Goal: Task Accomplishment & Management: Manage account settings

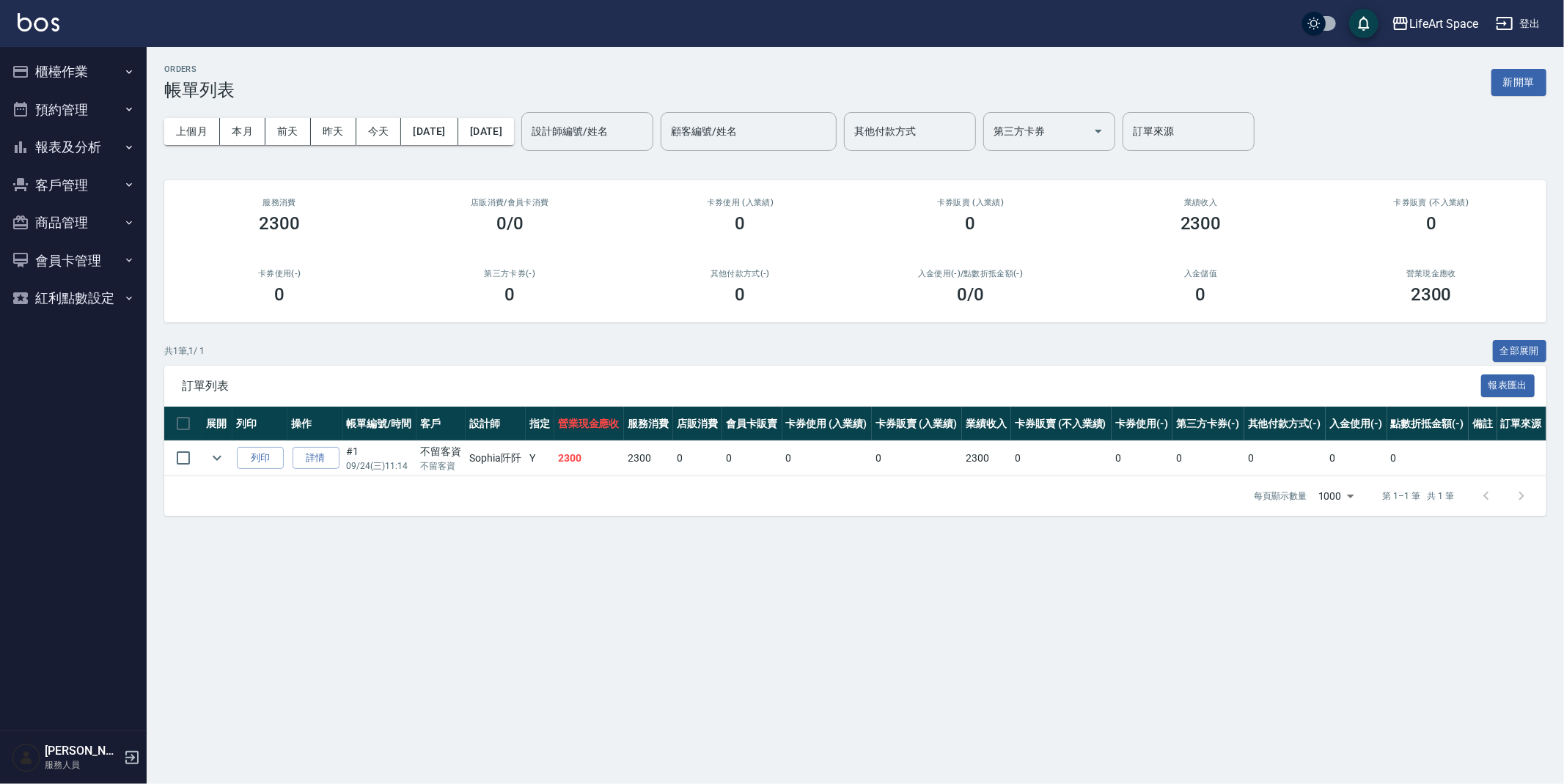
click at [87, 69] on button "櫃檯作業" at bounding box center [73, 71] width 135 height 38
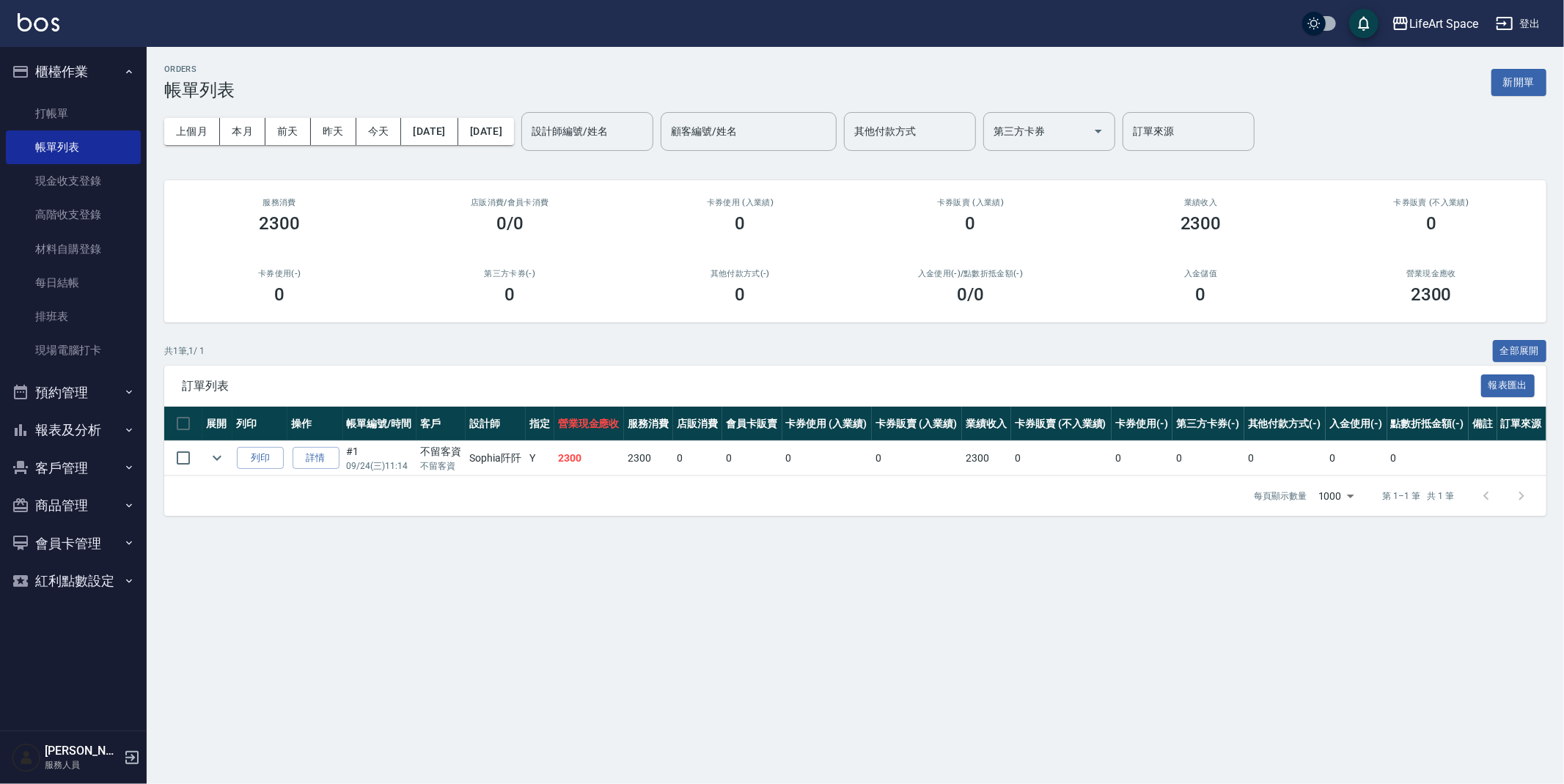
click at [87, 69] on button "櫃檯作業" at bounding box center [73, 71] width 135 height 38
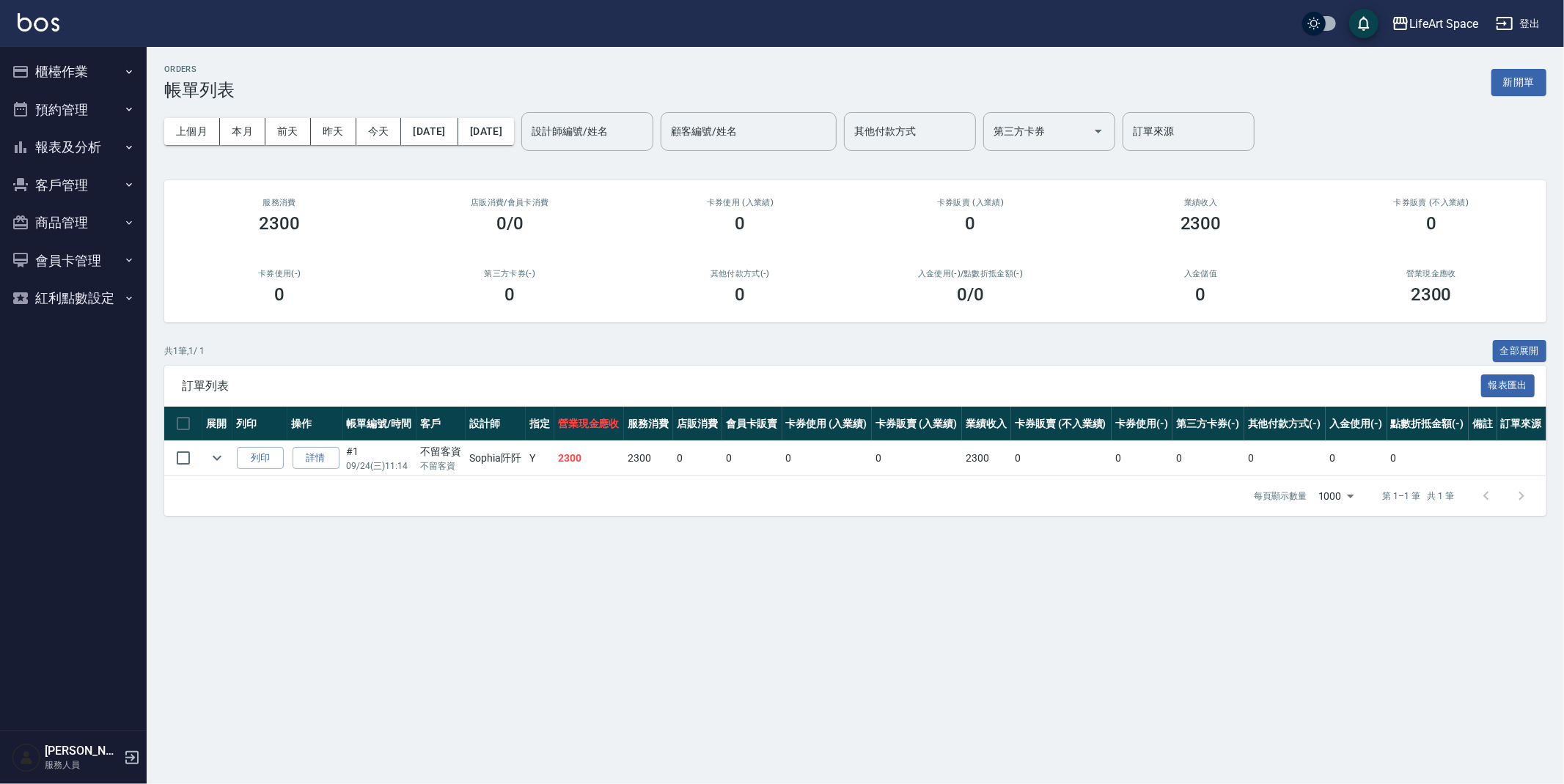
click at [92, 72] on button "櫃檯作業" at bounding box center [73, 71] width 135 height 38
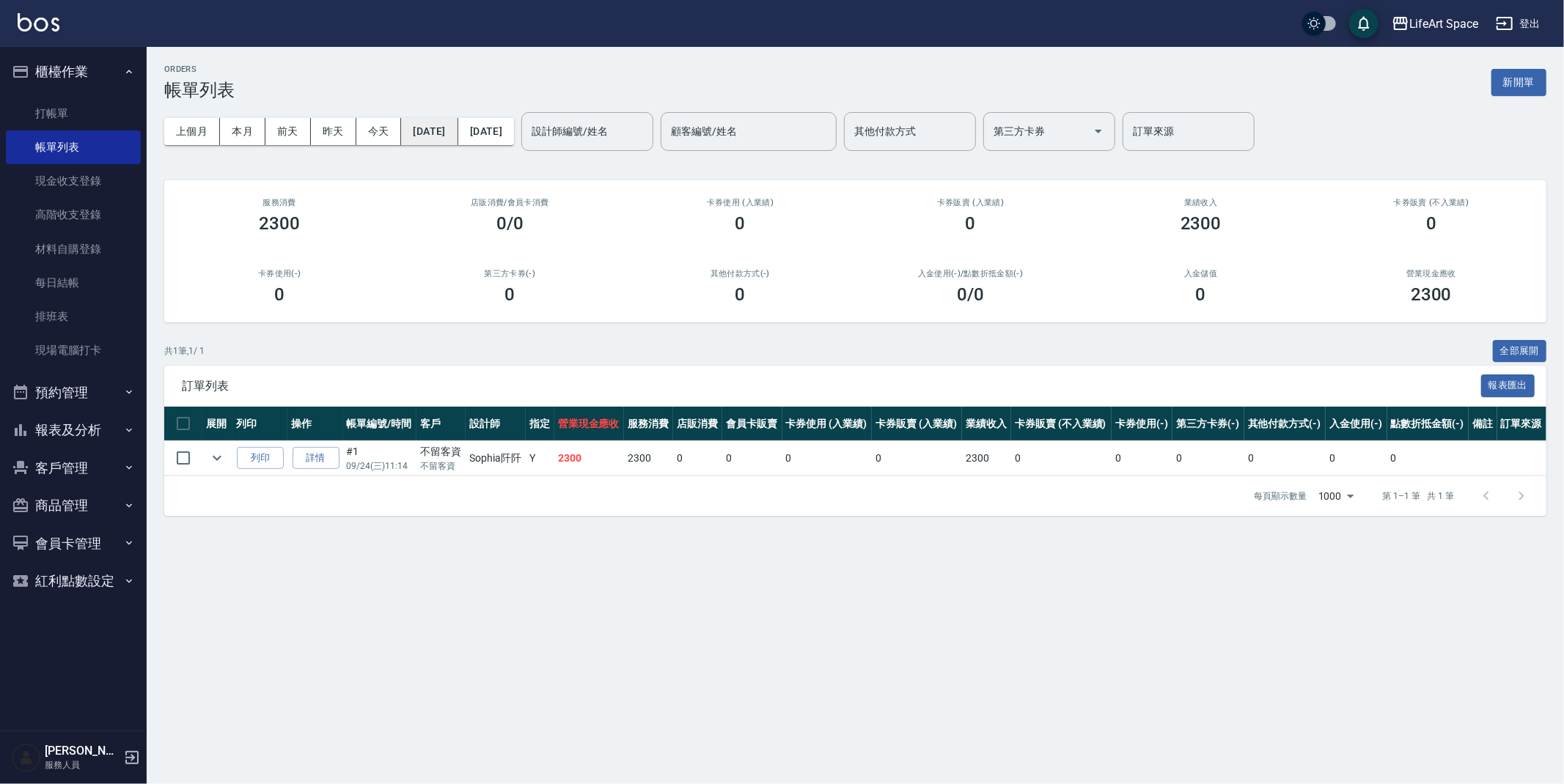
click at [439, 120] on button "[DATE]" at bounding box center [429, 132] width 56 height 27
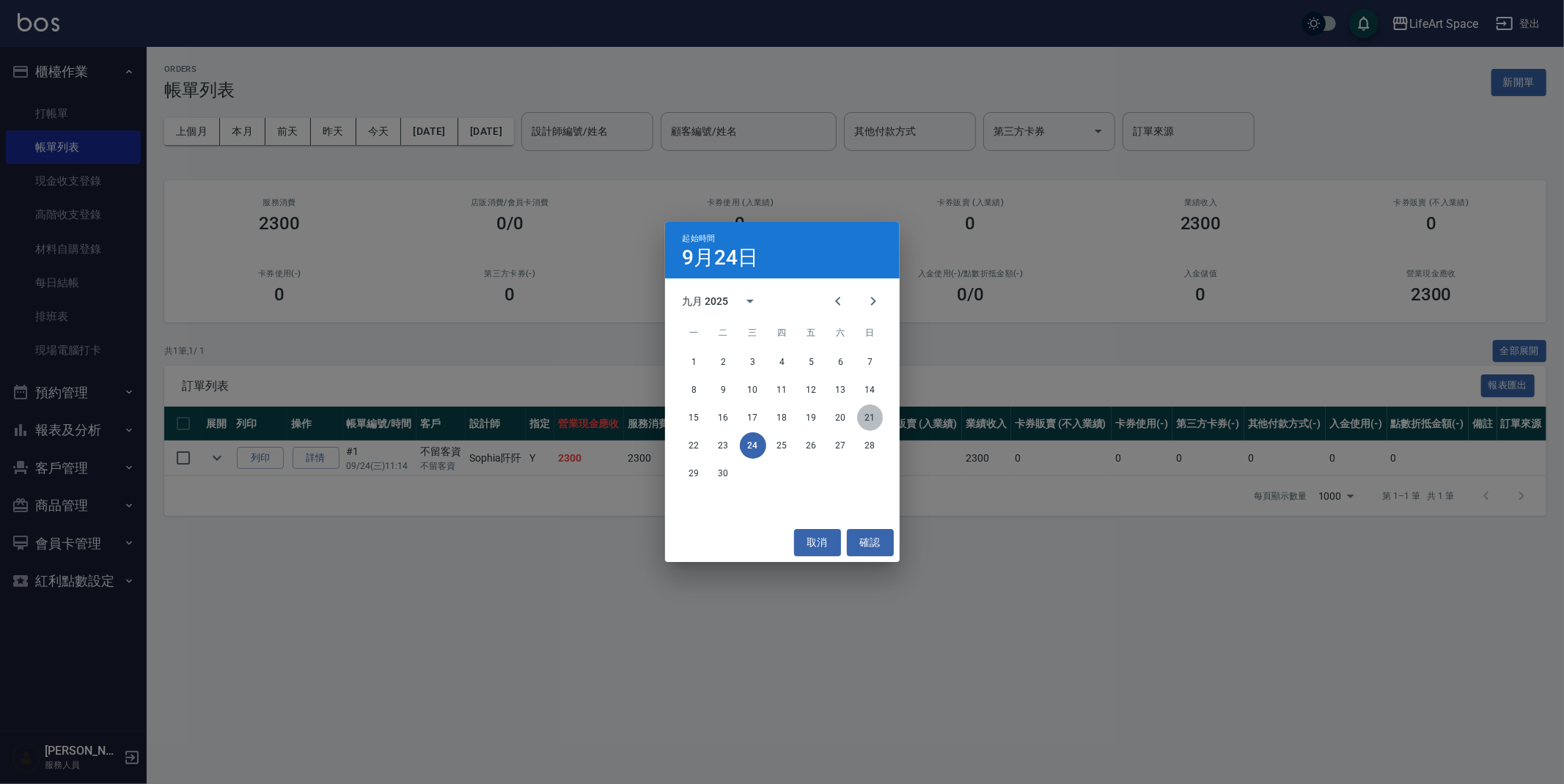
click at [867, 421] on button "21" at bounding box center [870, 417] width 26 height 26
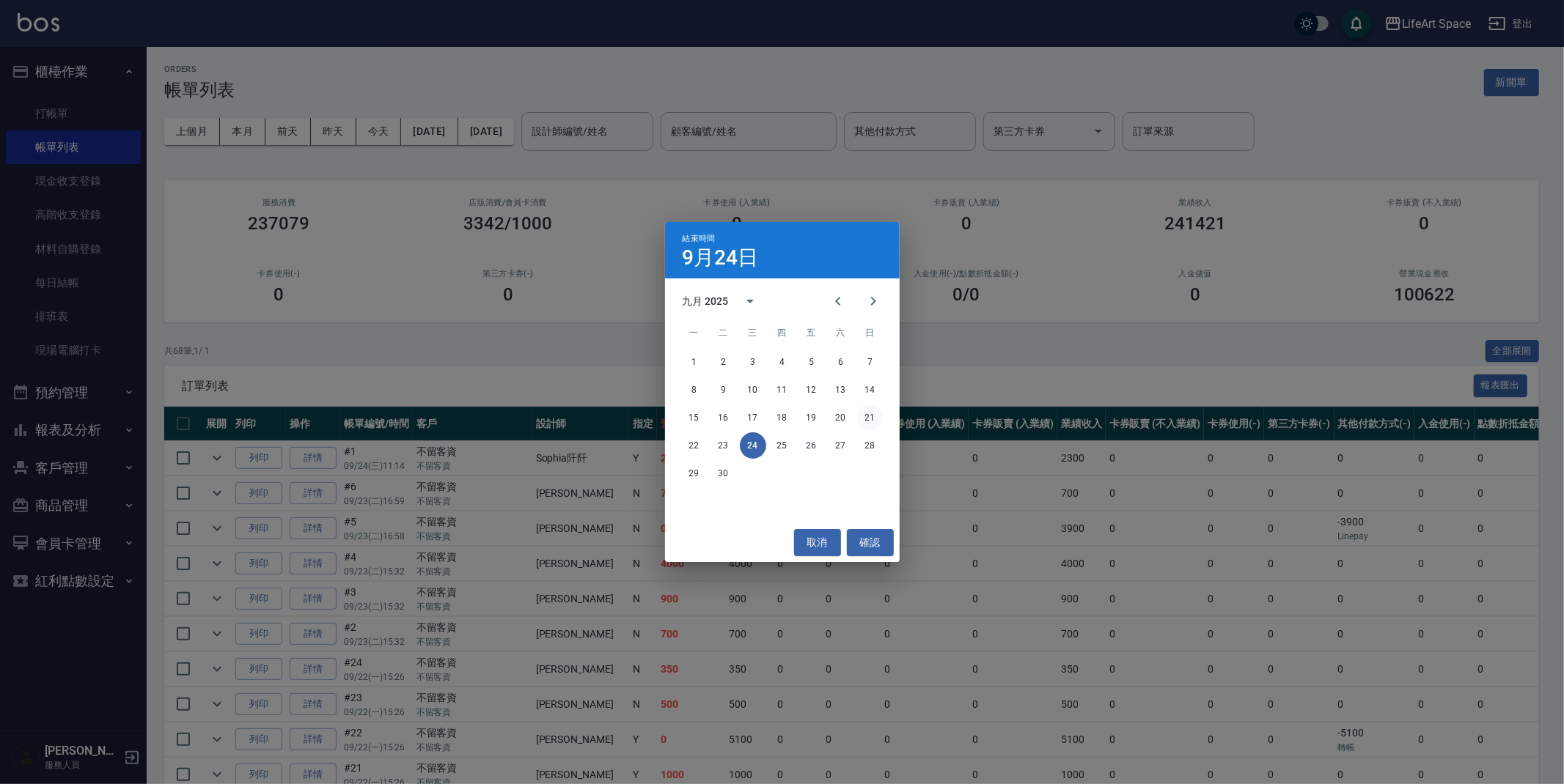
click at [867, 425] on button "21" at bounding box center [870, 417] width 26 height 26
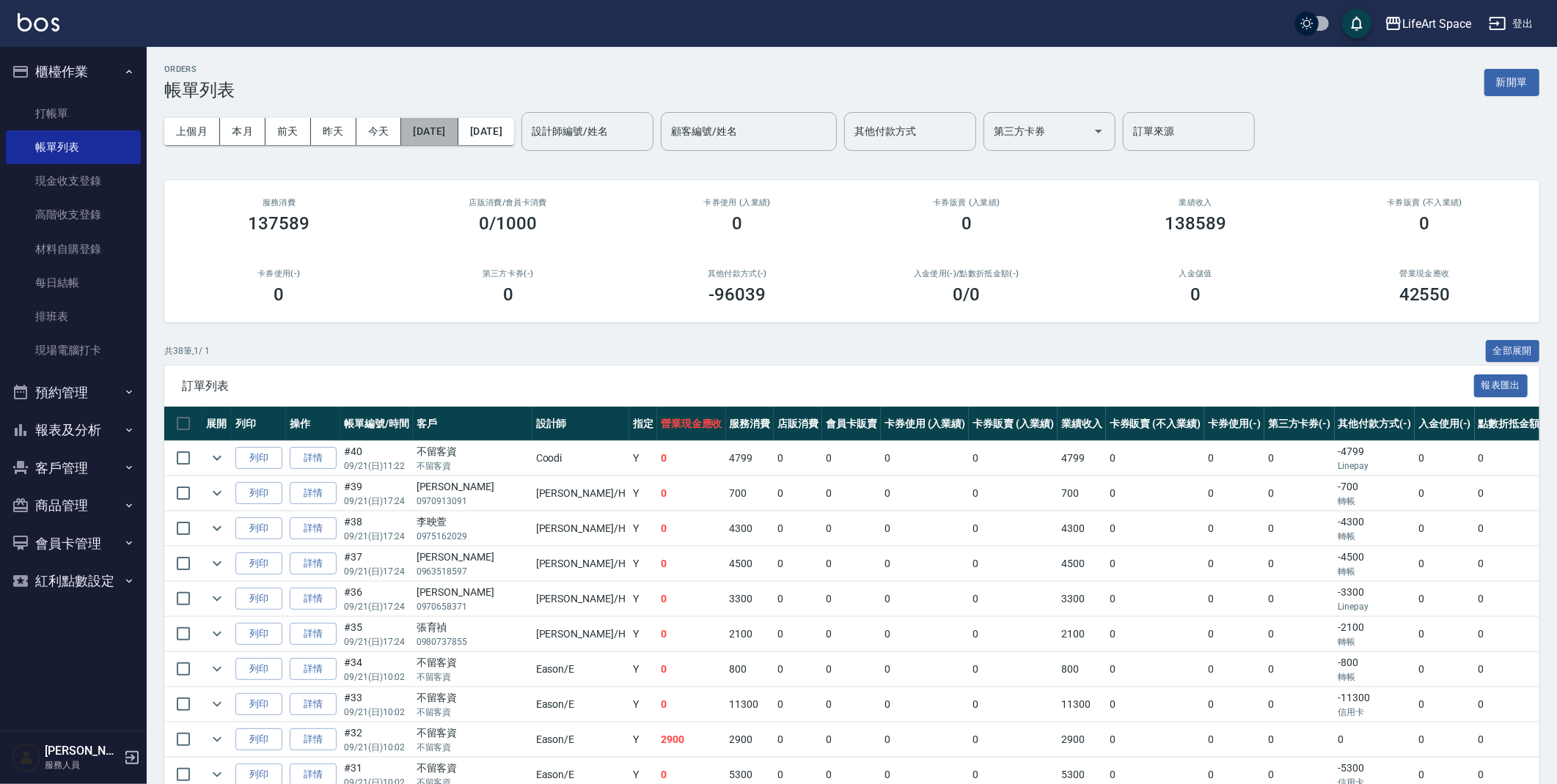
click at [454, 133] on button "[DATE]" at bounding box center [429, 132] width 56 height 27
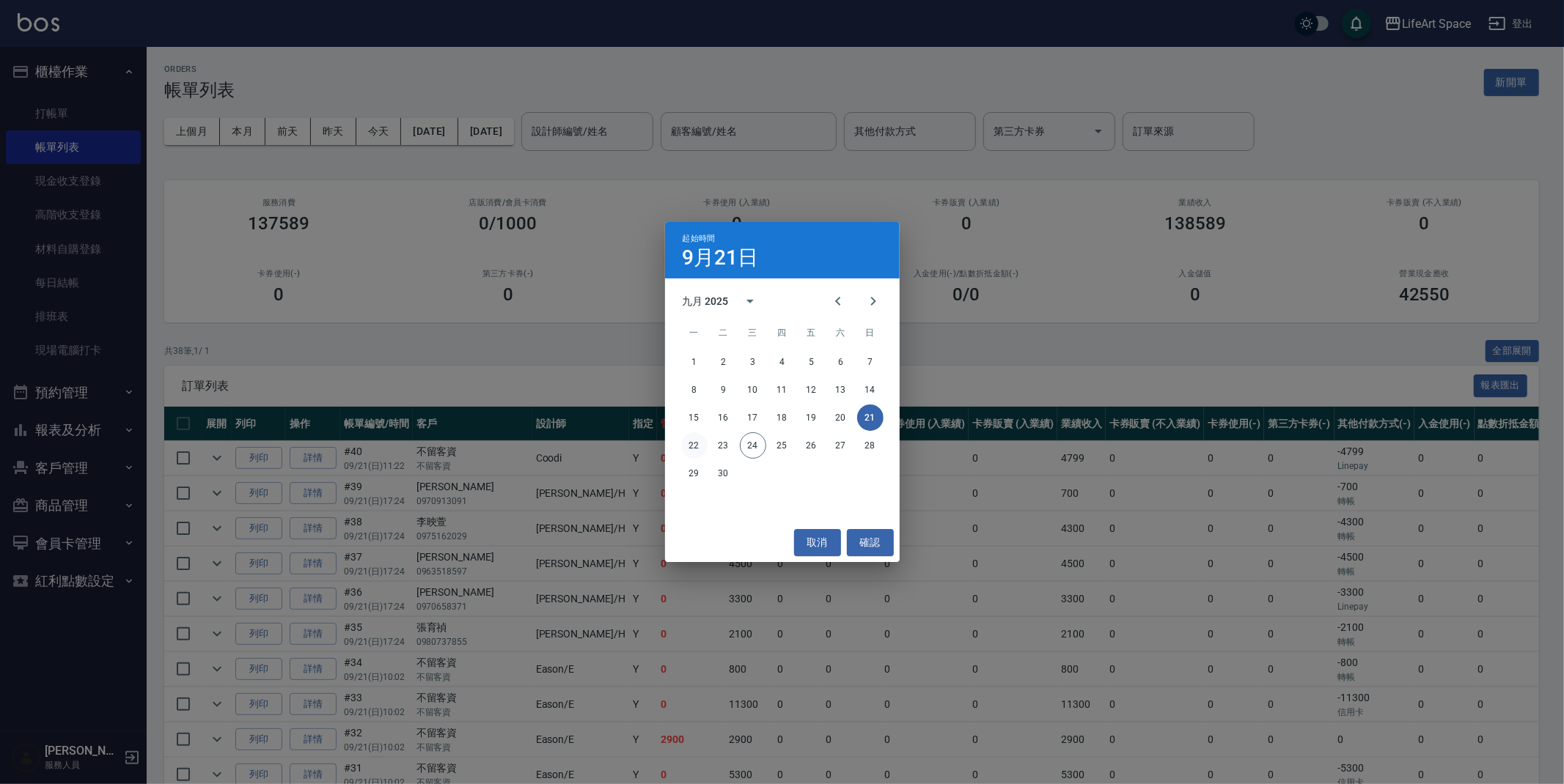
click at [697, 452] on button "22" at bounding box center [693, 445] width 26 height 26
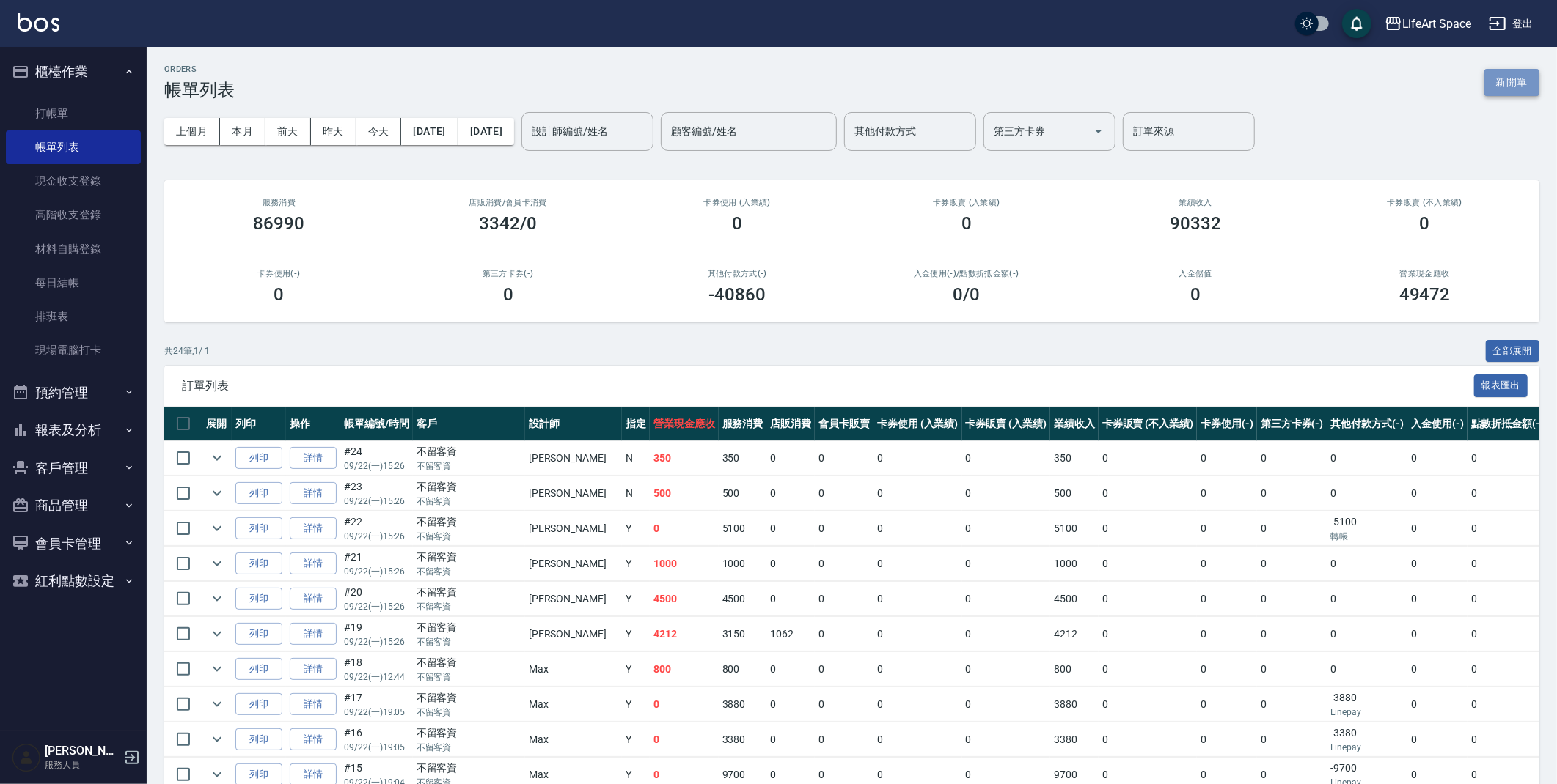
click at [1496, 76] on button "新開單" at bounding box center [1511, 82] width 55 height 27
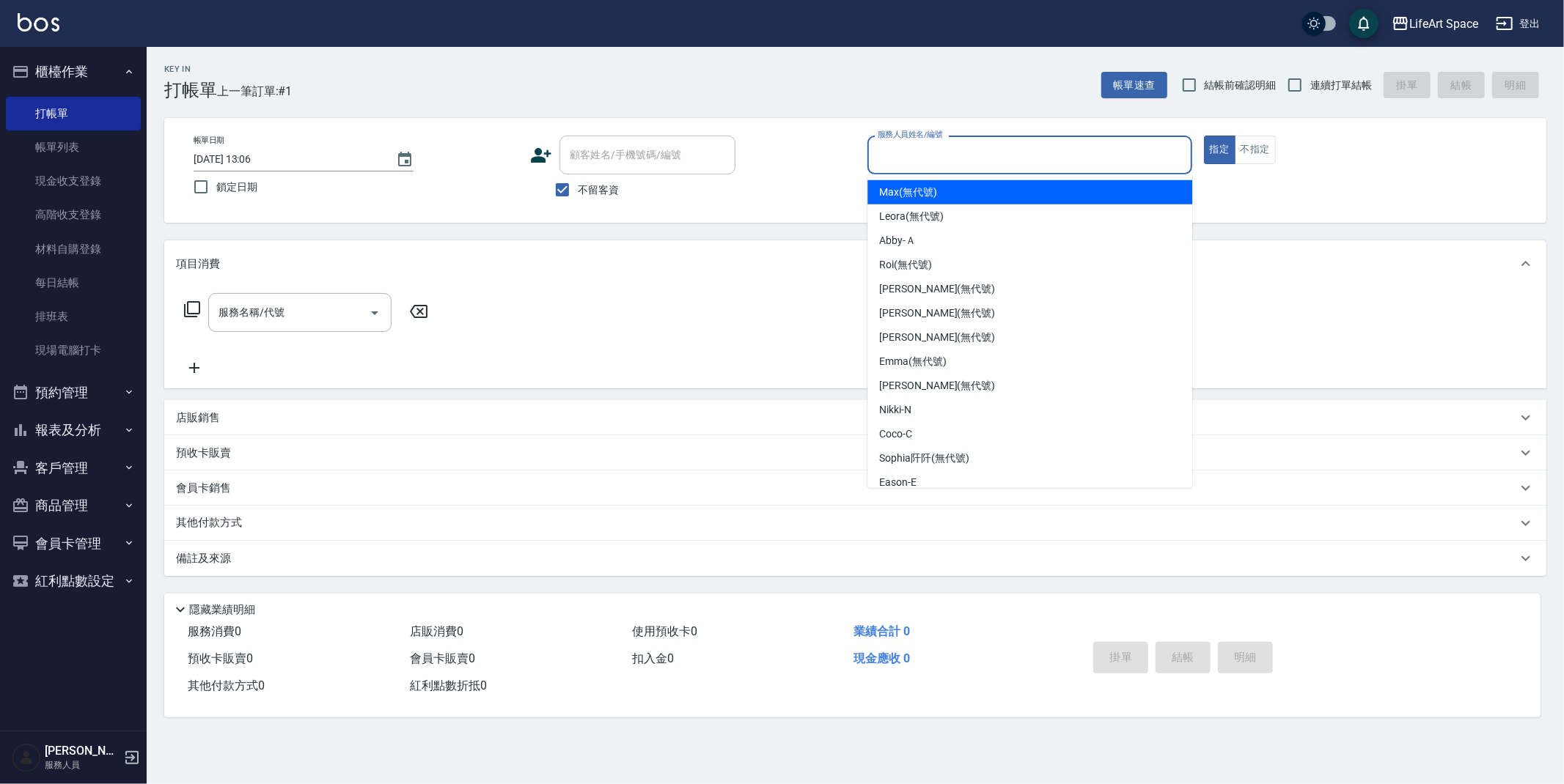
click at [934, 144] on div "服務人員姓名/編號 服務人員姓名/編號" at bounding box center [1029, 155] width 325 height 39
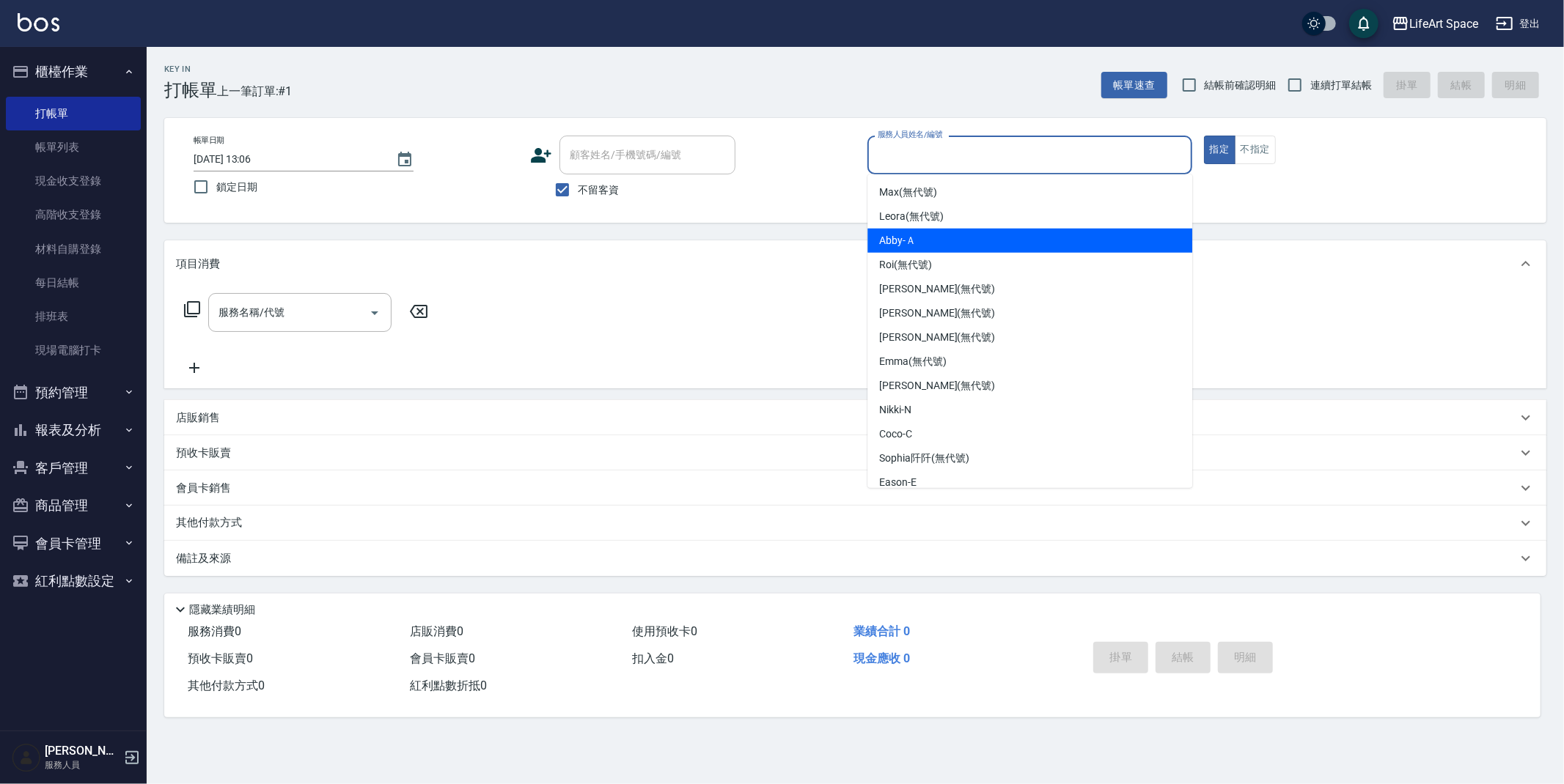
click at [902, 231] on div "Abby -Ａ" at bounding box center [1029, 240] width 325 height 24
type input "Abby-Ａ"
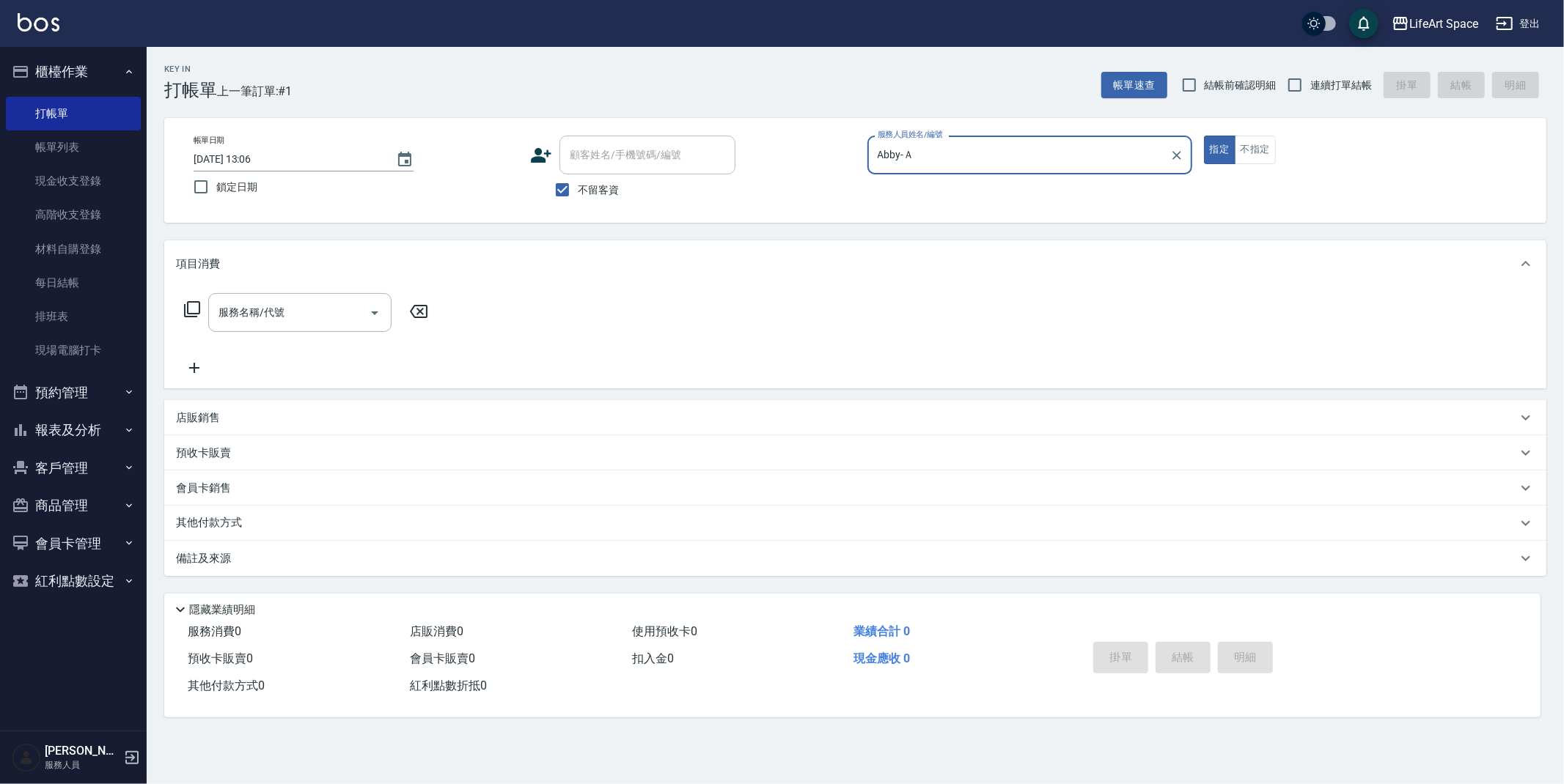
click at [385, 159] on div "2025/09/24 13:06" at bounding box center [304, 159] width 220 height 24
click at [419, 158] on button "Choose date, selected date is 2025-09-24" at bounding box center [405, 159] width 35 height 35
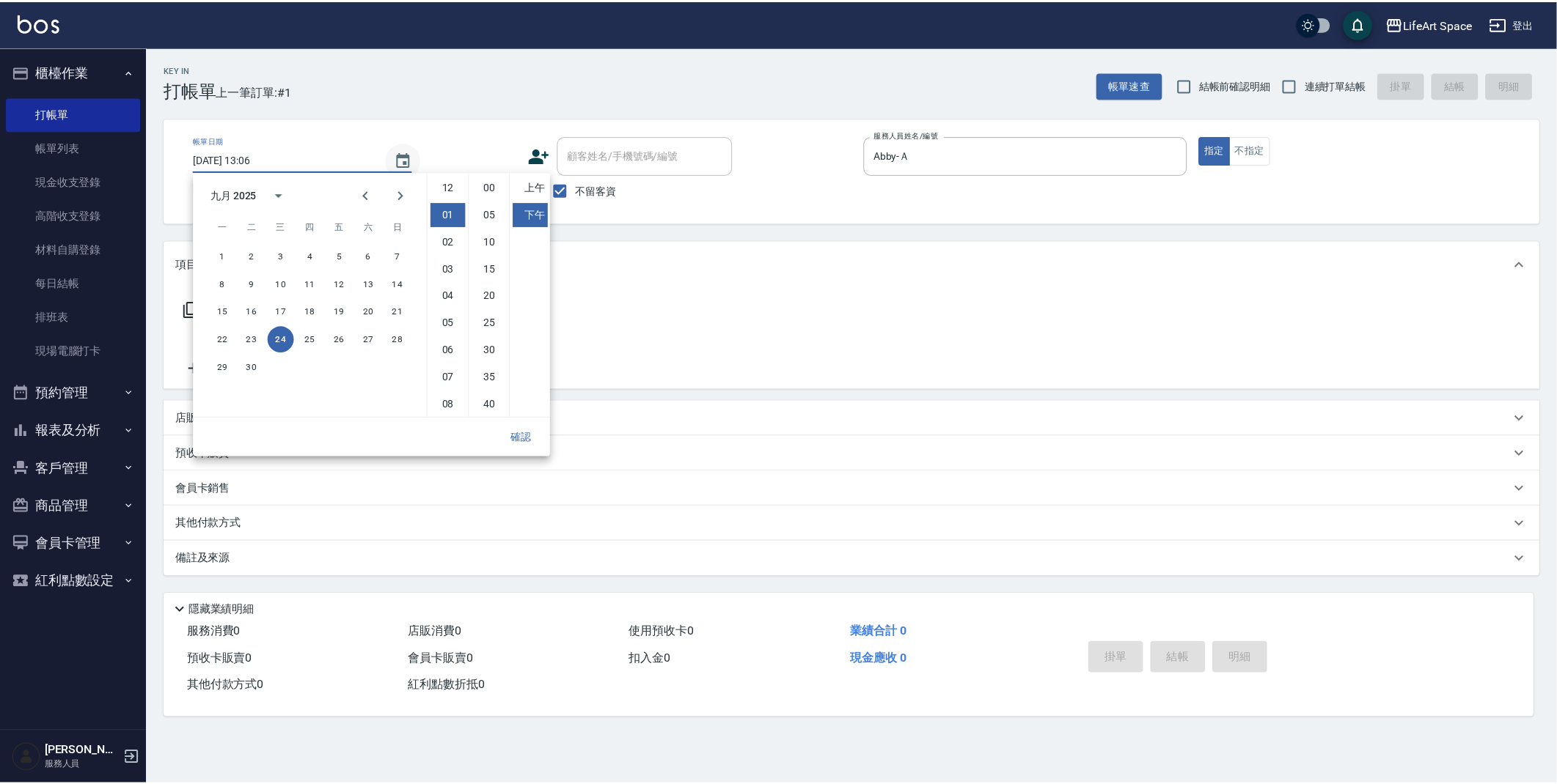
scroll to position [26, 0]
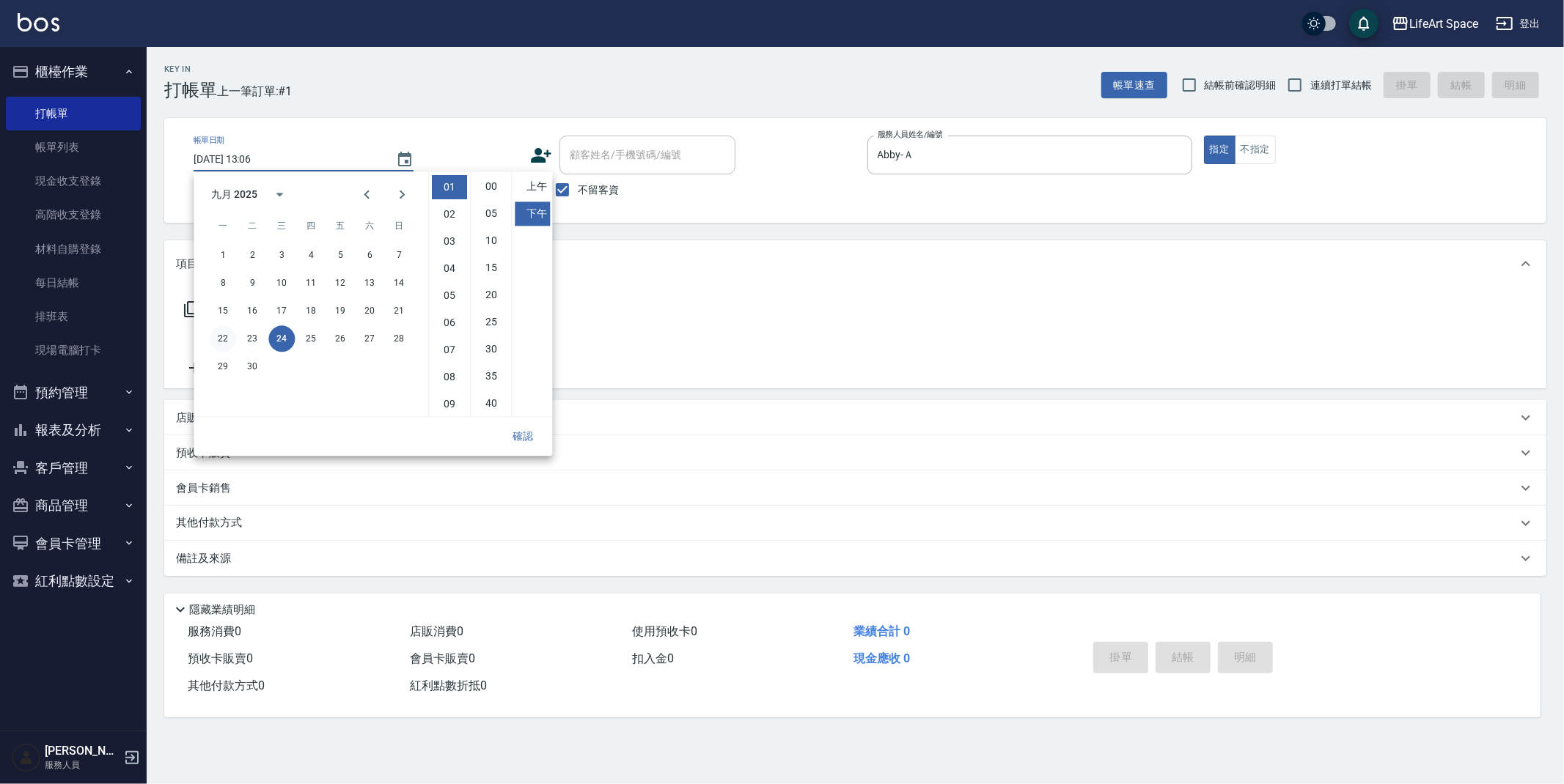
click at [227, 338] on button "22" at bounding box center [222, 338] width 26 height 26
type input "2025/09/22 13:06"
click at [515, 436] on button "確認" at bounding box center [523, 436] width 47 height 27
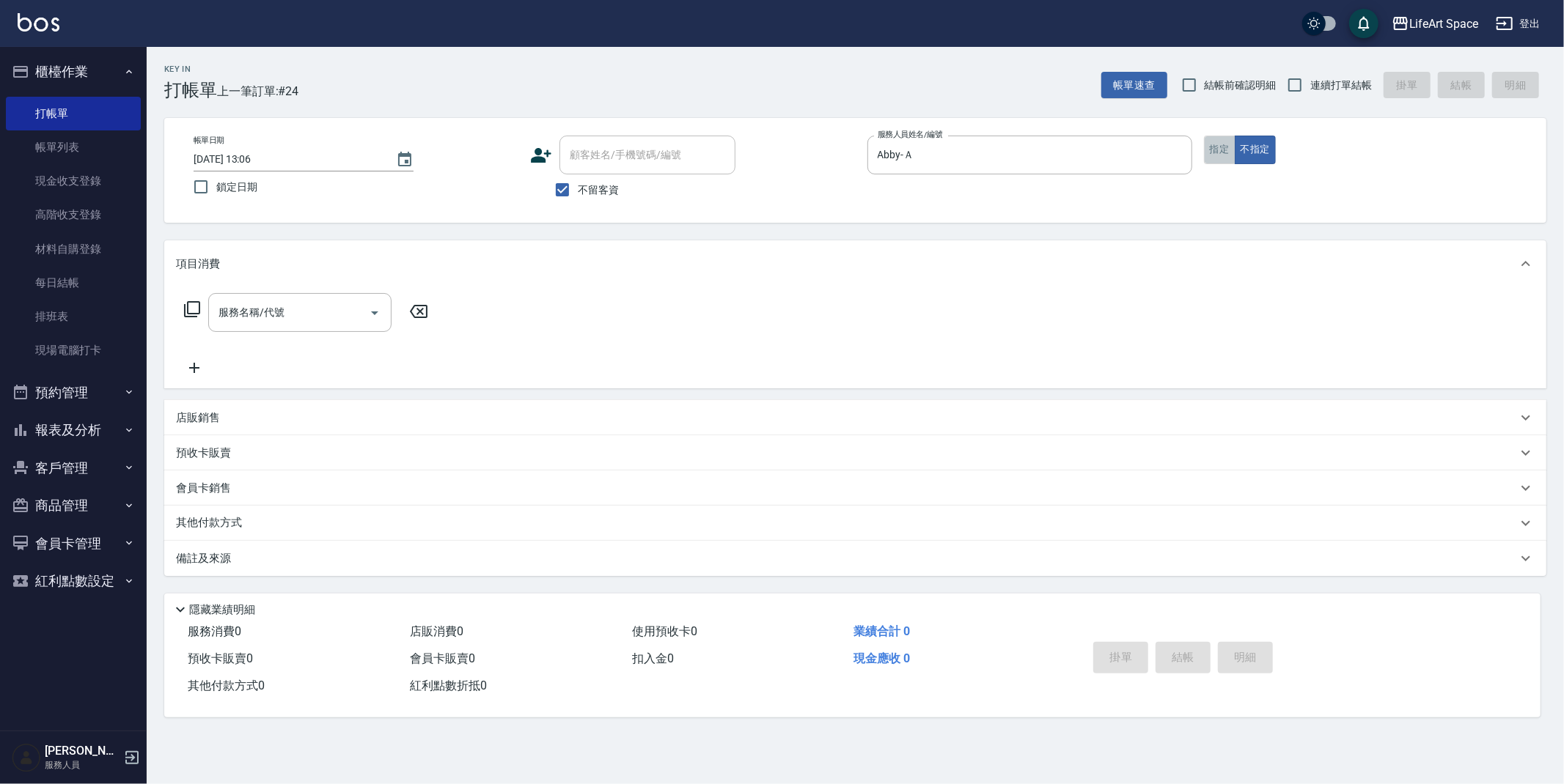
click at [1226, 142] on button "指定" at bounding box center [1220, 150] width 32 height 29
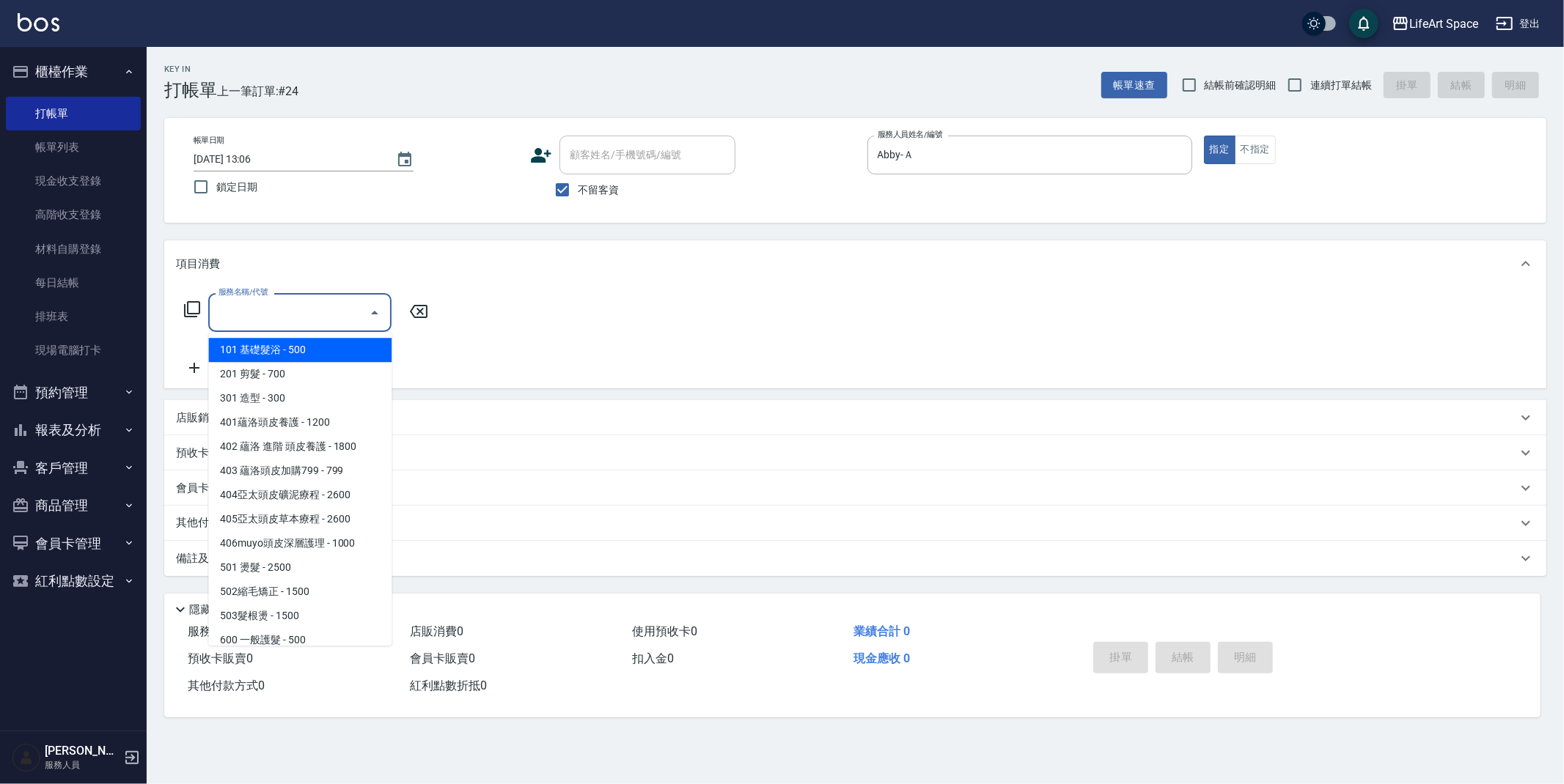
click at [350, 317] on input "服務名稱/代號" at bounding box center [289, 312] width 148 height 26
click at [325, 379] on span "201 剪髮 - 700" at bounding box center [300, 374] width 183 height 24
type input "201 剪髮(201)"
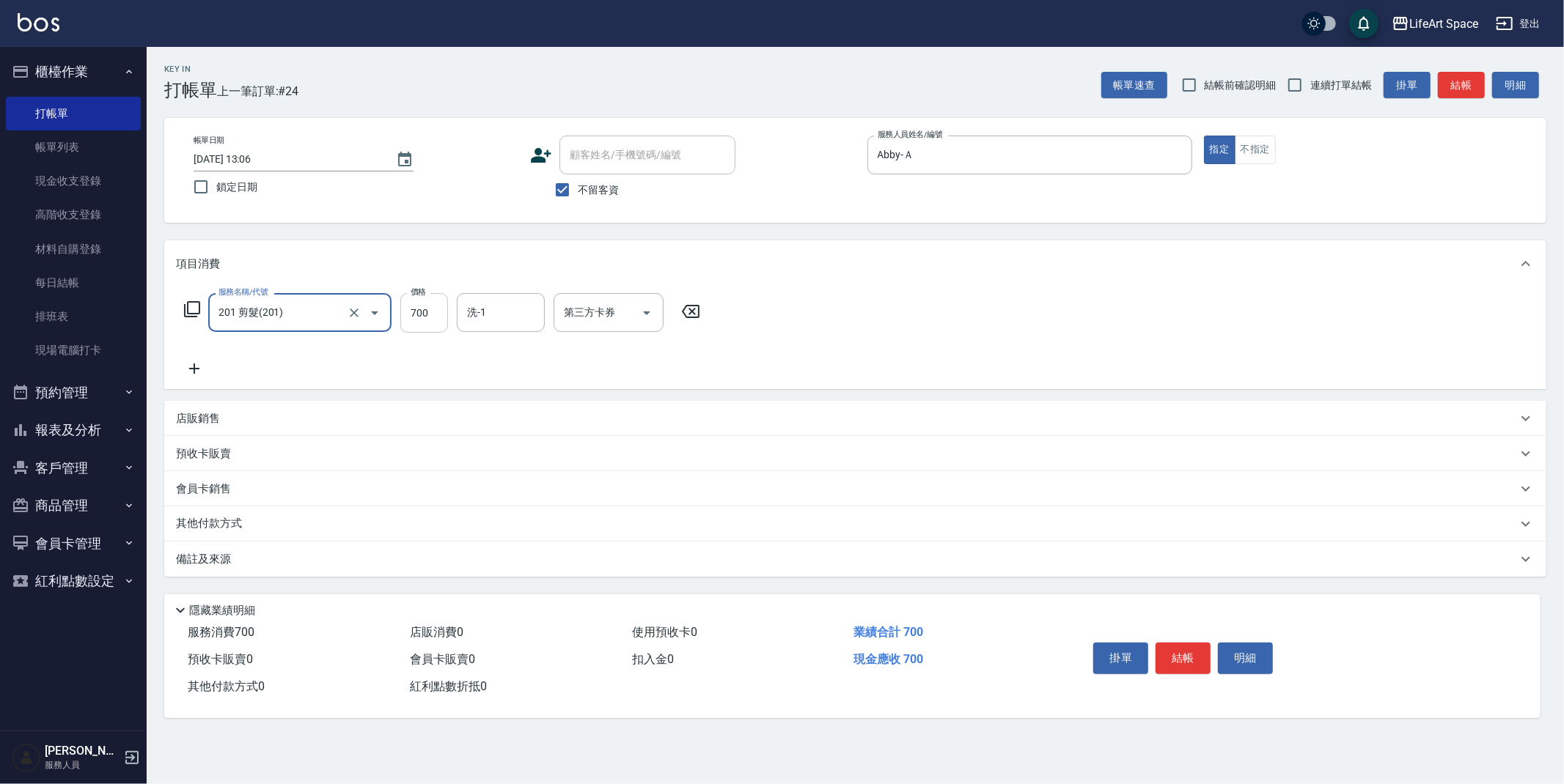
click at [442, 318] on input "700" at bounding box center [424, 312] width 48 height 39
type input "800"
click at [209, 571] on div "備註及來源" at bounding box center [855, 559] width 1382 height 35
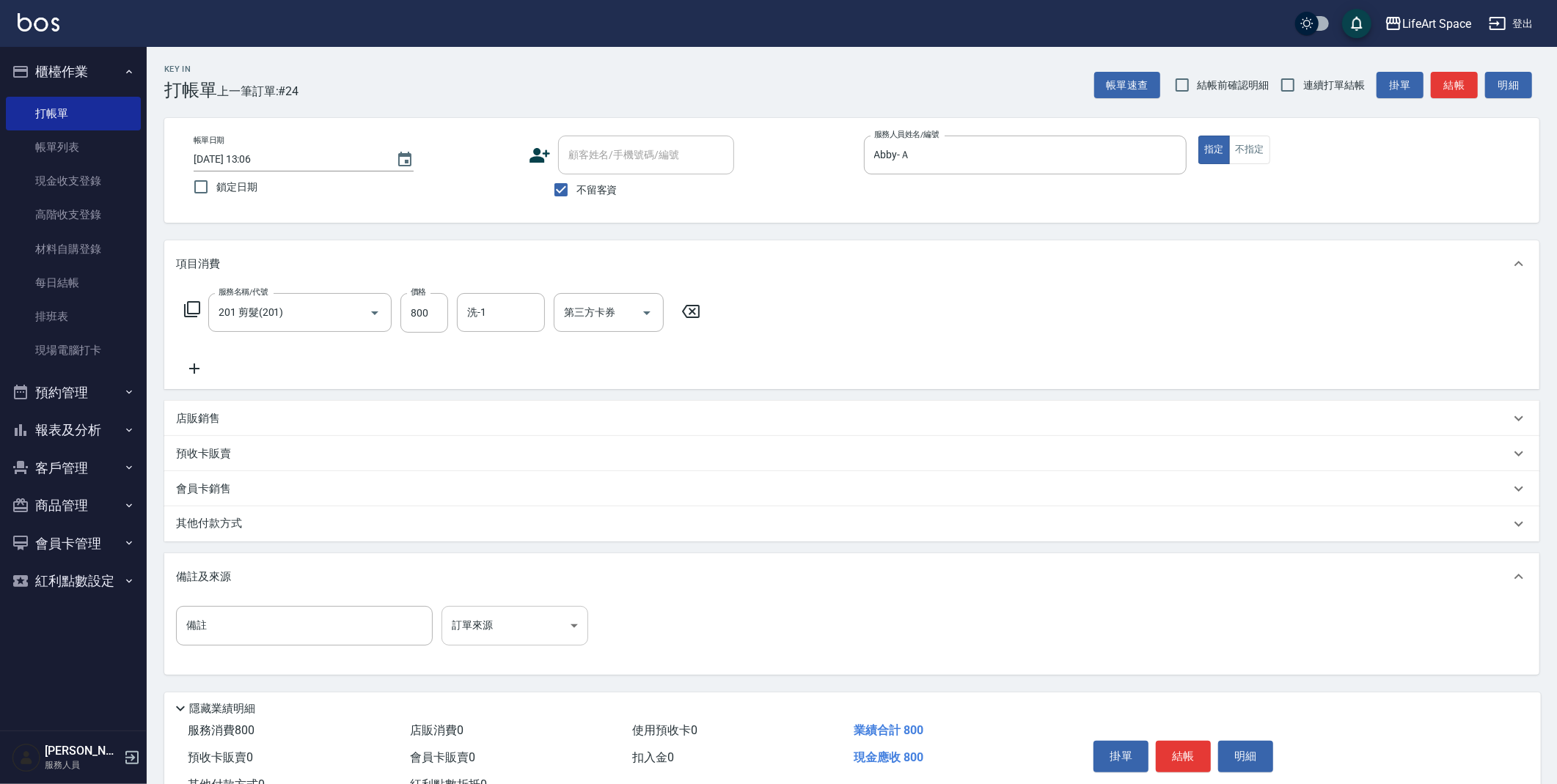
click at [523, 621] on body "LifeArt Space 登出 櫃檯作業 打帳單 帳單列表 現金收支登錄 高階收支登錄 材料自購登錄 每日結帳 排班表 現場電腦打卡 預約管理 預約管理 單…" at bounding box center [778, 417] width 1557 height 834
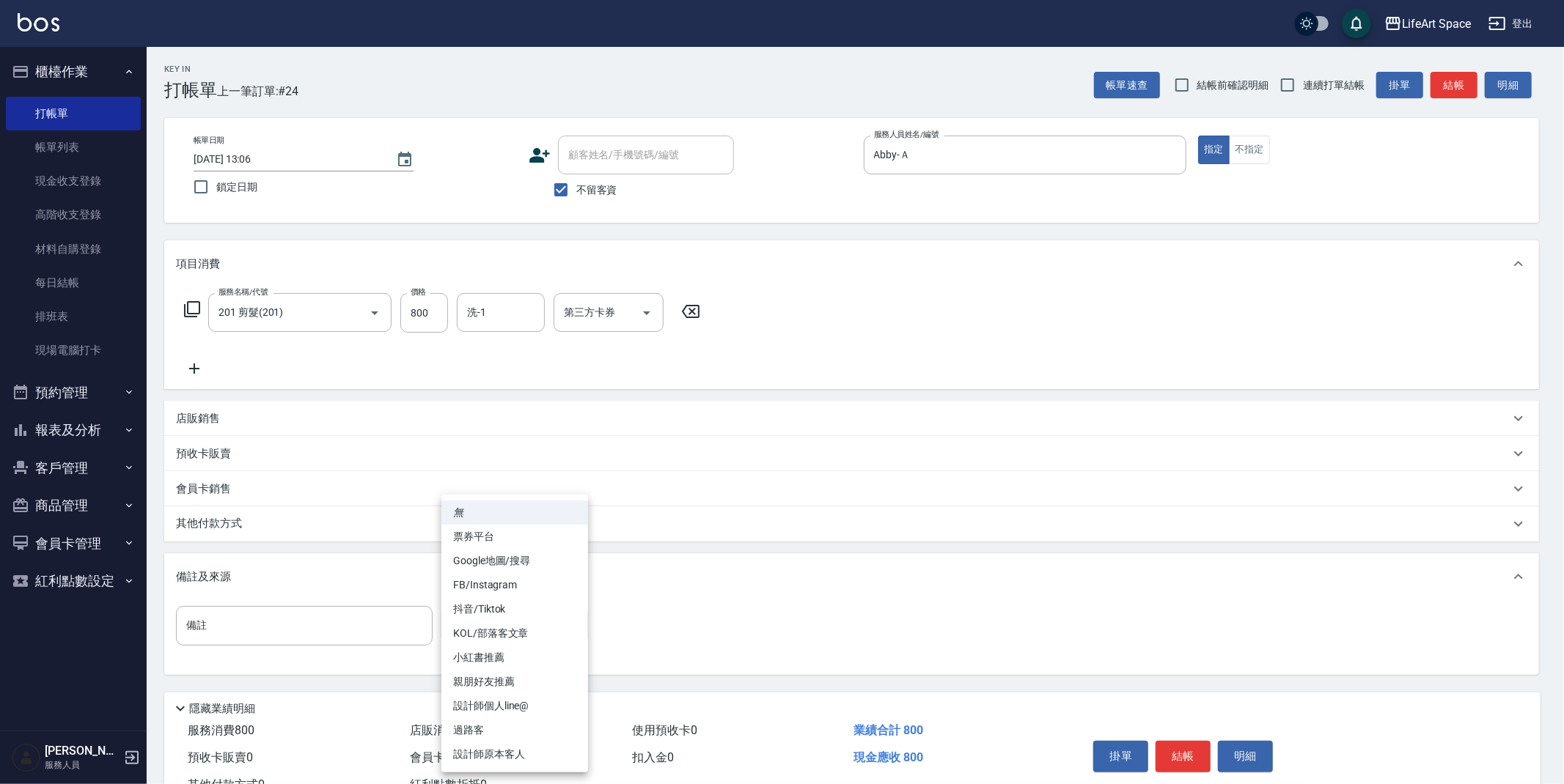
click at [510, 749] on li "設計師原本客人" at bounding box center [515, 755] width 147 height 24
type input "設計師原本客人"
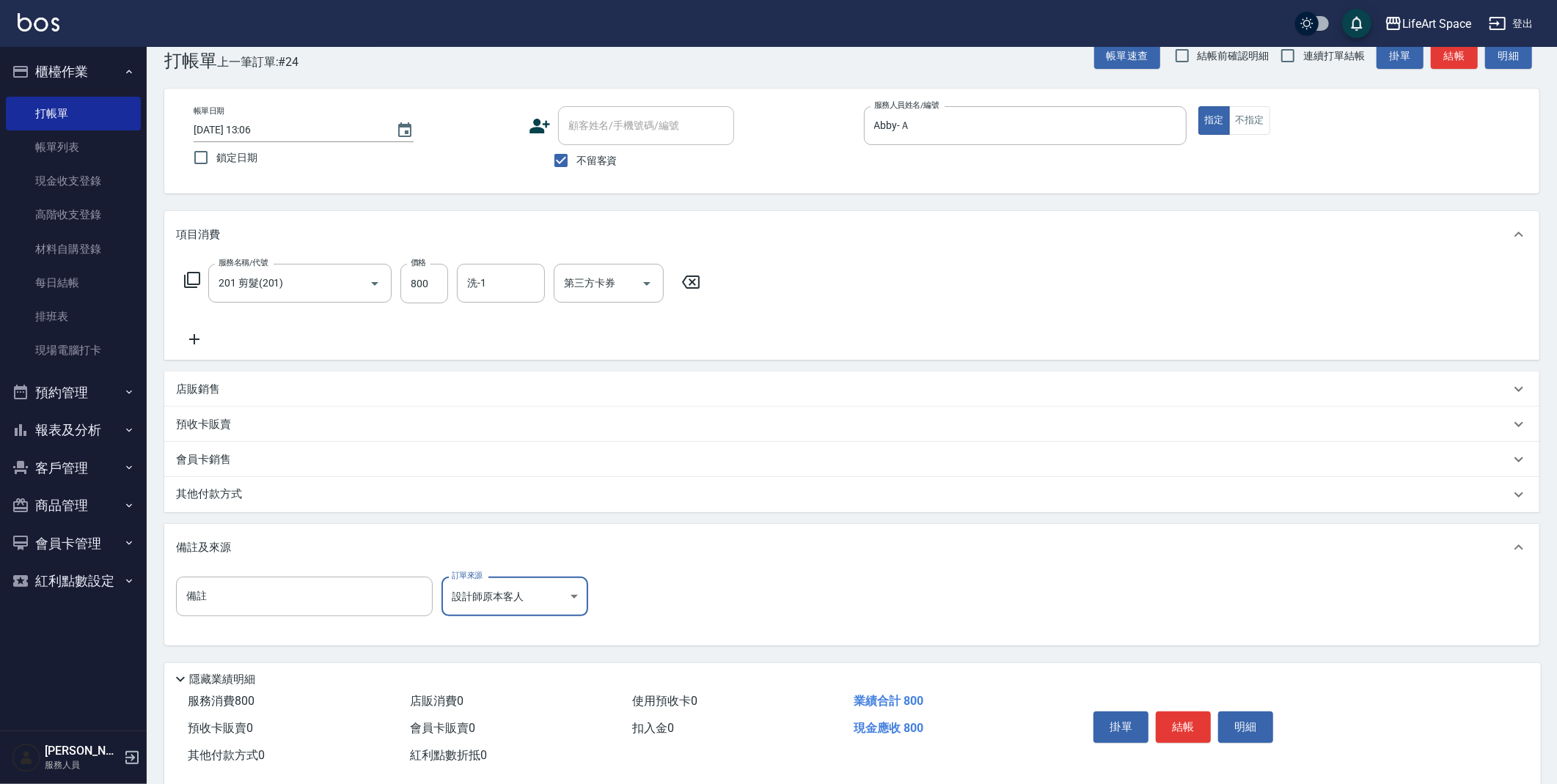
scroll to position [55, 0]
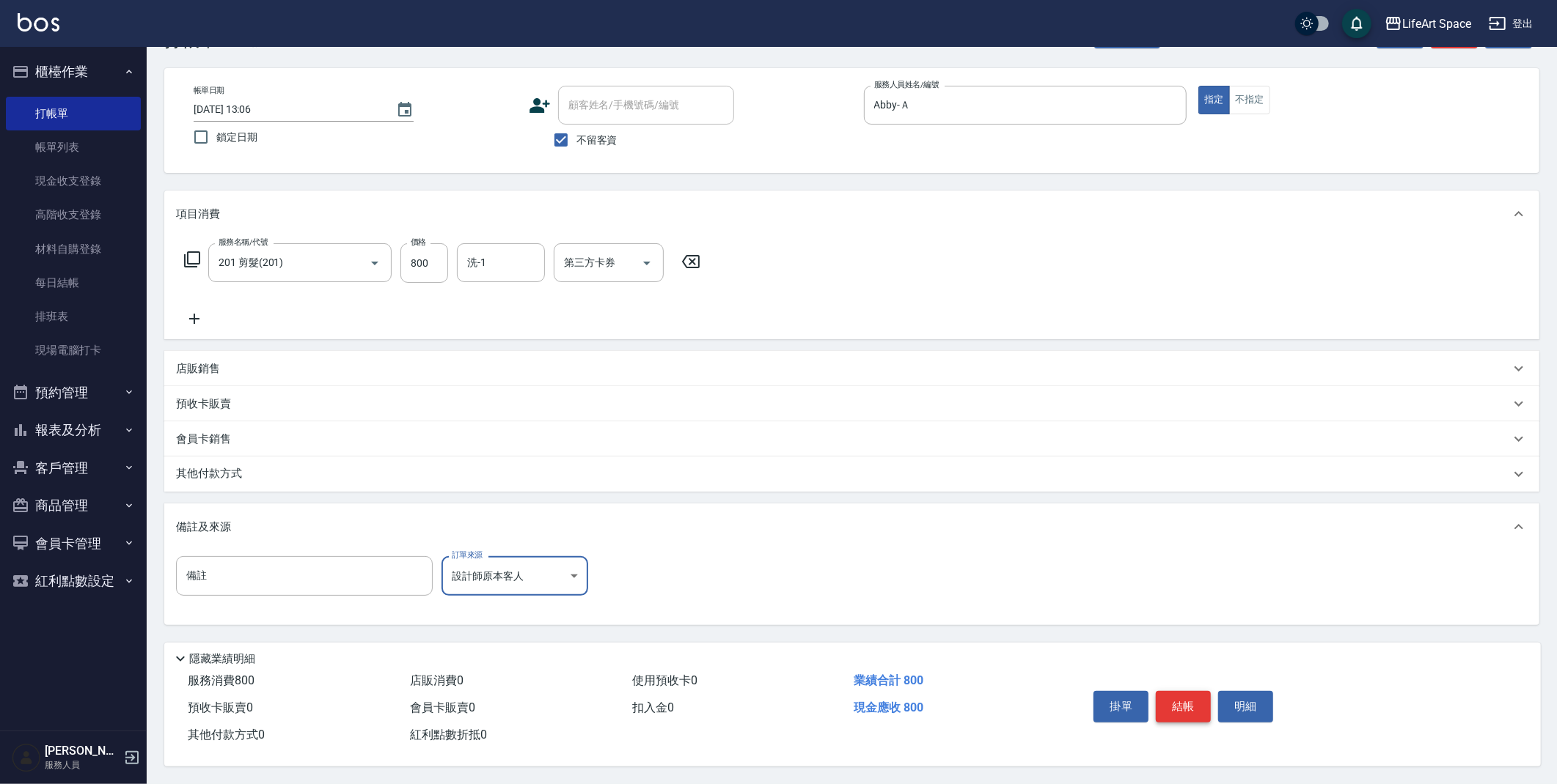
click at [1177, 703] on button "結帳" at bounding box center [1182, 706] width 55 height 31
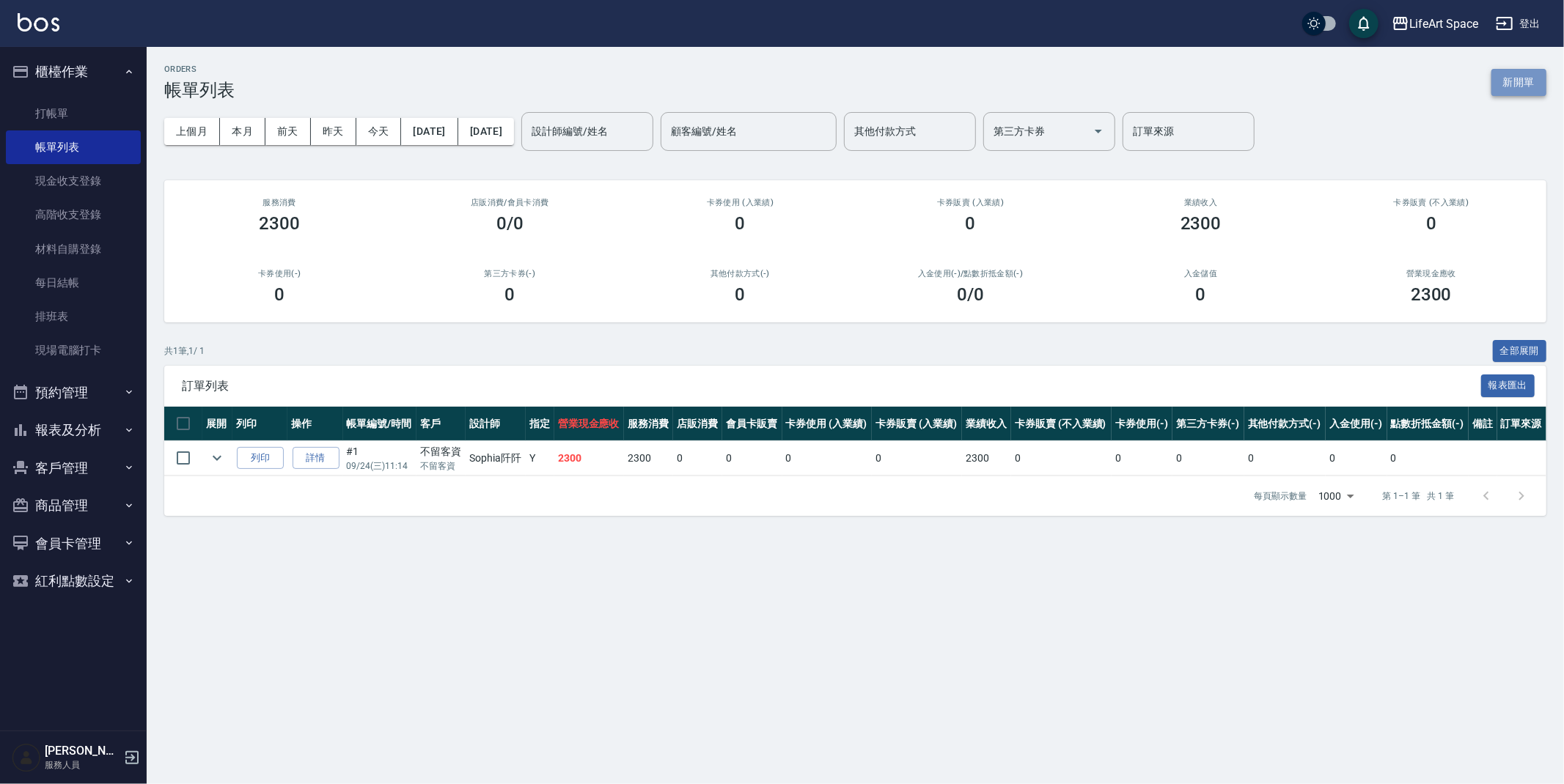
click at [1511, 90] on button "新開單" at bounding box center [1518, 82] width 55 height 27
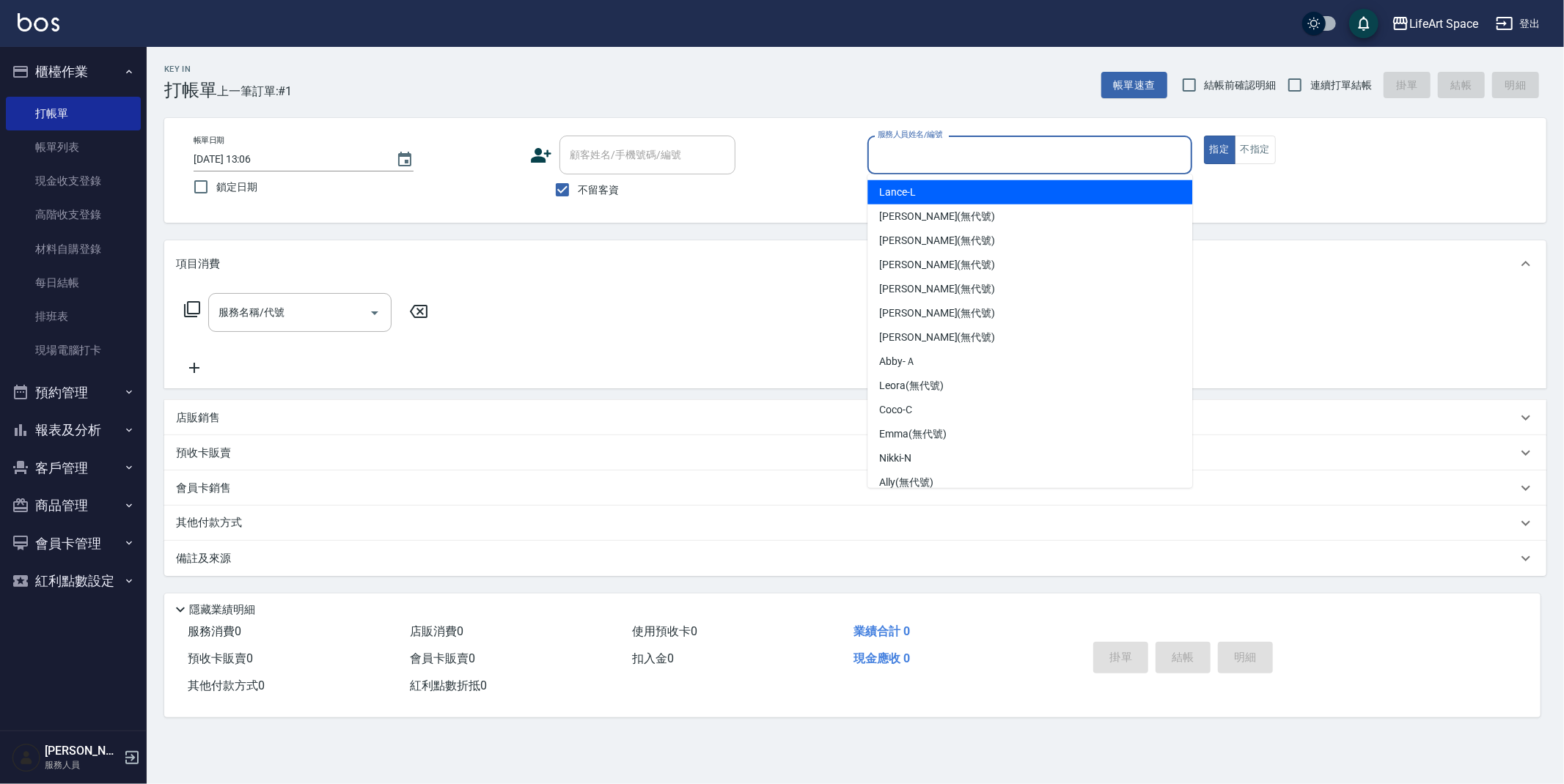
click at [910, 153] on input "服務人員姓名/編號" at bounding box center [1029, 154] width 311 height 26
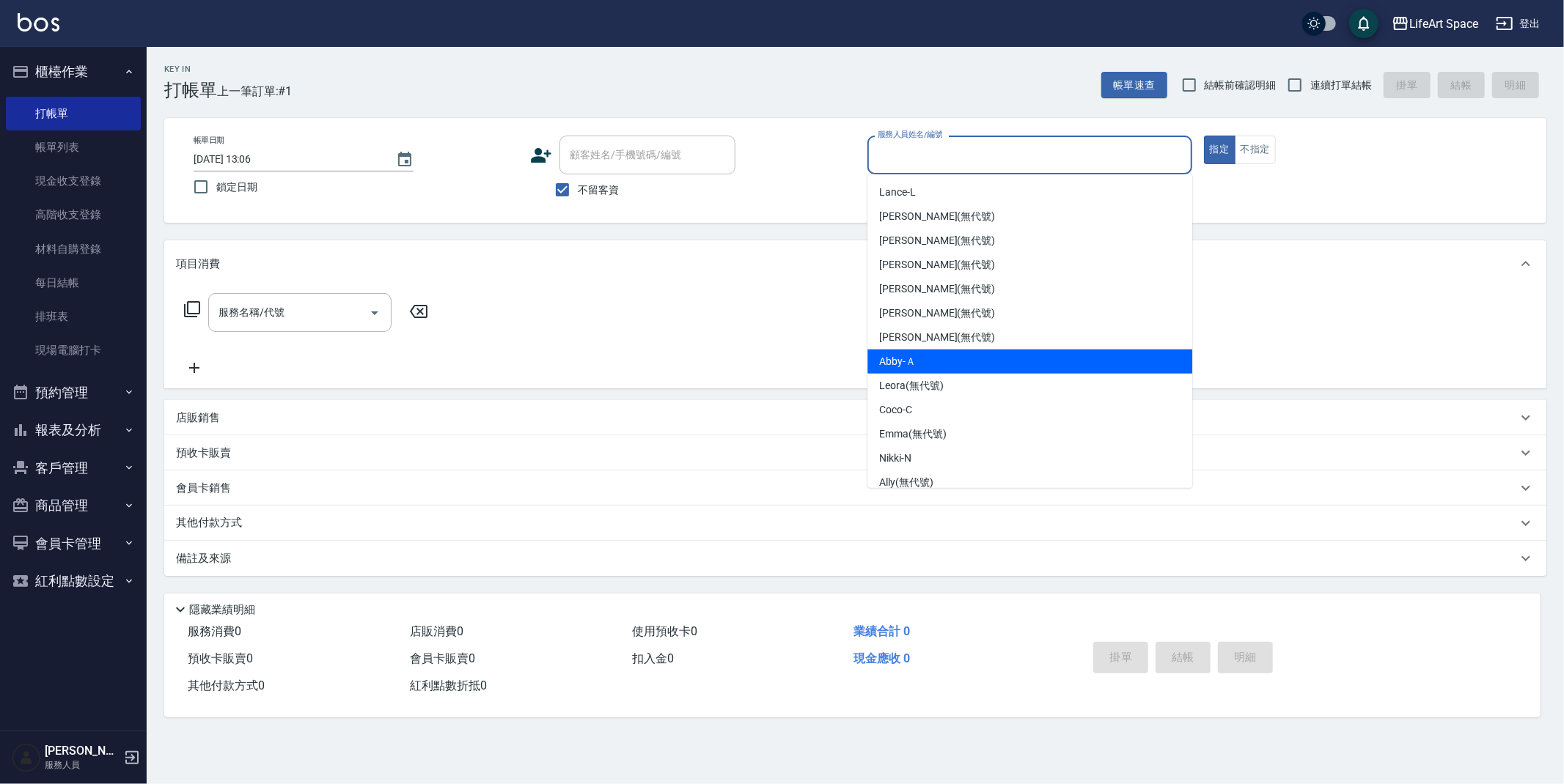
click at [928, 364] on div "Abby -Ａ" at bounding box center [1029, 362] width 325 height 24
type input "Abby-Ａ"
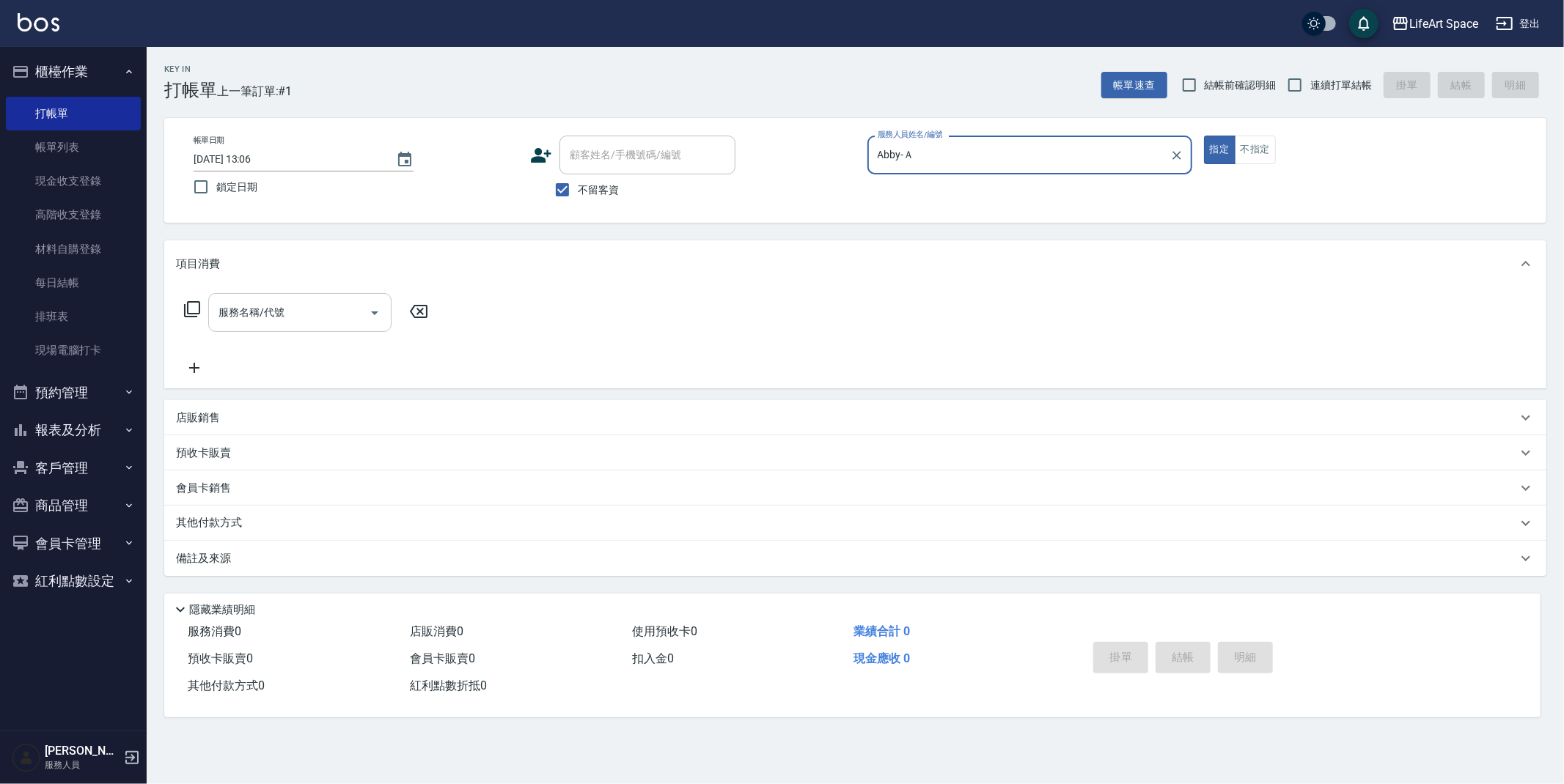
click at [307, 312] on input "服務名稱/代號" at bounding box center [289, 312] width 148 height 26
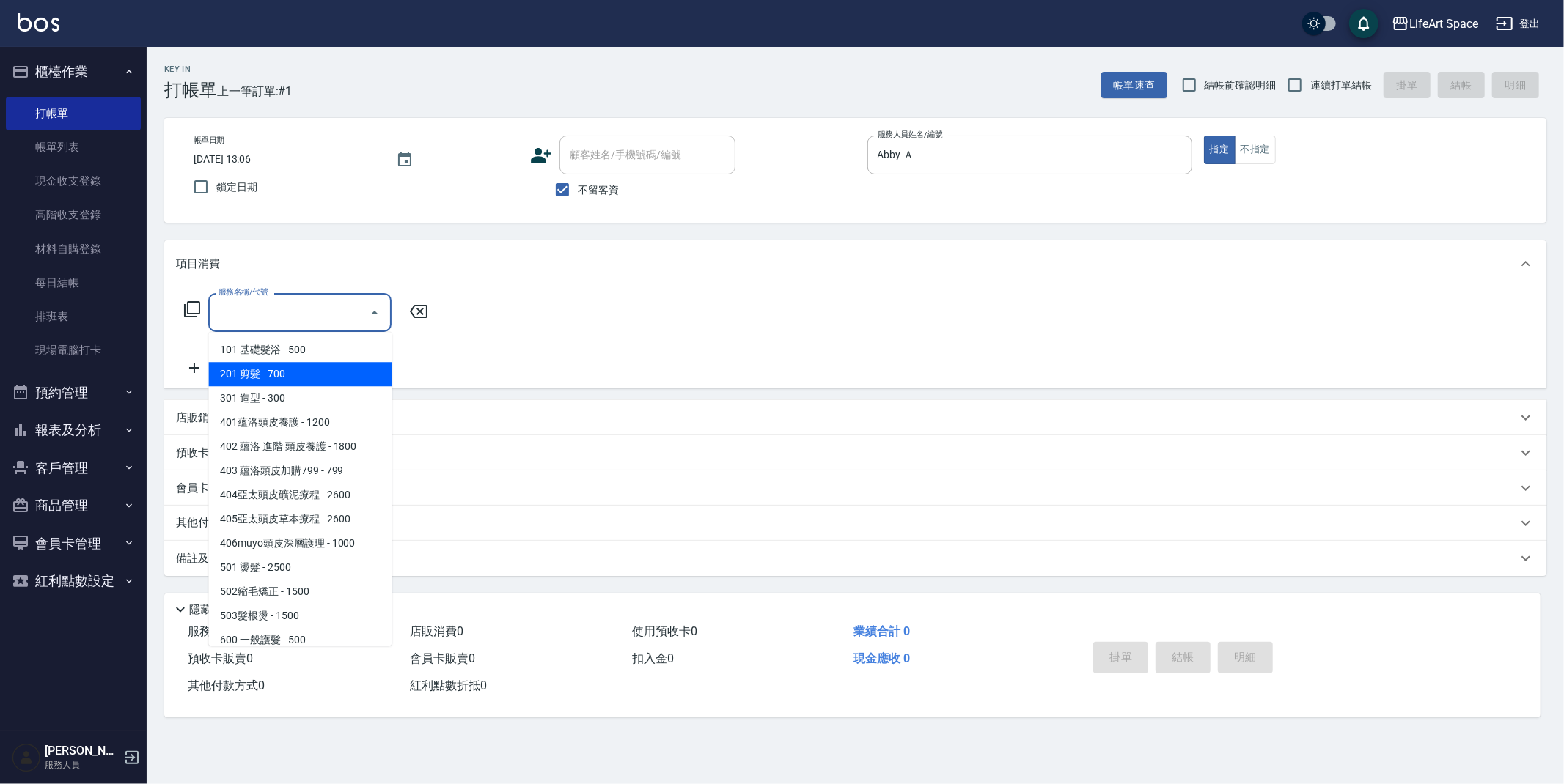
click at [266, 384] on span "201 剪髮 - 700" at bounding box center [300, 374] width 183 height 24
type input "201 剪髮(201)"
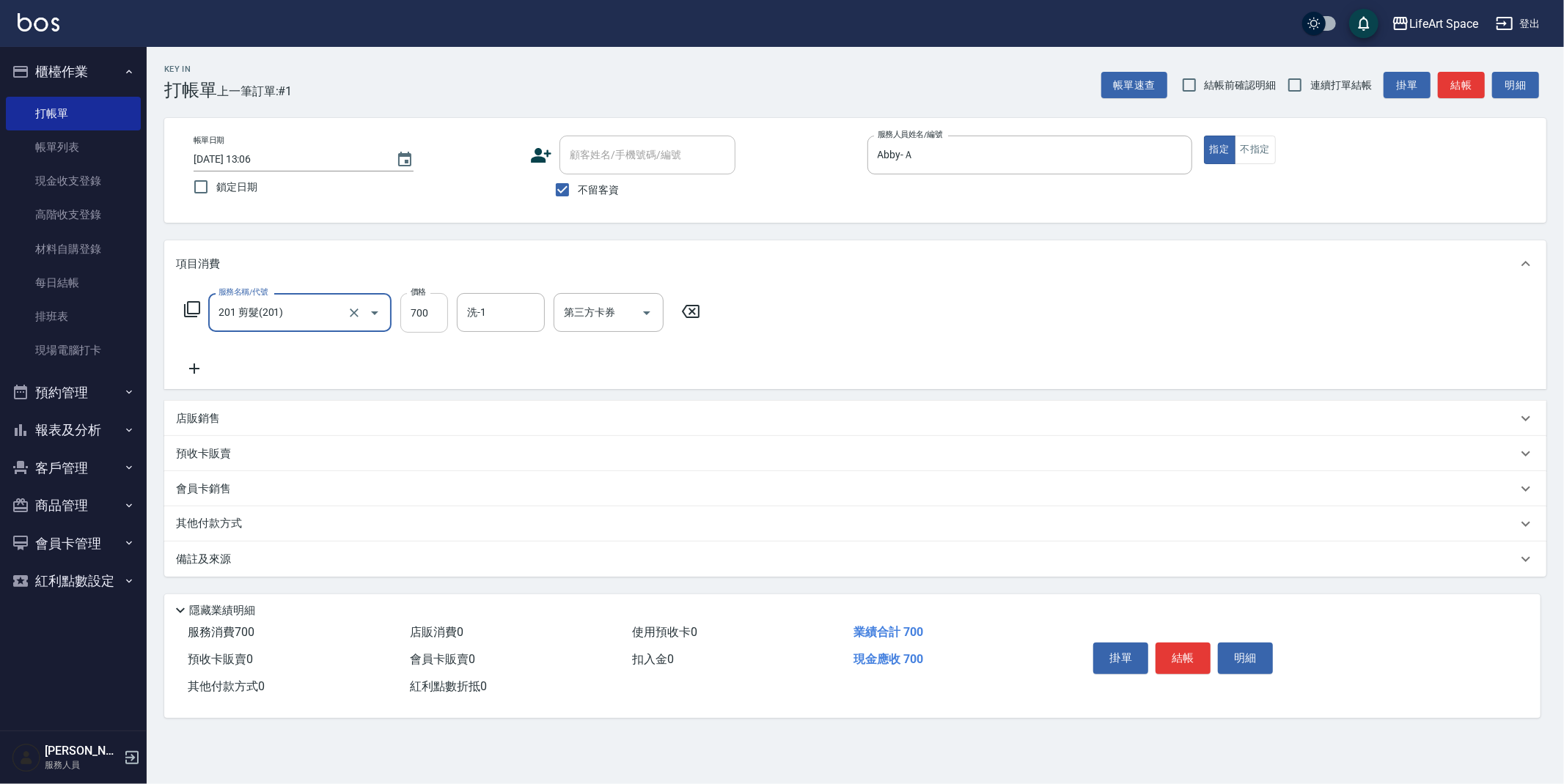
click at [446, 317] on input "700" at bounding box center [424, 312] width 48 height 39
type input "800"
click at [221, 559] on p "備註及來源" at bounding box center [203, 560] width 55 height 15
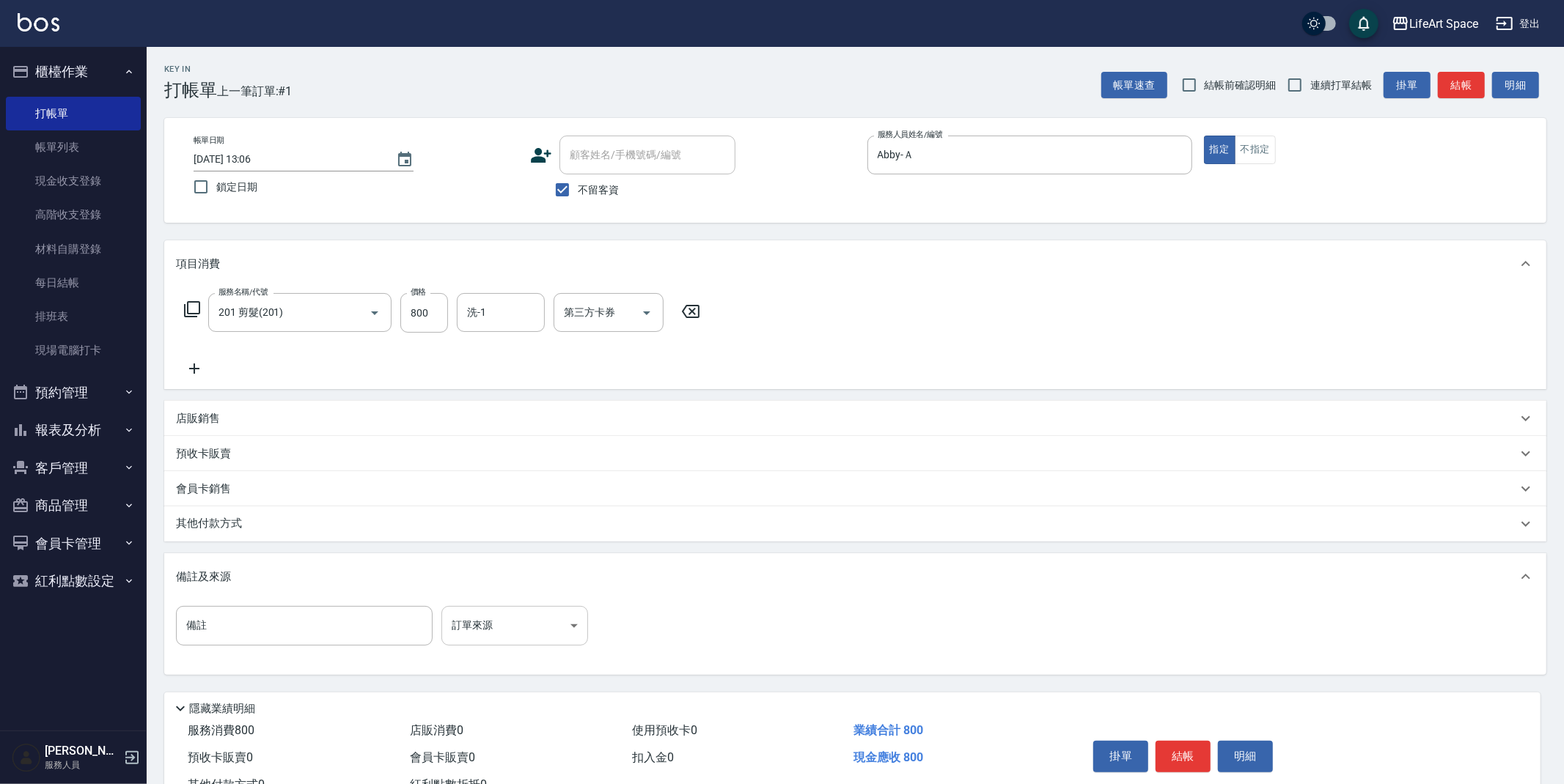
click at [562, 639] on body "LifeArt Space 登出 櫃檯作業 打帳單 帳單列表 現金收支登錄 高階收支登錄 材料自購登錄 每日結帳 排班表 現場電腦打卡 預約管理 預約管理 單…" at bounding box center [782, 417] width 1564 height 834
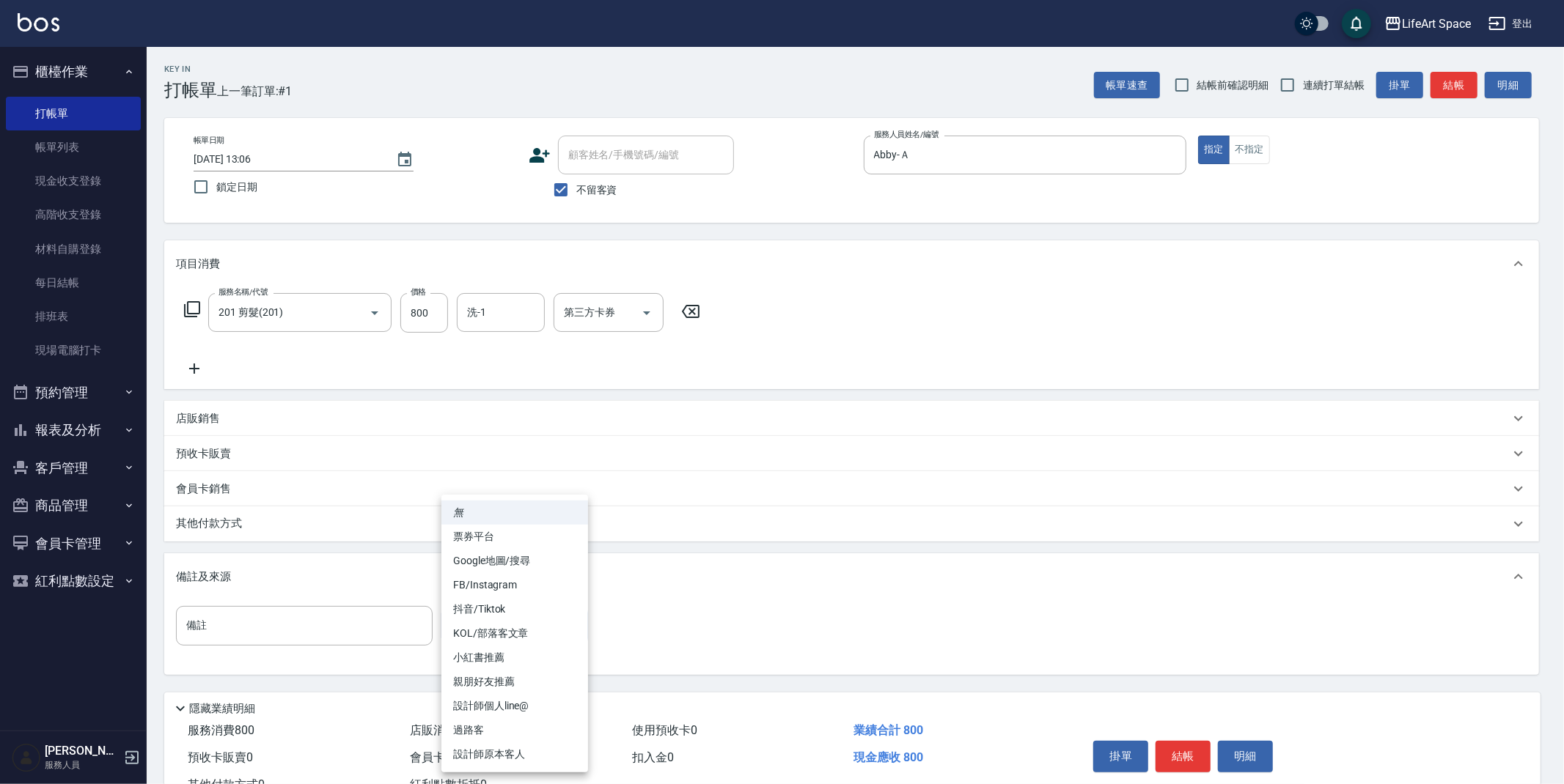
click at [512, 749] on li "設計師原本客人" at bounding box center [515, 755] width 147 height 24
type input "設計師原本客人"
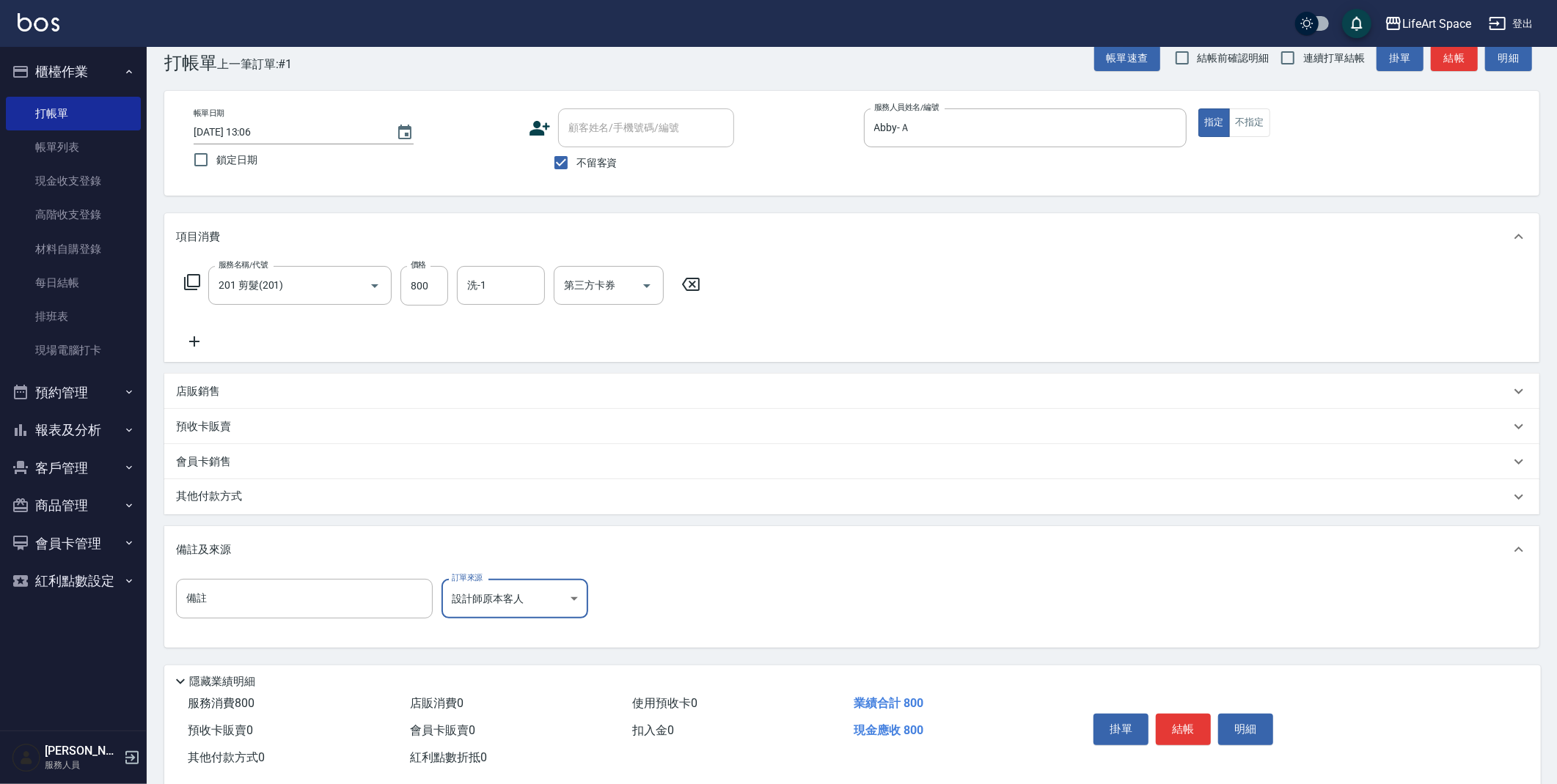
scroll to position [55, 0]
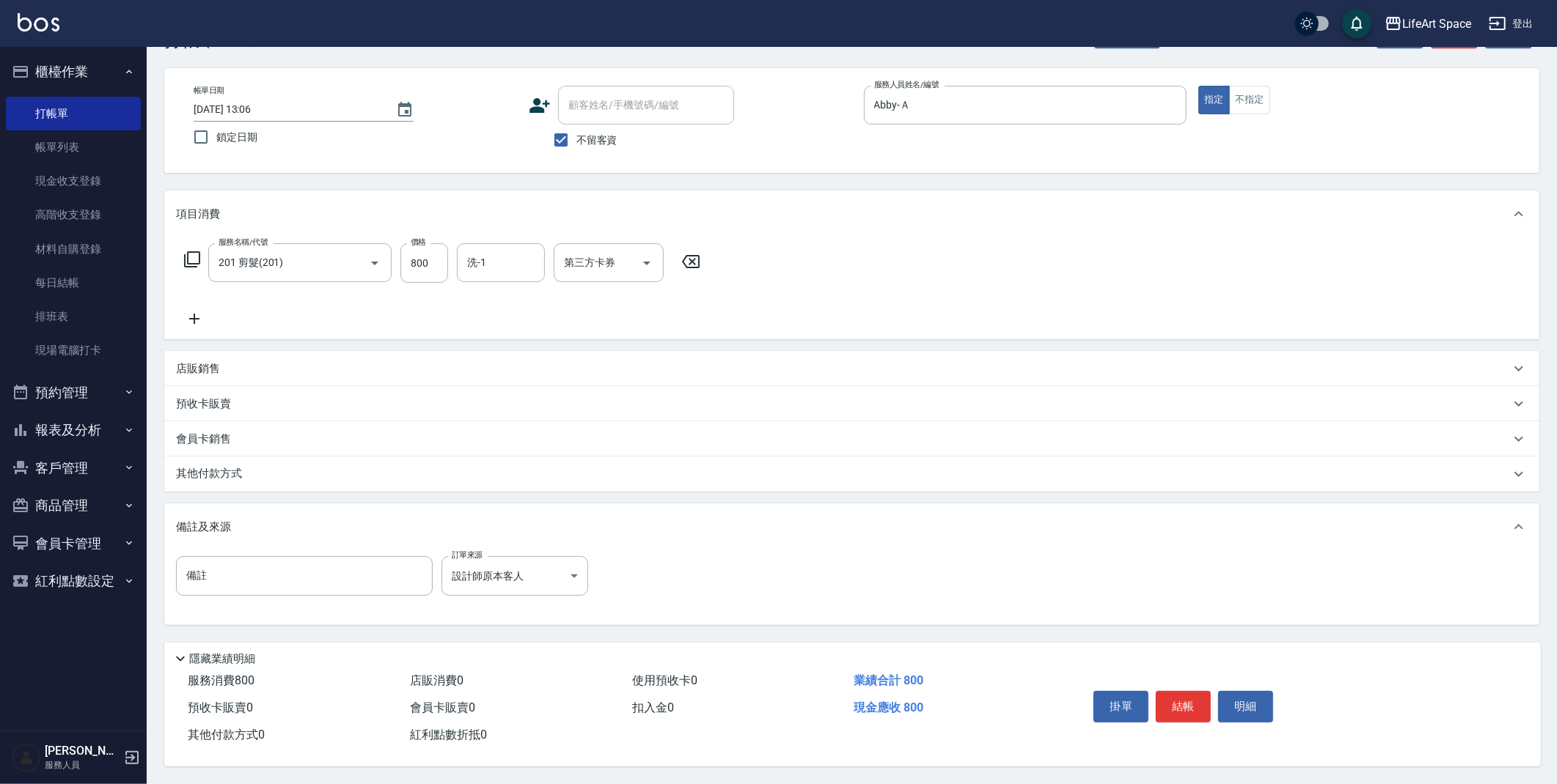
click at [1202, 719] on div "掛單 結帳 明細" at bounding box center [1183, 708] width 191 height 46
click at [377, 103] on input "2025/09/24 13:06" at bounding box center [288, 109] width 188 height 24
click at [410, 104] on icon "Choose date, selected date is 2025-09-24" at bounding box center [405, 110] width 18 height 18
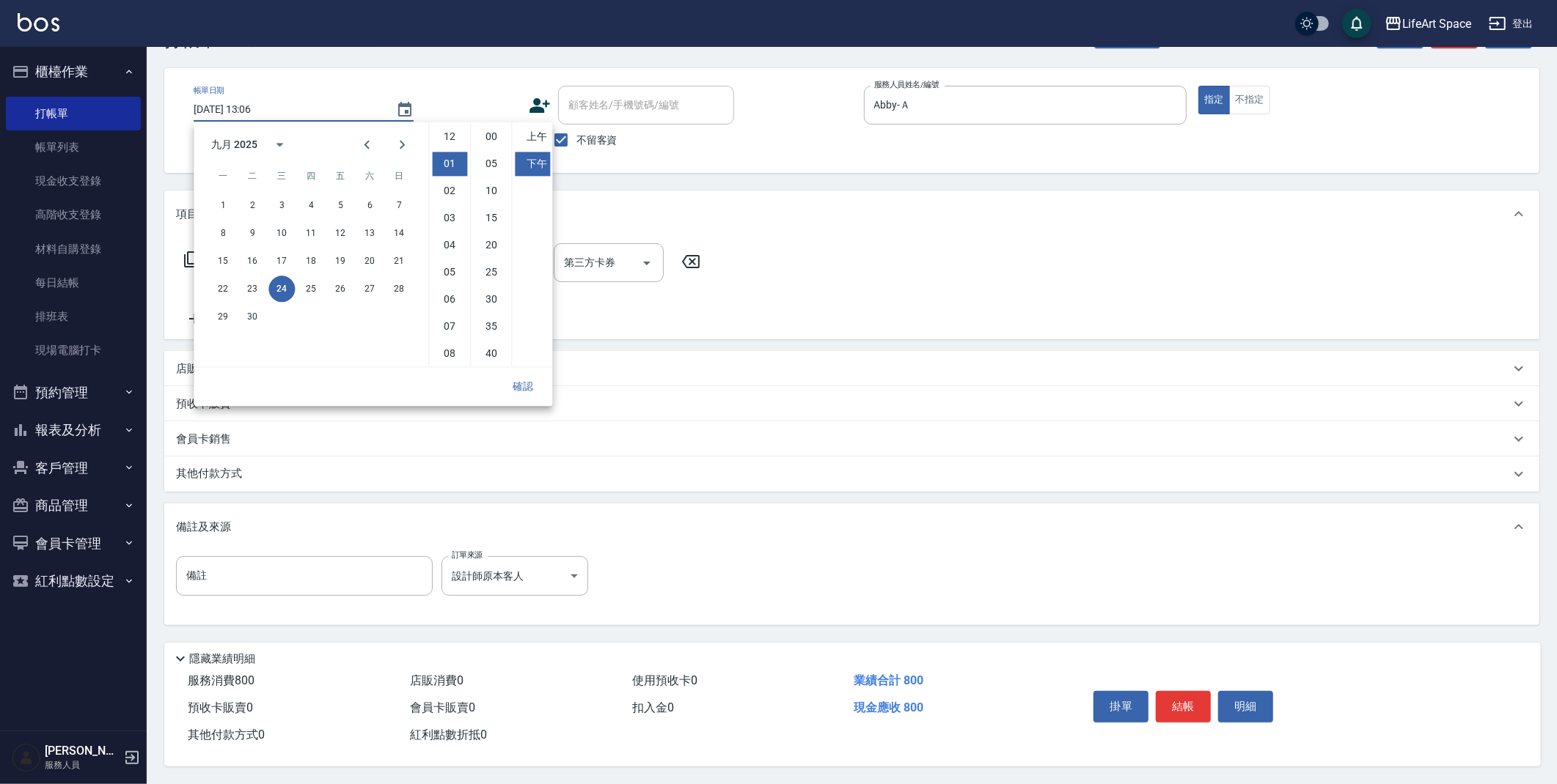
scroll to position [26, 0]
click at [228, 283] on button "22" at bounding box center [223, 288] width 26 height 26
type input "2025/09/22 13:06"
click at [511, 379] on button "確認" at bounding box center [523, 385] width 47 height 26
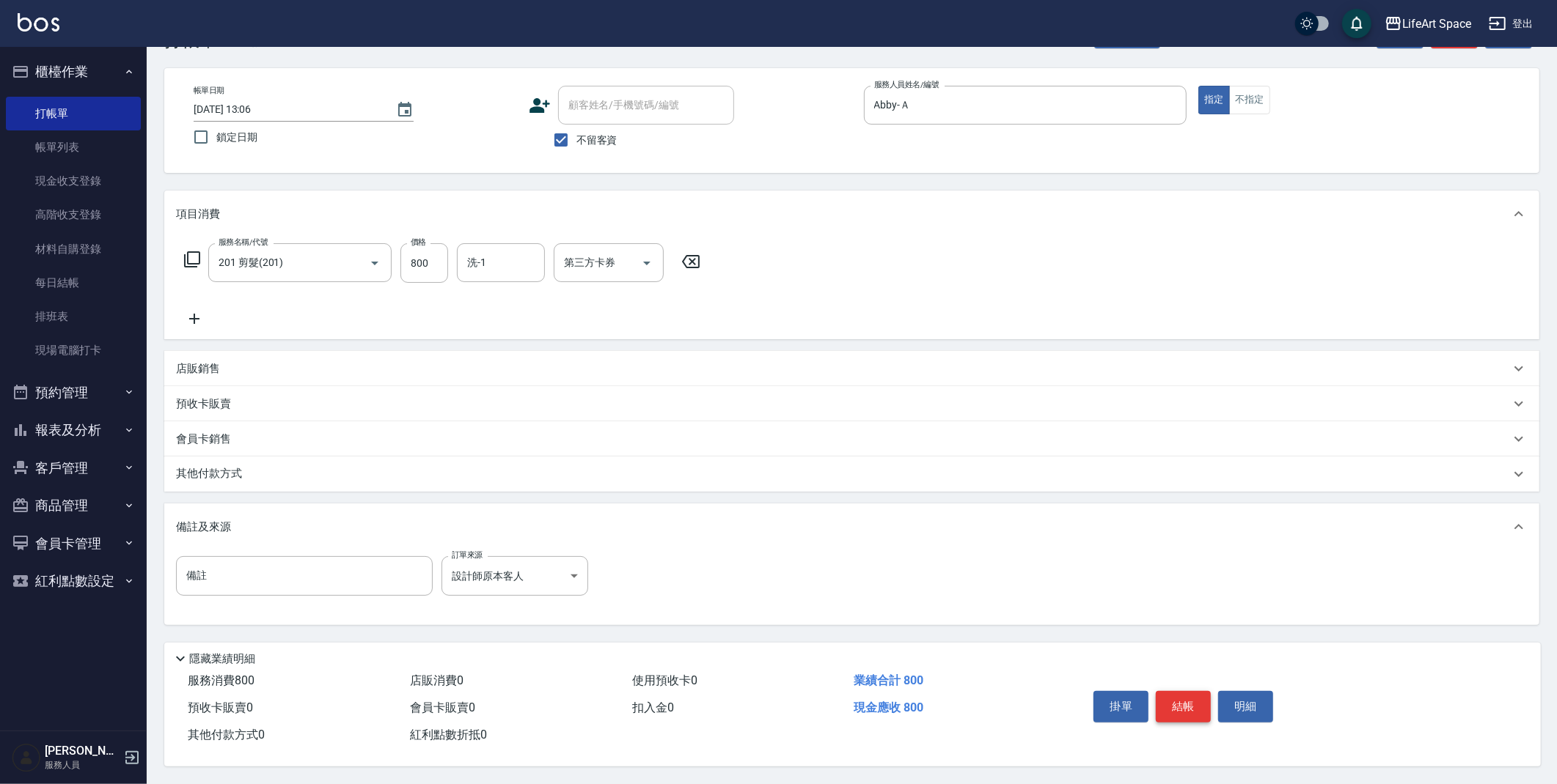
click at [1177, 701] on button "結帳" at bounding box center [1182, 706] width 55 height 31
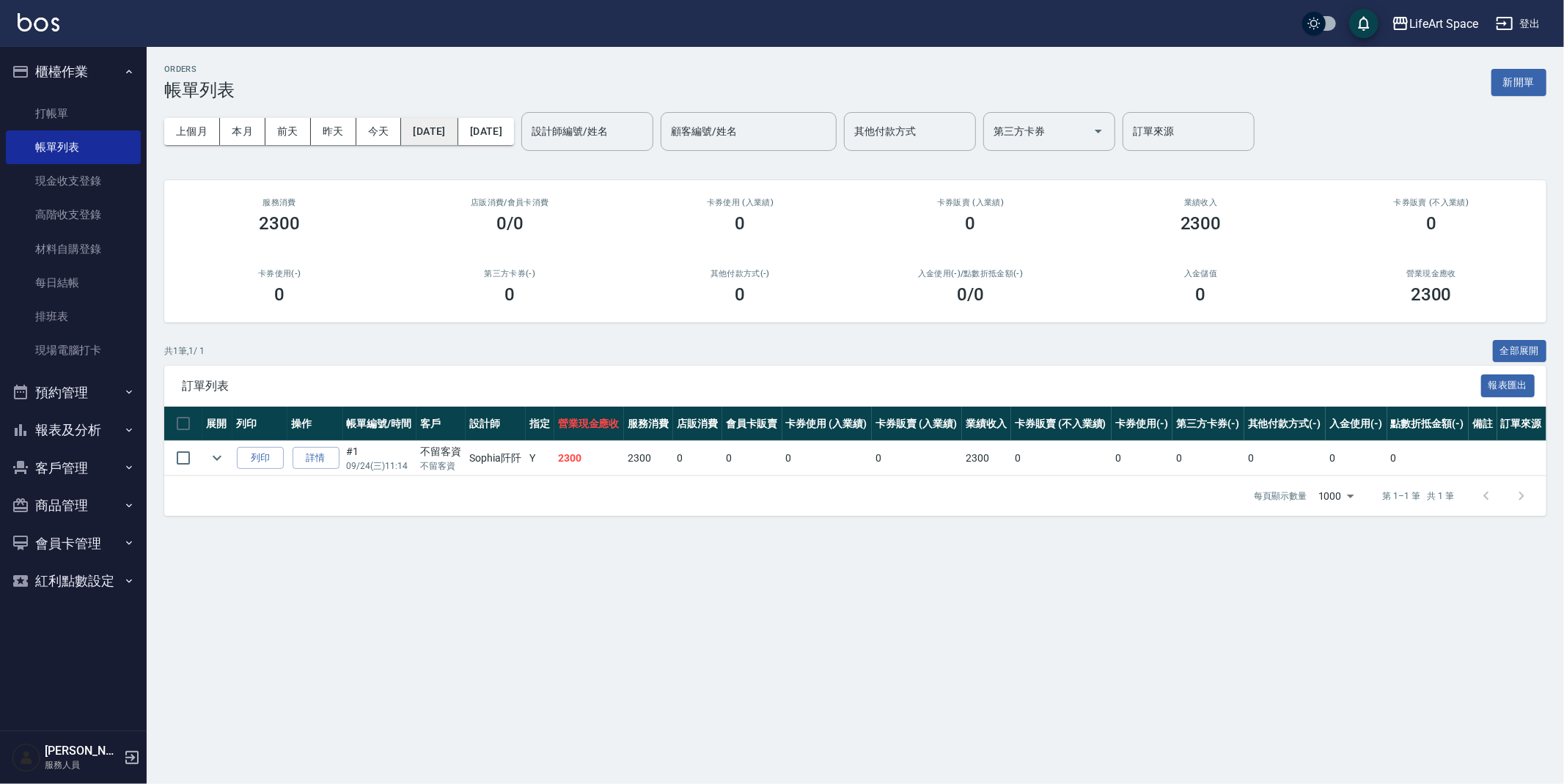
click at [458, 142] on button "[DATE]" at bounding box center [429, 132] width 56 height 27
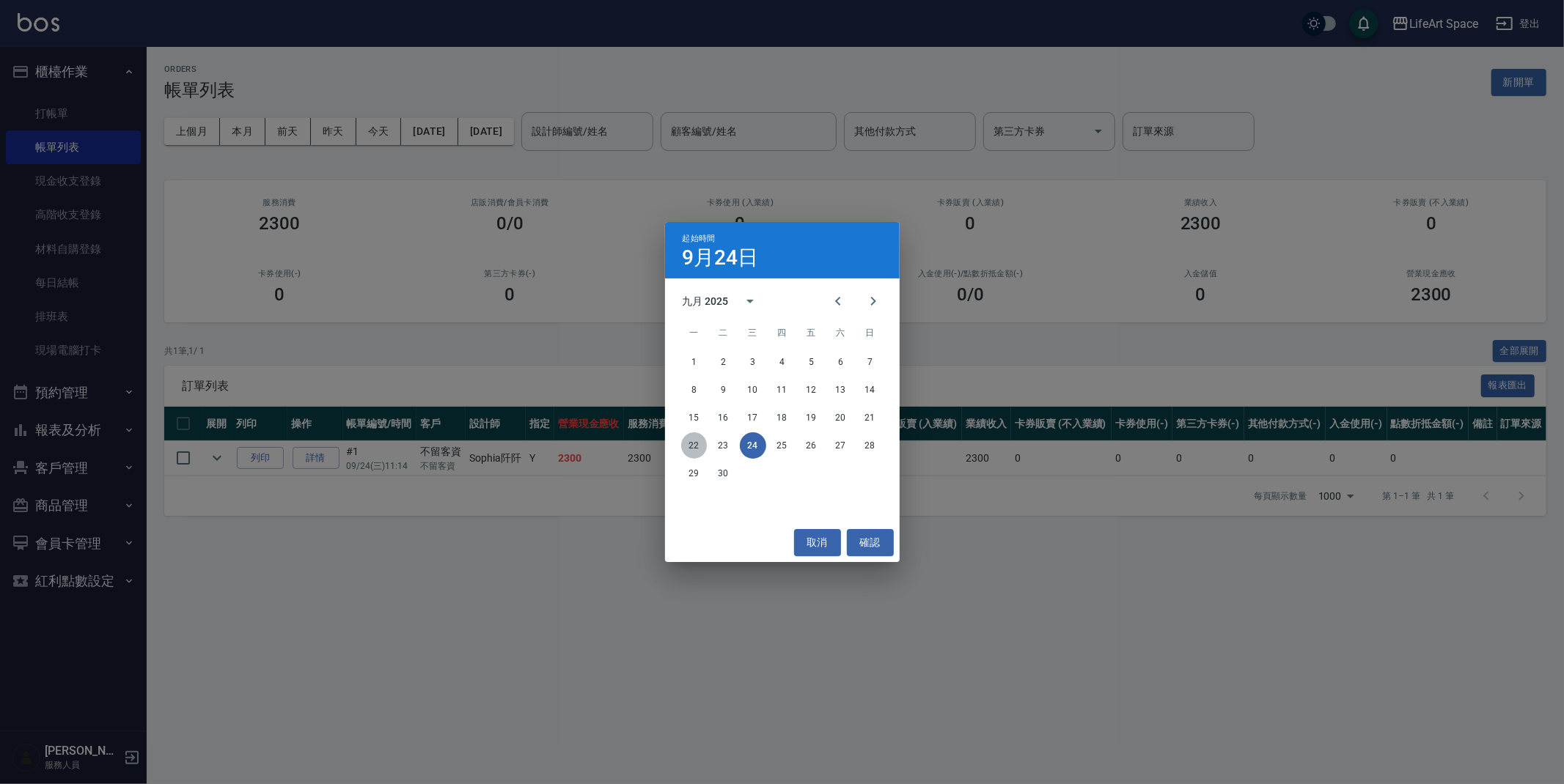
click at [693, 448] on button "22" at bounding box center [693, 445] width 26 height 26
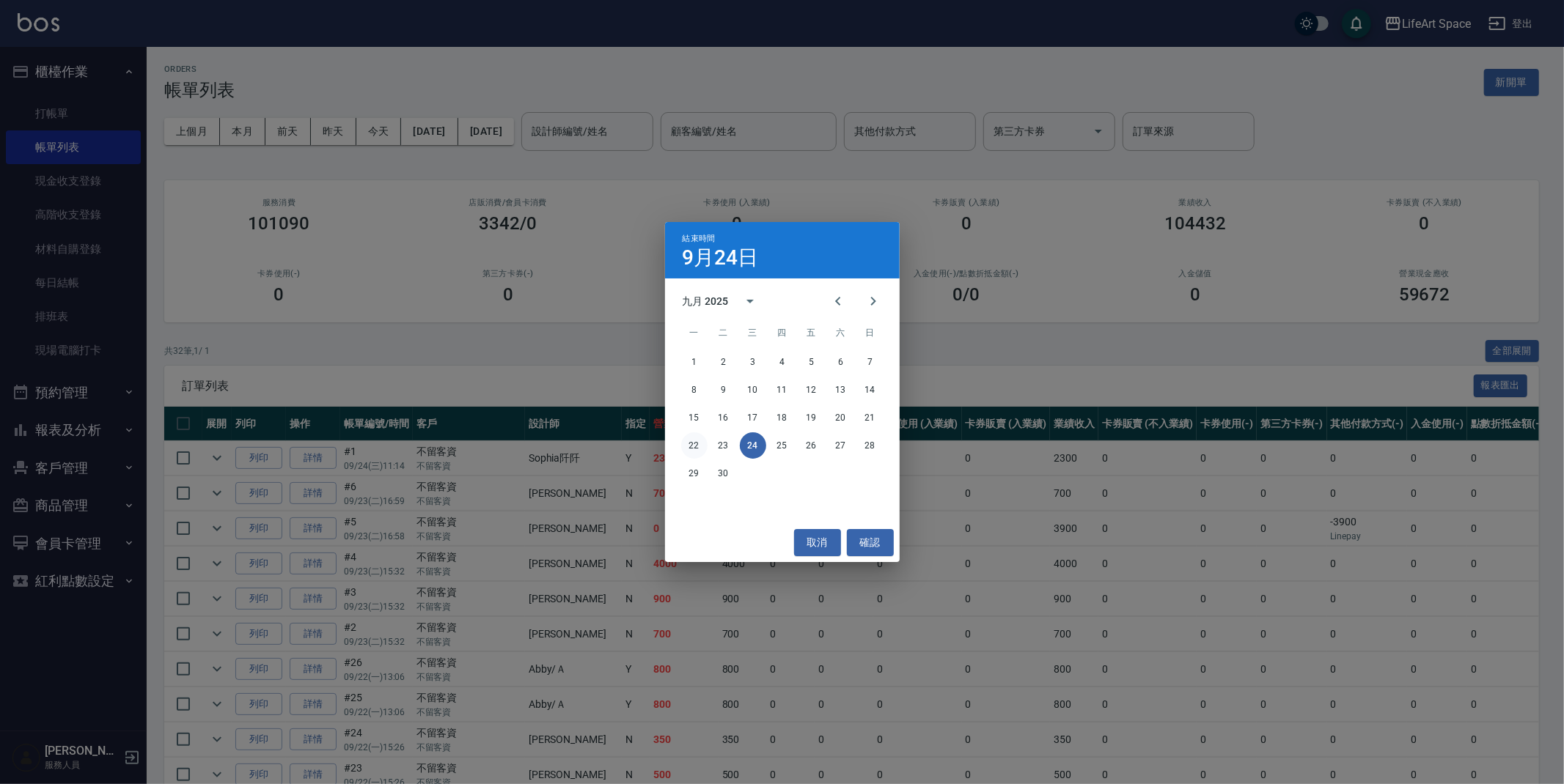
click at [704, 446] on button "22" at bounding box center [693, 445] width 26 height 26
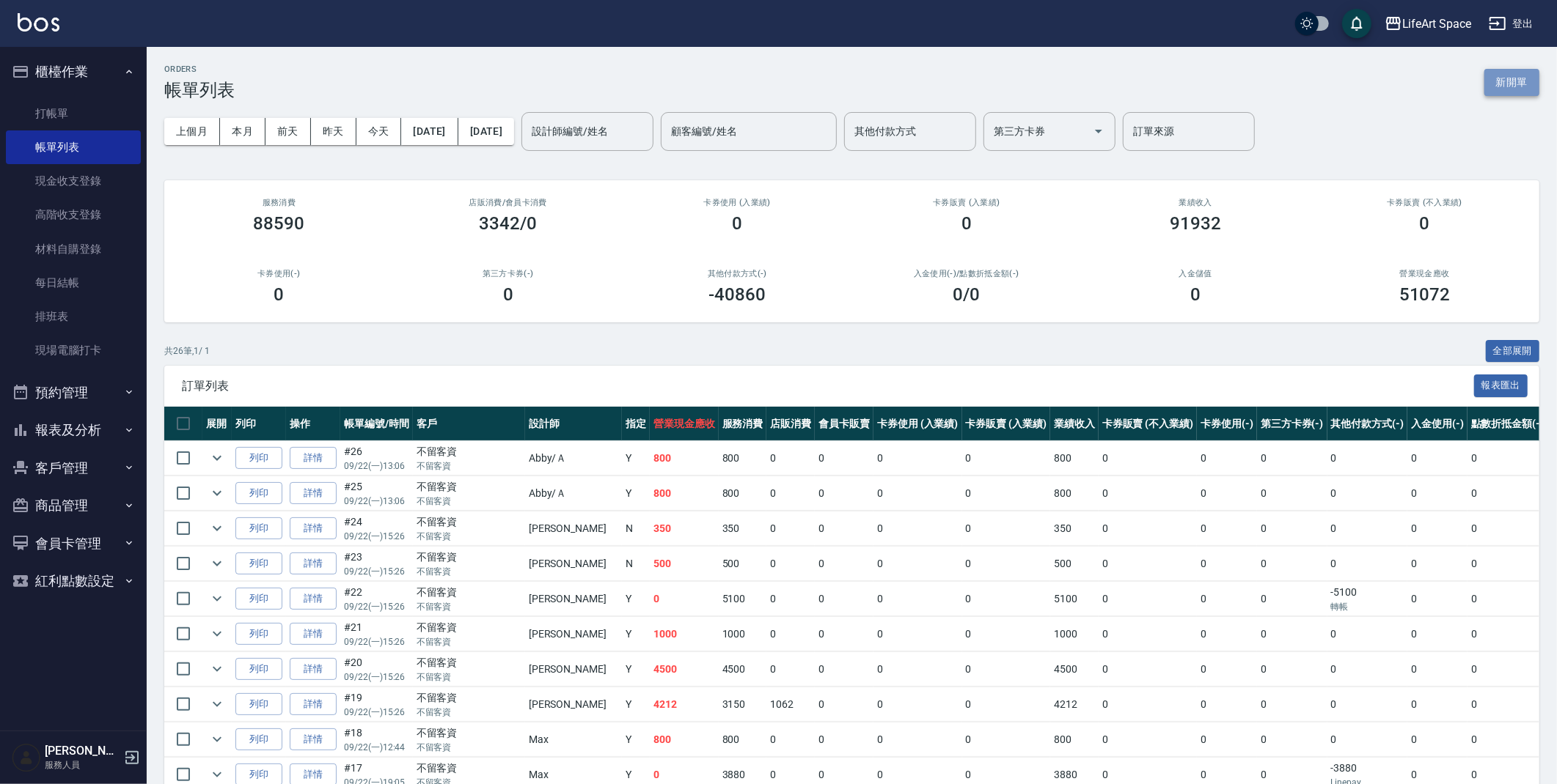
click at [1523, 84] on button "新開單" at bounding box center [1511, 82] width 55 height 27
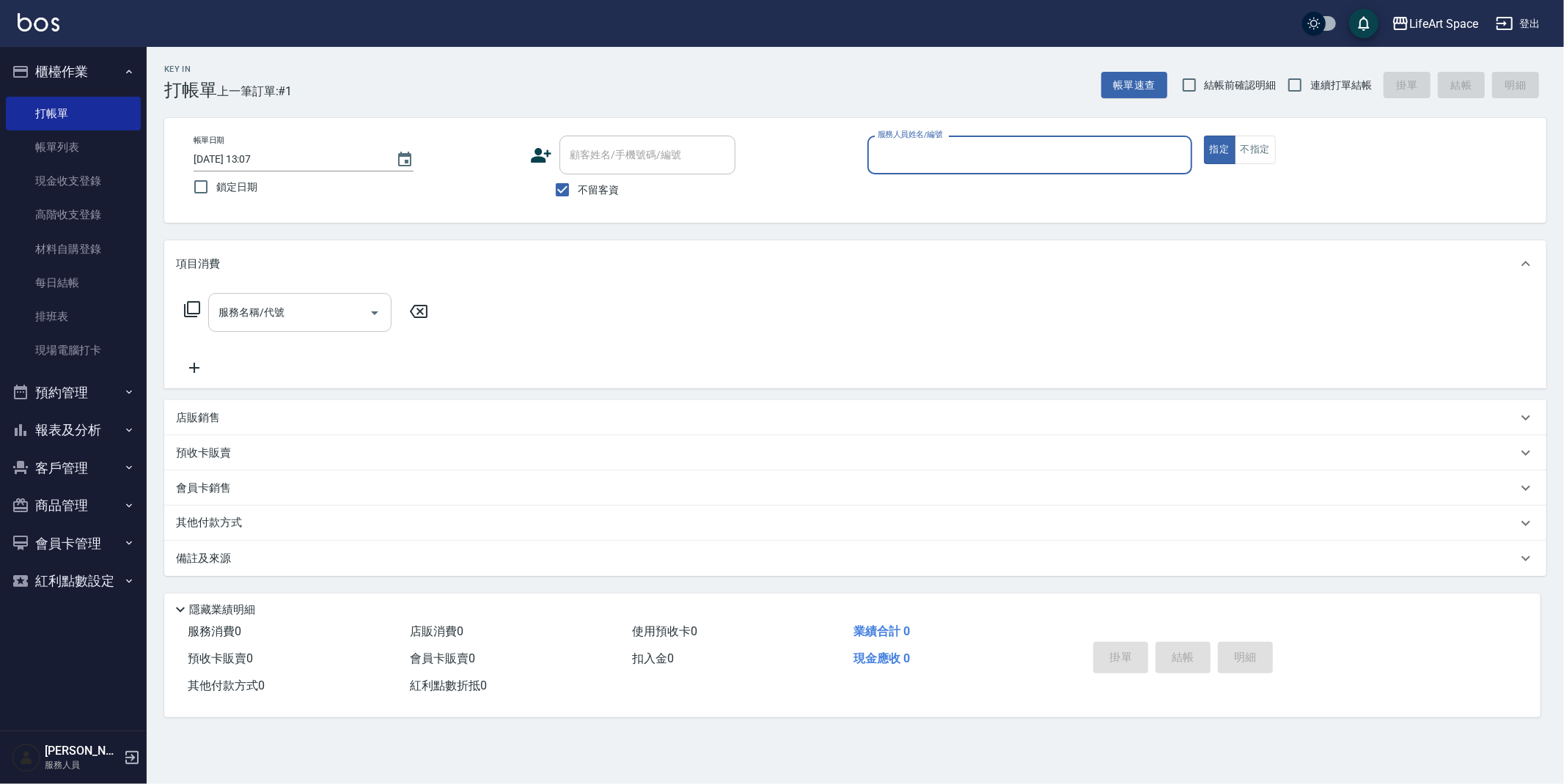
click at [301, 309] on input "服務名稱/代號" at bounding box center [289, 312] width 148 height 26
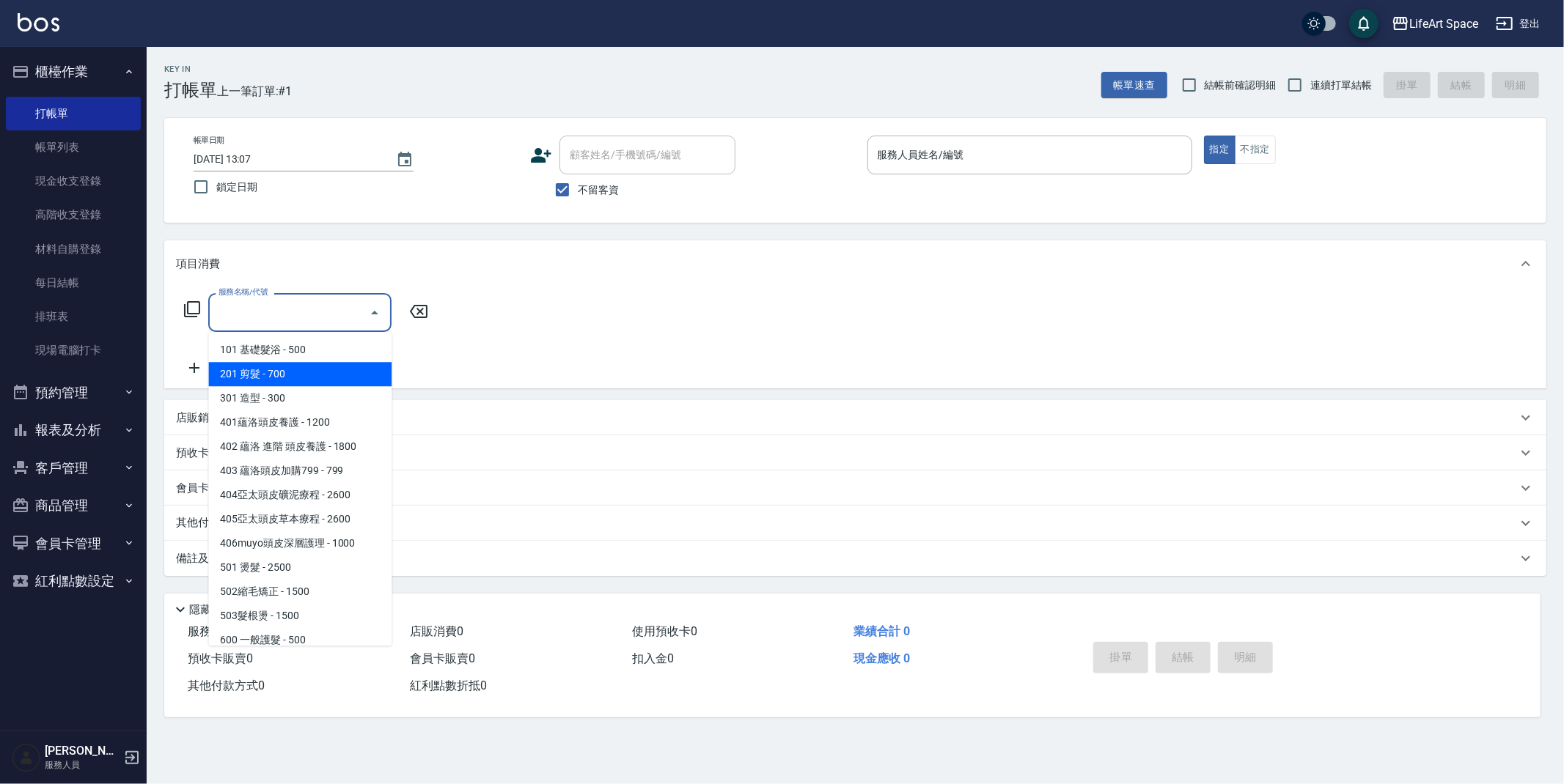
click at [317, 366] on span "201 剪髮 - 700" at bounding box center [300, 374] width 183 height 24
type input "201 剪髮(201)"
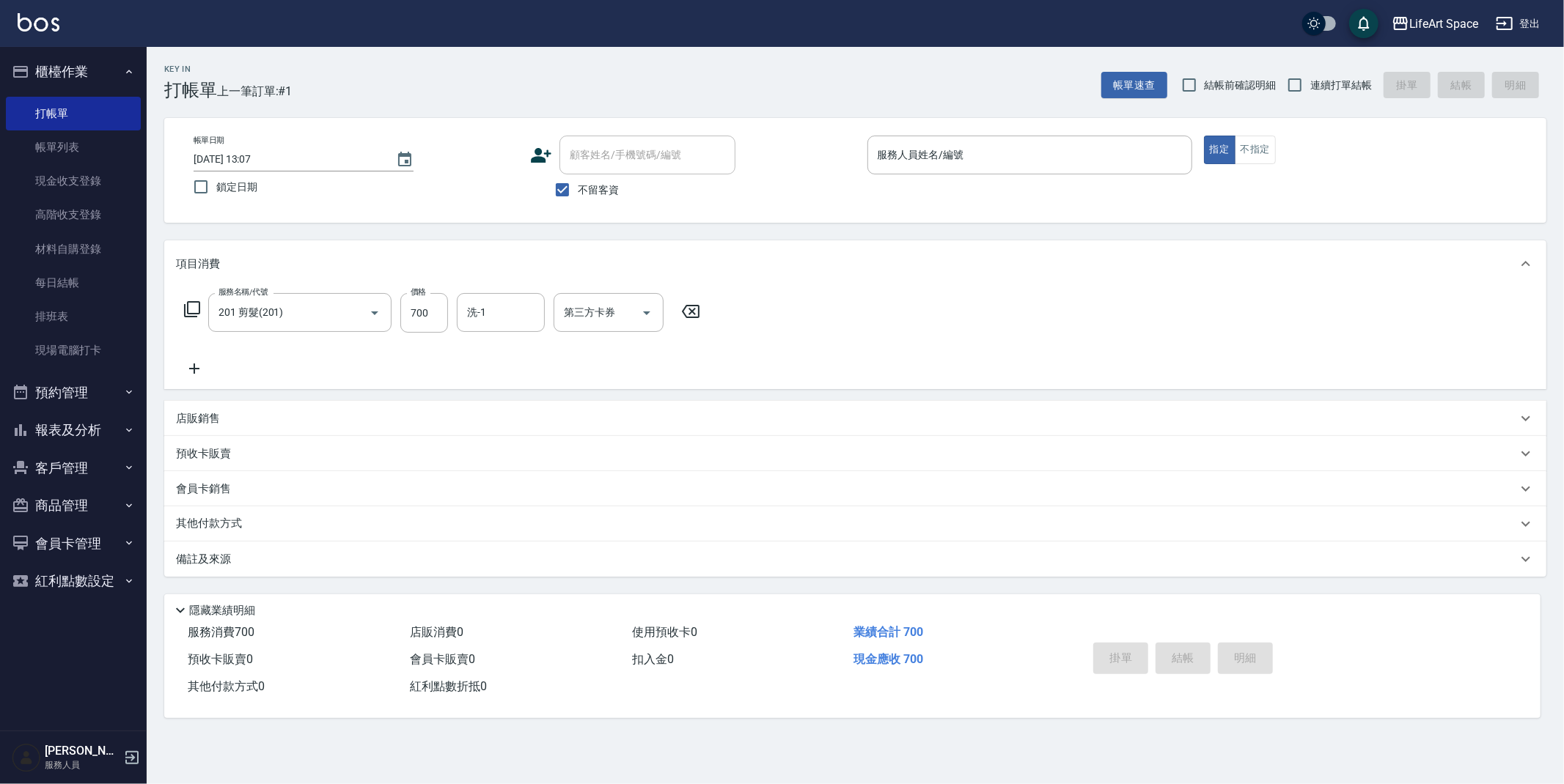
click at [186, 369] on icon at bounding box center [195, 368] width 37 height 18
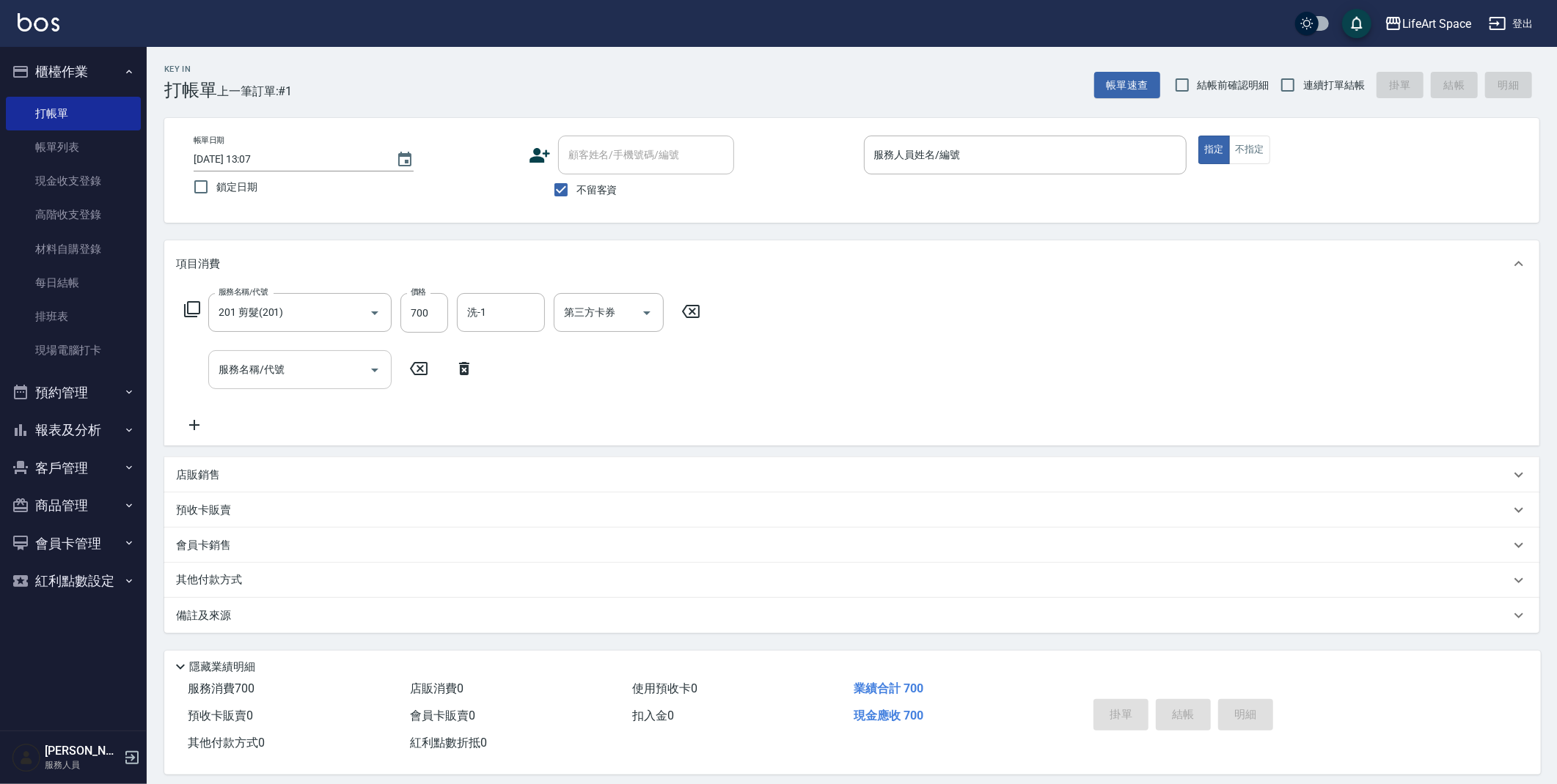
click at [307, 357] on input "服務名稱/代號" at bounding box center [289, 369] width 148 height 26
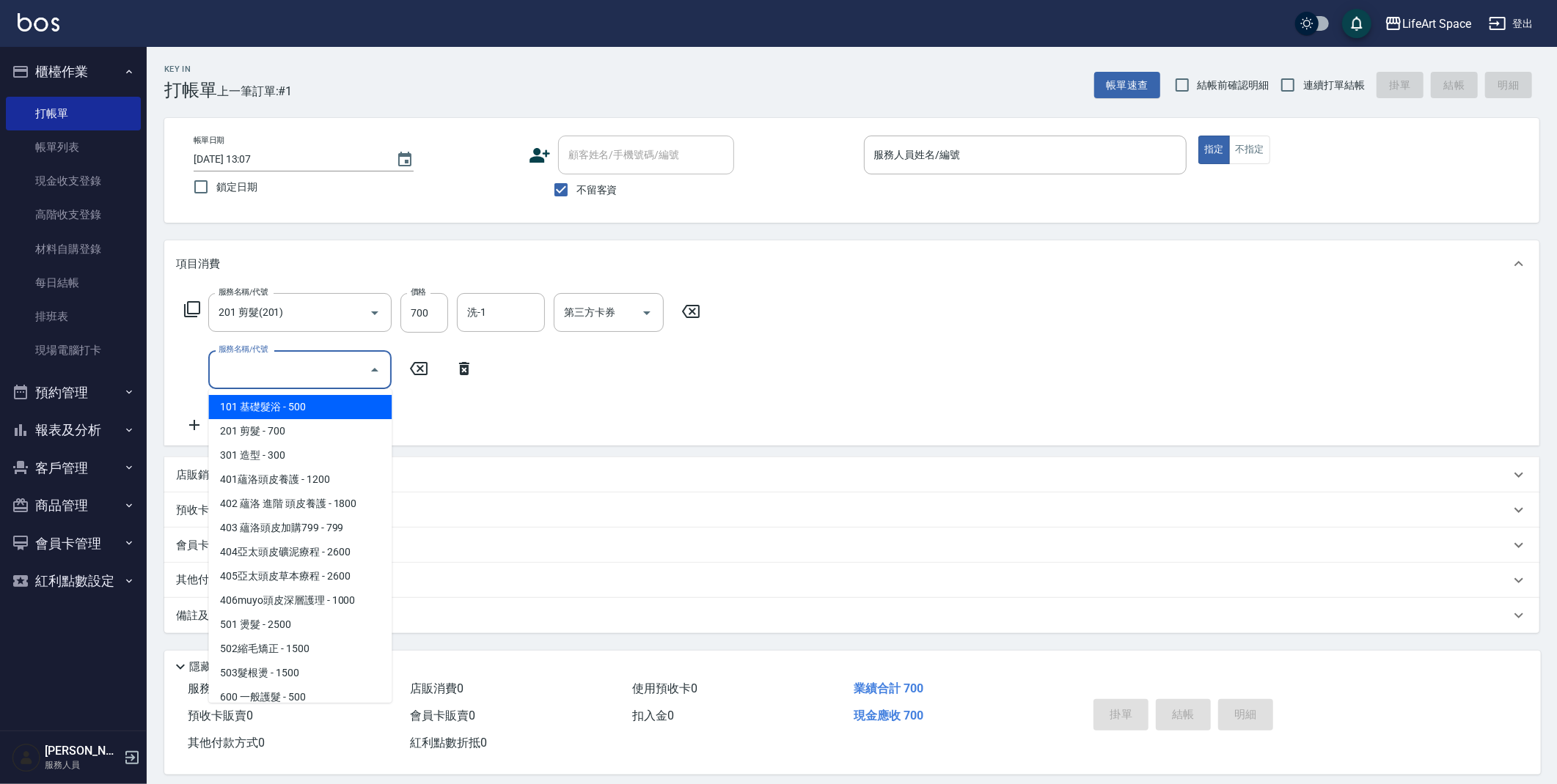
click at [291, 383] on input "服務名稱/代號" at bounding box center [289, 369] width 148 height 26
click at [280, 434] on span "201 剪髮 - 700" at bounding box center [300, 431] width 183 height 24
type input "201 剪髮(201)"
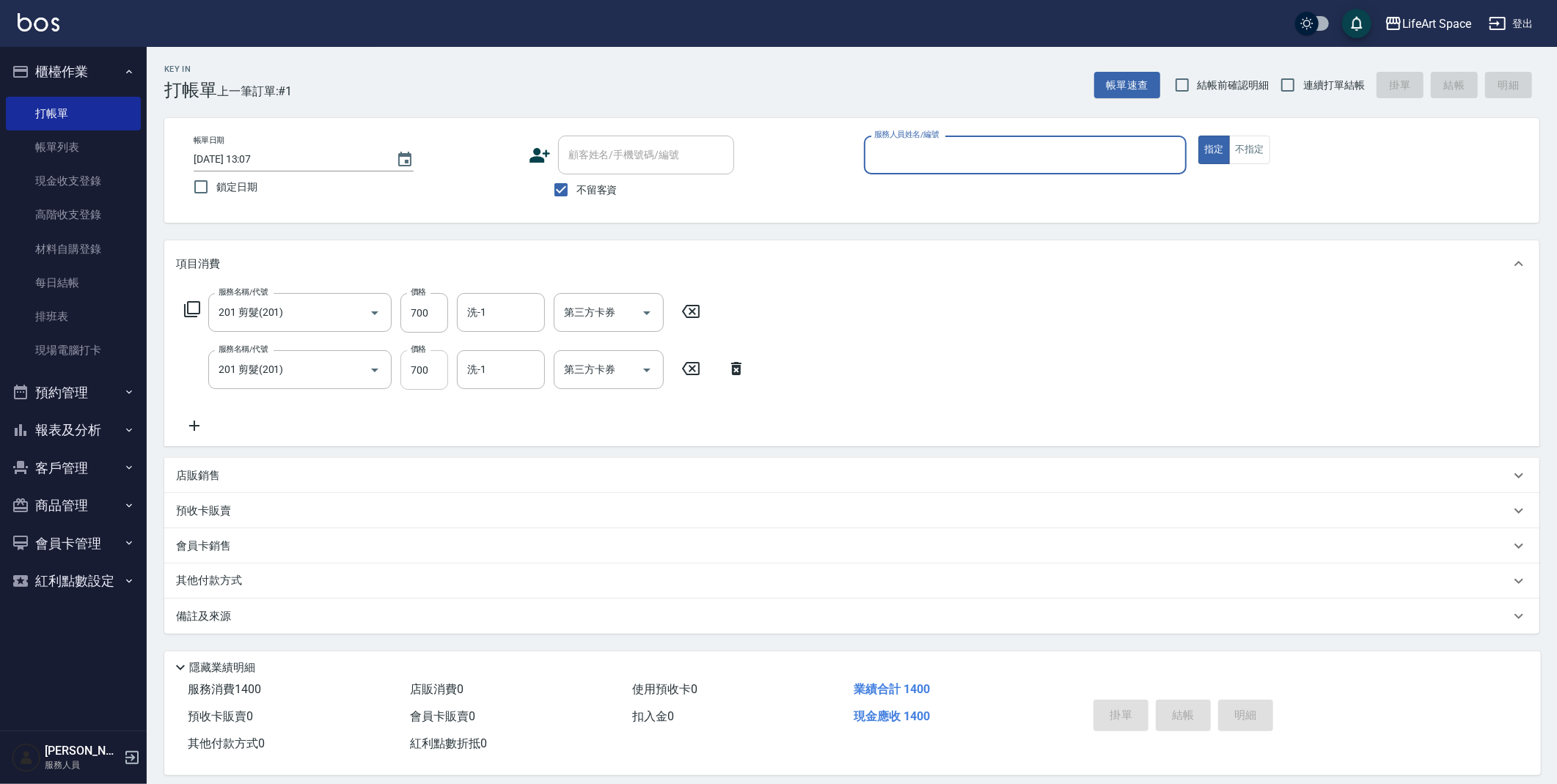
click at [441, 375] on input "700" at bounding box center [424, 369] width 48 height 39
type input "1"
type input "9"
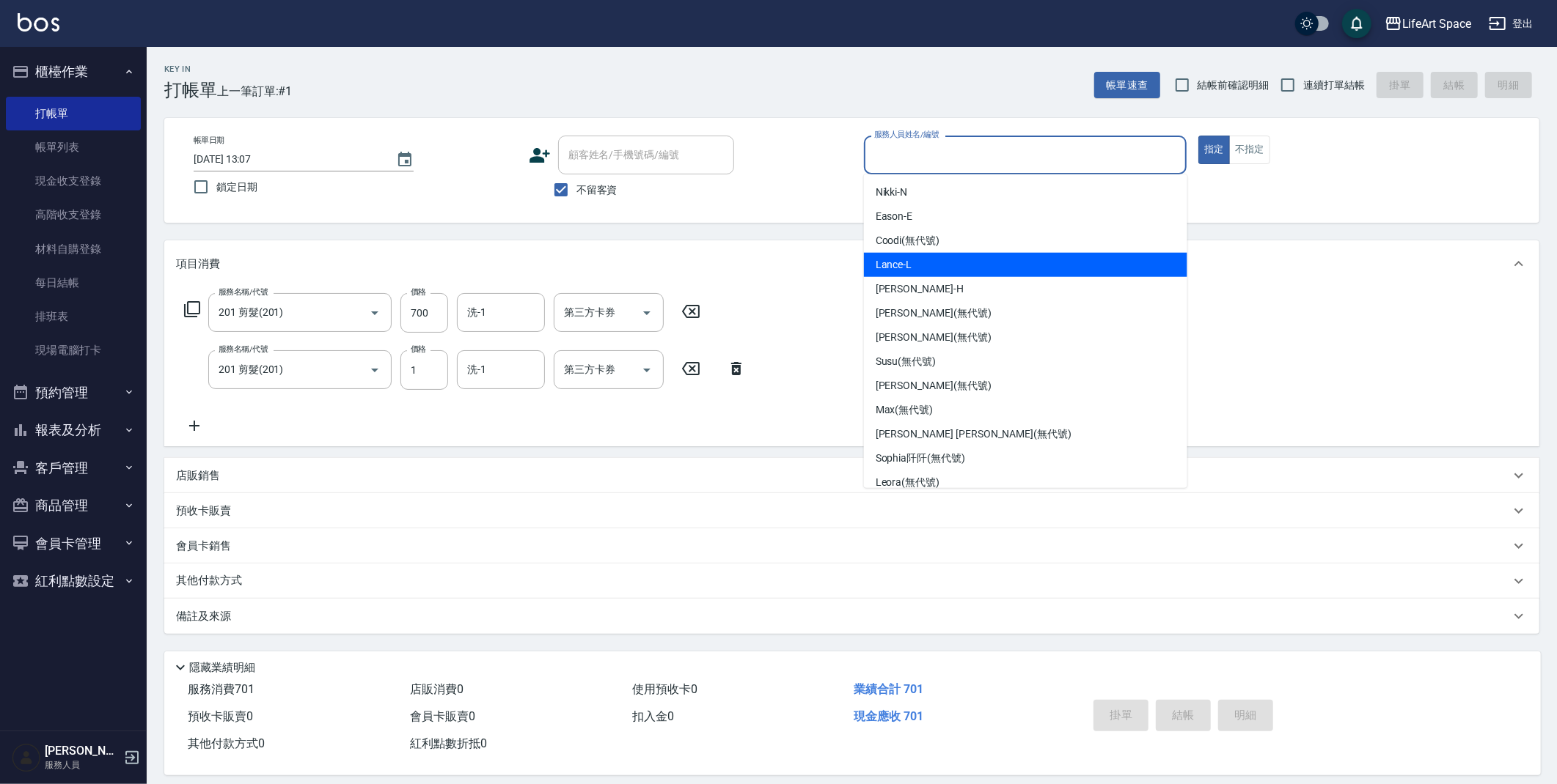
click at [916, 255] on div "Lance -L" at bounding box center [1025, 264] width 323 height 24
type input "Lance-L"
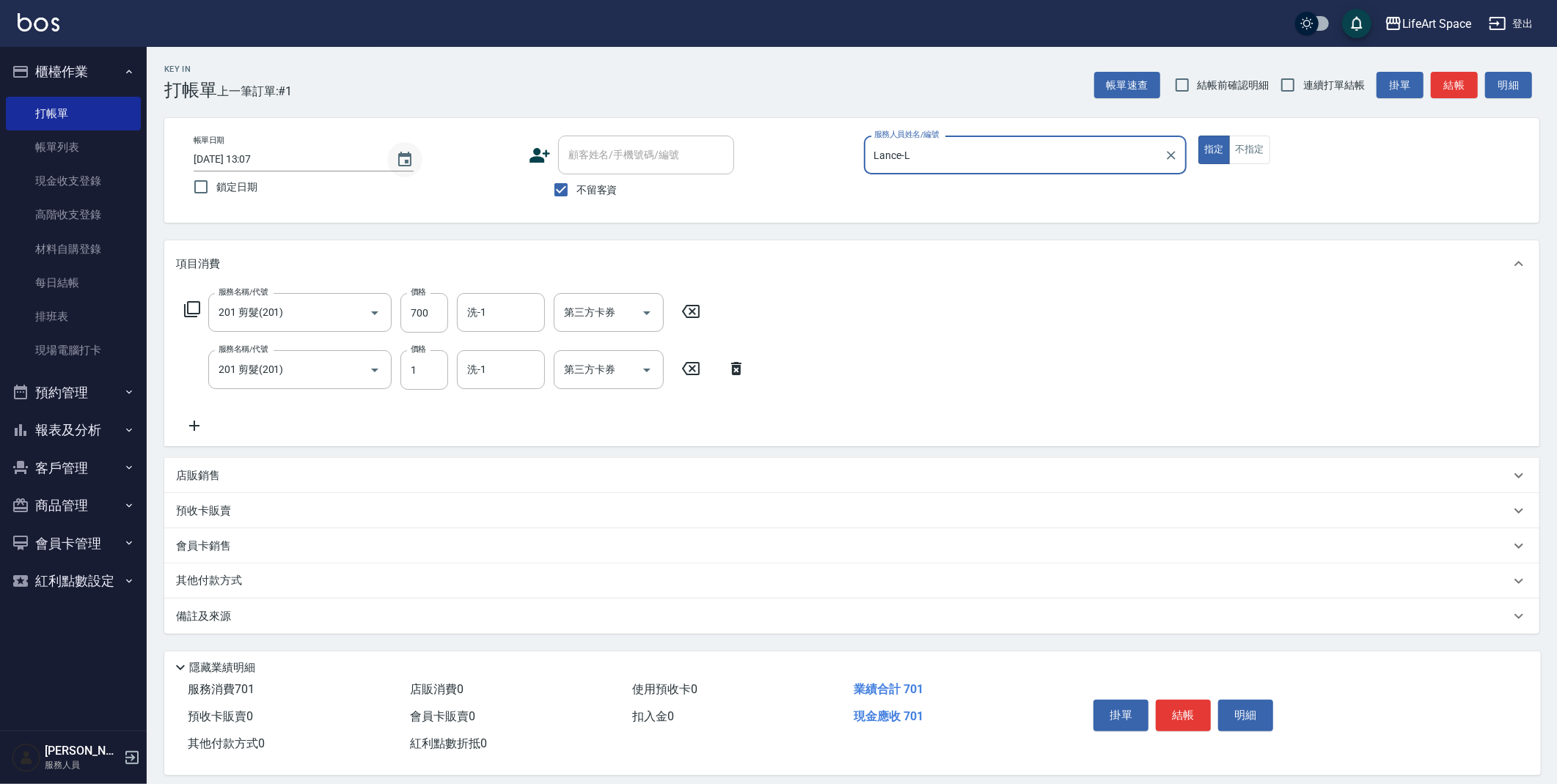
click at [412, 163] on icon "Choose date, selected date is 2025-09-24" at bounding box center [405, 159] width 18 height 18
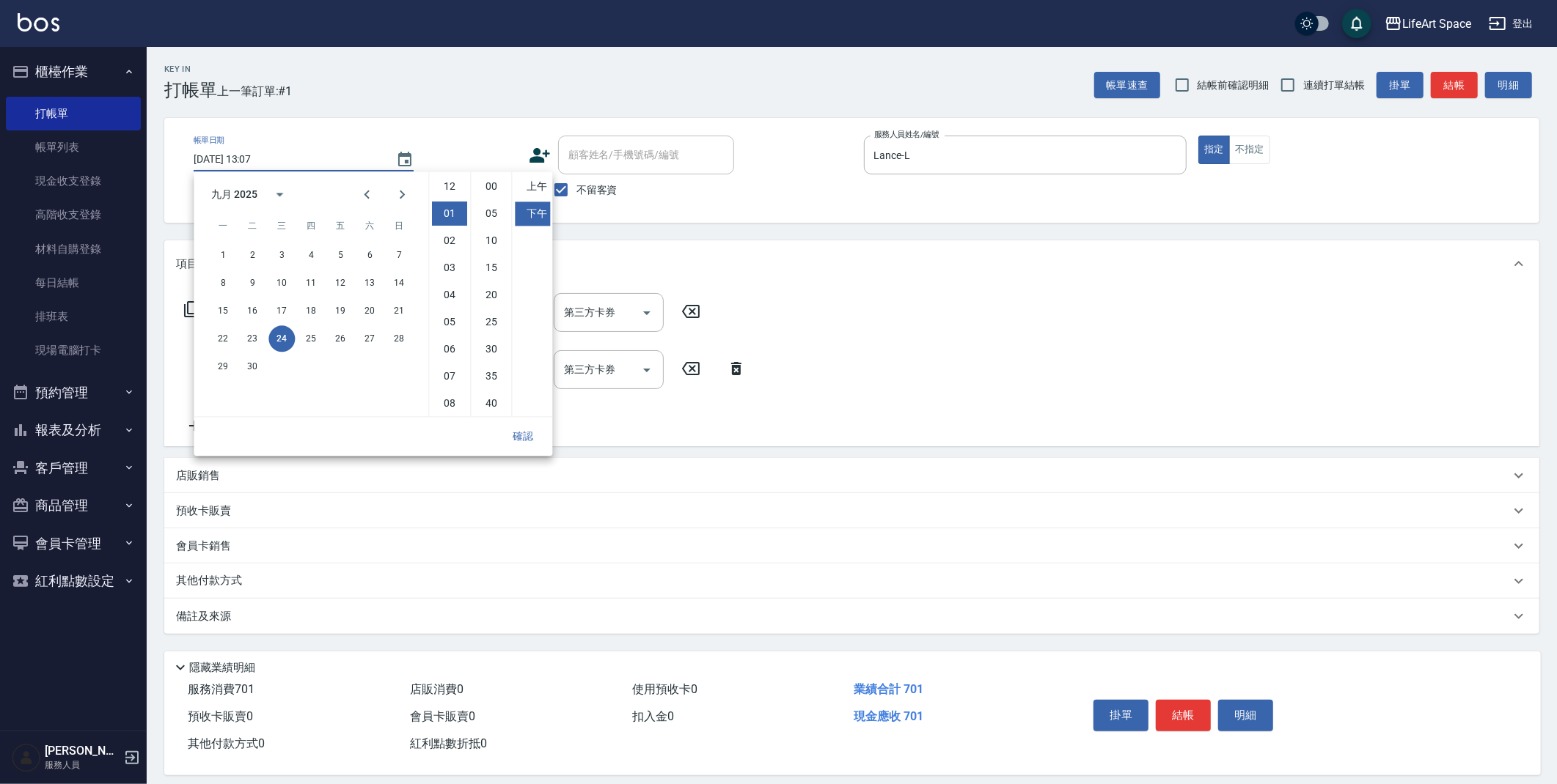
scroll to position [26, 0]
click at [217, 342] on button "22" at bounding box center [223, 338] width 26 height 26
type input "2025/09/22 13:07"
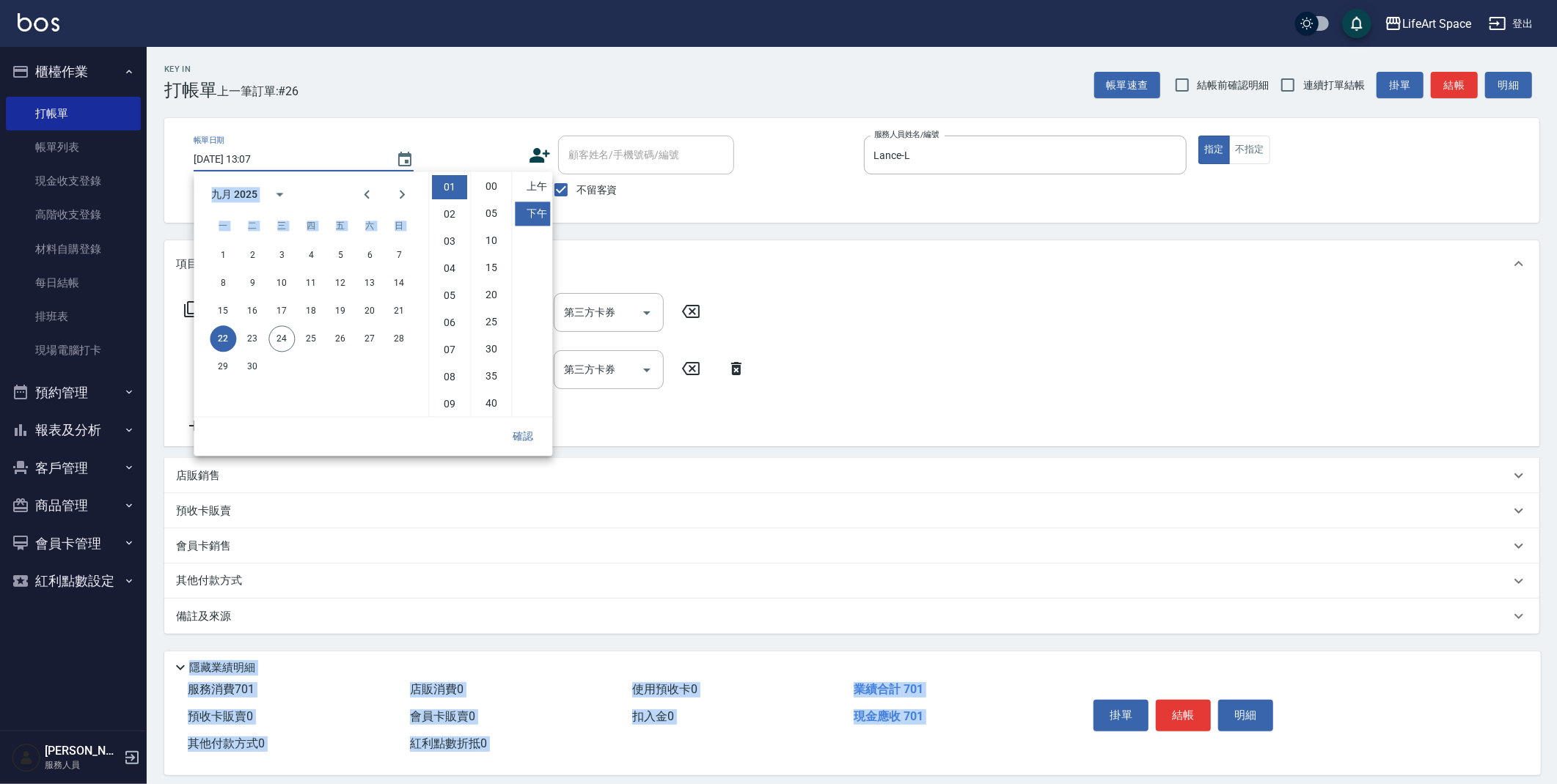
drag, startPoint x: 554, startPoint y: 439, endPoint x: 538, endPoint y: 438, distance: 16.0
click at [544, 439] on body "LifeArt Space 登出 櫃檯作業 打帳單 帳單列表 現金收支登錄 高階收支登錄 材料自購登錄 每日結帳 排班表 現場電腦打卡 預約管理 預約管理 單…" at bounding box center [778, 396] width 1557 height 793
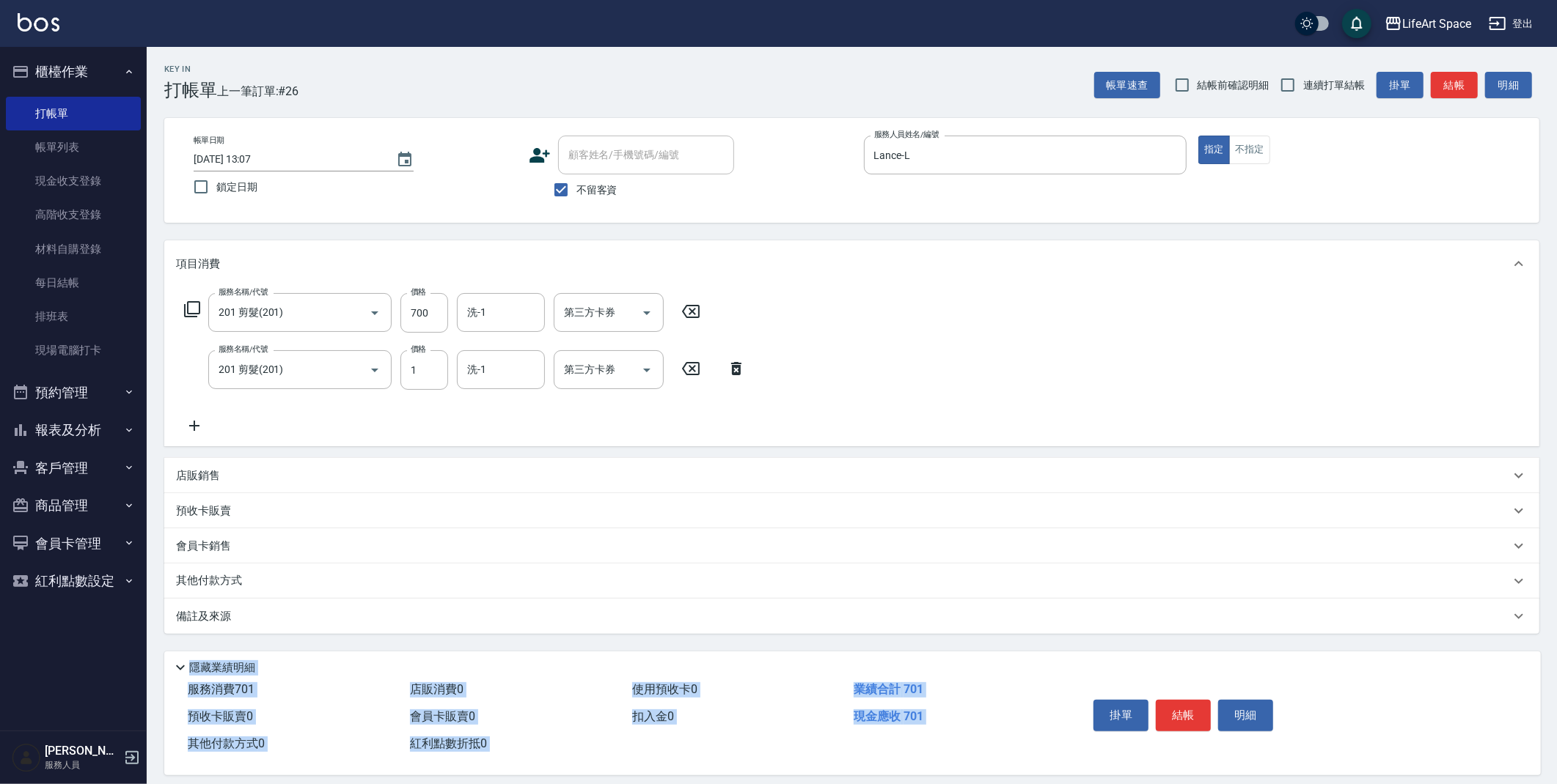
click at [537, 437] on div "九月 2025 一 二 三 四 五 六 日 1 2 3 4 5 6 7 8 9 10 11 12 13 14 15 16 17 18 19 20 21 22 …" at bounding box center [373, 313] width 359 height 284
click at [438, 314] on input "700" at bounding box center [424, 312] width 48 height 39
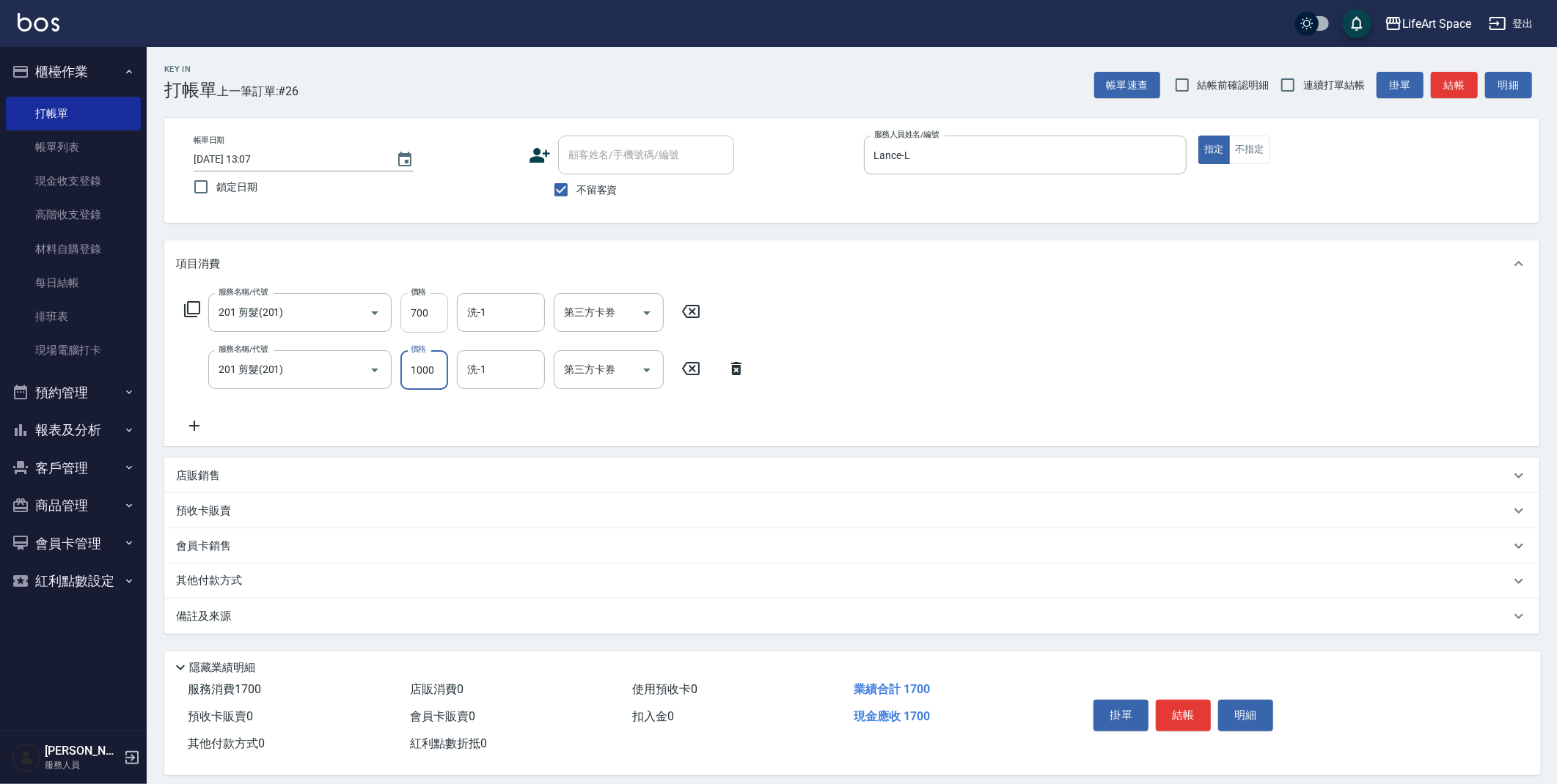
type input "1000"
click at [428, 321] on input "700" at bounding box center [424, 312] width 48 height 39
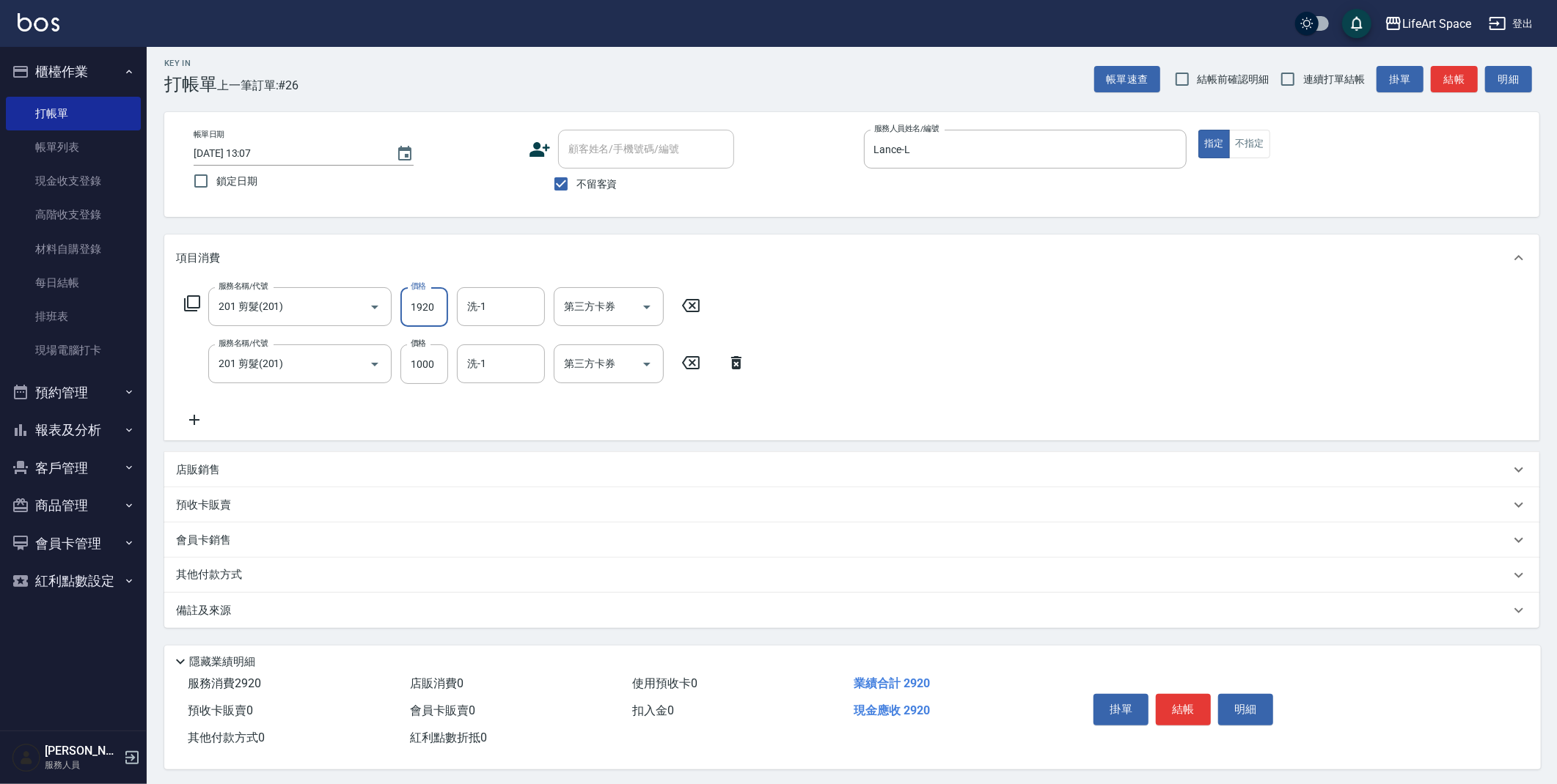
scroll to position [13, 0]
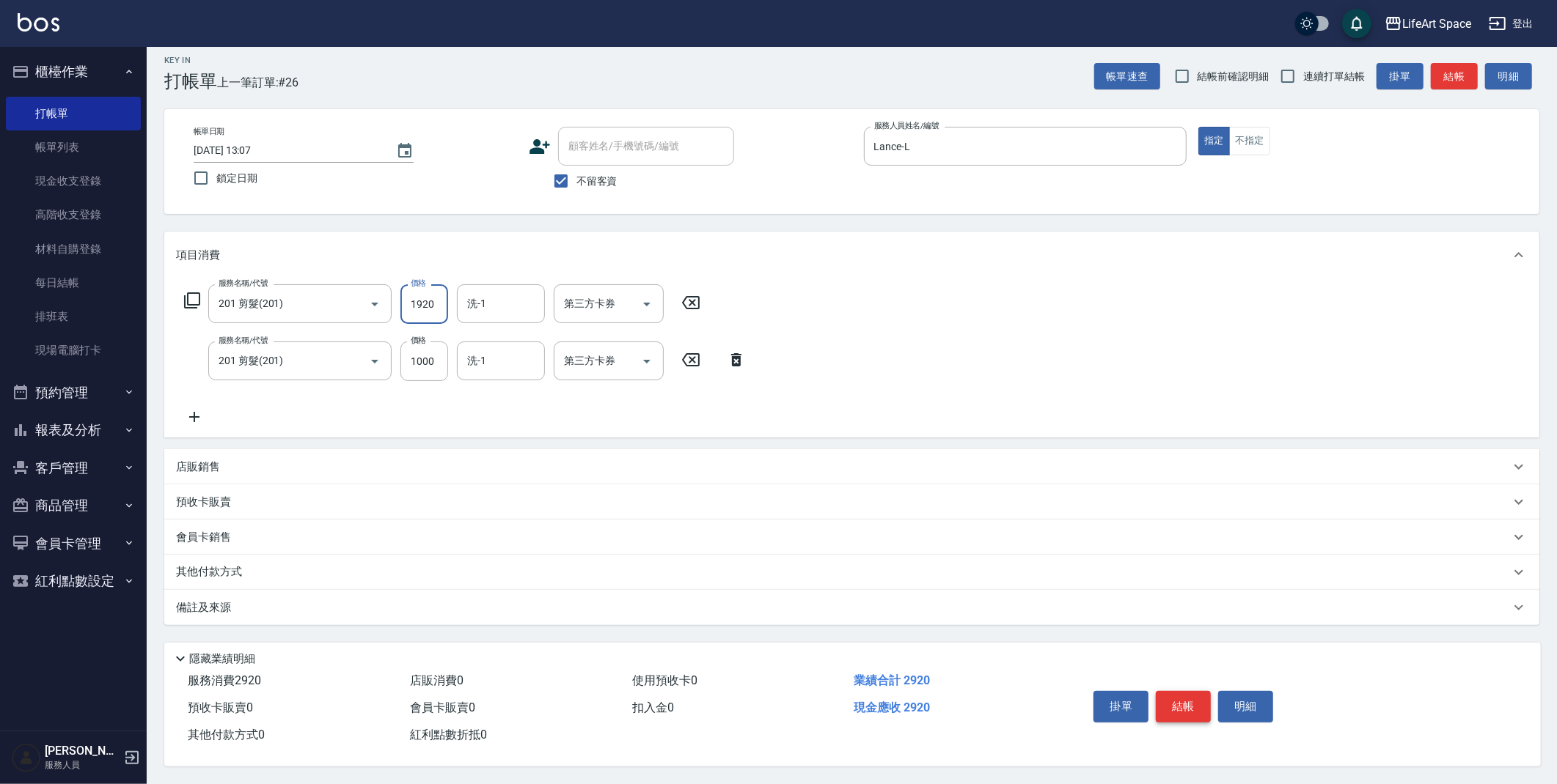
type input "1920"
click at [1190, 703] on button "結帳" at bounding box center [1182, 706] width 55 height 31
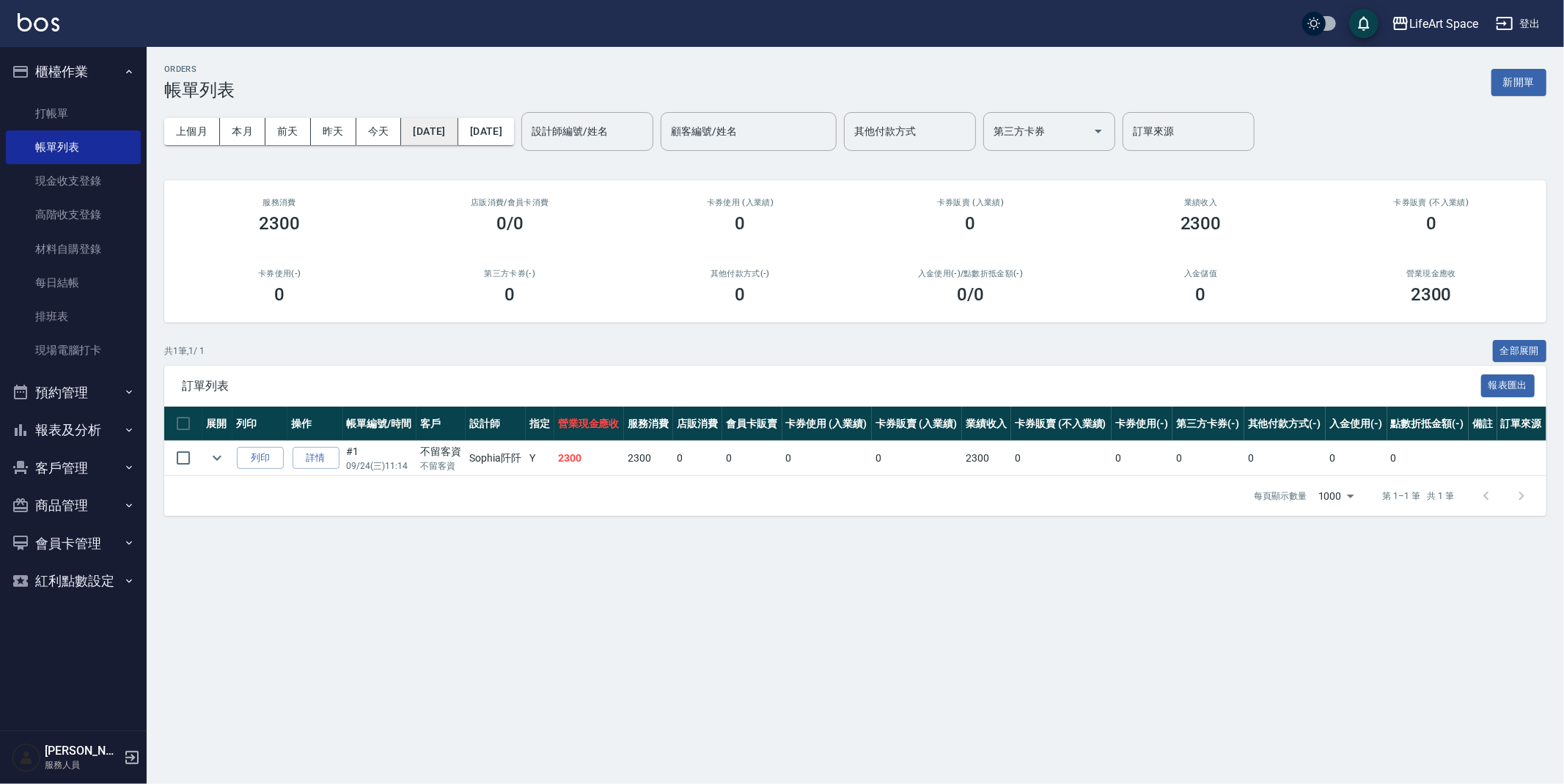
click at [455, 118] on button "[DATE]" at bounding box center [429, 132] width 56 height 27
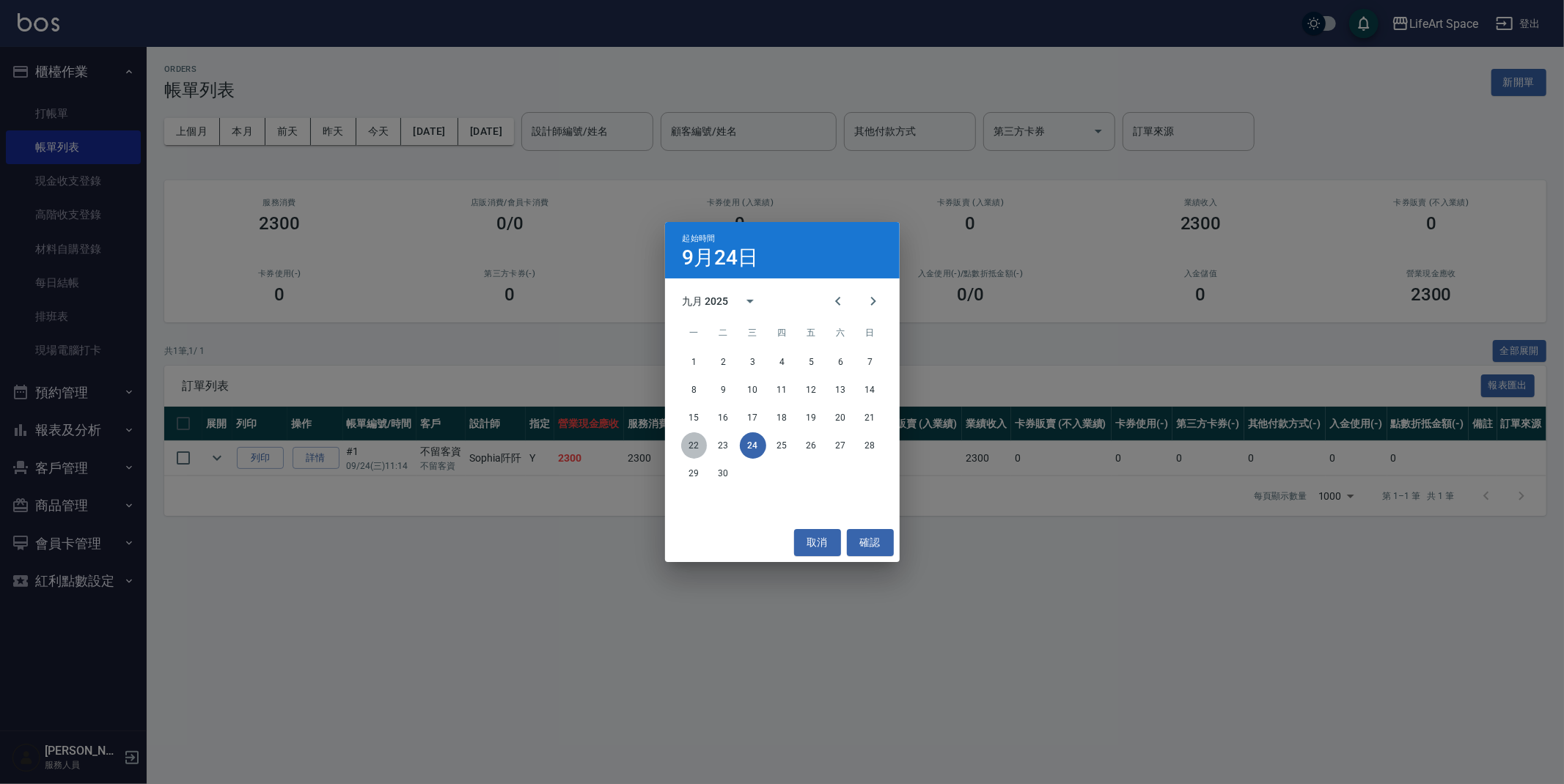
click at [698, 449] on button "22" at bounding box center [693, 445] width 26 height 26
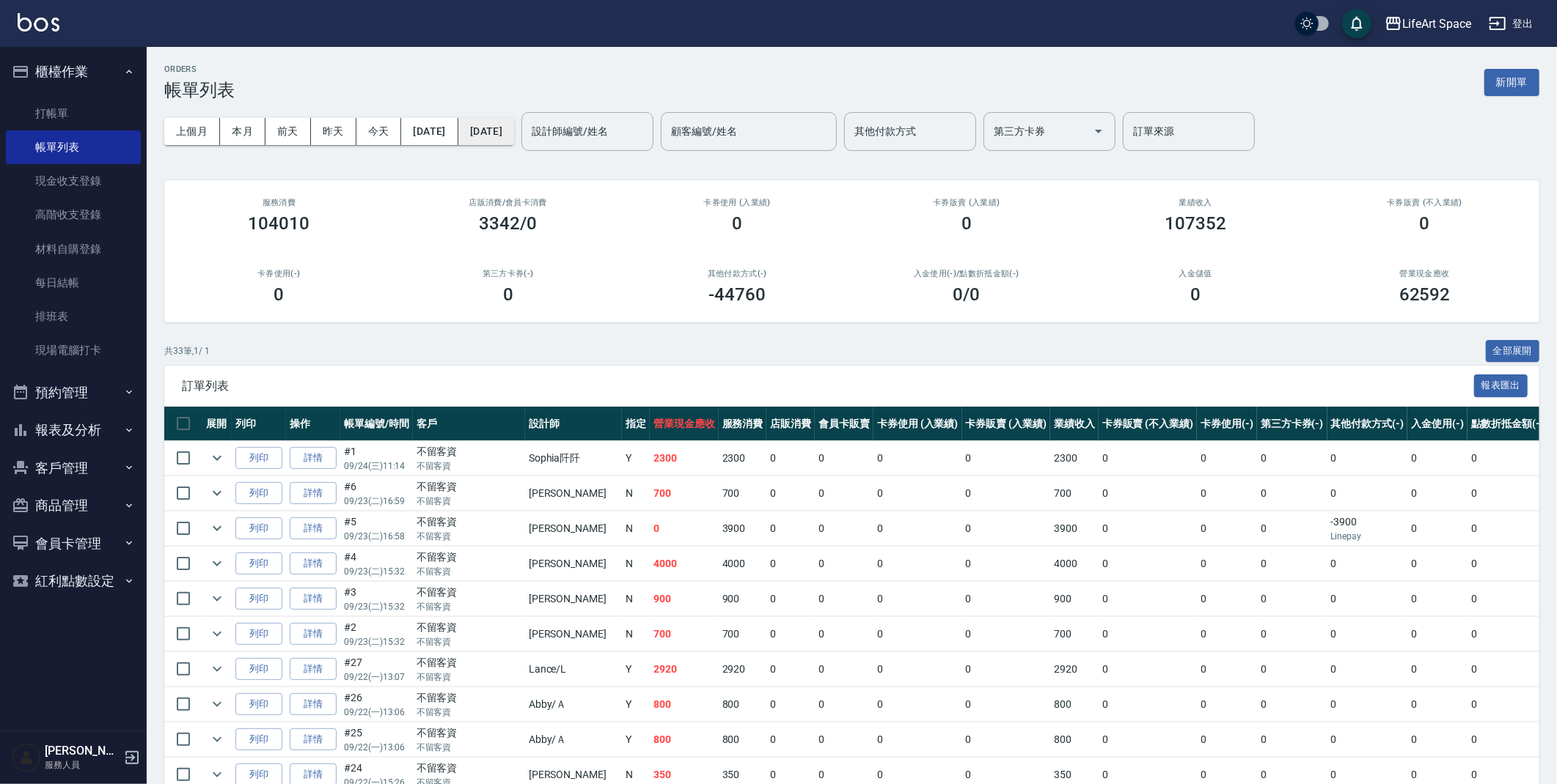
click at [514, 118] on button "[DATE]" at bounding box center [486, 132] width 55 height 27
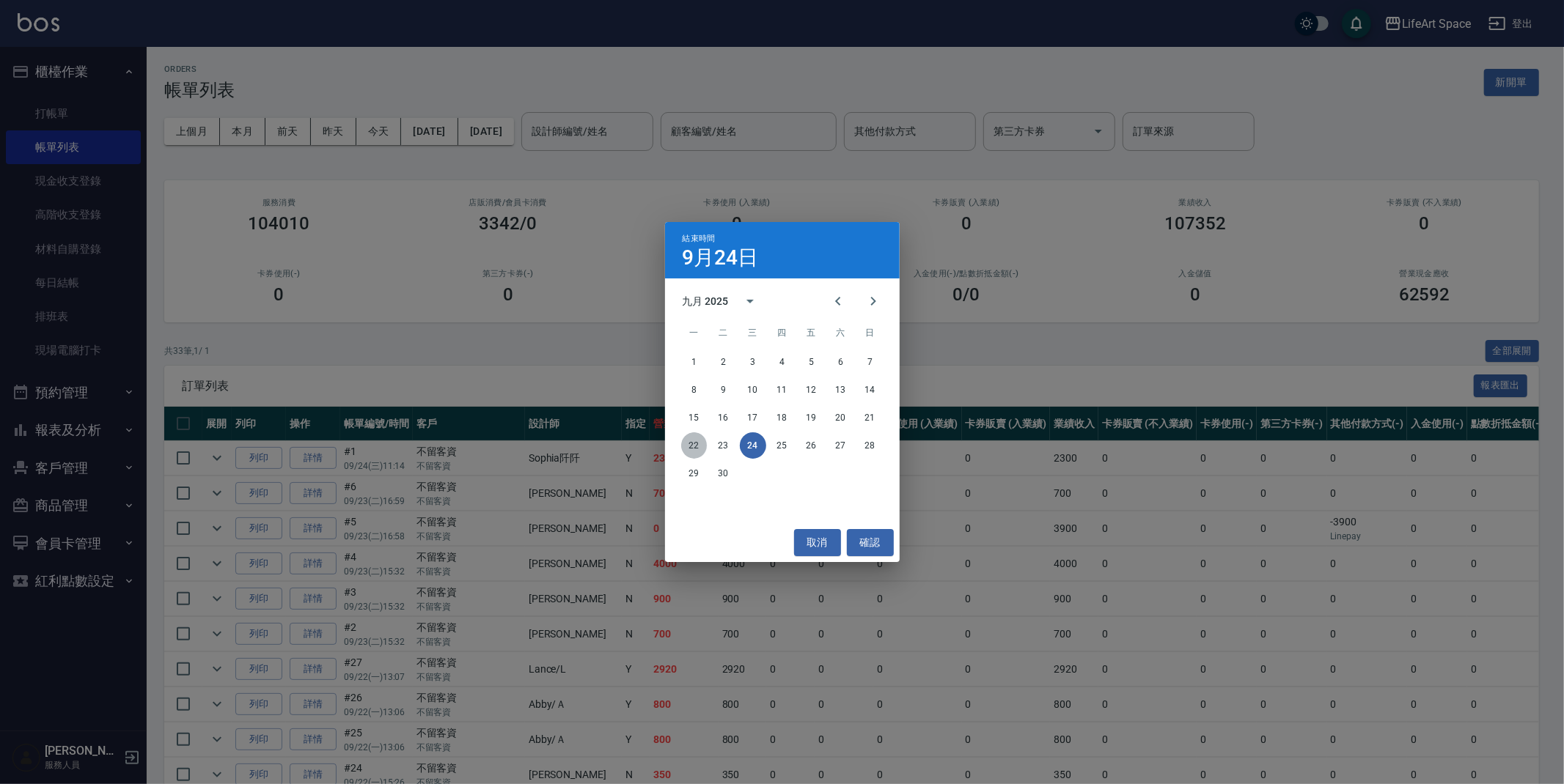
click at [695, 438] on button "22" at bounding box center [693, 445] width 26 height 26
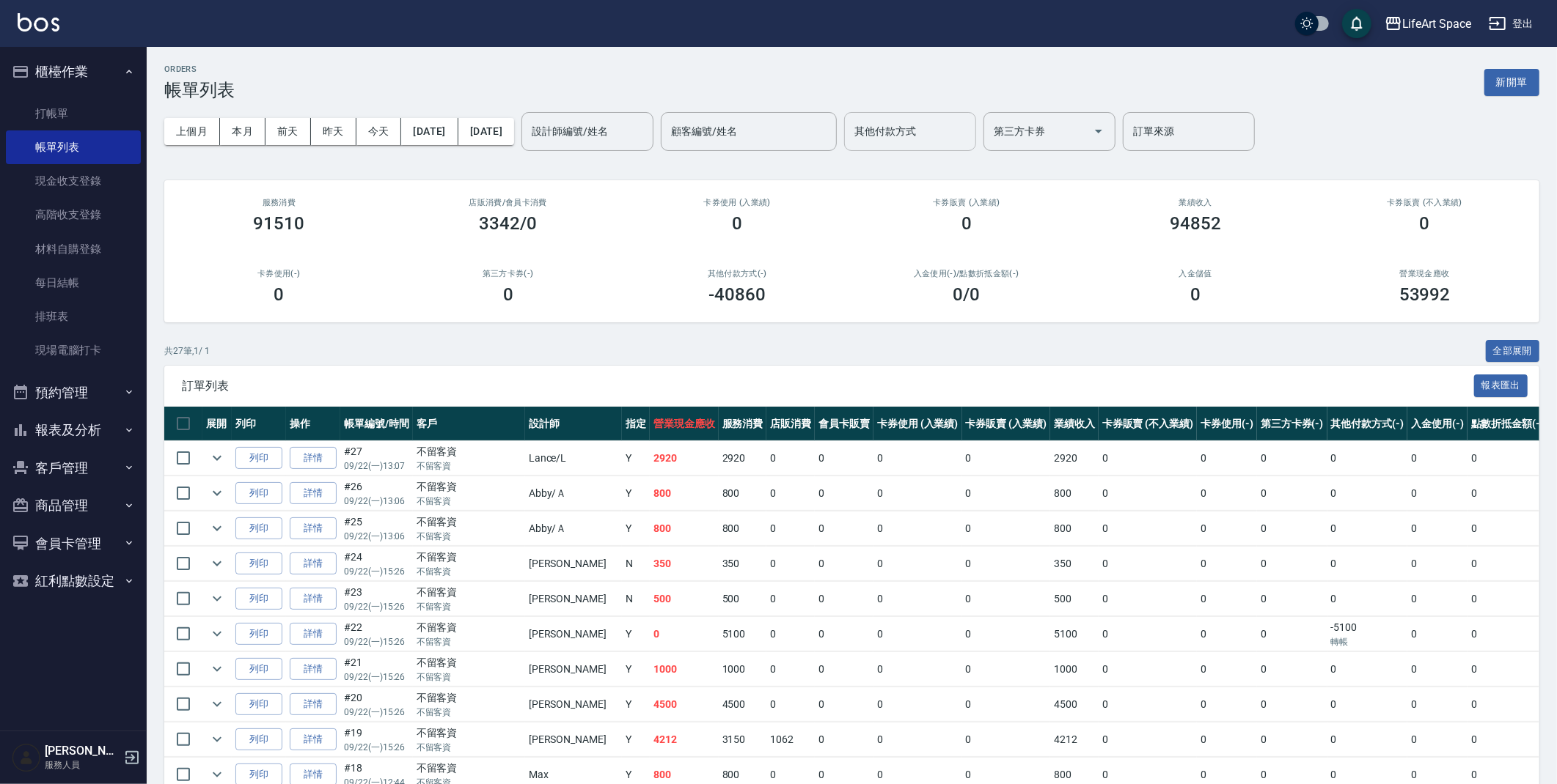
click at [976, 148] on div "其他付款方式" at bounding box center [910, 132] width 132 height 39
drag, startPoint x: 973, startPoint y: 169, endPoint x: 971, endPoint y: 180, distance: 11.2
click at [972, 169] on span "轉帳" at bounding box center [960, 169] width 132 height 24
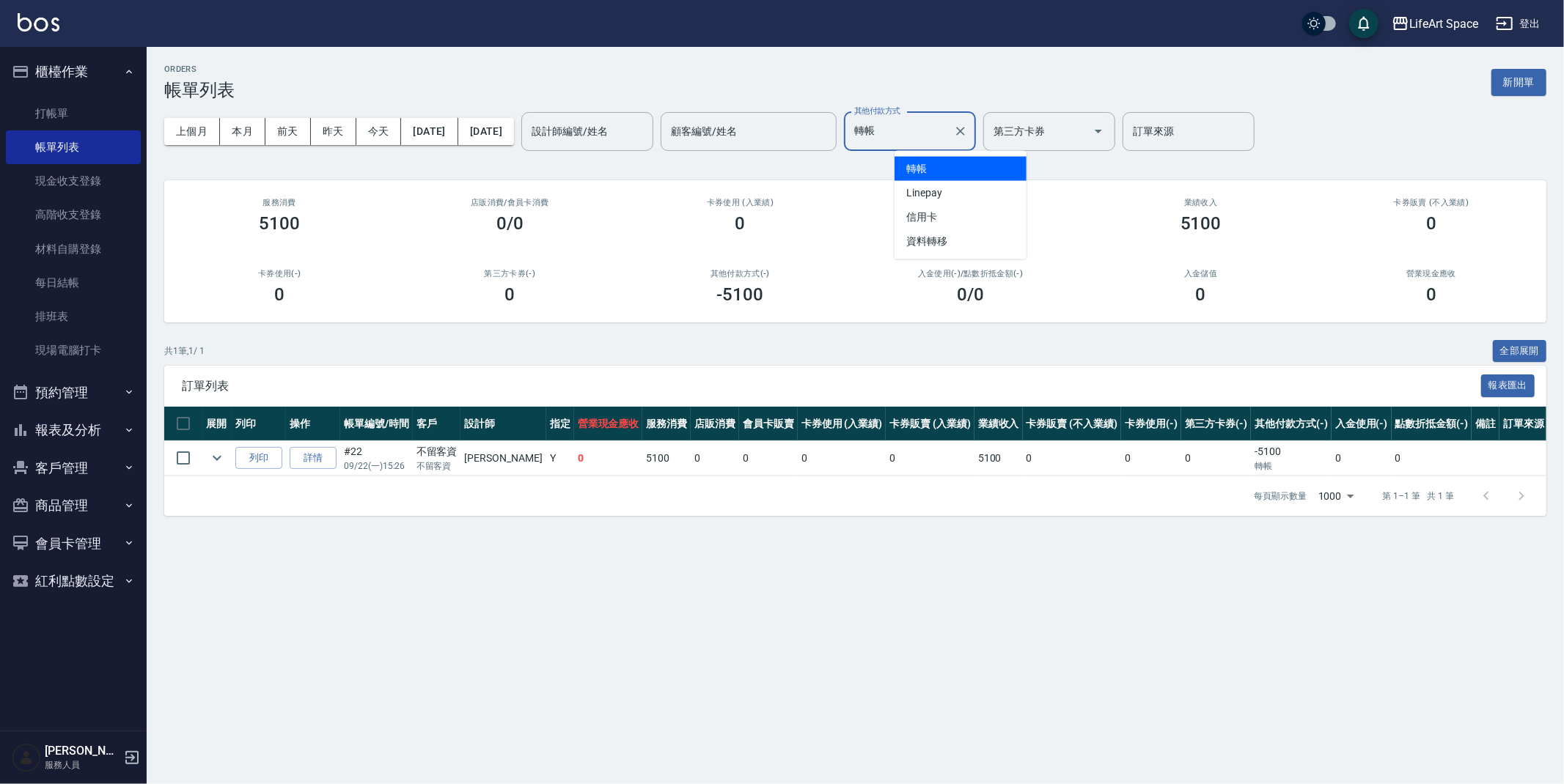
drag, startPoint x: 936, startPoint y: 128, endPoint x: 913, endPoint y: 128, distance: 23.0
click at [913, 128] on input "轉帳" at bounding box center [898, 131] width 97 height 26
click at [936, 195] on span "Linepay" at bounding box center [960, 193] width 132 height 24
type input "Linepay"
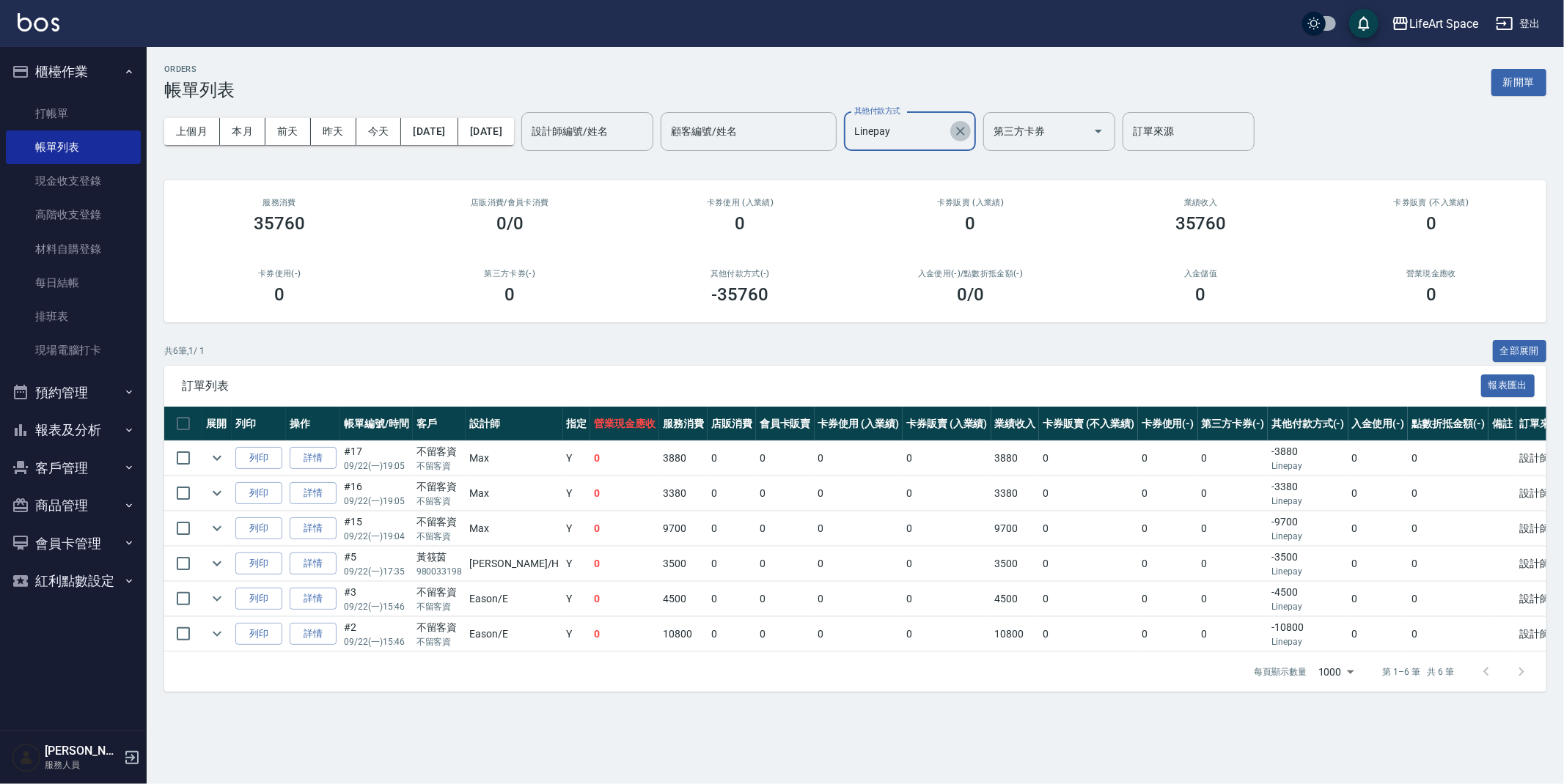
click at [968, 128] on icon "Clear" at bounding box center [960, 131] width 14 height 14
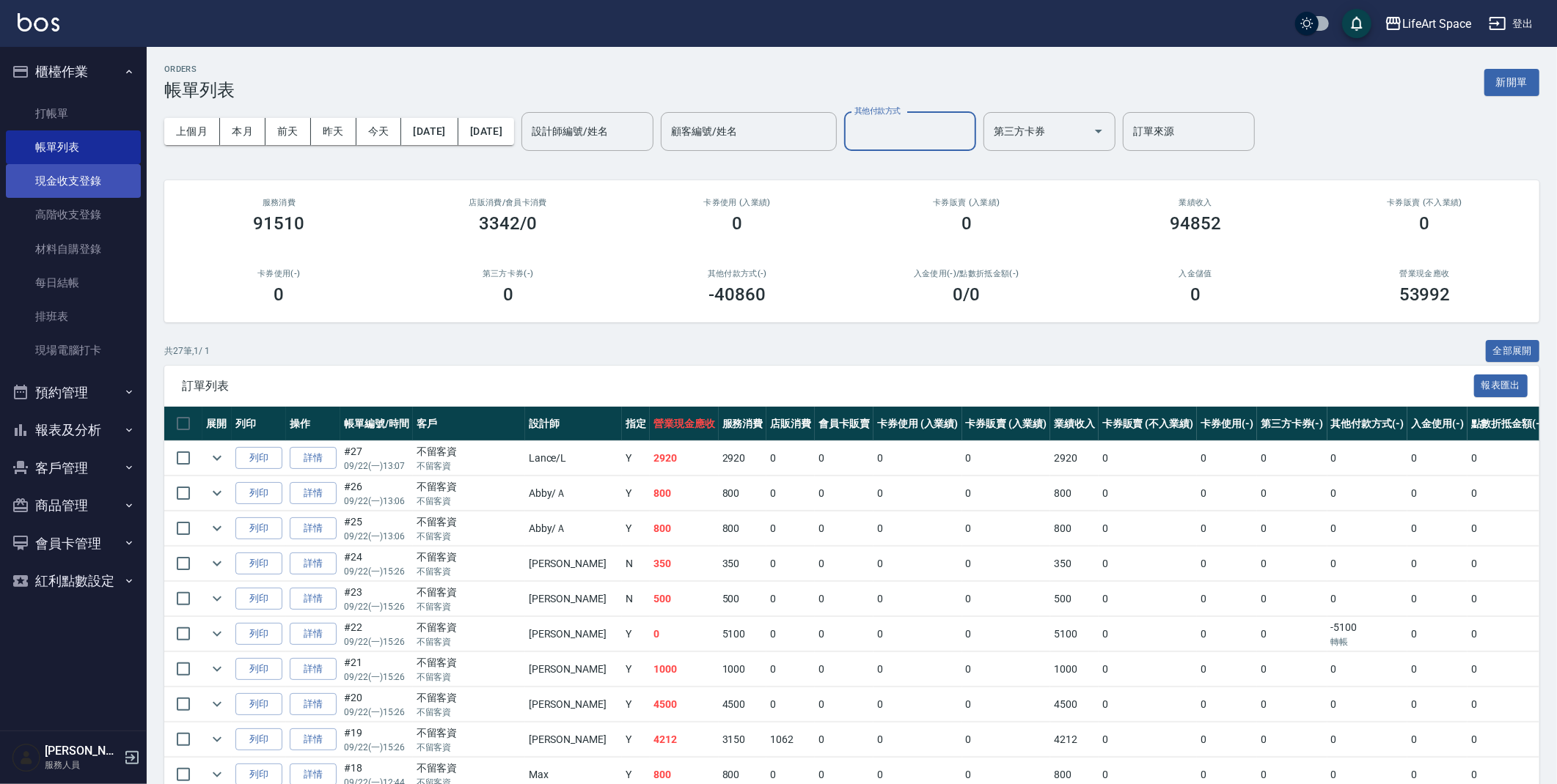
click at [103, 194] on link "現金收支登錄" at bounding box center [73, 181] width 135 height 34
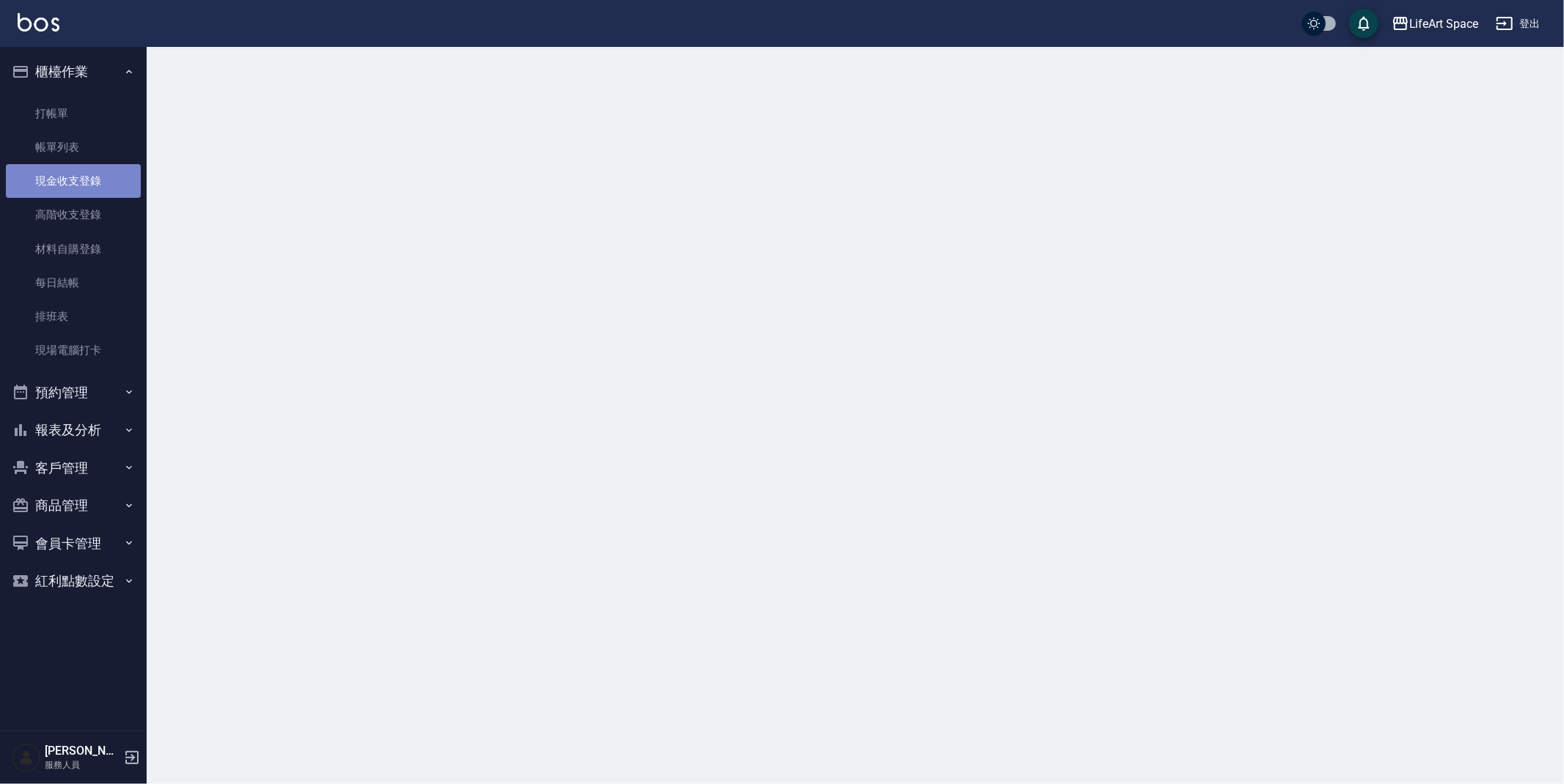
click at [105, 193] on link "現金收支登錄" at bounding box center [73, 181] width 135 height 34
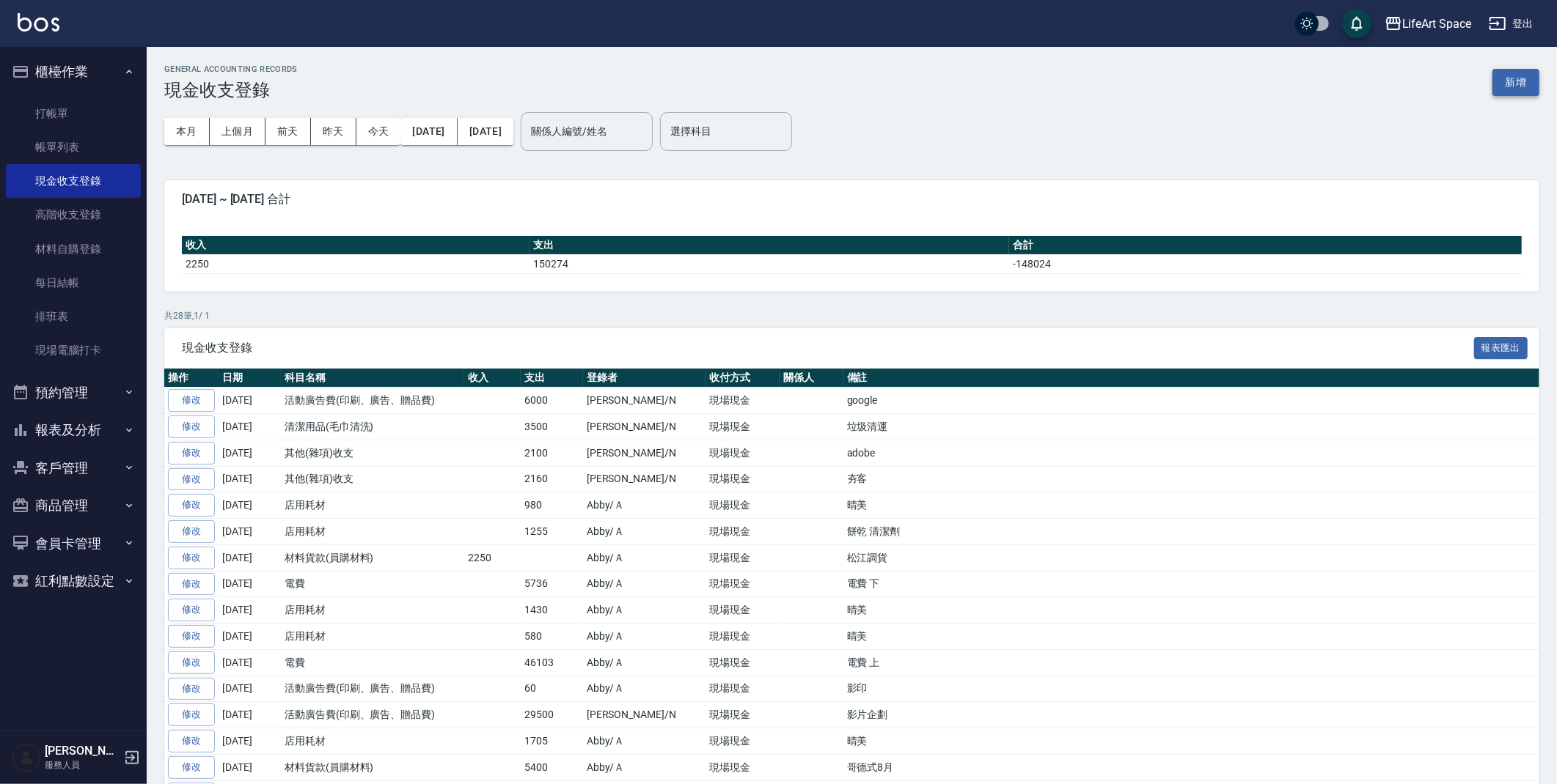
click at [1508, 84] on button "新增" at bounding box center [1516, 82] width 47 height 27
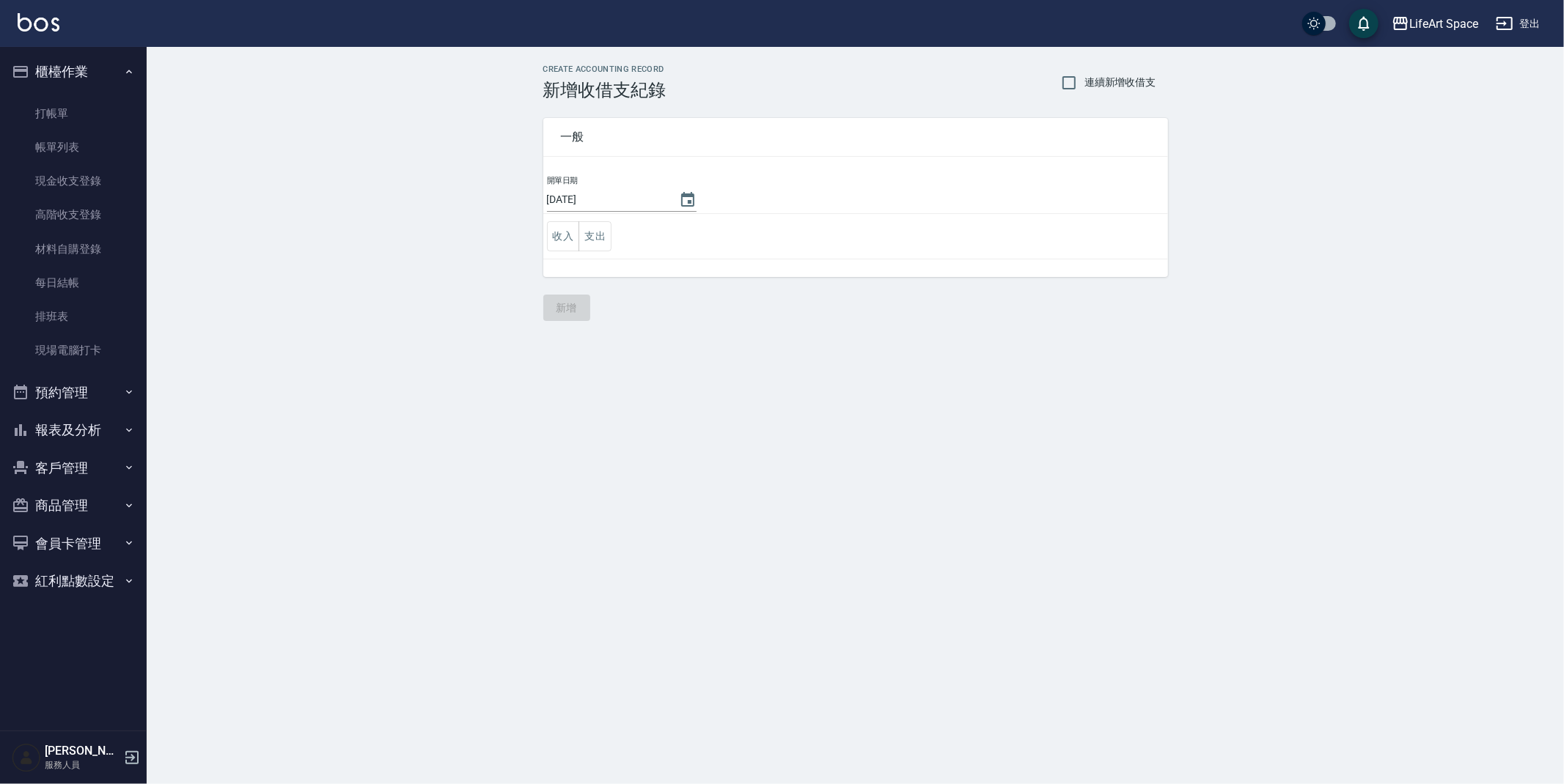
click at [610, 237] on button "支出" at bounding box center [594, 237] width 33 height 30
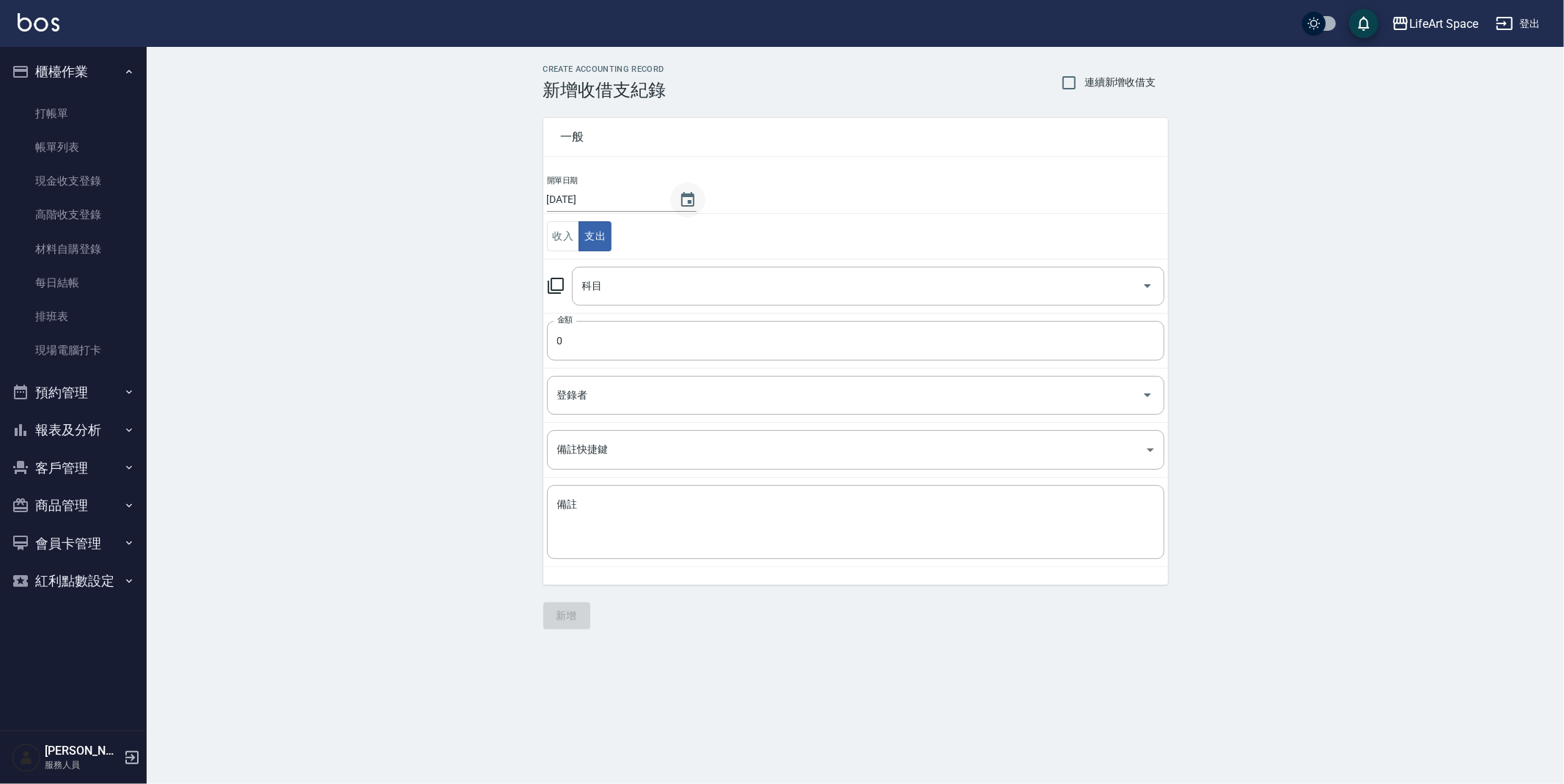
click at [679, 207] on icon "Choose date, selected date is 2025-09-24" at bounding box center [688, 200] width 18 height 18
click at [574, 374] on button "22" at bounding box center [576, 379] width 26 height 26
type input "[DATE]"
click at [613, 285] on input "科目" at bounding box center [857, 286] width 557 height 26
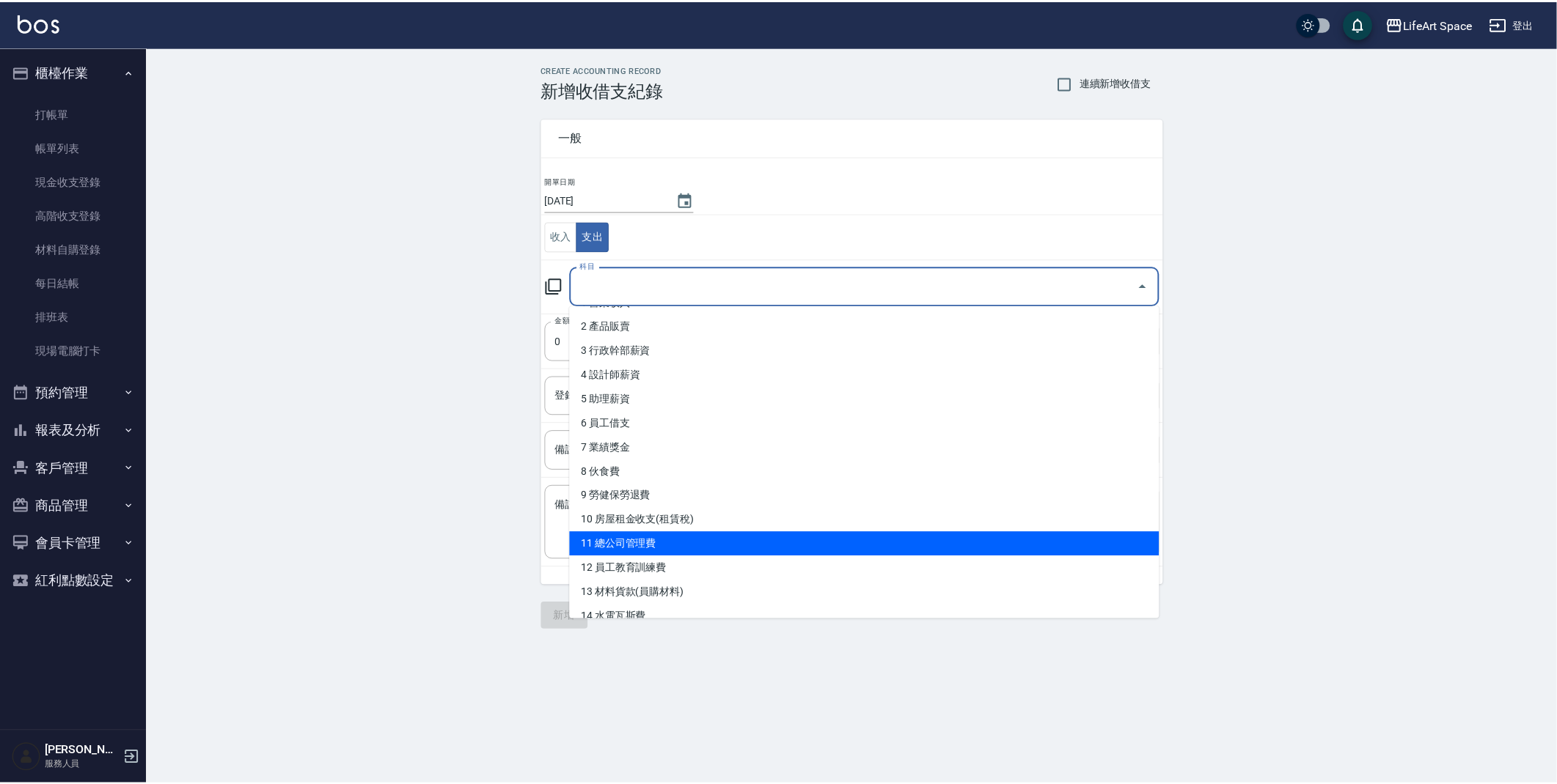
scroll to position [48, 0]
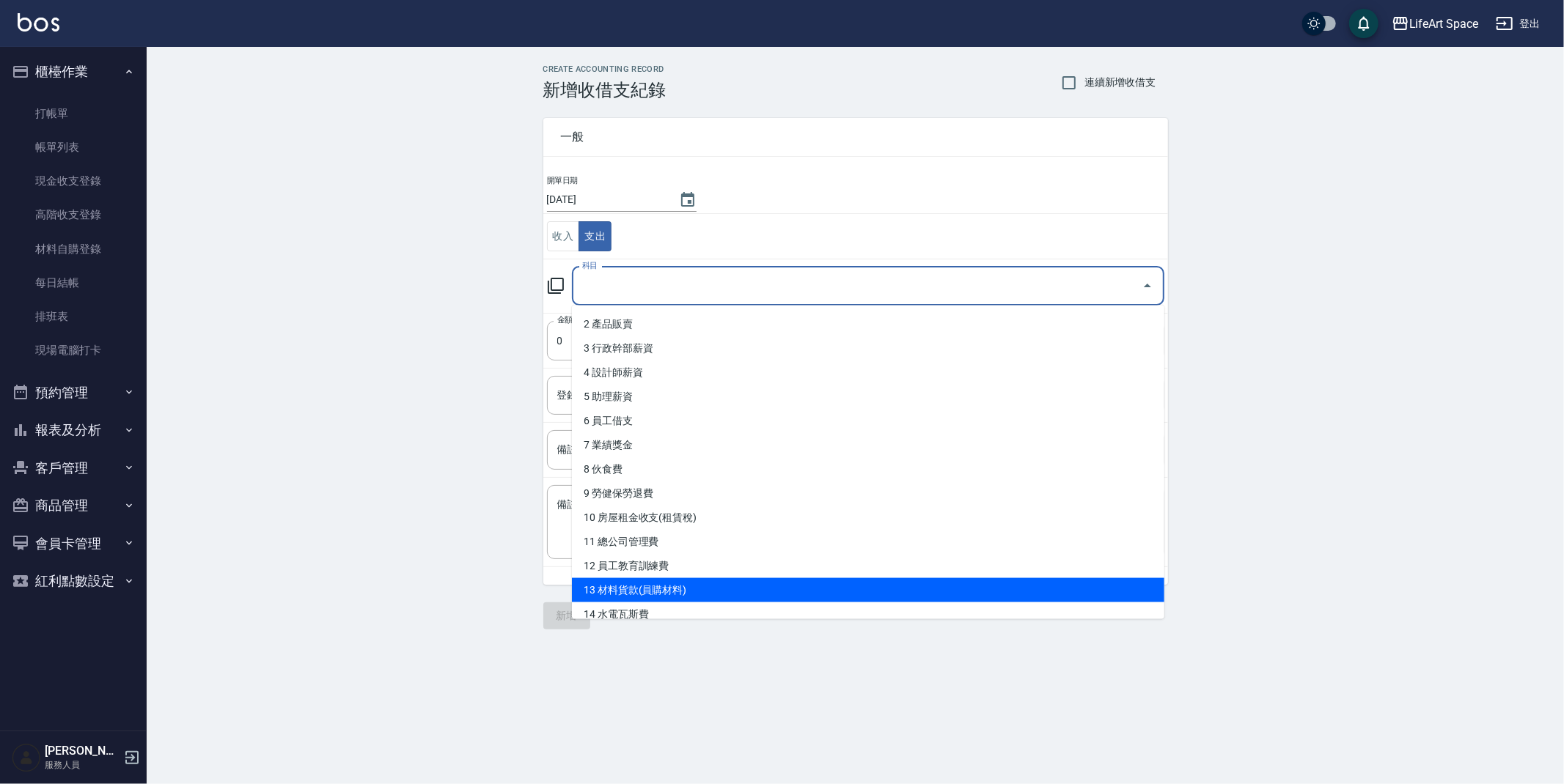
click at [639, 588] on li "13 材料貨款(員購材料)" at bounding box center [868, 590] width 593 height 24
type input "13 材料貨款(員購材料)"
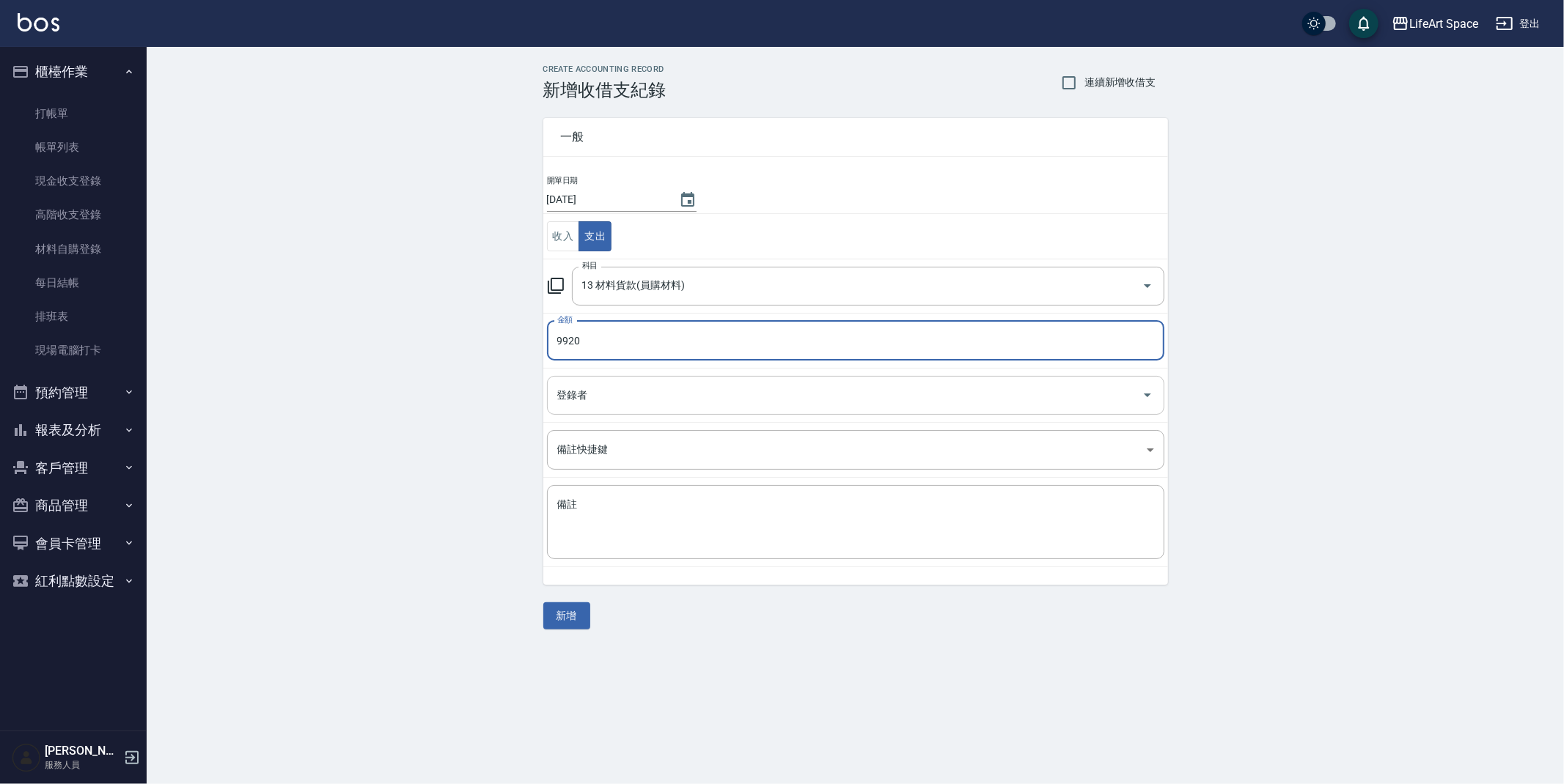
type input "9920"
click at [570, 405] on input "登錄者" at bounding box center [844, 395] width 582 height 26
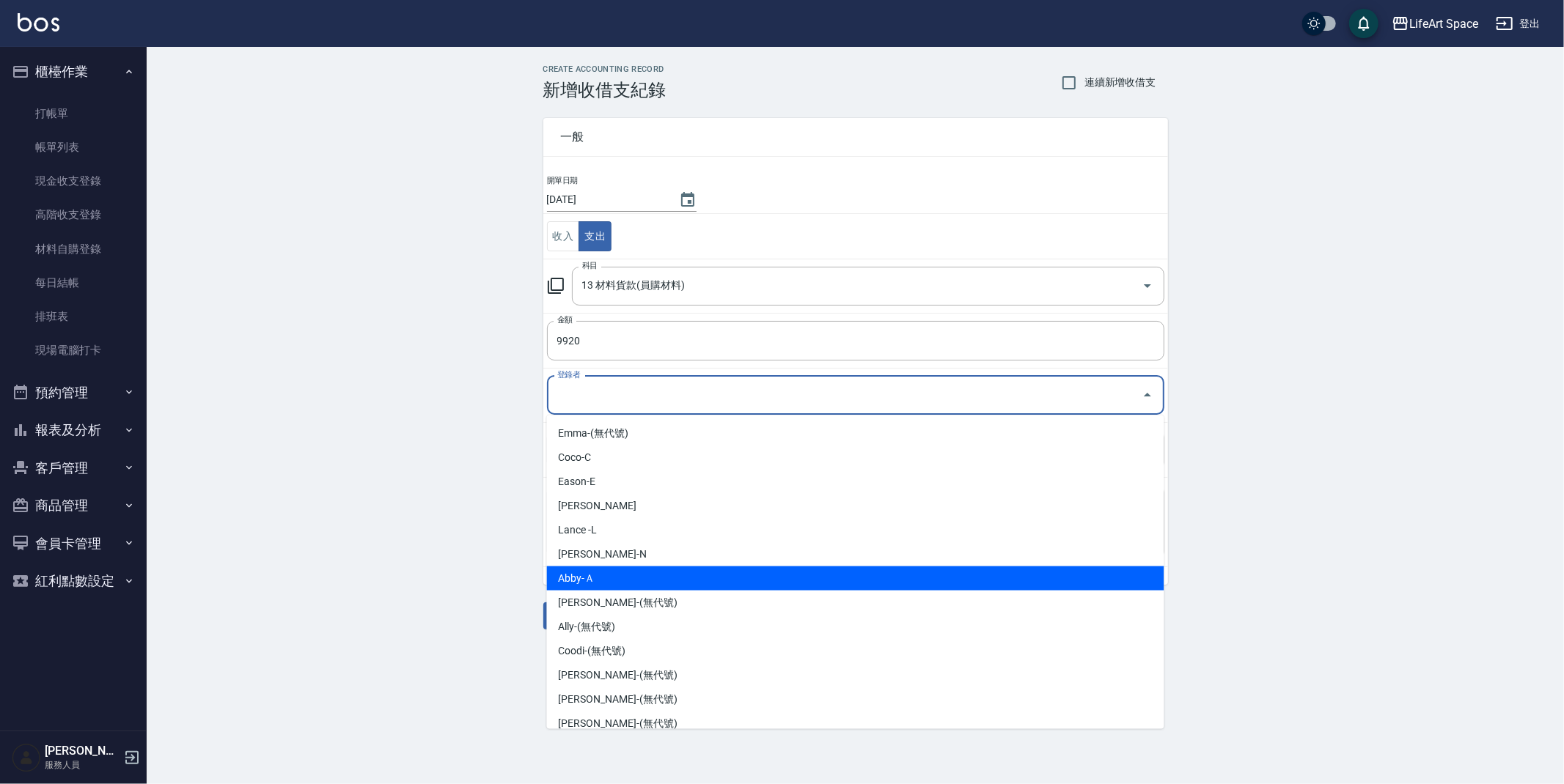
click at [594, 583] on li "Abby-Ａ" at bounding box center [855, 578] width 617 height 24
type input "Abby-Ａ"
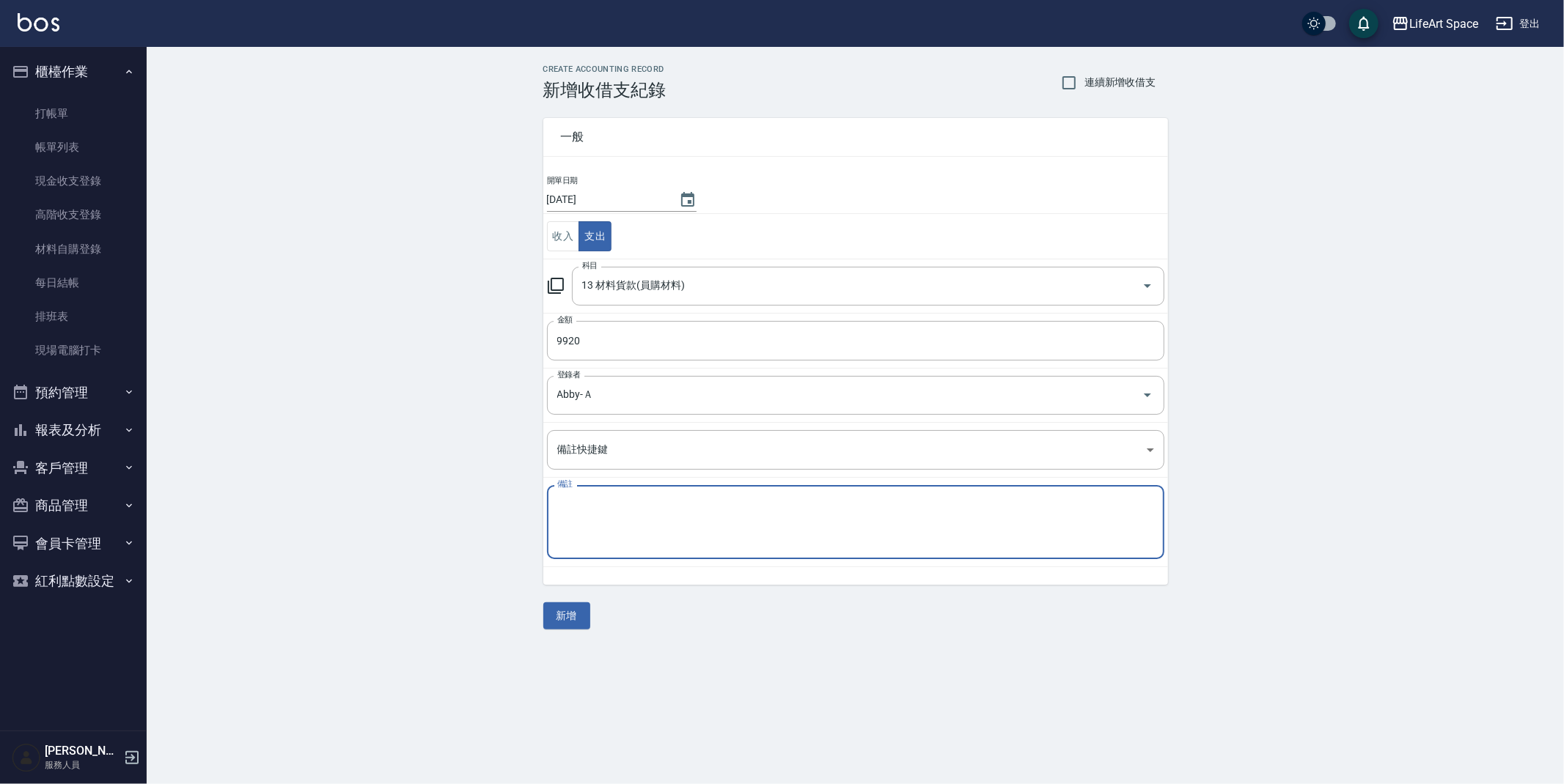
click at [621, 546] on textarea "備註" at bounding box center [855, 522] width 597 height 50
type textarea "j"
type textarea "ㄎ"
type textarea "威傑士"
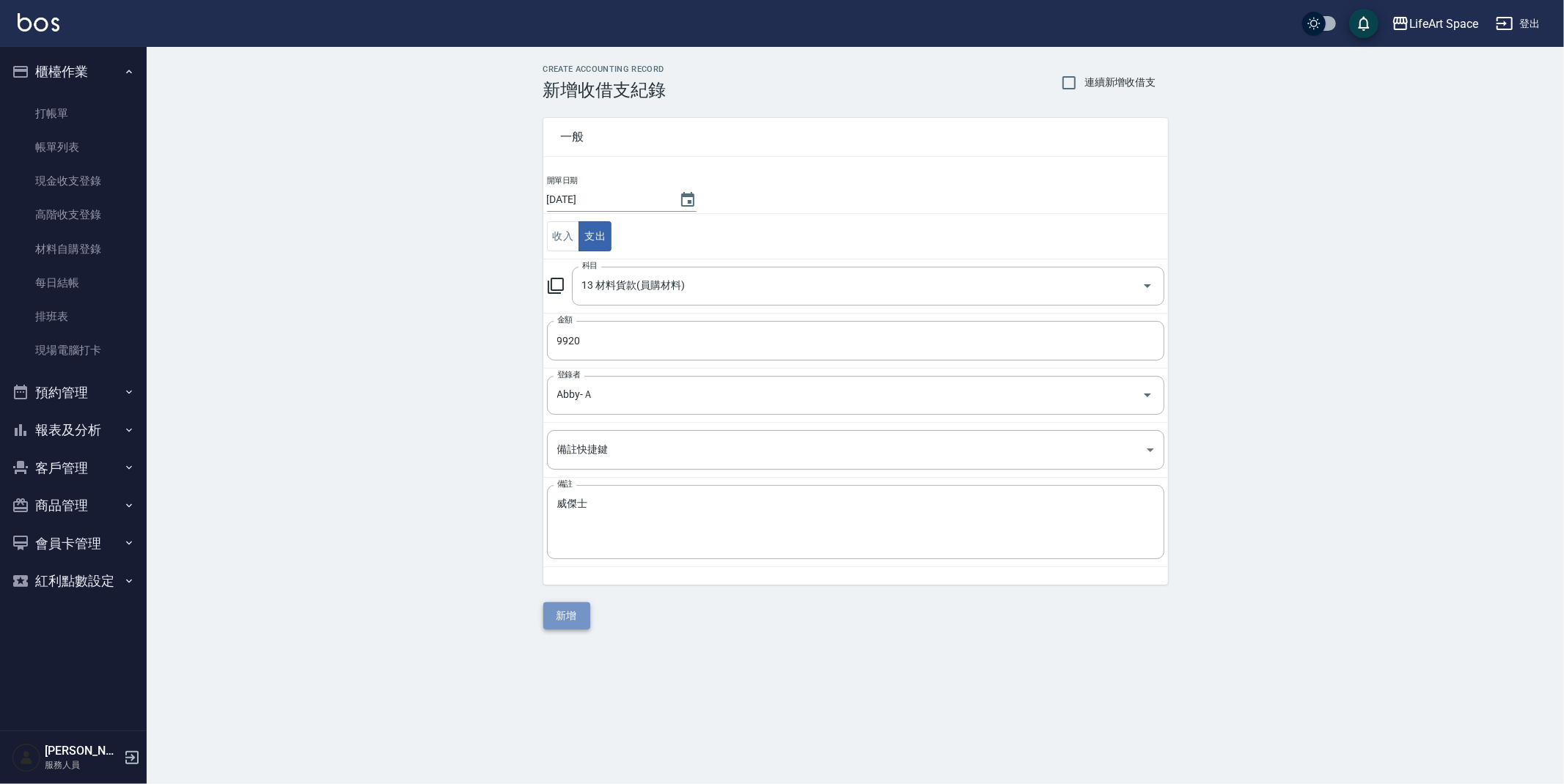
click at [578, 620] on button "新增" at bounding box center [567, 616] width 47 height 27
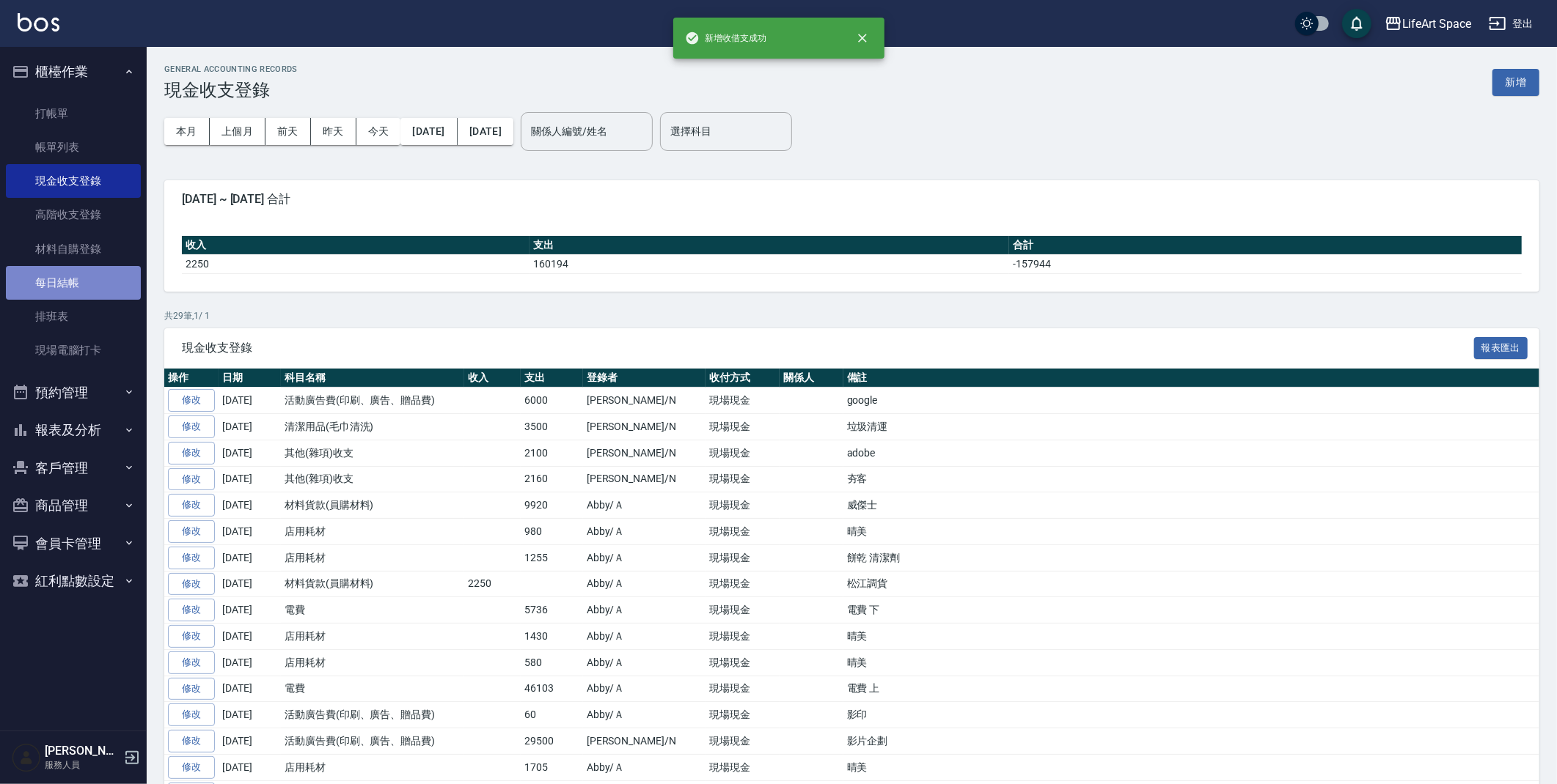
click at [94, 282] on link "每日結帳" at bounding box center [73, 283] width 135 height 34
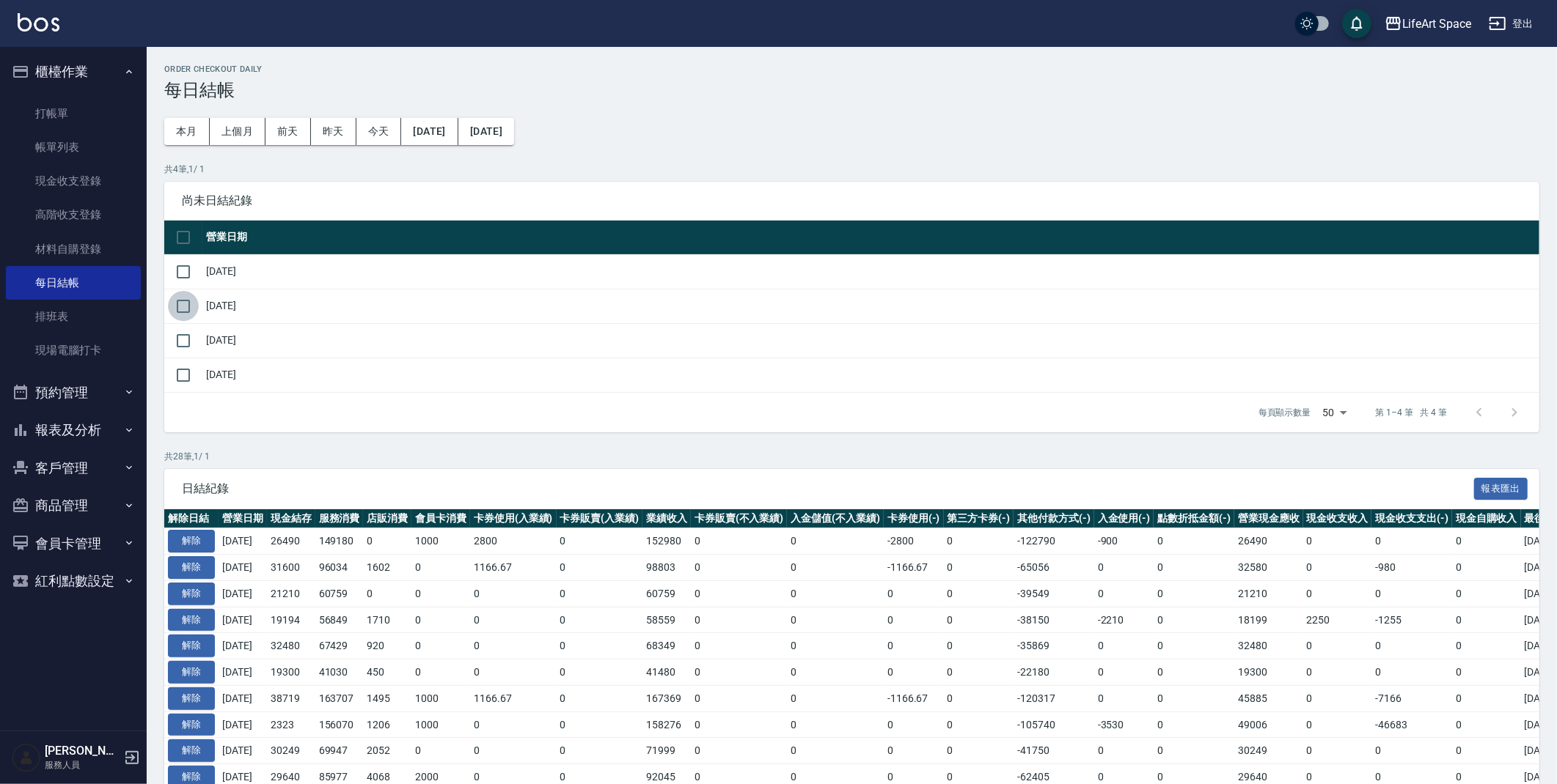
click at [186, 311] on input "checkbox" at bounding box center [183, 306] width 31 height 31
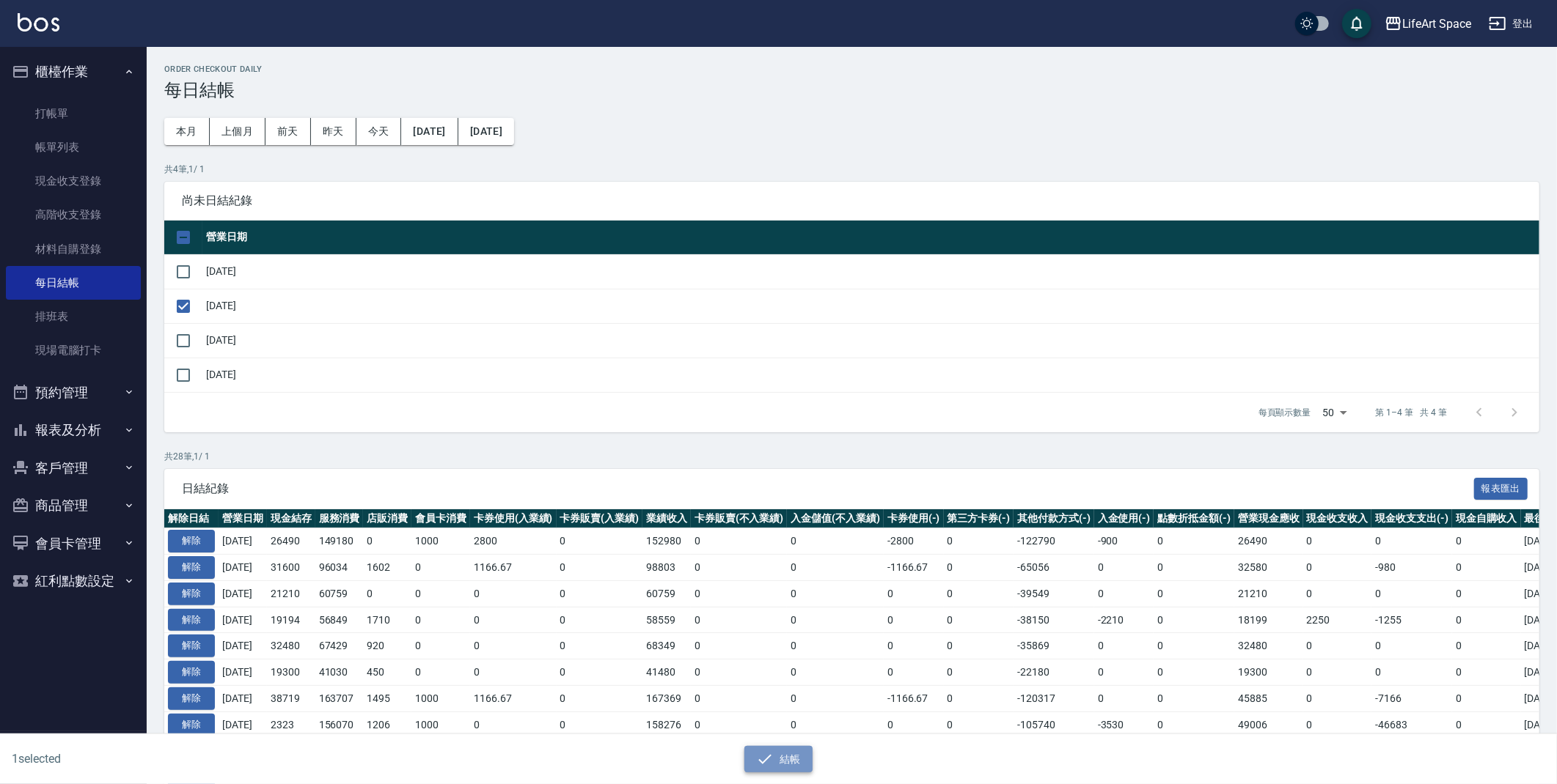
drag, startPoint x: 761, startPoint y: 756, endPoint x: 558, endPoint y: 193, distance: 598.5
click at [761, 756] on icon "button" at bounding box center [764, 759] width 18 height 18
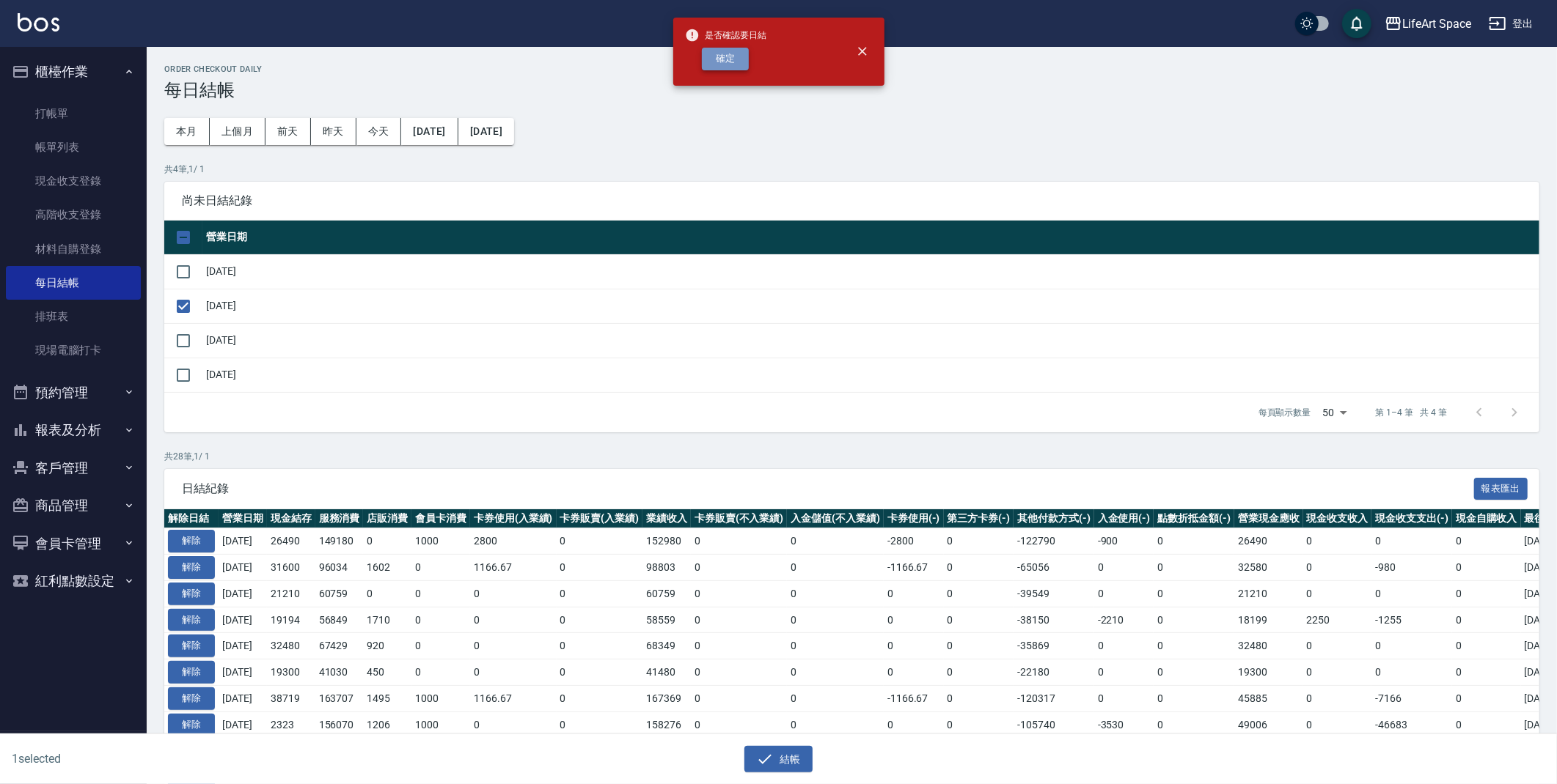
click at [722, 63] on button "確定" at bounding box center [726, 59] width 47 height 23
checkbox input "false"
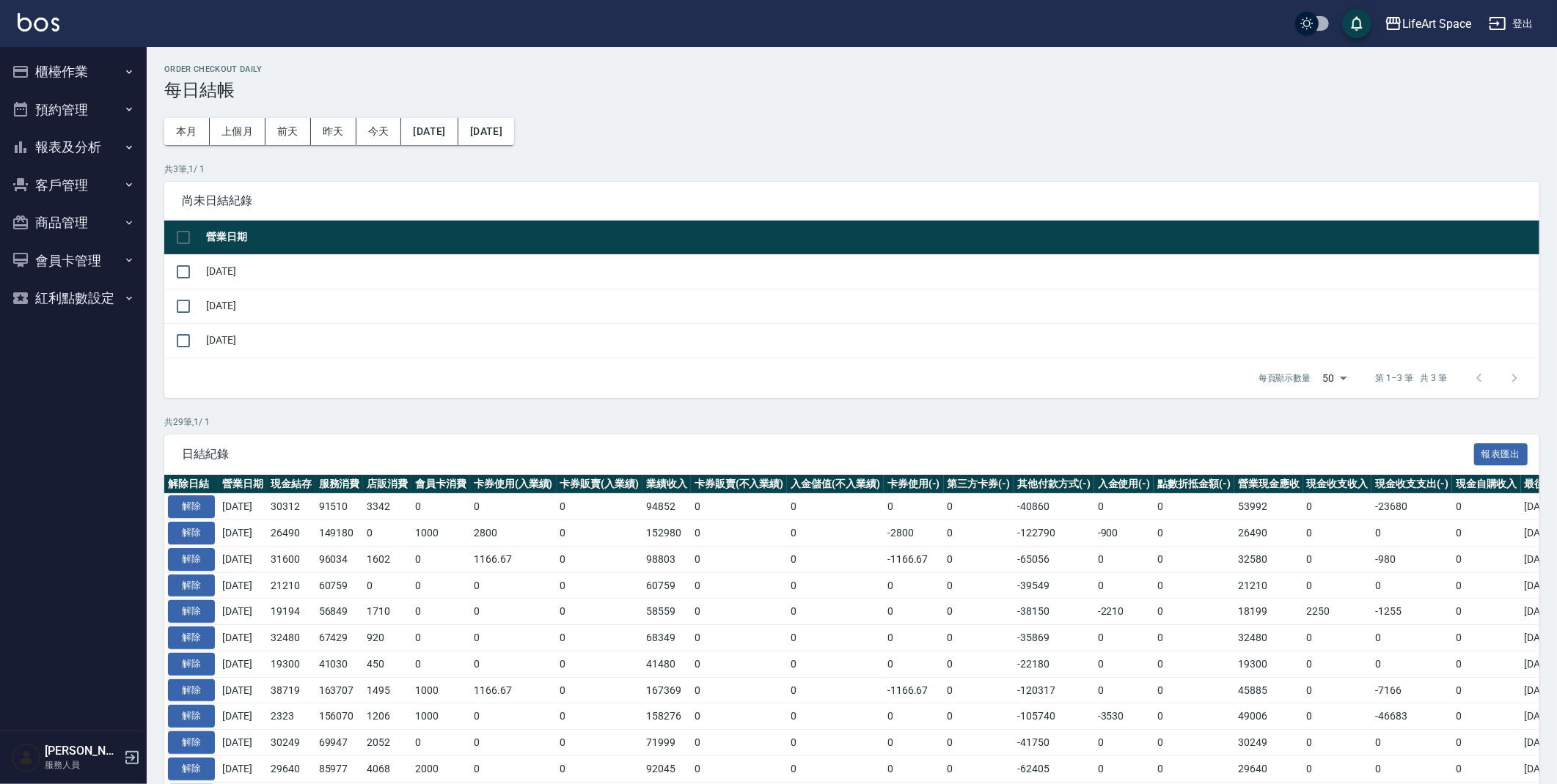
click at [94, 76] on button "櫃檯作業" at bounding box center [73, 71] width 135 height 38
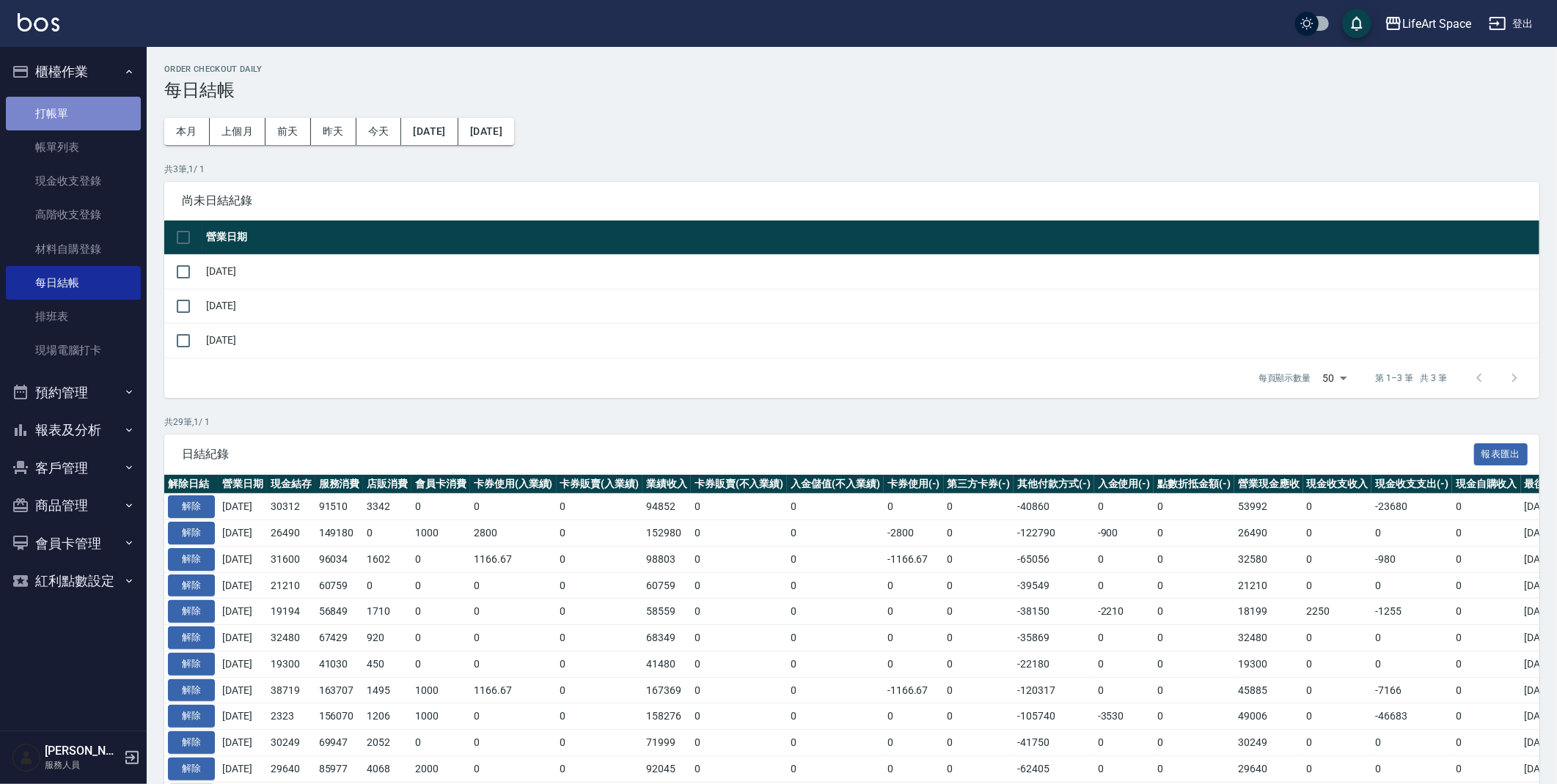
click at [86, 112] on link "打帳單" at bounding box center [73, 113] width 135 height 34
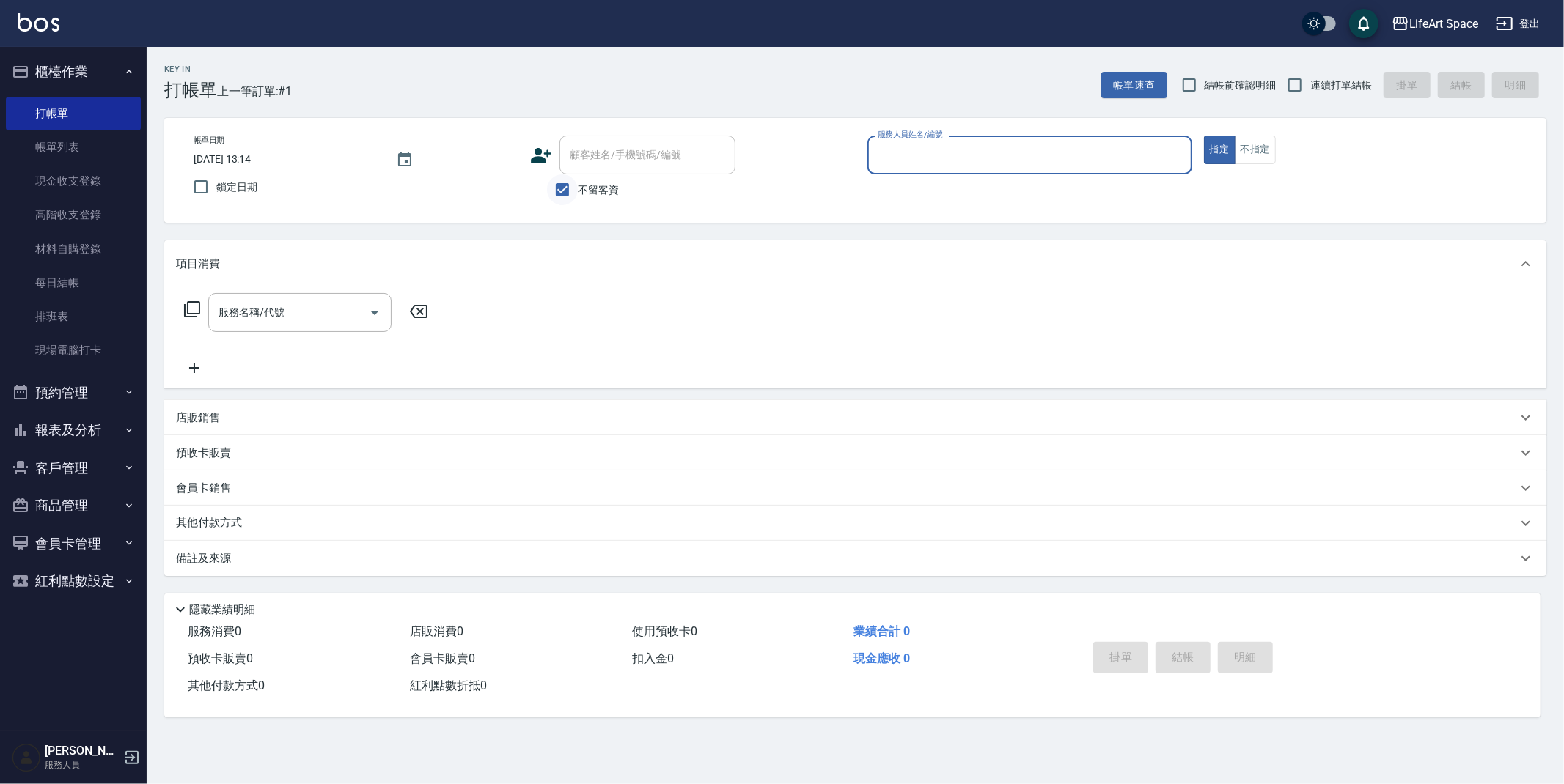
click at [565, 190] on input "不留客資" at bounding box center [562, 190] width 31 height 31
checkbox input "false"
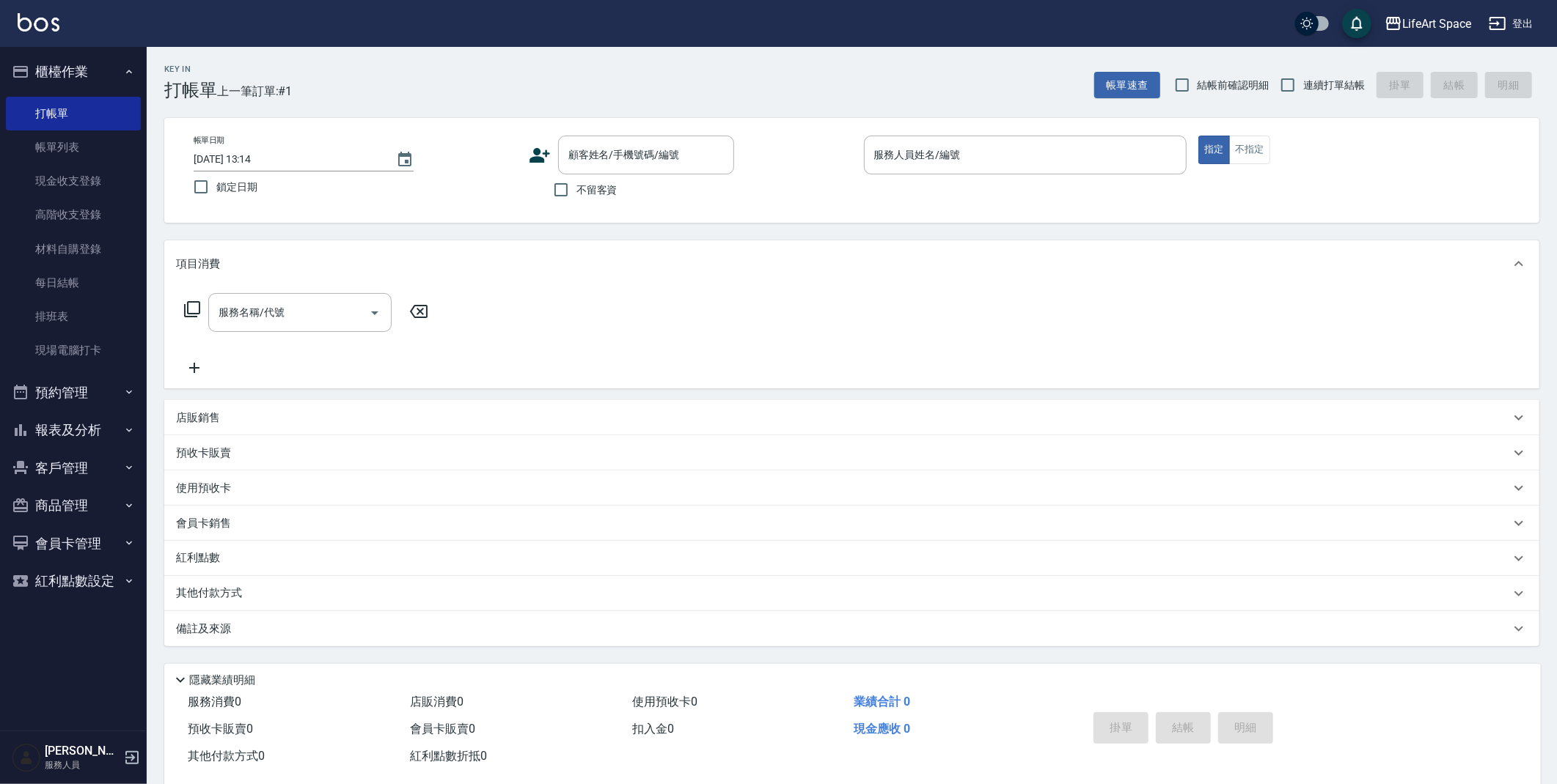
click at [107, 470] on button "客戶管理" at bounding box center [73, 468] width 135 height 38
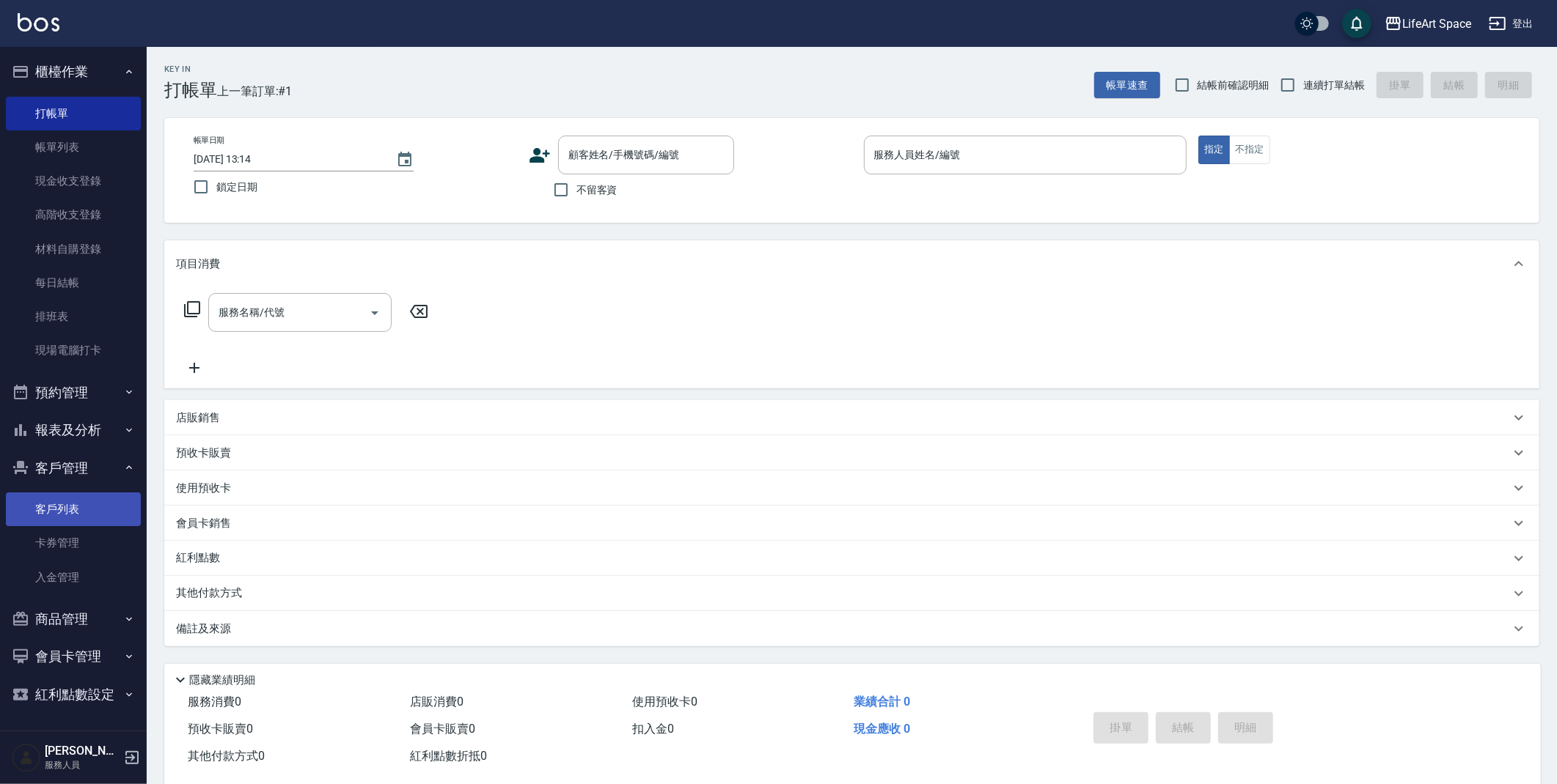
click at [78, 508] on link "客戶列表" at bounding box center [73, 510] width 135 height 34
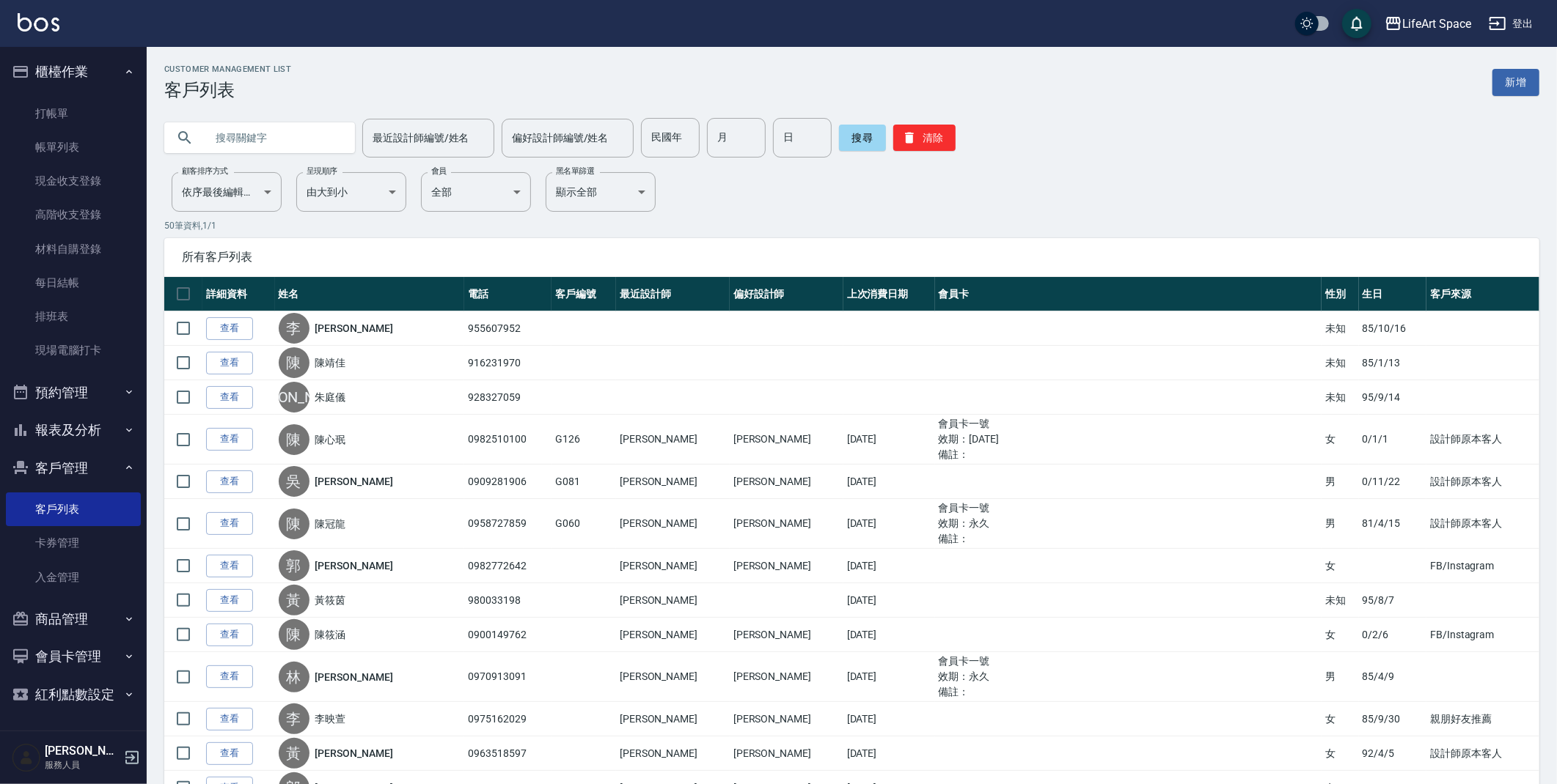
click at [265, 141] on input "text" at bounding box center [274, 138] width 138 height 39
type input "０"
type input "0986500166"
click at [861, 141] on button "搜尋" at bounding box center [862, 137] width 47 height 26
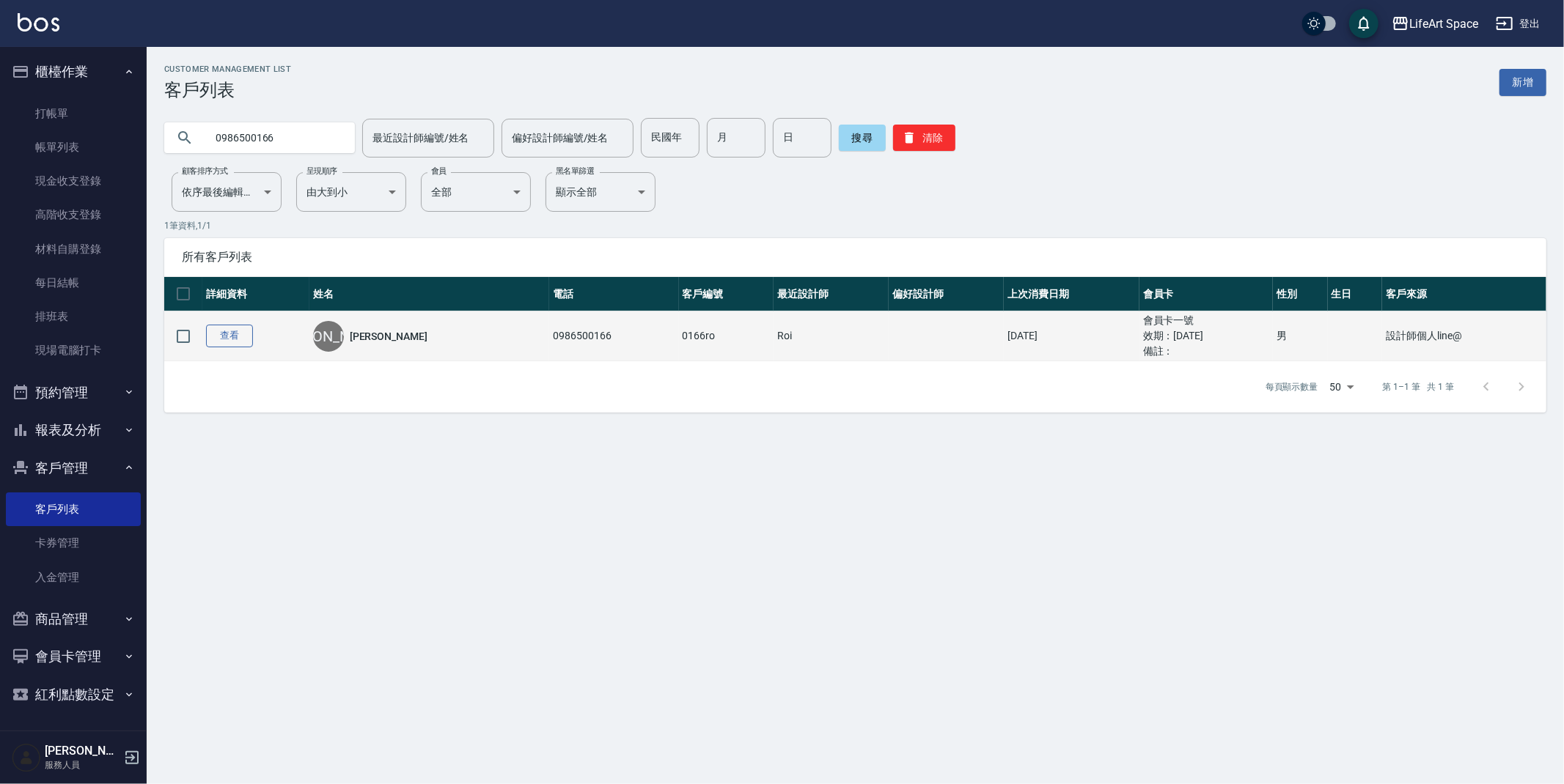
click at [240, 337] on link "查看" at bounding box center [229, 336] width 47 height 23
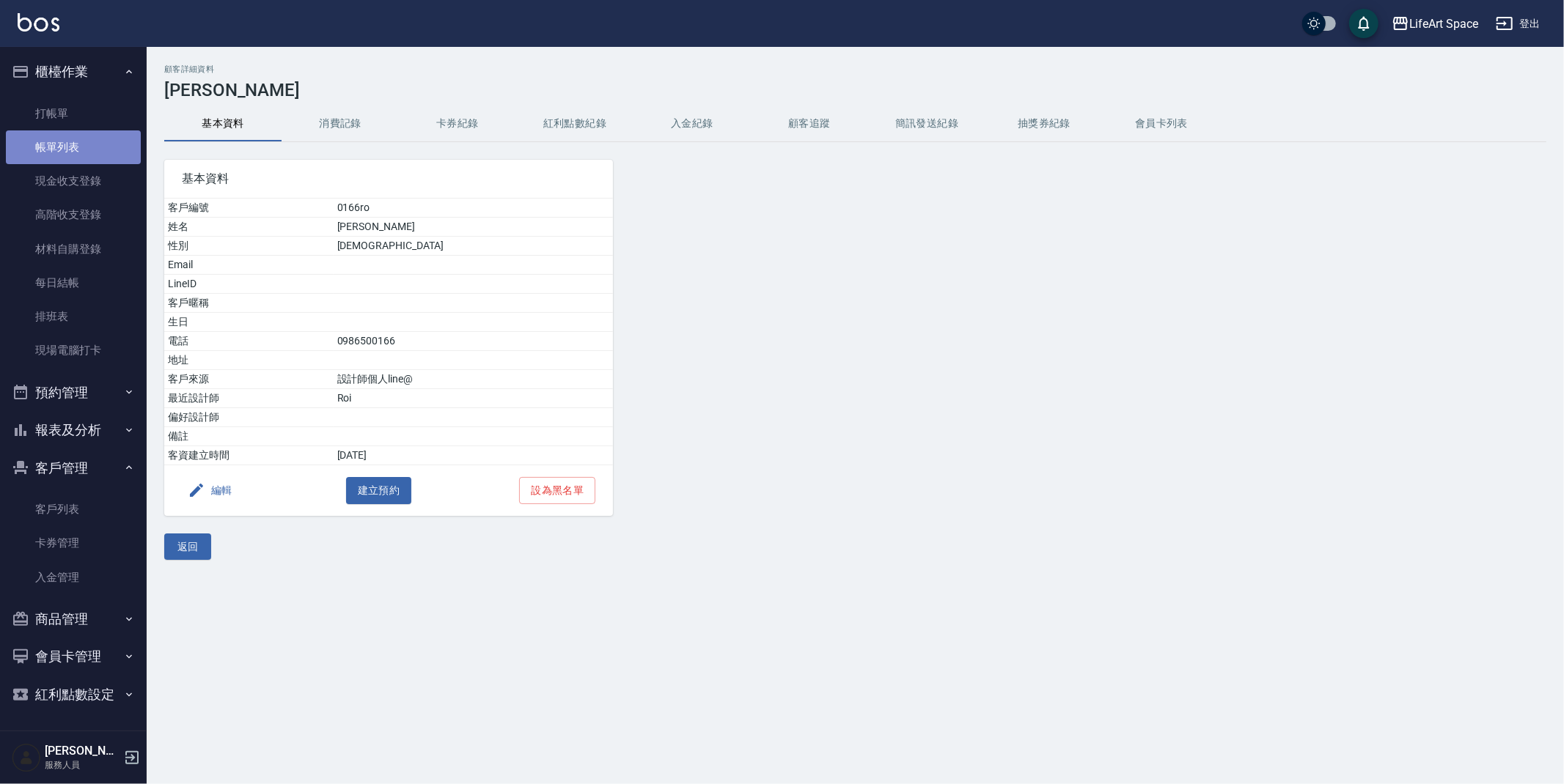
click at [60, 139] on link "帳單列表" at bounding box center [73, 147] width 135 height 34
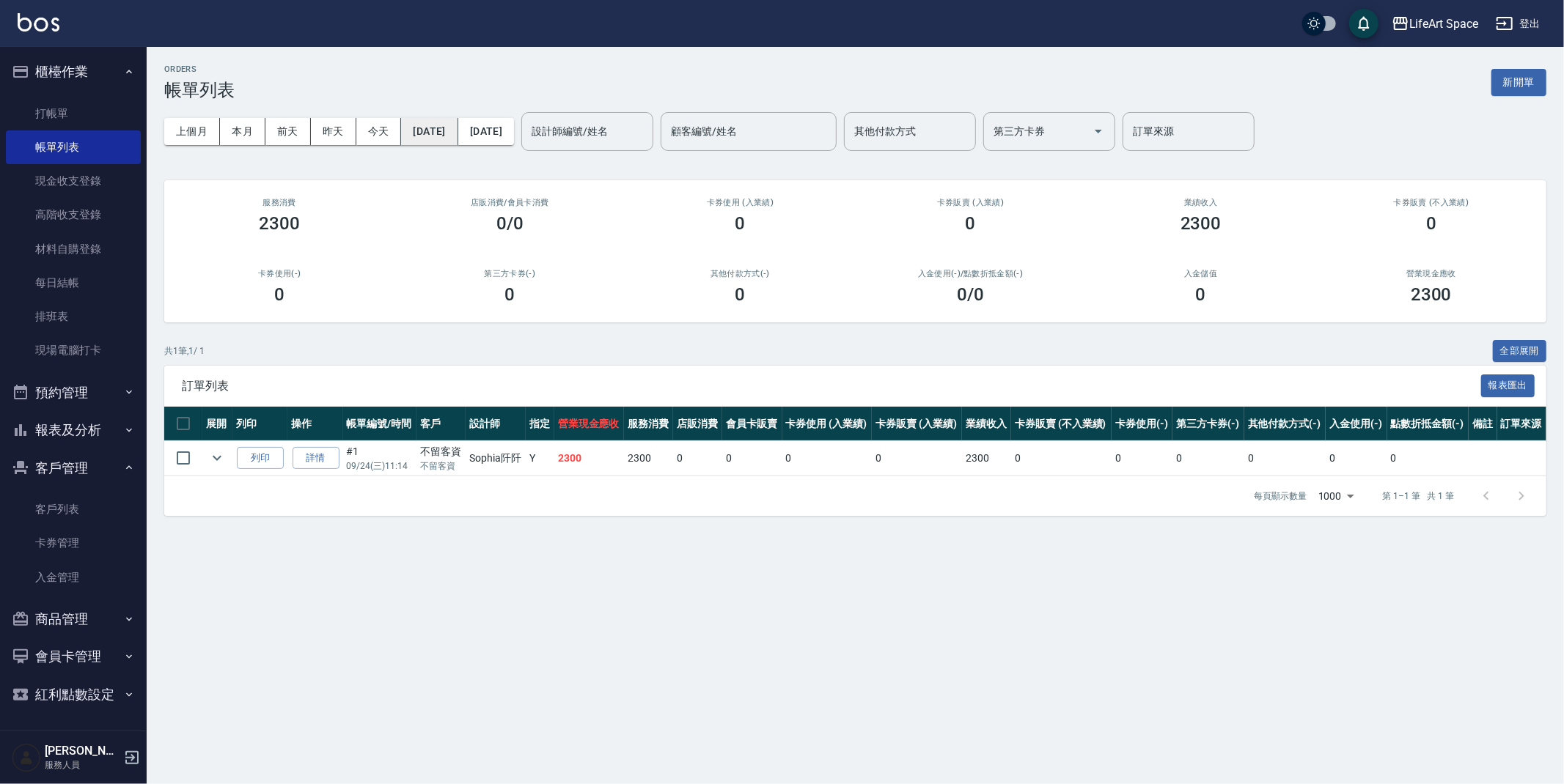
click at [458, 132] on button "[DATE]" at bounding box center [429, 132] width 56 height 27
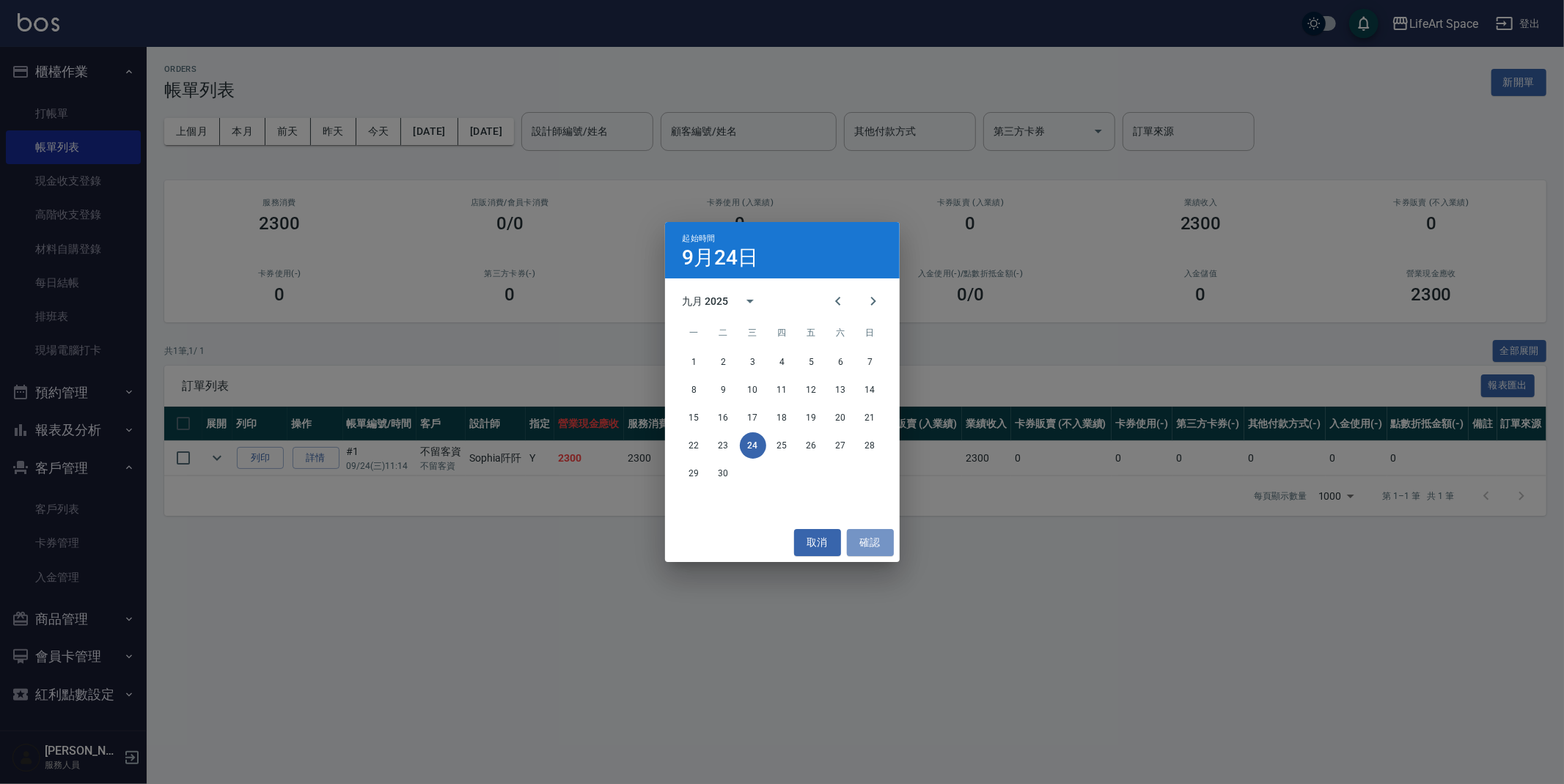
drag, startPoint x: 855, startPoint y: 546, endPoint x: 824, endPoint y: 492, distance: 62.3
click at [855, 546] on button "確認" at bounding box center [871, 542] width 47 height 27
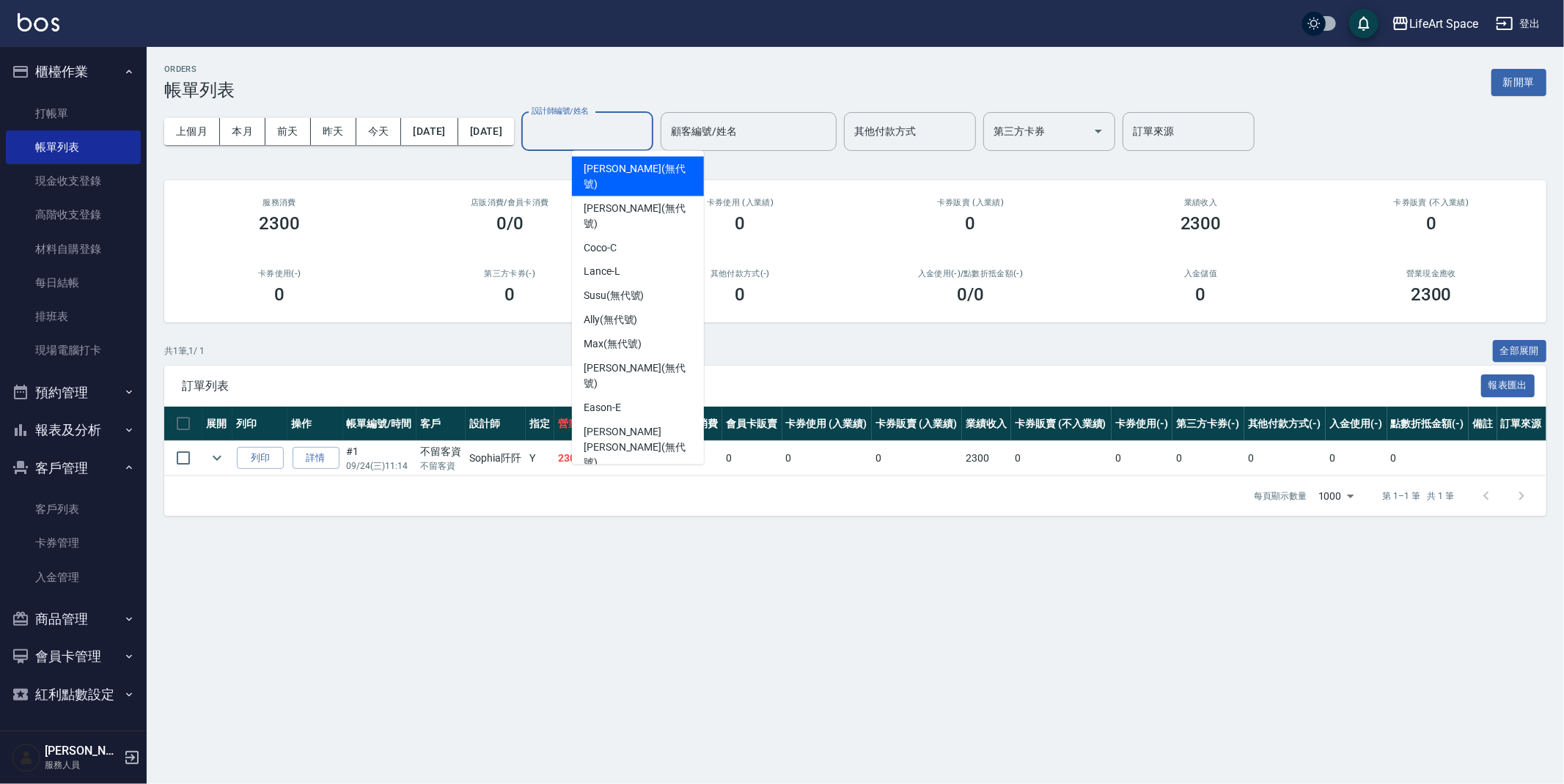
click at [620, 142] on input "設計師編號/姓名" at bounding box center [587, 131] width 118 height 26
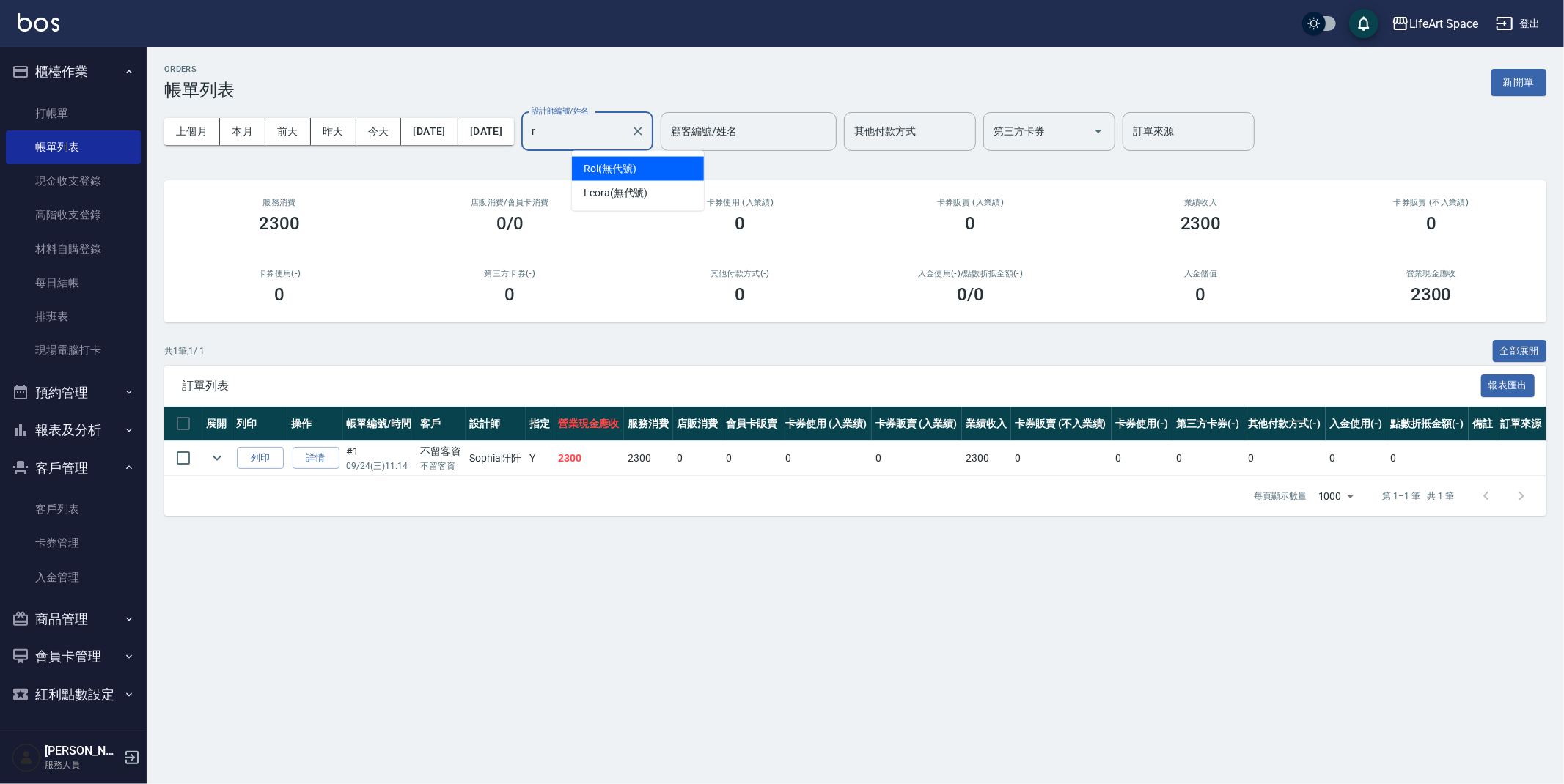
click at [693, 159] on div "Roi (無代號)" at bounding box center [637, 169] width 132 height 24
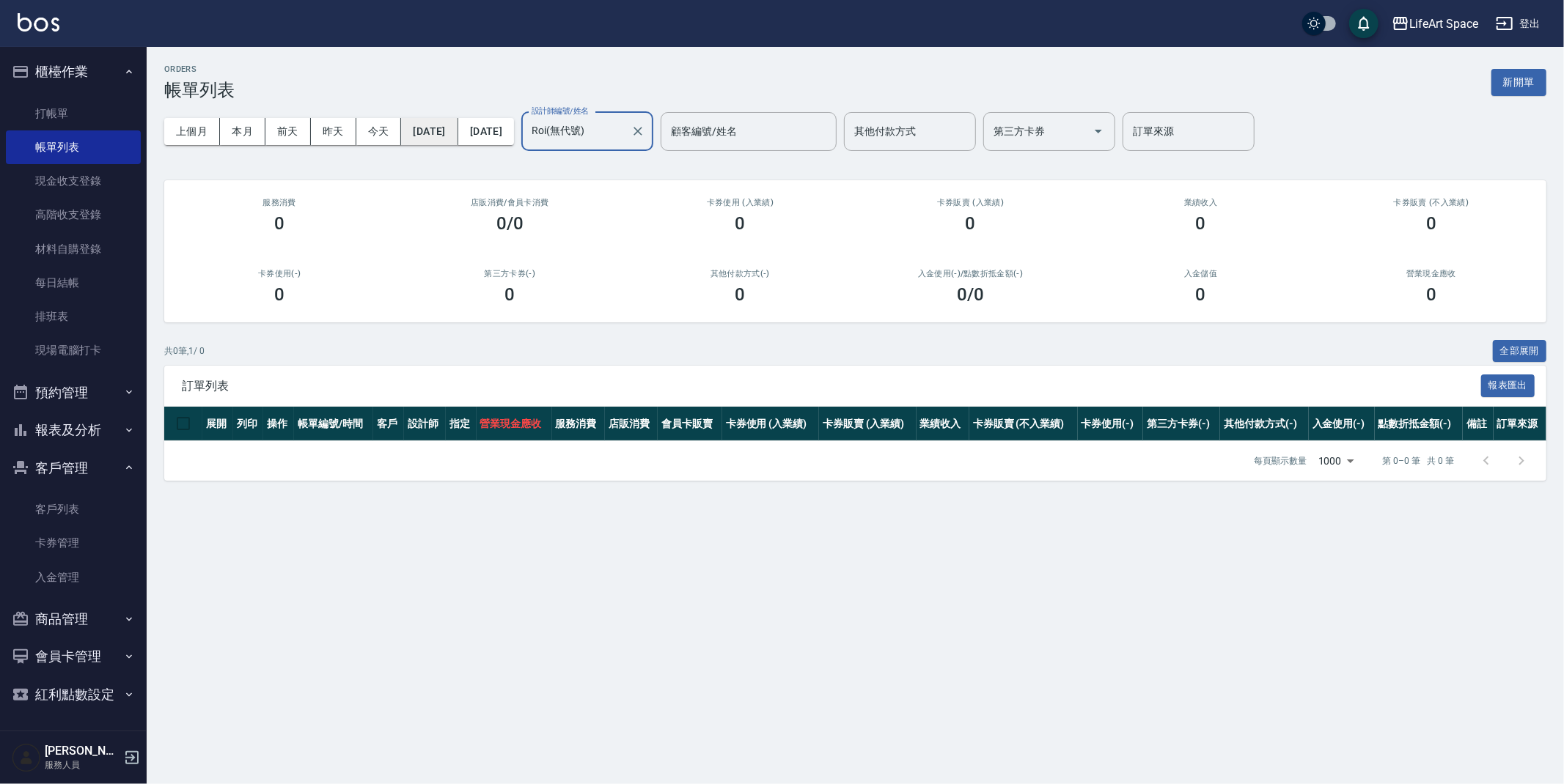
type input "Roi(無代號)"
click at [419, 133] on button "[DATE]" at bounding box center [429, 132] width 56 height 27
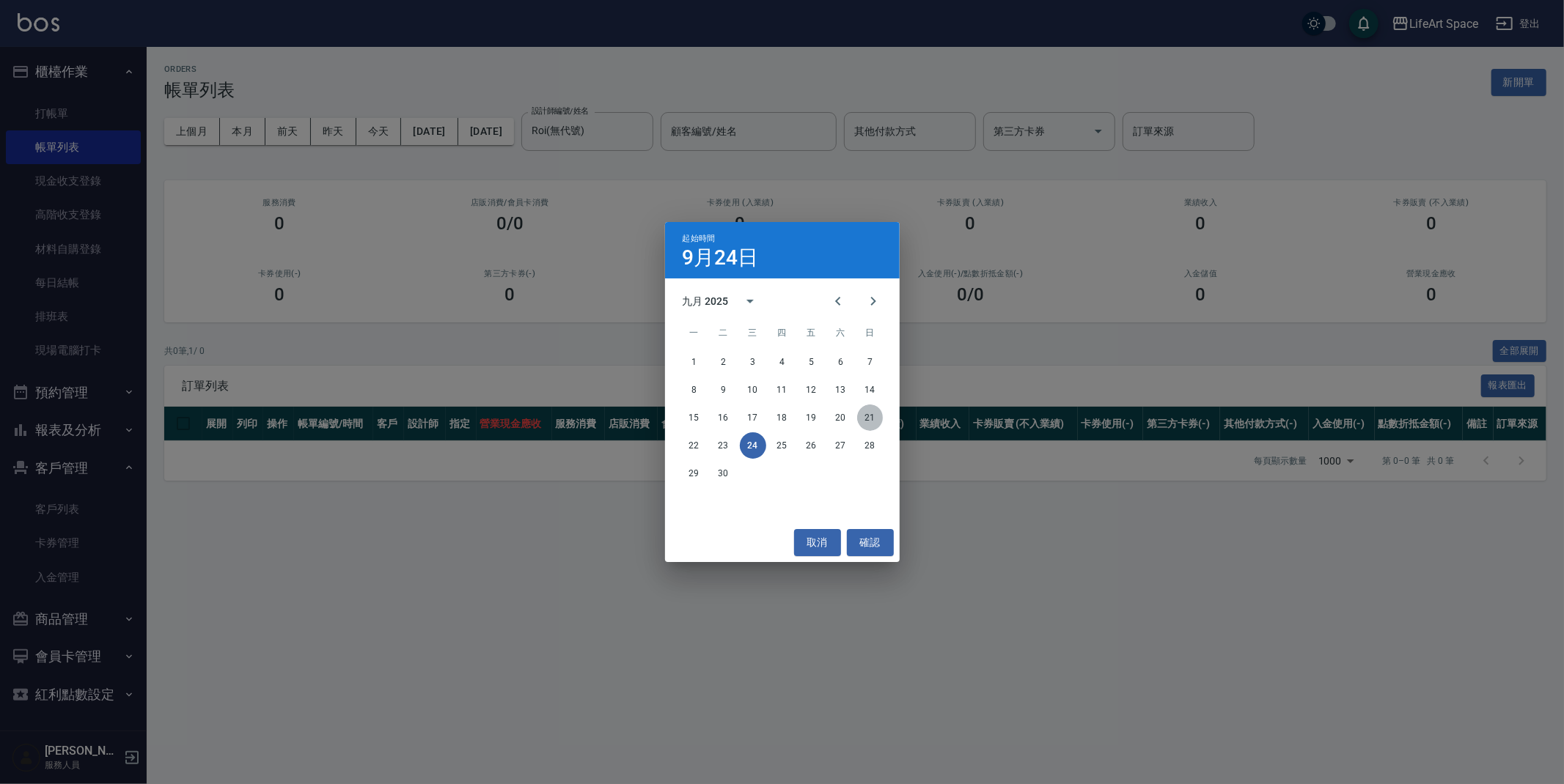
click at [866, 416] on button "21" at bounding box center [870, 417] width 26 height 26
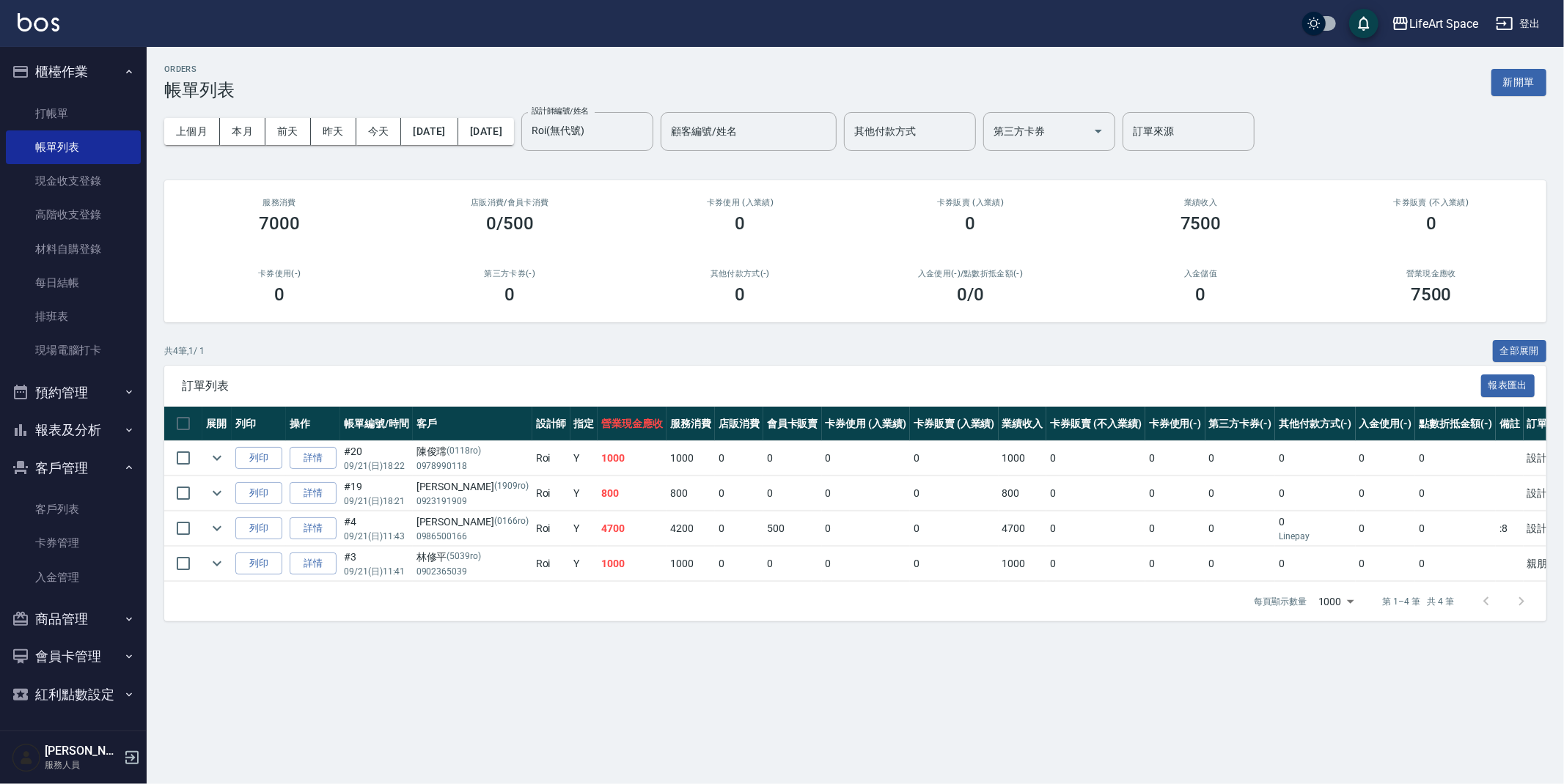
click at [298, 528] on link "詳情" at bounding box center [313, 528] width 47 height 23
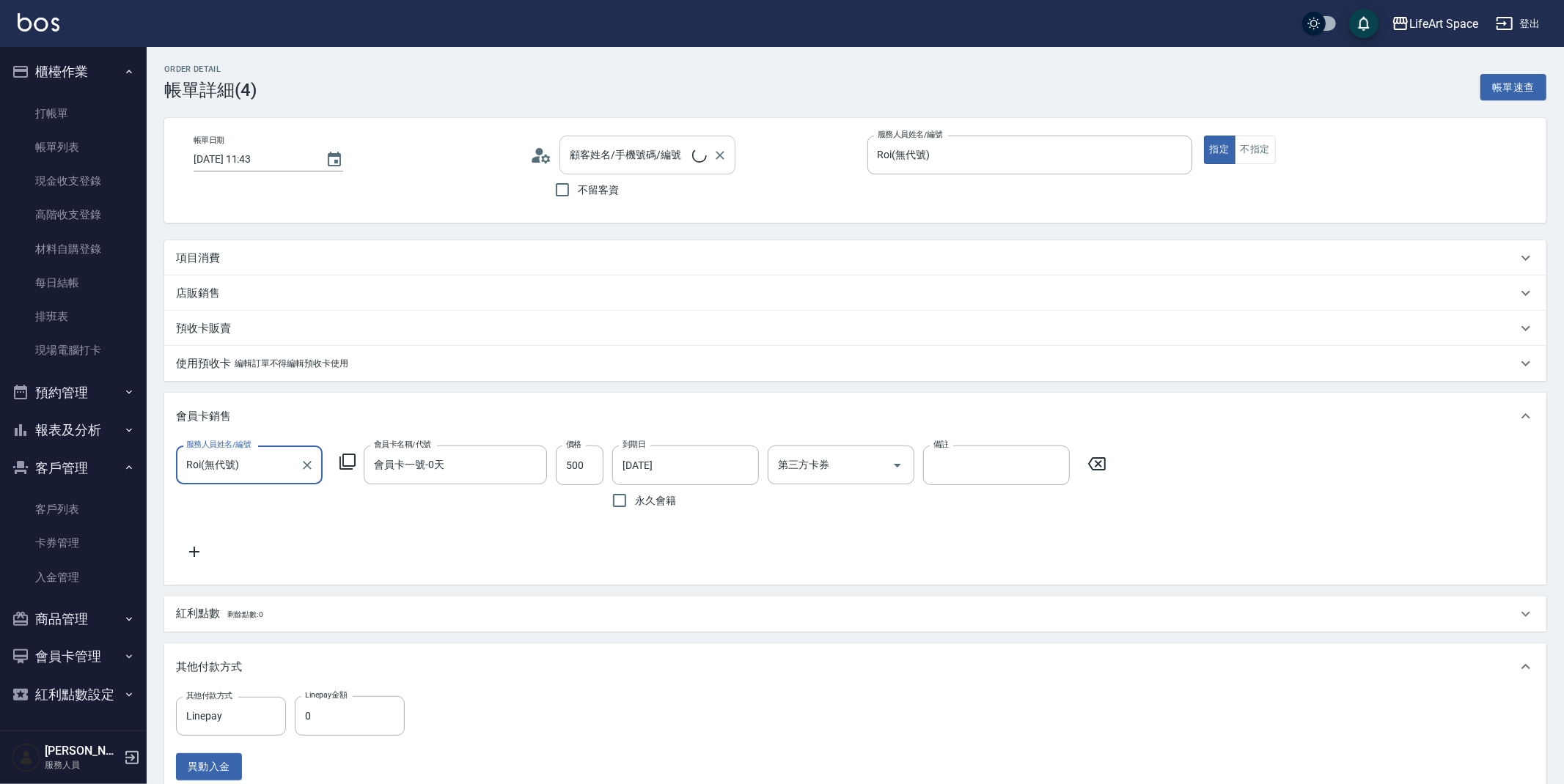
type input "2025/09/21 11:43"
type input "Roi(無代號)"
type input ":8"
type input "設計師原本客人"
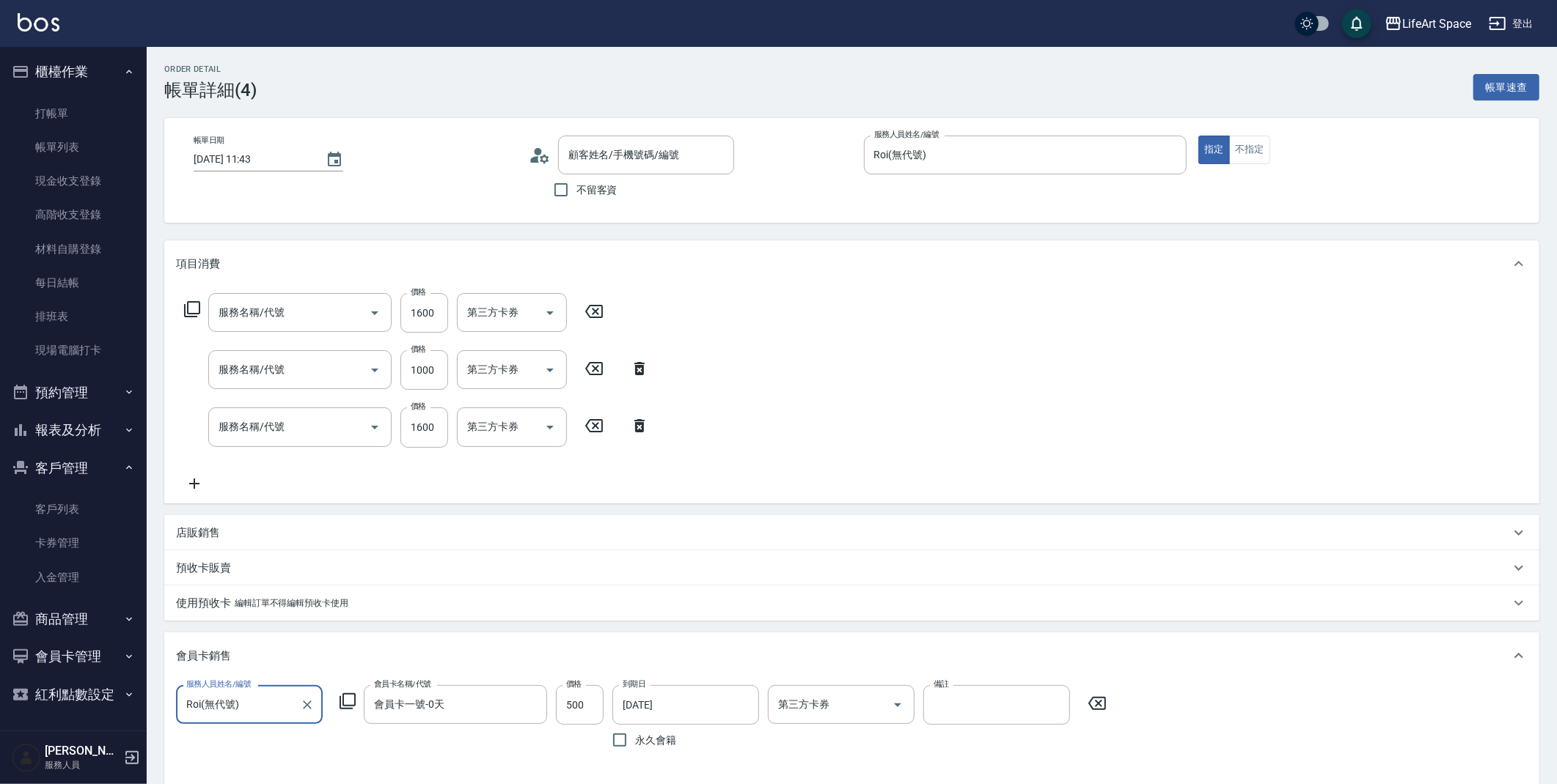
type input "劉俊毅/0986500166/0166ro"
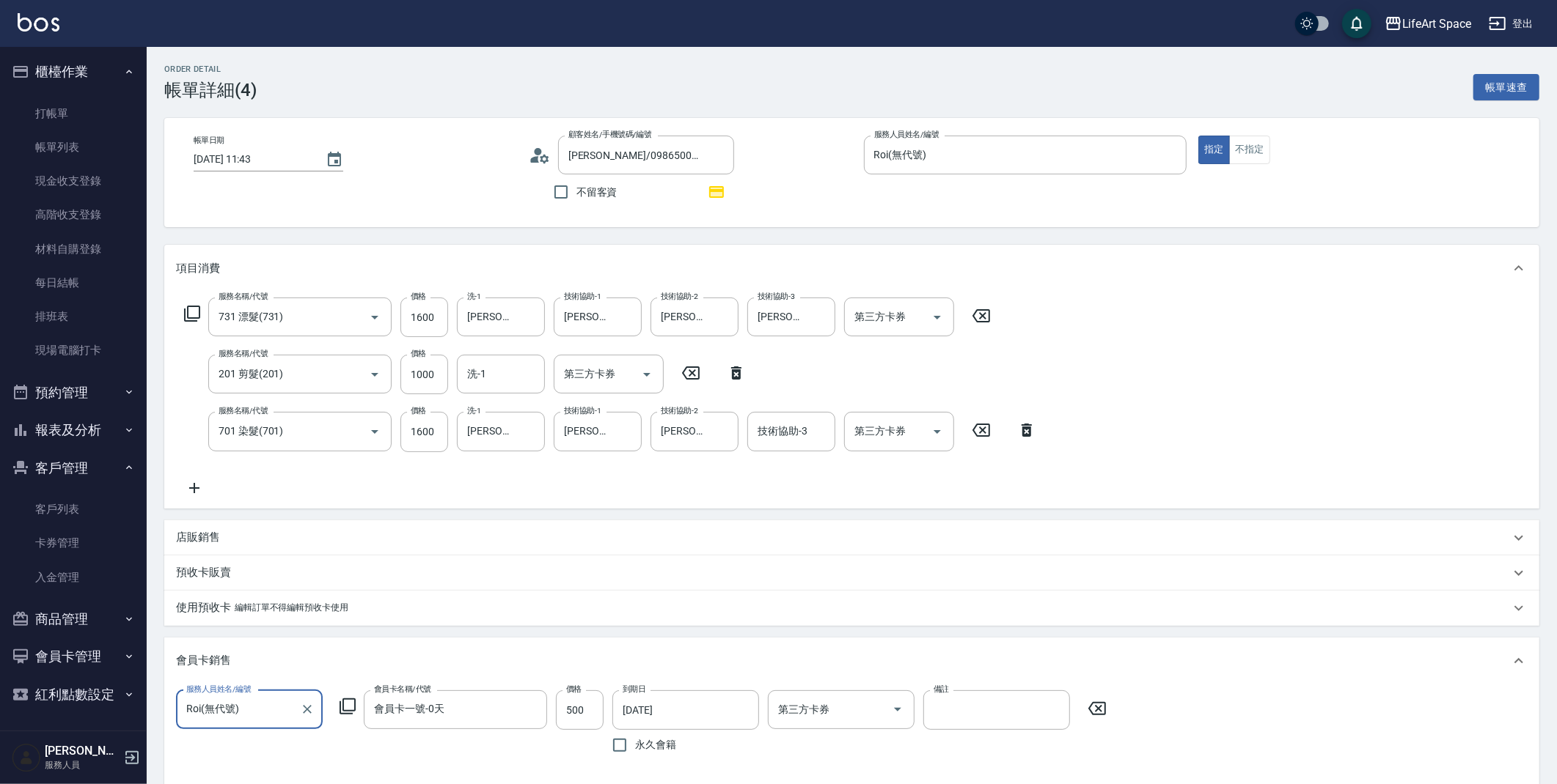
type input "731 漂髮(731)"
type input "201 剪髮(201)"
type input "701 染髮(701)"
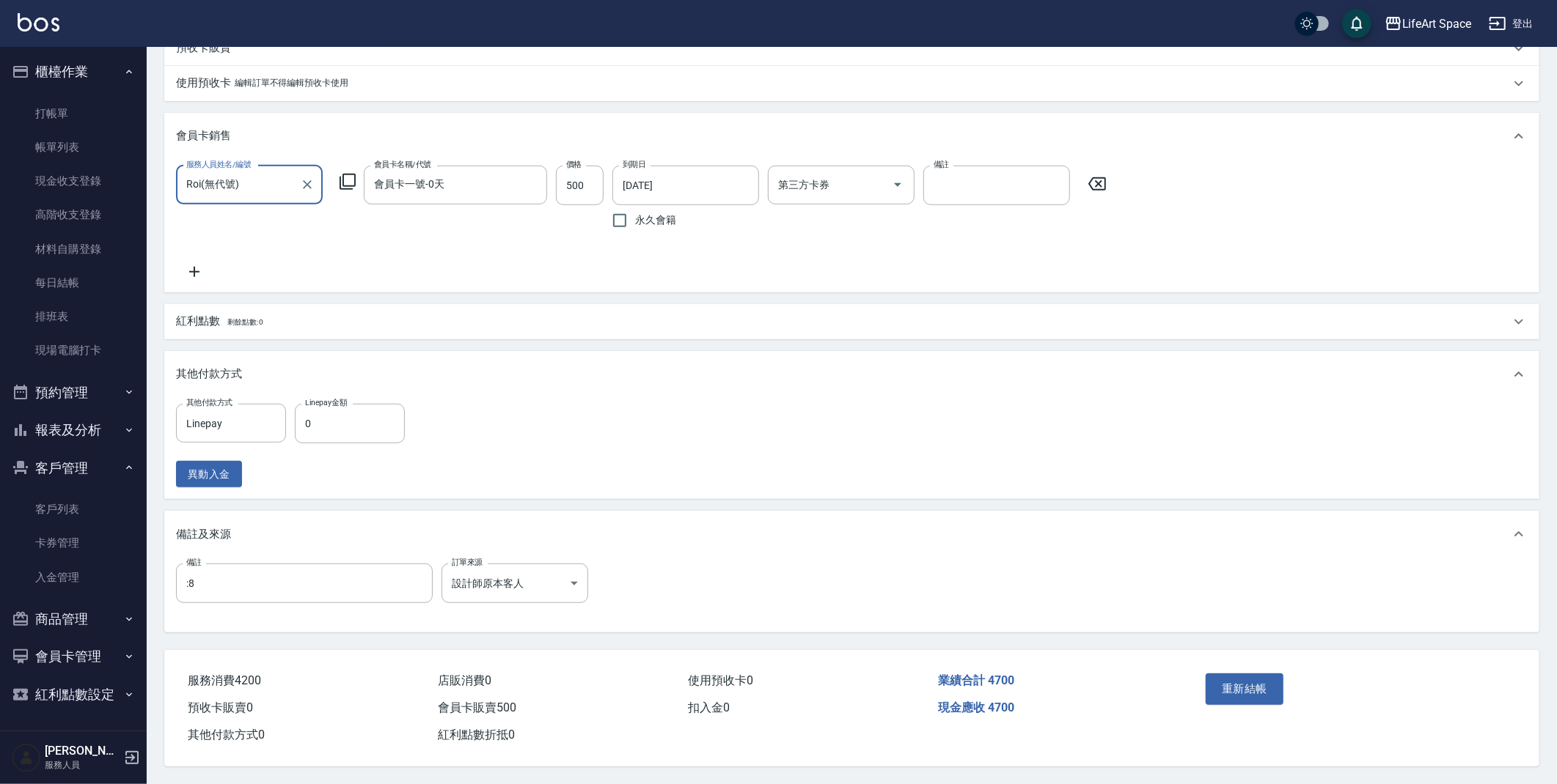
scroll to position [541, 0]
click at [328, 413] on input "0" at bounding box center [349, 423] width 110 height 39
type input "4700"
click at [1250, 689] on button "重新結帳" at bounding box center [1245, 688] width 78 height 31
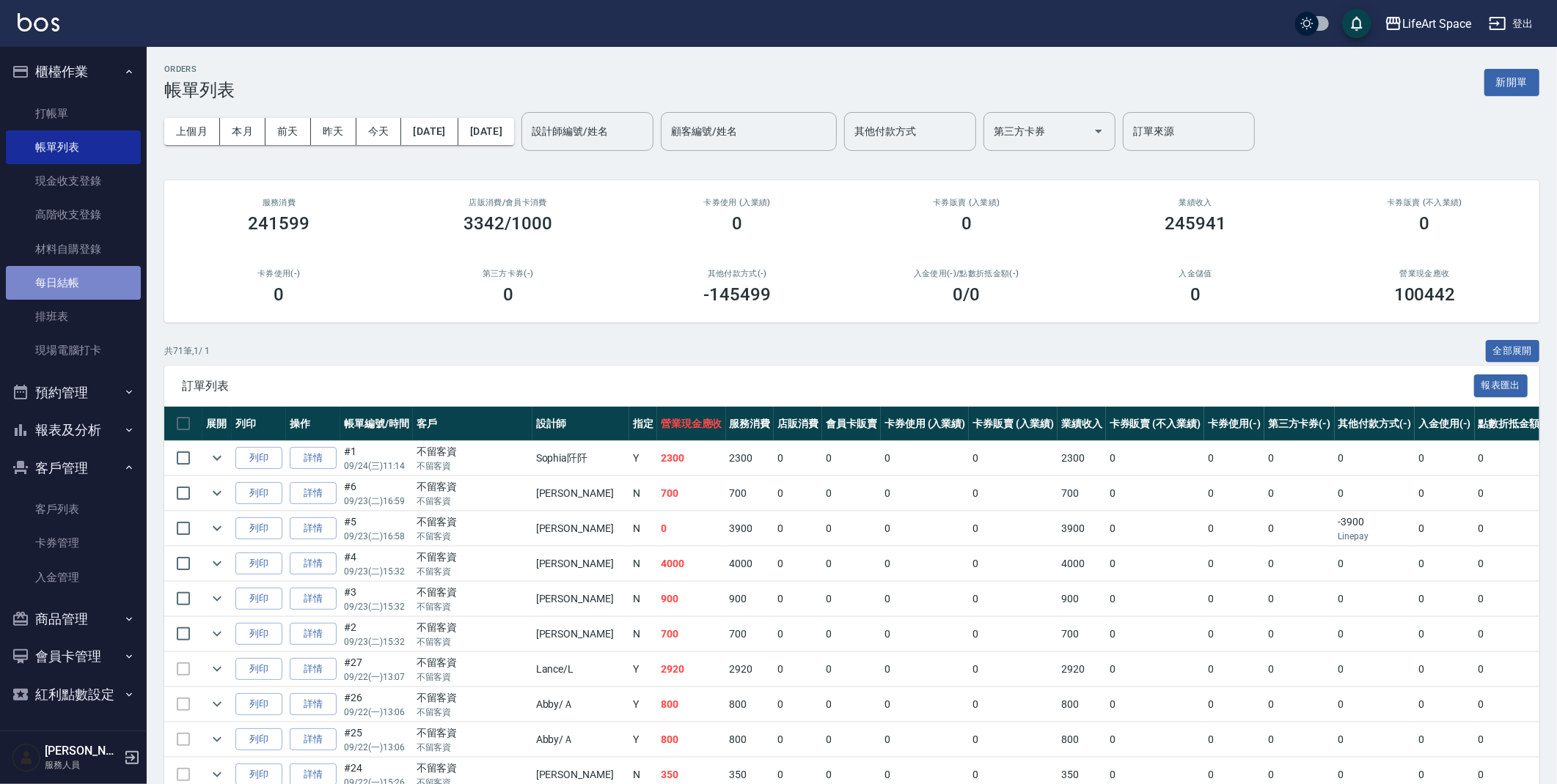
click at [14, 279] on link "每日結帳" at bounding box center [73, 283] width 135 height 34
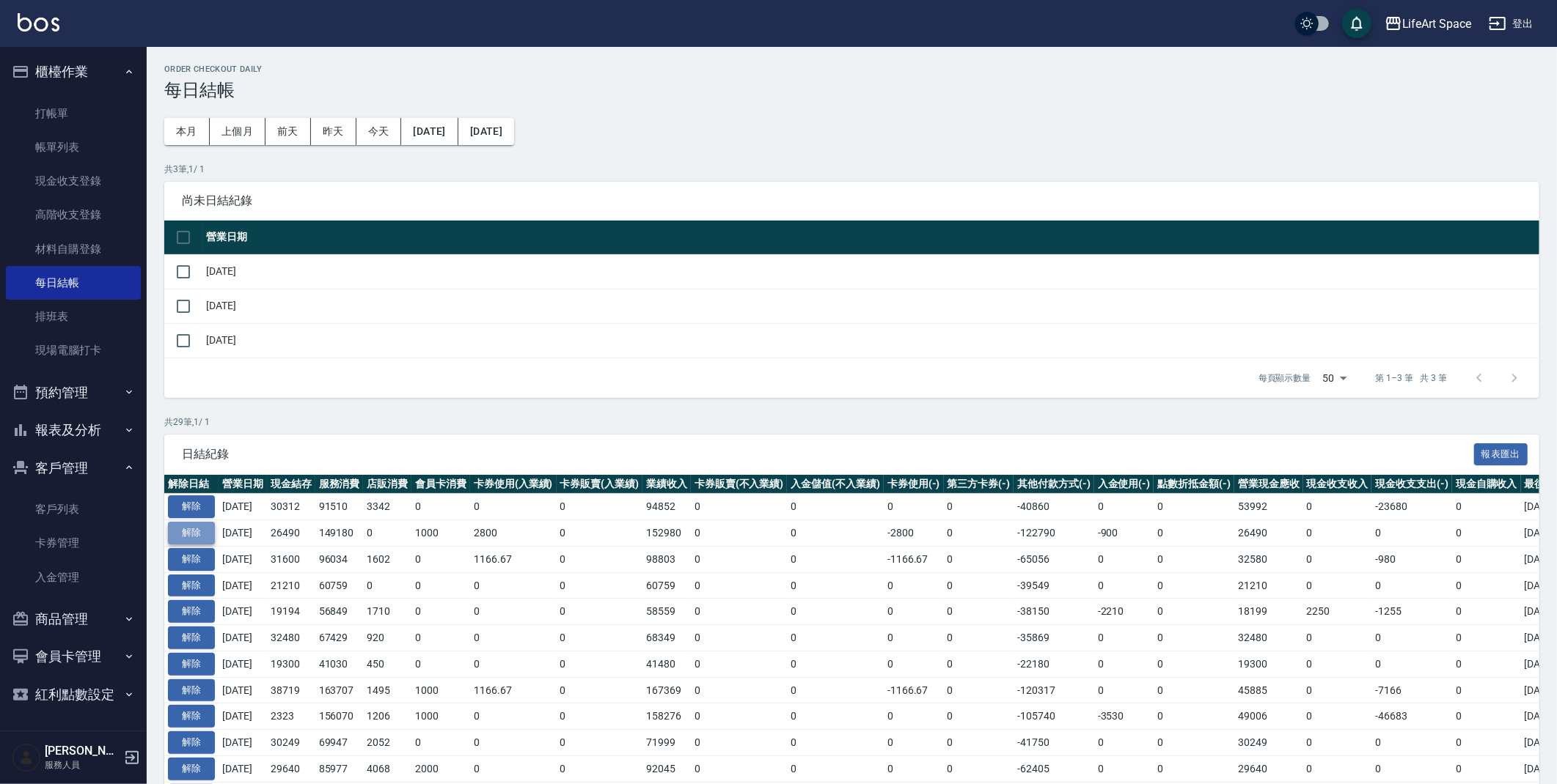
click at [202, 530] on button "解除" at bounding box center [191, 533] width 47 height 23
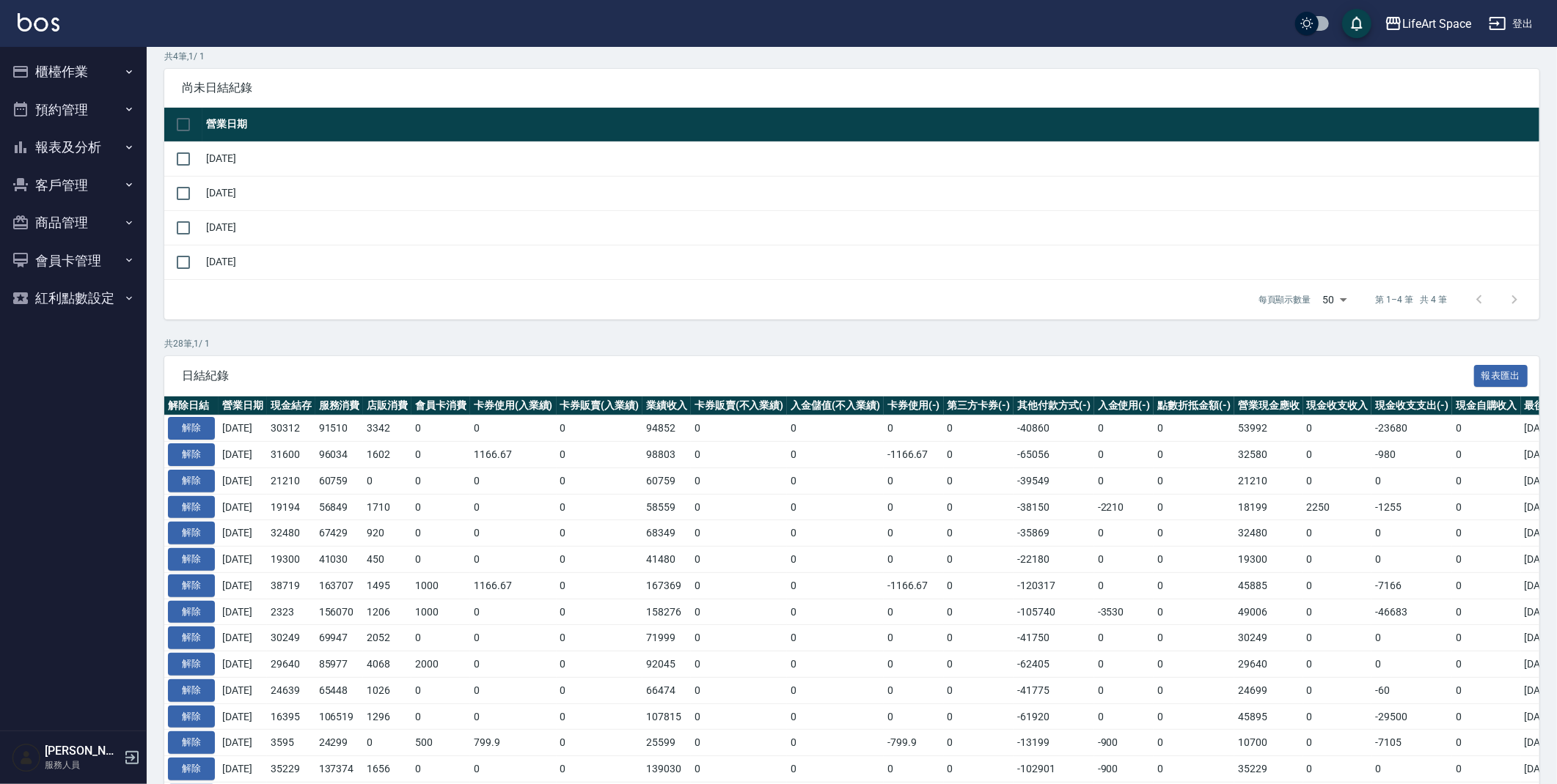
scroll to position [311, 0]
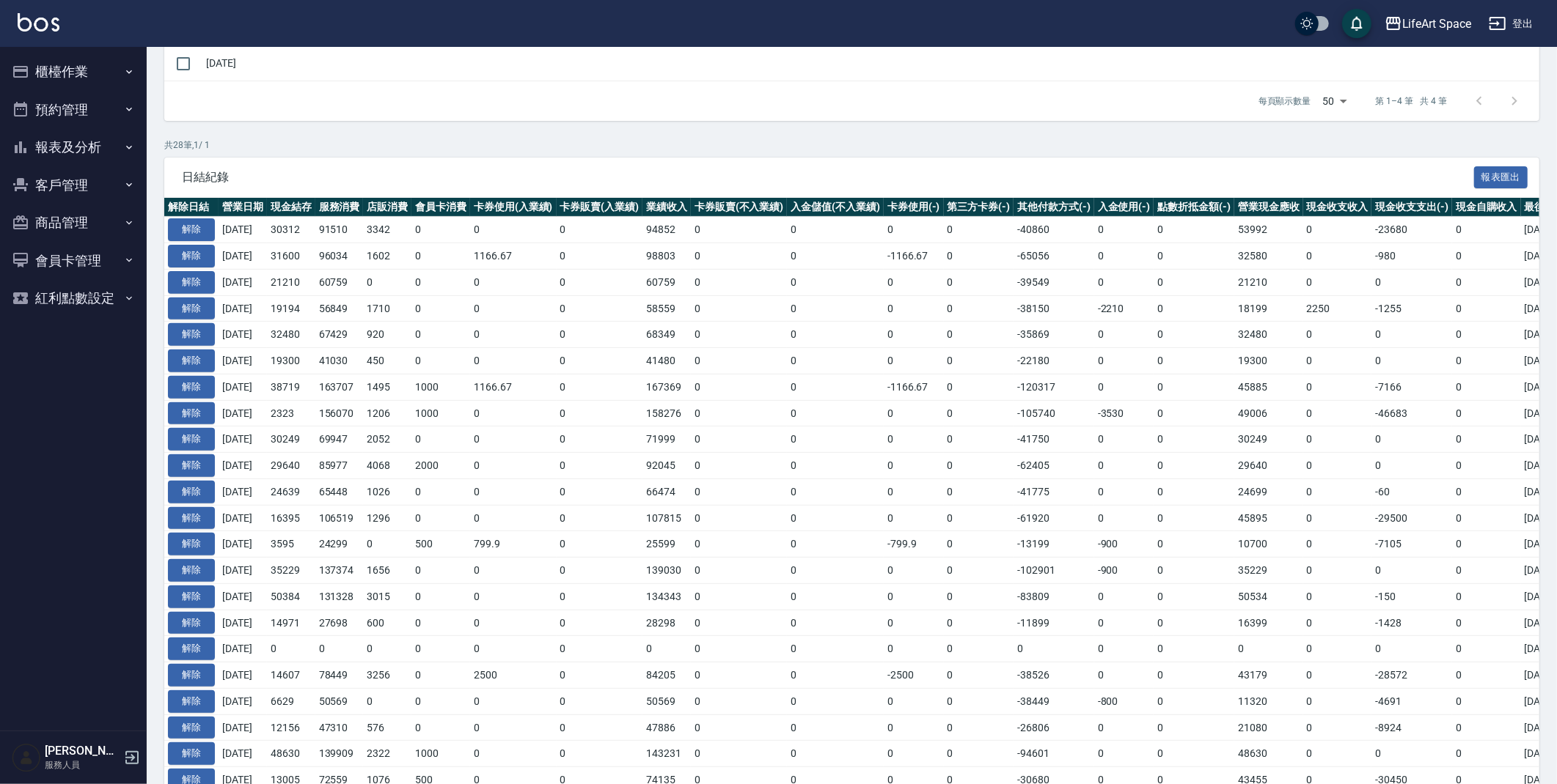
click at [215, 416] on td "解除" at bounding box center [191, 413] width 55 height 26
click at [209, 414] on button "解除" at bounding box center [191, 413] width 47 height 23
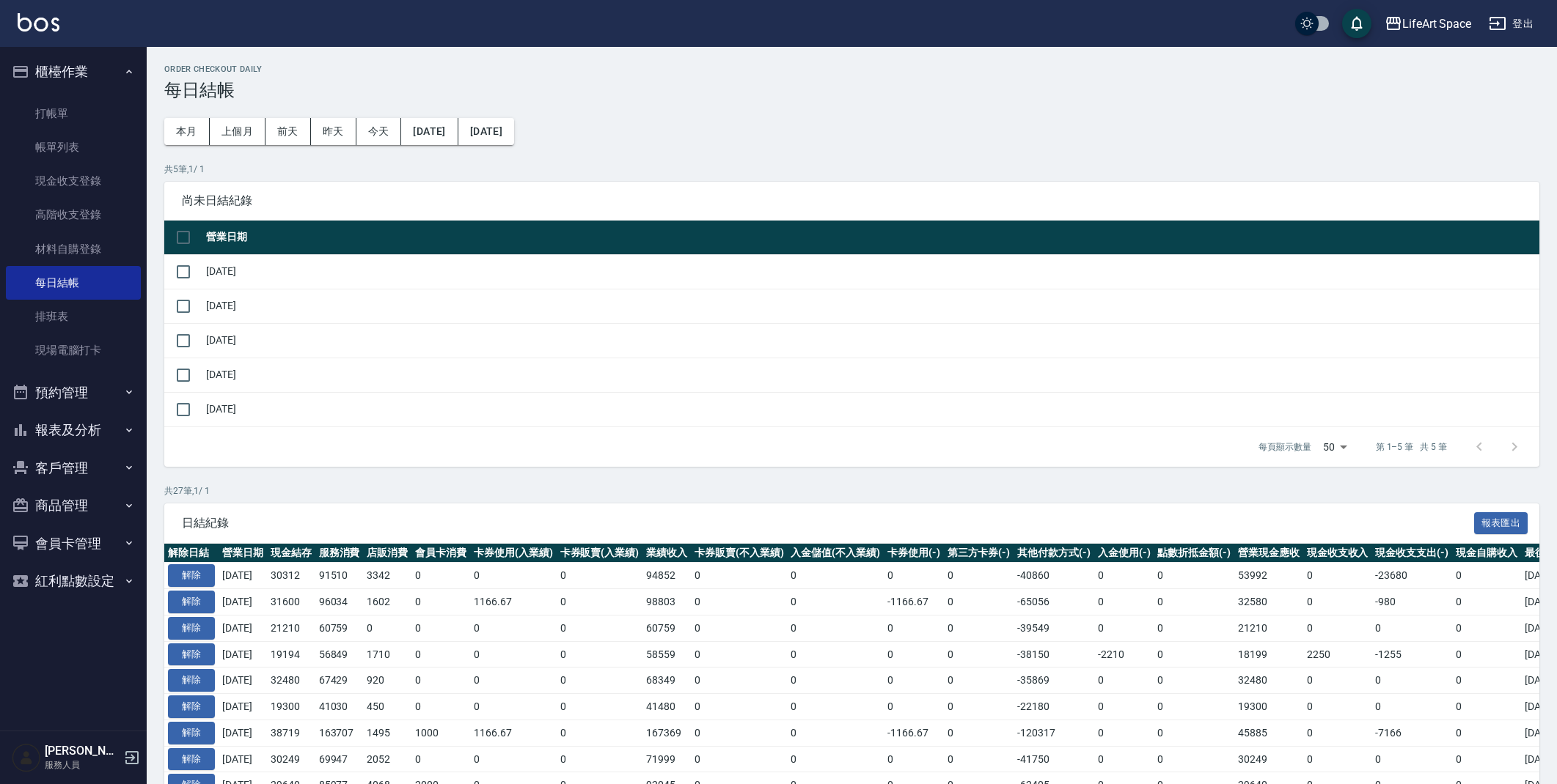
scroll to position [311, 0]
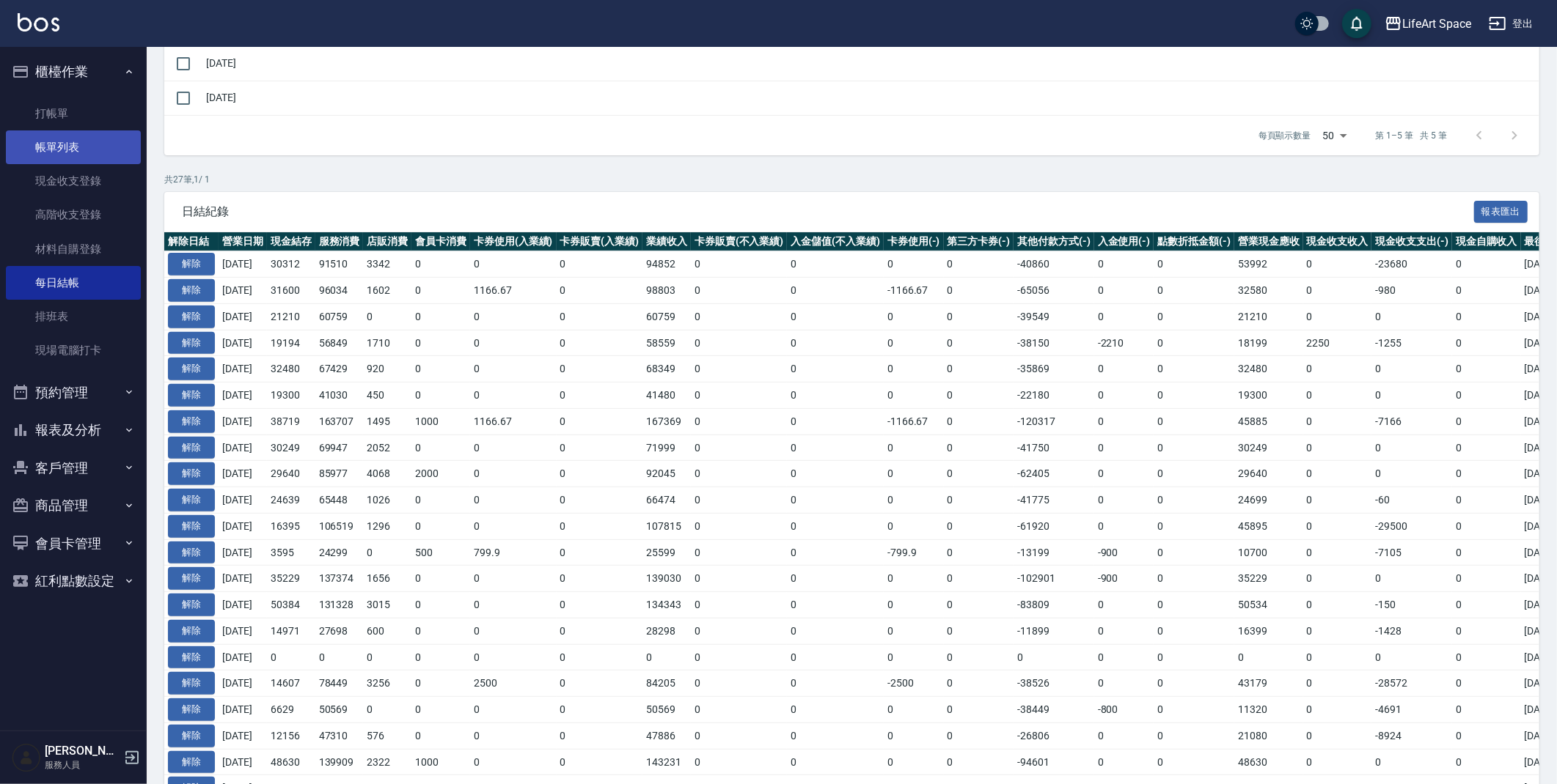
drag, startPoint x: 0, startPoint y: 0, endPoint x: 90, endPoint y: 139, distance: 165.6
click at [90, 139] on link "帳單列表" at bounding box center [73, 147] width 135 height 34
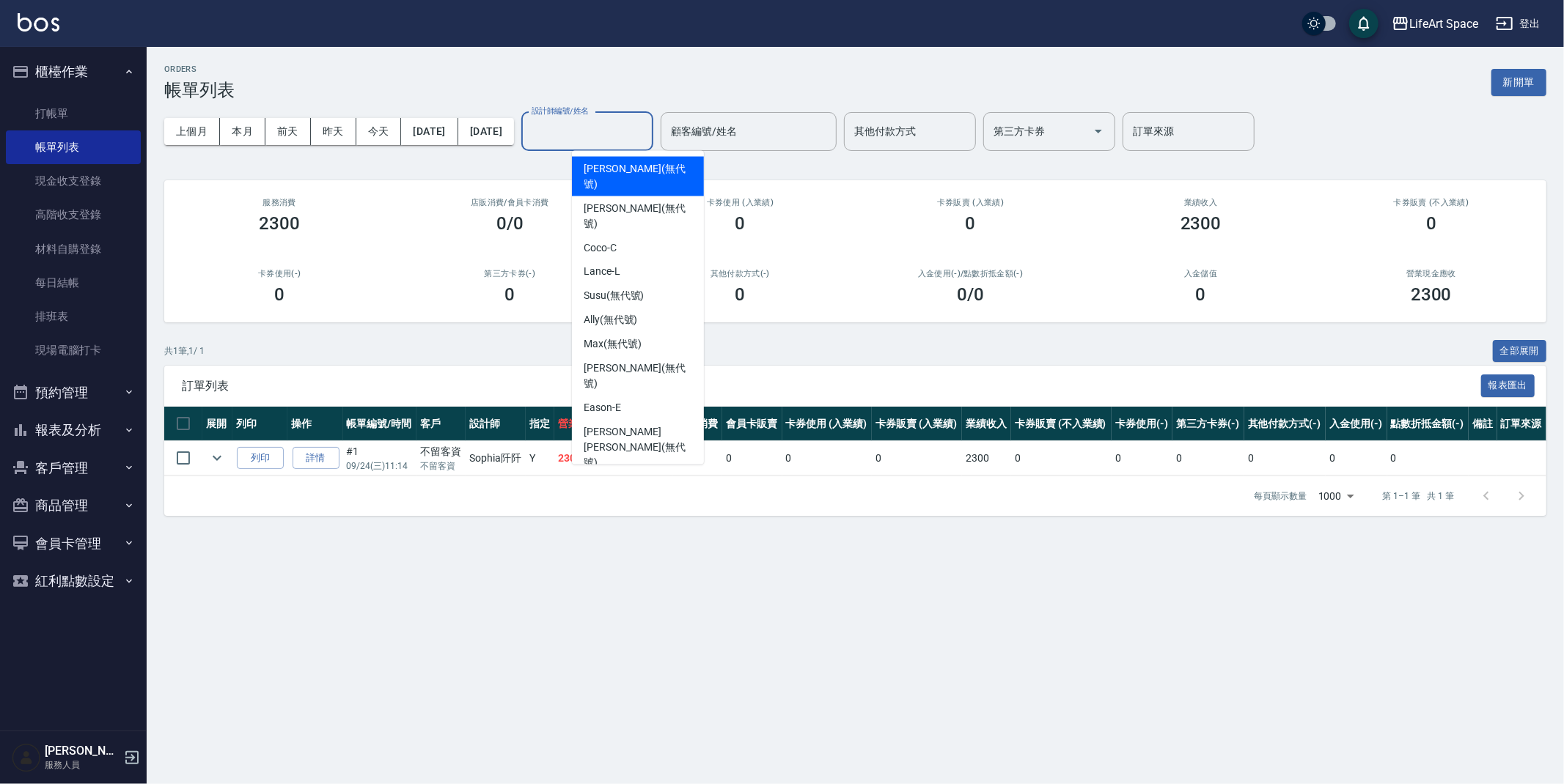
click at [624, 130] on input "設計師編號/姓名" at bounding box center [587, 131] width 118 height 26
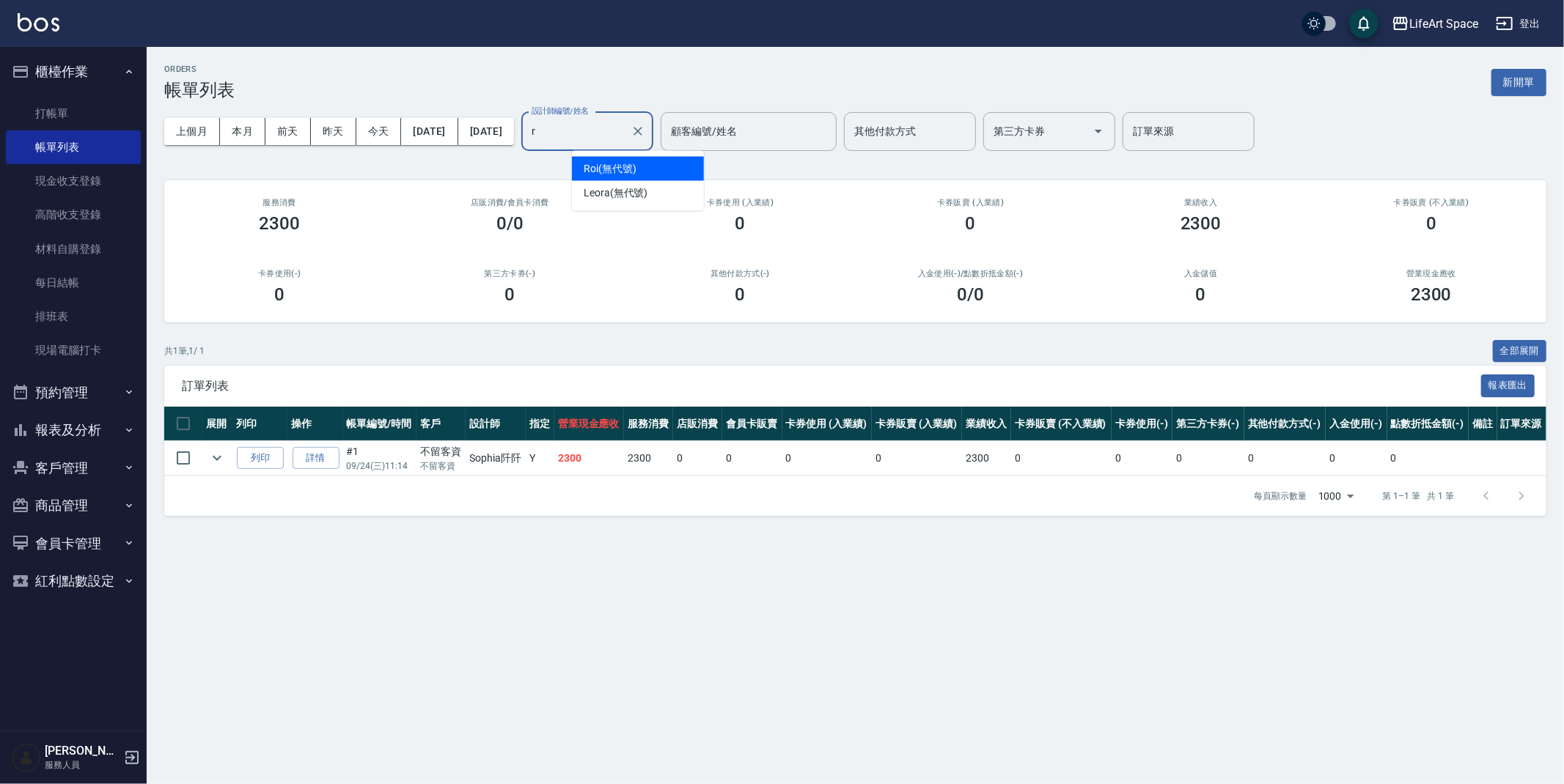
click at [650, 160] on div "Roi (無代號)" at bounding box center [637, 169] width 132 height 24
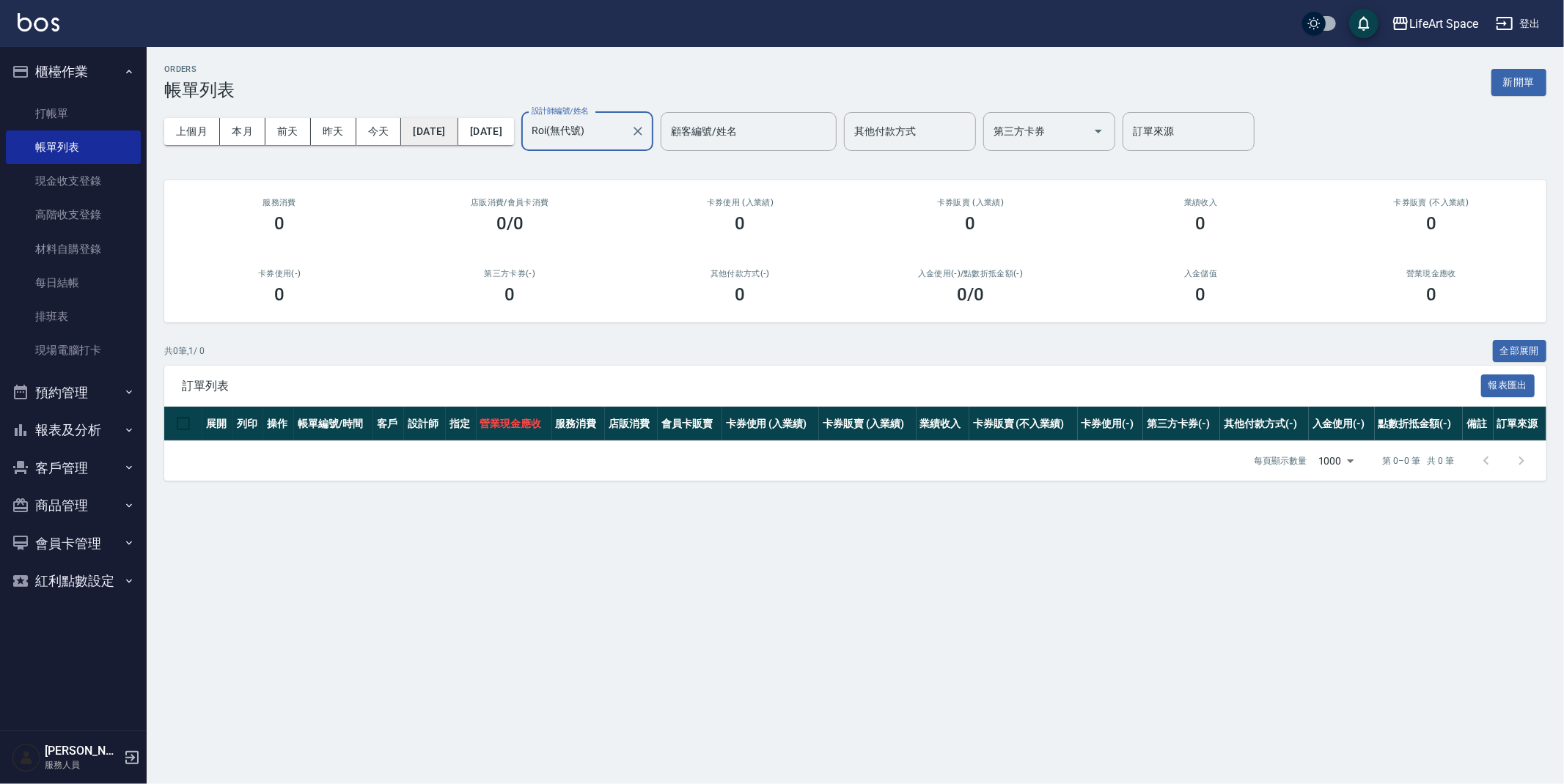
type input "Roi(無代號)"
click at [446, 129] on button "[DATE]" at bounding box center [429, 132] width 56 height 27
click at [458, 134] on button "[DATE]" at bounding box center [429, 132] width 56 height 27
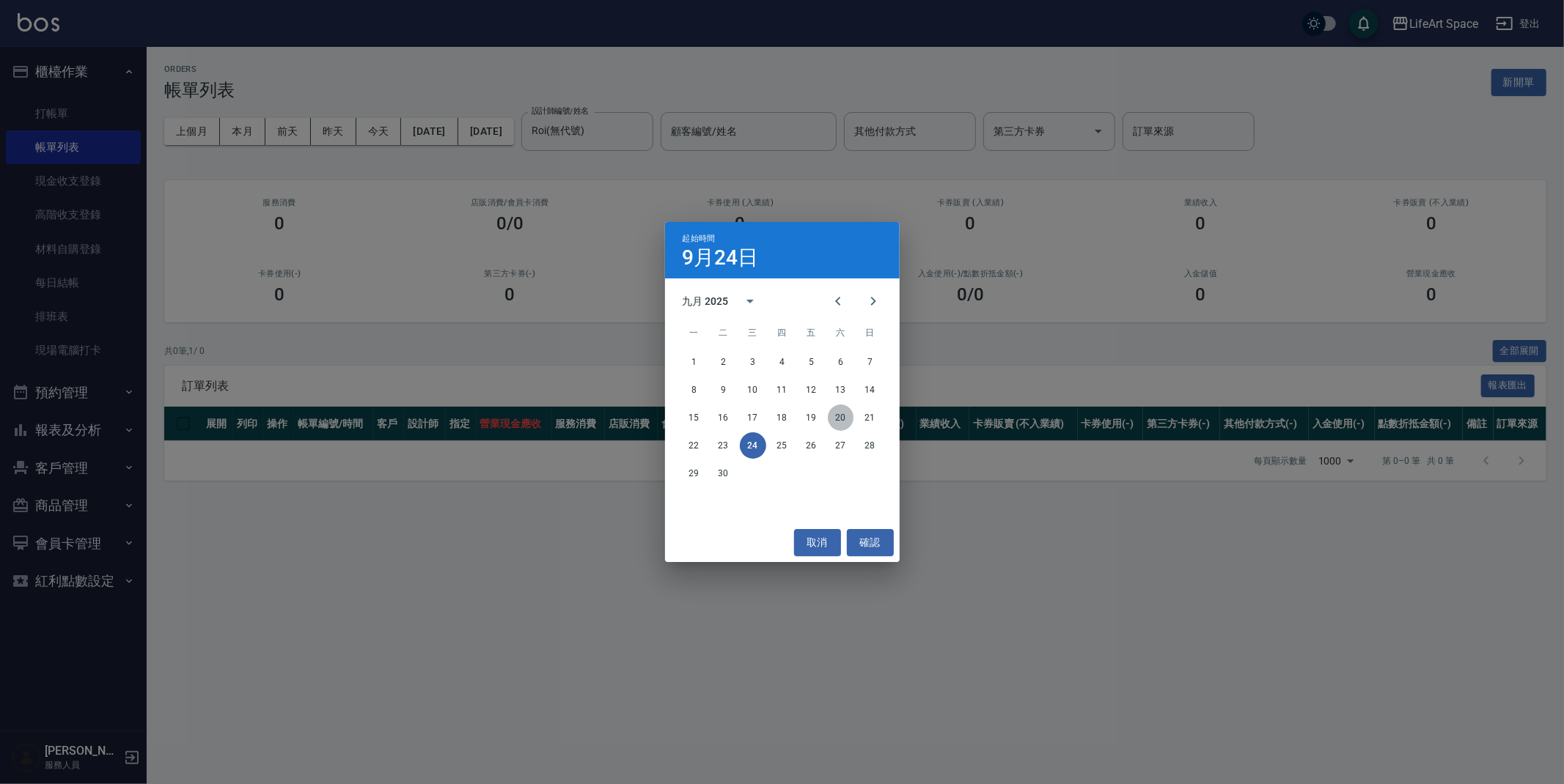
click at [843, 416] on button "20" at bounding box center [840, 417] width 26 height 26
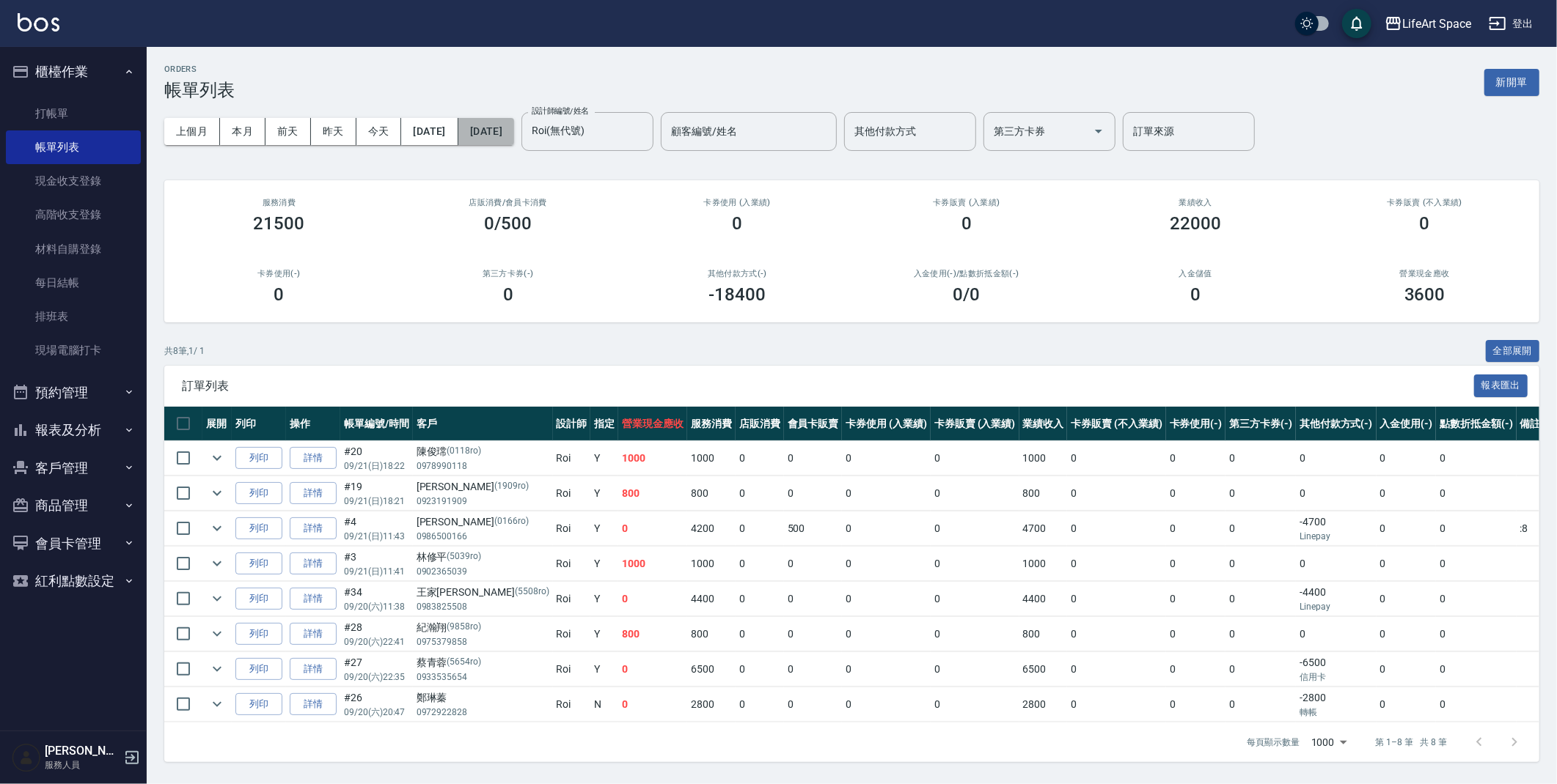
click at [496, 133] on button "[DATE]" at bounding box center [486, 132] width 55 height 27
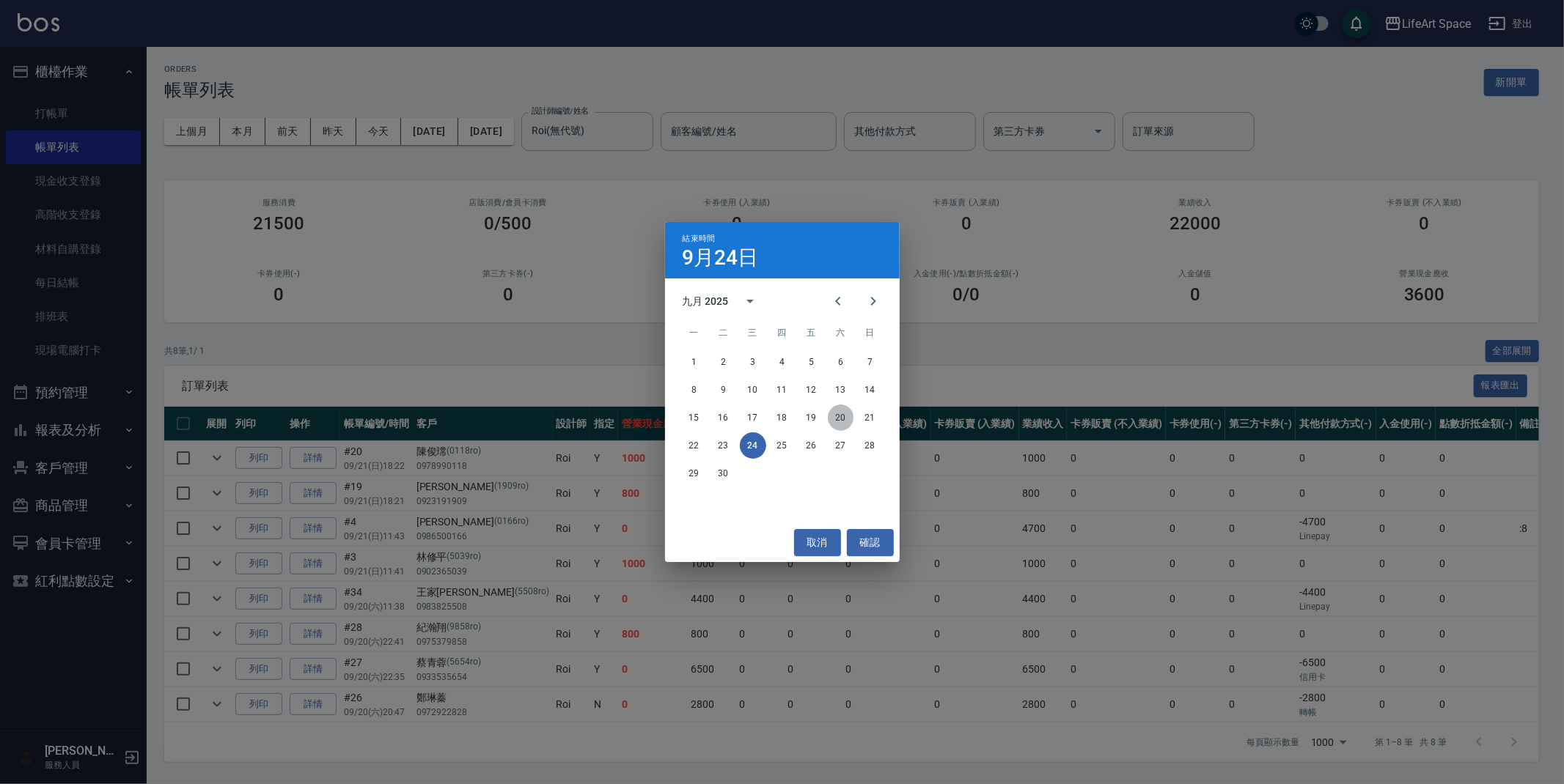
click at [838, 419] on button "20" at bounding box center [840, 417] width 26 height 26
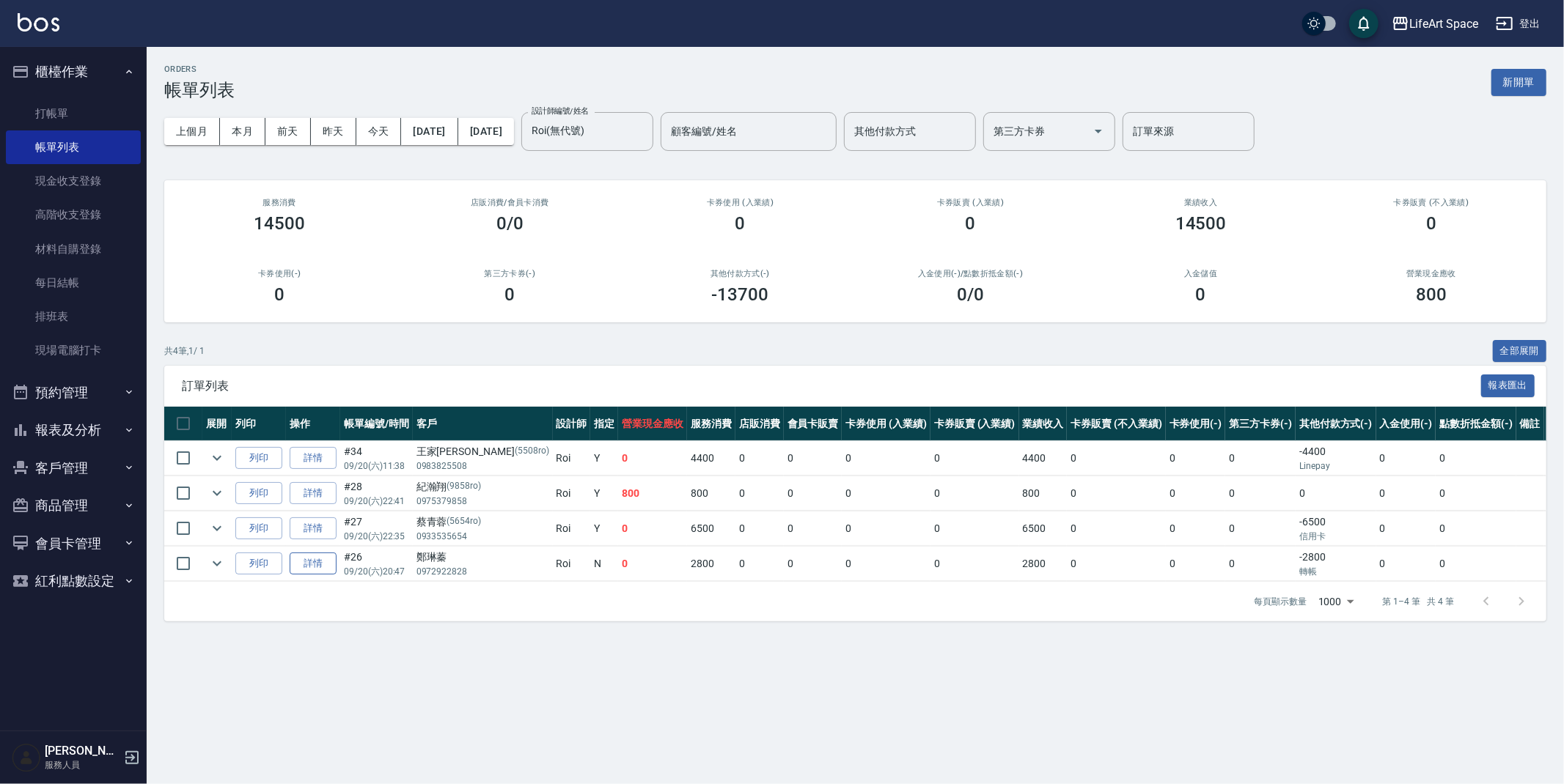
click at [317, 565] on link "詳情" at bounding box center [313, 563] width 47 height 23
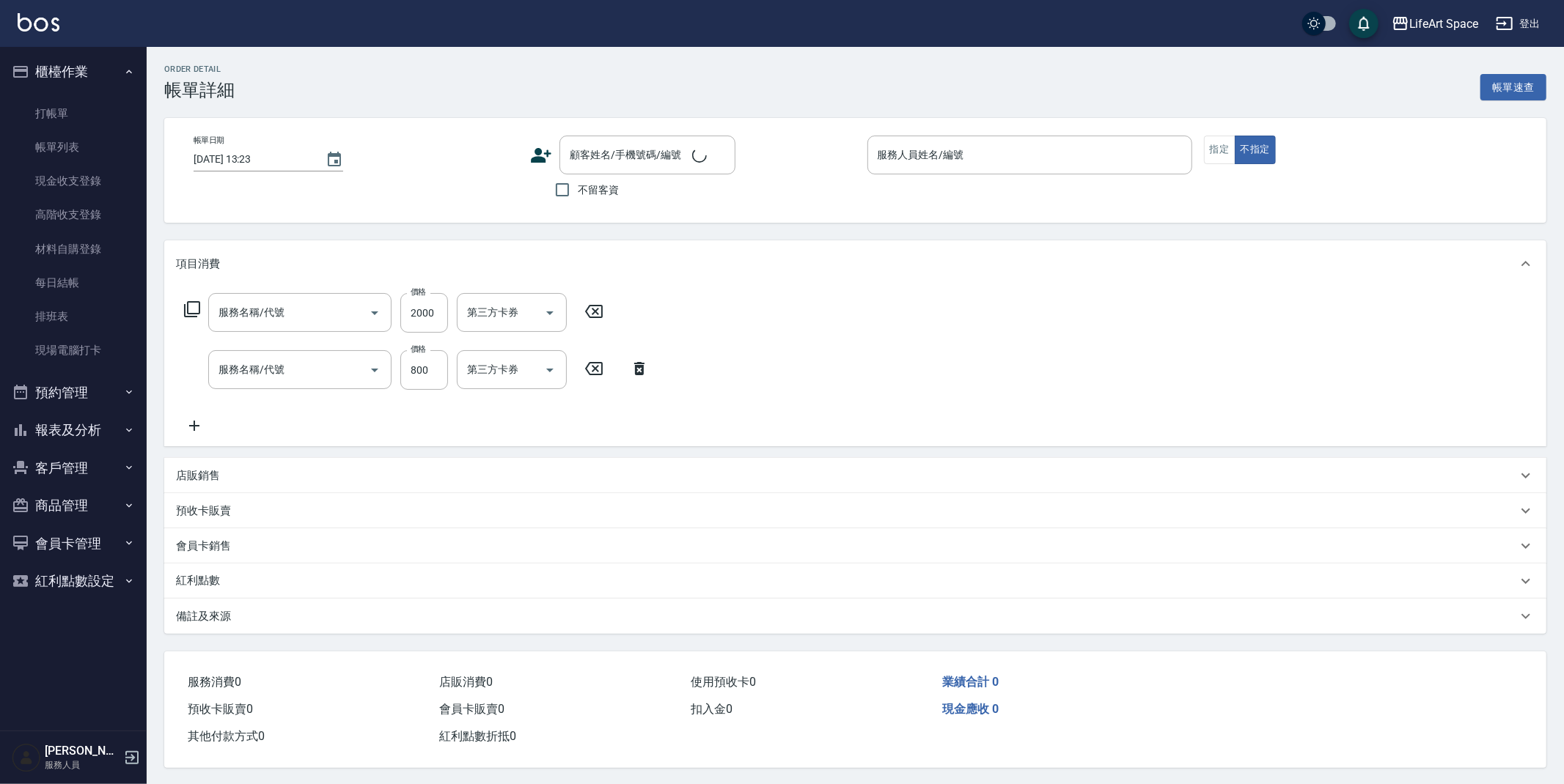
type input "2025/09/20 20:47"
type input "Roi(無代號)"
type input "5"
type input "過路客"
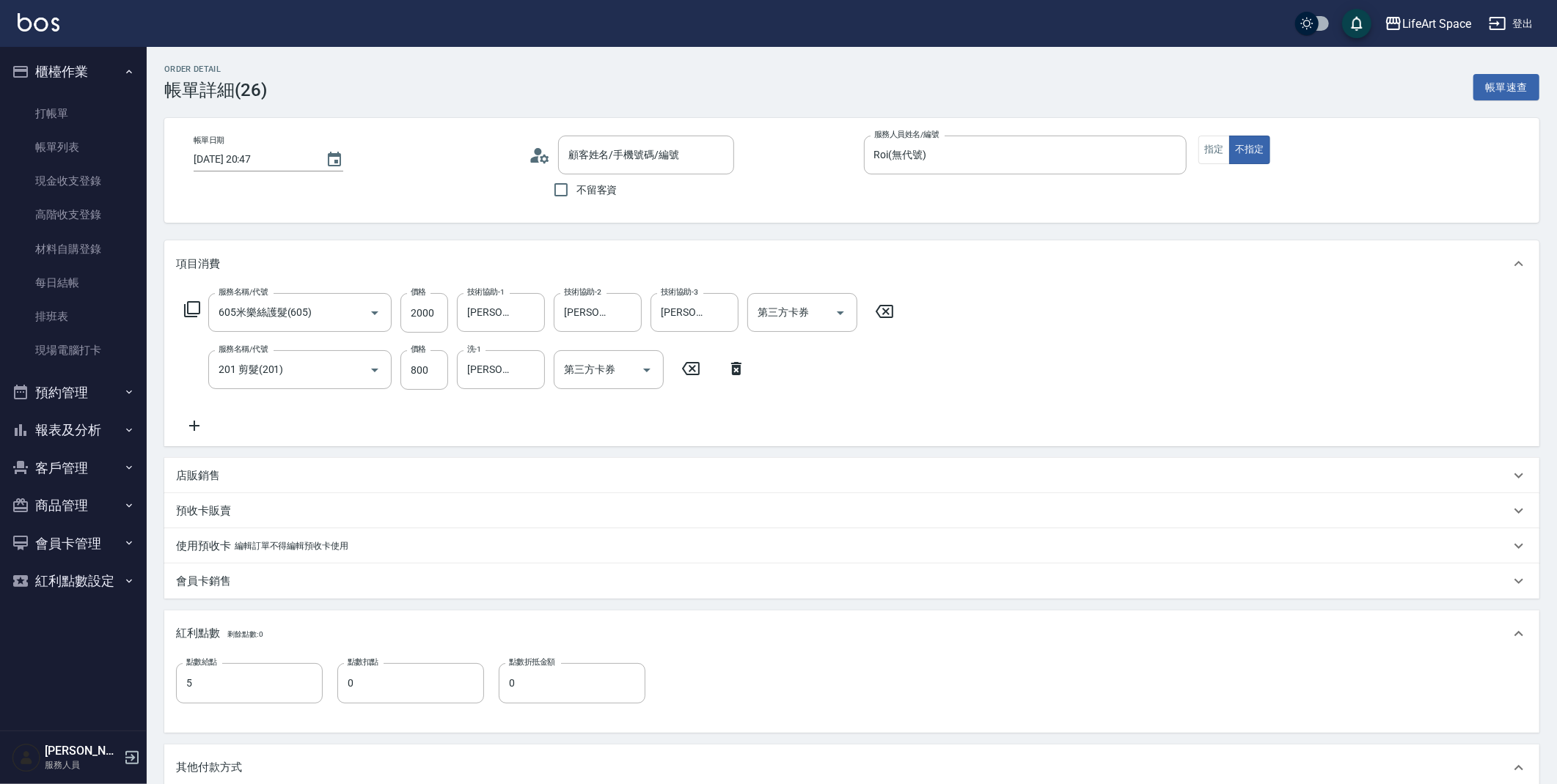
type input "605米樂絲護髮(605)"
type input "201 剪髮(201)"
type input "鄭琳蓁/0972922828/"
click at [233, 467] on div "店販銷售" at bounding box center [852, 480] width 1375 height 35
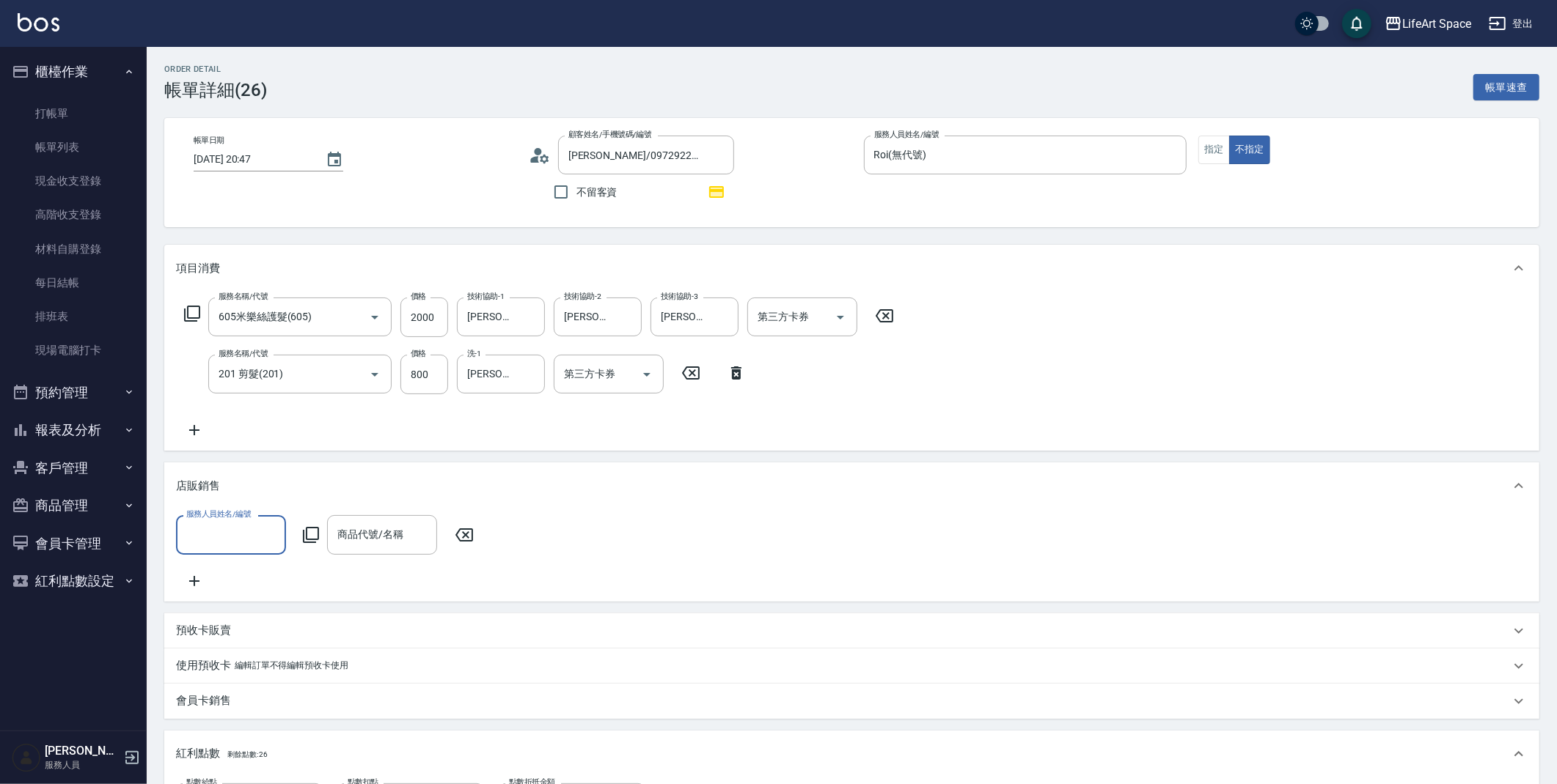
click at [240, 538] on input "服務人員姓名/編號" at bounding box center [230, 535] width 97 height 26
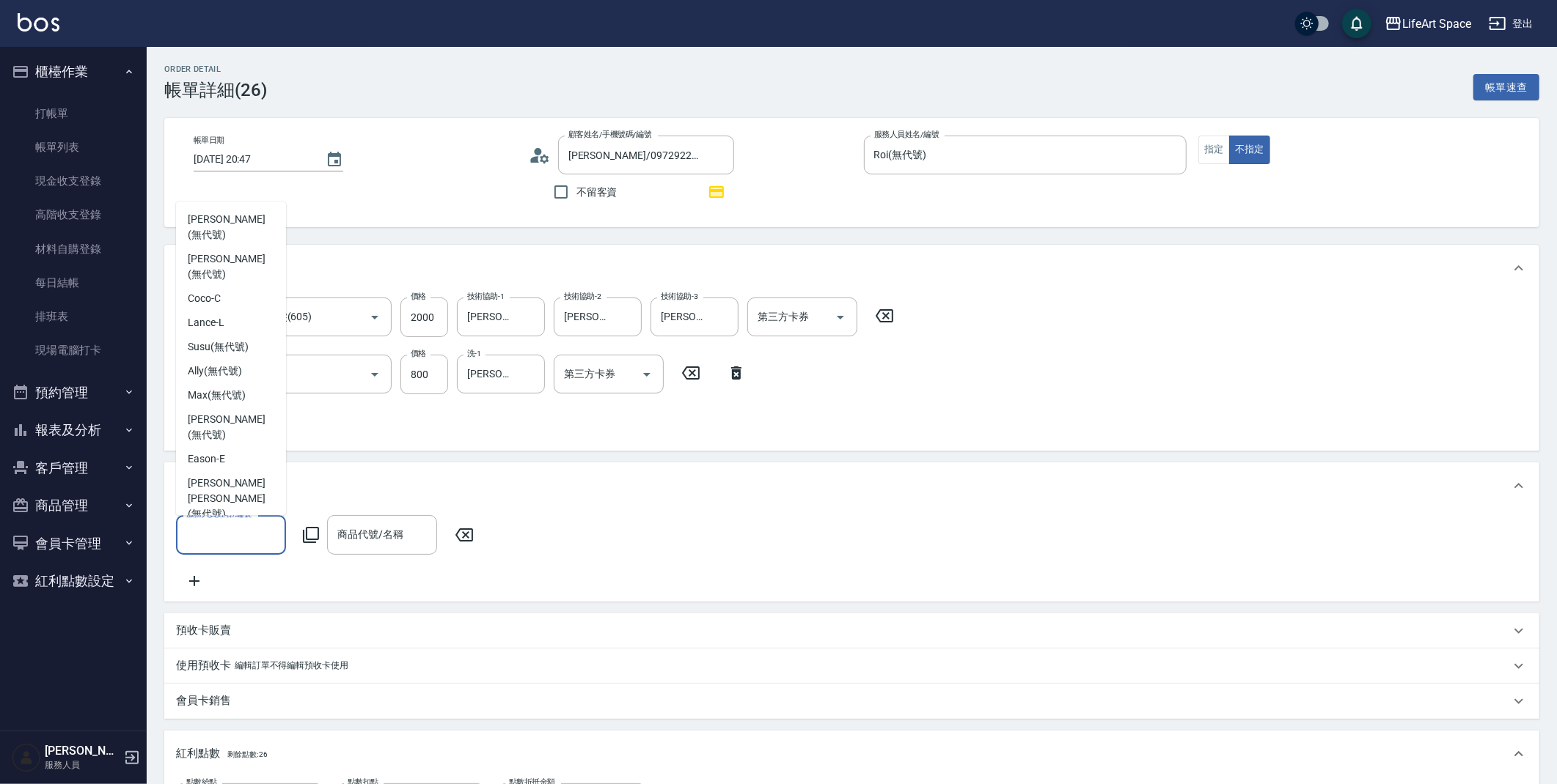
click at [246, 590] on div "Roi (無代號)" at bounding box center [231, 602] width 110 height 24
type input "Roi(無代號)"
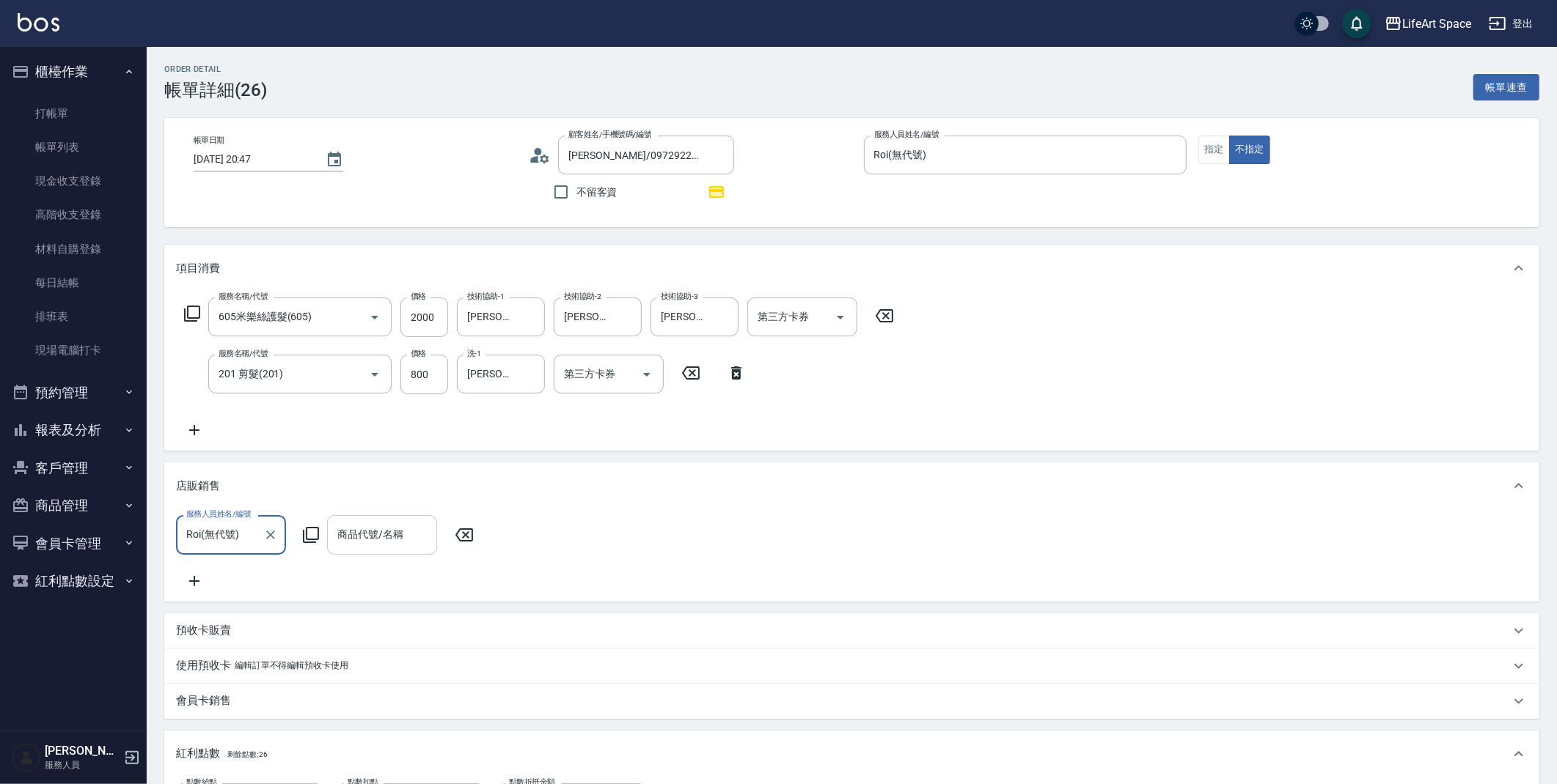
click at [417, 547] on div "商品代號/名稱" at bounding box center [381, 535] width 110 height 39
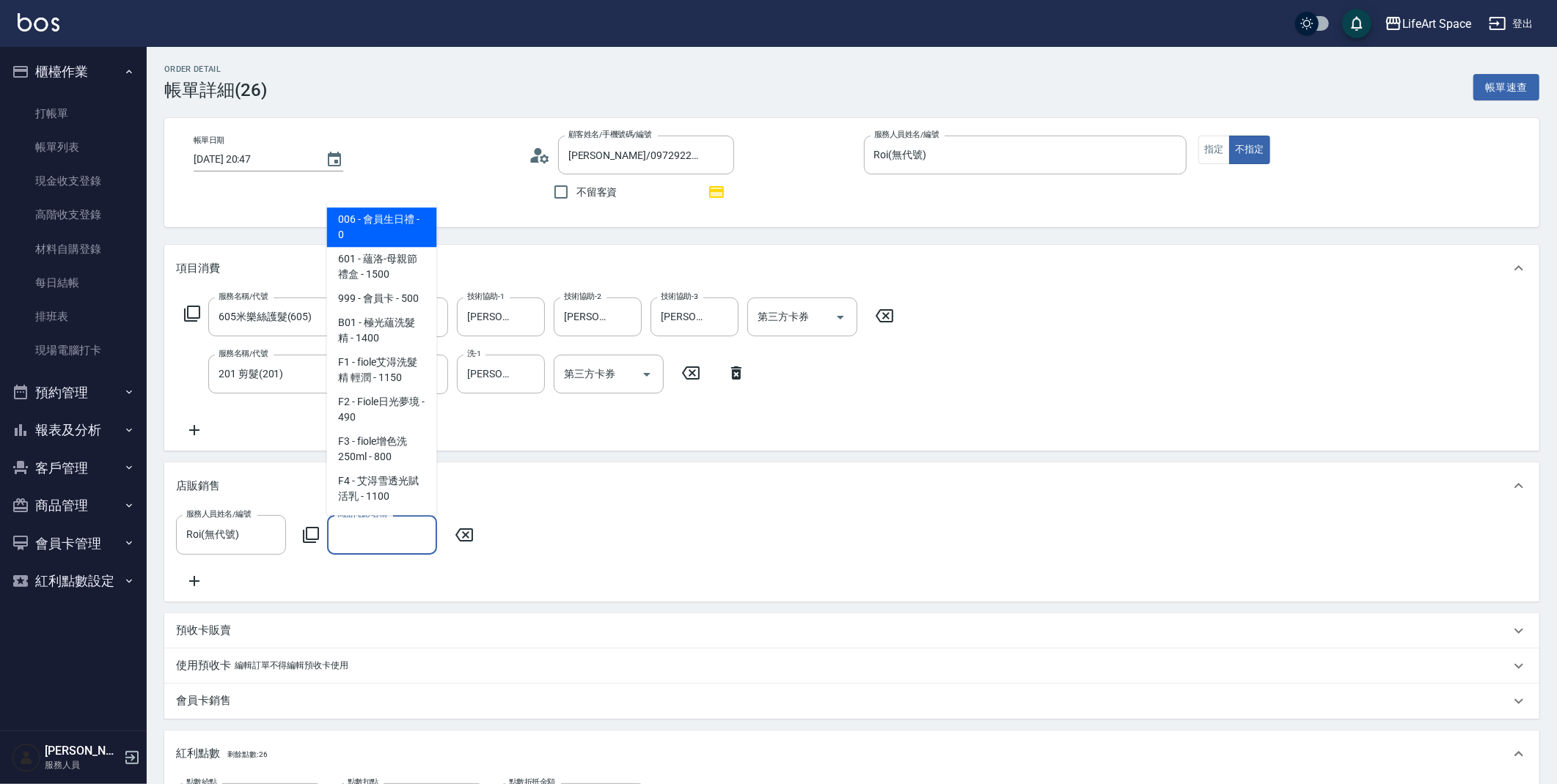
click at [379, 225] on span "006 - 會員生日禮 - 0" at bounding box center [381, 227] width 110 height 39
type input "會員生日禮"
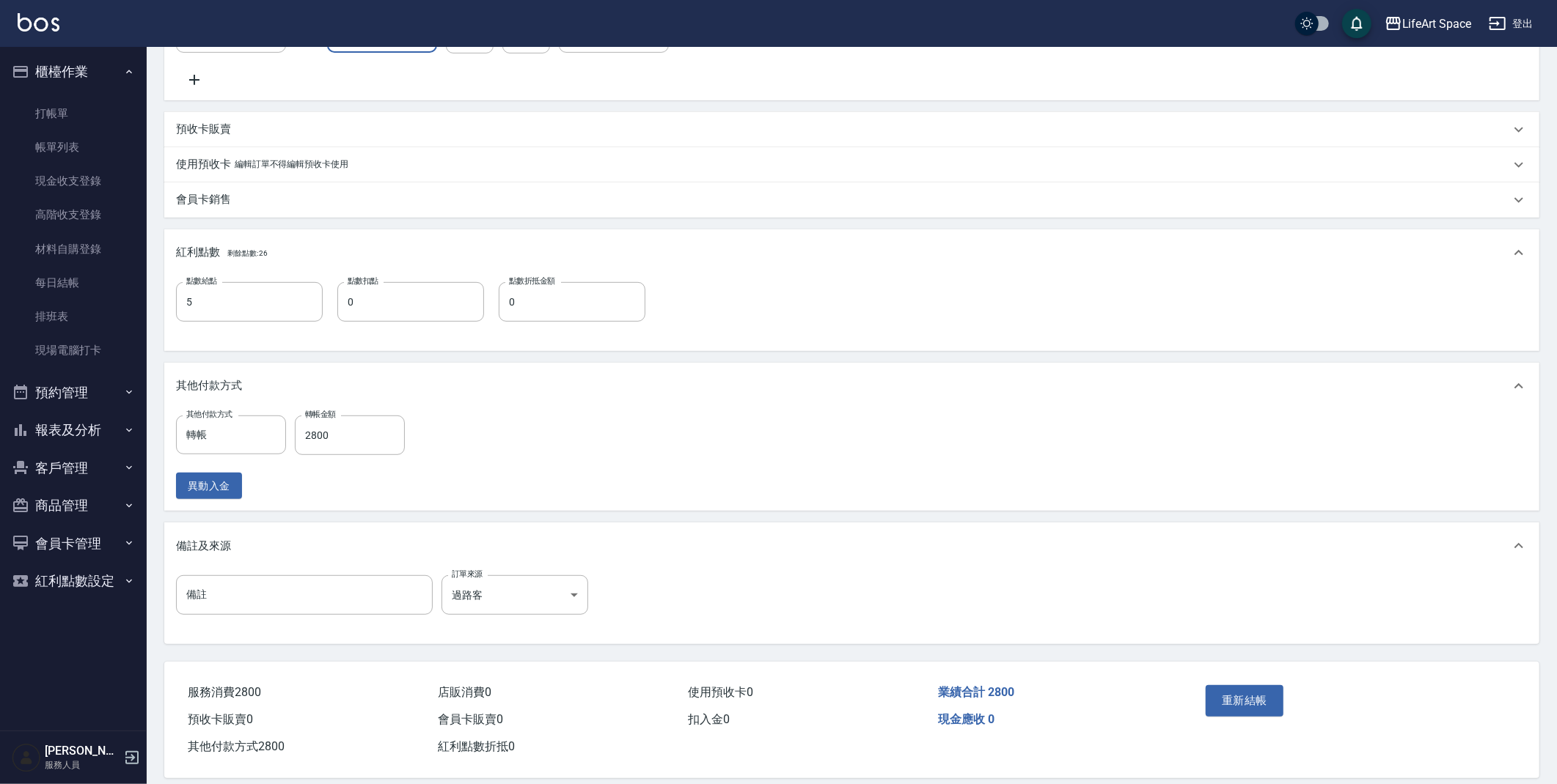
scroll to position [531, 0]
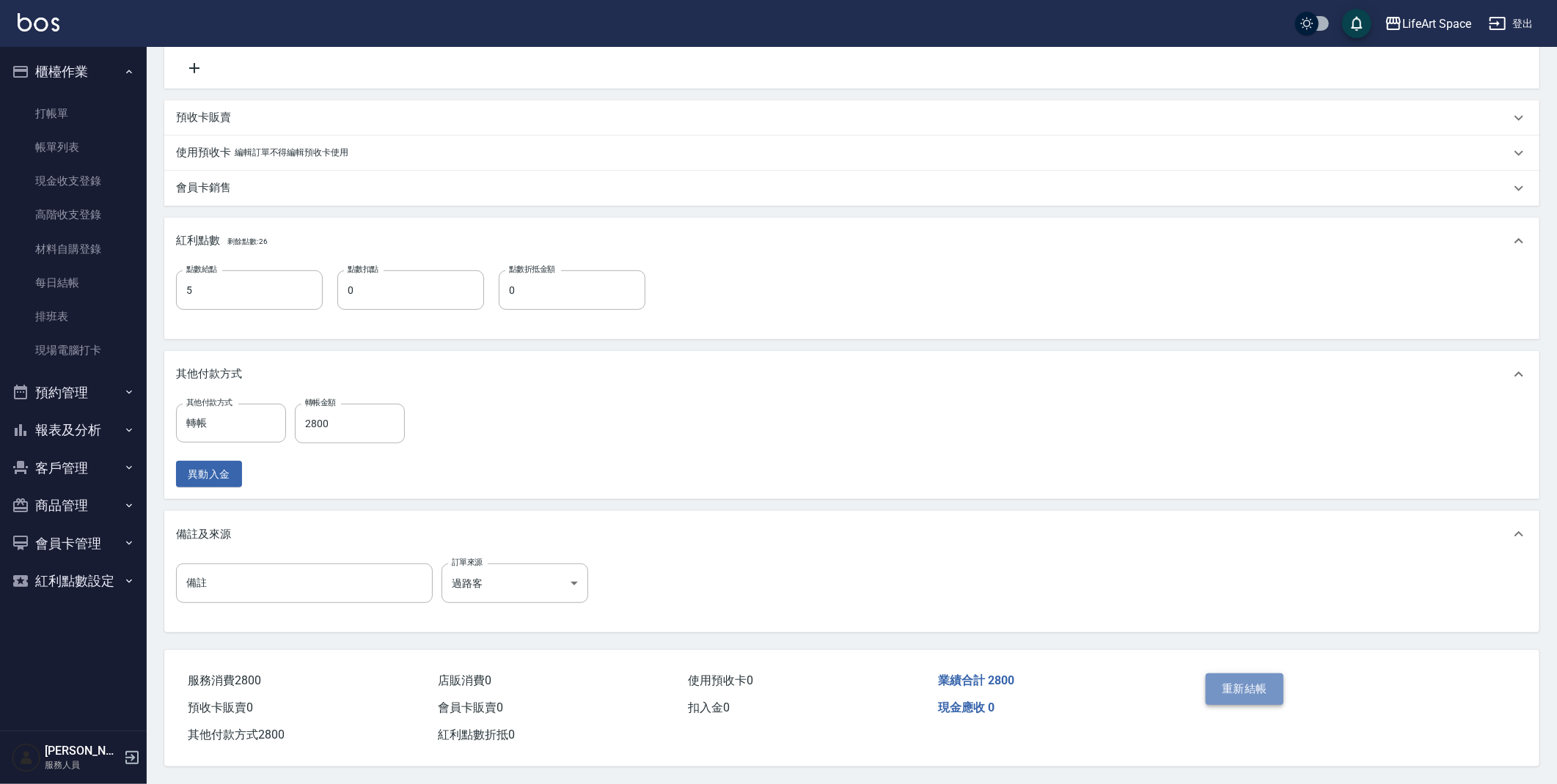
click at [1238, 677] on button "重新結帳" at bounding box center [1245, 688] width 78 height 31
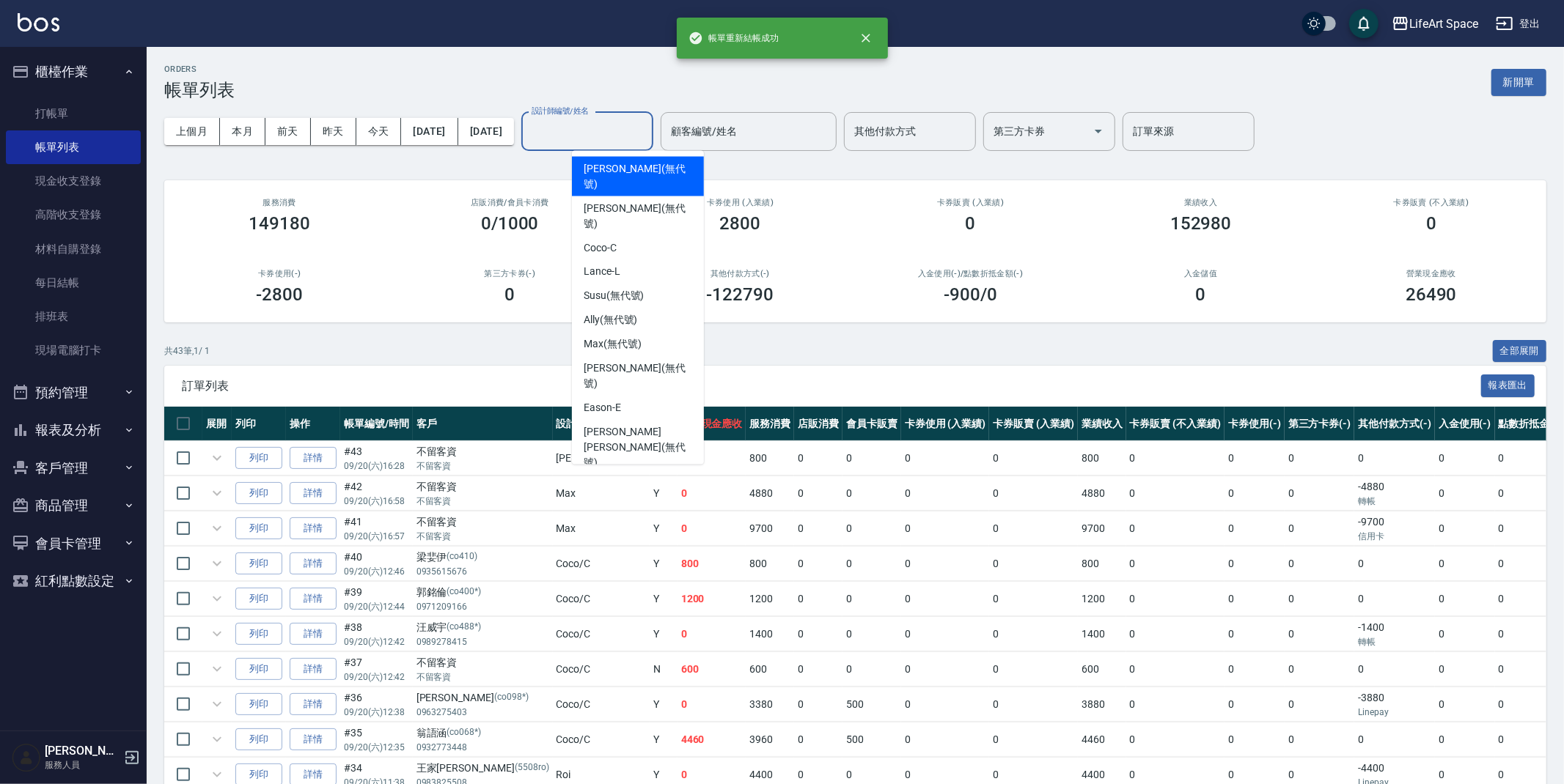
click at [604, 136] on input "設計師編號/姓名" at bounding box center [587, 131] width 118 height 26
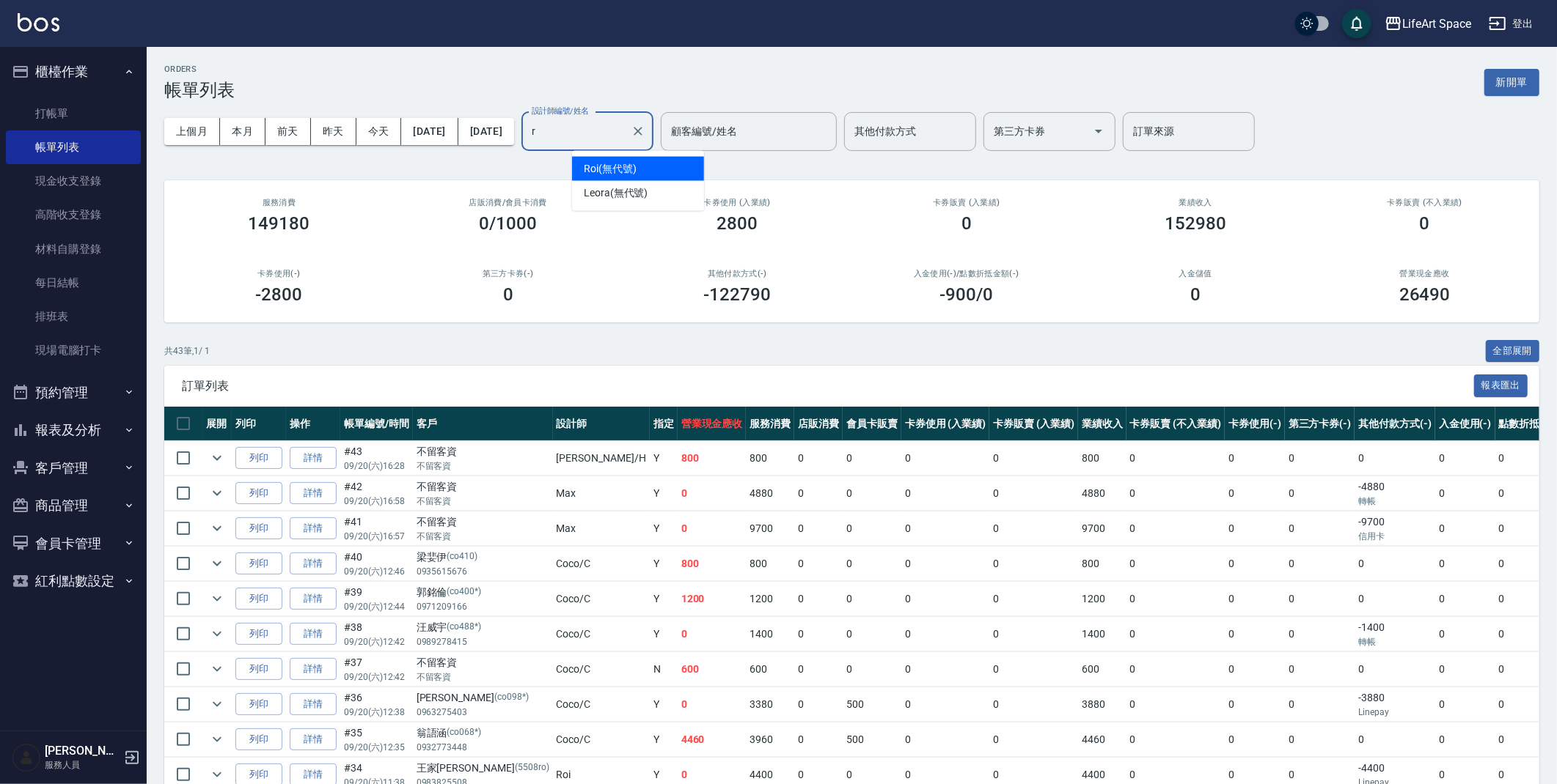
click at [621, 175] on span "Roi (無代號)" at bounding box center [610, 169] width 53 height 15
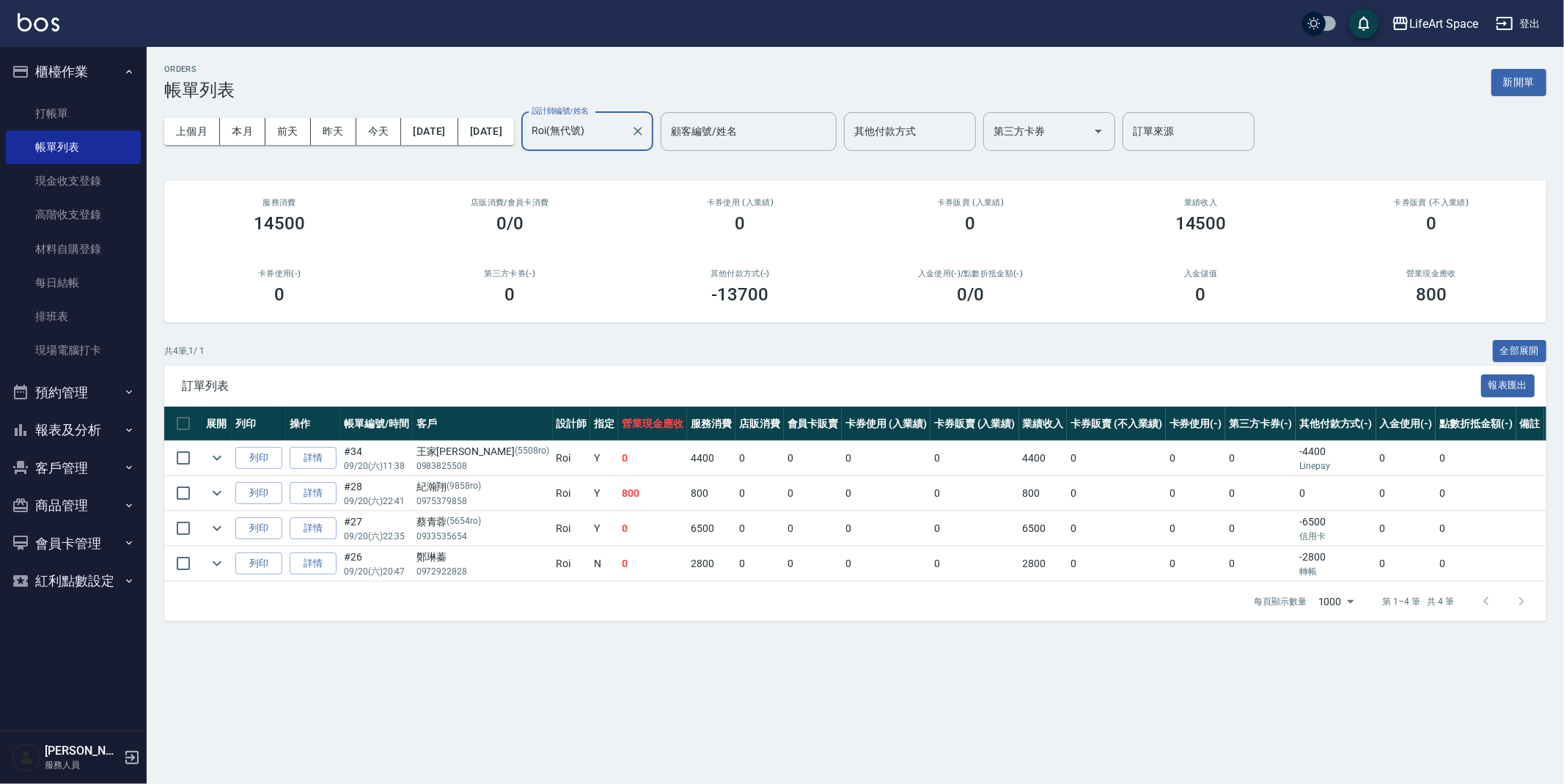
type input "Roi(無代號)"
drag, startPoint x: 413, startPoint y: 129, endPoint x: 421, endPoint y: 131, distance: 8.2
click at [421, 131] on button "[DATE]" at bounding box center [429, 132] width 56 height 27
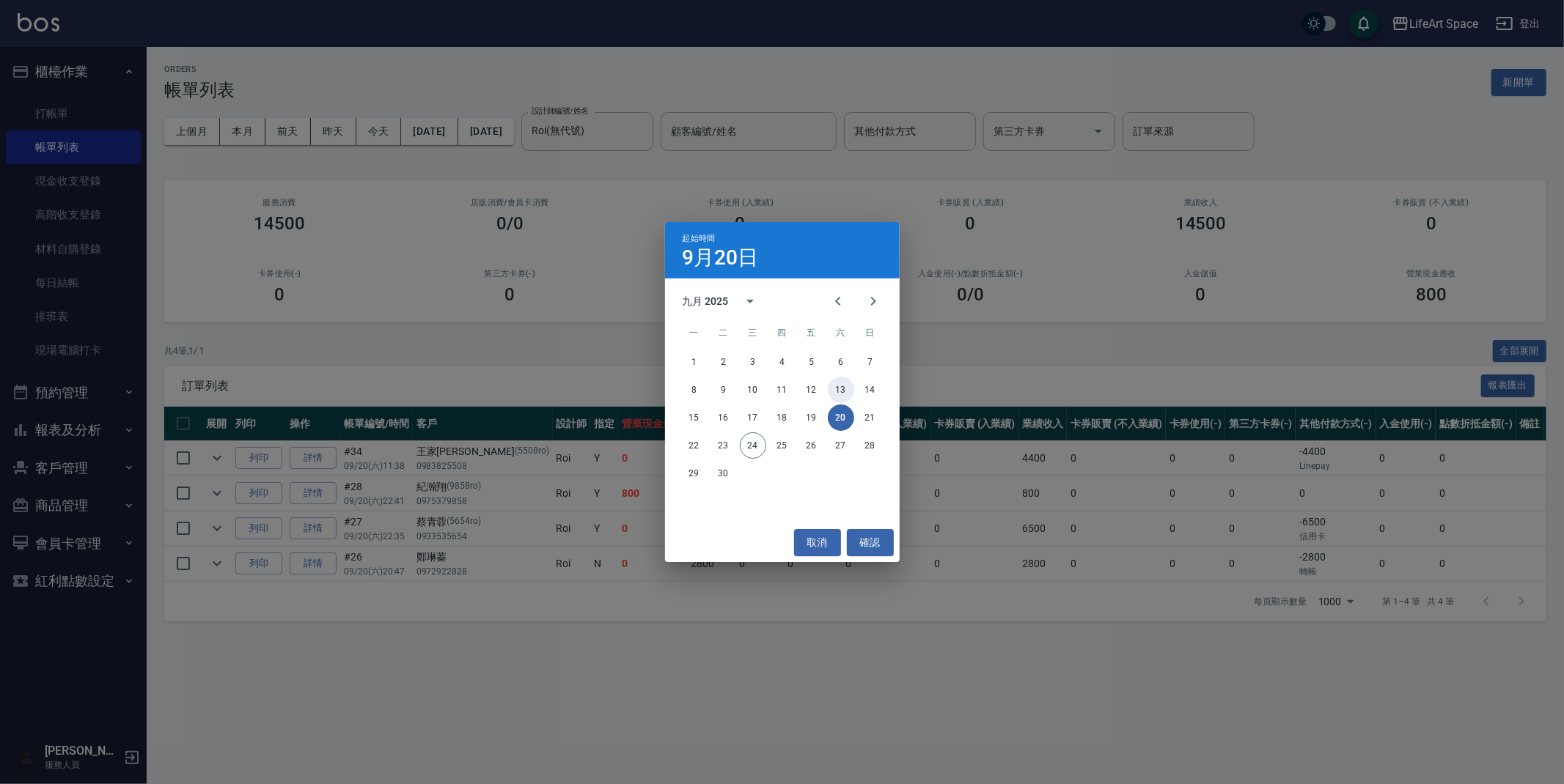
click at [832, 395] on button "13" at bounding box center [840, 389] width 26 height 26
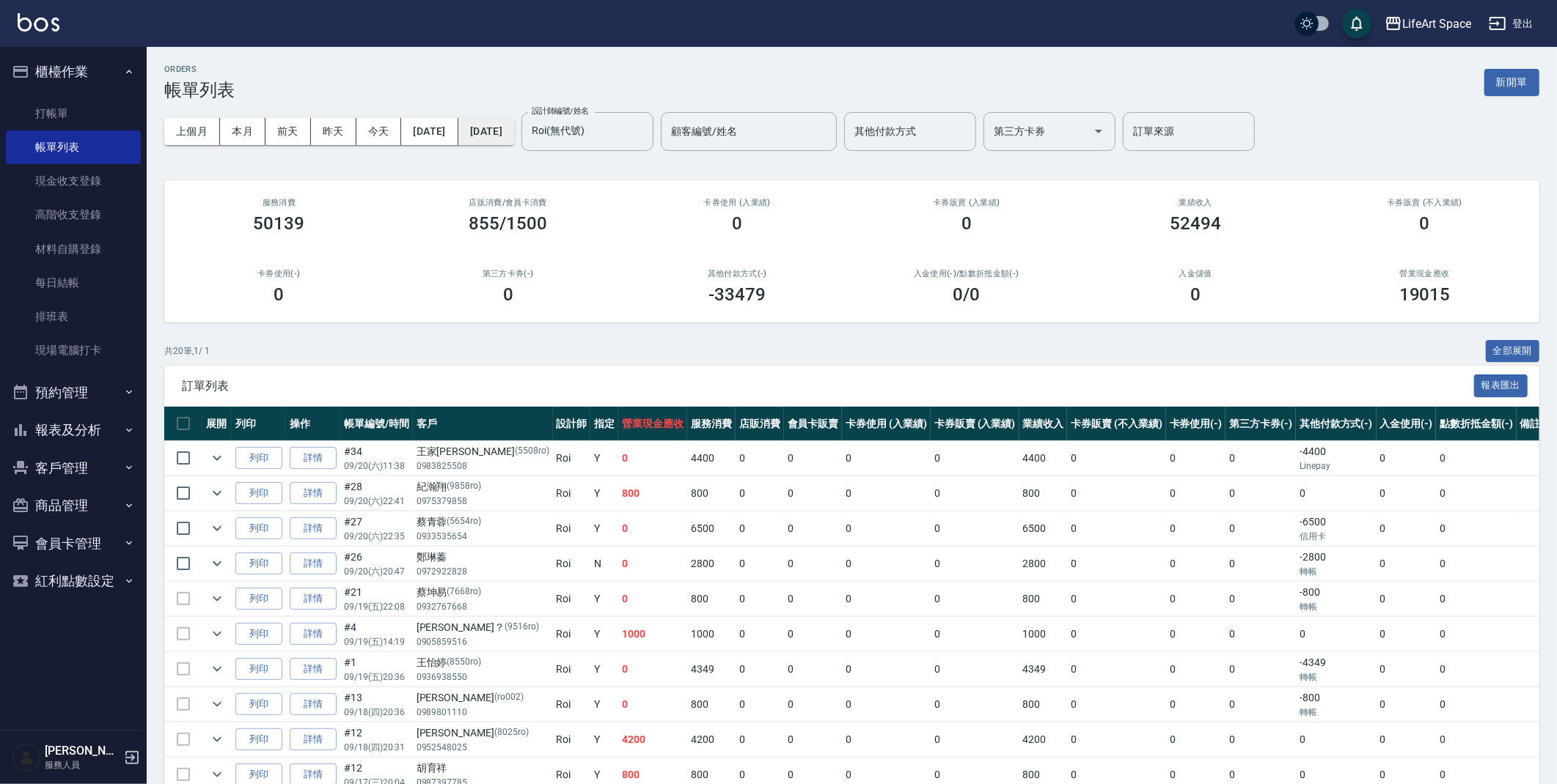
click at [514, 139] on button "[DATE]" at bounding box center [486, 132] width 55 height 27
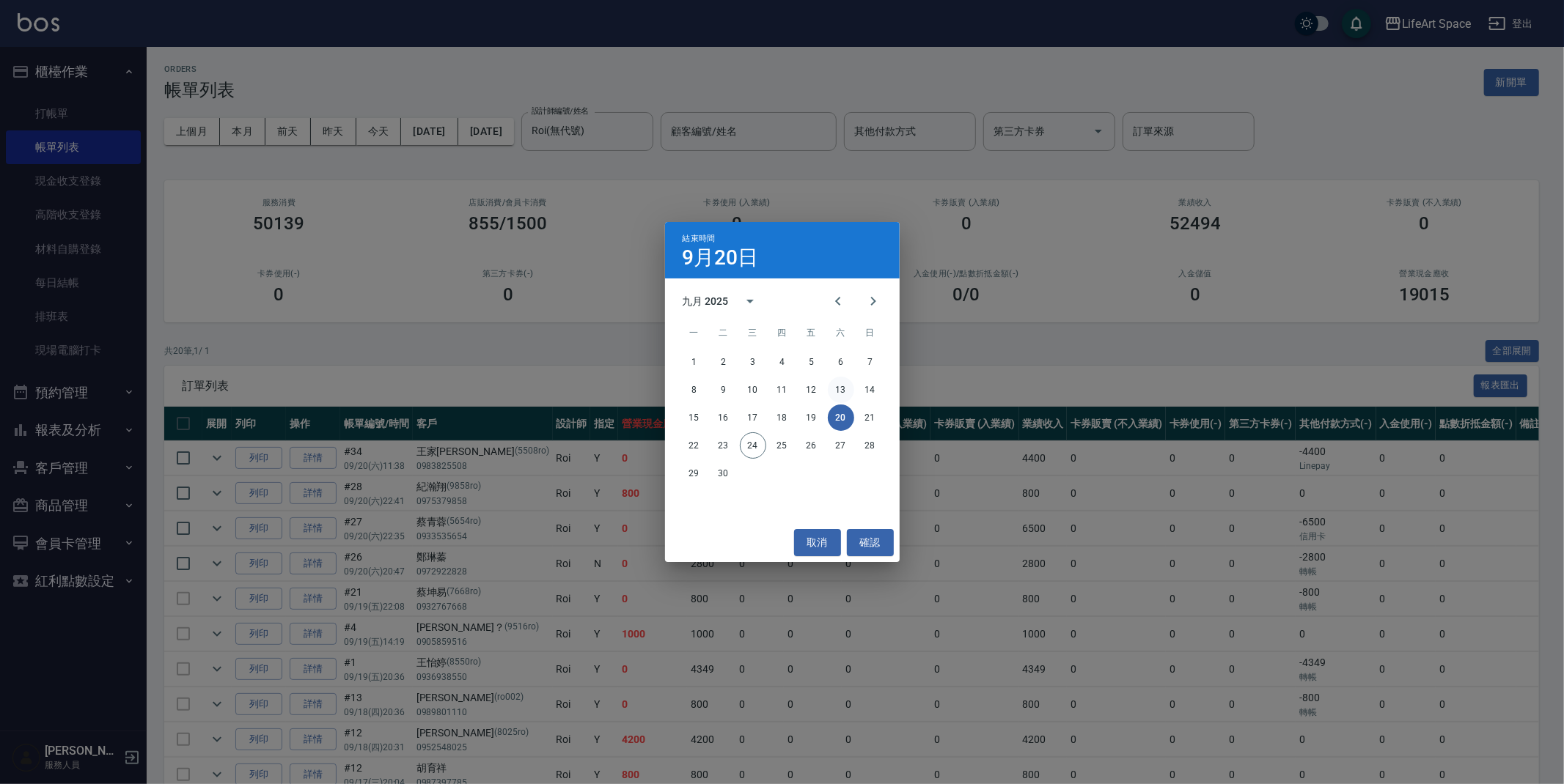
click at [835, 391] on button "13" at bounding box center [840, 389] width 26 height 26
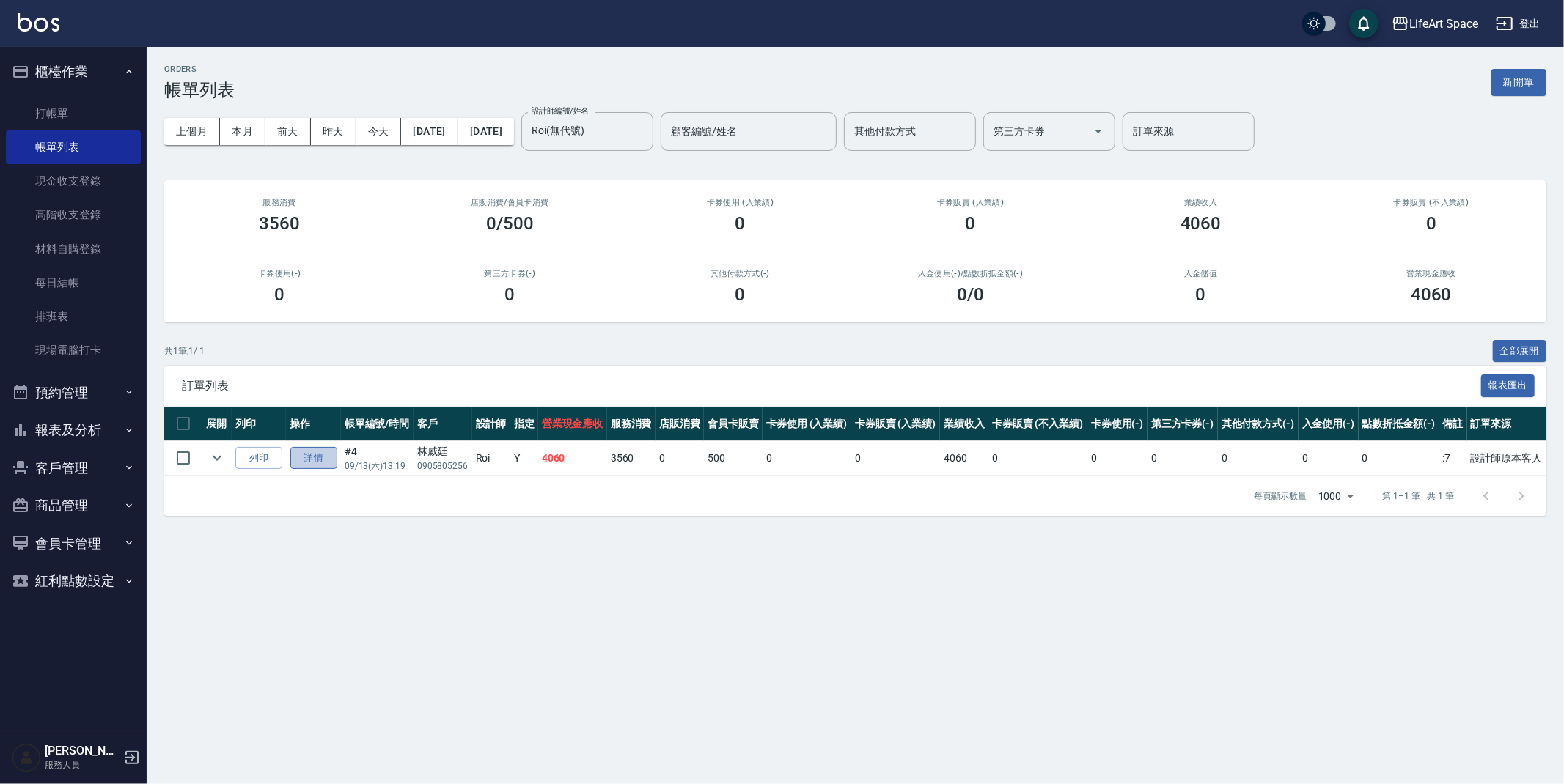
click at [325, 463] on link "詳情" at bounding box center [314, 458] width 47 height 23
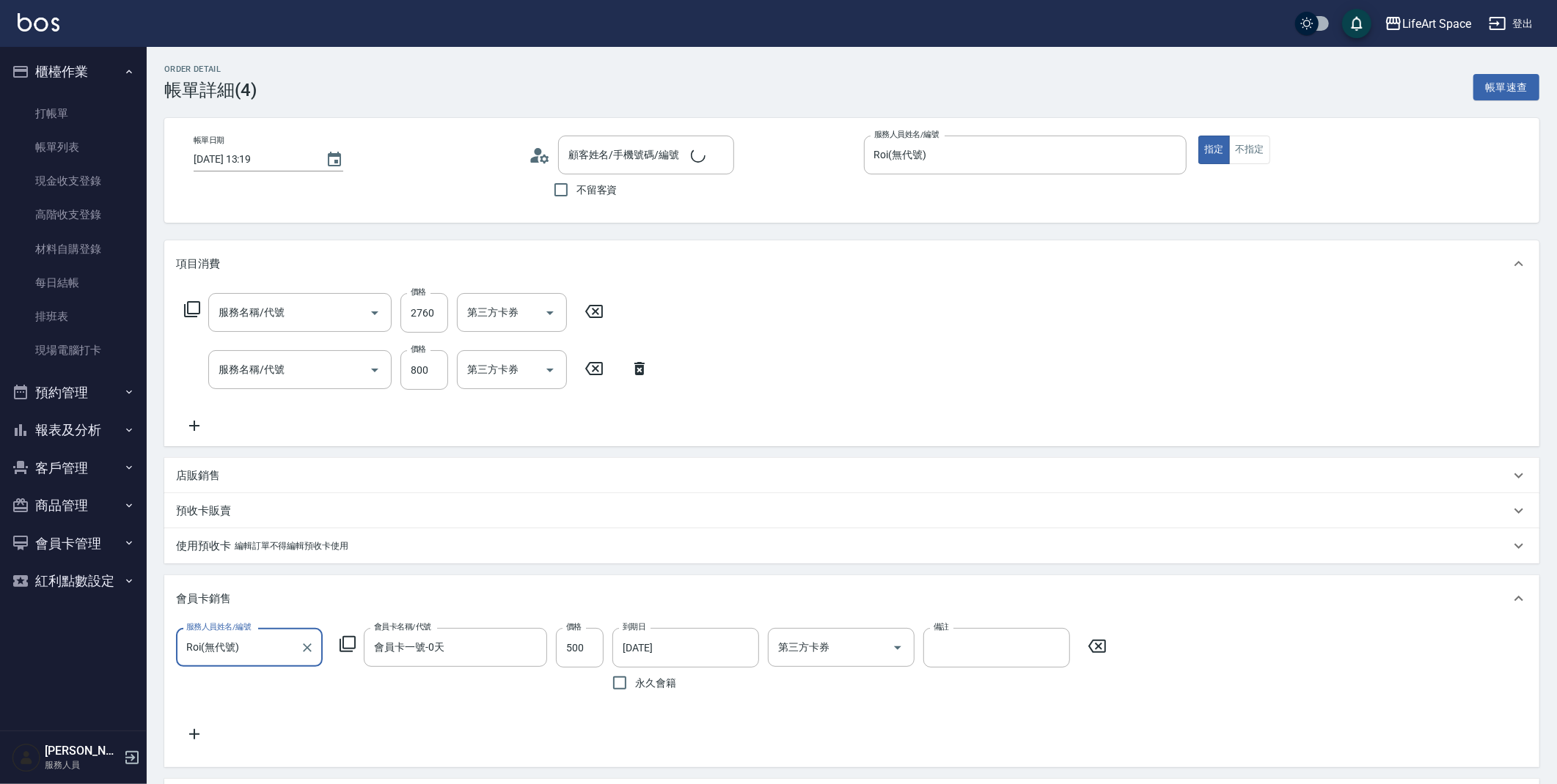
type input "2025/09/13 13:19"
type input "Roi(無代號)"
type input ":7"
type input "設計師原本客人"
click at [272, 478] on div "店販銷售" at bounding box center [843, 476] width 1334 height 15
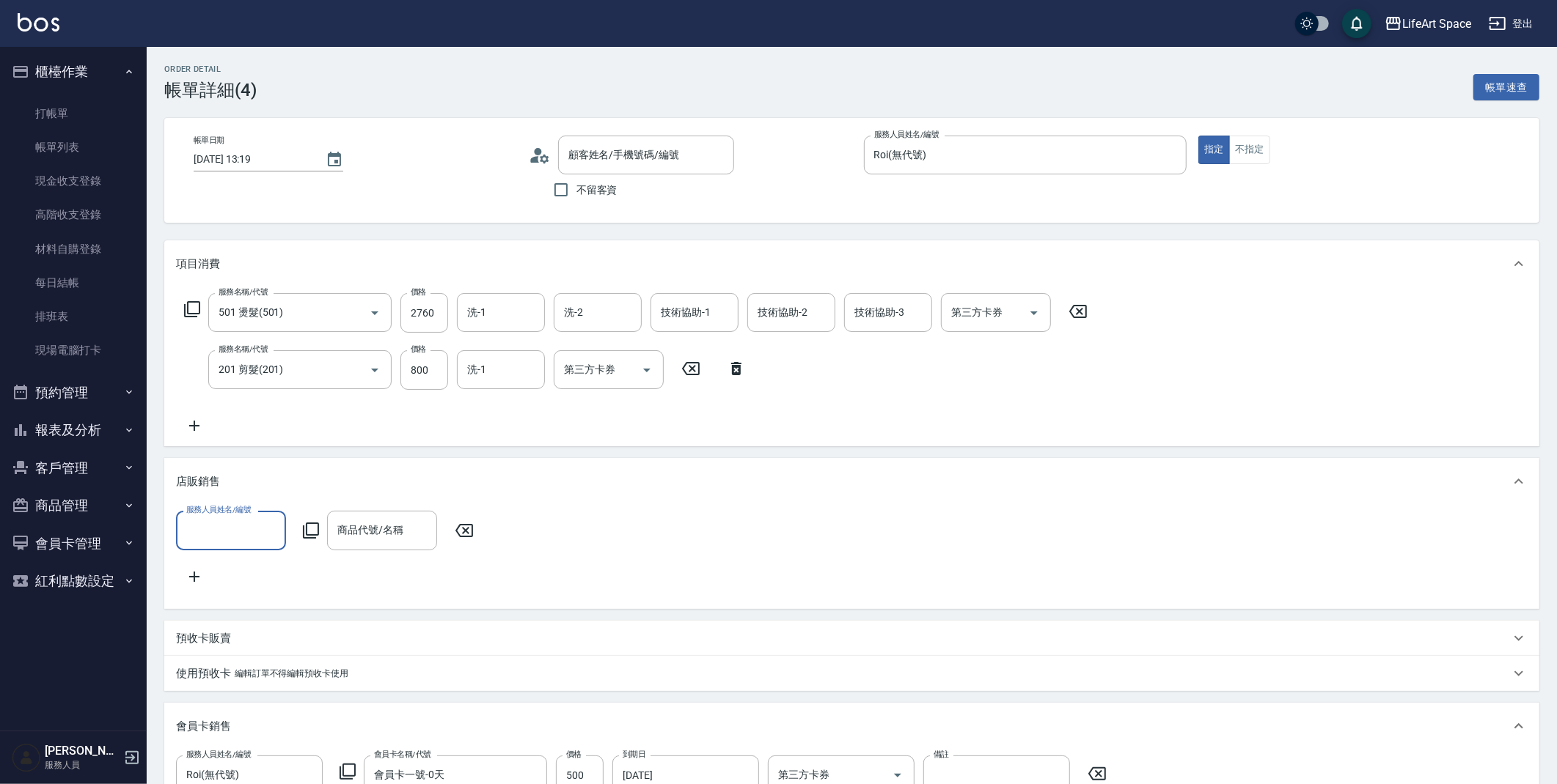
type input "501 燙髮(501)"
type input "201 剪髮(201)"
type input "林威廷/0905805256/null"
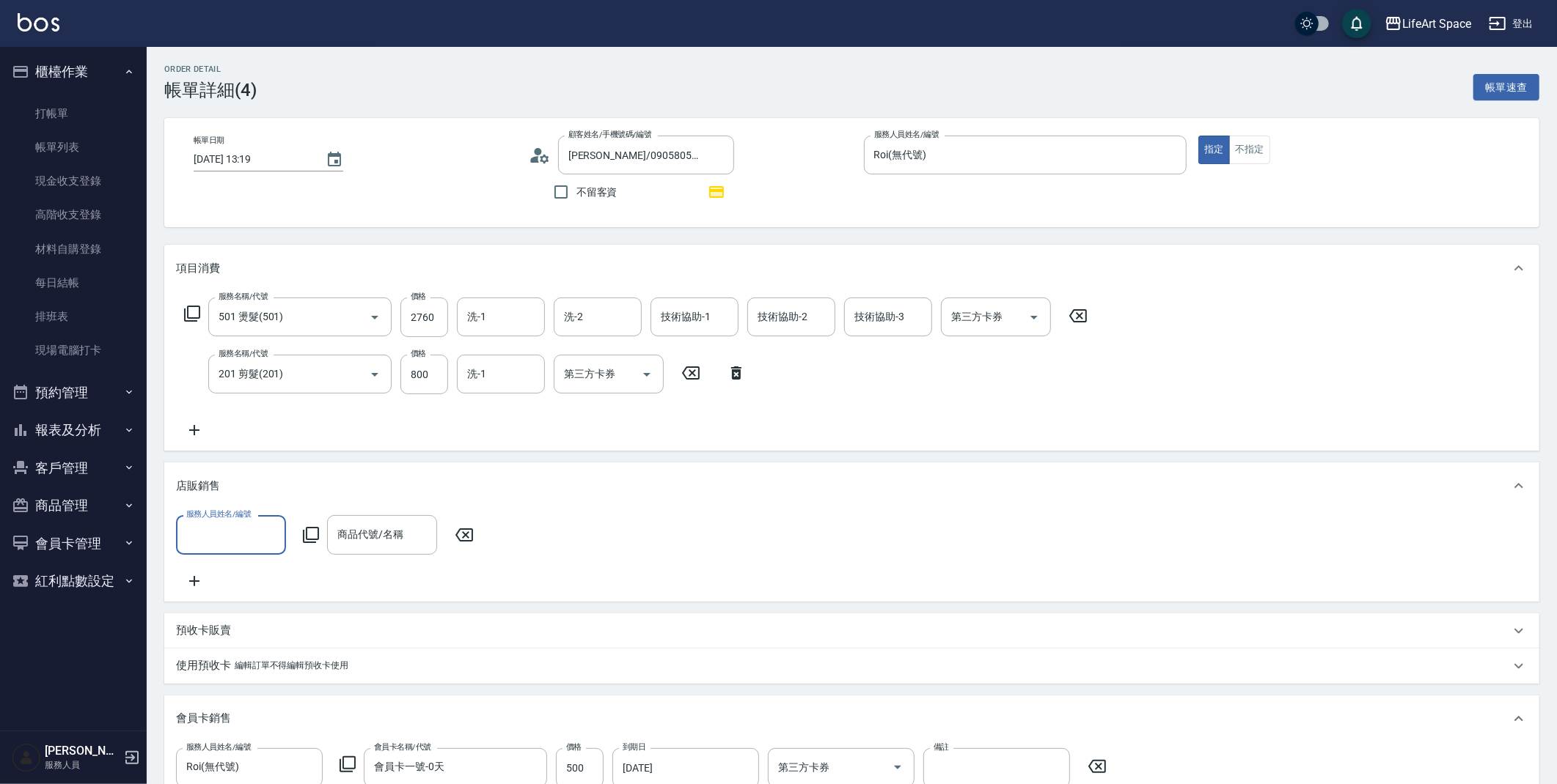
click at [252, 517] on div "服務人員姓名/編號" at bounding box center [231, 535] width 110 height 39
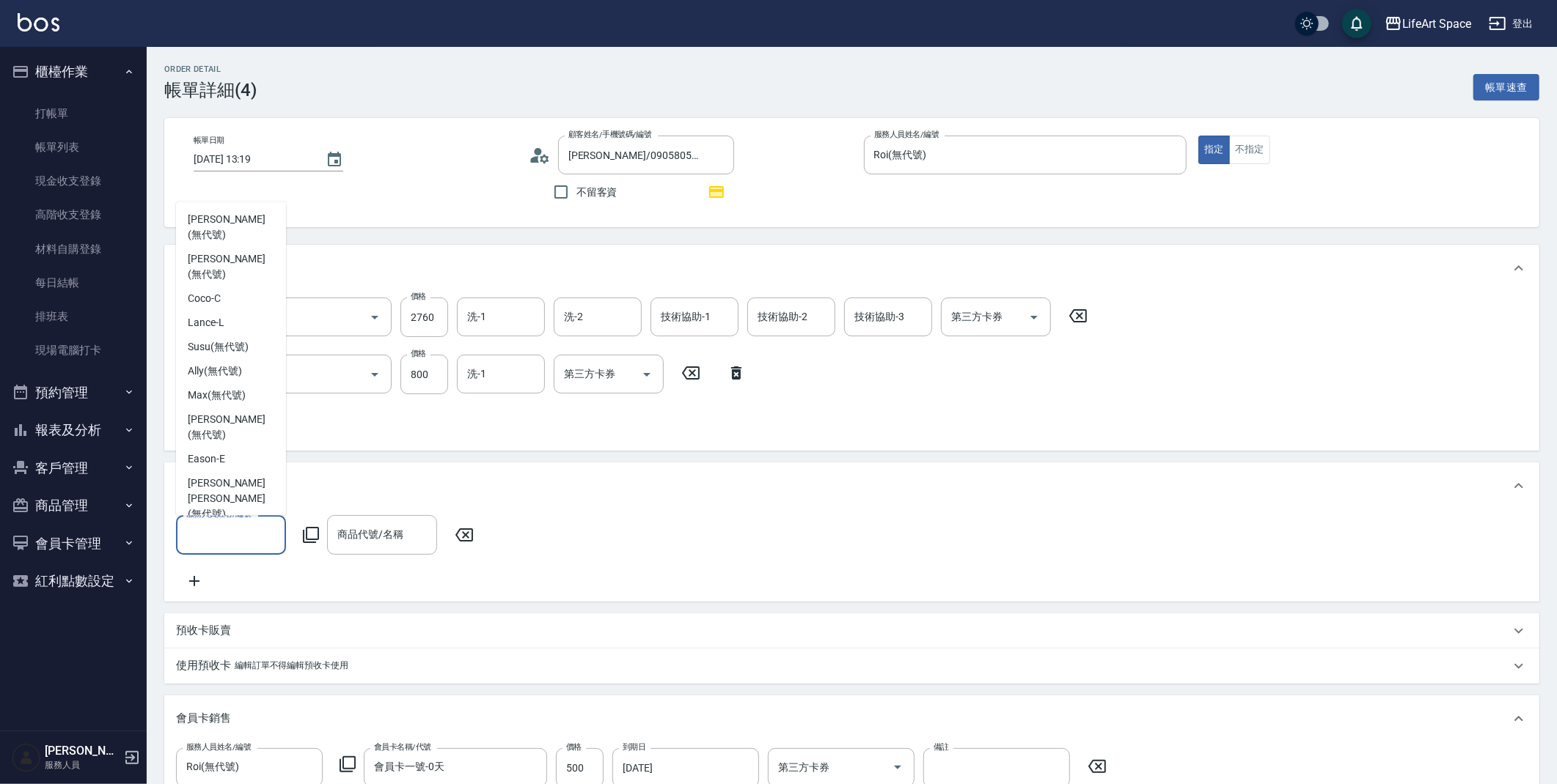
click at [237, 594] on span "Roi (無代號)" at bounding box center [214, 602] width 53 height 15
type input "Roi(無代號)"
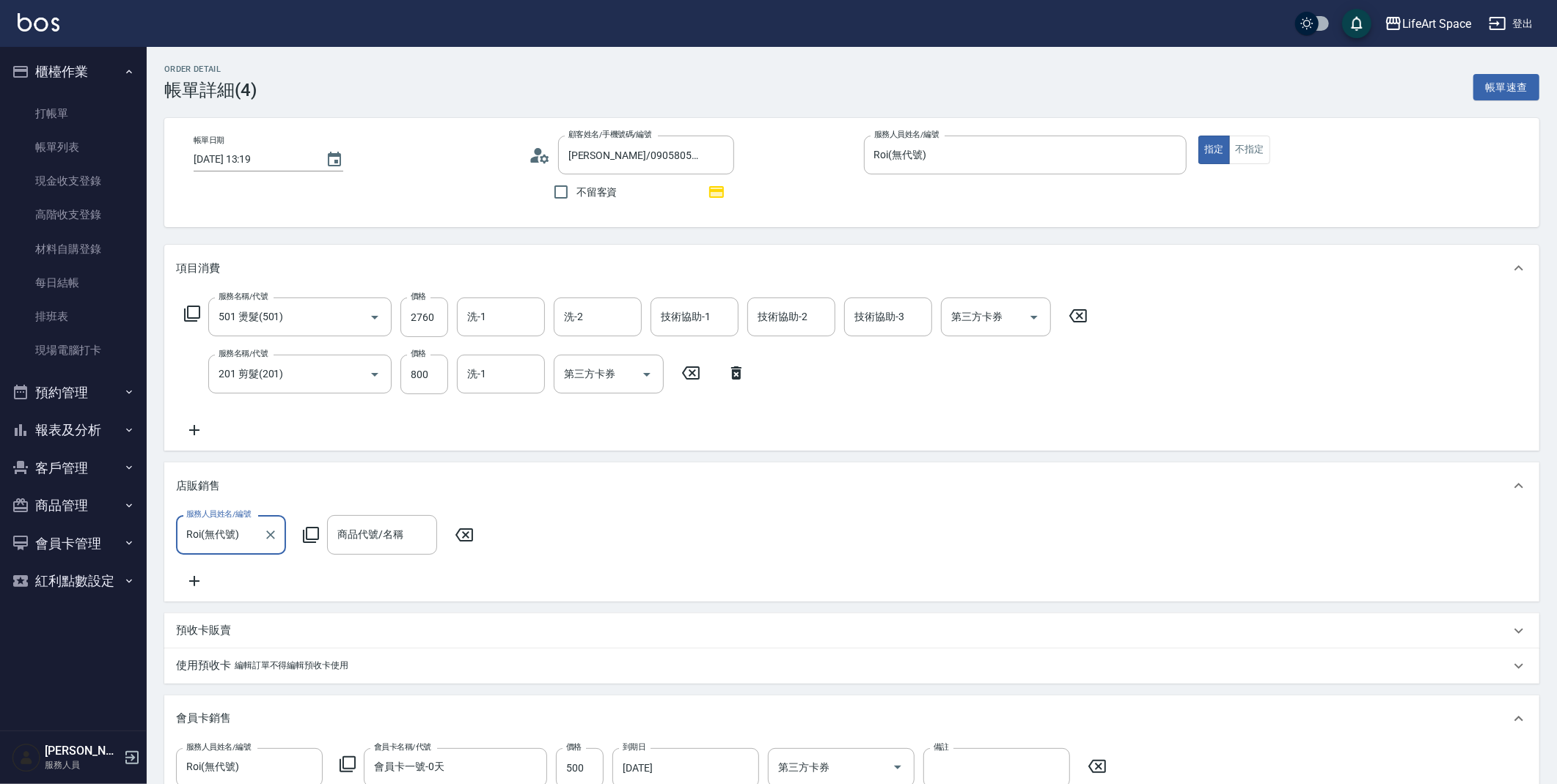
click at [382, 511] on div "服務人員姓名/編號 Roi(無代號) 服務人員姓名/編號 商品代號/名稱 商品代號/名稱" at bounding box center [852, 555] width 1375 height 91
click at [379, 526] on div "商品代號/名稱 商品代號/名稱" at bounding box center [381, 535] width 110 height 39
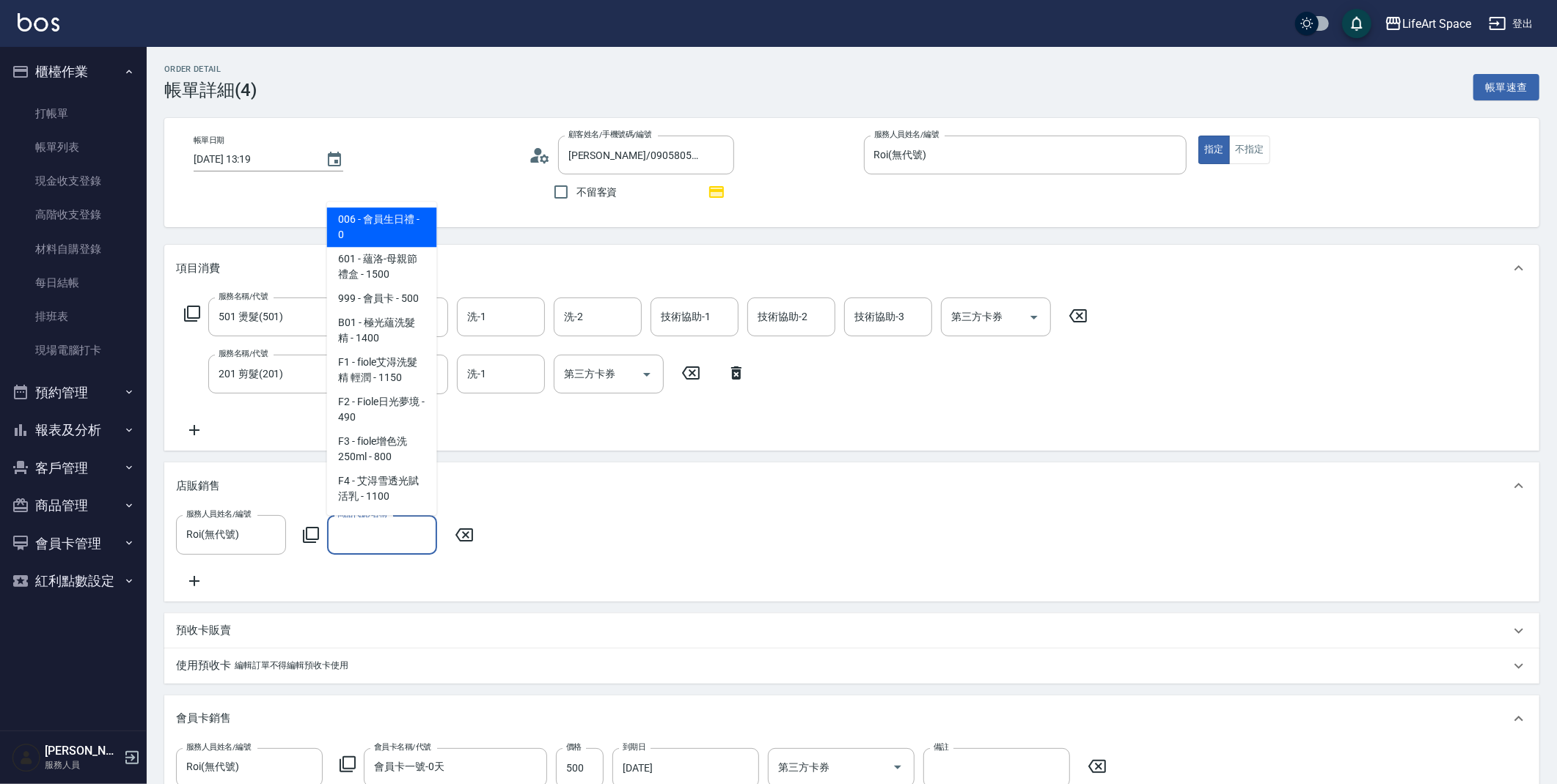
click at [363, 228] on span "006 - 會員生日禮 - 0" at bounding box center [381, 227] width 110 height 39
type input "會員生日禮"
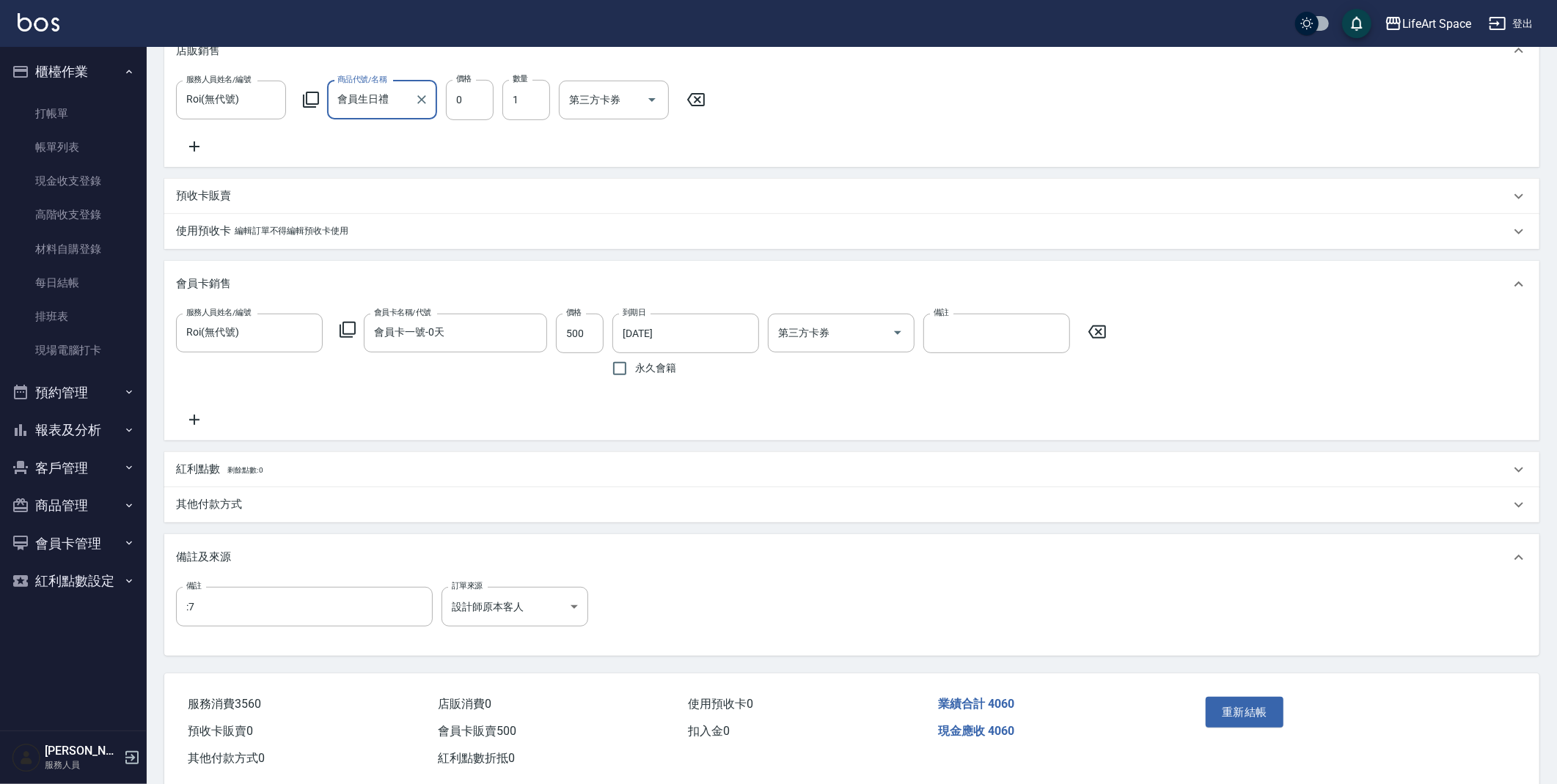
scroll to position [488, 0]
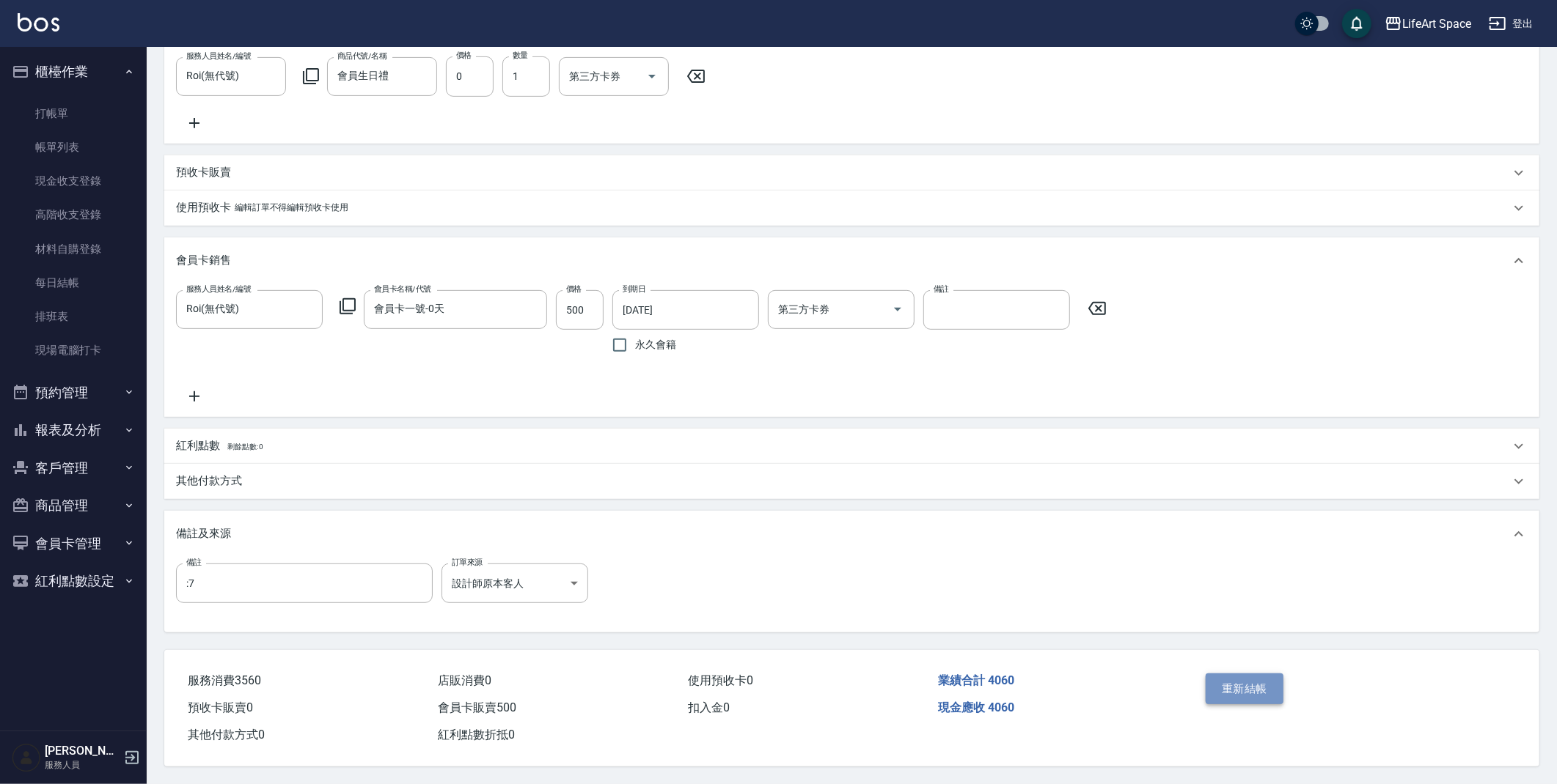
click at [1245, 692] on button "重新結帳" at bounding box center [1245, 688] width 78 height 31
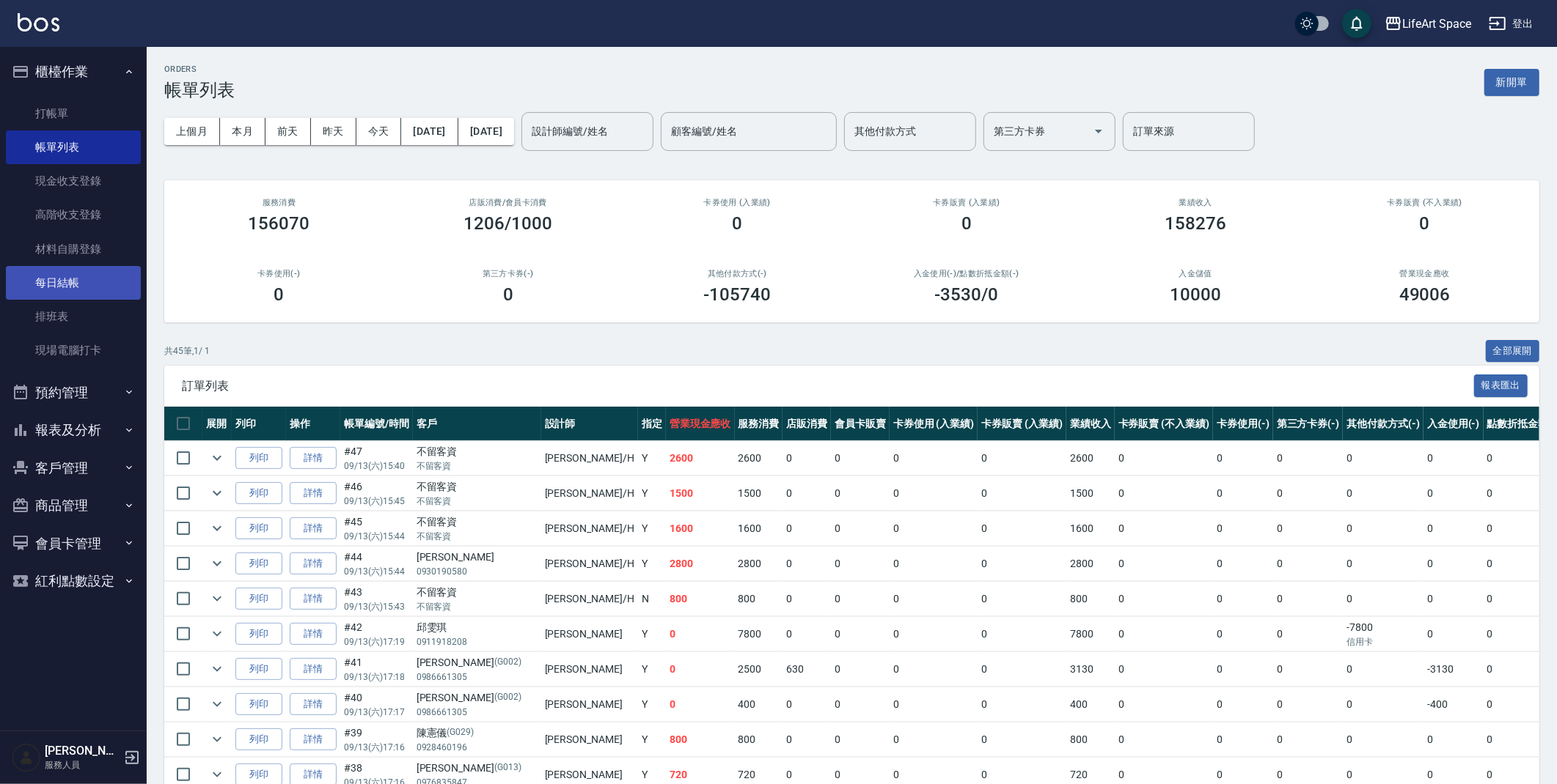
click at [90, 292] on link "每日結帳" at bounding box center [73, 283] width 135 height 34
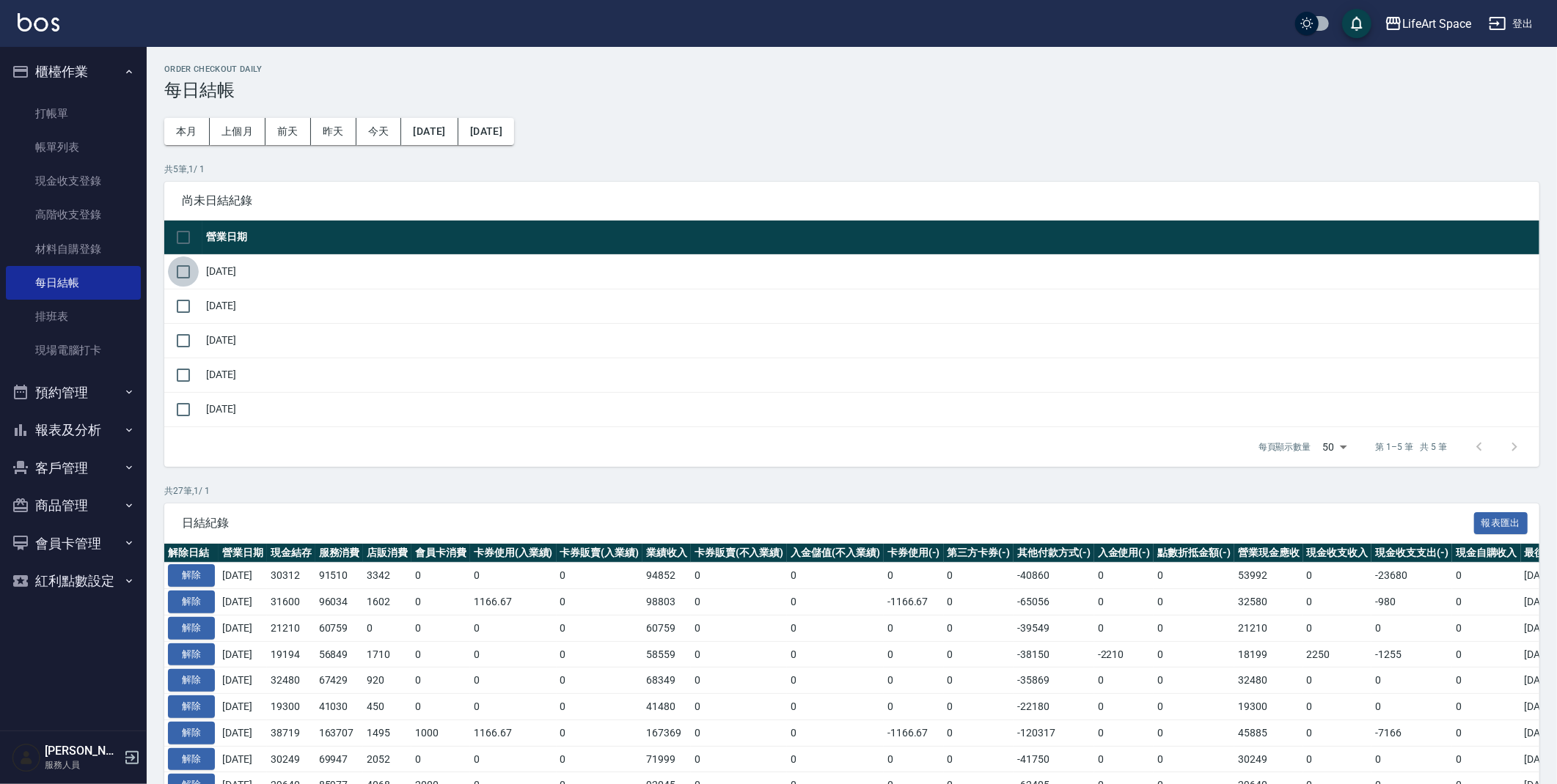
click at [191, 274] on input "checkbox" at bounding box center [183, 272] width 31 height 31
checkbox input "true"
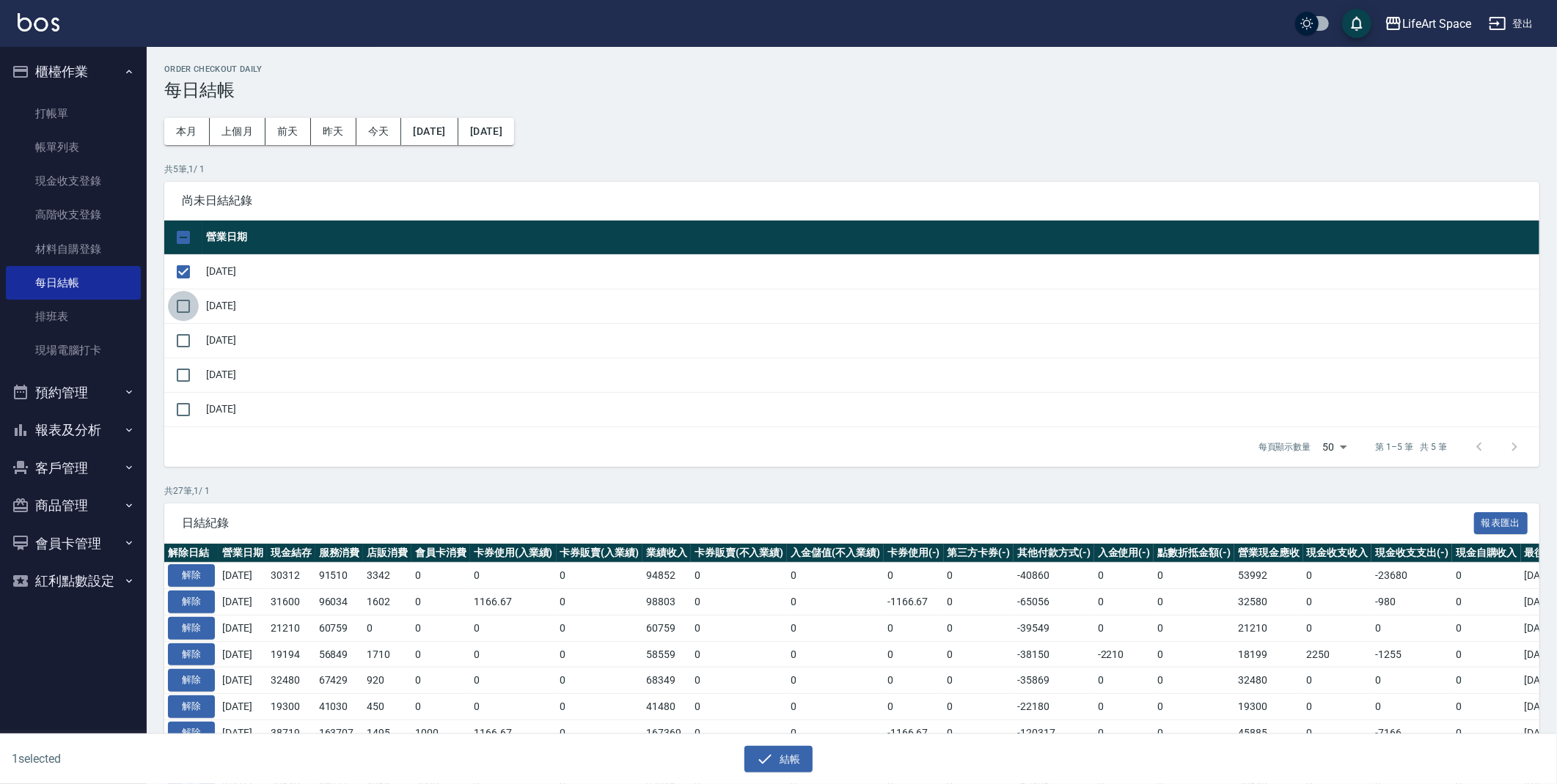
click at [189, 309] on input "checkbox" at bounding box center [183, 306] width 31 height 31
checkbox input "true"
click at [175, 337] on input "checkbox" at bounding box center [183, 341] width 31 height 31
checkbox input "true"
click at [796, 750] on button "結帳" at bounding box center [778, 760] width 68 height 27
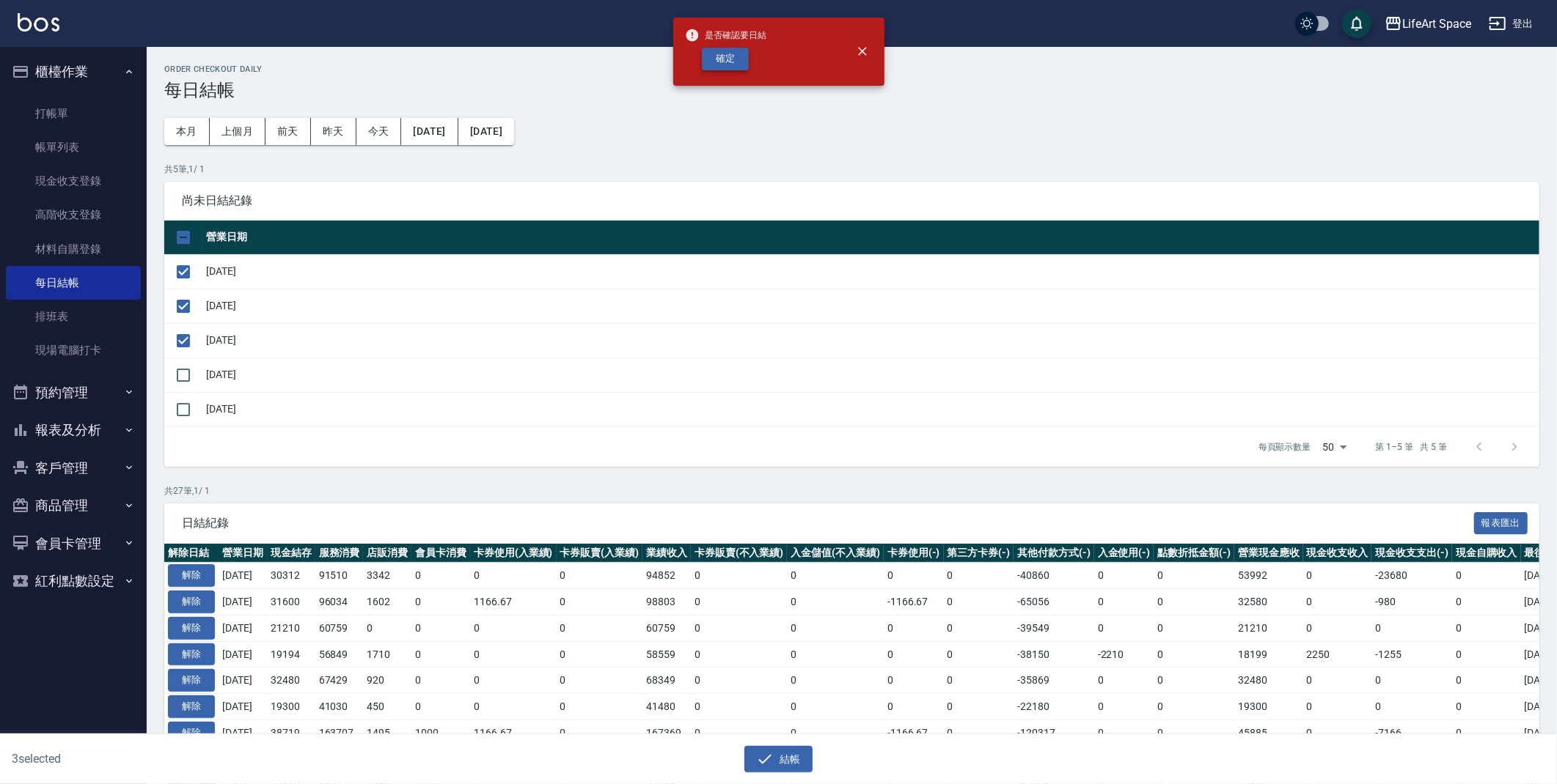
click at [737, 65] on button "確定" at bounding box center [726, 59] width 47 height 23
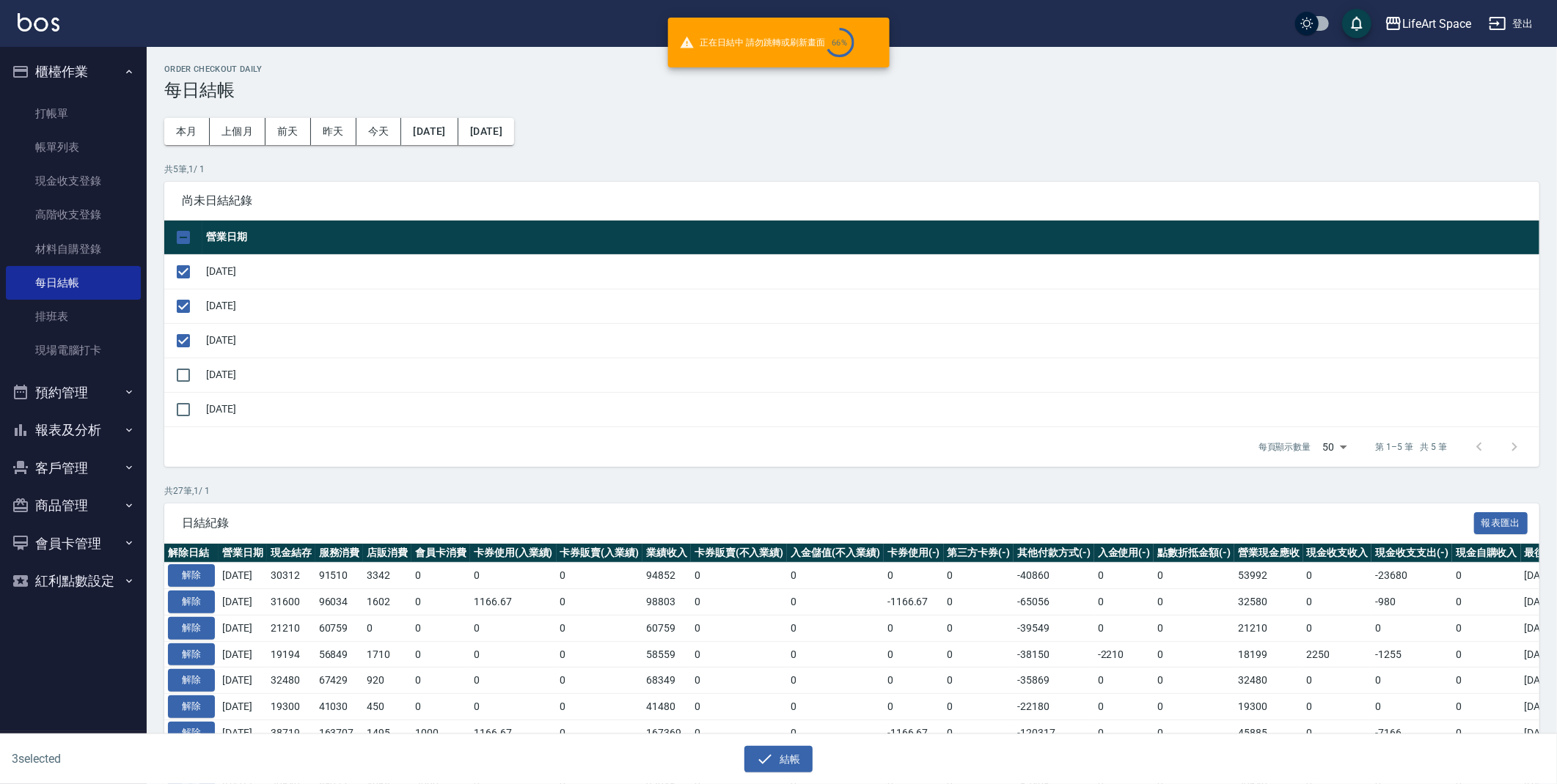
checkbox input "false"
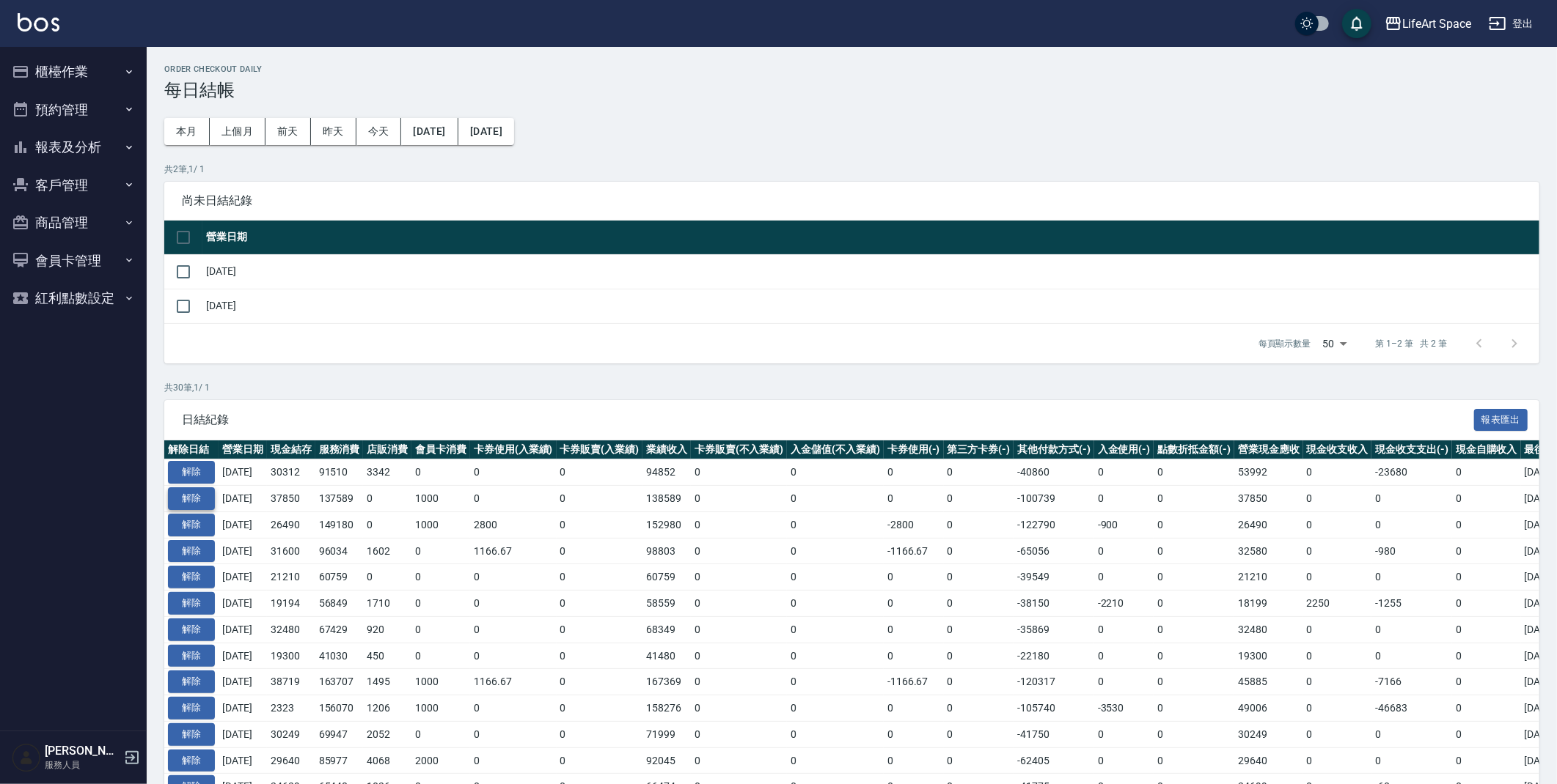
click at [208, 496] on button "解除" at bounding box center [191, 499] width 47 height 23
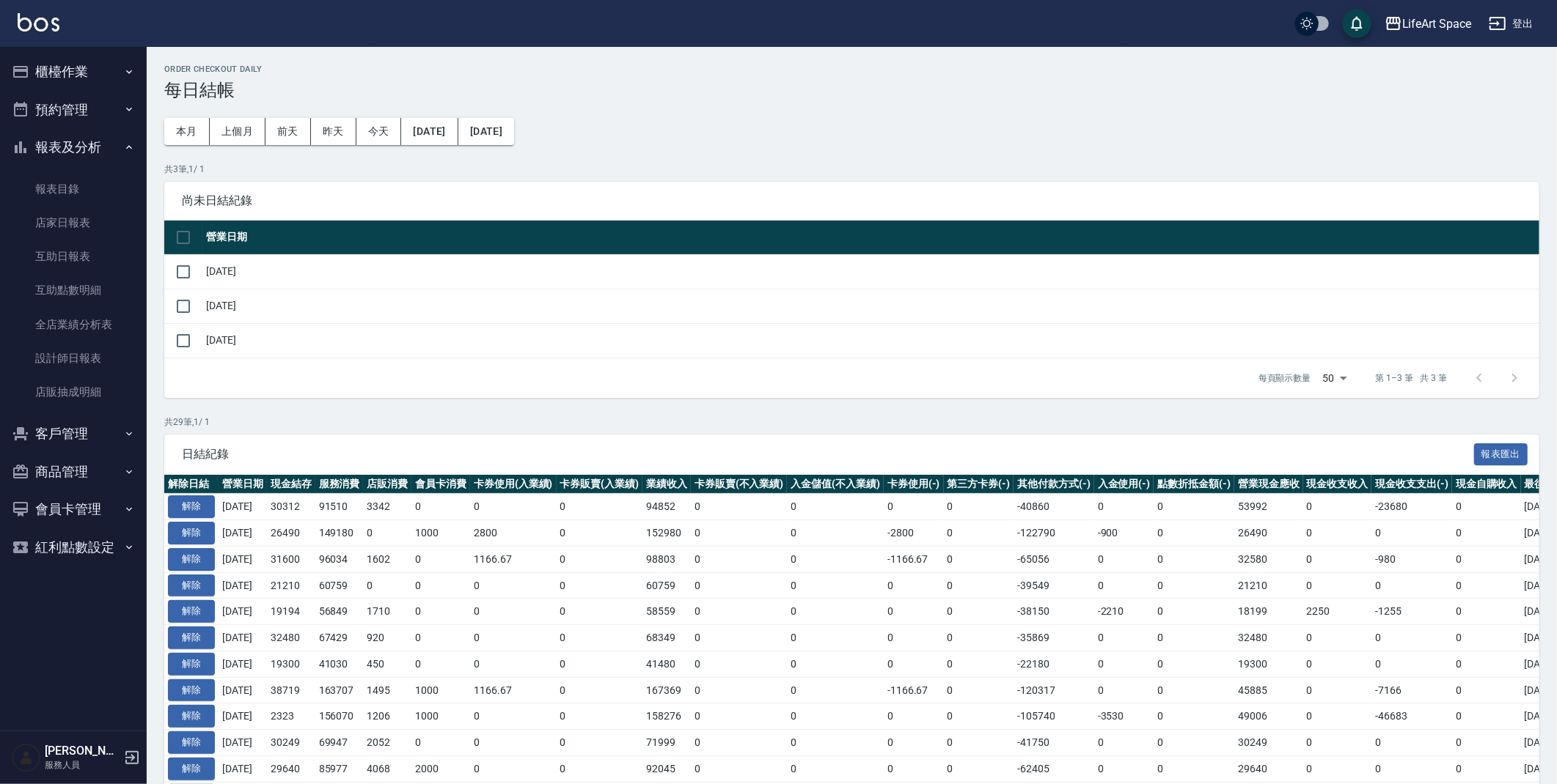
click at [73, 110] on button "預約管理" at bounding box center [73, 109] width 135 height 38
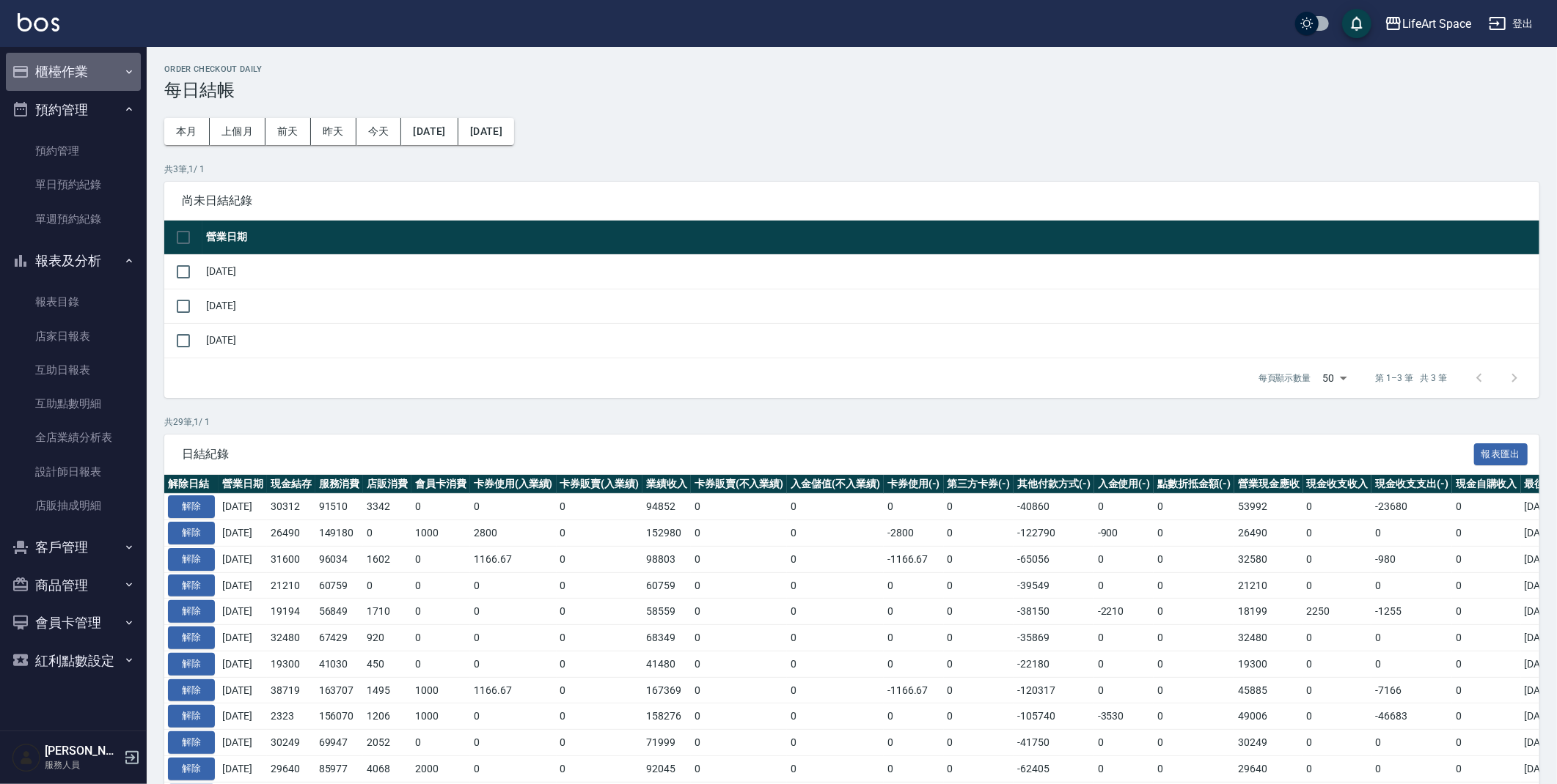
click at [92, 72] on button "櫃檯作業" at bounding box center [73, 71] width 135 height 38
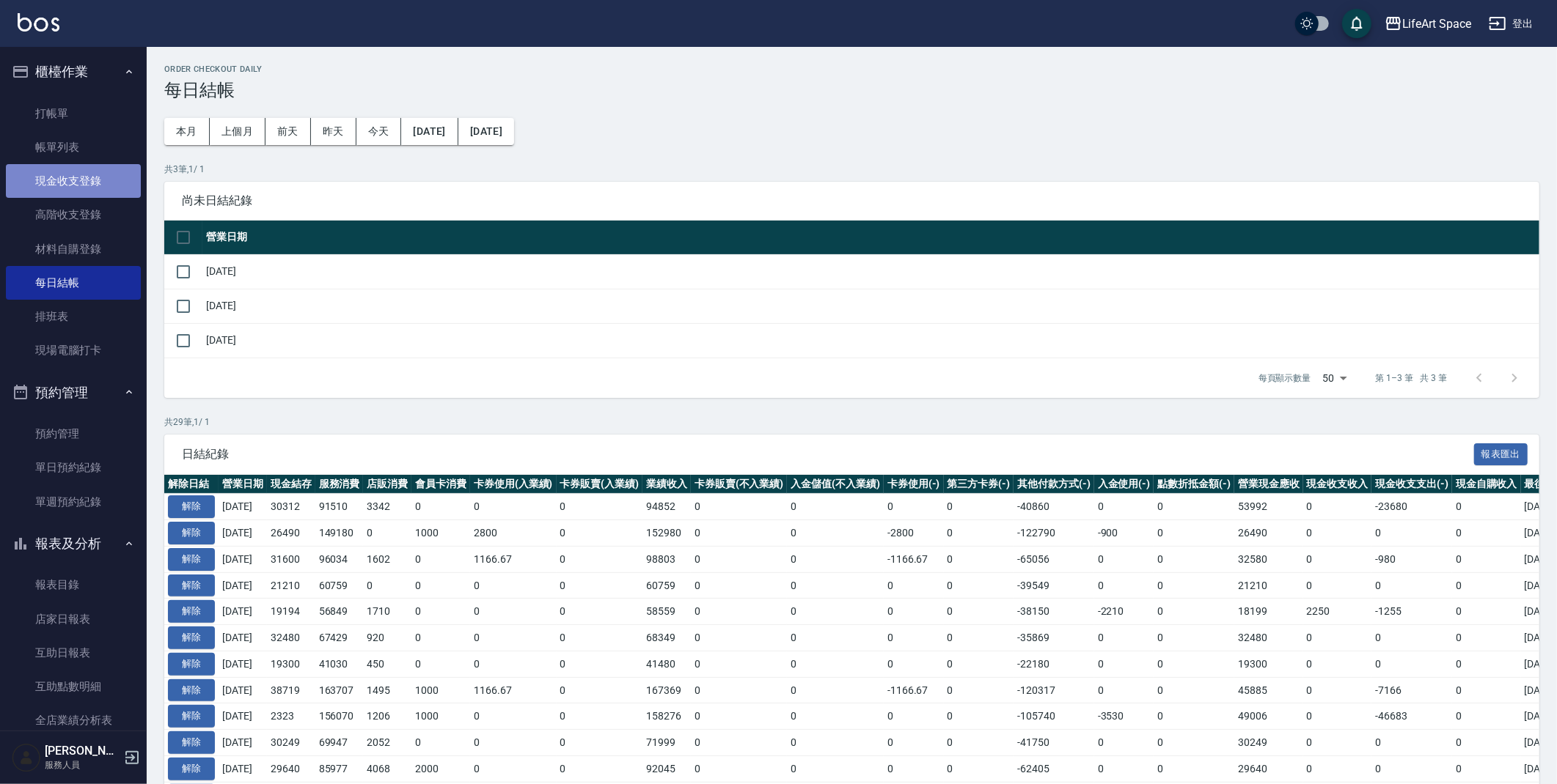
click at [72, 176] on link "現金收支登錄" at bounding box center [73, 181] width 135 height 34
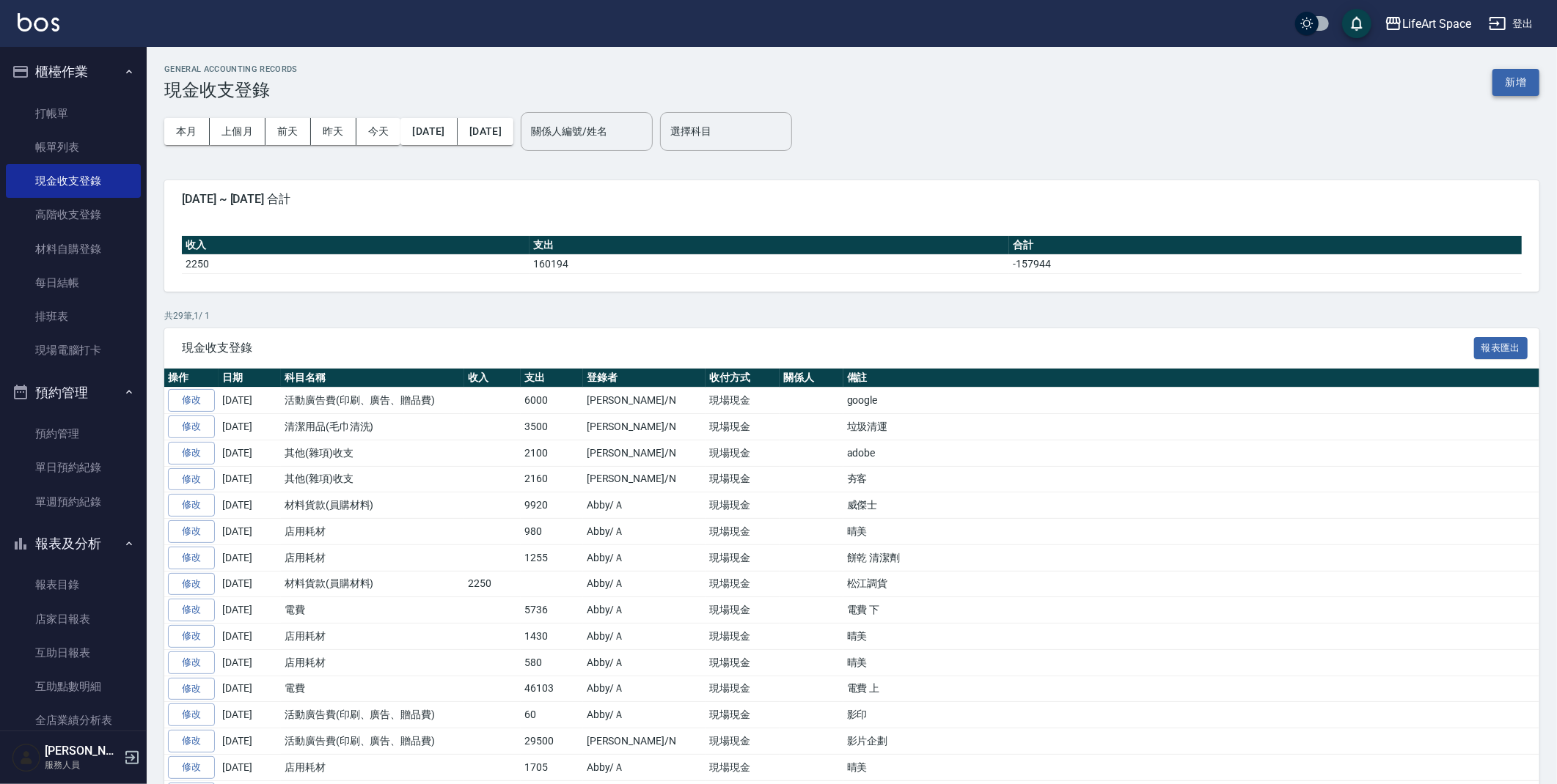
click at [1503, 90] on button "新增" at bounding box center [1516, 82] width 47 height 27
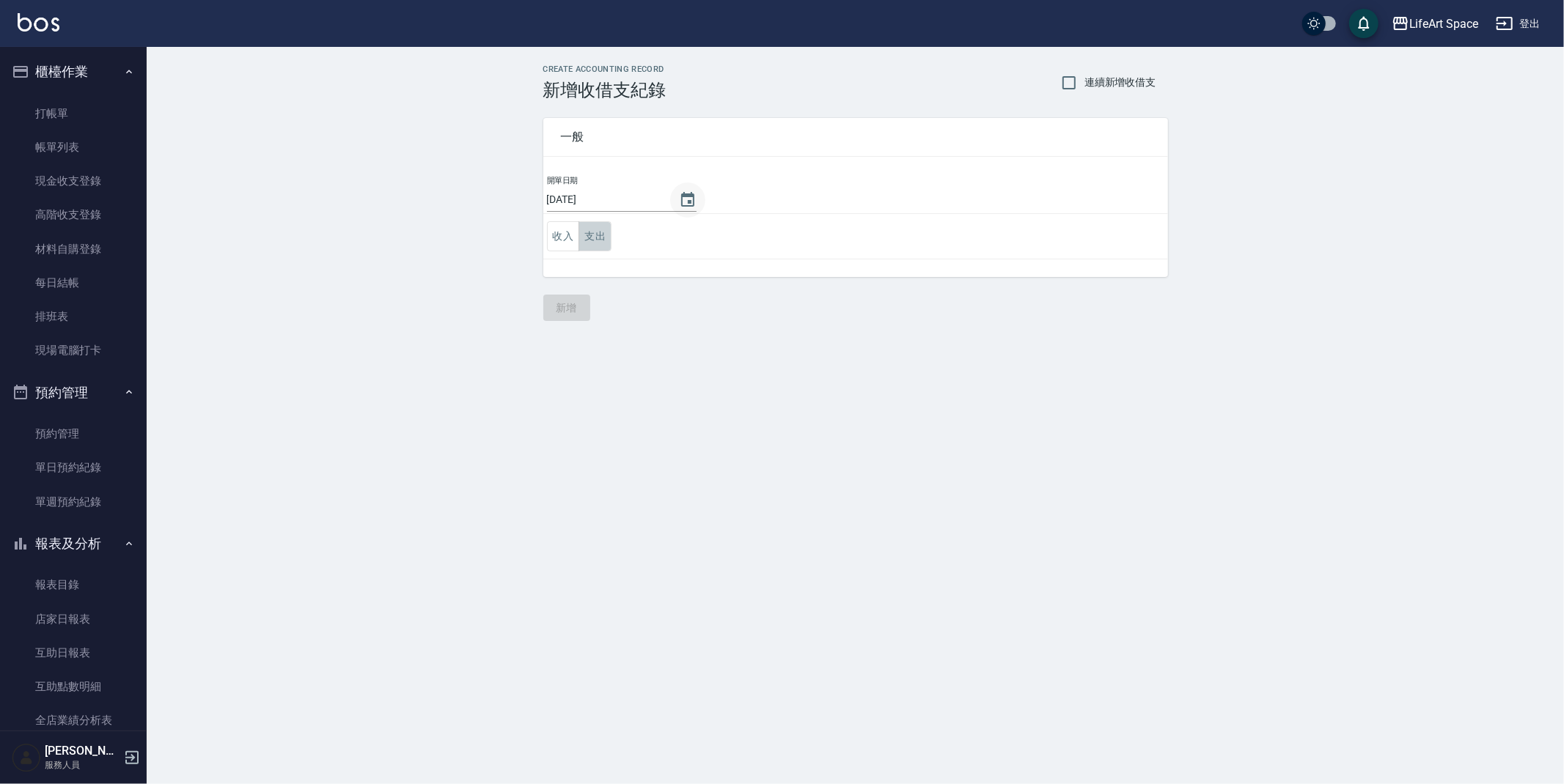
drag, startPoint x: 597, startPoint y: 222, endPoint x: 669, endPoint y: 187, distance: 80.1
click at [597, 222] on button "支出" at bounding box center [594, 237] width 33 height 30
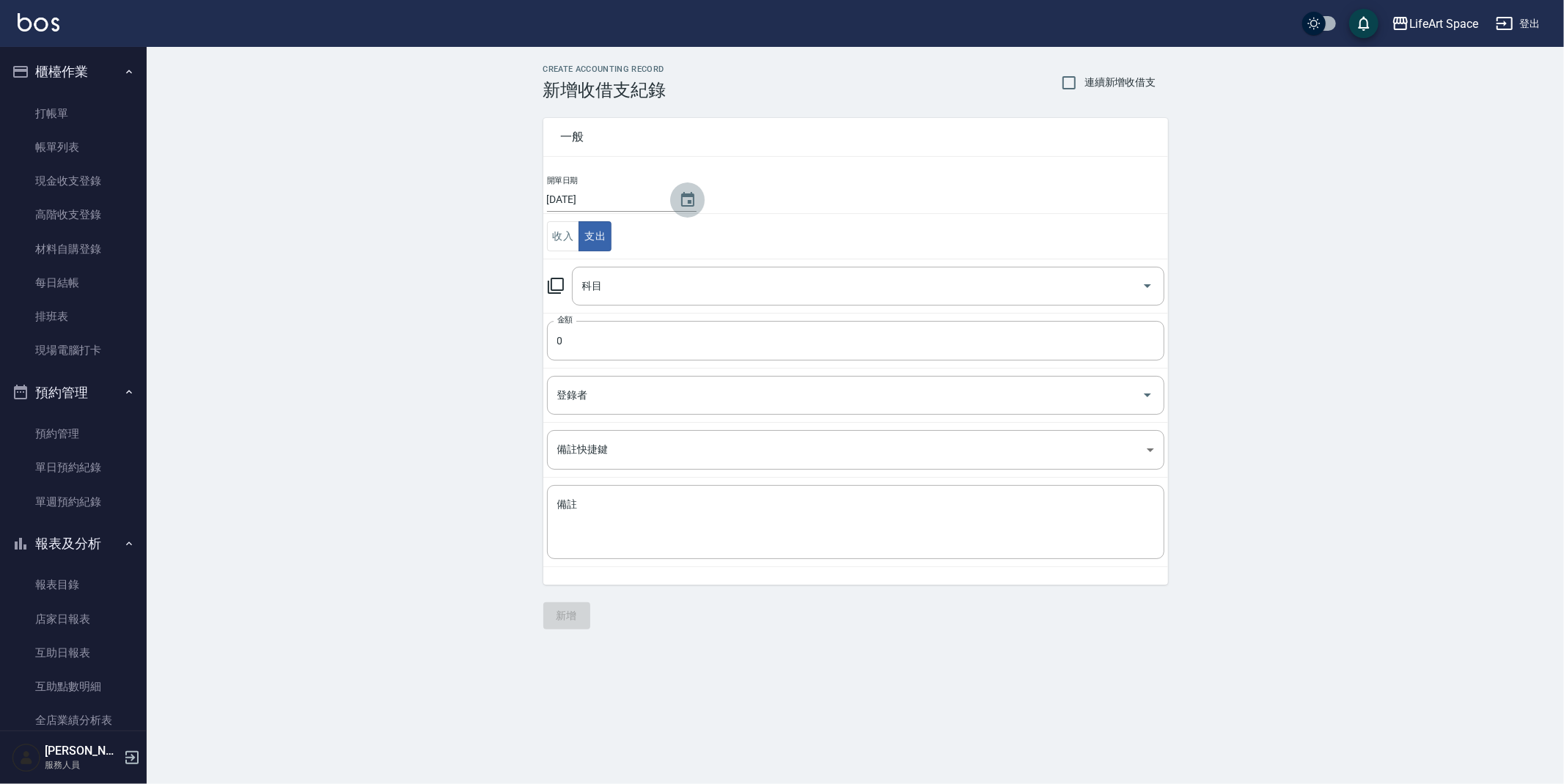
drag, startPoint x: 674, startPoint y: 196, endPoint x: 682, endPoint y: 201, distance: 9.4
click at [681, 196] on icon "Choose date, selected date is 2025-09-24" at bounding box center [688, 199] width 13 height 14
click at [751, 354] on button "21" at bounding box center [751, 351] width 26 height 26
type input "[DATE]"
click at [625, 280] on input "科目" at bounding box center [857, 286] width 557 height 26
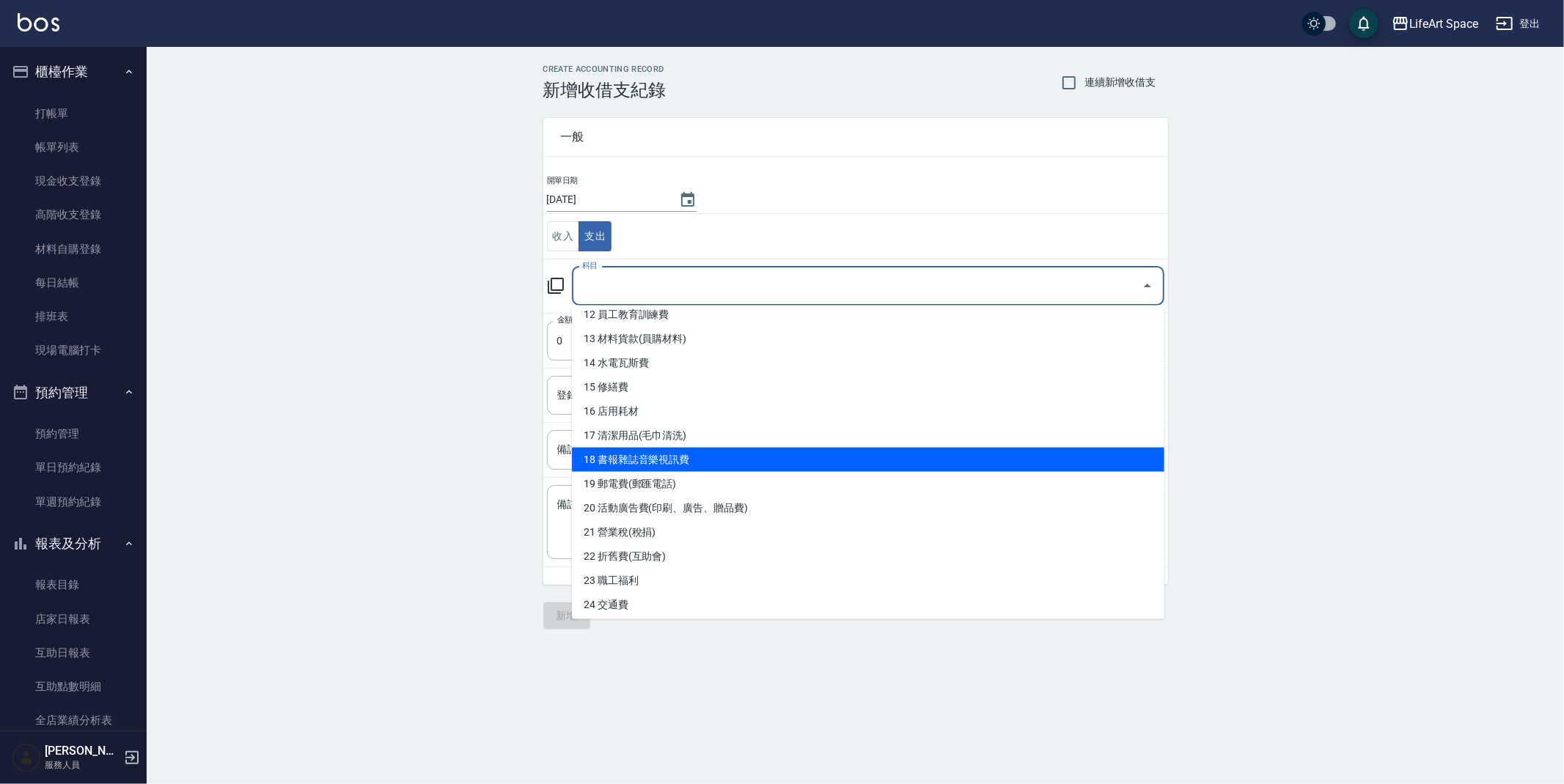
scroll to position [251, 0]
click at [642, 454] on li "16 店用耗材" at bounding box center [868, 460] width 593 height 24
type input "16 店用耗材"
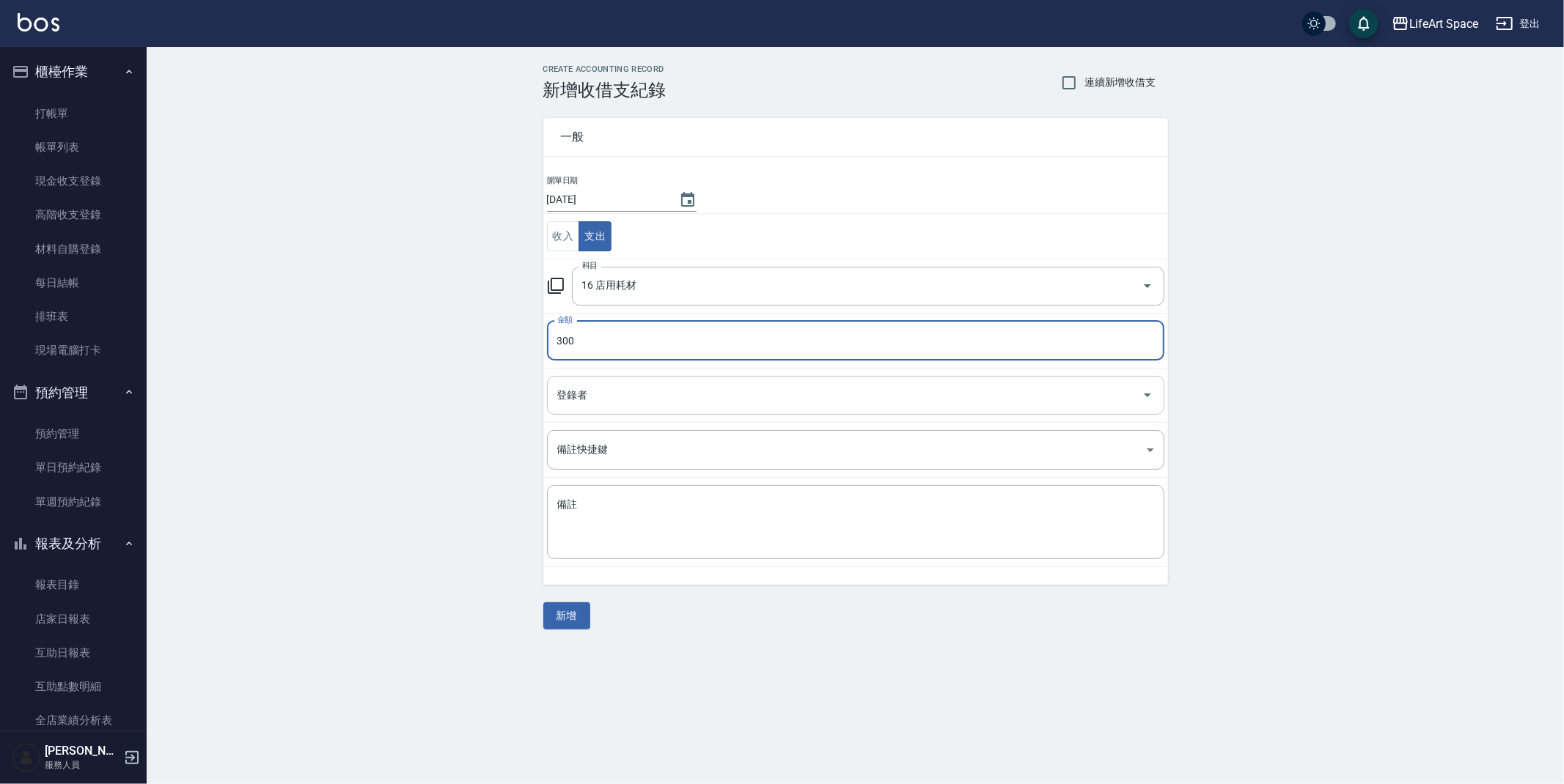
type input "300"
click at [603, 405] on input "登錄者" at bounding box center [844, 395] width 582 height 26
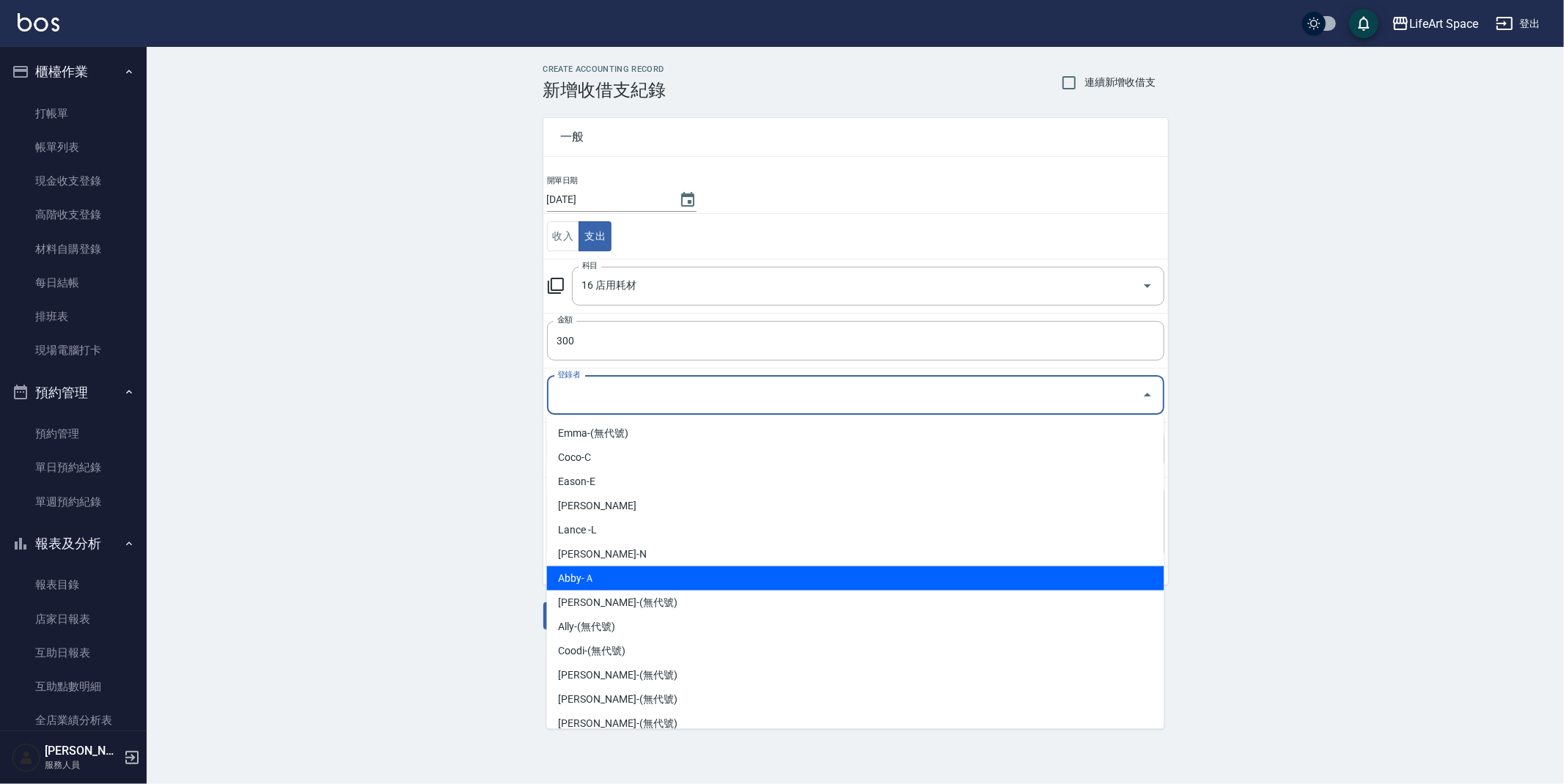
click at [597, 574] on li "Abby-Ａ" at bounding box center [855, 578] width 617 height 24
type input "Abby-Ａ"
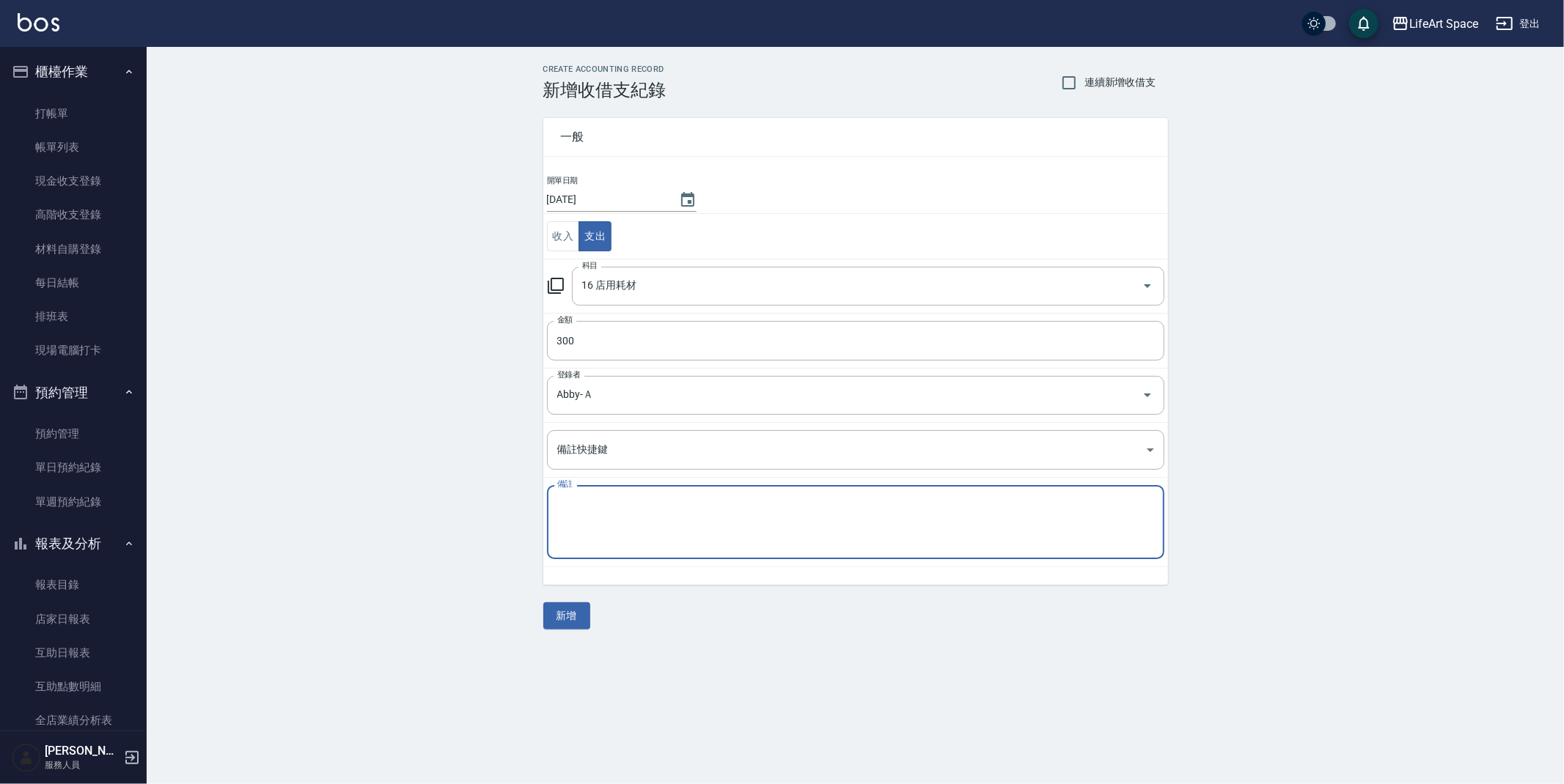
click at [605, 505] on textarea "備註" at bounding box center [855, 522] width 597 height 50
click at [611, 500] on textarea "備註" at bounding box center [855, 522] width 597 height 50
type textarea "g"
click at [647, 541] on textarea "g" at bounding box center [855, 522] width 597 height 50
type textarea "ㄎ"
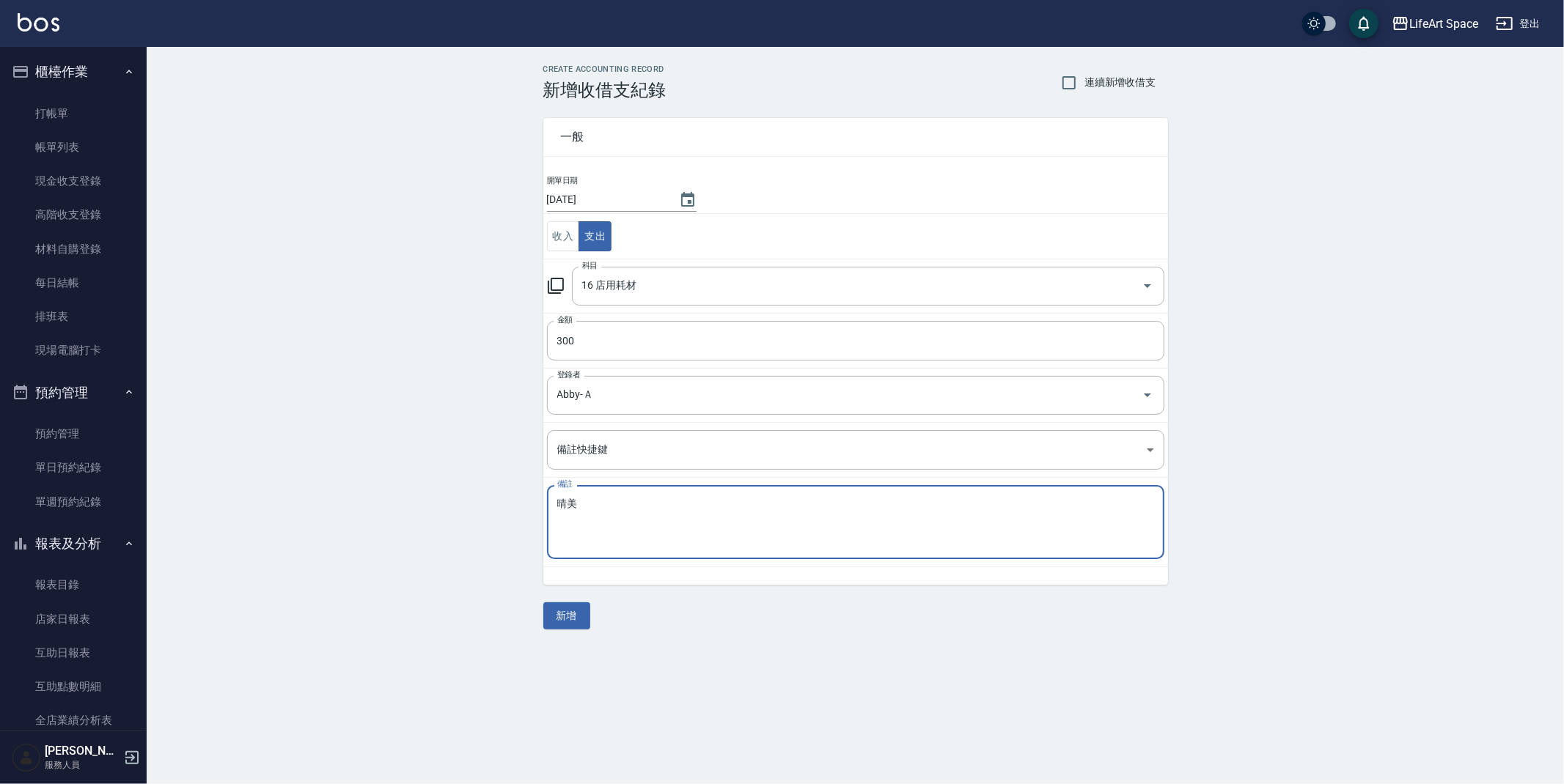
type textarea "晴美"
click at [587, 610] on button "新增" at bounding box center [567, 616] width 47 height 27
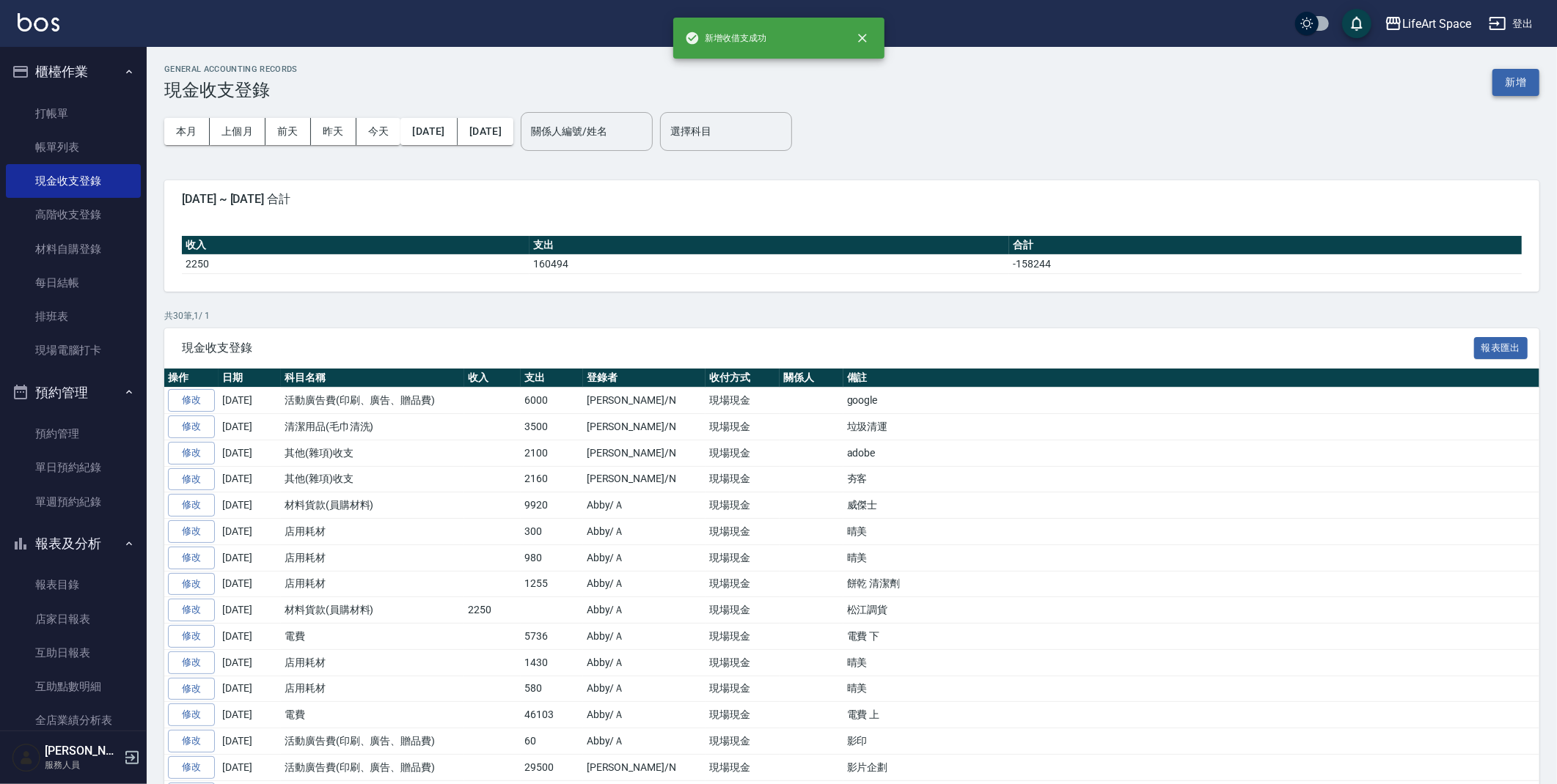
click at [1510, 86] on button "新增" at bounding box center [1516, 82] width 47 height 27
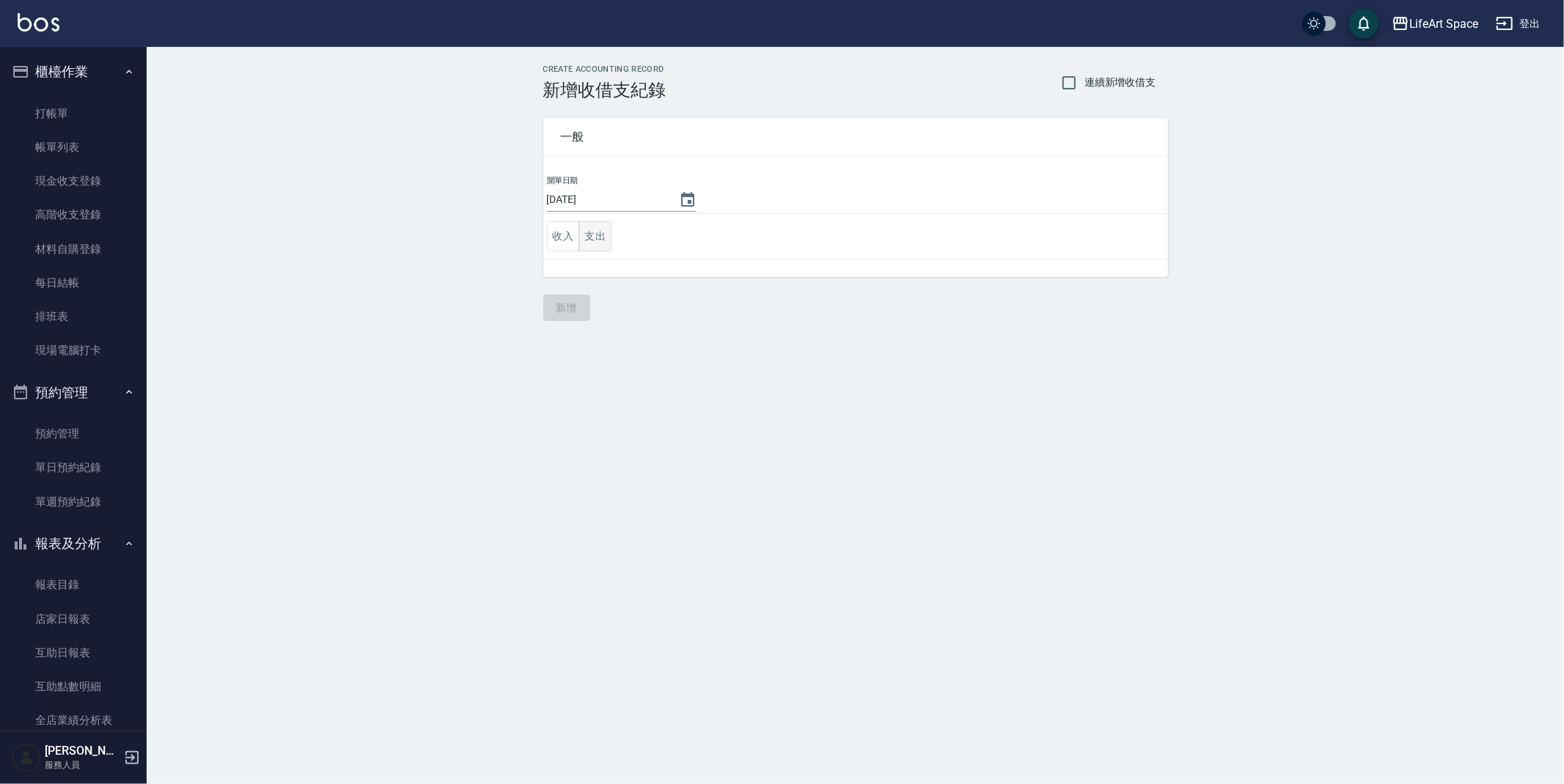
click at [606, 243] on button "支出" at bounding box center [594, 237] width 33 height 30
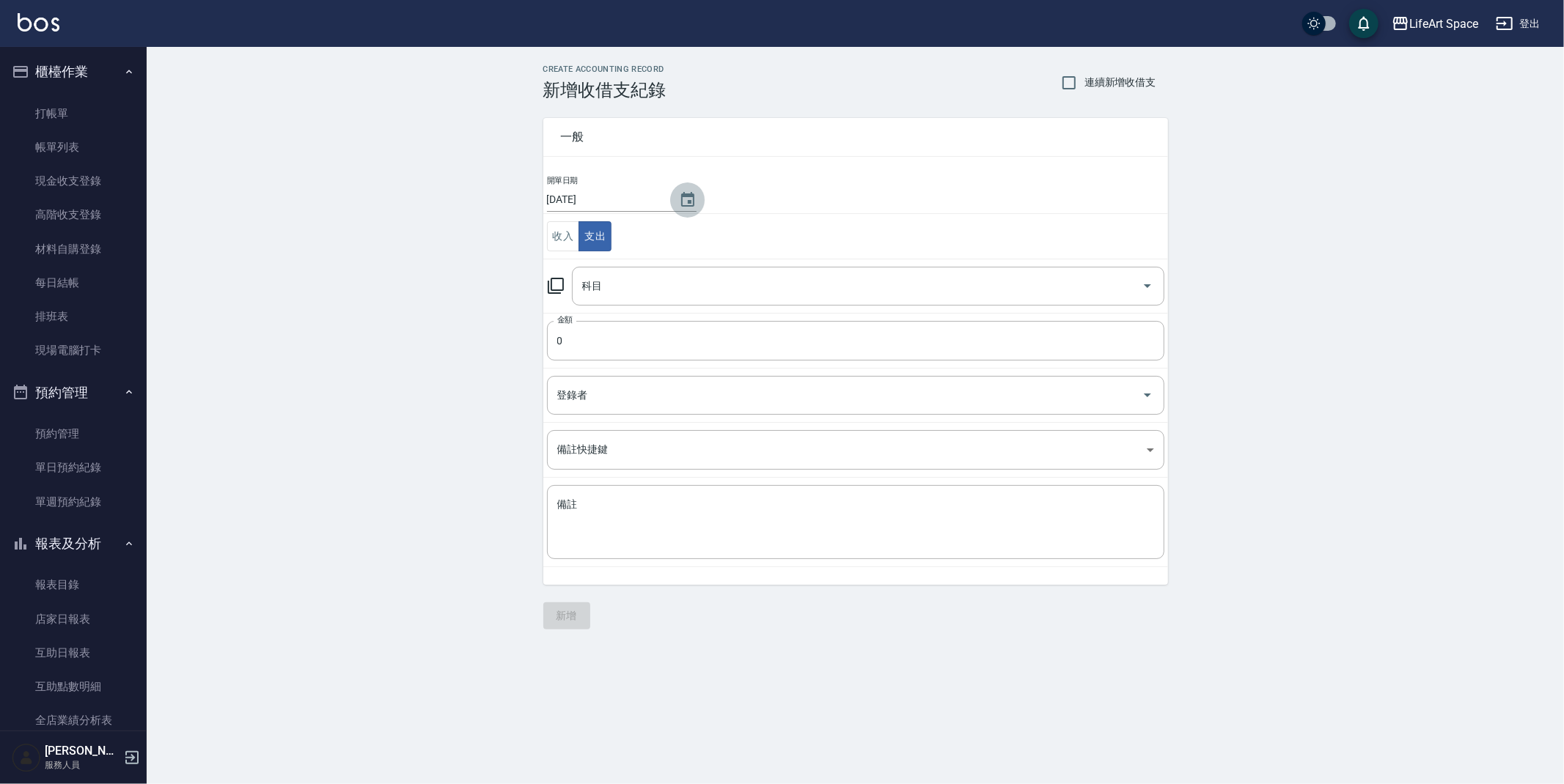
click at [681, 206] on icon "Choose date, selected date is 2025-09-24" at bounding box center [688, 199] width 13 height 14
click at [756, 347] on button "21" at bounding box center [751, 351] width 26 height 26
type input "[DATE]"
click at [645, 299] on div "科目" at bounding box center [868, 286] width 593 height 39
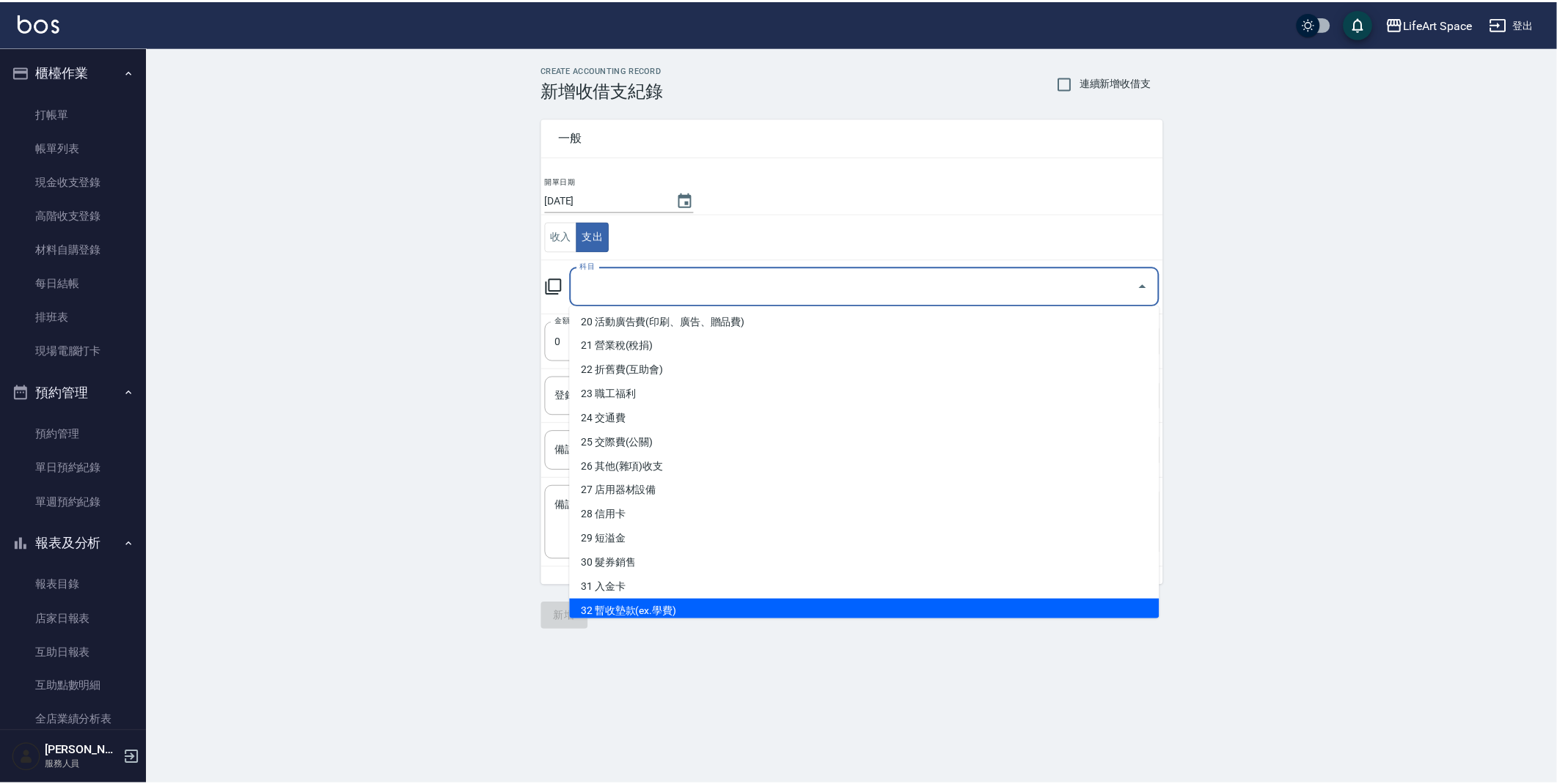
scroll to position [616, 0]
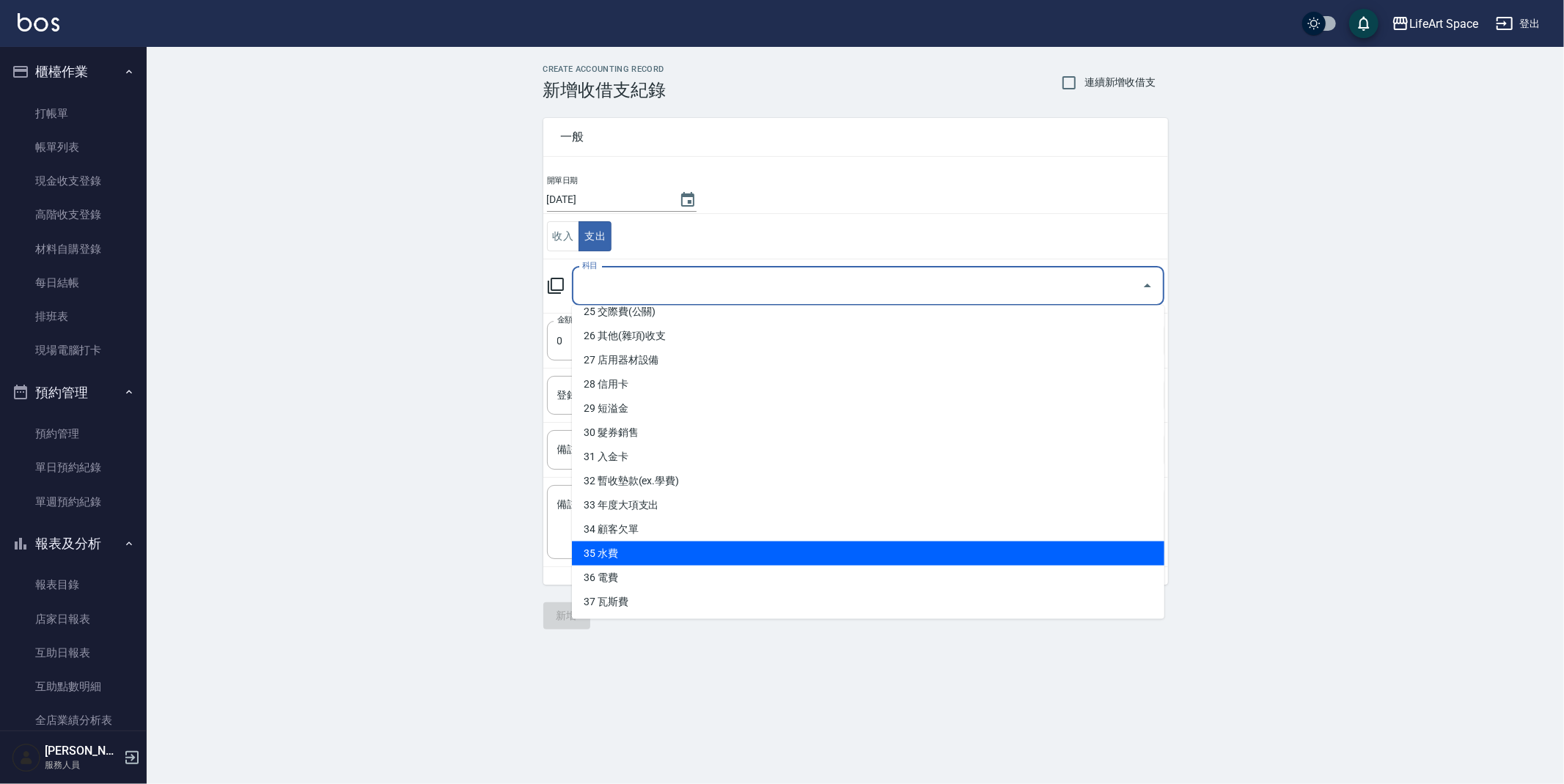
click at [601, 550] on li "35 水費" at bounding box center [868, 553] width 593 height 24
type input "35 水費"
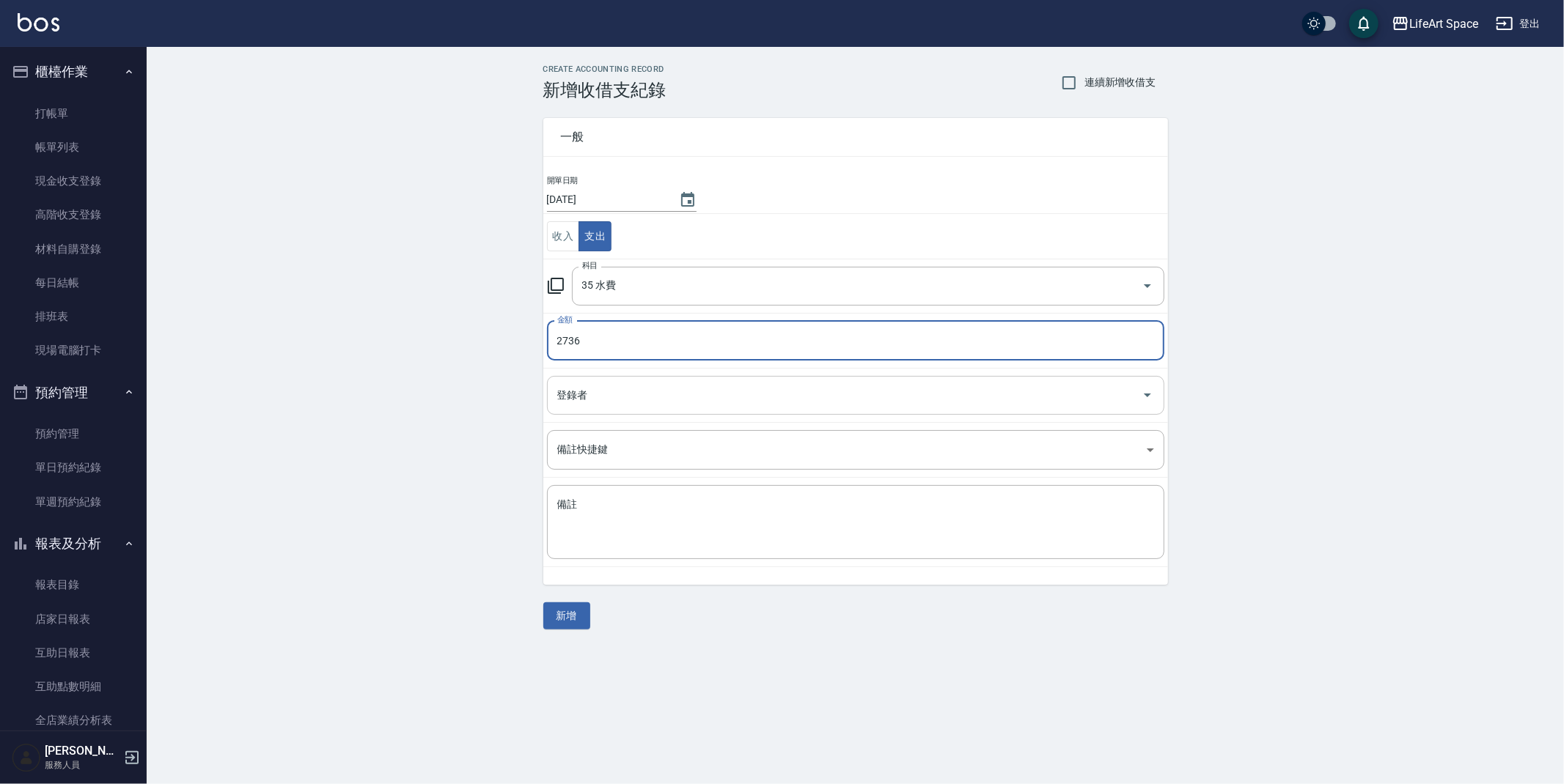
click at [590, 377] on div "登錄者" at bounding box center [855, 395] width 617 height 39
type input "2736"
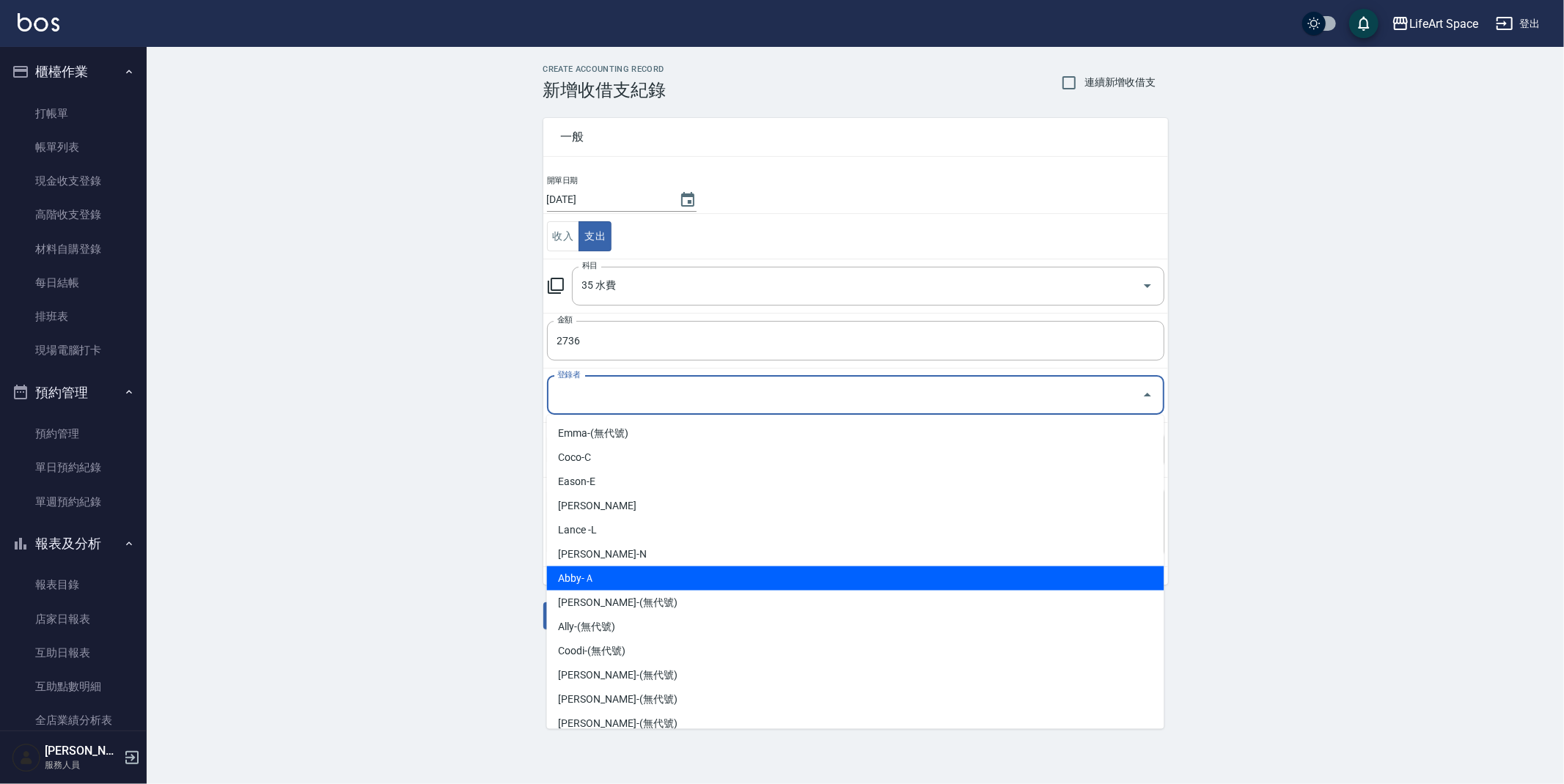
click at [623, 572] on li "Abby-Ａ" at bounding box center [855, 578] width 617 height 24
type input "Abby-Ａ"
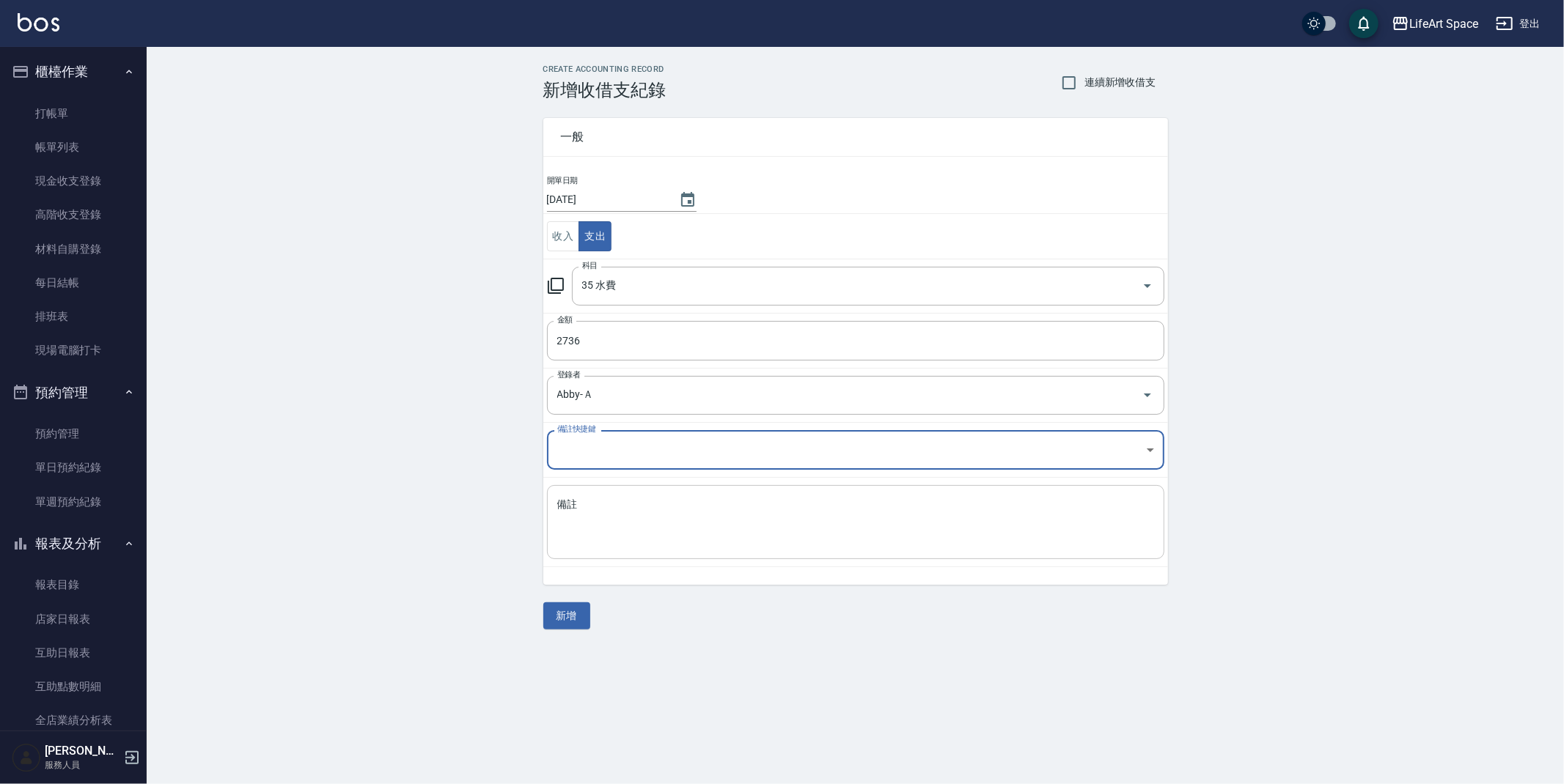
click at [633, 523] on textarea "備註" at bounding box center [855, 522] width 597 height 50
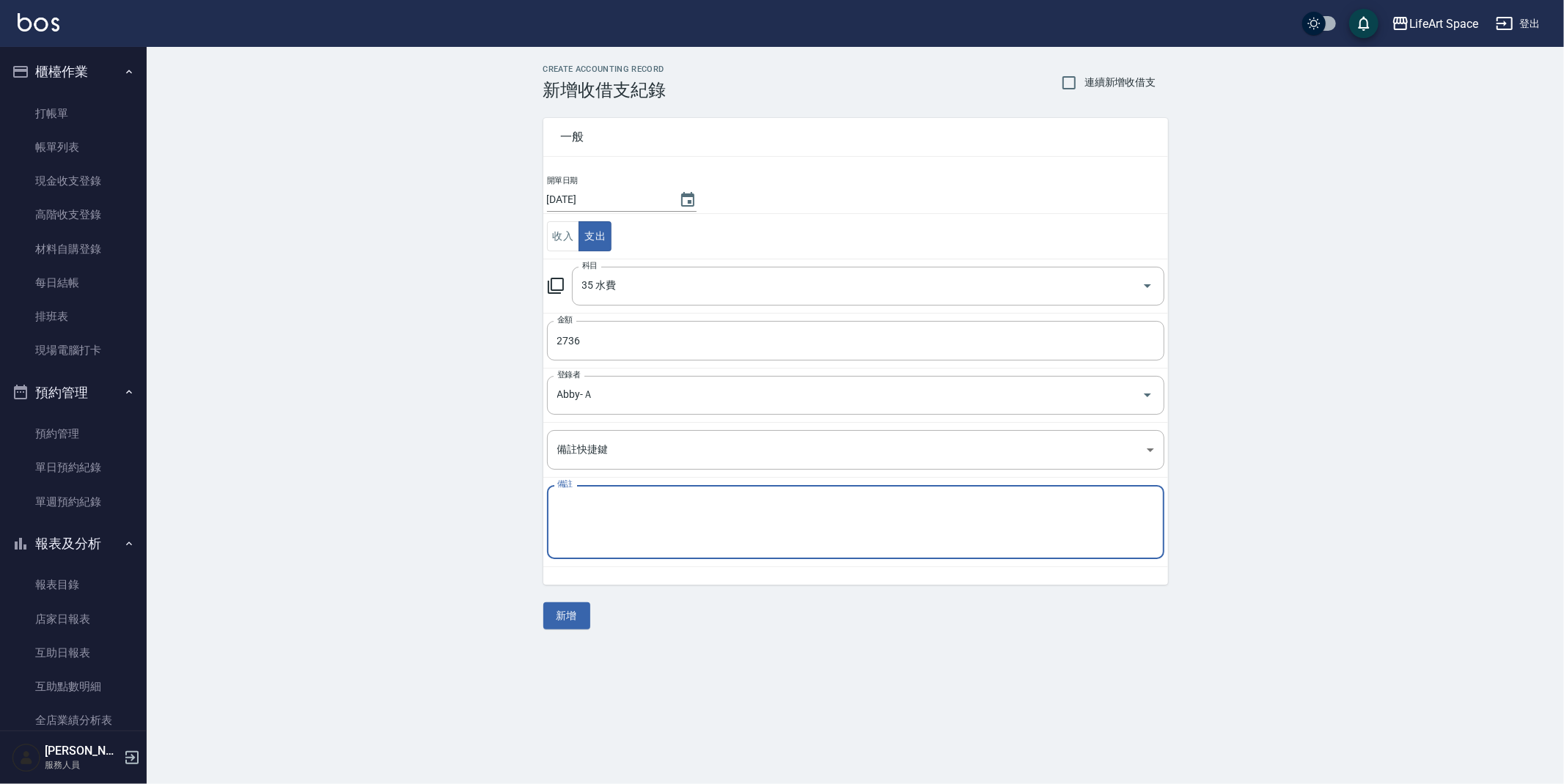
click at [562, 608] on button "新增" at bounding box center [567, 616] width 47 height 27
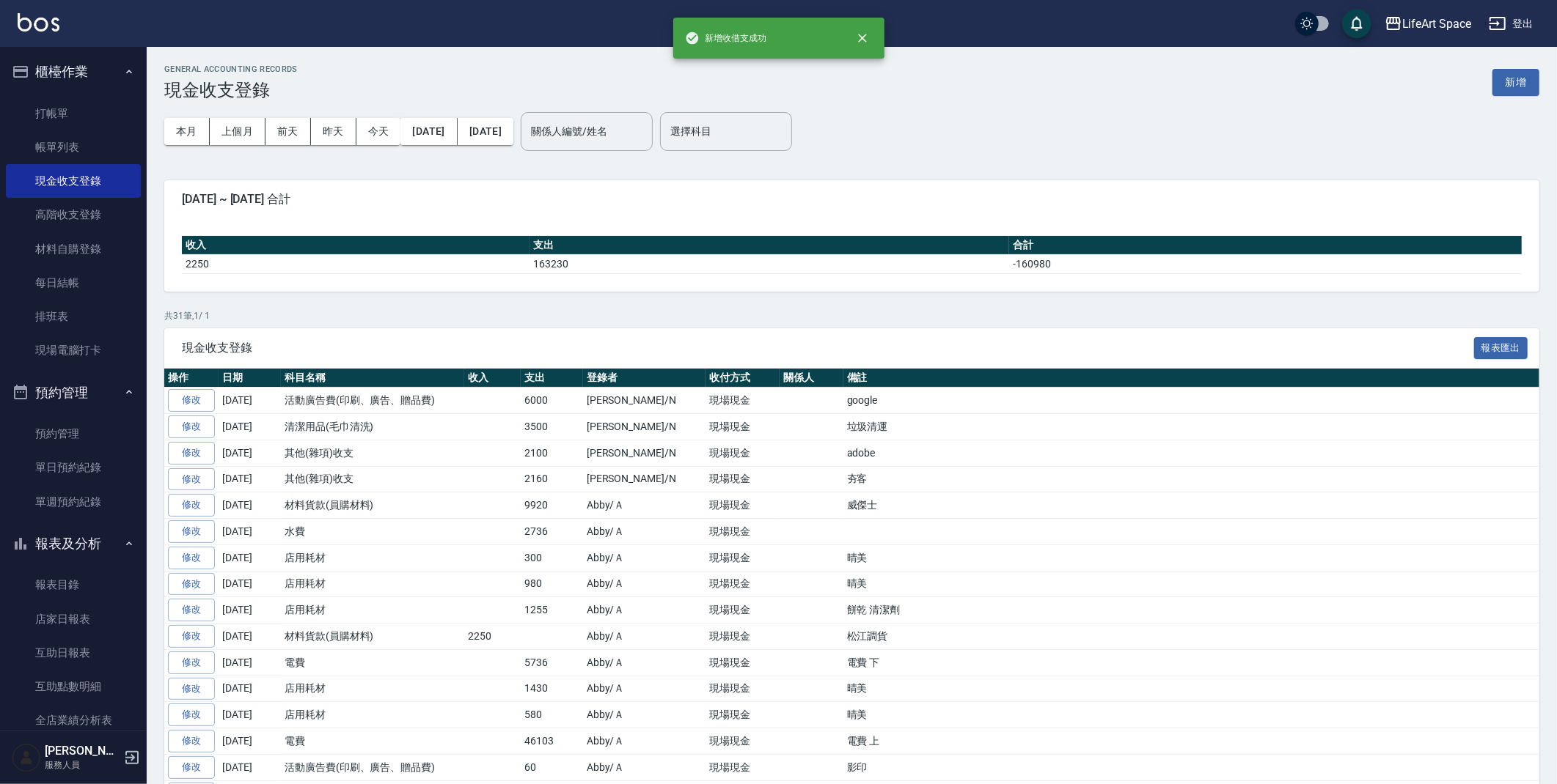
click at [754, 129] on input "選擇科目" at bounding box center [726, 131] width 118 height 26
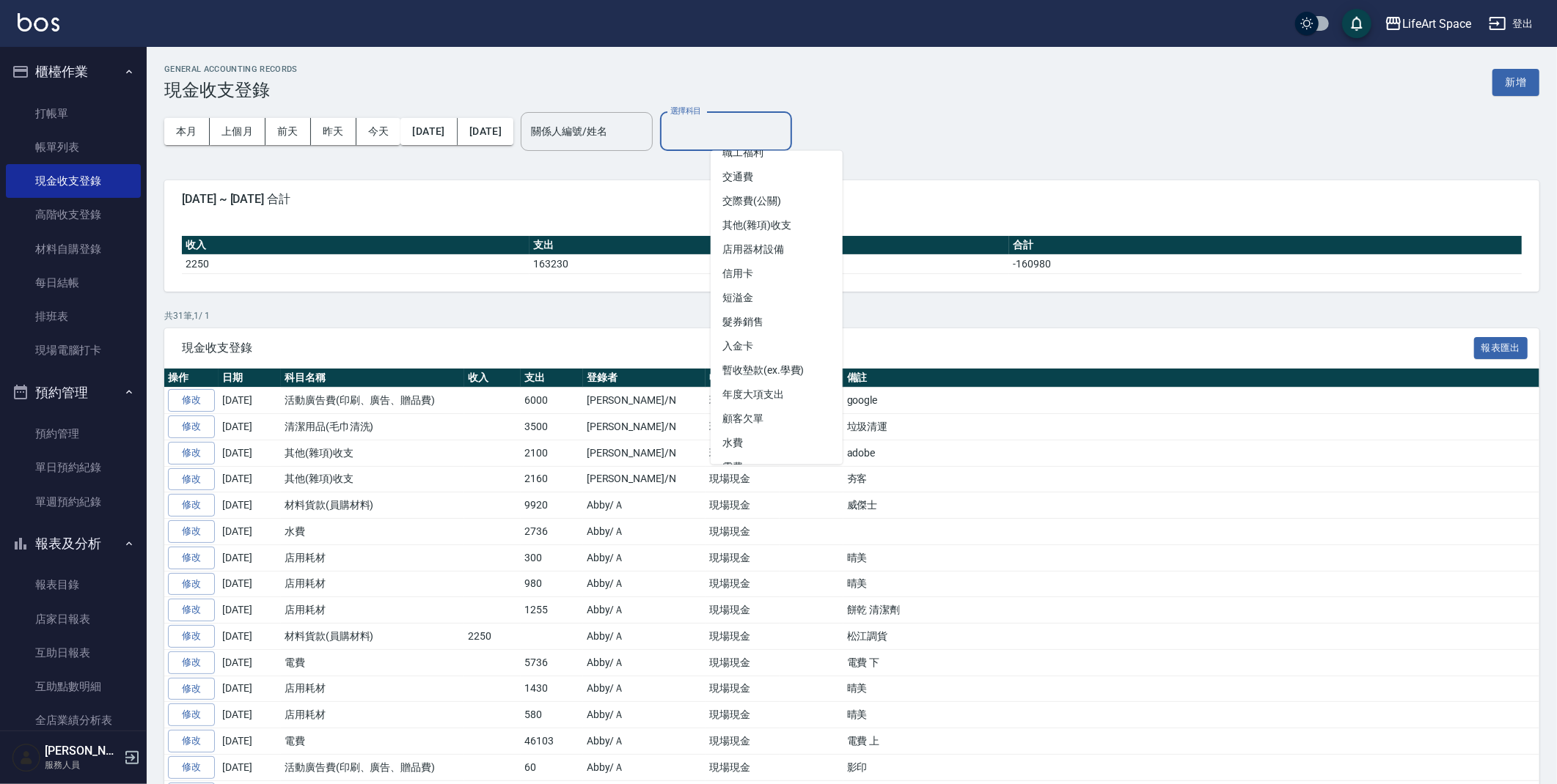
scroll to position [632, 0]
click at [805, 398] on li "水費" at bounding box center [776, 399] width 132 height 24
type input "水費"
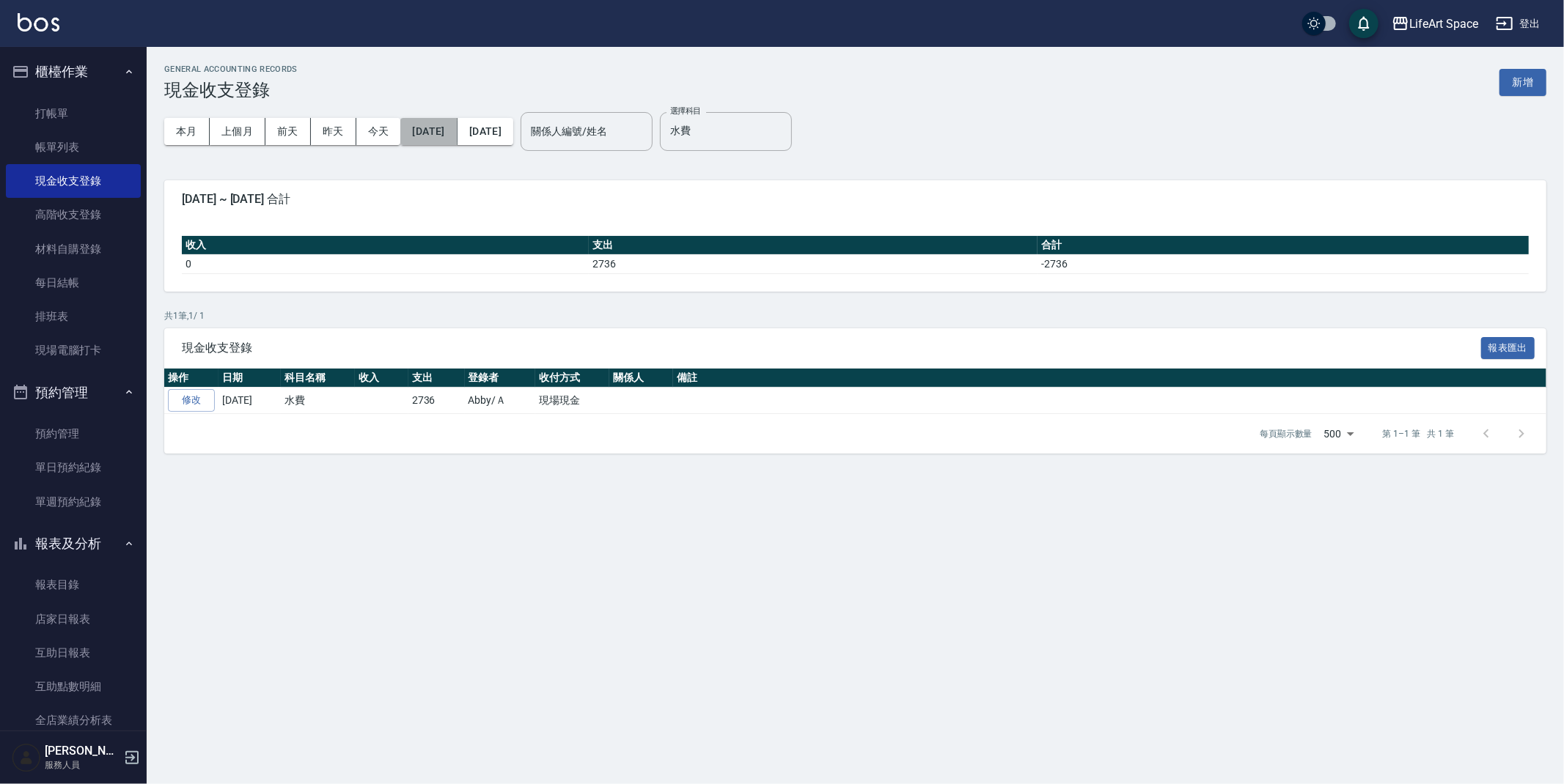
click at [457, 128] on button "[DATE]" at bounding box center [428, 132] width 56 height 27
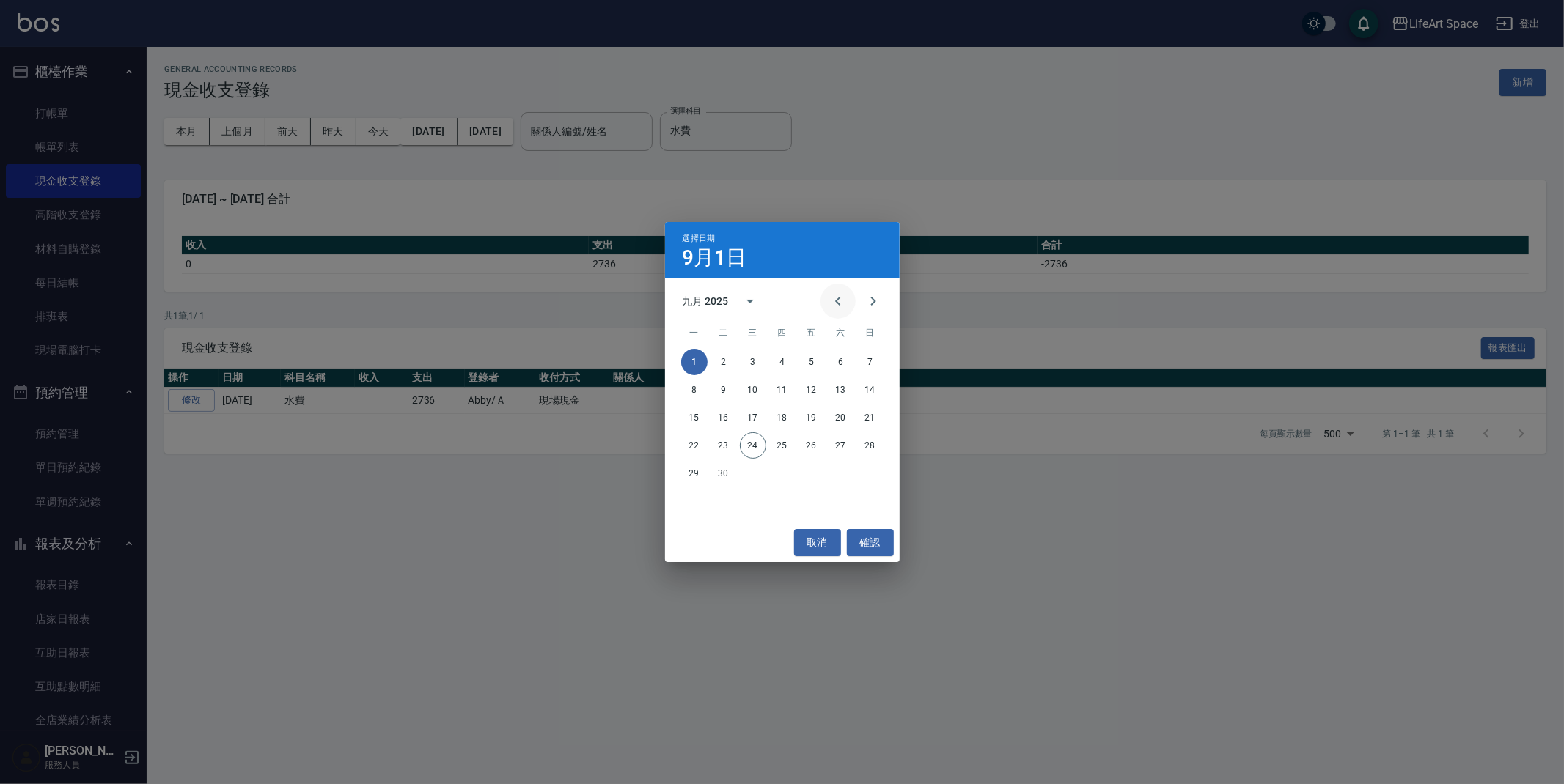
click at [824, 301] on button "Previous month" at bounding box center [838, 301] width 35 height 35
click at [869, 538] on button "確認" at bounding box center [871, 542] width 47 height 27
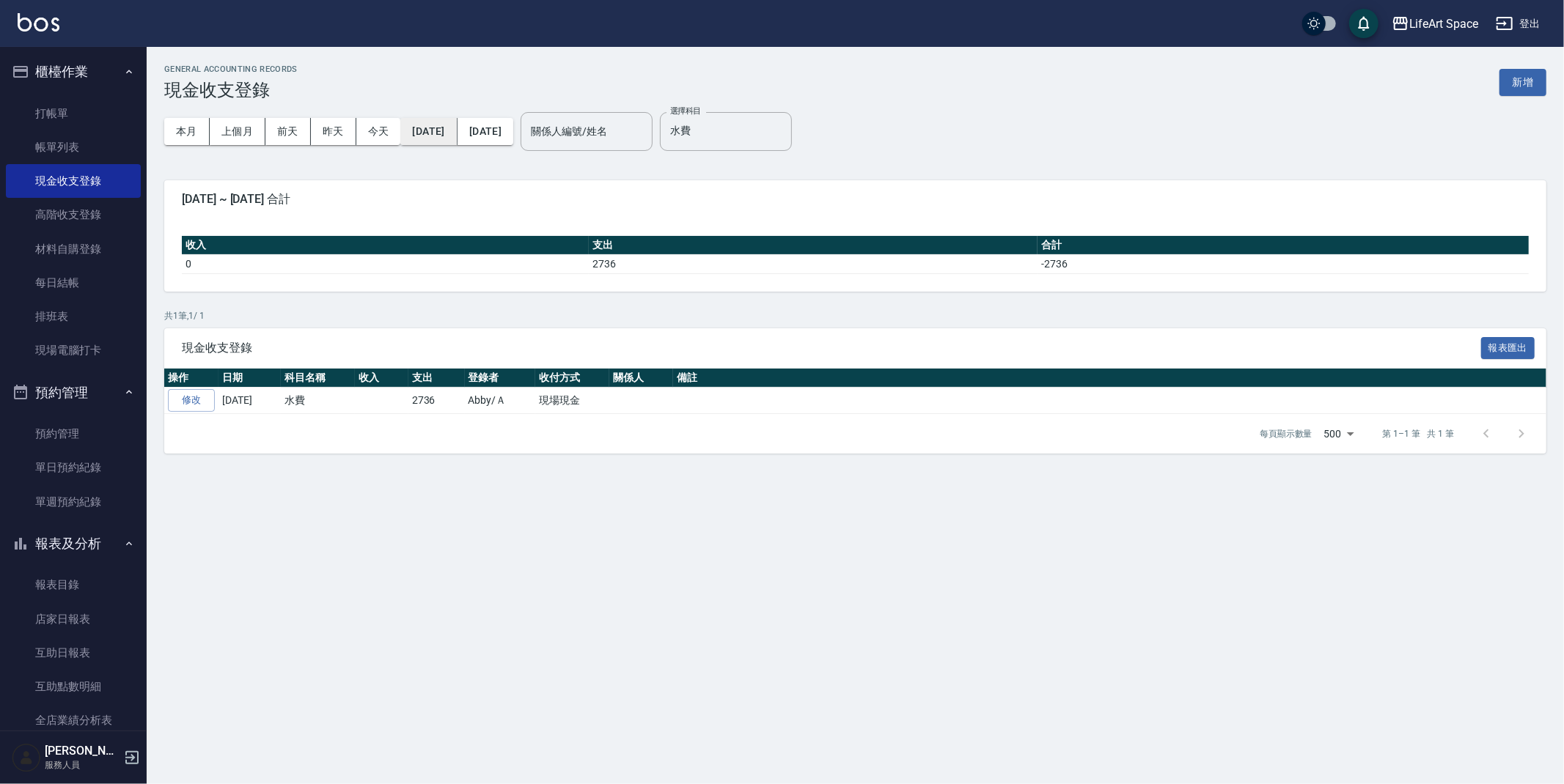
click at [437, 131] on button "[DATE]" at bounding box center [428, 132] width 56 height 27
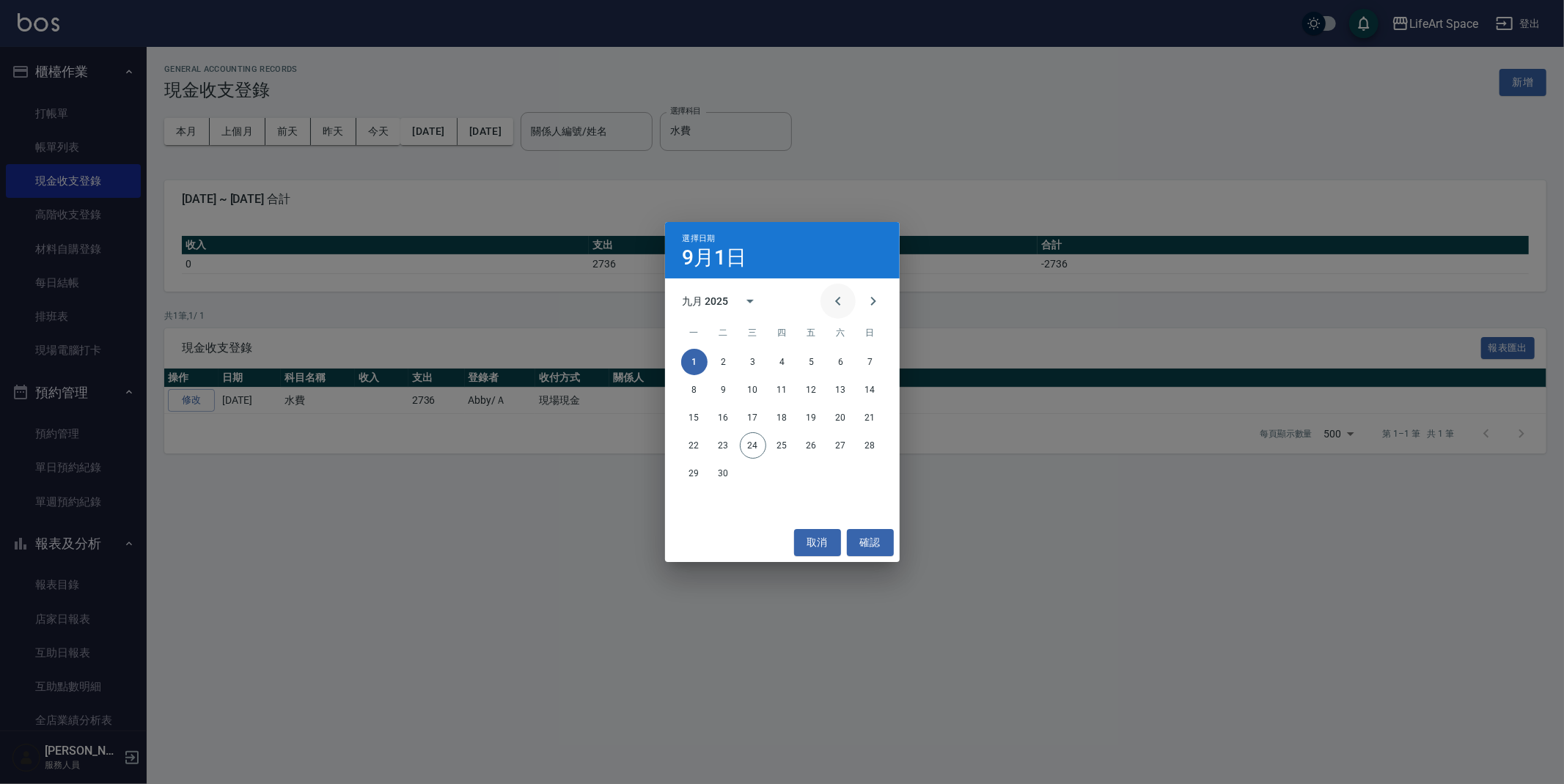
click at [832, 299] on icon "Previous month" at bounding box center [838, 301] width 18 height 18
click at [862, 357] on button "1" at bounding box center [870, 362] width 26 height 26
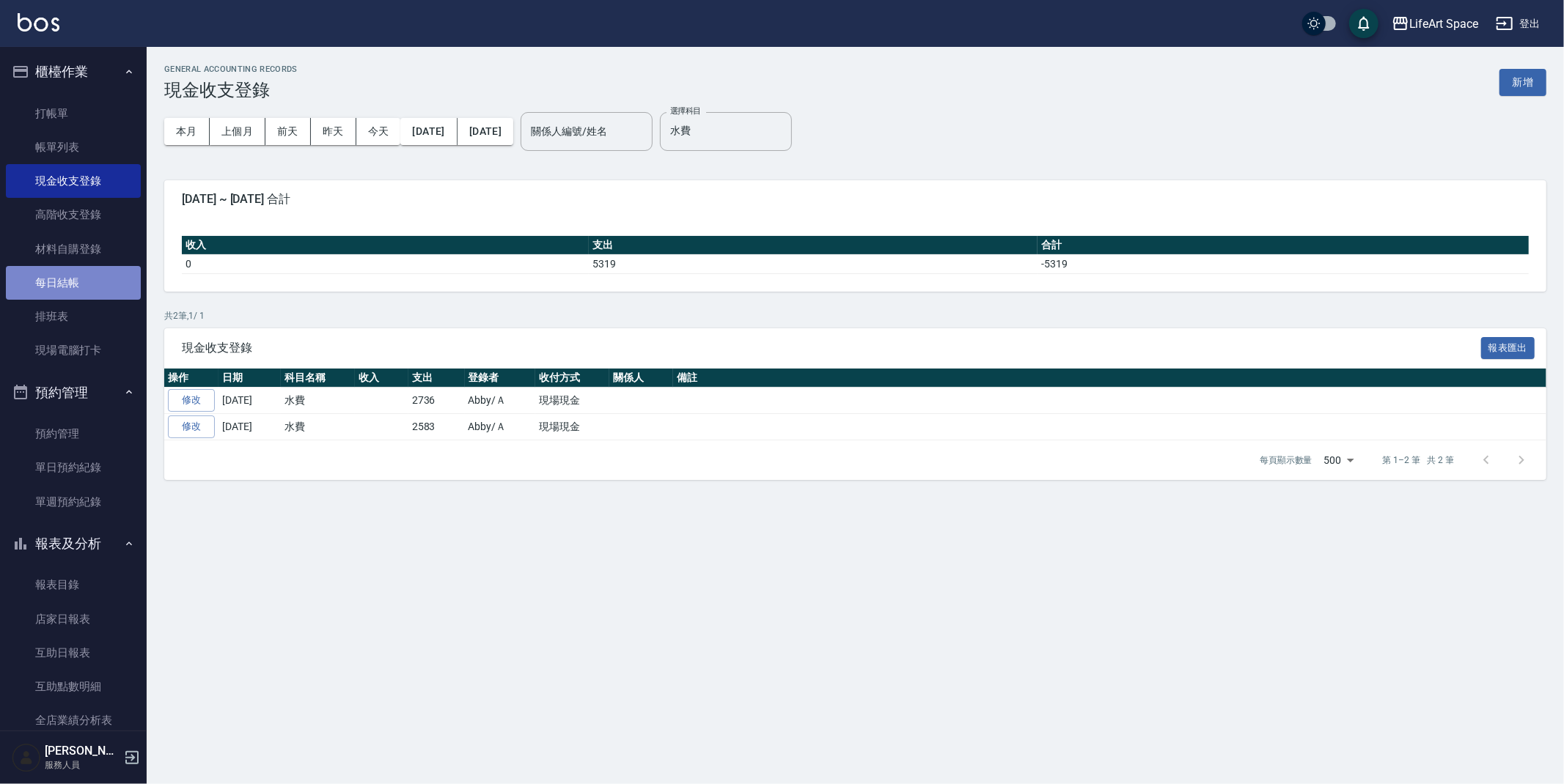
click at [92, 283] on link "每日結帳" at bounding box center [73, 283] width 135 height 34
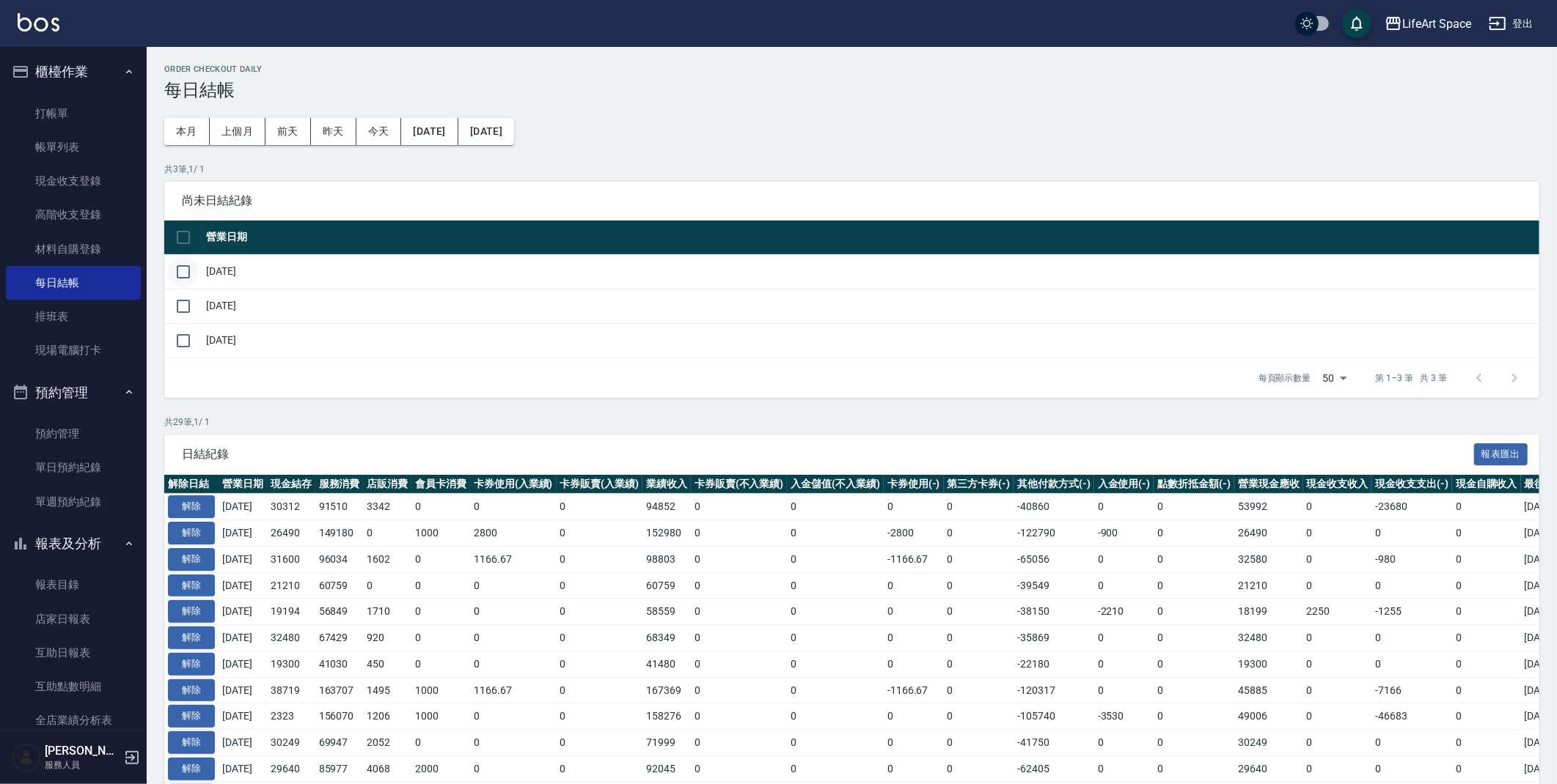
click at [177, 273] on input "checkbox" at bounding box center [183, 272] width 31 height 31
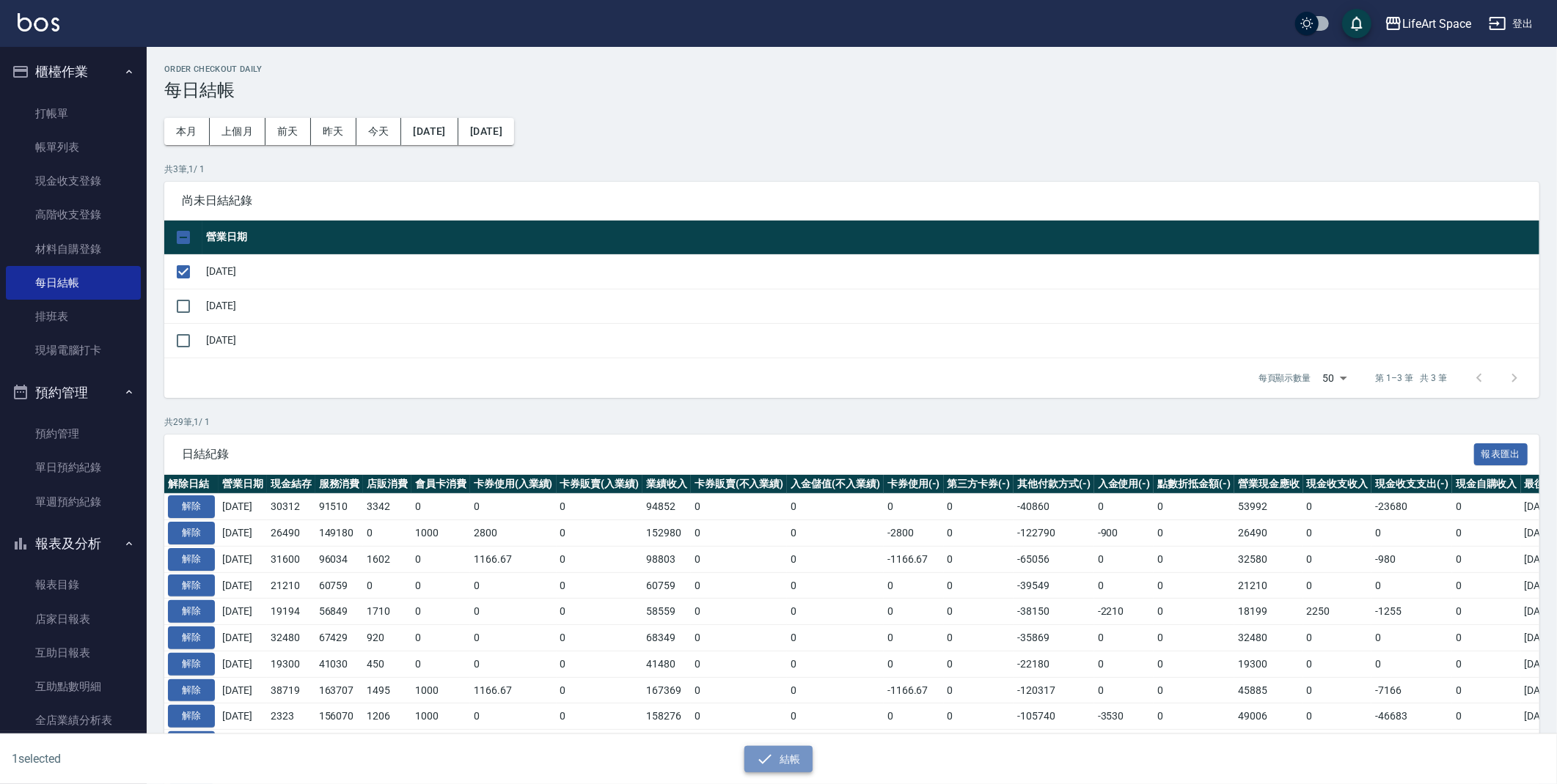
click at [780, 760] on button "結帳" at bounding box center [778, 760] width 68 height 27
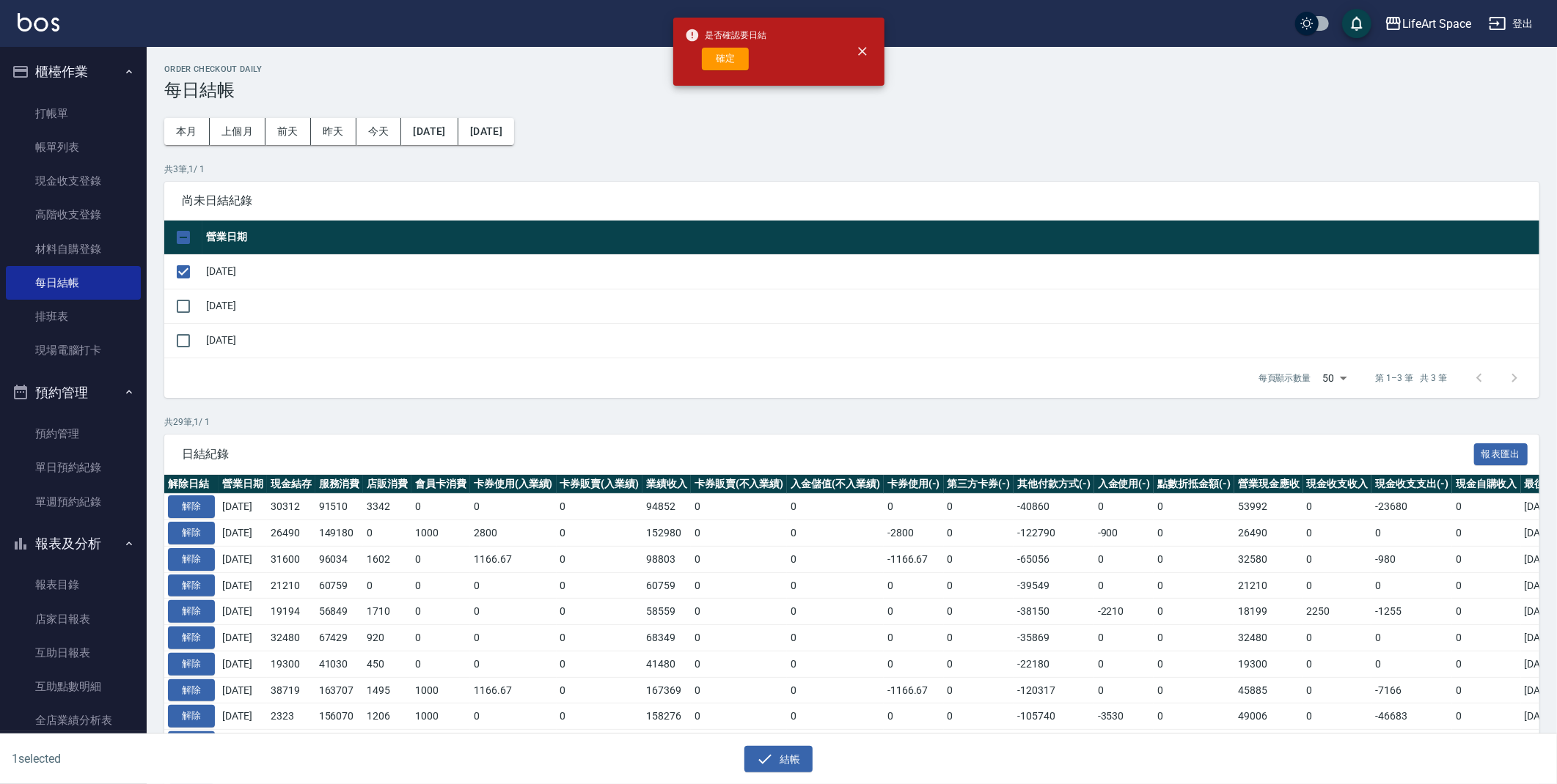
click at [704, 65] on button "確定" at bounding box center [726, 59] width 47 height 23
checkbox input "false"
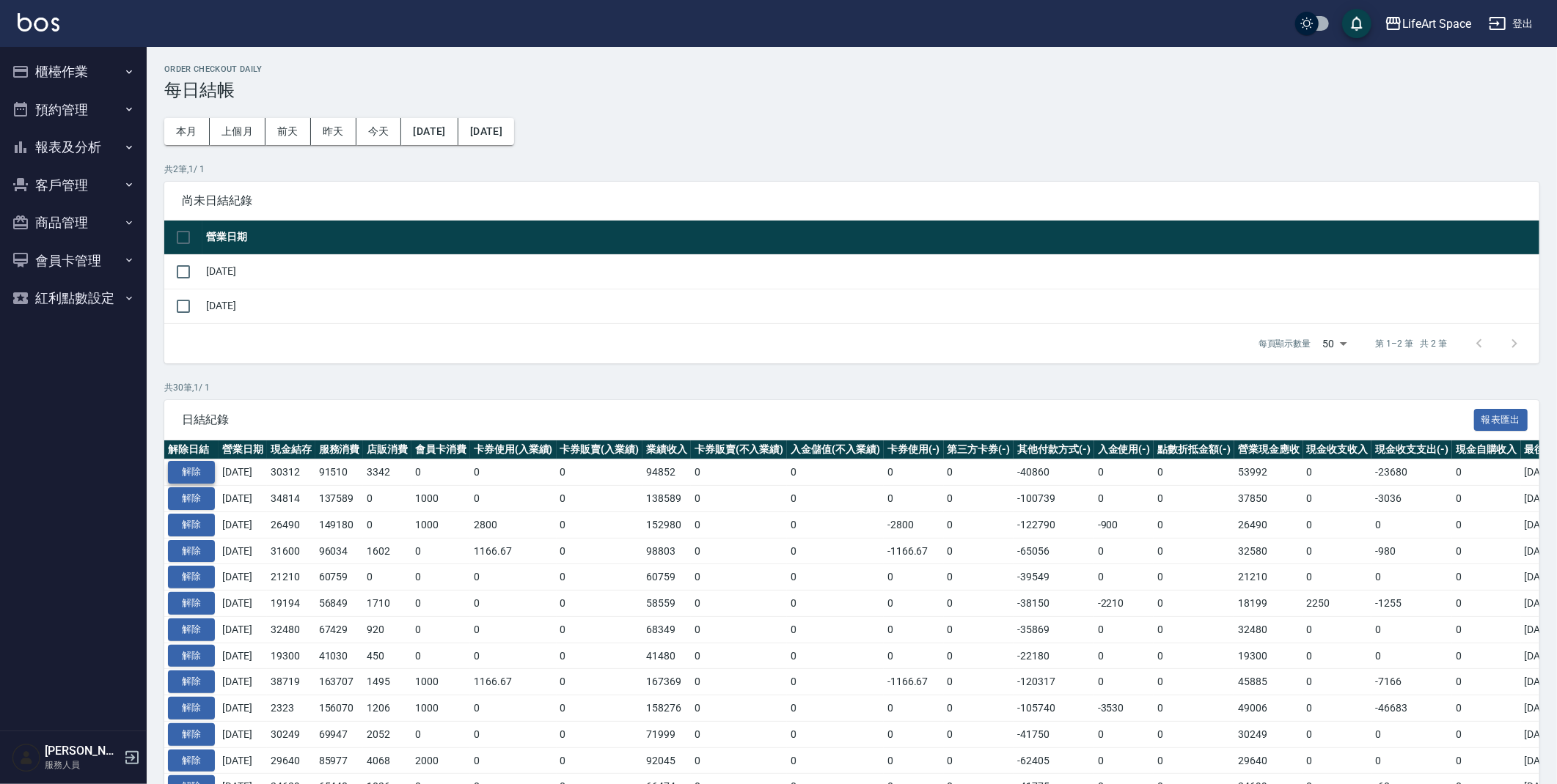
click at [188, 473] on button "解除" at bounding box center [191, 472] width 47 height 23
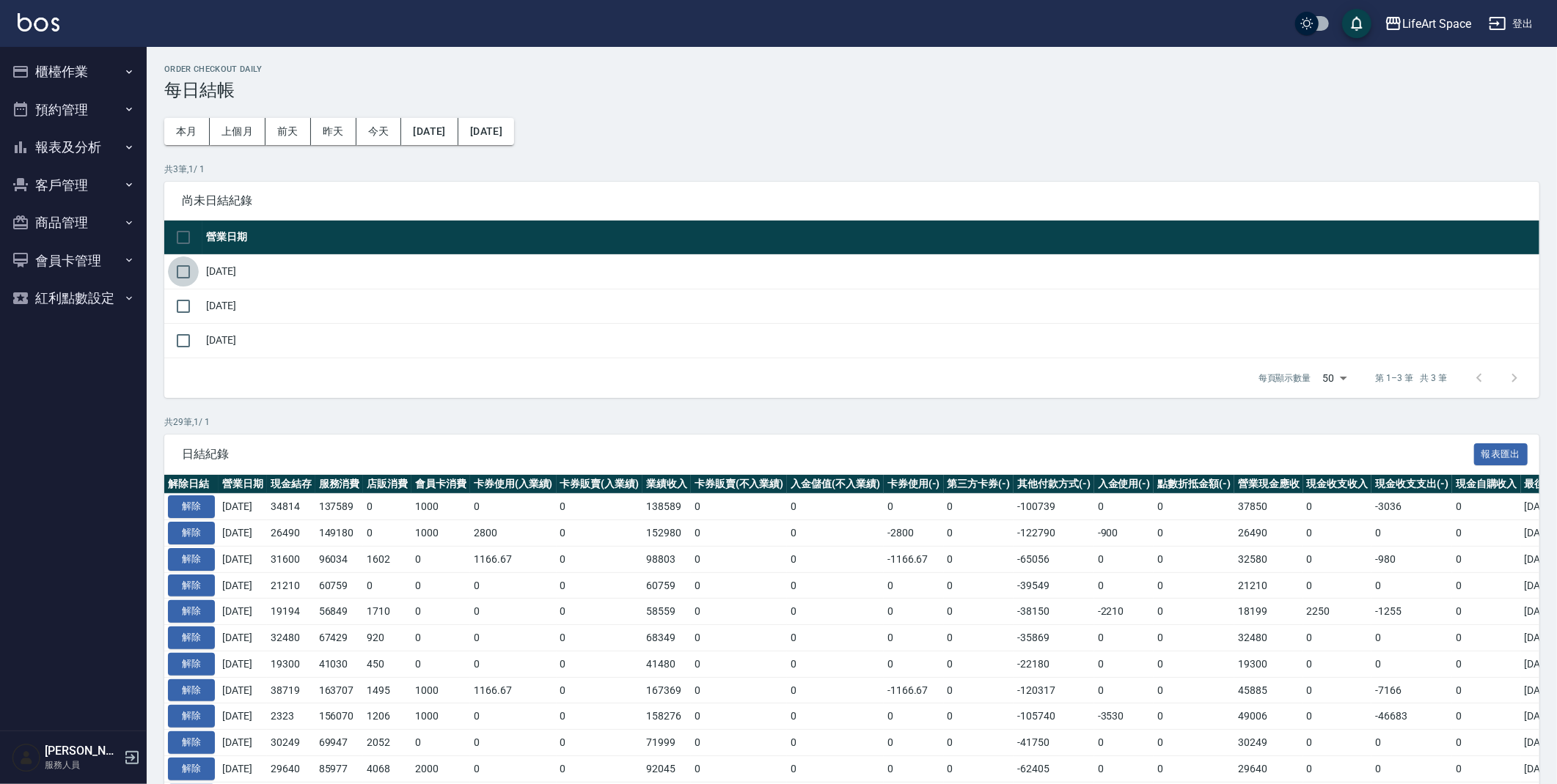
drag, startPoint x: 188, startPoint y: 276, endPoint x: 192, endPoint y: 286, distance: 10.8
click at [188, 277] on input "checkbox" at bounding box center [183, 272] width 31 height 31
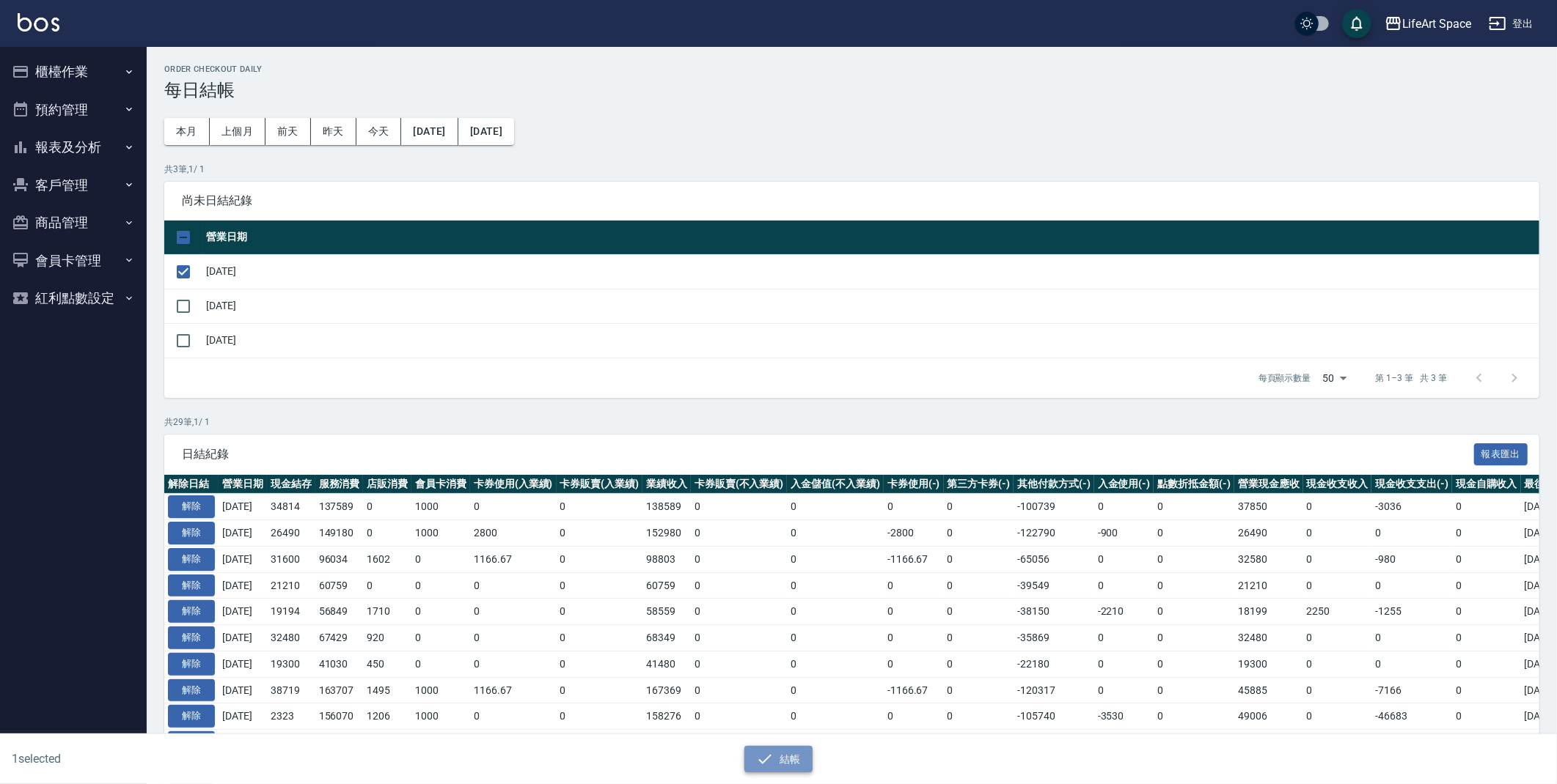
click at [781, 752] on button "結帳" at bounding box center [778, 760] width 68 height 27
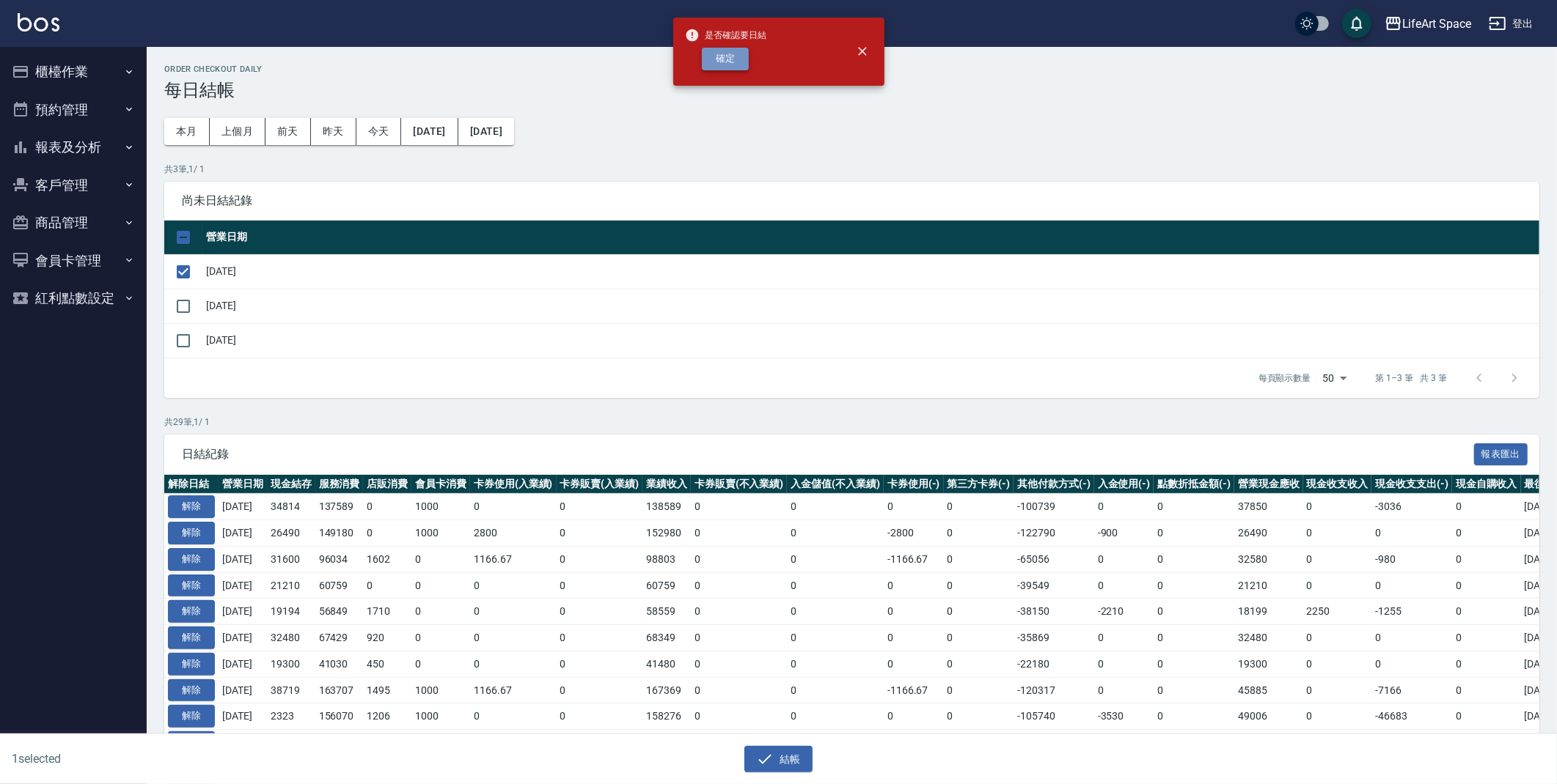
click at [733, 59] on button "確定" at bounding box center [726, 59] width 47 height 23
checkbox input "false"
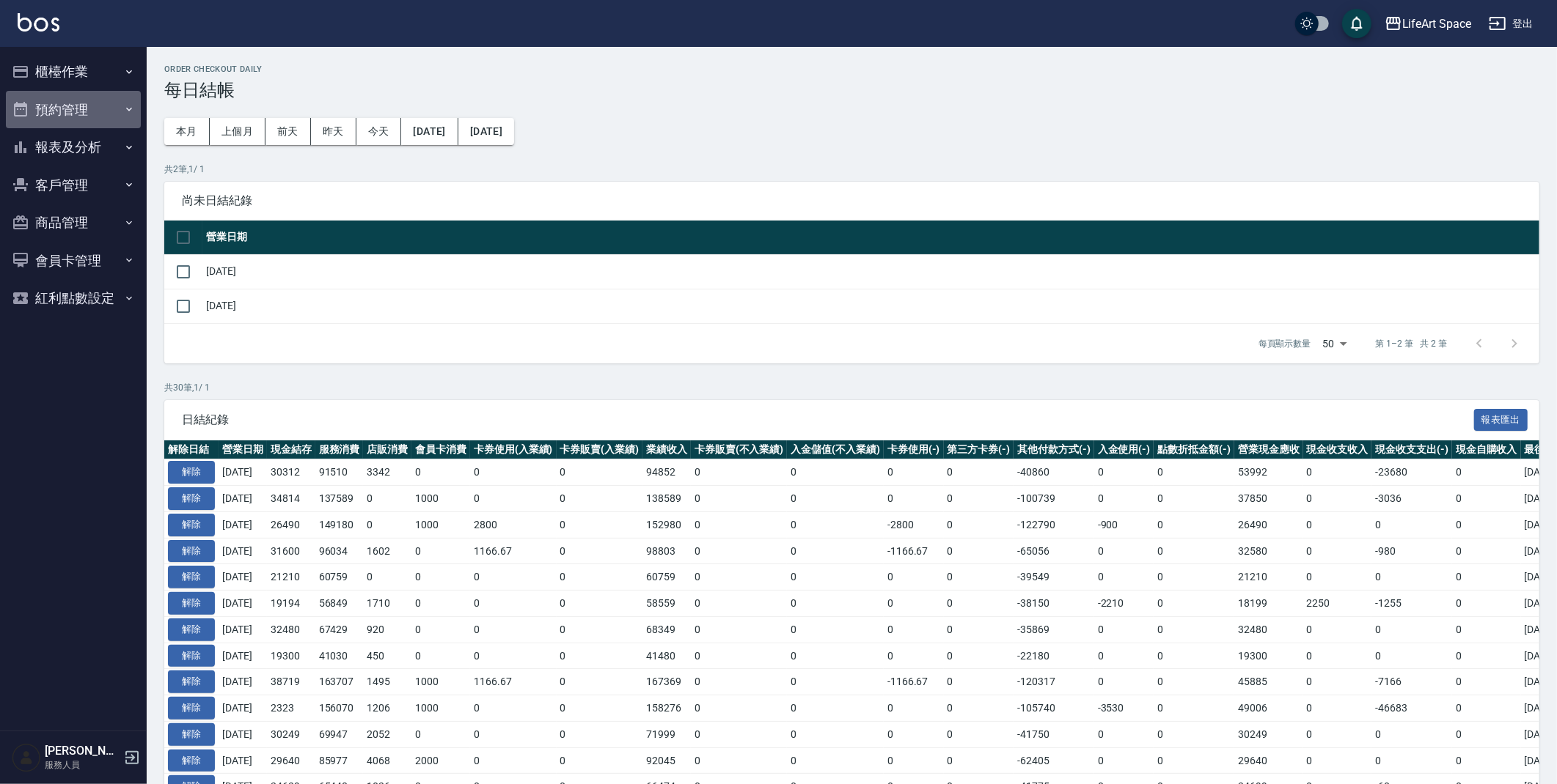
click at [83, 116] on button "預約管理" at bounding box center [73, 109] width 135 height 38
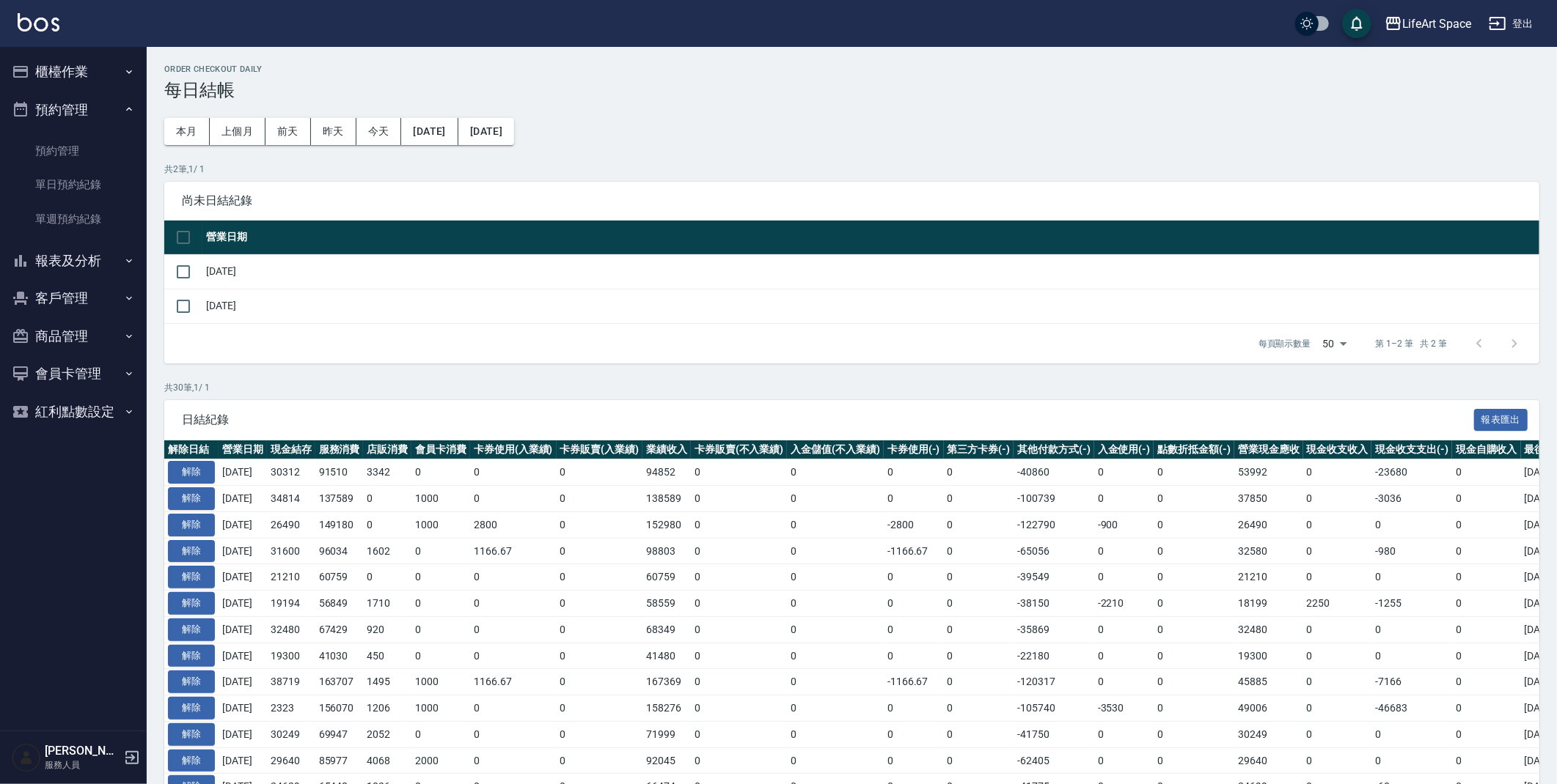
click at [105, 104] on button "預約管理" at bounding box center [73, 109] width 135 height 38
click at [107, 63] on button "櫃檯作業" at bounding box center [73, 71] width 135 height 38
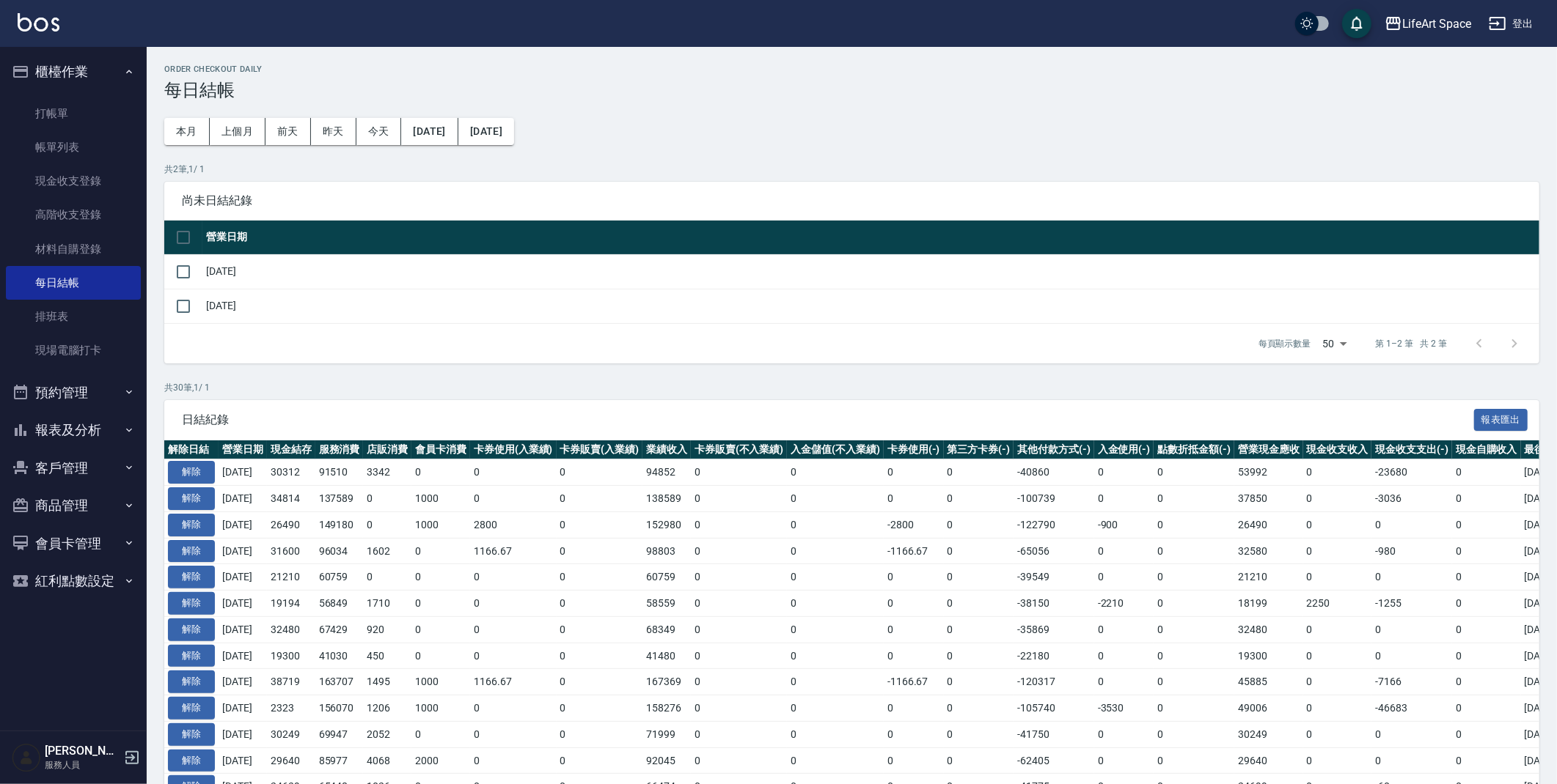
click at [83, 437] on button "報表及分析" at bounding box center [73, 430] width 135 height 38
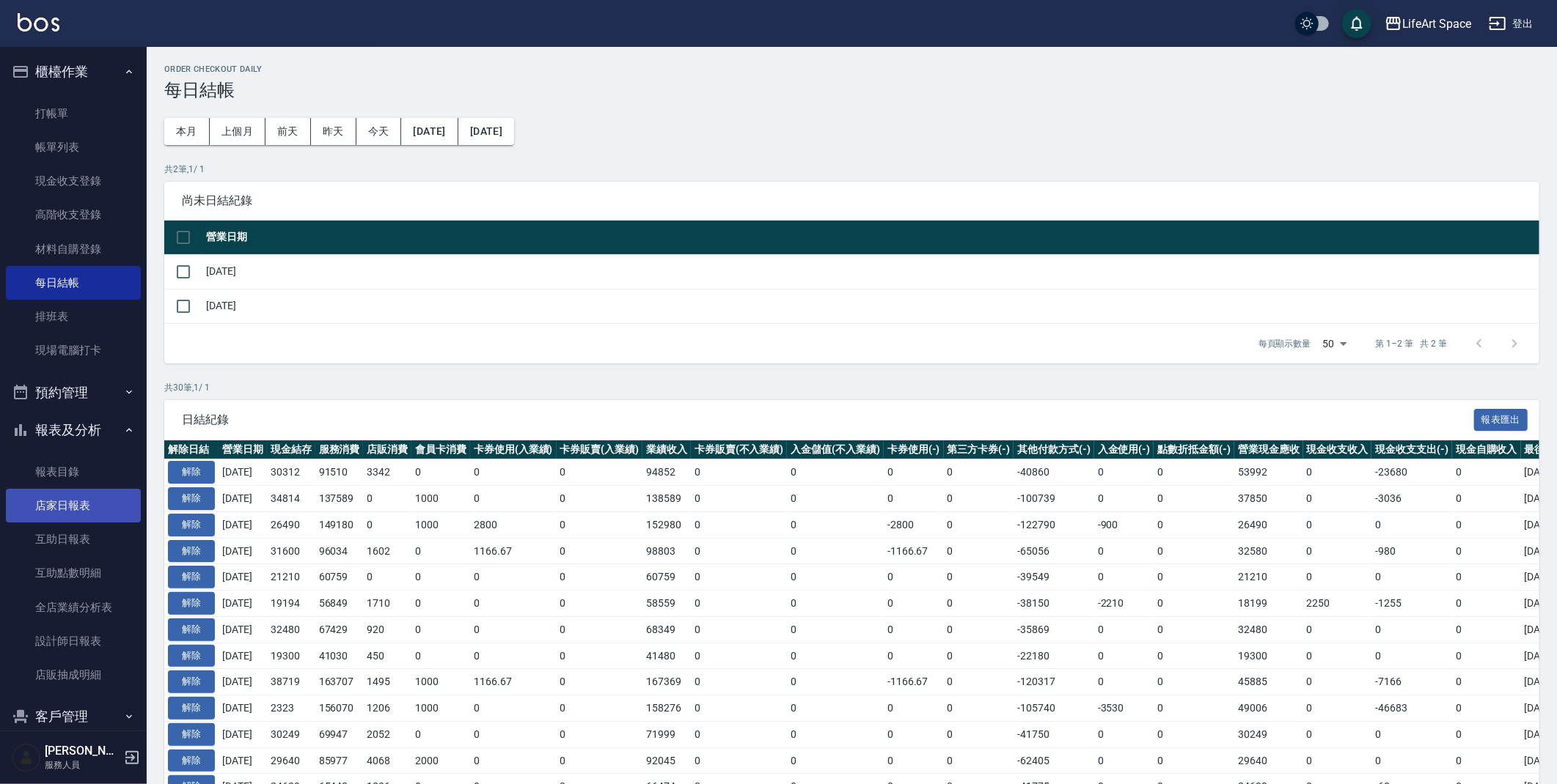
click at [94, 511] on link "店家日報表" at bounding box center [73, 505] width 135 height 34
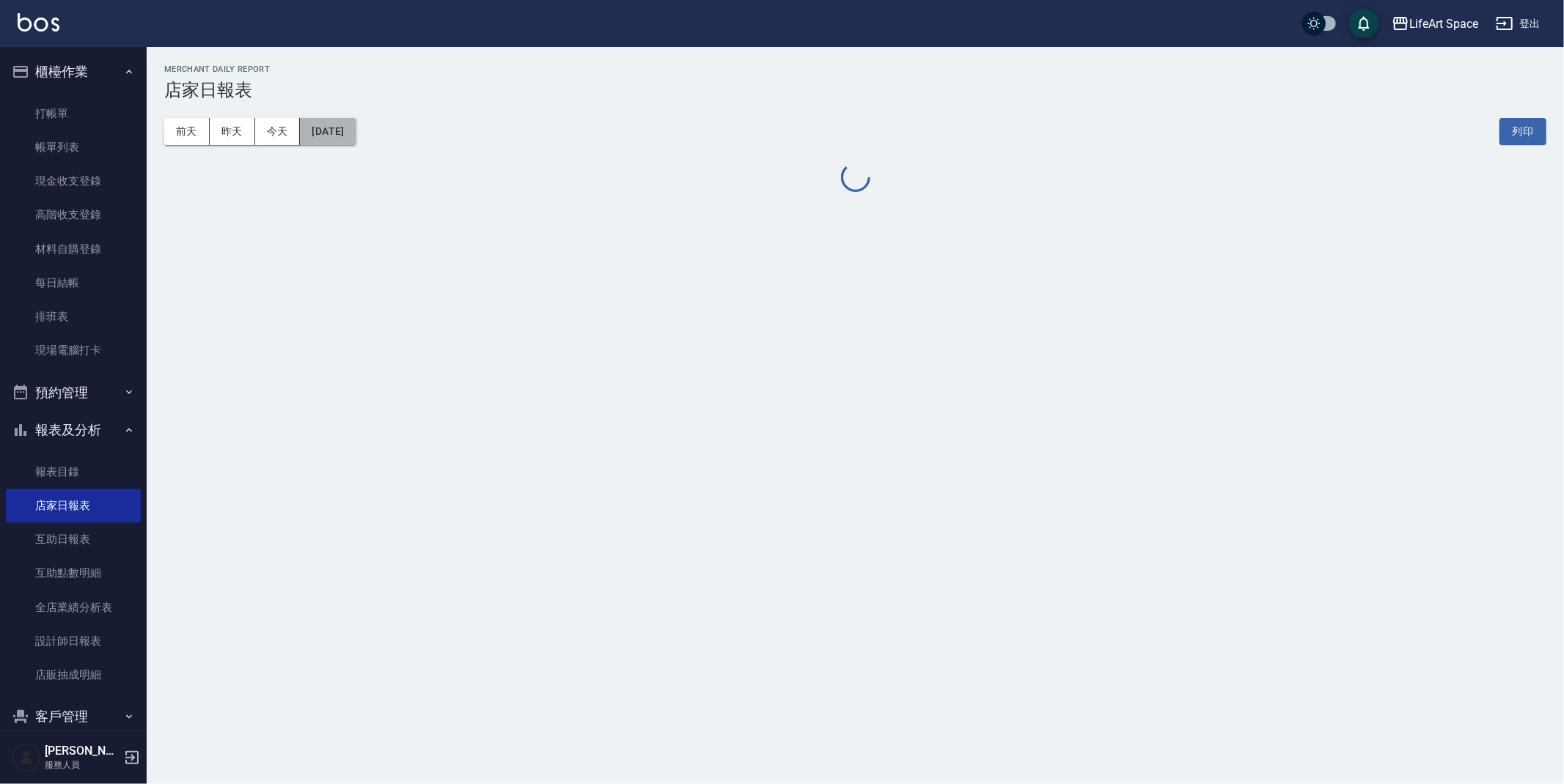
click at [340, 132] on button "[DATE]" at bounding box center [327, 132] width 55 height 27
click at [356, 135] on button "[DATE]" at bounding box center [327, 132] width 55 height 27
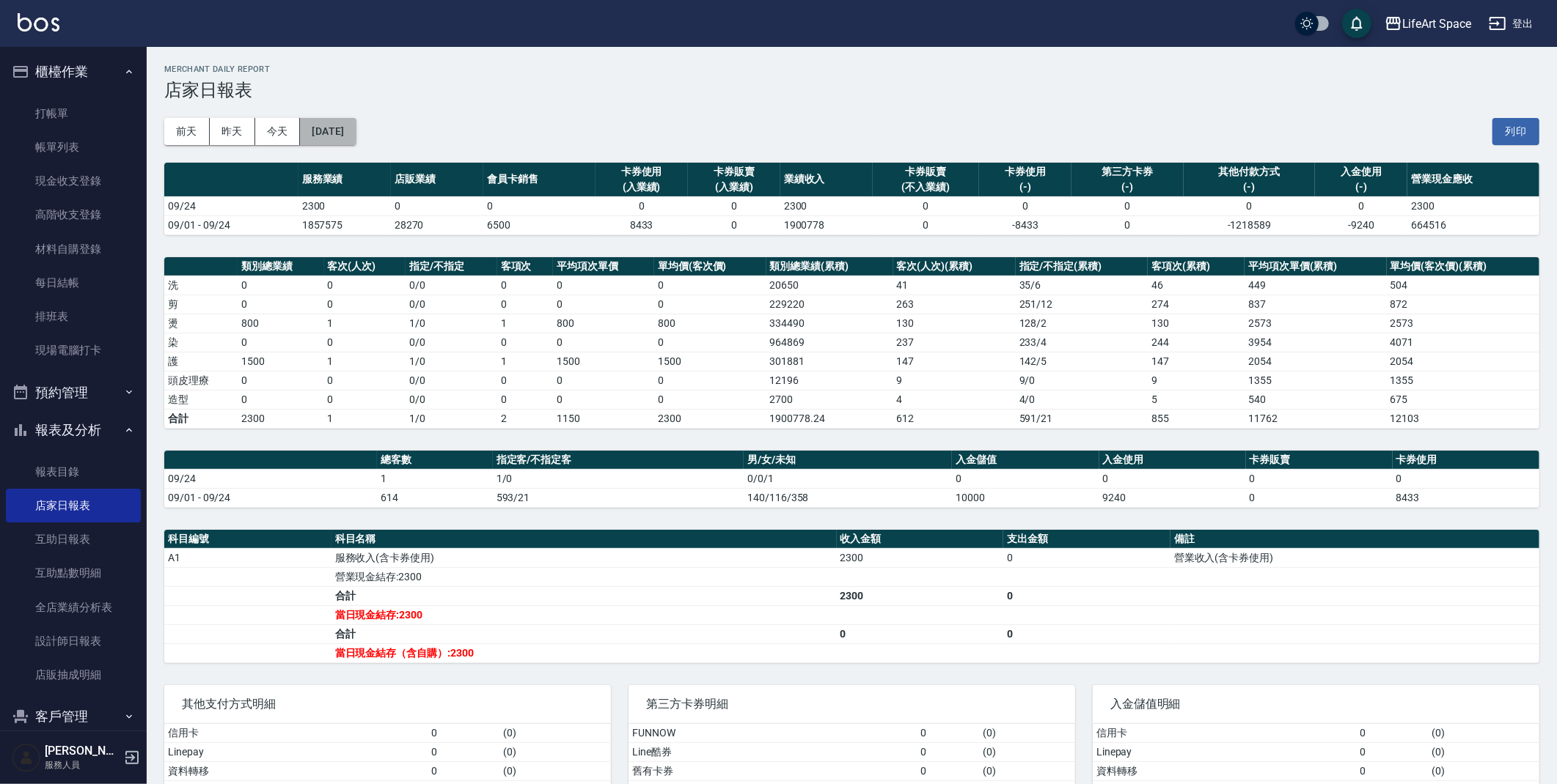
click at [356, 127] on button "[DATE]" at bounding box center [328, 132] width 55 height 27
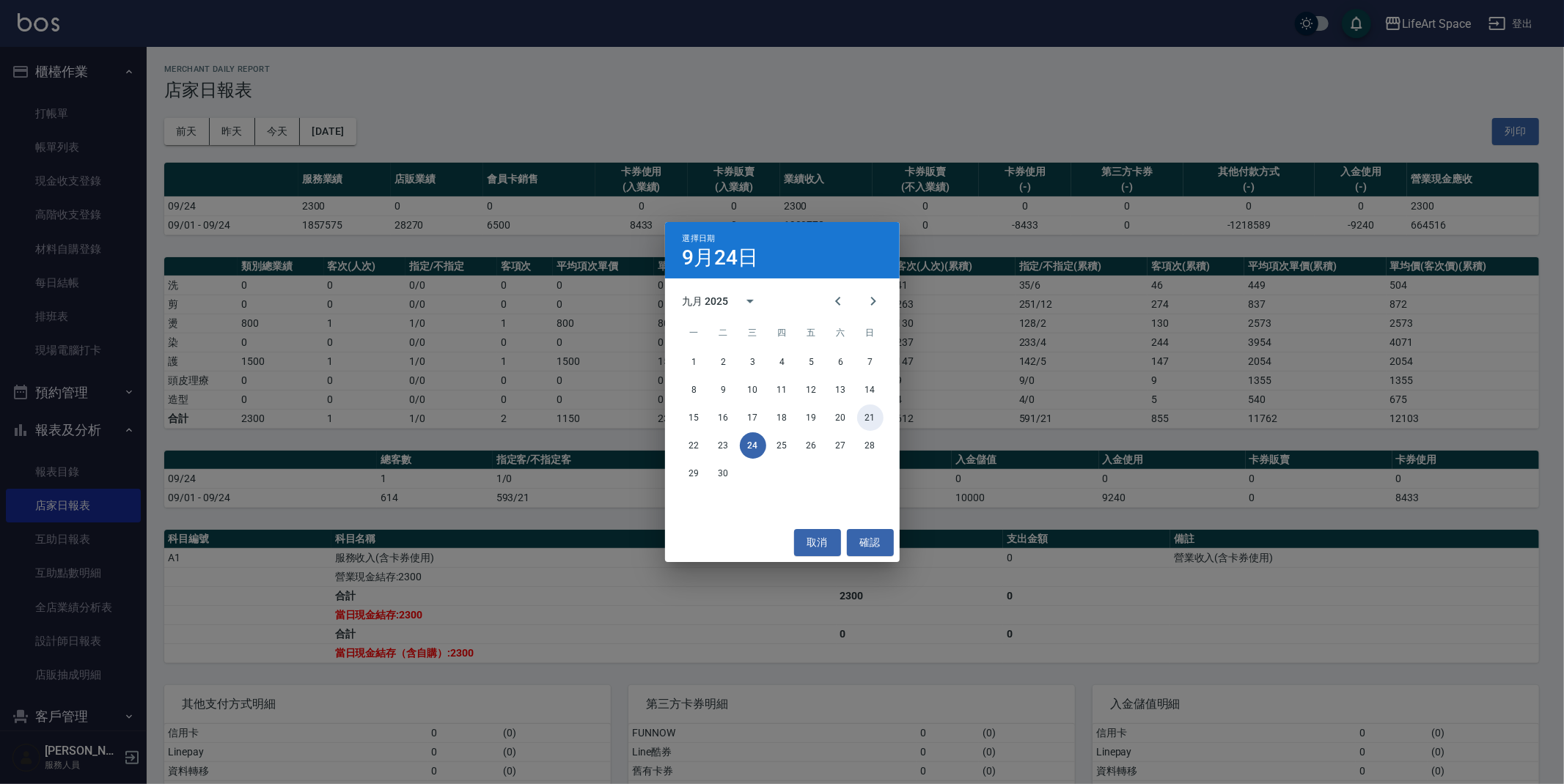
click at [876, 414] on button "21" at bounding box center [870, 417] width 26 height 26
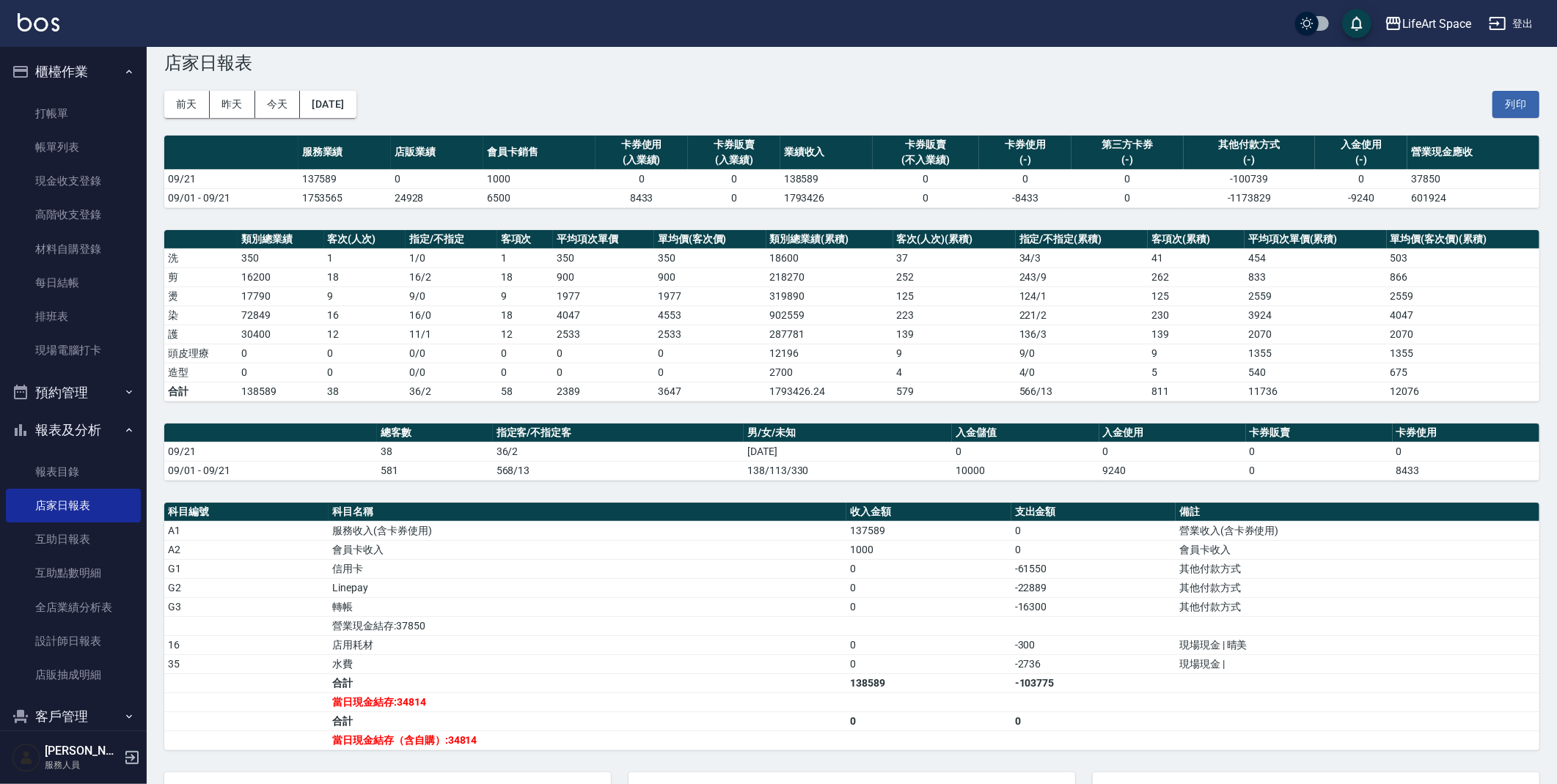
scroll to position [50, 0]
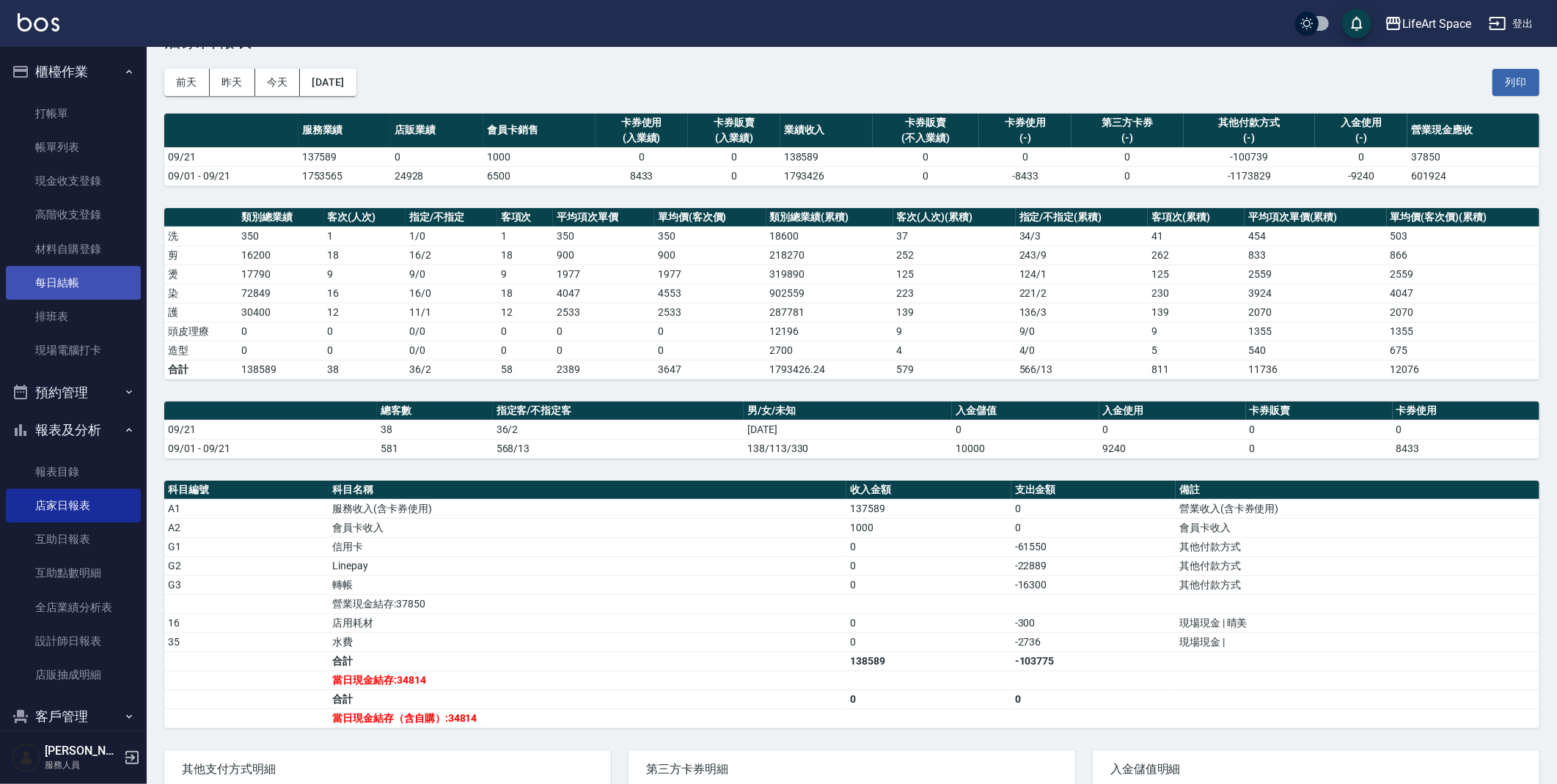
click at [86, 280] on link "每日結帳" at bounding box center [73, 283] width 135 height 34
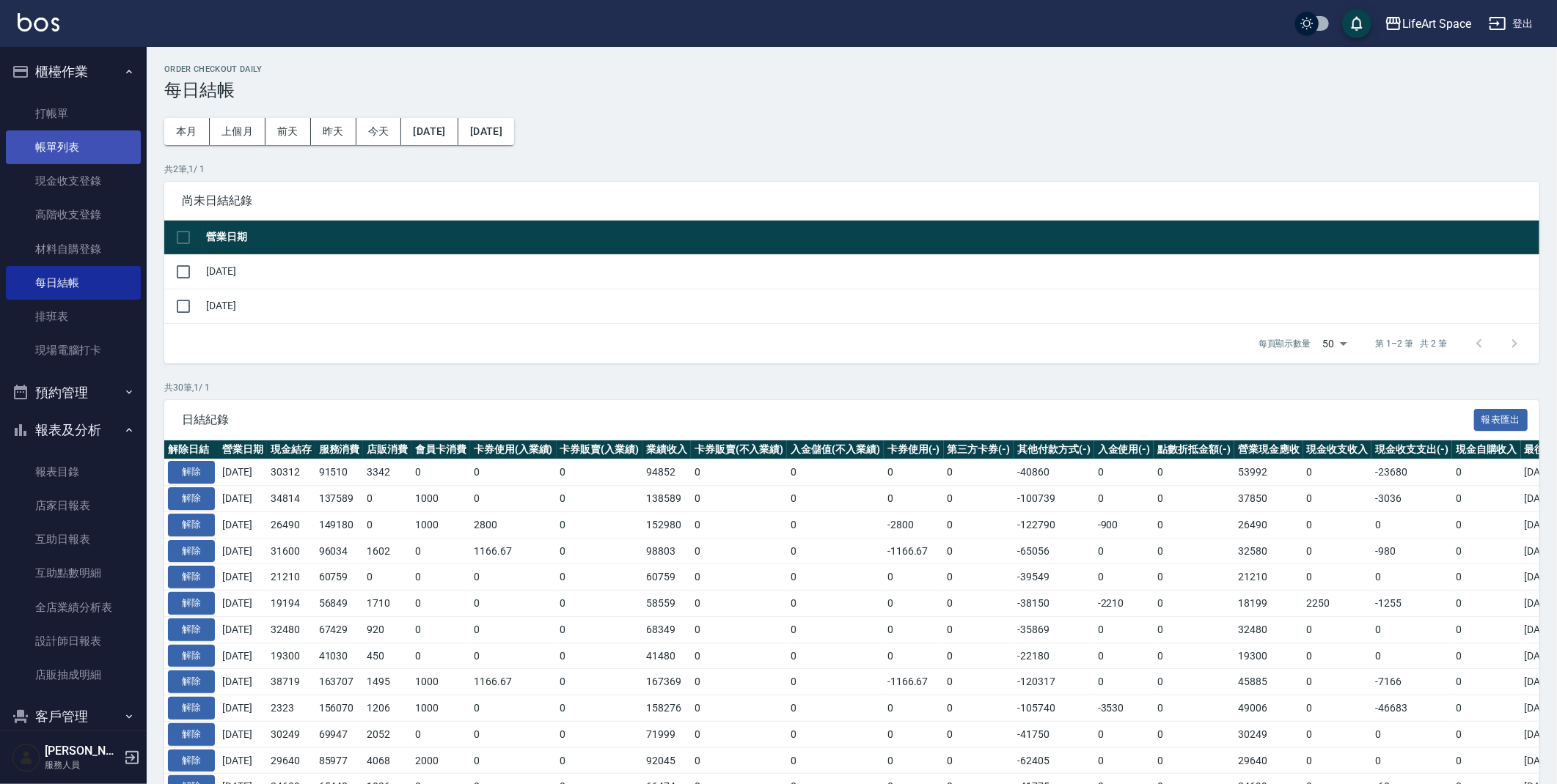
click at [105, 156] on link "帳單列表" at bounding box center [73, 147] width 135 height 34
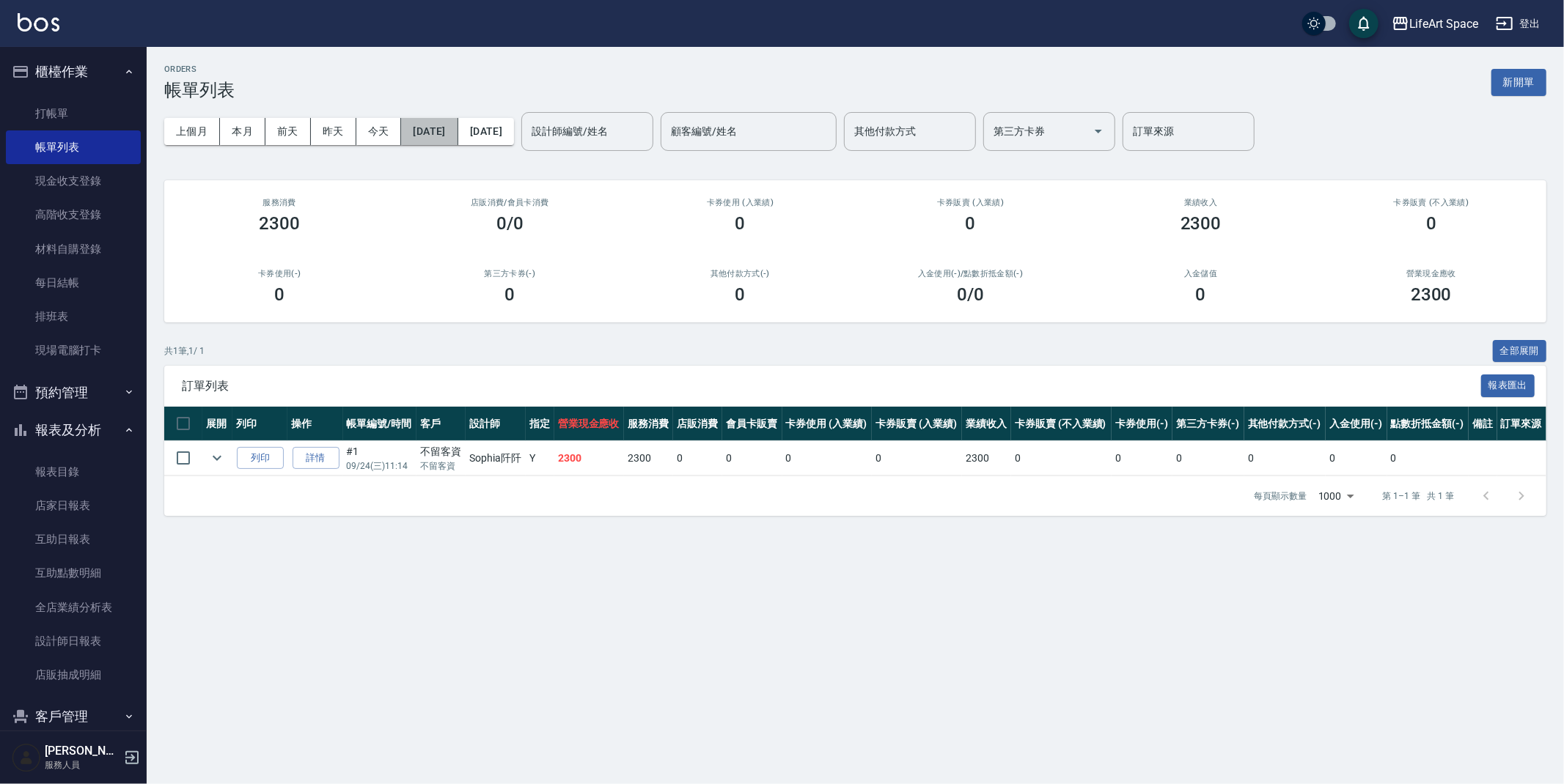
click at [439, 130] on button "[DATE]" at bounding box center [429, 132] width 56 height 27
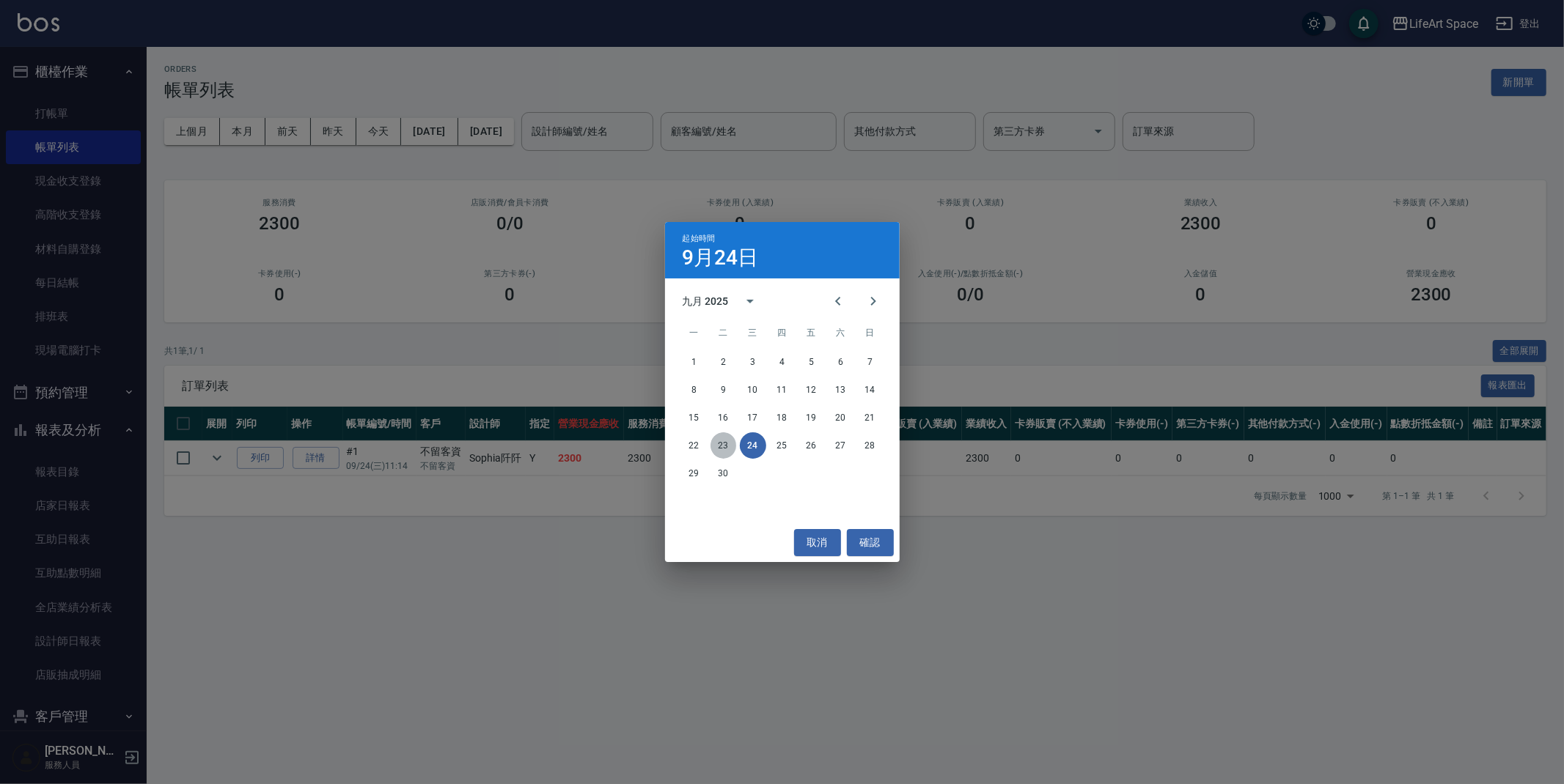
click at [728, 442] on button "23" at bounding box center [723, 445] width 26 height 26
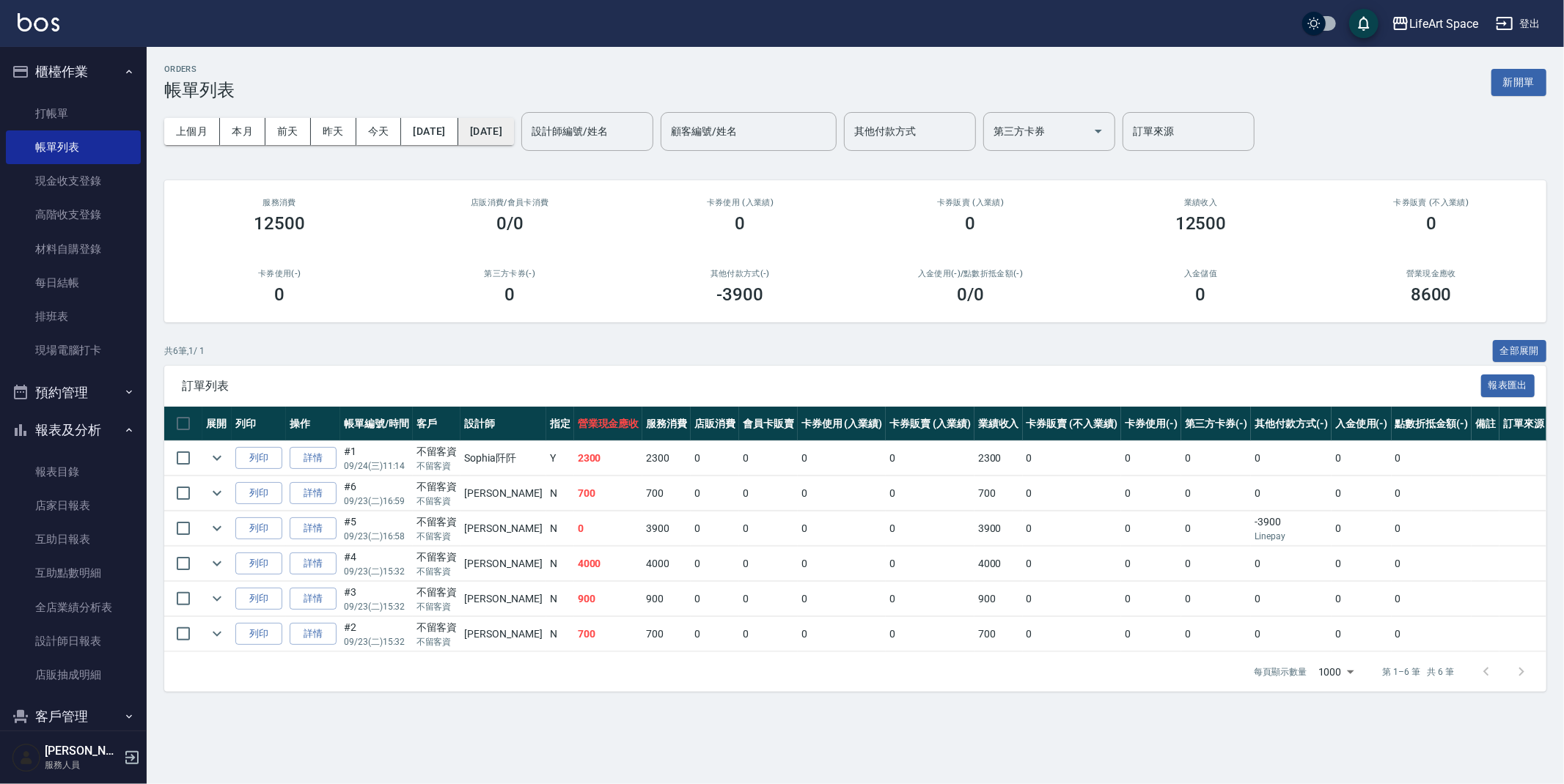
drag, startPoint x: 564, startPoint y: 136, endPoint x: 558, endPoint y: 130, distance: 8.5
click at [514, 130] on button "[DATE]" at bounding box center [486, 132] width 55 height 27
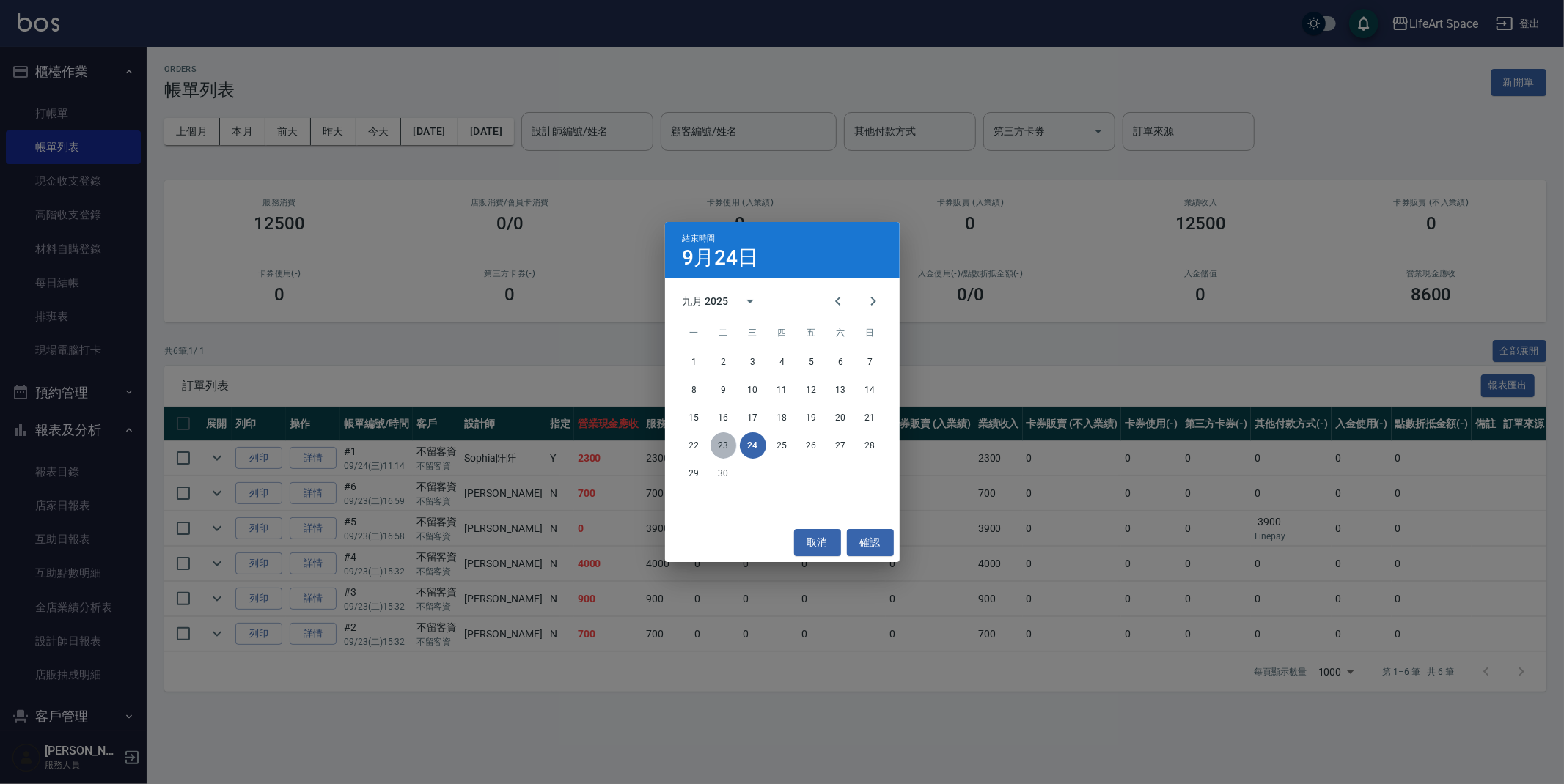
click at [714, 438] on button "23" at bounding box center [723, 445] width 26 height 26
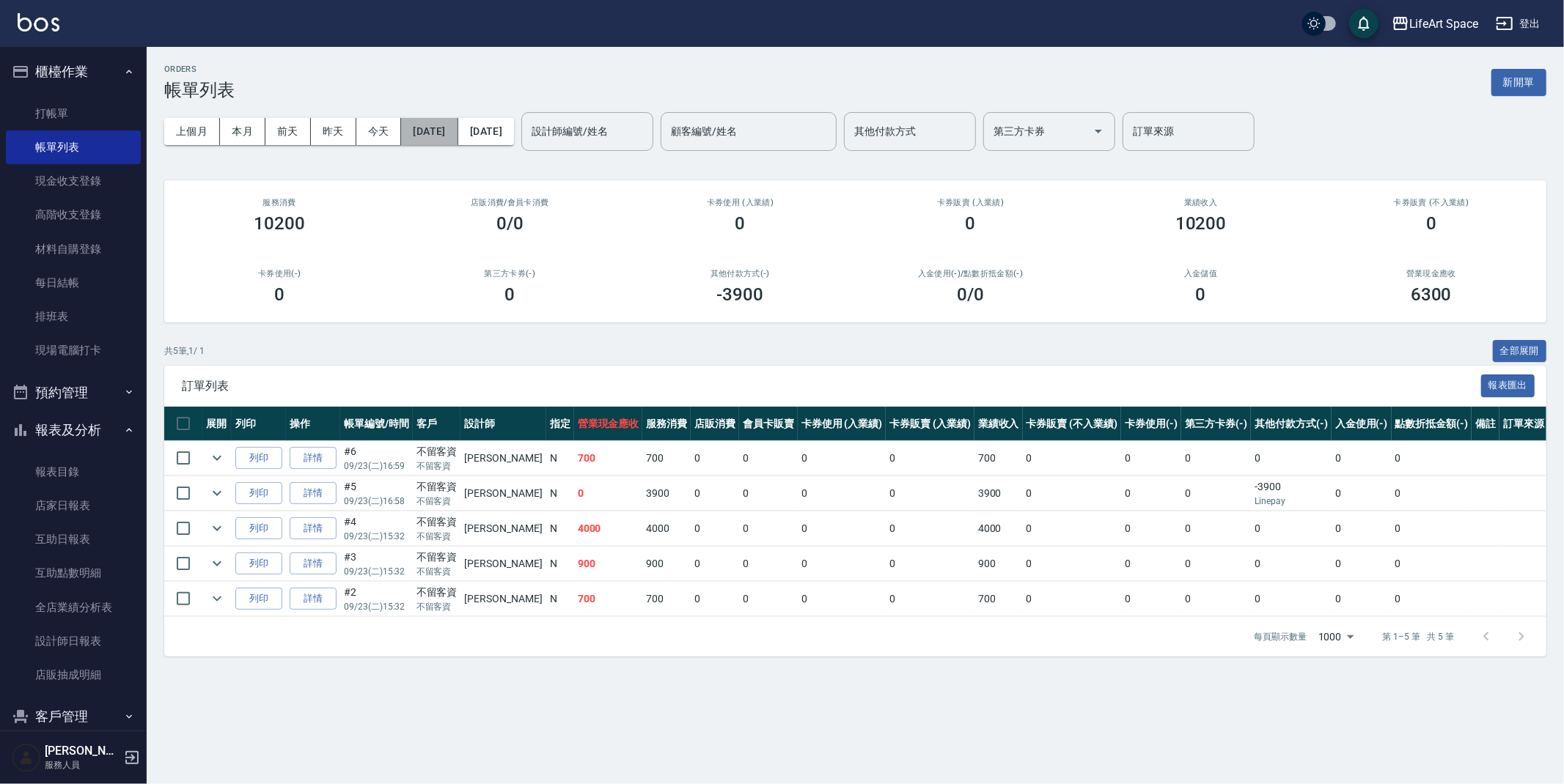
click at [425, 123] on button "[DATE]" at bounding box center [429, 132] width 56 height 27
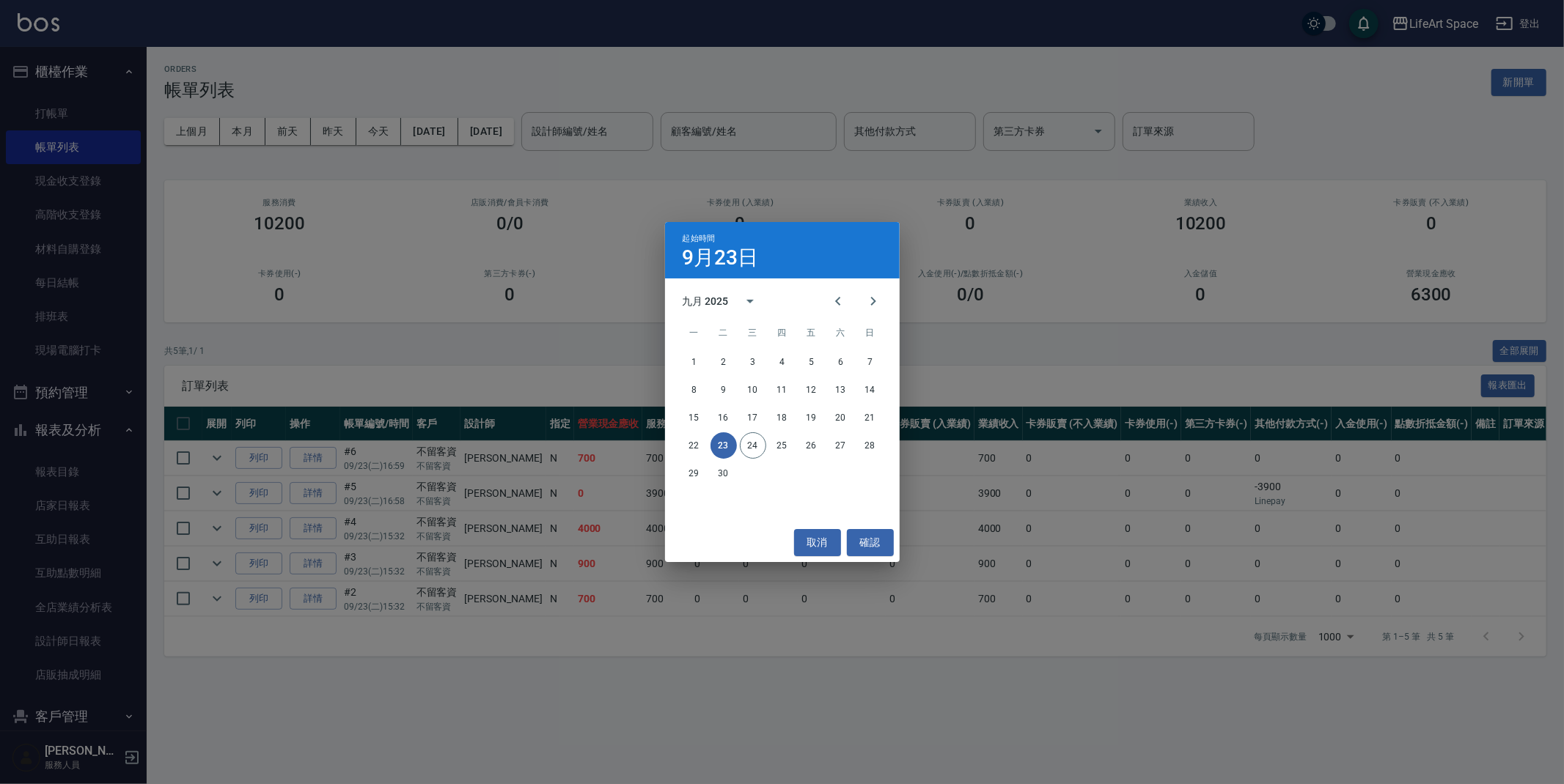
click at [721, 448] on button "23" at bounding box center [723, 445] width 26 height 26
click at [727, 448] on button "23" at bounding box center [723, 445] width 26 height 26
click at [870, 543] on button "確認" at bounding box center [871, 542] width 47 height 27
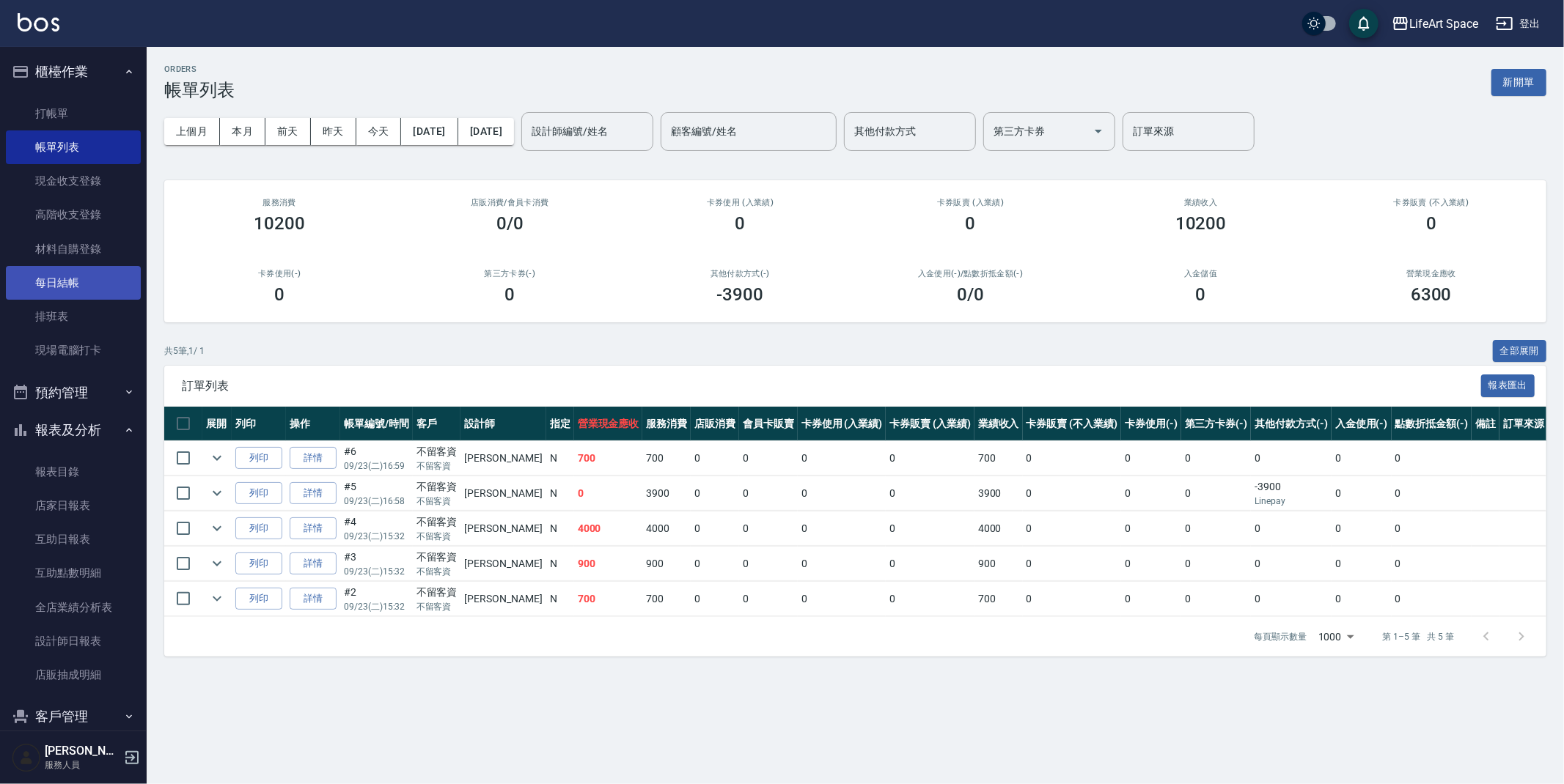
click at [50, 292] on link "每日結帳" at bounding box center [73, 283] width 135 height 34
click at [51, 292] on link "每日結帳" at bounding box center [73, 283] width 135 height 34
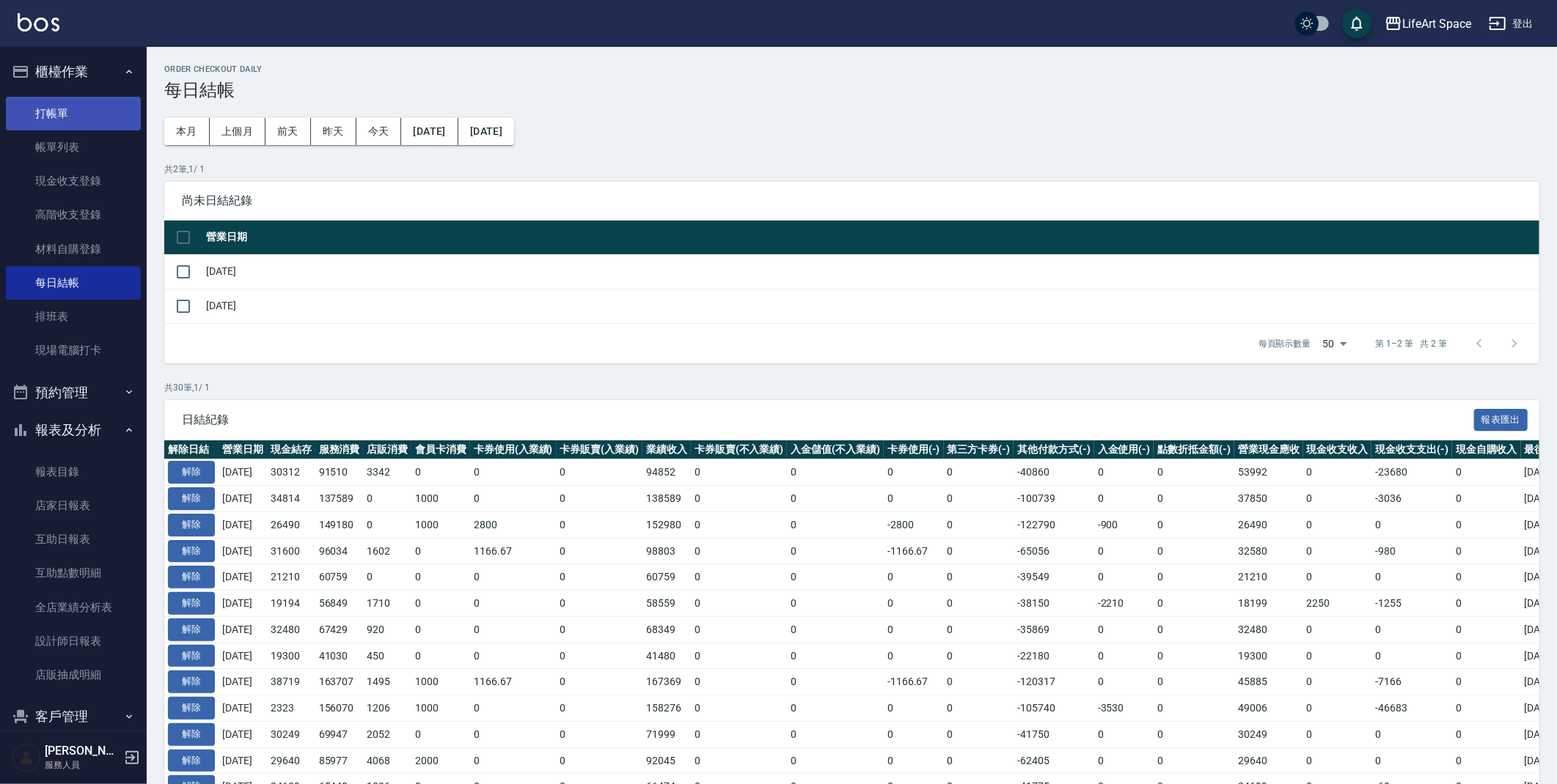
click at [71, 125] on link "打帳單" at bounding box center [73, 113] width 135 height 34
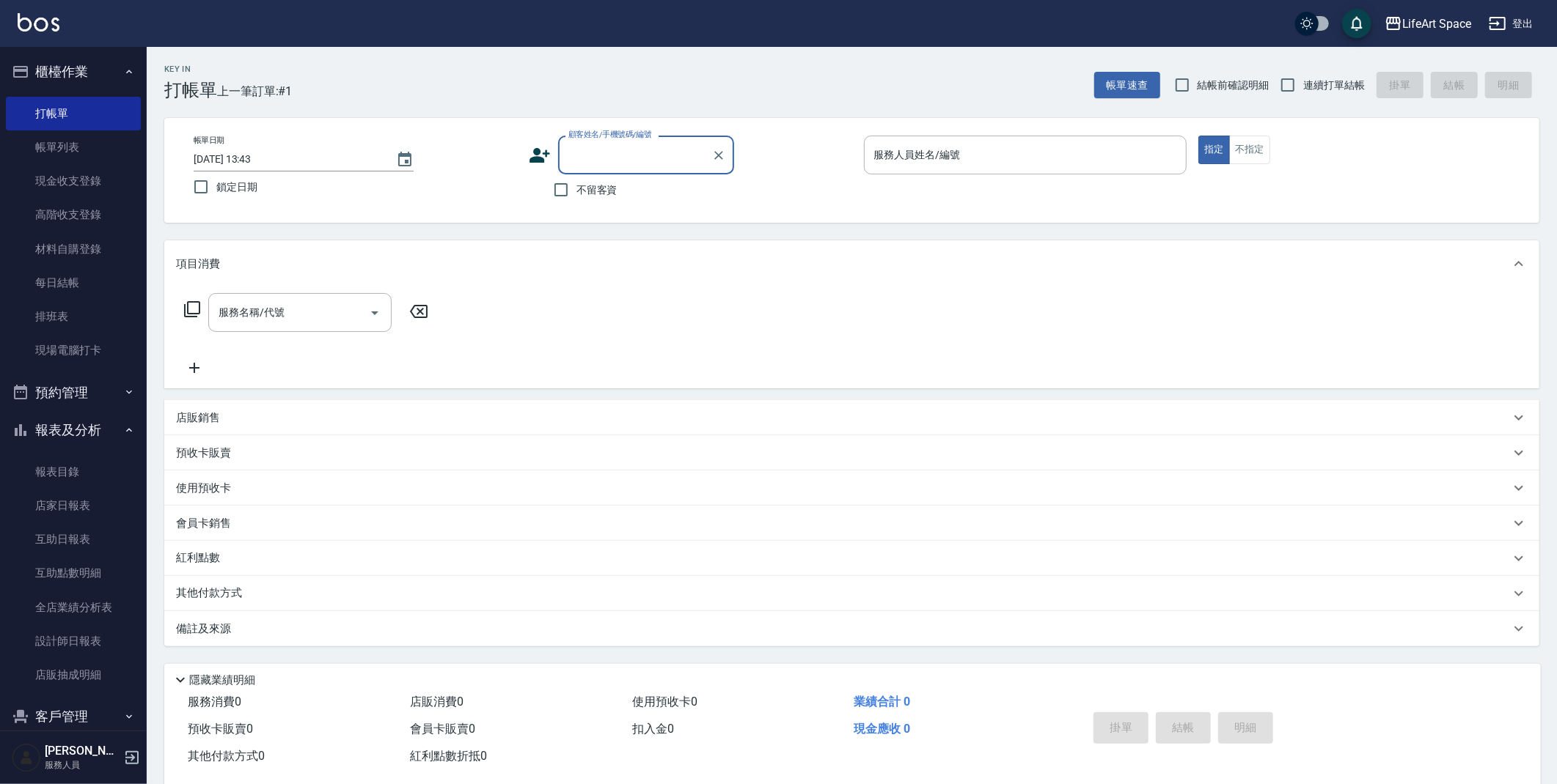
click at [545, 159] on icon at bounding box center [540, 155] width 22 height 22
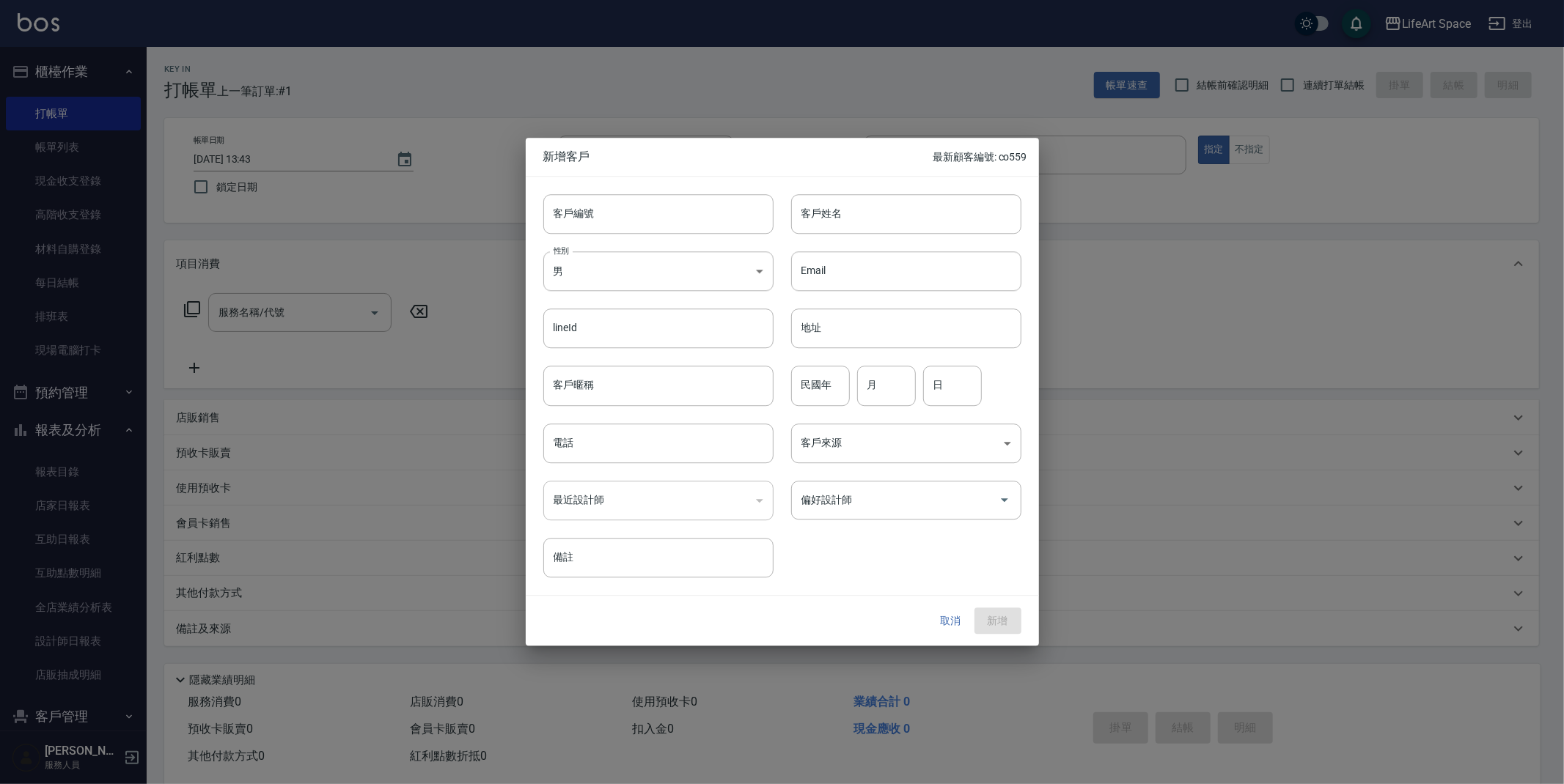
click at [945, 627] on button "取消" at bounding box center [951, 621] width 47 height 27
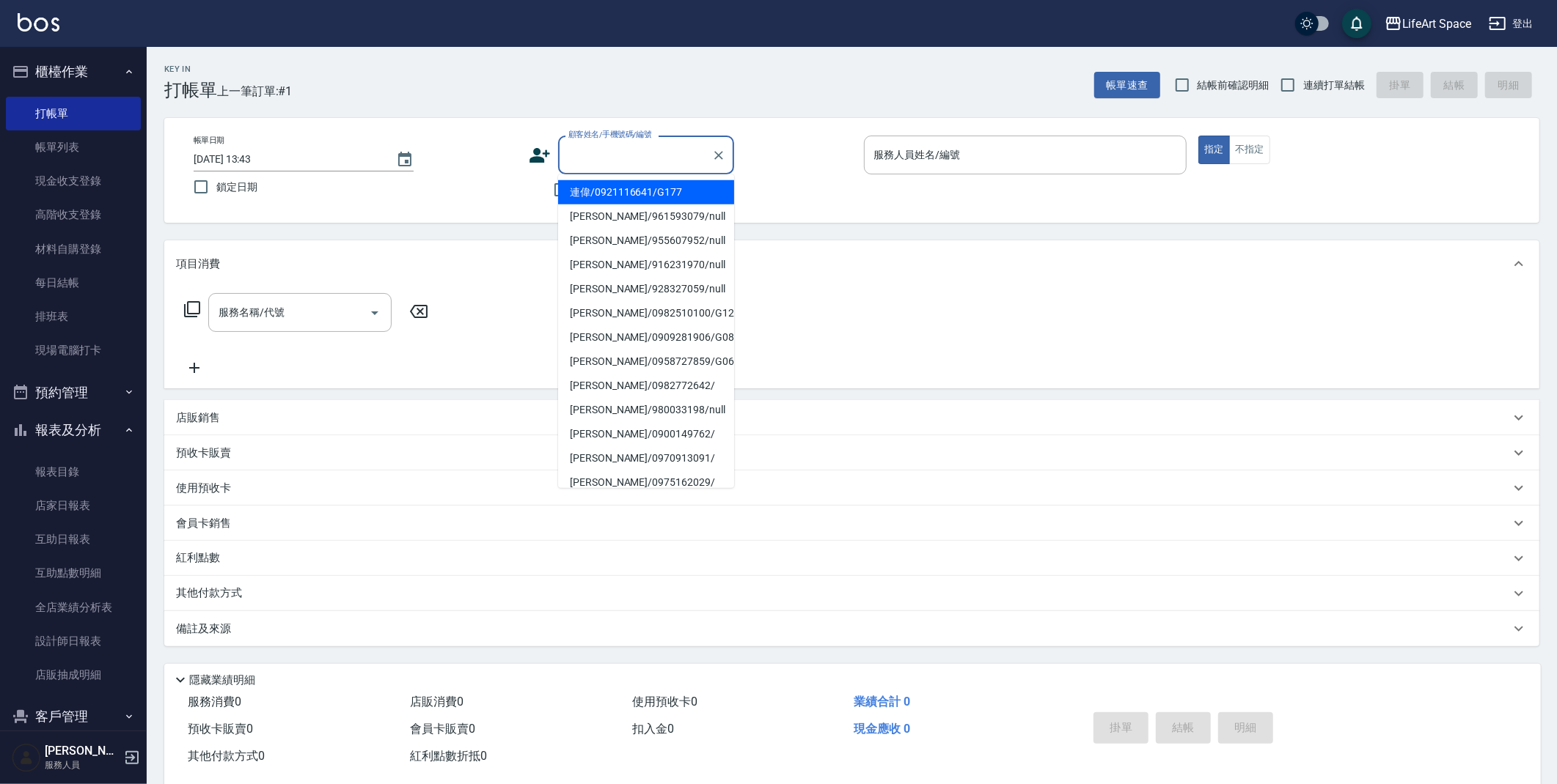
click at [606, 155] on input "顧客姓名/手機號碼/編號" at bounding box center [635, 154] width 141 height 26
drag, startPoint x: 600, startPoint y: 199, endPoint x: 598, endPoint y: 190, distance: 9.2
click at [599, 199] on li "連偉/0921116641/G177" at bounding box center [647, 192] width 176 height 24
type input "連偉/0921116641/G177"
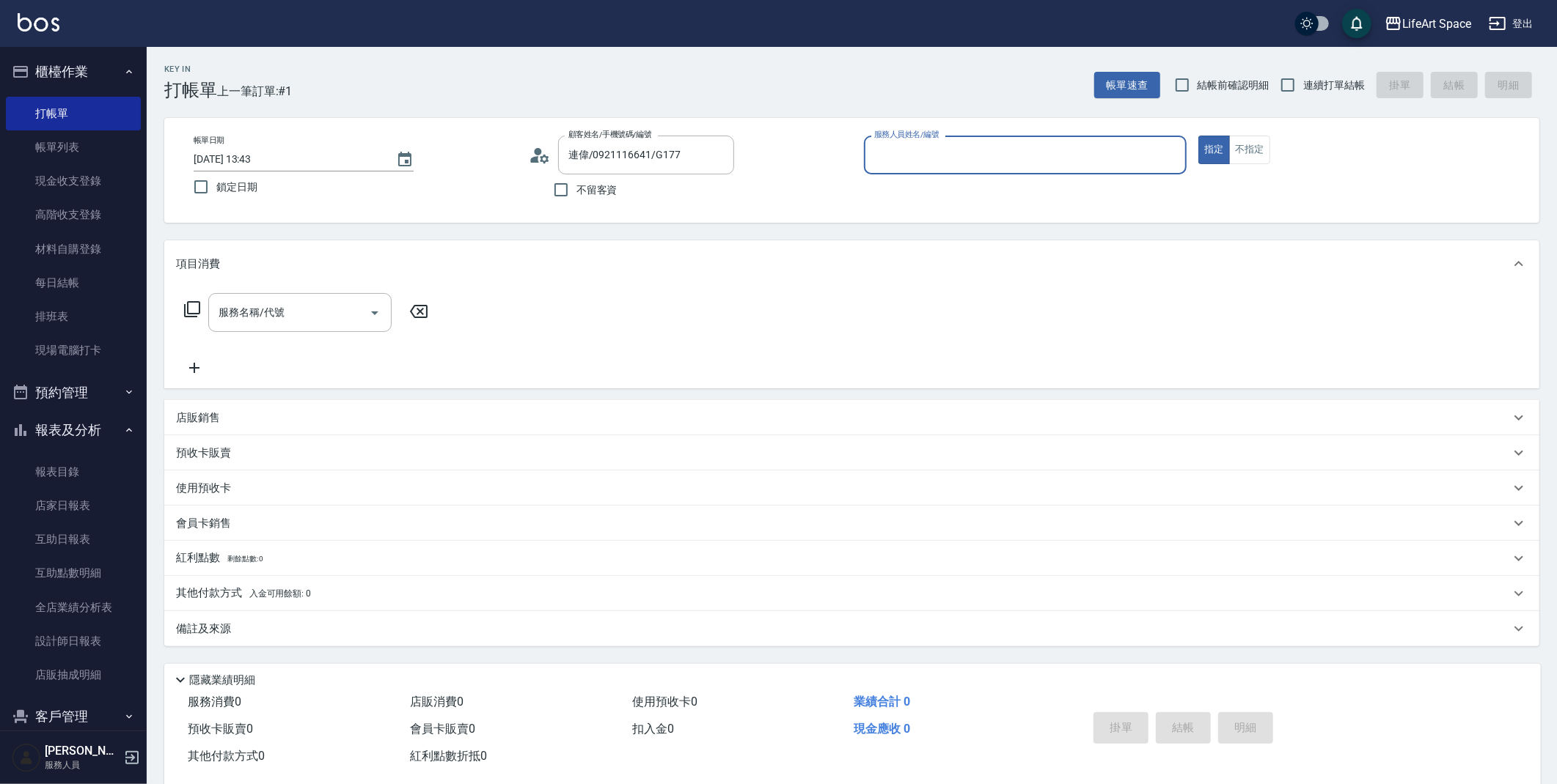
click at [540, 159] on icon at bounding box center [540, 155] width 22 height 22
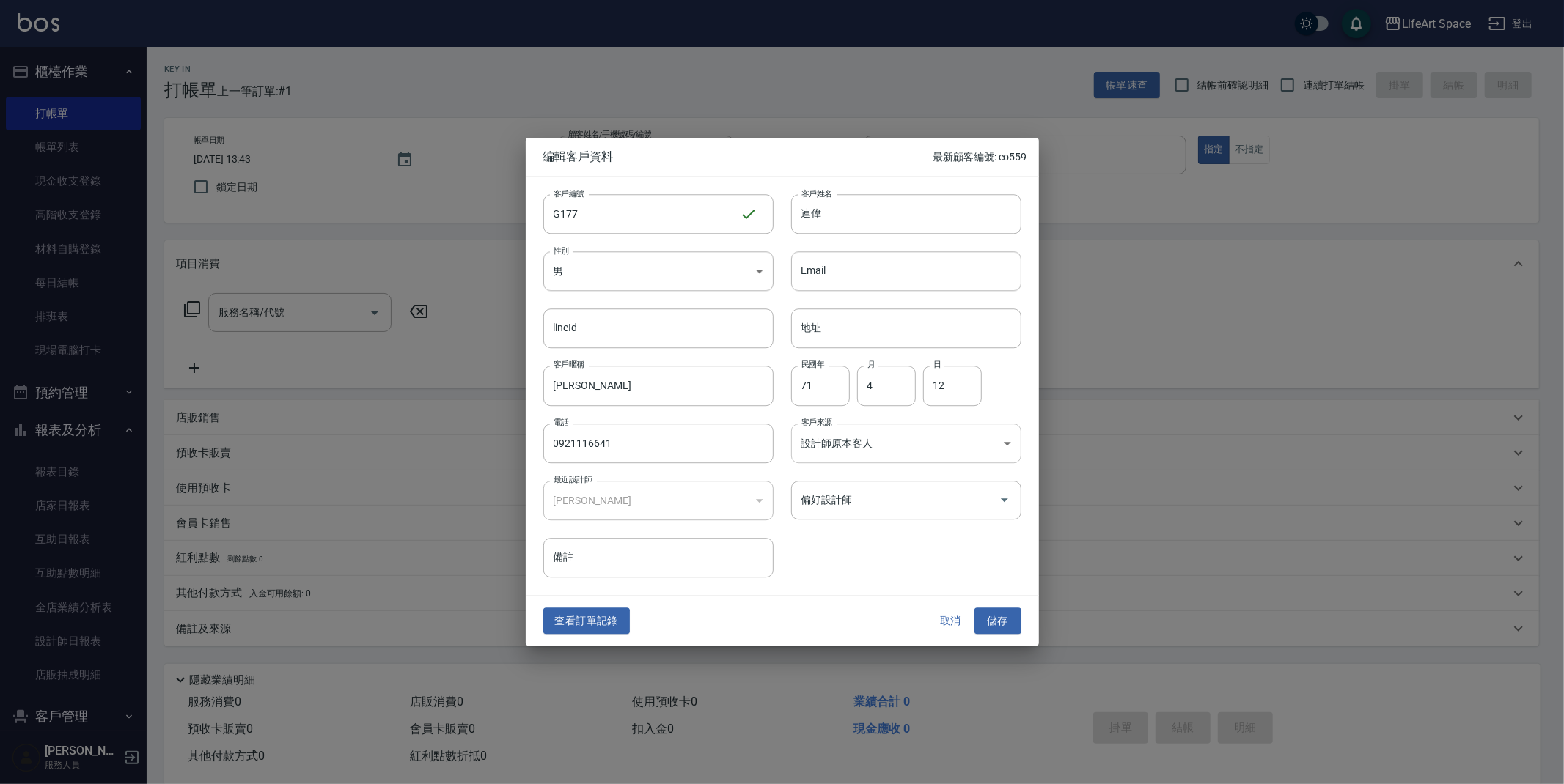
click at [938, 433] on body "LifeArt Space 登出 櫃檯作業 打帳單 帳單列表 現金收支登錄 高階收支登錄 材料自購登錄 每日結帳 排班表 現場電腦打卡 預約管理 預約管理 單…" at bounding box center [782, 403] width 1564 height 806
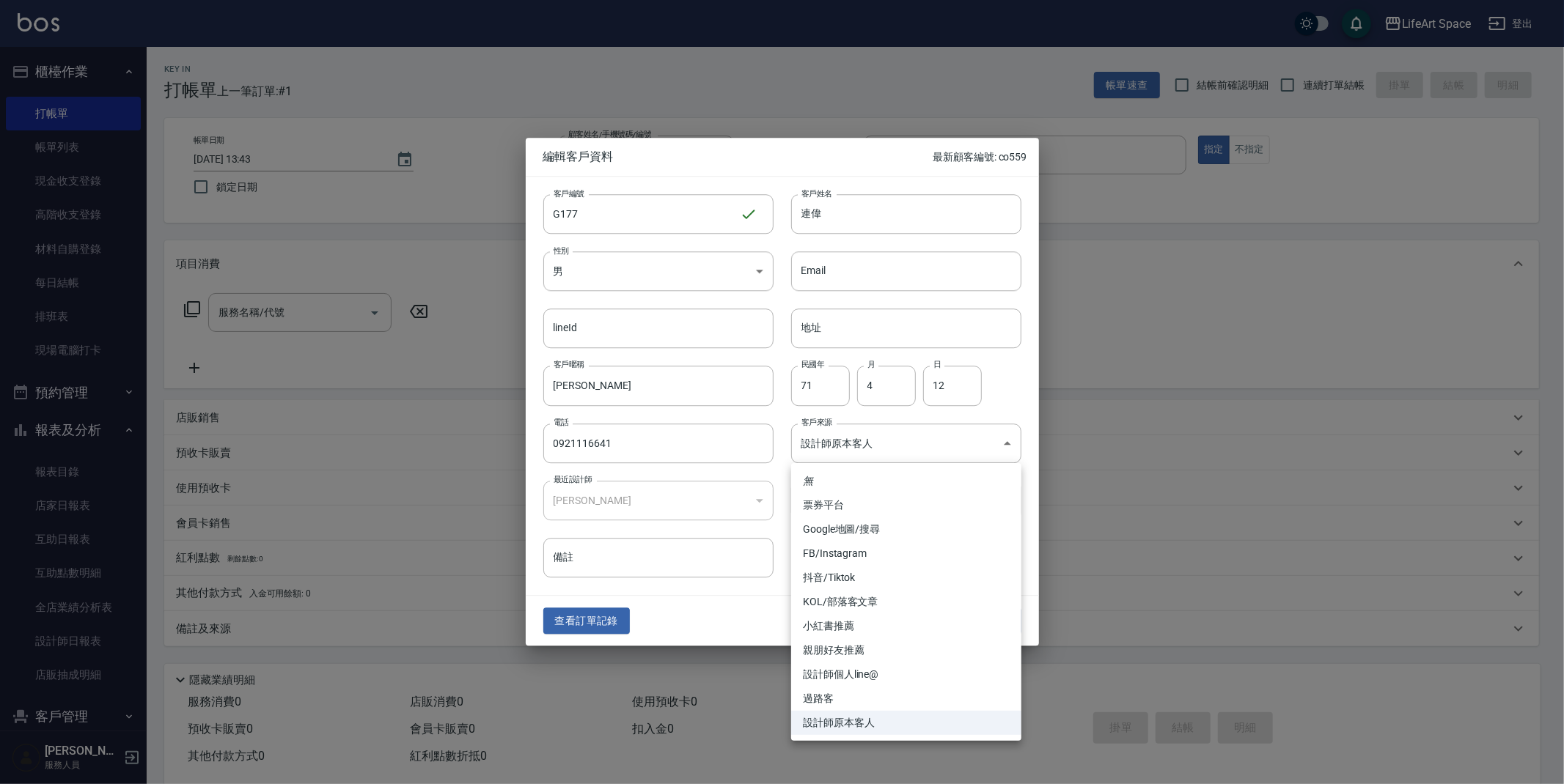
click at [808, 724] on li "設計師原本客人" at bounding box center [906, 723] width 230 height 24
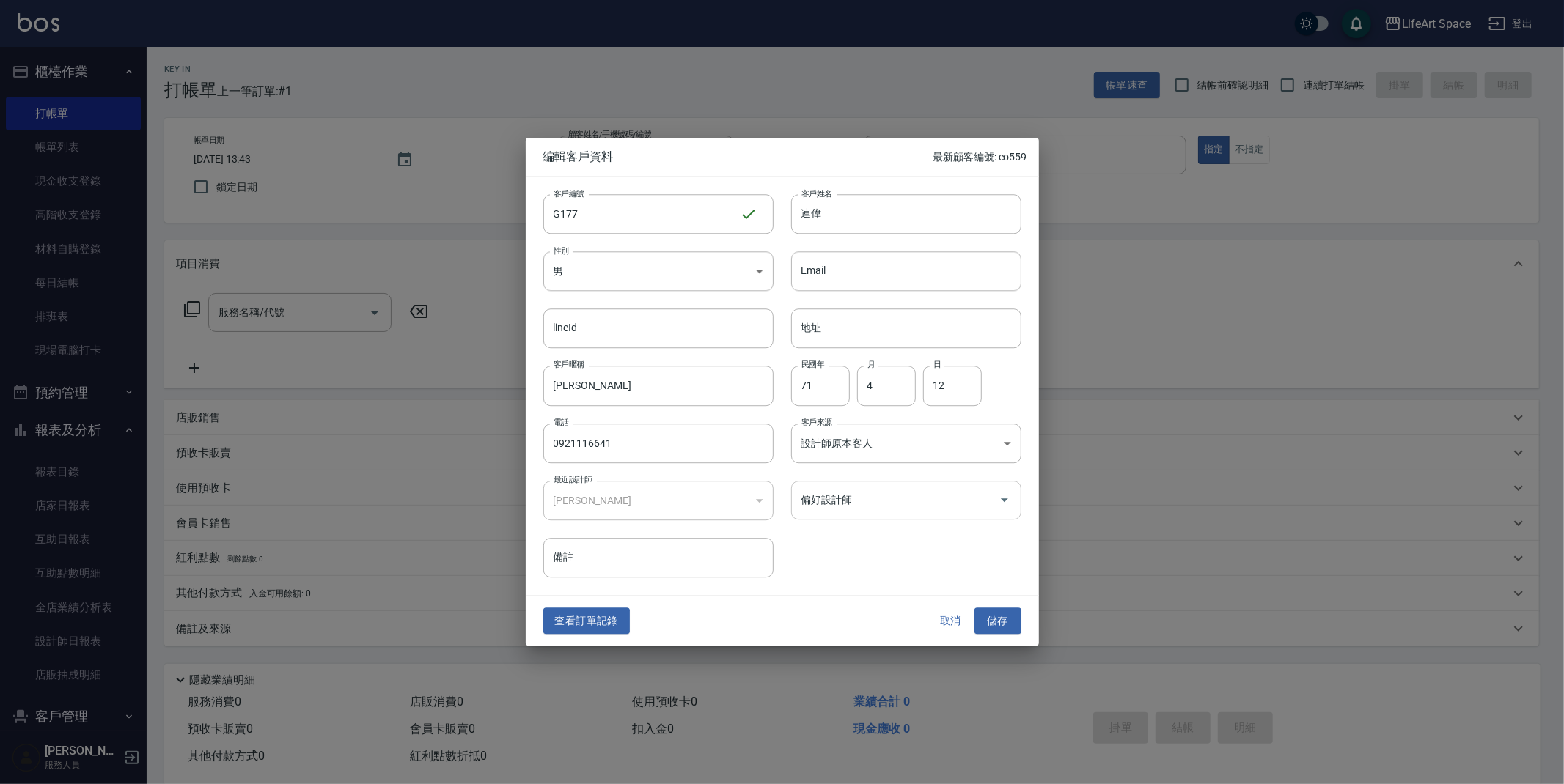
click at [869, 499] on input "偏好設計師" at bounding box center [895, 500] width 195 height 26
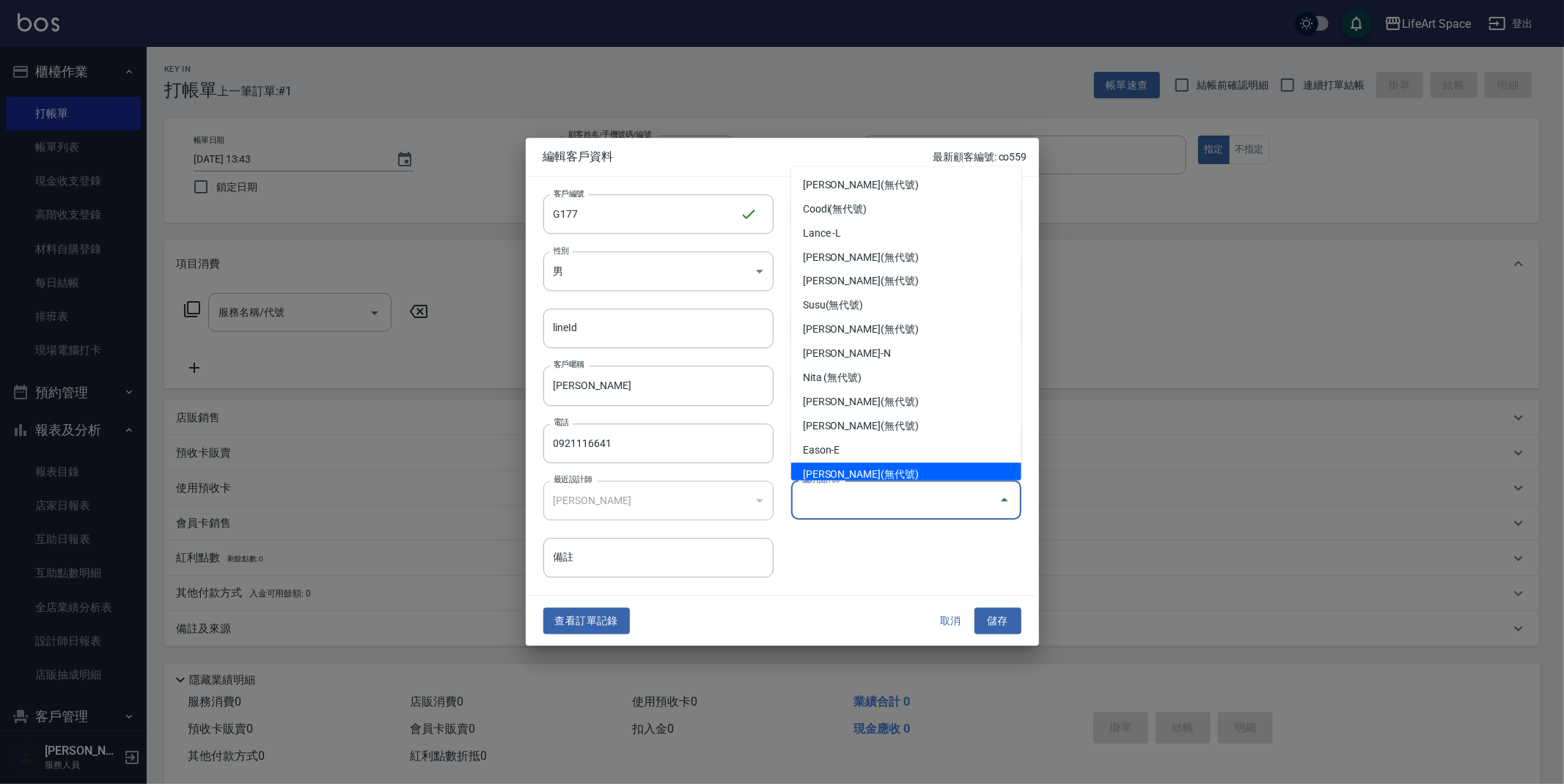
click at [829, 464] on li "[PERSON_NAME](無代號)" at bounding box center [906, 475] width 230 height 24
type input "[PERSON_NAME]"
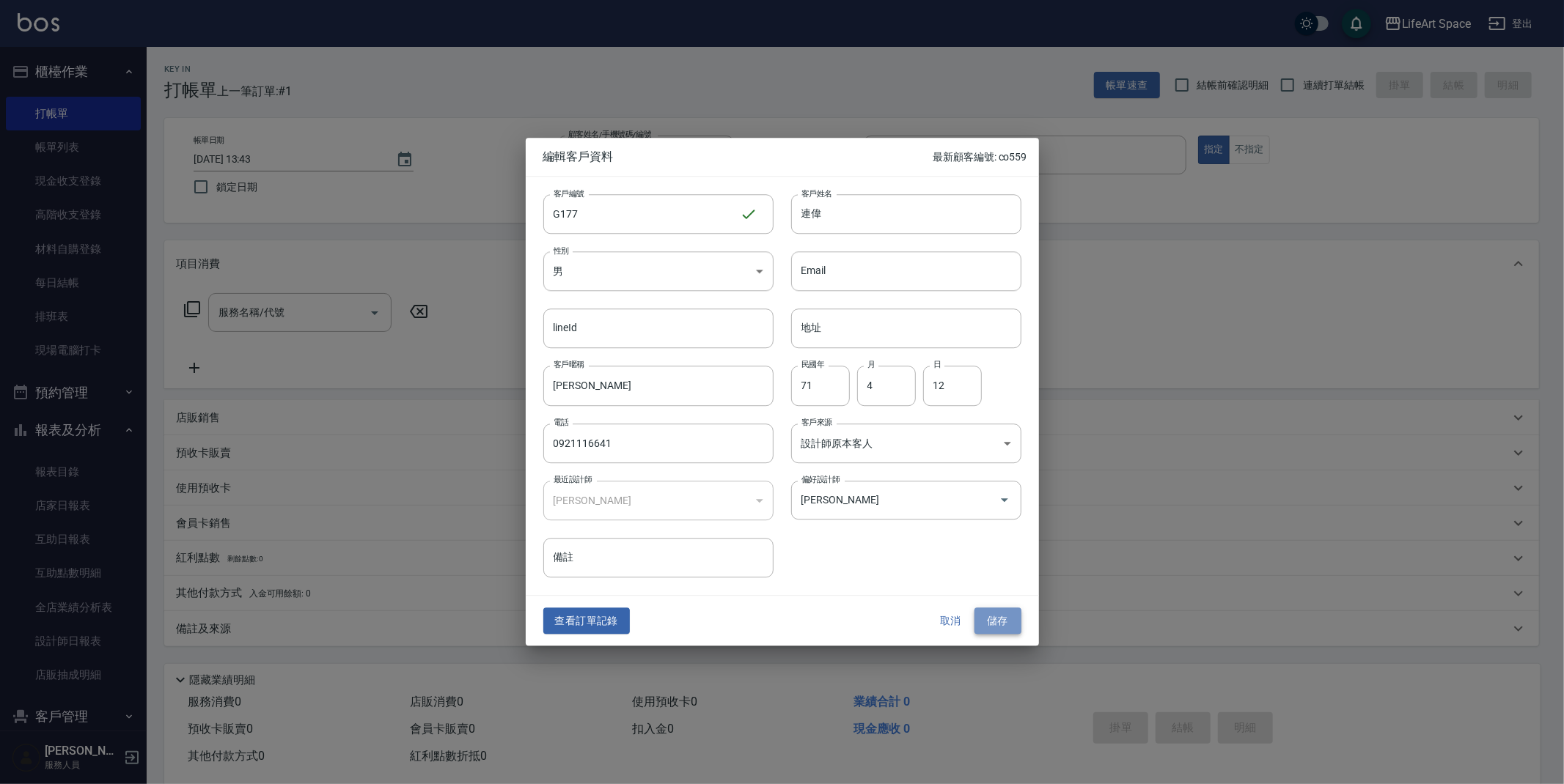
click at [1006, 616] on button "儲存" at bounding box center [997, 621] width 47 height 27
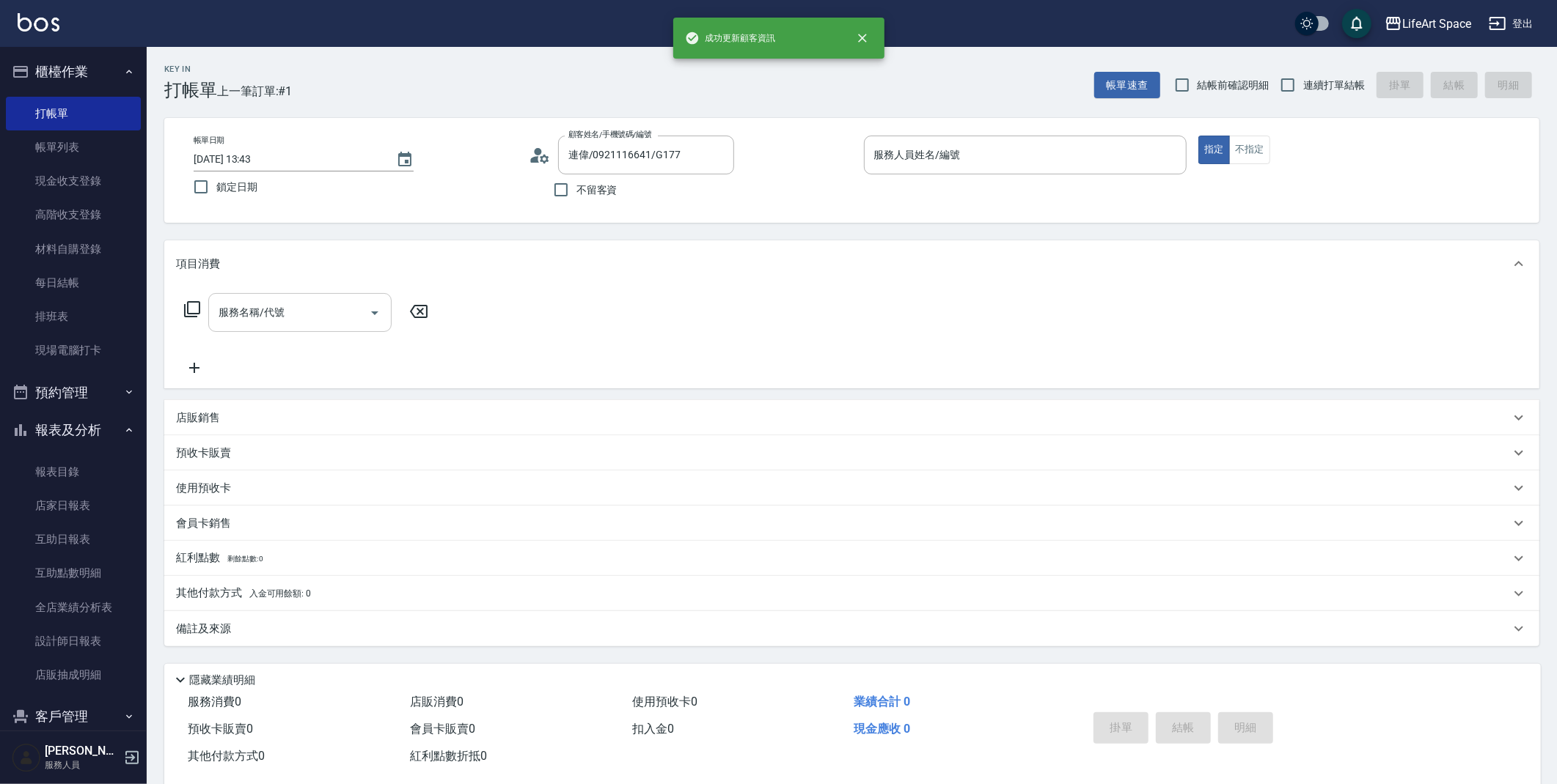
click at [289, 306] on input "服務名稱/代號" at bounding box center [289, 312] width 148 height 26
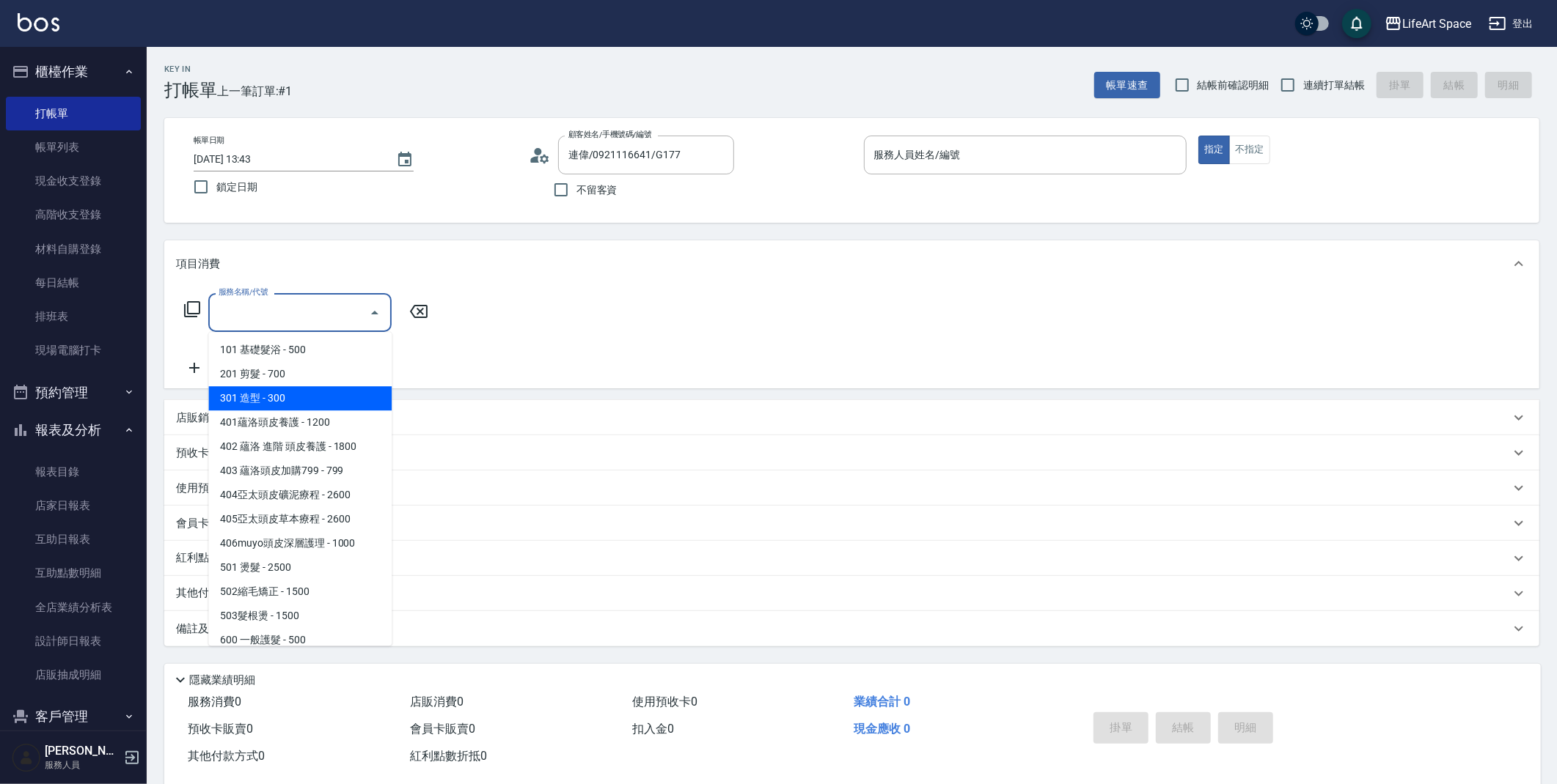
click at [202, 310] on div "服務名稱/代號 服務名稱/代號" at bounding box center [307, 312] width 261 height 39
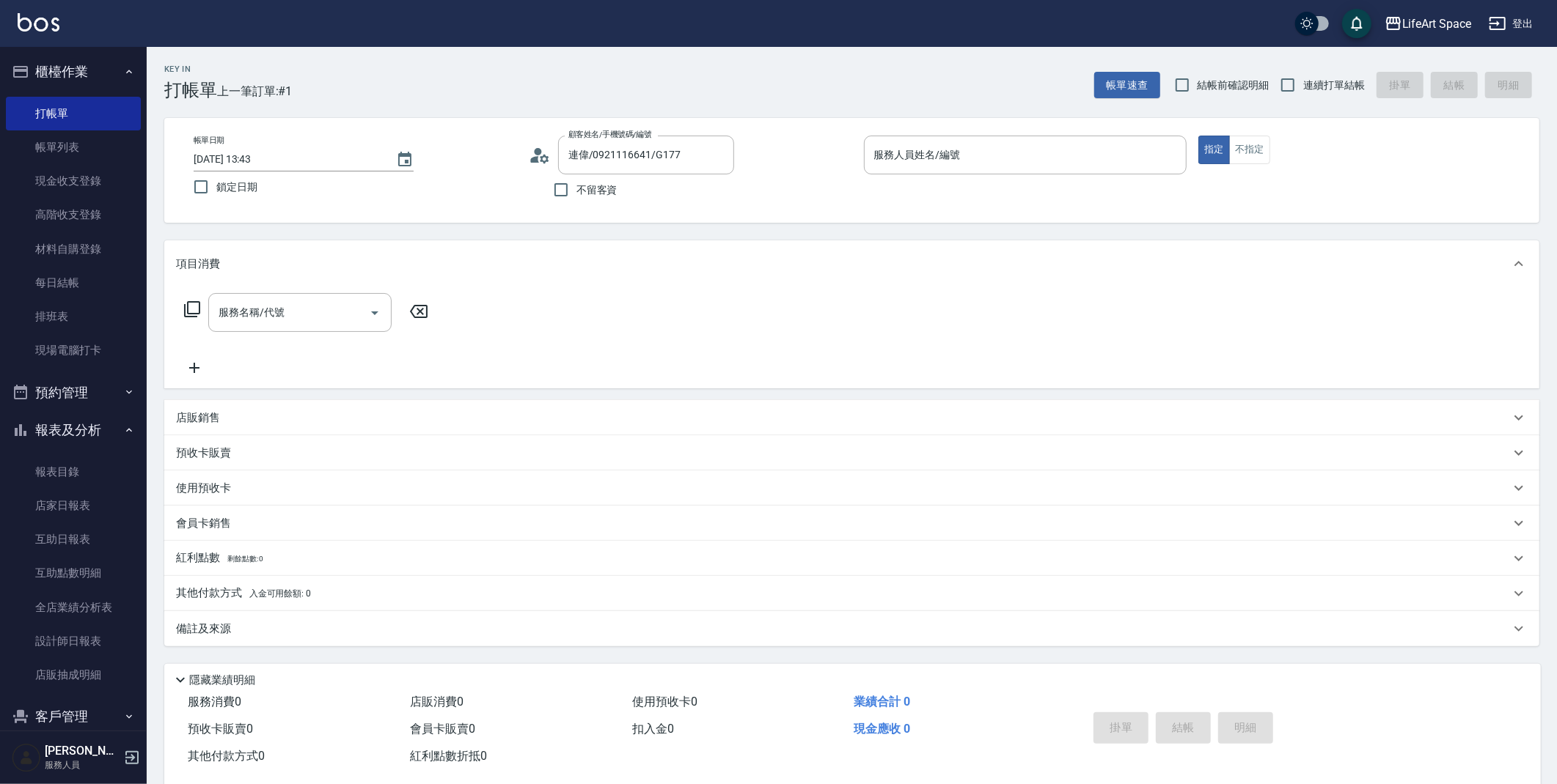
click at [180, 306] on div "服務名稱/代號 服務名稱/代號" at bounding box center [307, 312] width 261 height 39
click at [183, 311] on div "服務名稱/代號 服務名稱/代號" at bounding box center [307, 312] width 261 height 39
click at [185, 311] on icon at bounding box center [191, 309] width 16 height 16
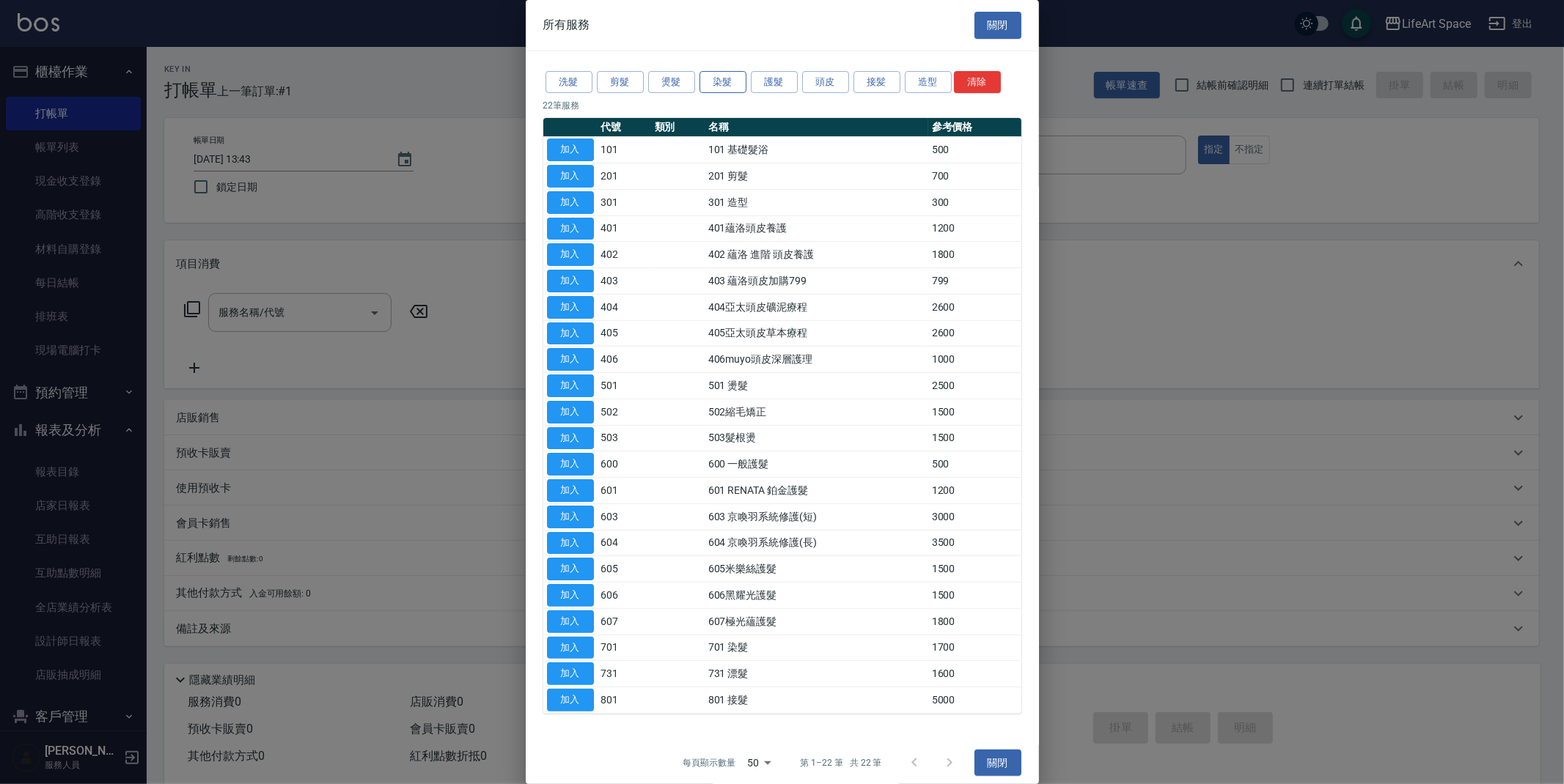
click at [722, 76] on button "染髮" at bounding box center [723, 82] width 47 height 23
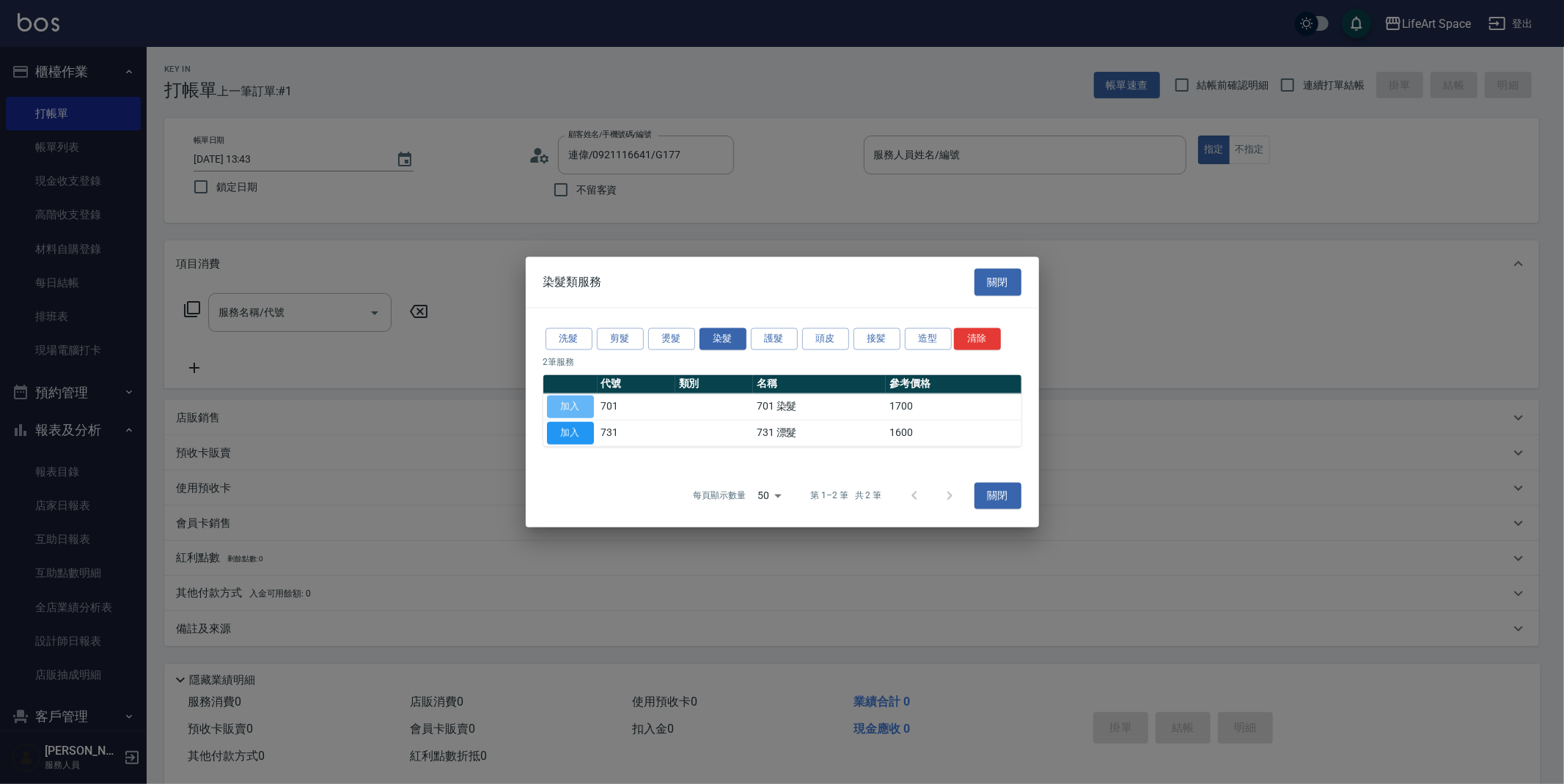
drag, startPoint x: 568, startPoint y: 406, endPoint x: 373, endPoint y: 225, distance: 266.1
click at [568, 405] on button "加入" at bounding box center [570, 407] width 47 height 23
type input "701 染髮(701)"
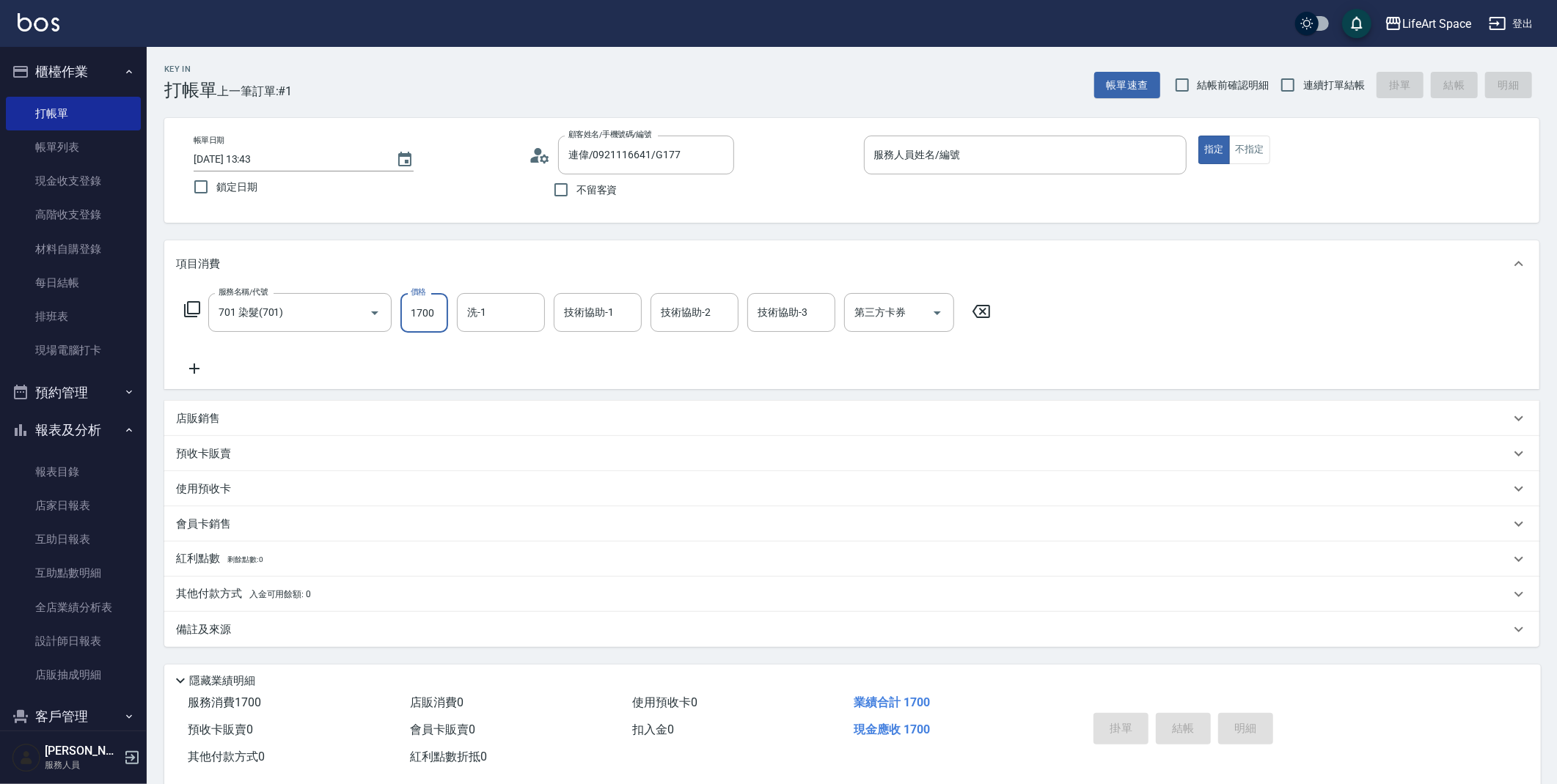
click at [436, 308] on input "1700" at bounding box center [424, 312] width 48 height 39
type input "1890"
click at [516, 351] on span "[PERSON_NAME] (無代號)" at bounding box center [507, 358] width 78 height 31
type input "[PERSON_NAME](無代號)"
click at [177, 630] on p "備註及來源" at bounding box center [203, 630] width 55 height 15
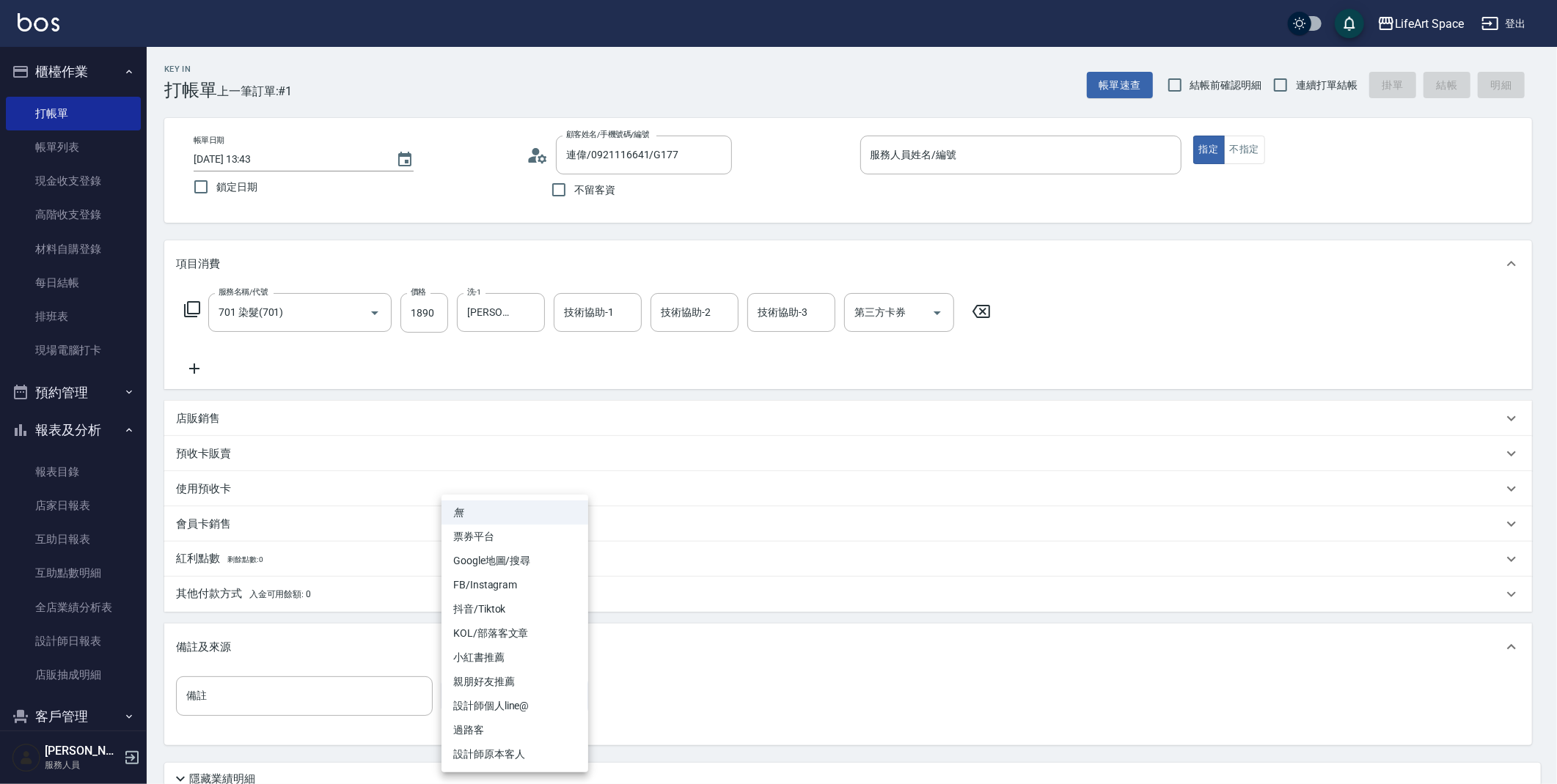
click at [477, 698] on body "LifeArt Space 登出 櫃檯作業 打帳單 帳單列表 現金收支登錄 高階收支登錄 材料自購登錄 每日結帳 排班表 現場電腦打卡 預約管理 預約管理 單…" at bounding box center [778, 452] width 1557 height 905
drag, startPoint x: 483, startPoint y: 753, endPoint x: 408, endPoint y: 698, distance: 93.0
click at [482, 752] on li "設計師原本客人" at bounding box center [515, 755] width 147 height 24
type input "設計師原本客人"
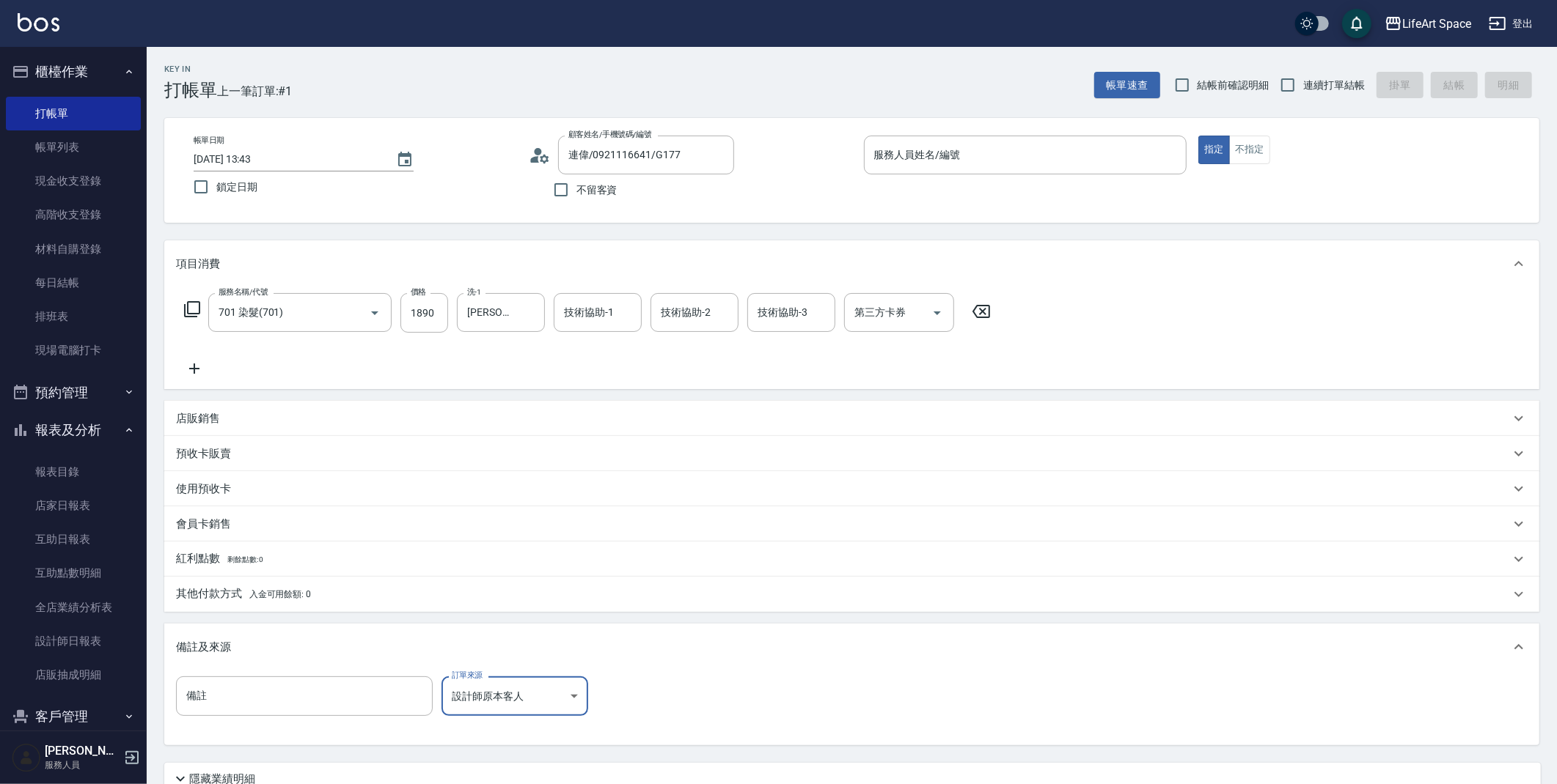
click at [204, 598] on p "其他付款方式 入金可用餘額: 0" at bounding box center [244, 594] width 135 height 16
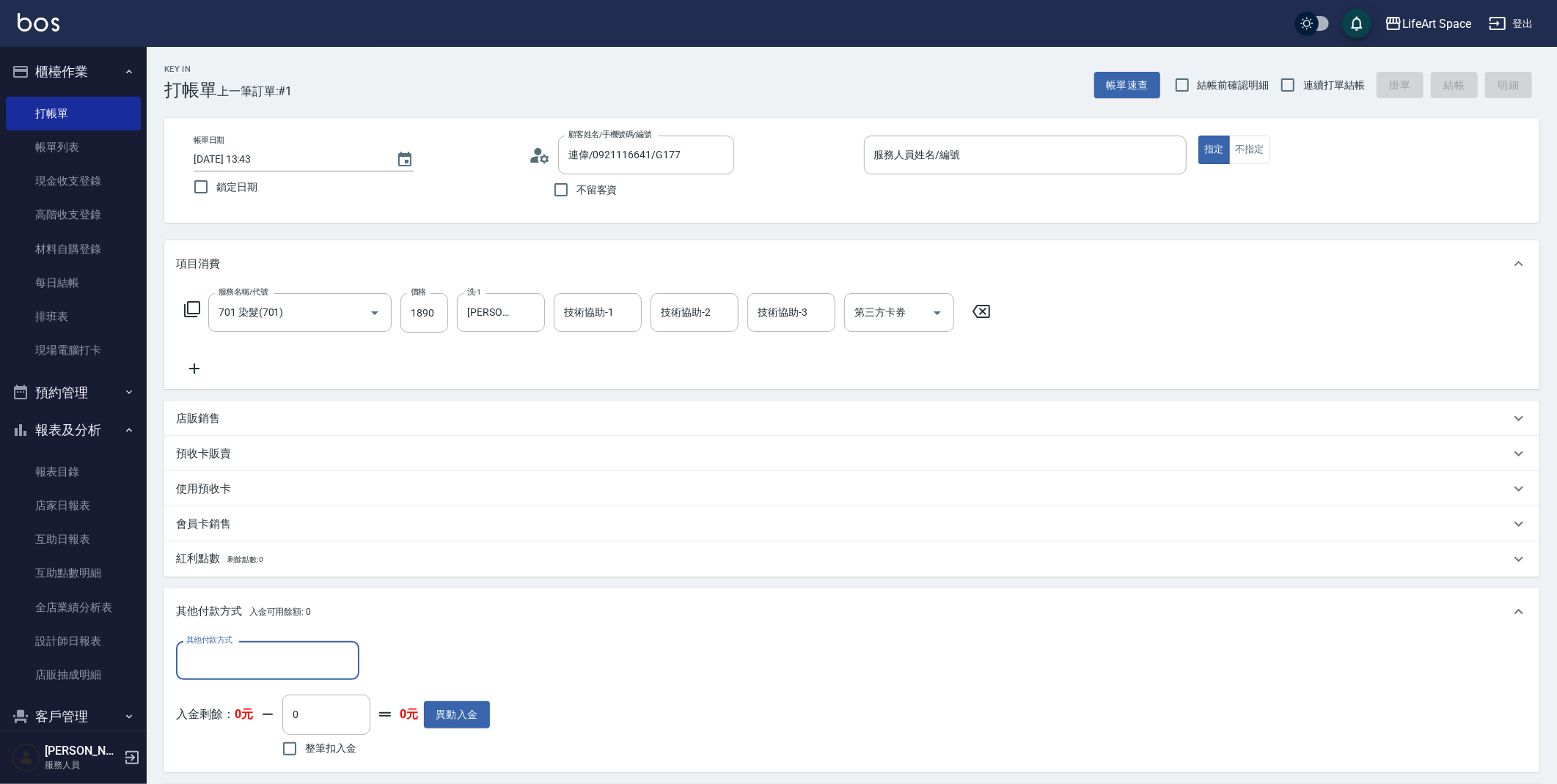
scroll to position [1, 0]
click at [215, 652] on input "其他付款方式" at bounding box center [267, 661] width 170 height 26
click at [233, 553] on span "轉帳" at bounding box center [268, 550] width 183 height 24
type input "轉帳"
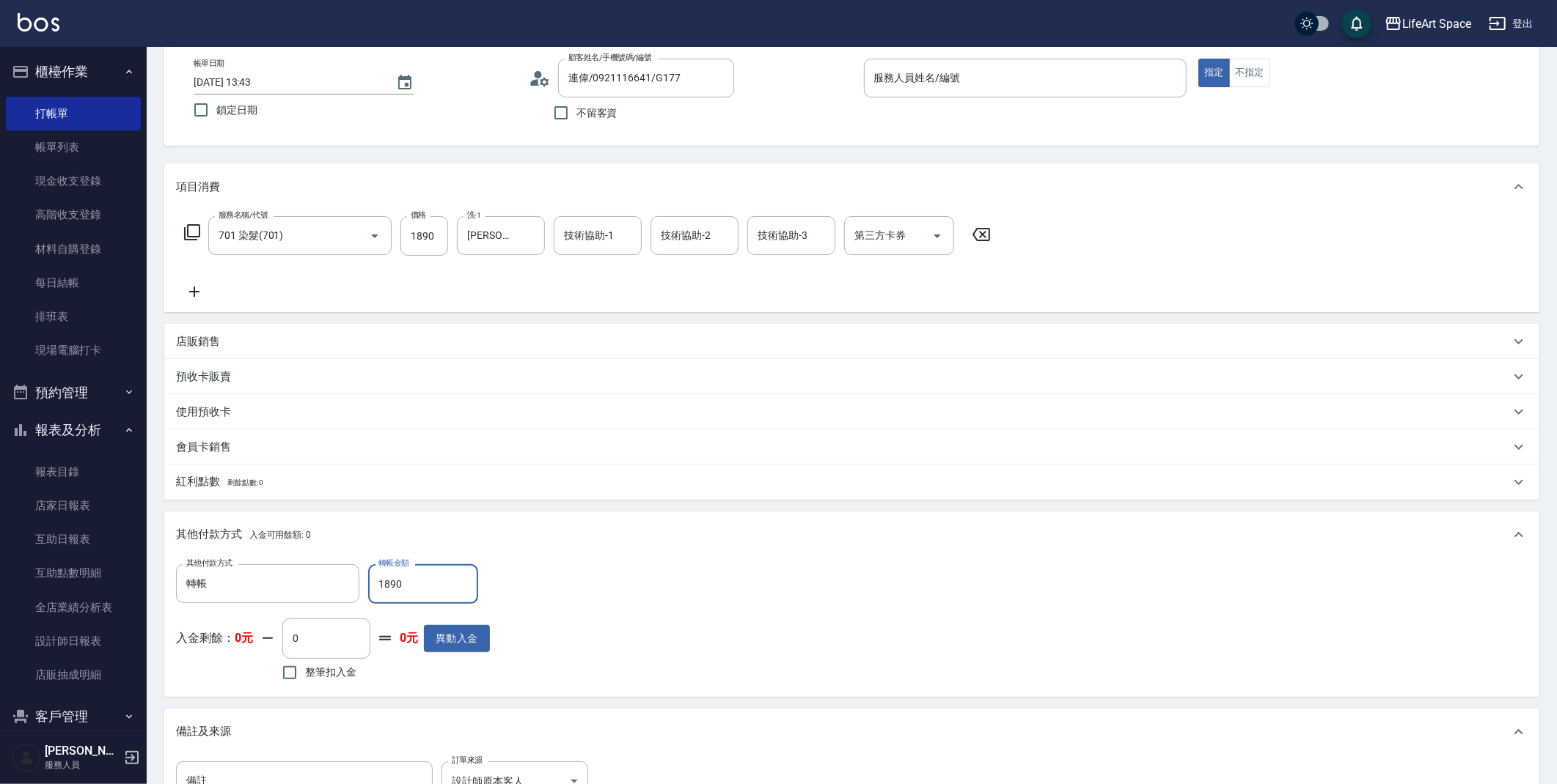
scroll to position [0, 0]
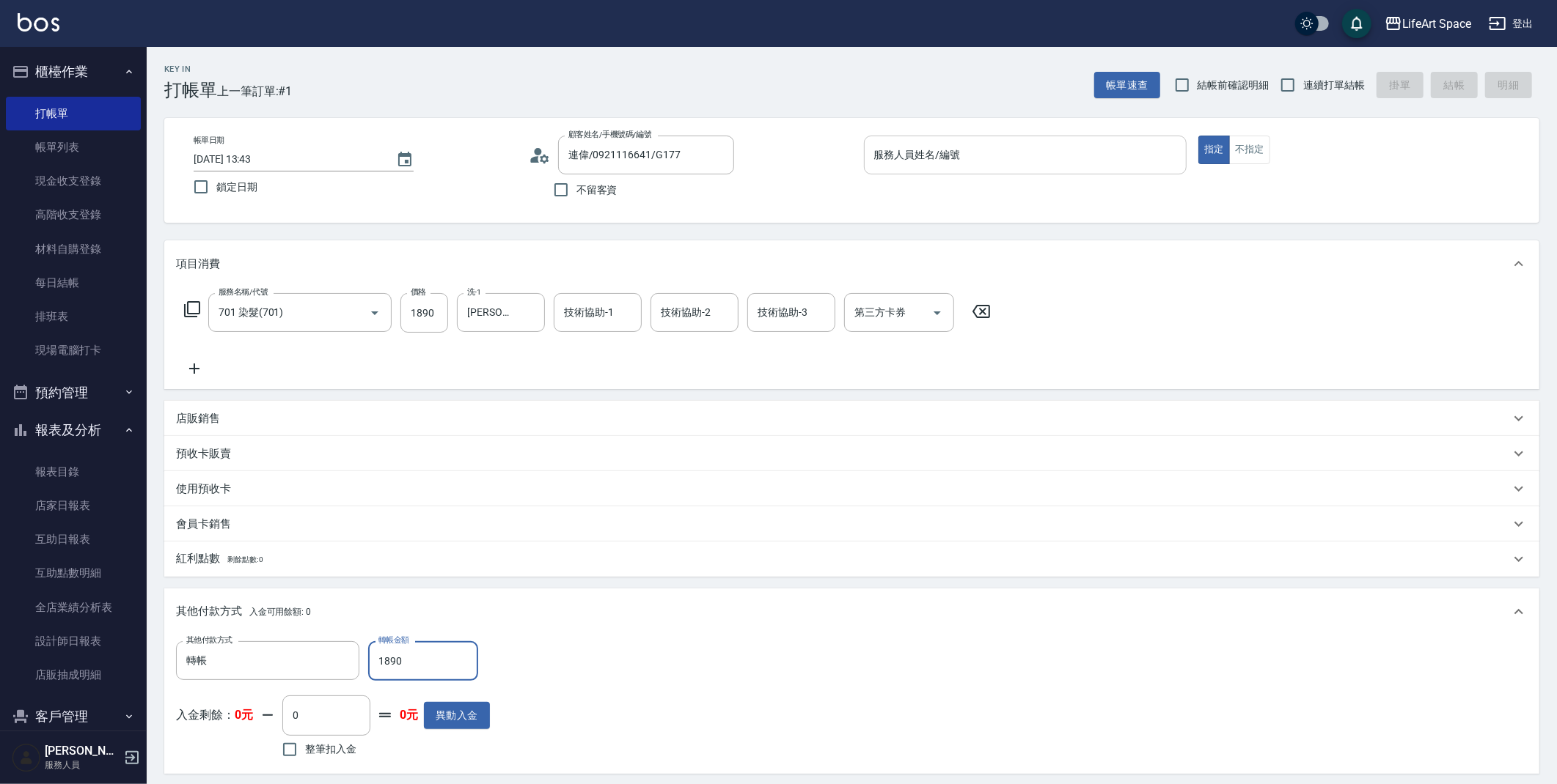
type input "1890"
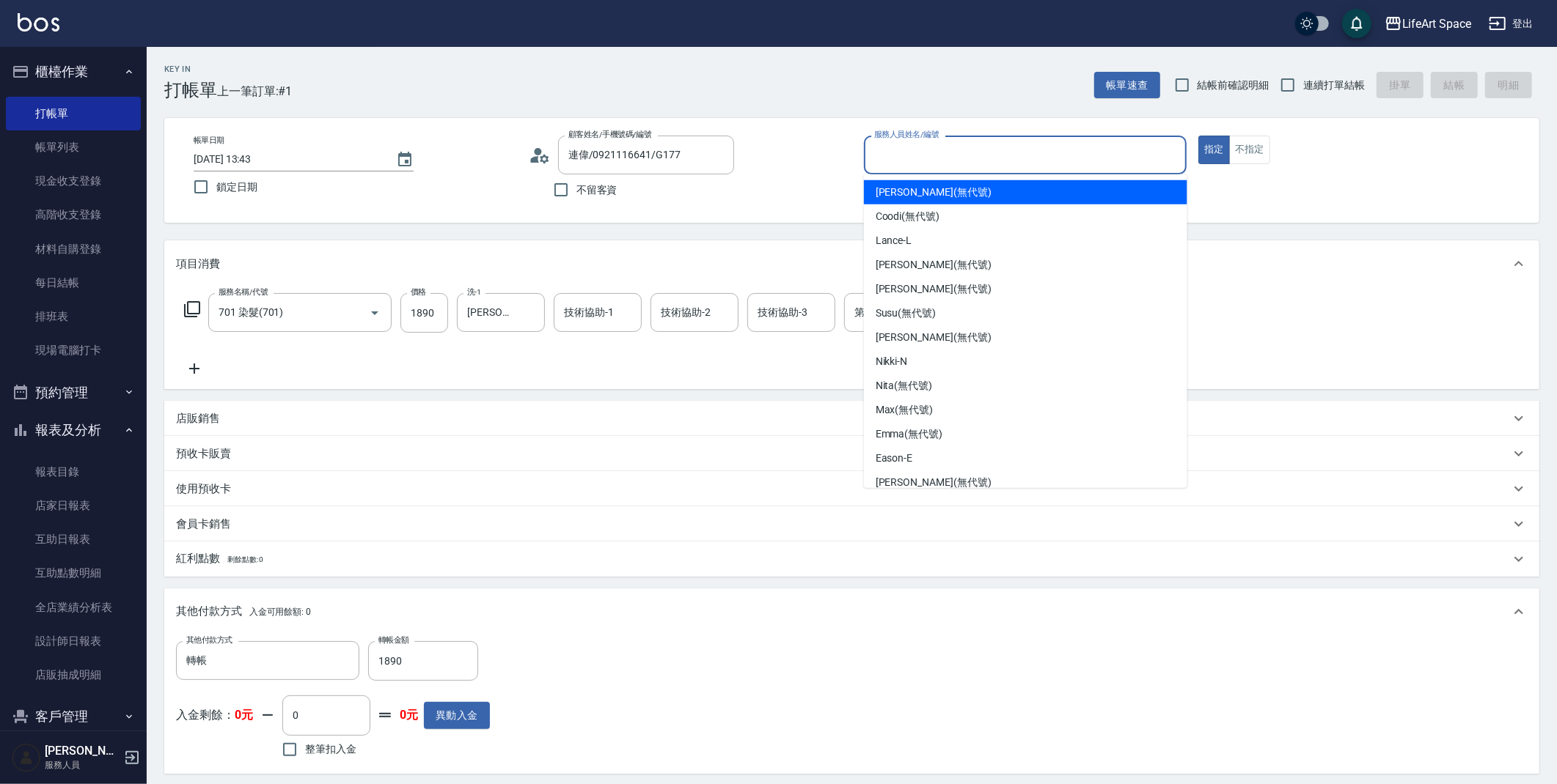
click at [920, 146] on div "服務人員姓名/編號 服務人員姓名/編號" at bounding box center [1025, 155] width 323 height 39
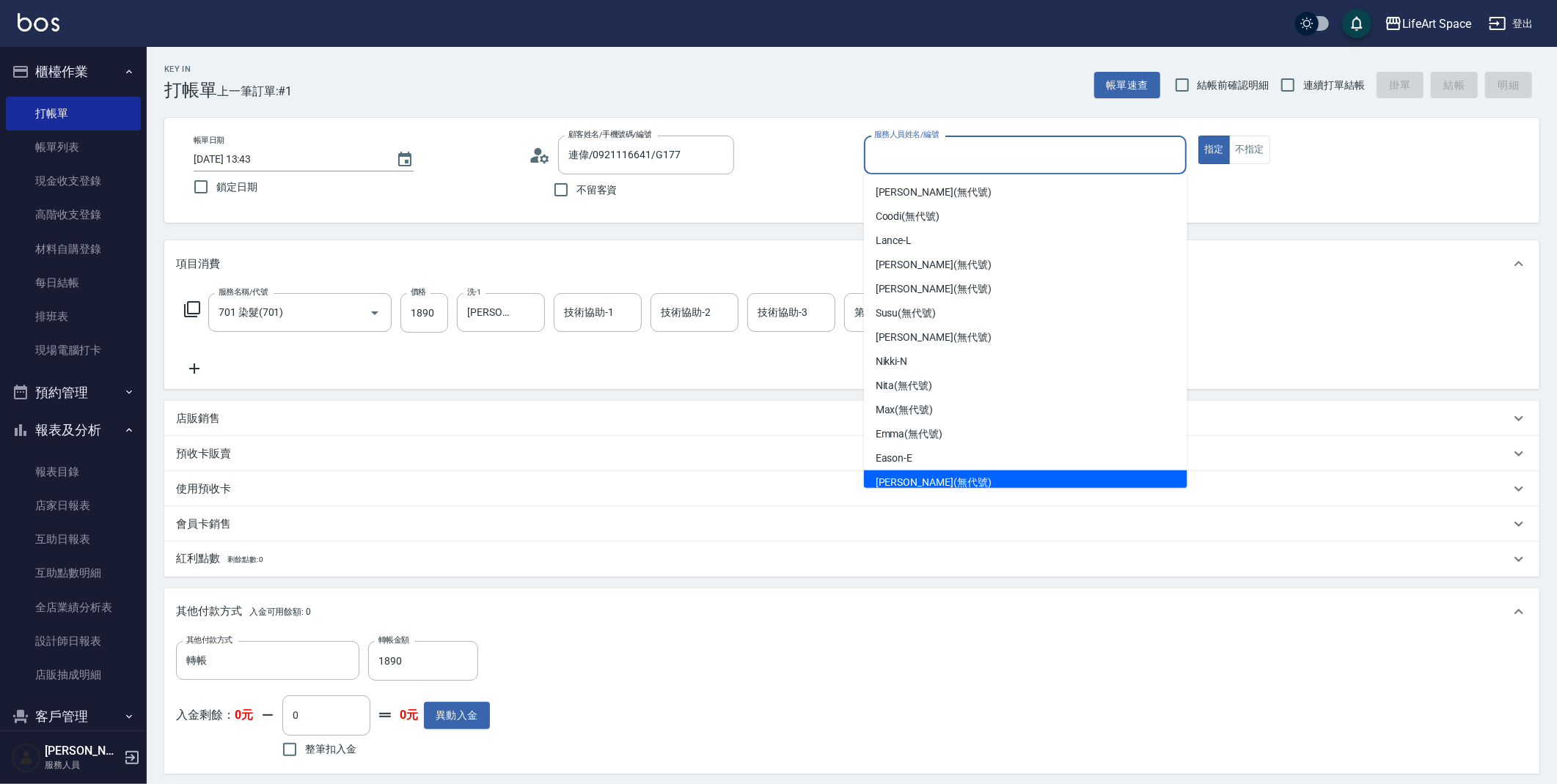
click at [898, 477] on span "[PERSON_NAME] (無代號)" at bounding box center [934, 483] width 116 height 15
type input "[PERSON_NAME](無代號)"
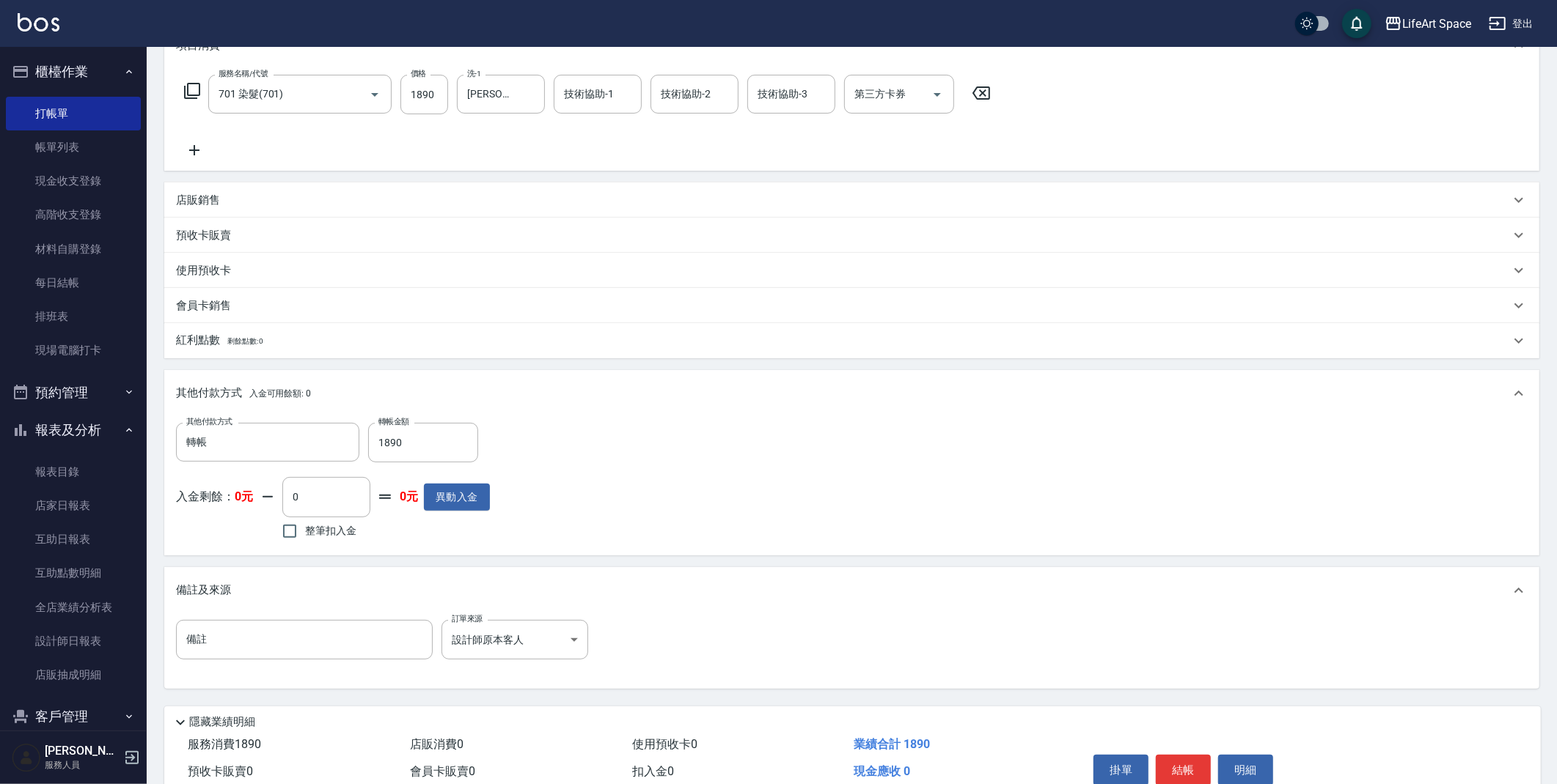
scroll to position [286, 0]
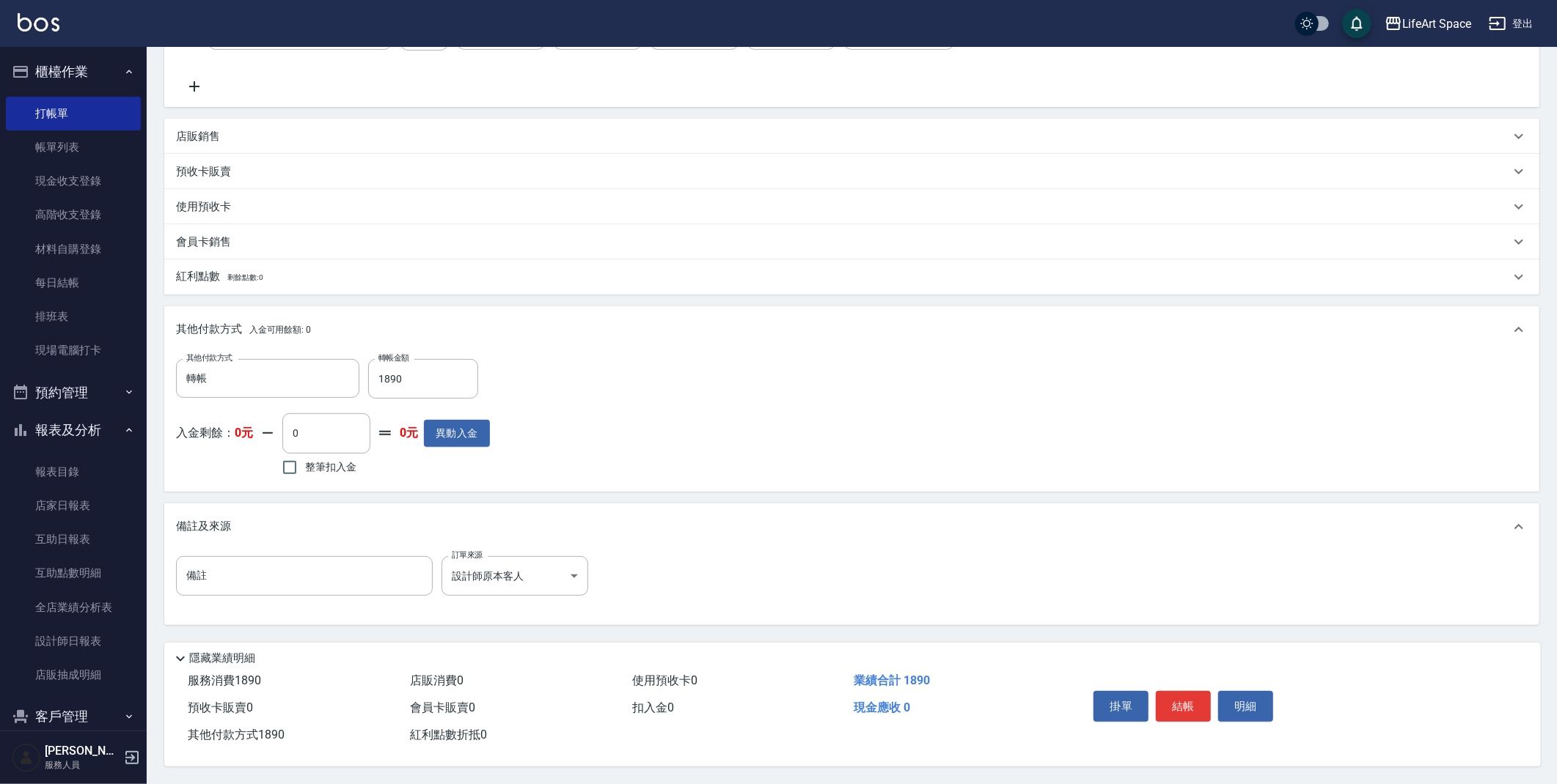
click at [1187, 691] on button "結帳" at bounding box center [1182, 706] width 55 height 31
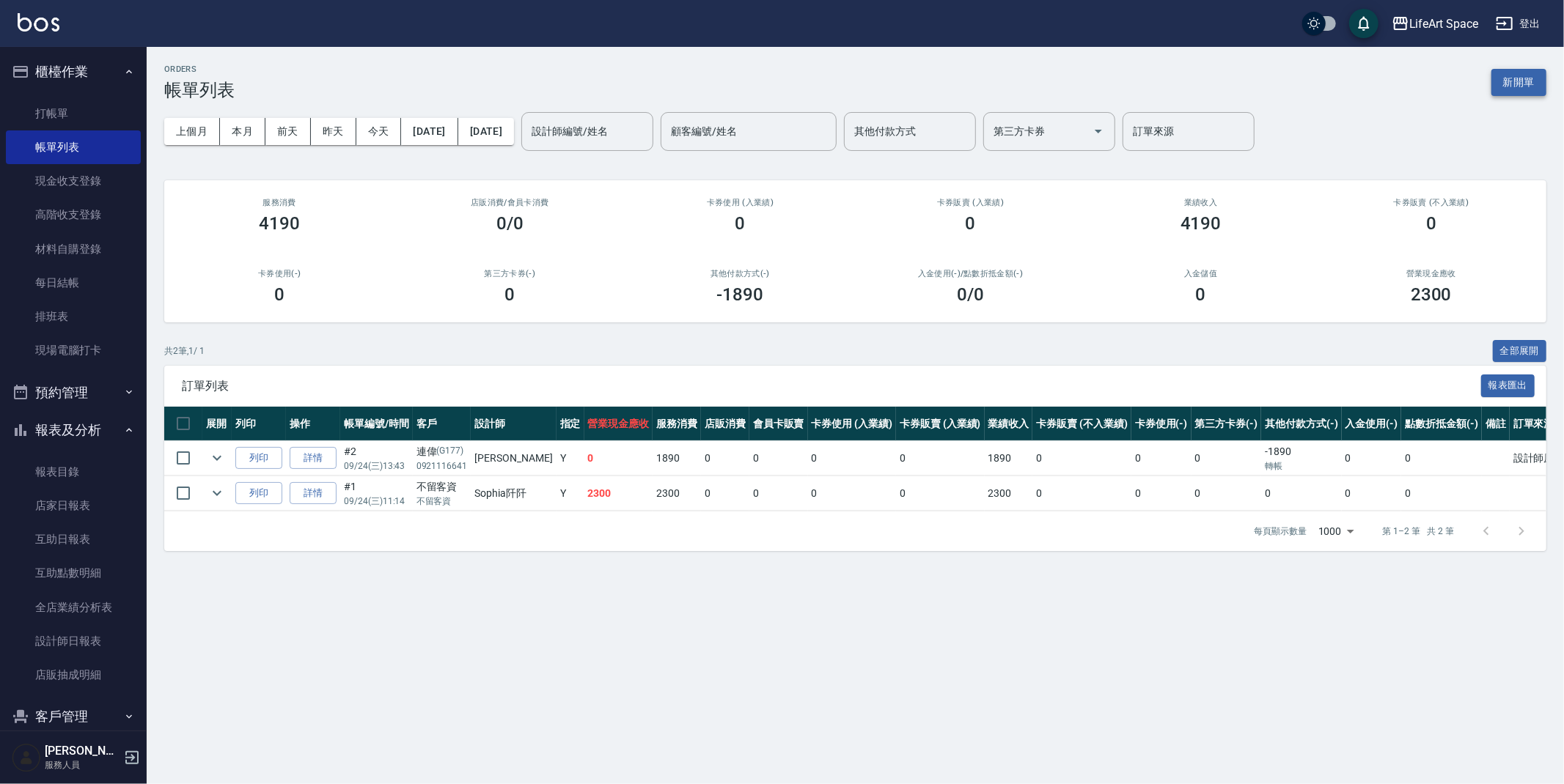
click at [1494, 73] on button "新開單" at bounding box center [1518, 82] width 55 height 27
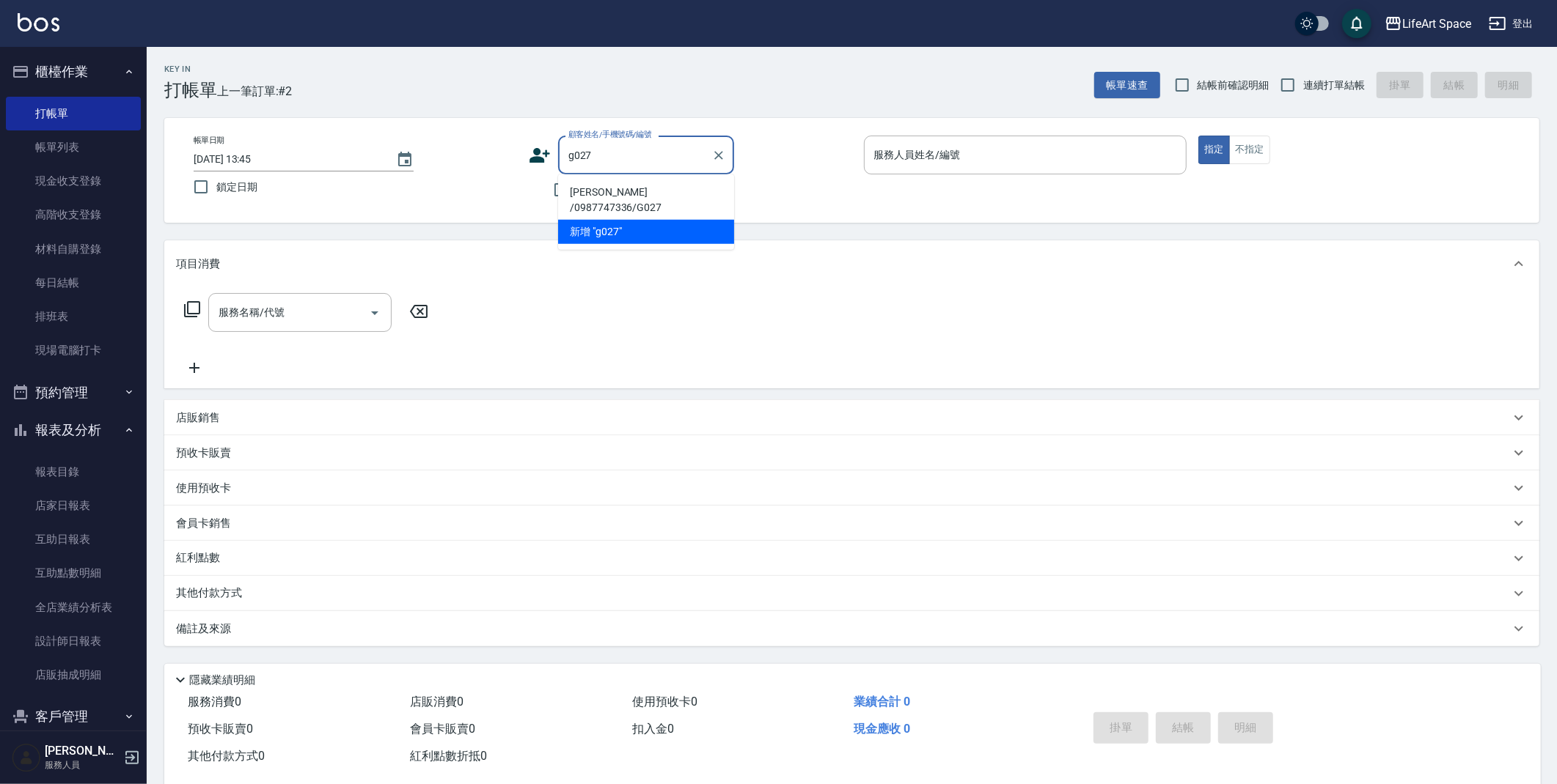
click at [705, 191] on li "[PERSON_NAME] /0987747336/G027" at bounding box center [647, 200] width 176 height 39
type input "[PERSON_NAME] /0987747336/G027"
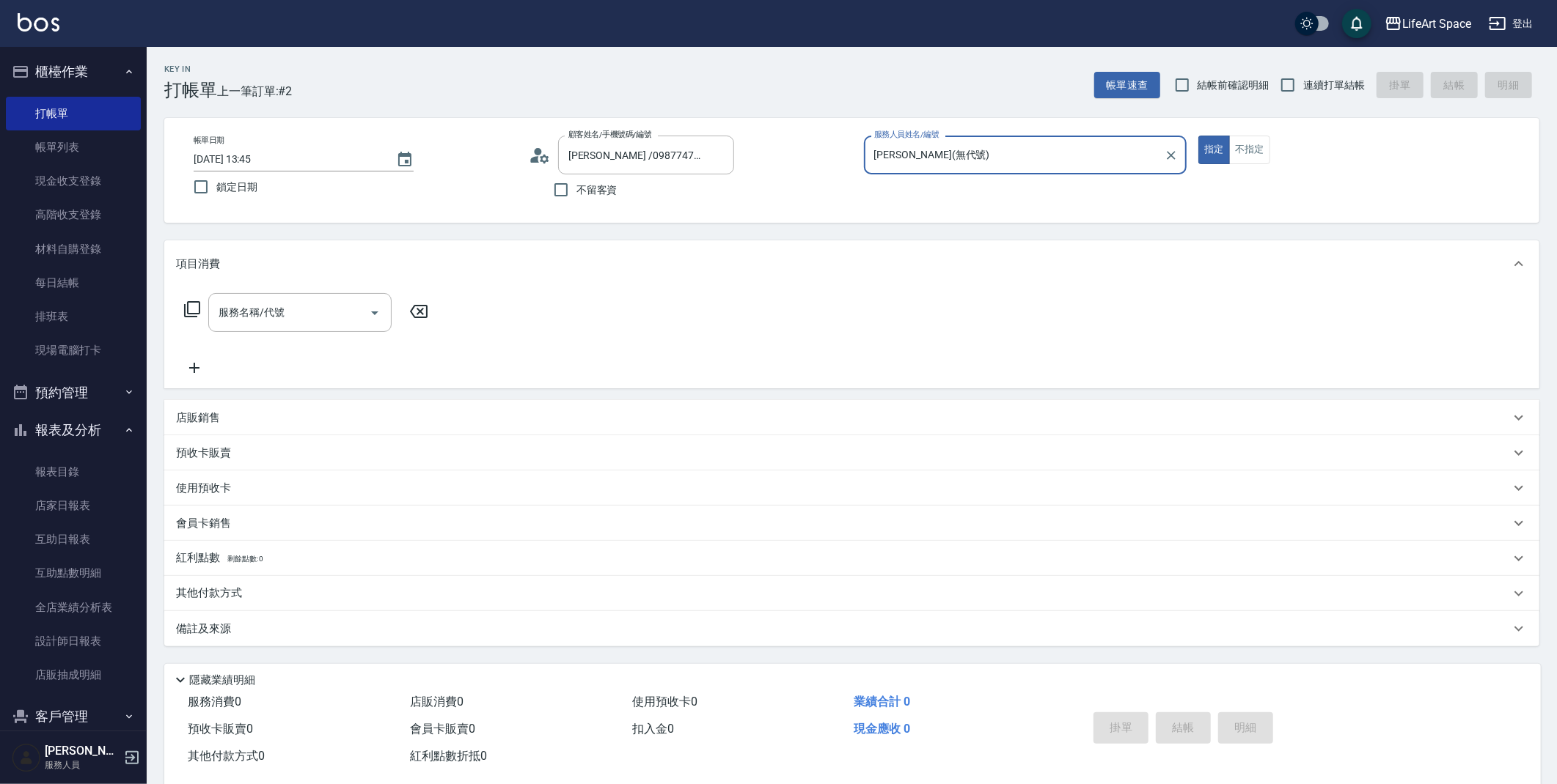
type input "[PERSON_NAME](無代號)"
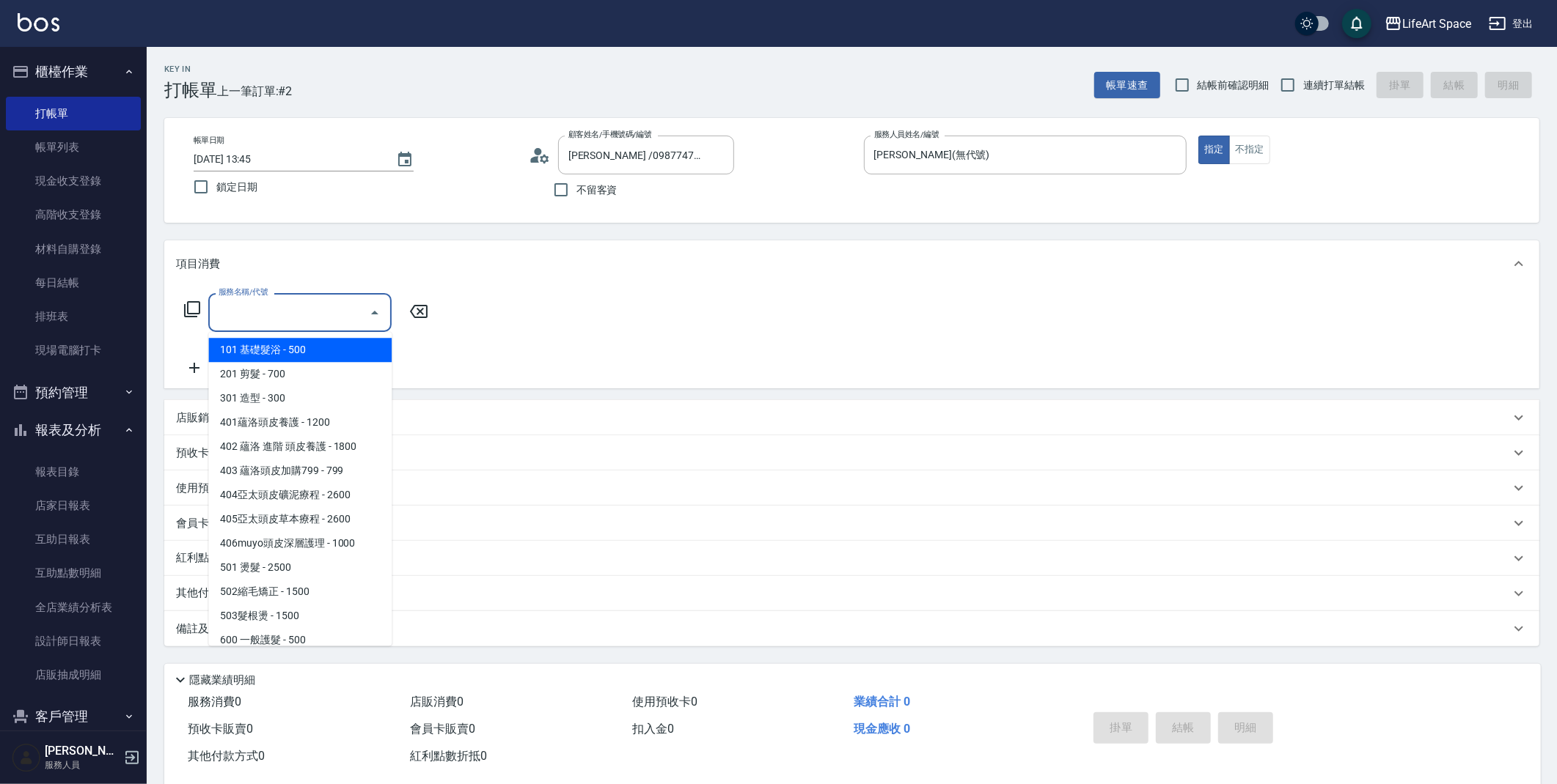
click at [231, 312] on div "服務名稱/代號 服務名稱/代號" at bounding box center [300, 312] width 183 height 39
click at [277, 368] on span "201 剪髮 - 700" at bounding box center [300, 374] width 183 height 24
type input "201 剪髮(201)"
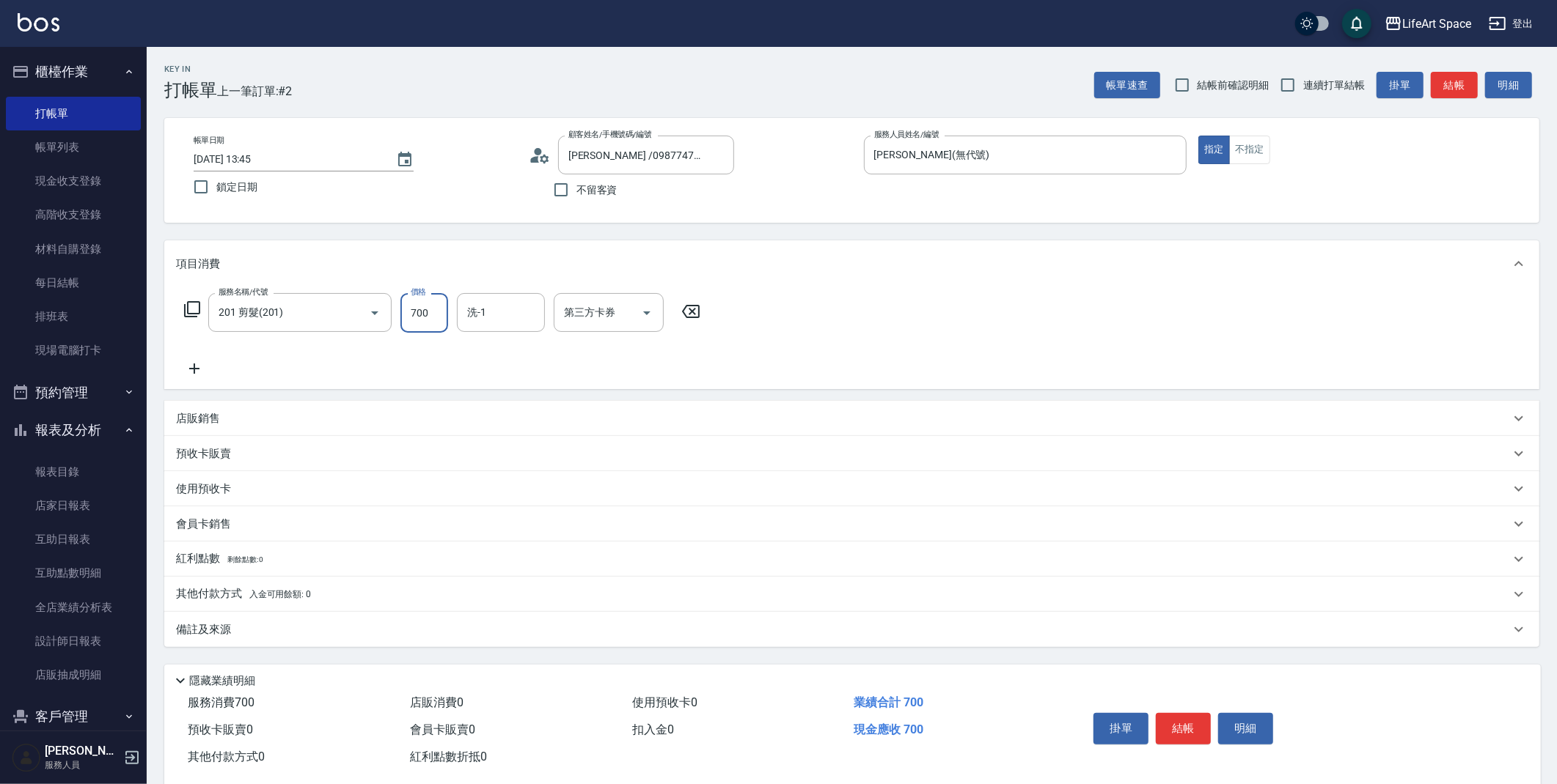
click at [431, 302] on input "700" at bounding box center [424, 312] width 48 height 39
type input "800"
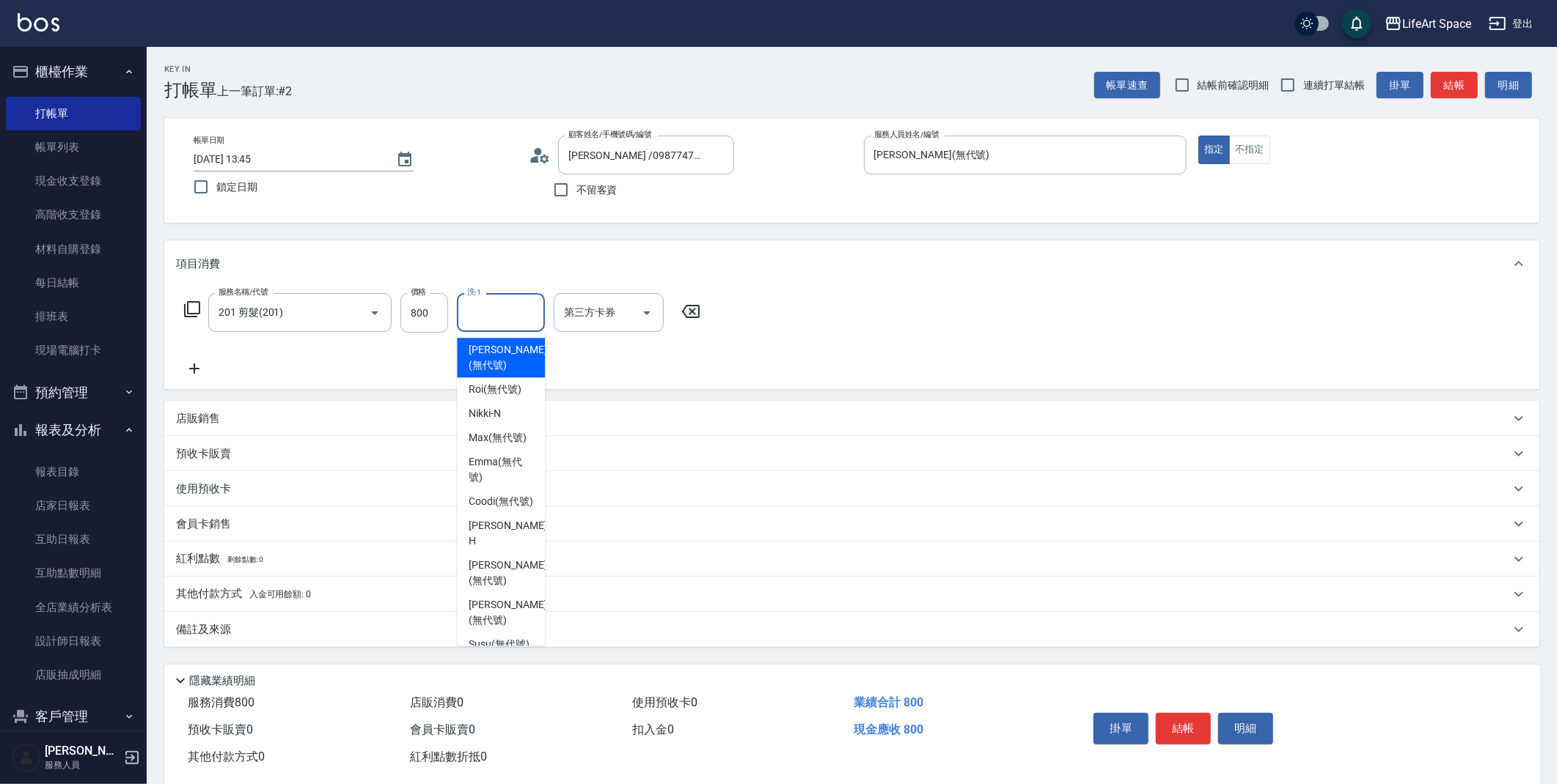
click at [478, 311] on input "洗-1" at bounding box center [501, 312] width 75 height 26
click at [493, 358] on div "[PERSON_NAME] (無代號)" at bounding box center [501, 358] width 88 height 39
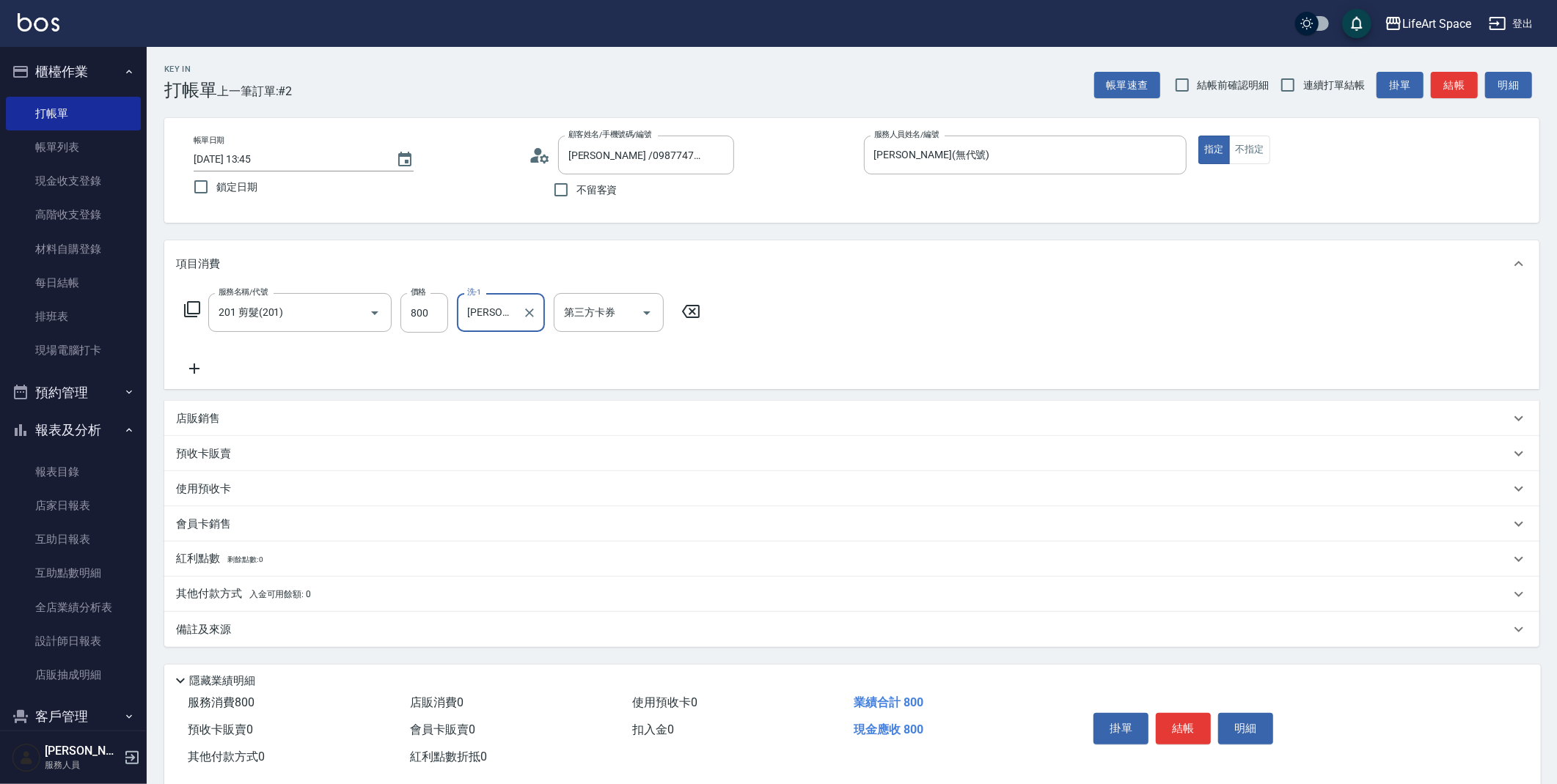
type input "[PERSON_NAME](無代號)"
click at [235, 638] on div "備註及來源" at bounding box center [852, 630] width 1375 height 35
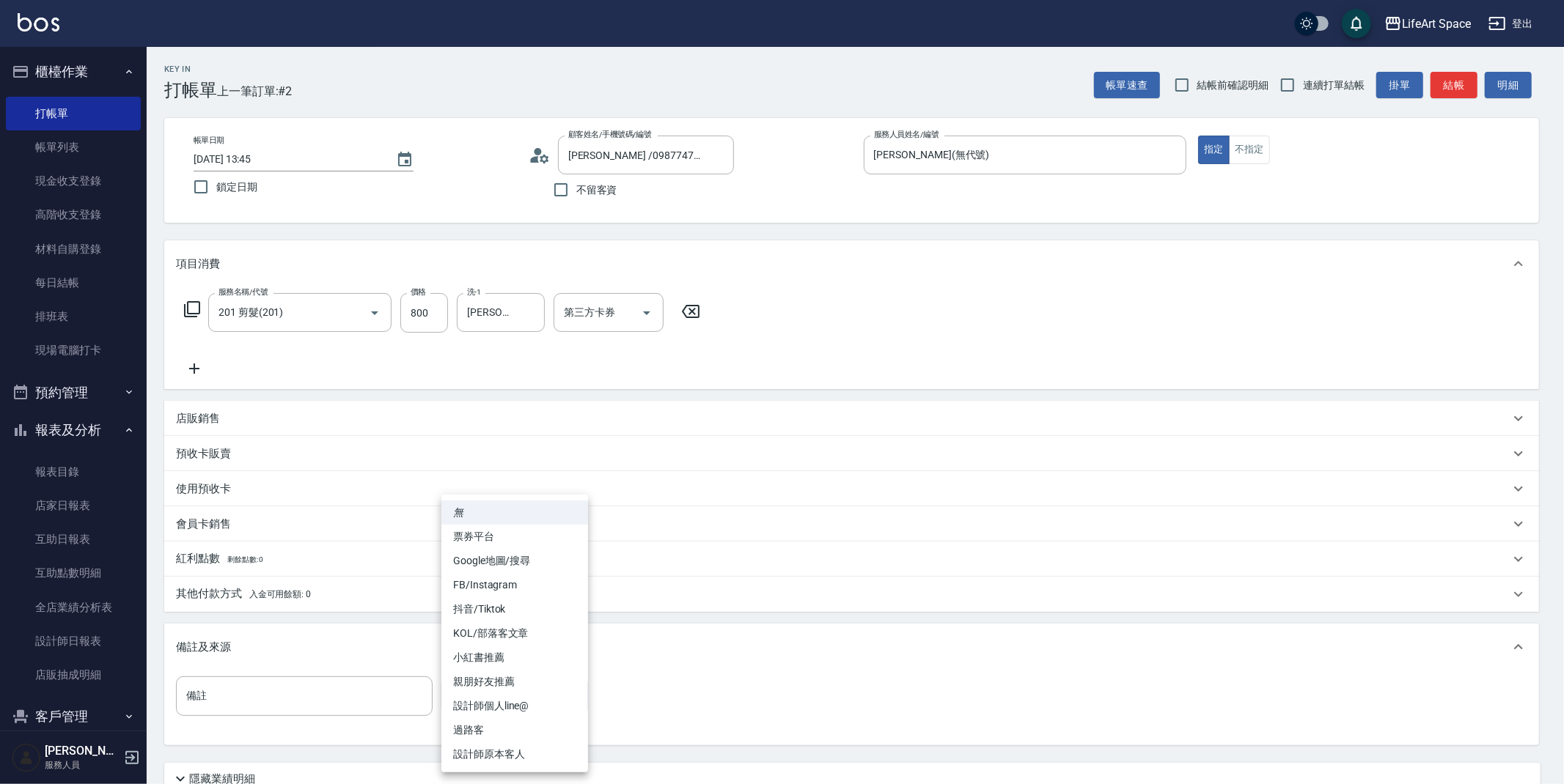
click at [517, 682] on body "LifeArt Space 登出 櫃檯作業 打帳單 帳單列表 現金收支登錄 高階收支登錄 材料自購登錄 每日結帳 排班表 現場電腦打卡 預約管理 預約管理 單…" at bounding box center [782, 452] width 1564 height 905
click at [500, 769] on ul "無 票券平台 Google地圖/搜尋 FB/Instagram 抖音/Tiktok KOL/部落客文章 小紅書推薦 親朋好友推薦 設計師個人line@ 過路客…" at bounding box center [515, 633] width 147 height 278
drag, startPoint x: 505, startPoint y: 749, endPoint x: 650, endPoint y: 676, distance: 162.3
click at [504, 749] on li "設計師原本客人" at bounding box center [515, 755] width 147 height 24
type input "設計師原本客人"
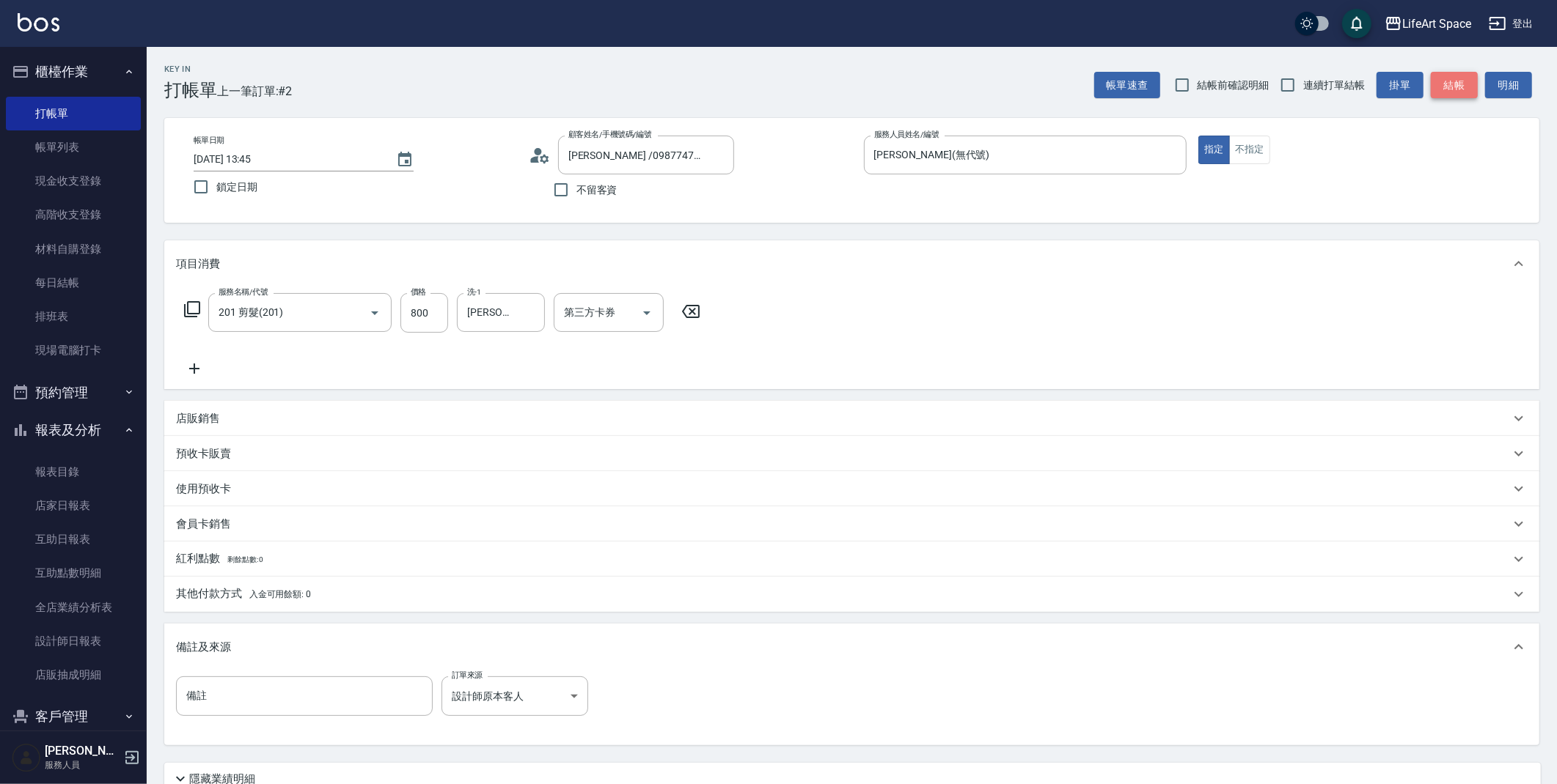
click at [1448, 89] on button "結帳" at bounding box center [1455, 86] width 47 height 27
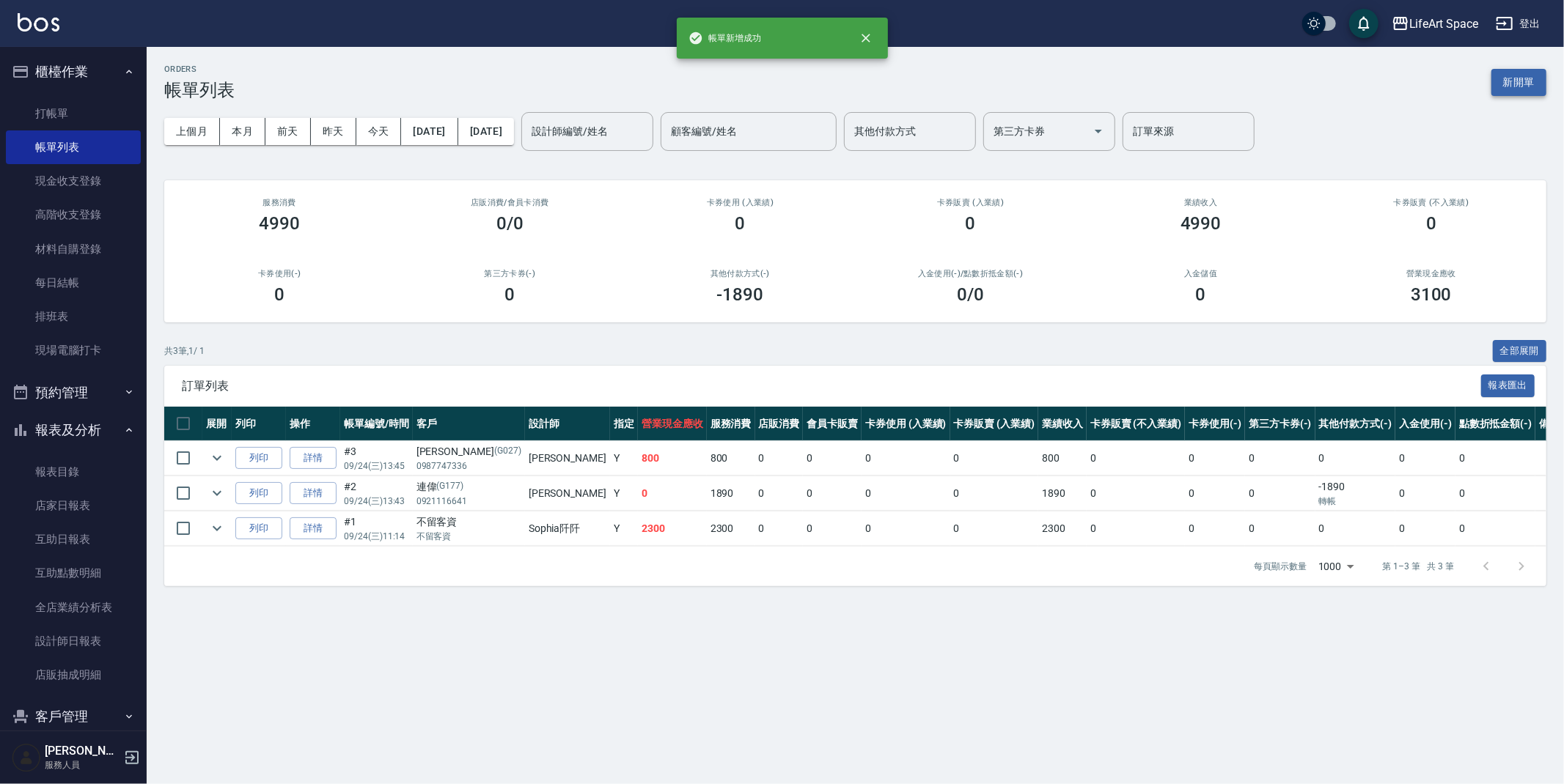
click at [1526, 71] on button "新開單" at bounding box center [1518, 82] width 55 height 27
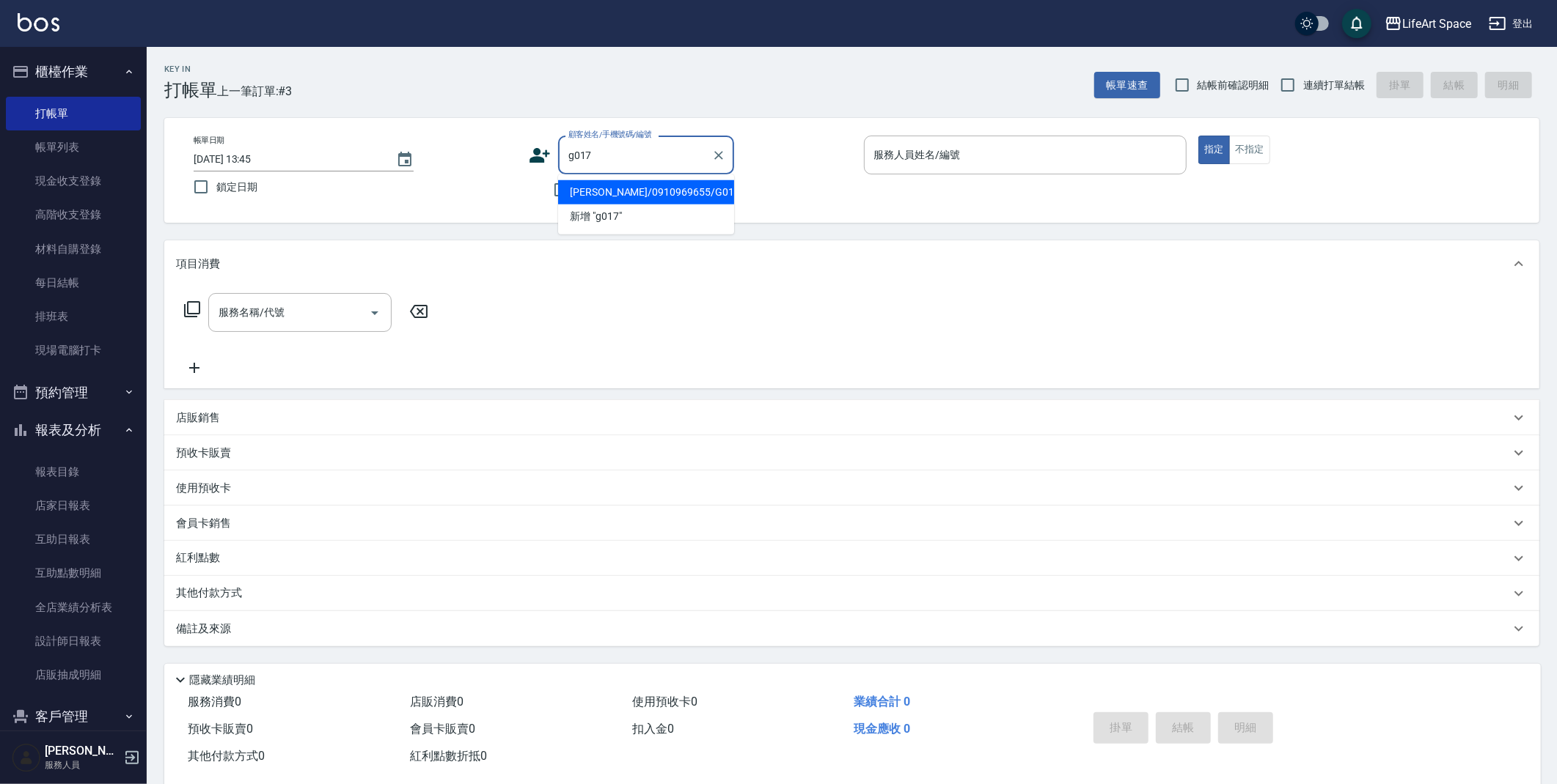
click at [630, 194] on li "[PERSON_NAME]/0910969655/G017" at bounding box center [647, 192] width 176 height 24
type input "[PERSON_NAME]/0910969655/G017"
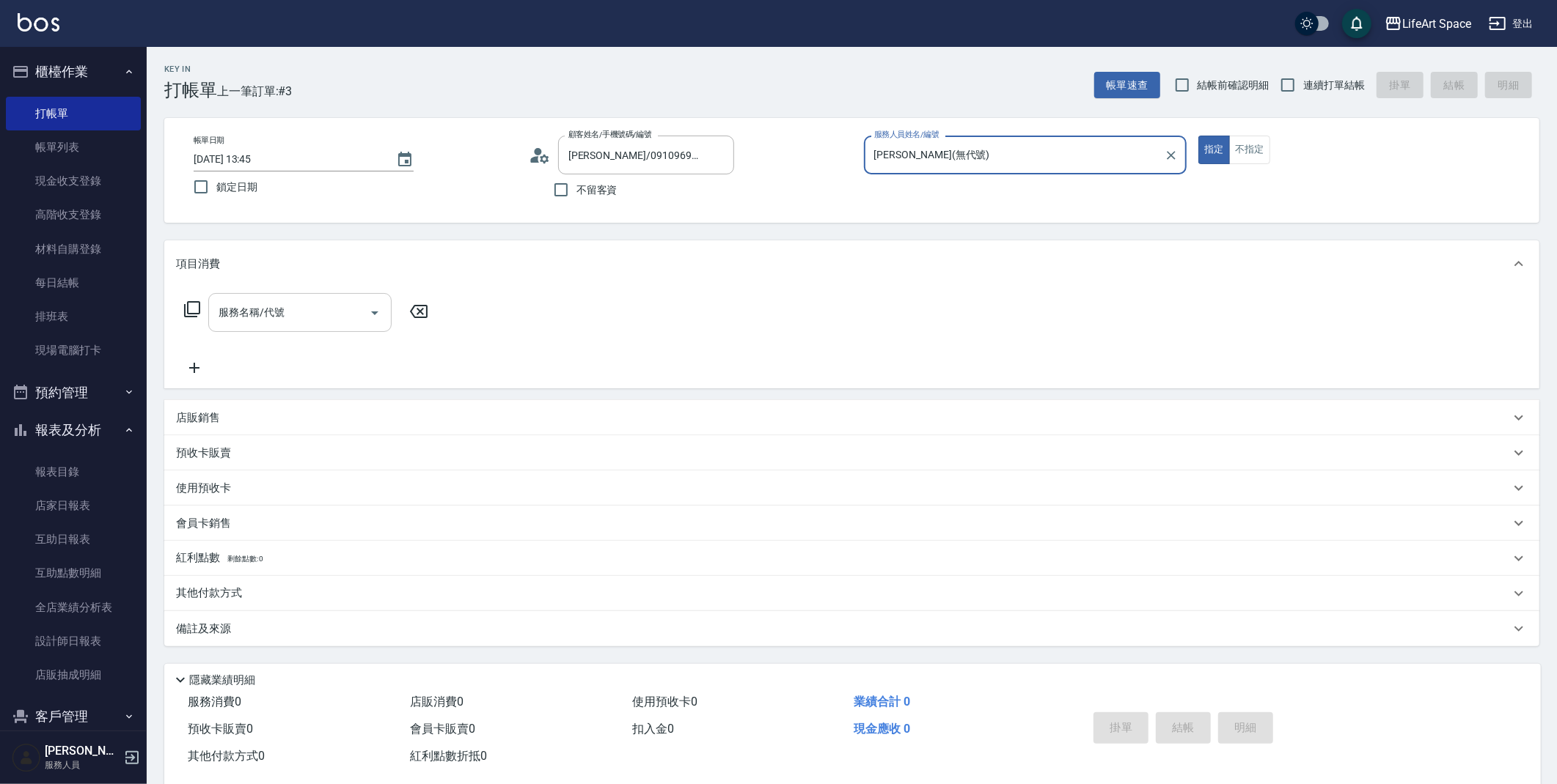
type input "[PERSON_NAME](無代號)"
click at [221, 331] on div "服務名稱/代號" at bounding box center [300, 312] width 183 height 39
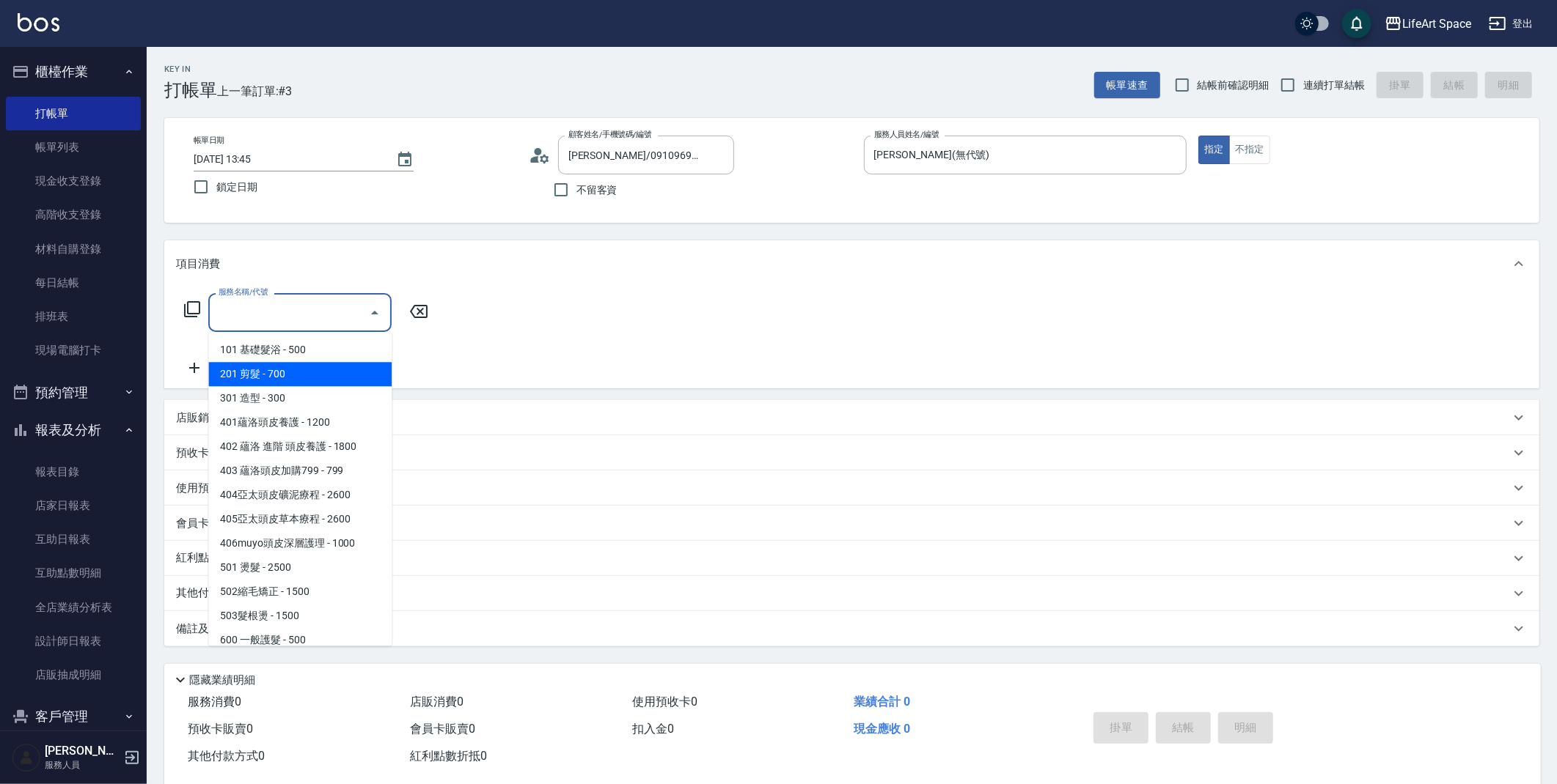
click at [254, 372] on span "201 剪髮 - 700" at bounding box center [300, 374] width 183 height 24
type input "201 剪髮(201)"
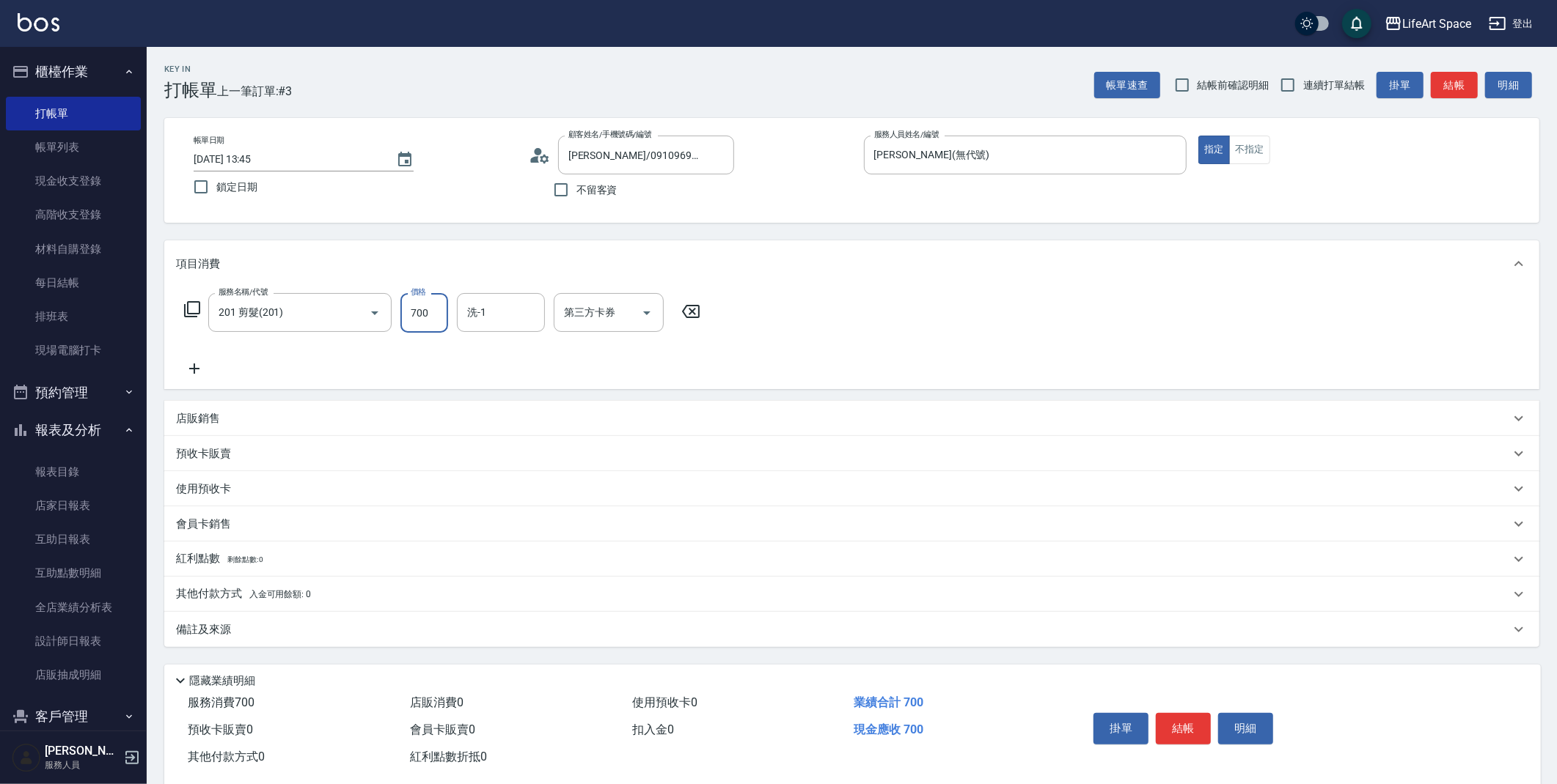
click at [427, 315] on input "700" at bounding box center [424, 312] width 48 height 39
type input "800"
drag, startPoint x: 375, startPoint y: 624, endPoint x: 393, endPoint y: 631, distance: 19.3
click at [375, 623] on div "備註及來源" at bounding box center [843, 630] width 1334 height 15
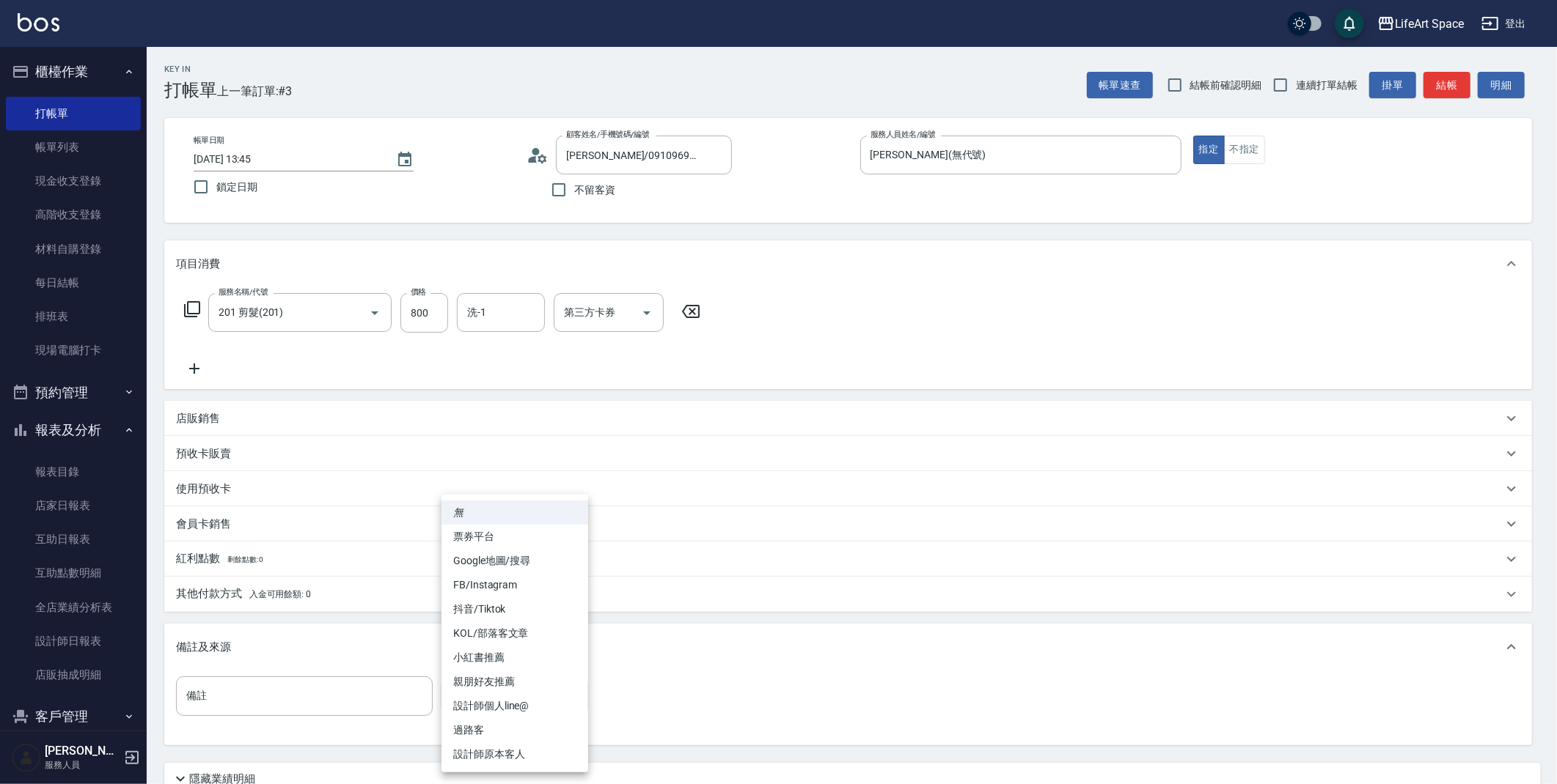
click at [564, 694] on body "LifeArt Space 登出 櫃檯作業 打帳單 帳單列表 現金收支登錄 高階收支登錄 材料自購登錄 每日結帳 排班表 現場電腦打卡 預約管理 預約管理 單…" at bounding box center [778, 452] width 1557 height 905
click at [526, 755] on li "設計師原本客人" at bounding box center [515, 755] width 147 height 24
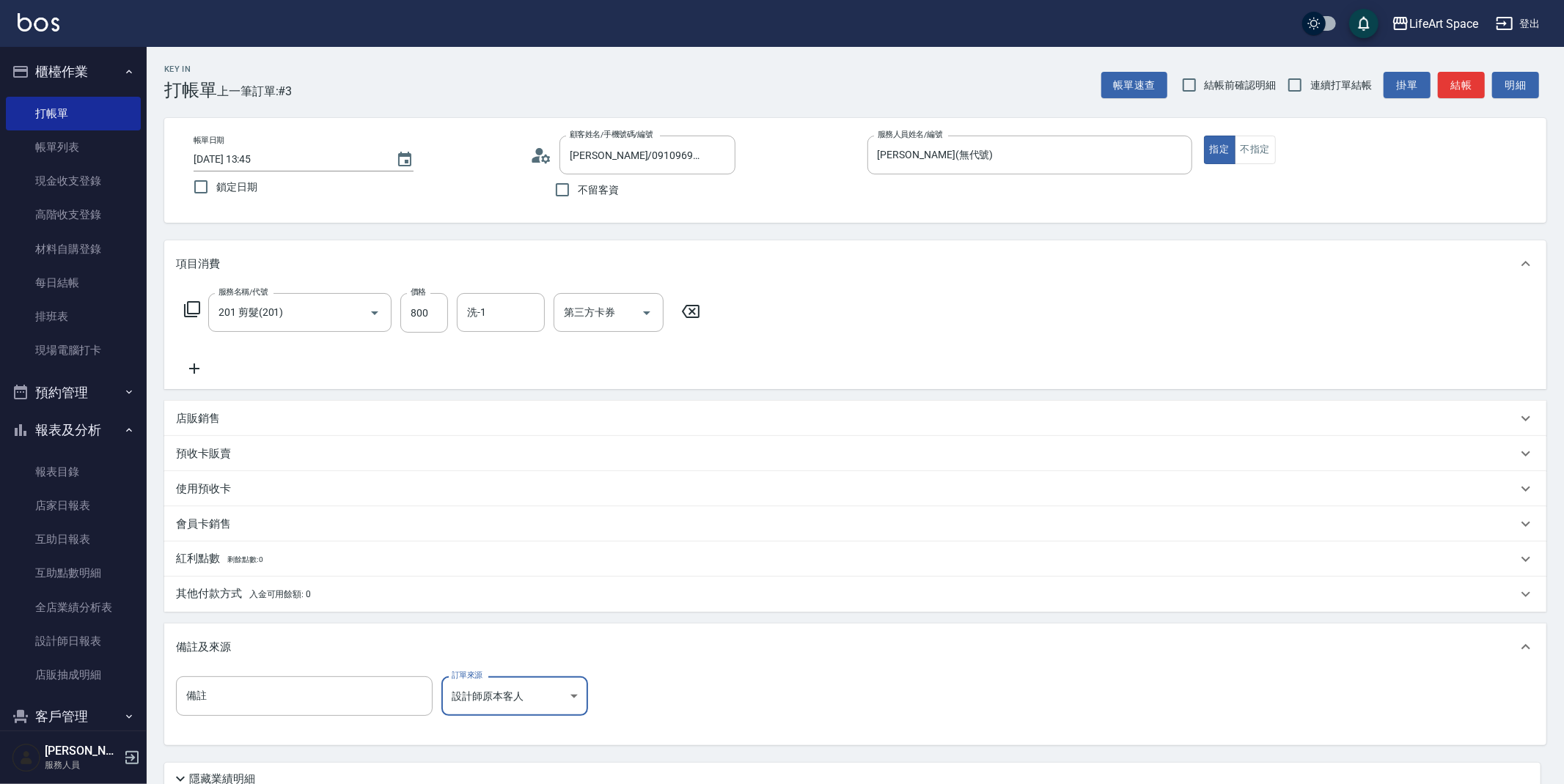
type input "設計師原本客人"
click at [1449, 86] on button "結帳" at bounding box center [1454, 86] width 47 height 27
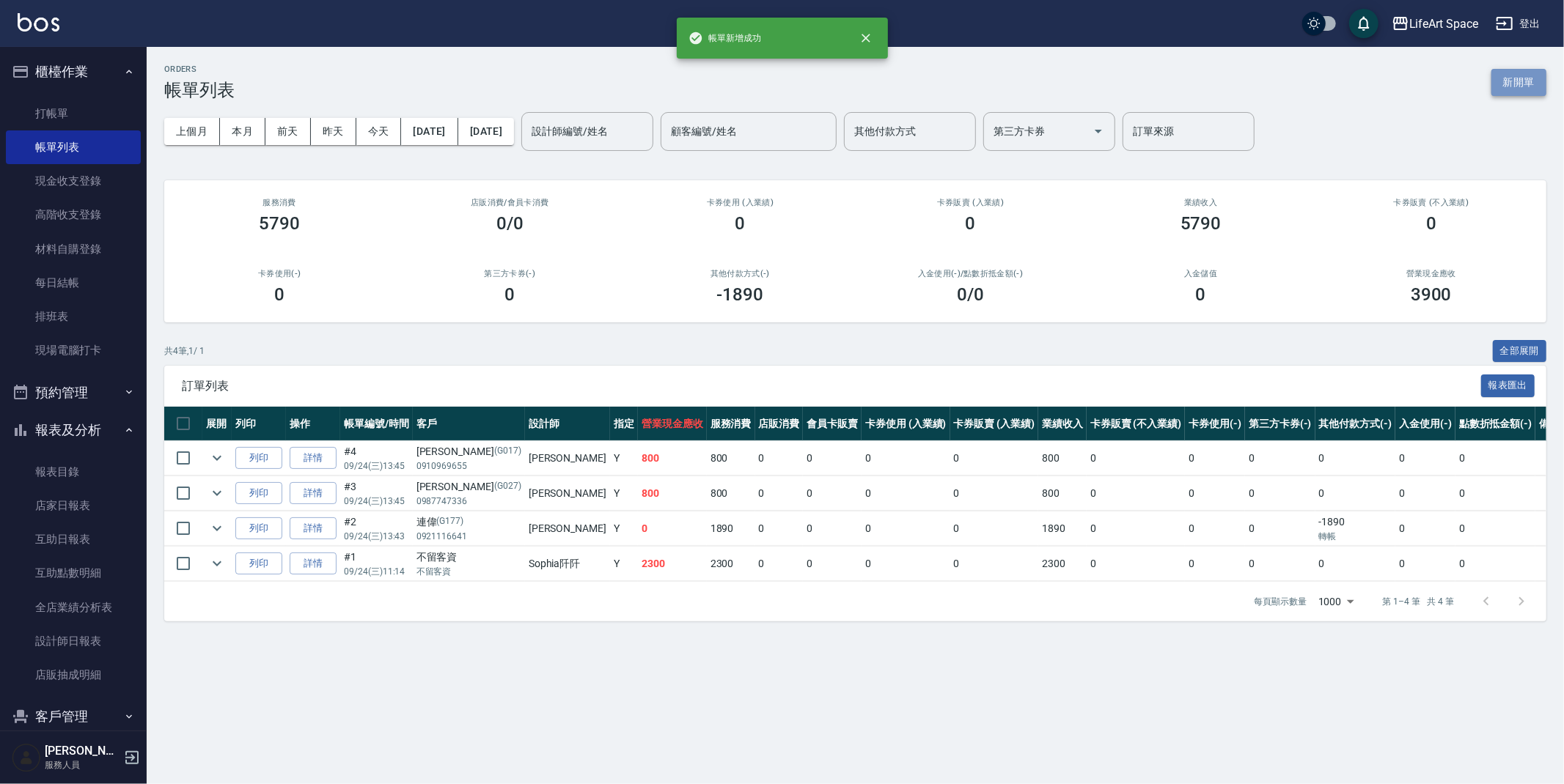
click at [1503, 75] on button "新開單" at bounding box center [1518, 82] width 55 height 27
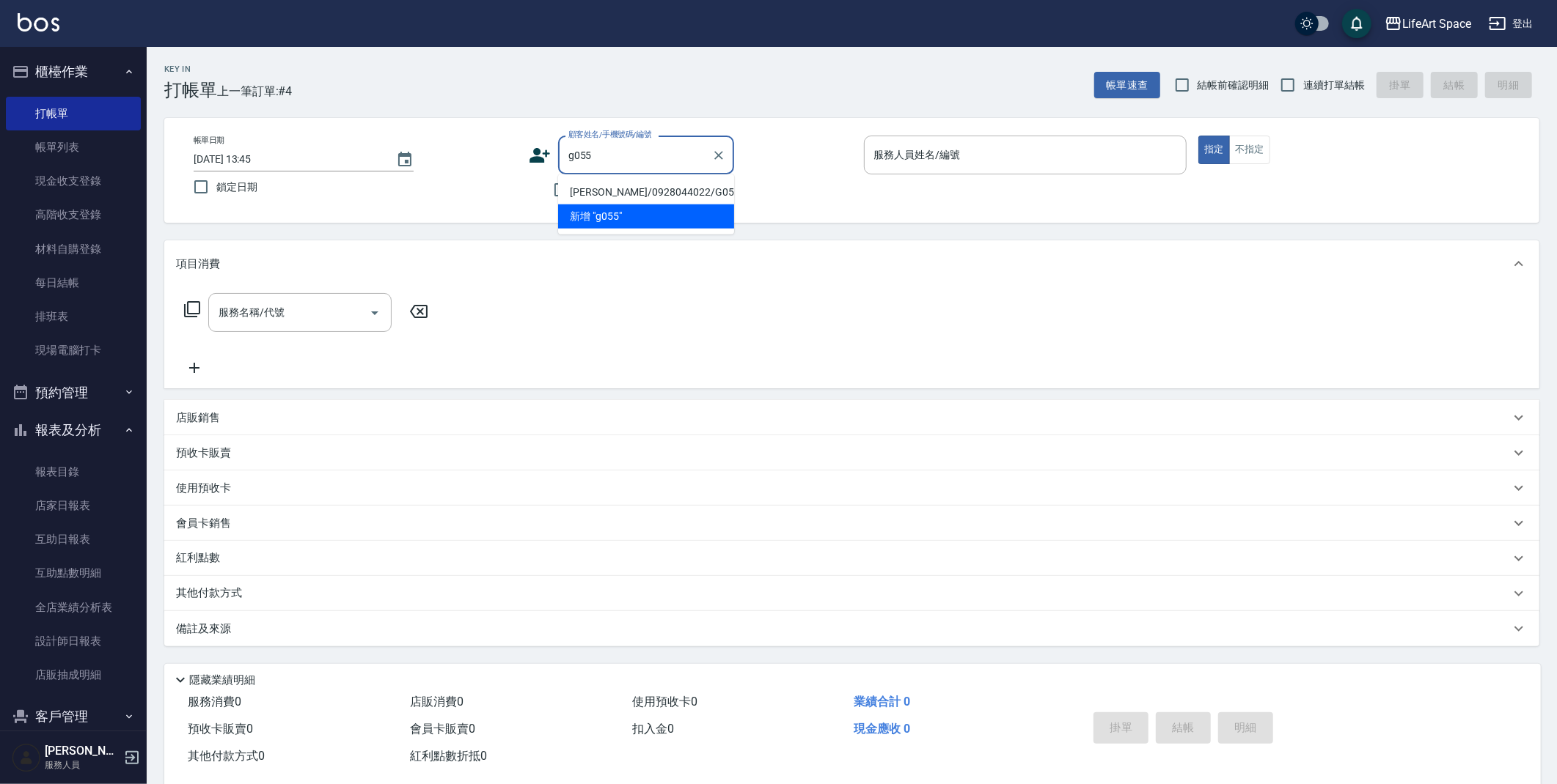
click at [650, 192] on li "[PERSON_NAME]/0928044022/G055" at bounding box center [647, 192] width 176 height 24
type input "[PERSON_NAME]/0928044022/G055"
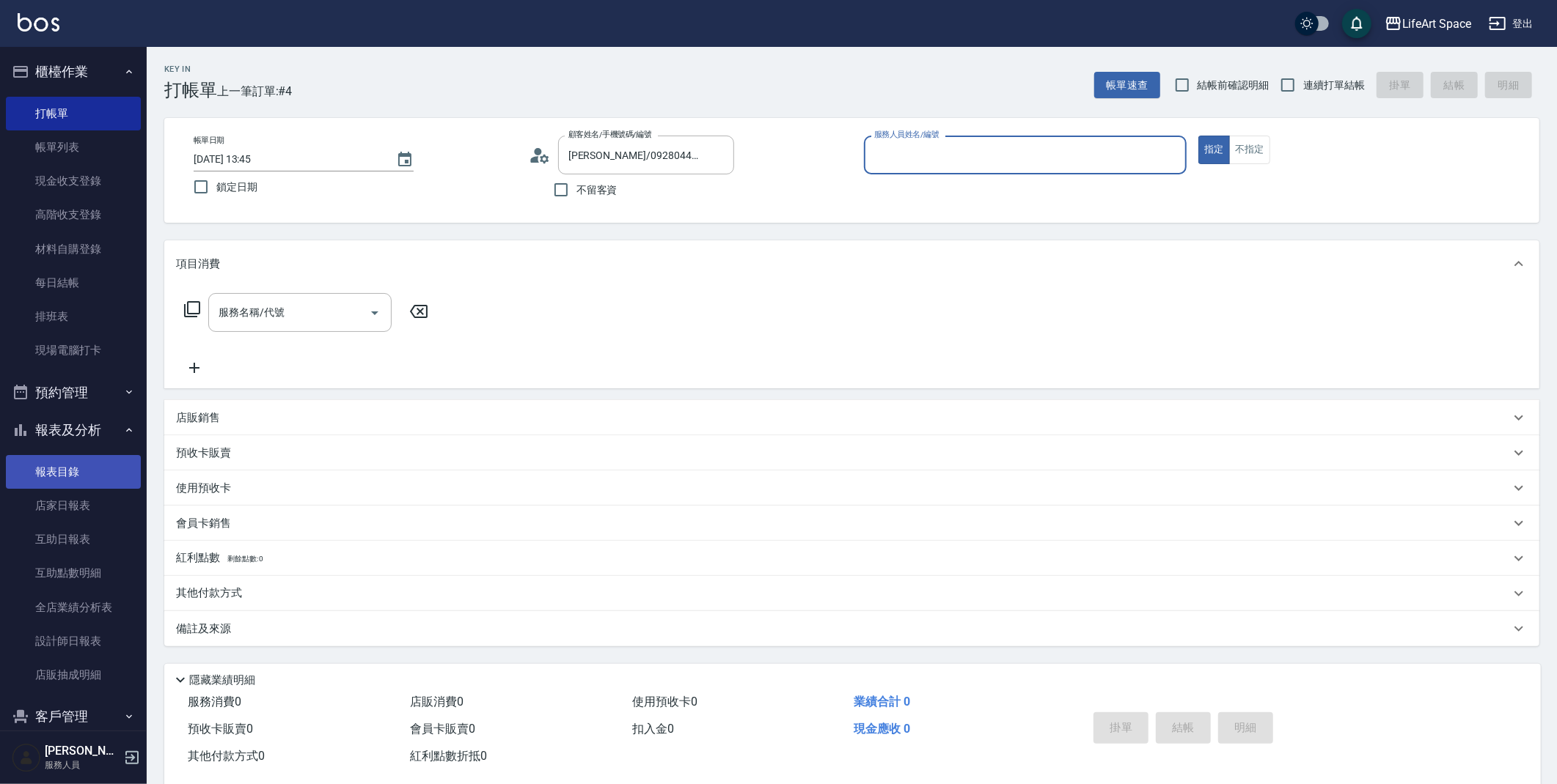
type input "[PERSON_NAME](無代號)"
click at [258, 317] on input "服務名稱/代號" at bounding box center [289, 312] width 148 height 26
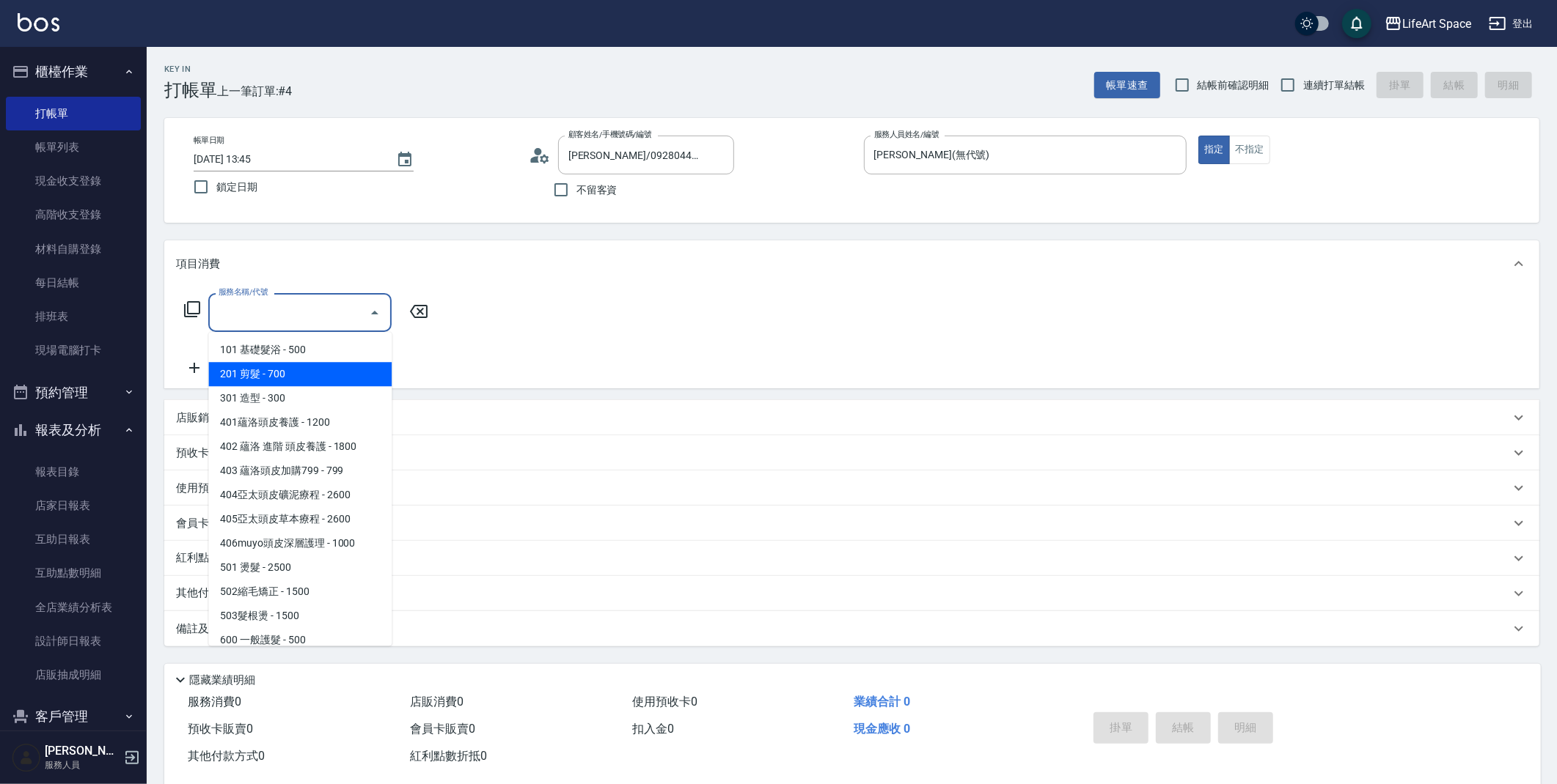
click at [269, 379] on span "201 剪髮 - 700" at bounding box center [300, 374] width 183 height 24
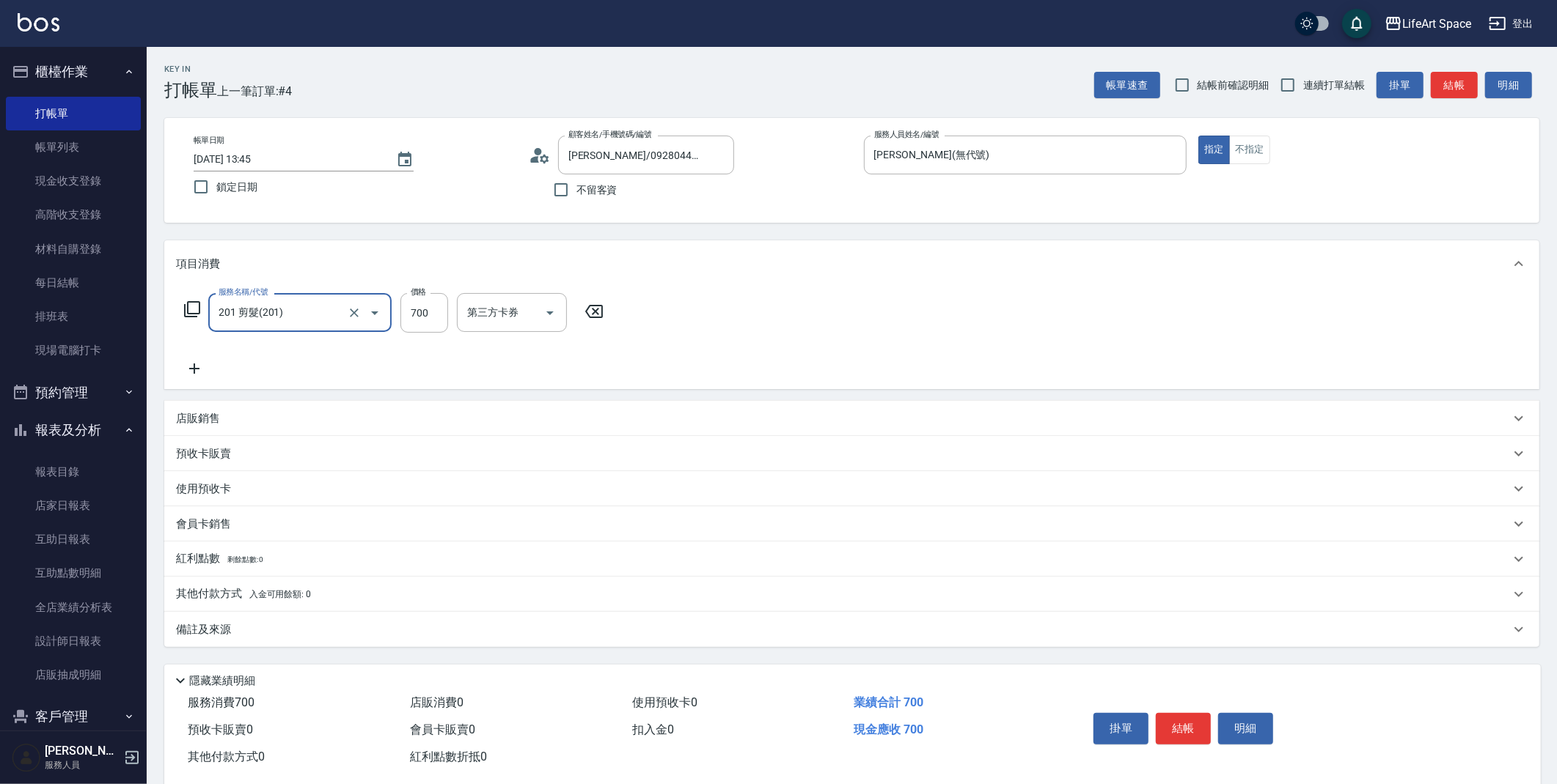
type input "201 剪髮(201)"
click at [440, 315] on input "700" at bounding box center [424, 312] width 48 height 39
type input "600"
drag, startPoint x: 328, startPoint y: 639, endPoint x: 653, endPoint y: 710, distance: 332.7
click div "備註及來源"
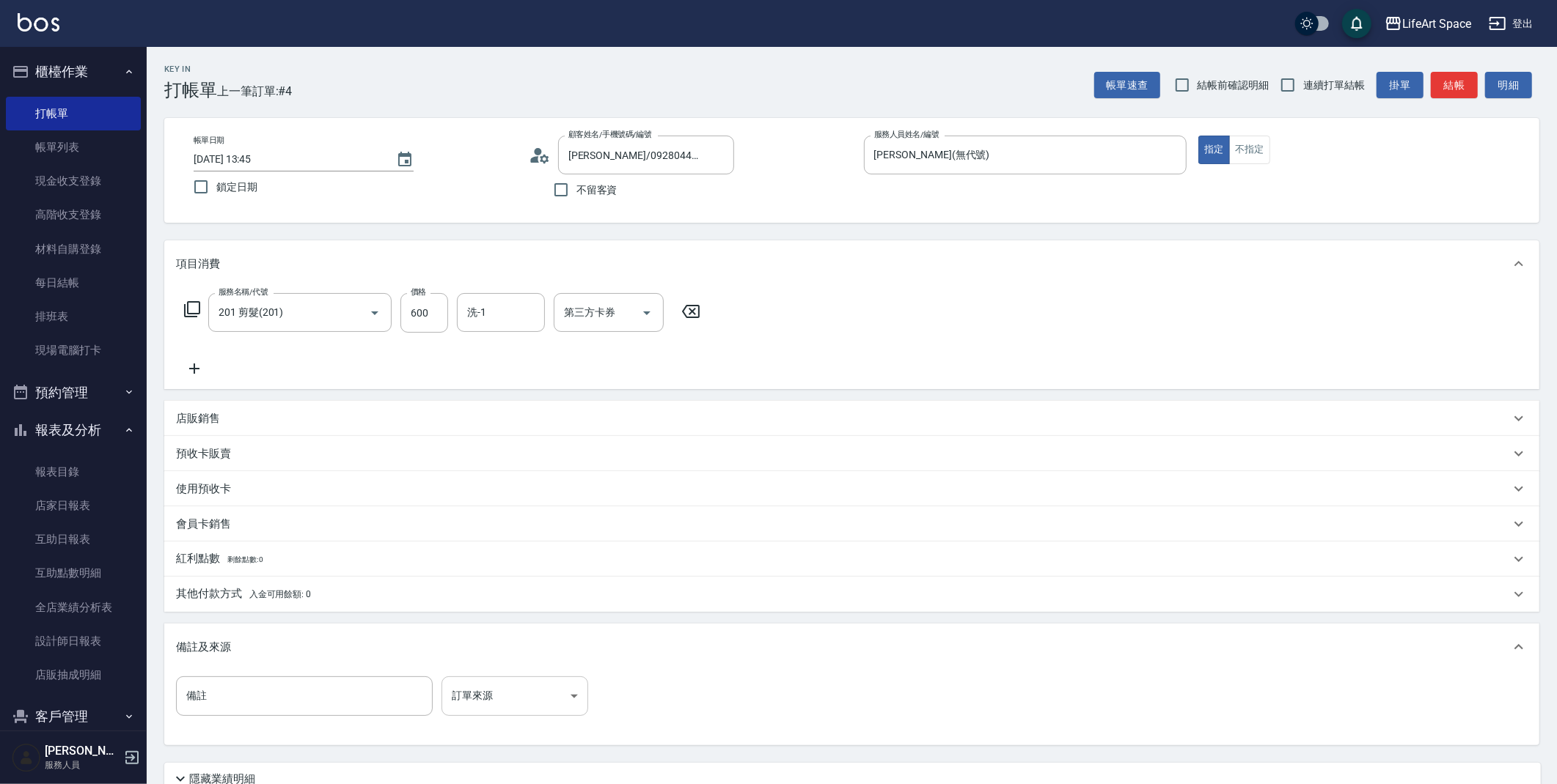
click body "LifeArt Space 登出 櫃檯作業 打帳單 帳單列表 現金收支登錄 高階收支登錄 材料自購登錄 每日結帳 排班表 現場電腦打卡 預約管理 預約管理 單…"
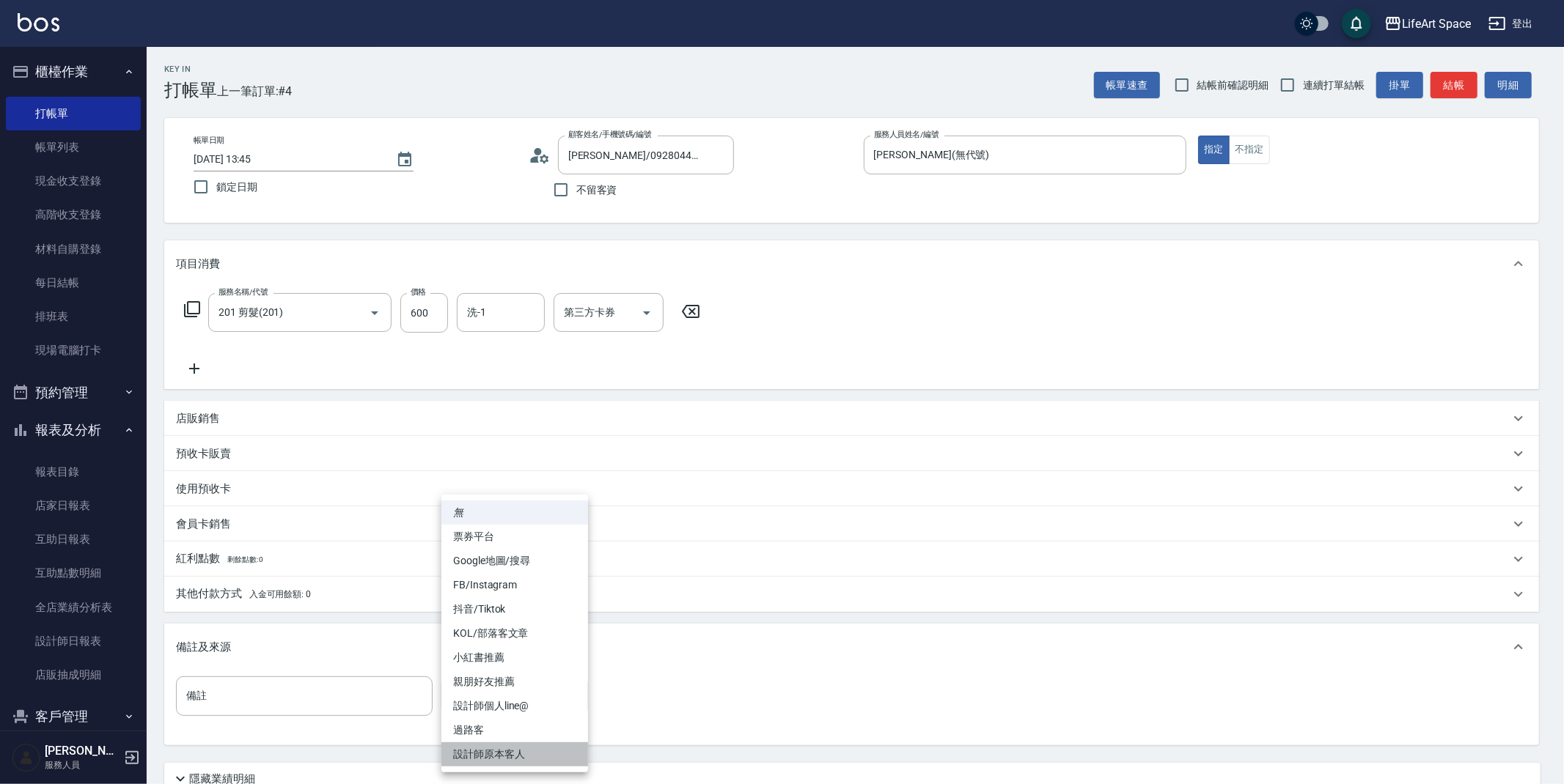
click li "設計師原本客人"
type input "設計師原本客人"
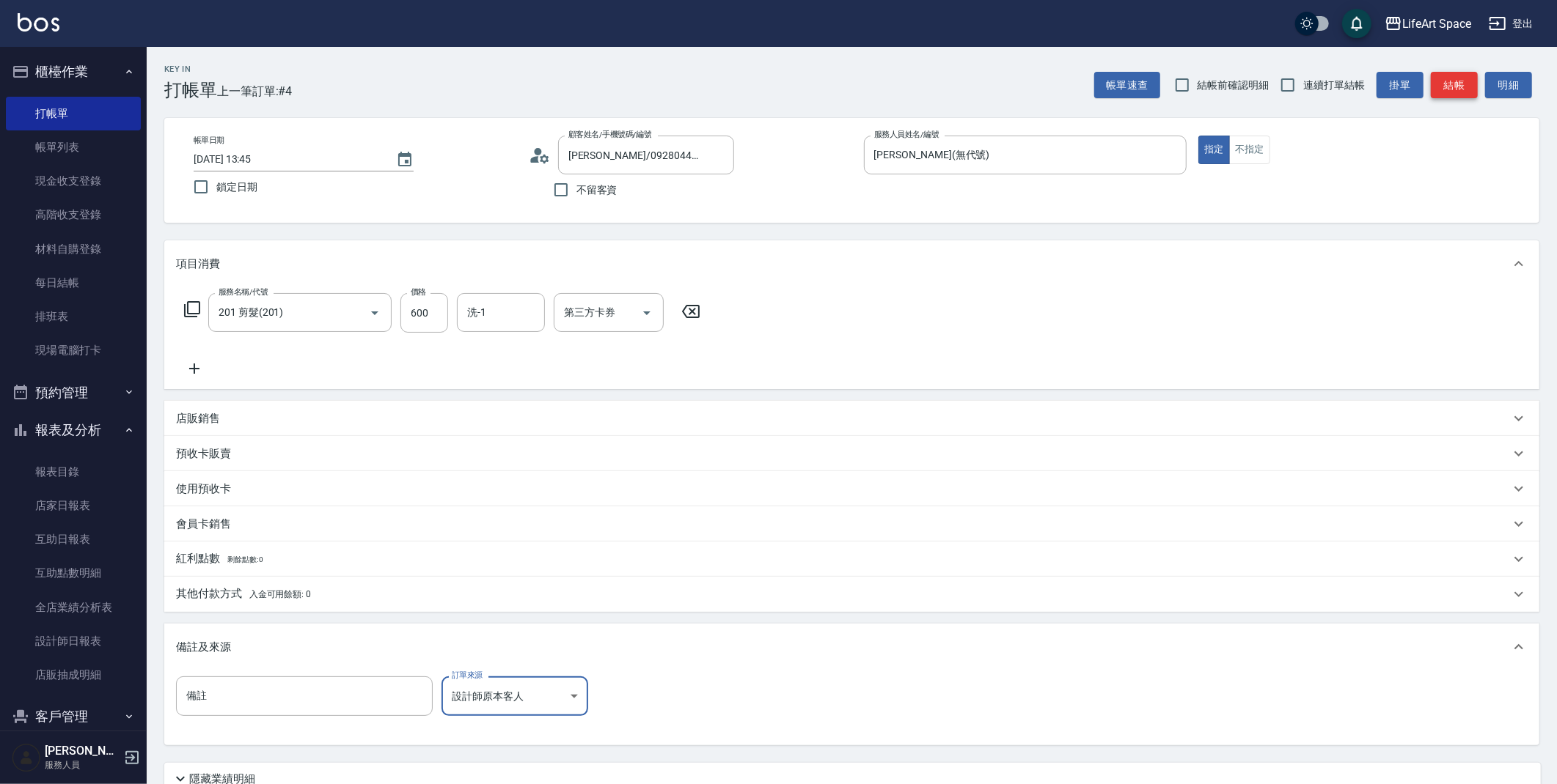
click button "結帳"
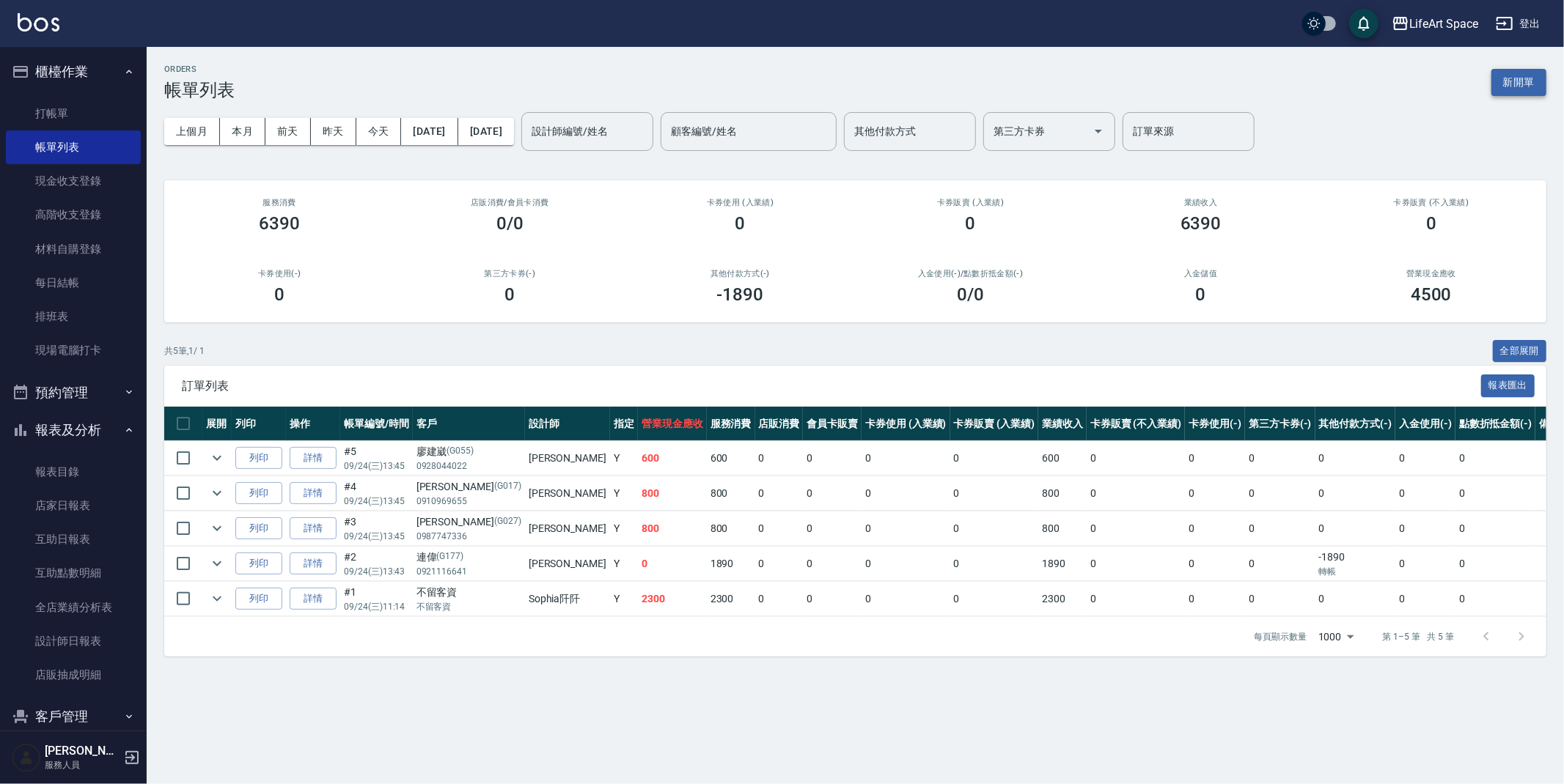
click button "新開單"
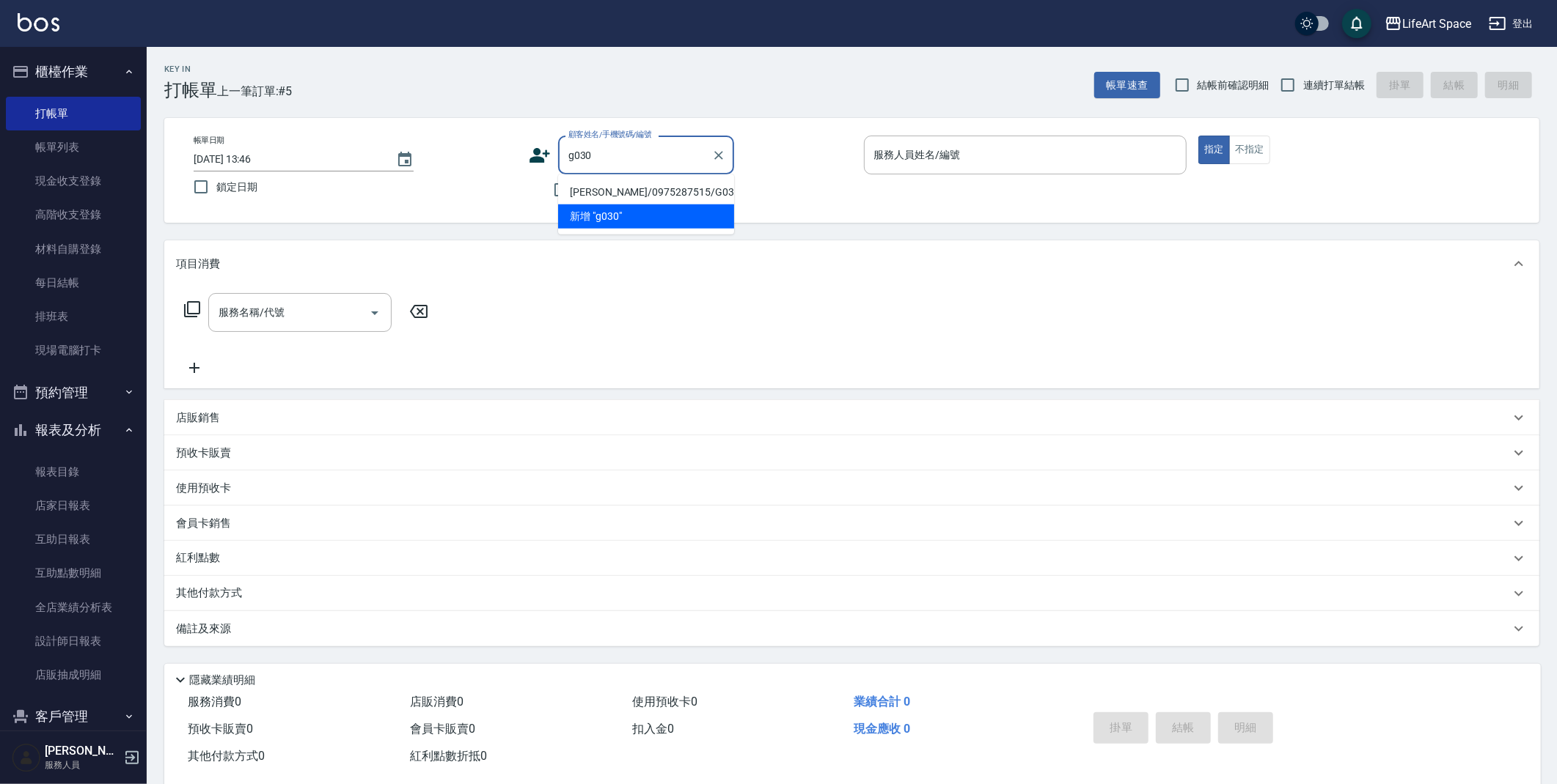
drag, startPoint x: 621, startPoint y: 186, endPoint x: 402, endPoint y: 311, distance: 252.2
click li "[PERSON_NAME]/0975287515/G030"
type input "[PERSON_NAME]/0975287515/G030"
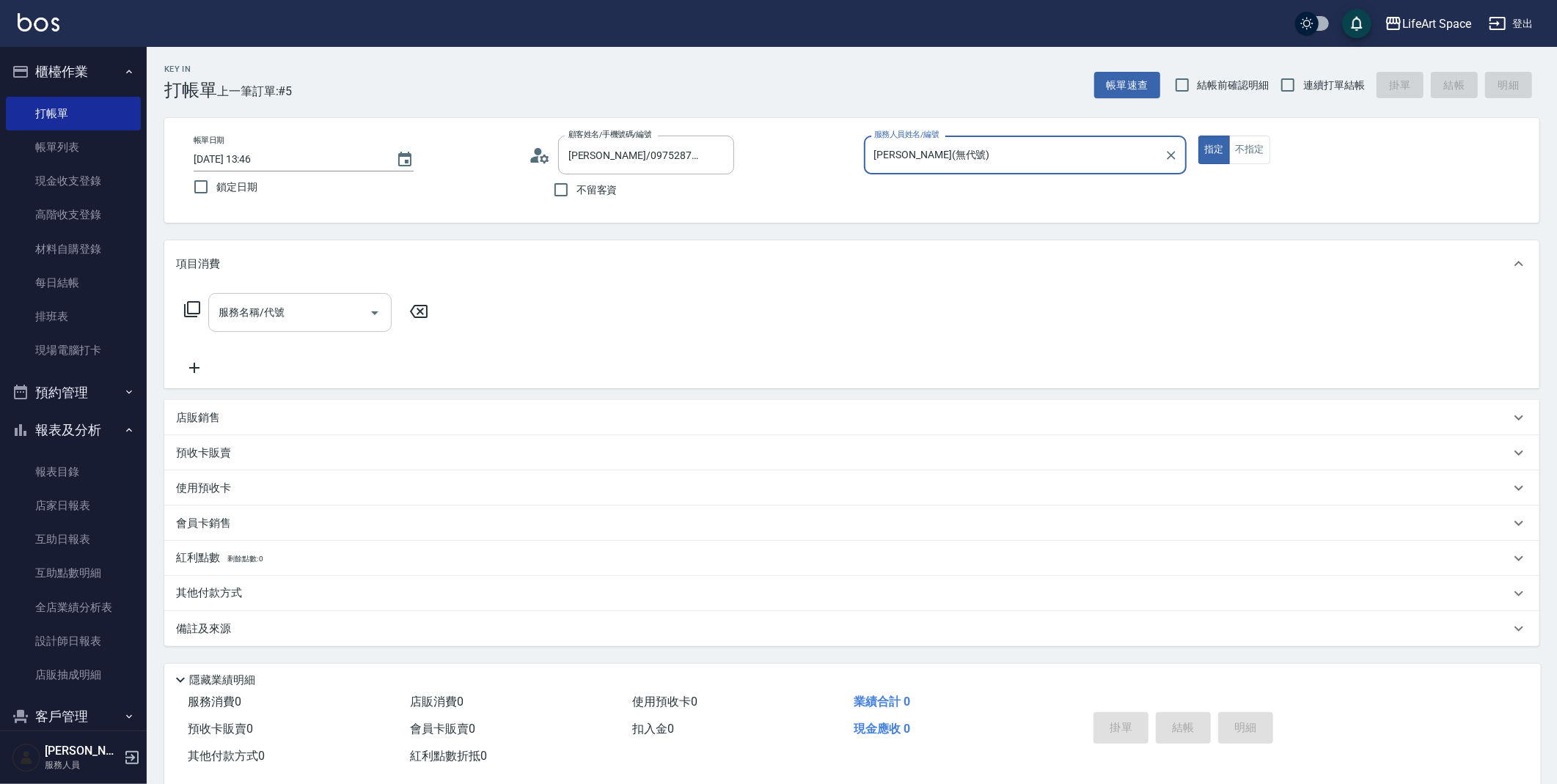
type input "[PERSON_NAME](無代號)"
click div "服務名稱/代號 服務名稱/代號"
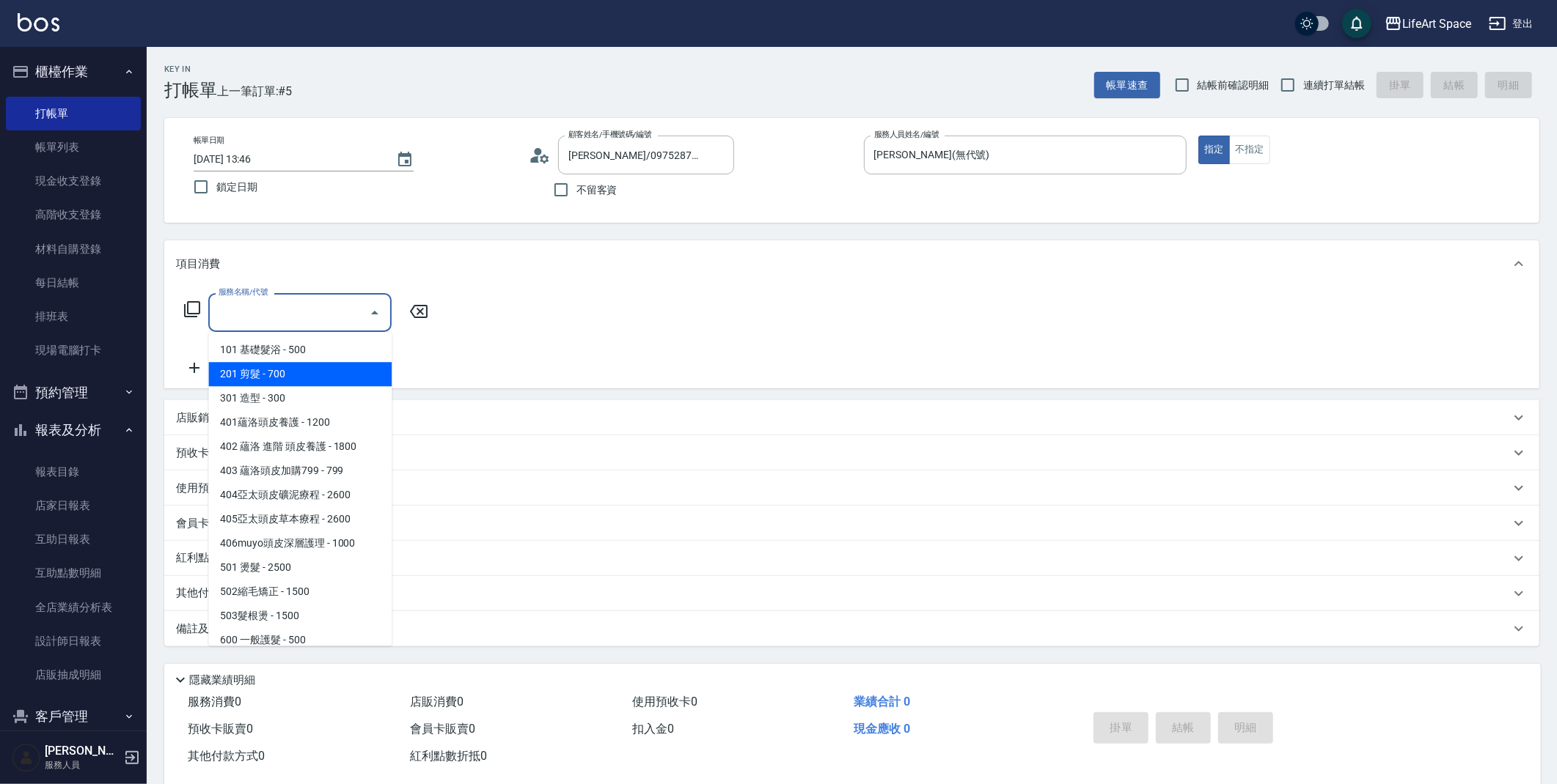
drag, startPoint x: 240, startPoint y: 372, endPoint x: 345, endPoint y: 360, distance: 105.7
click span "201 剪髮 - 700"
type input "201 剪髮(201)"
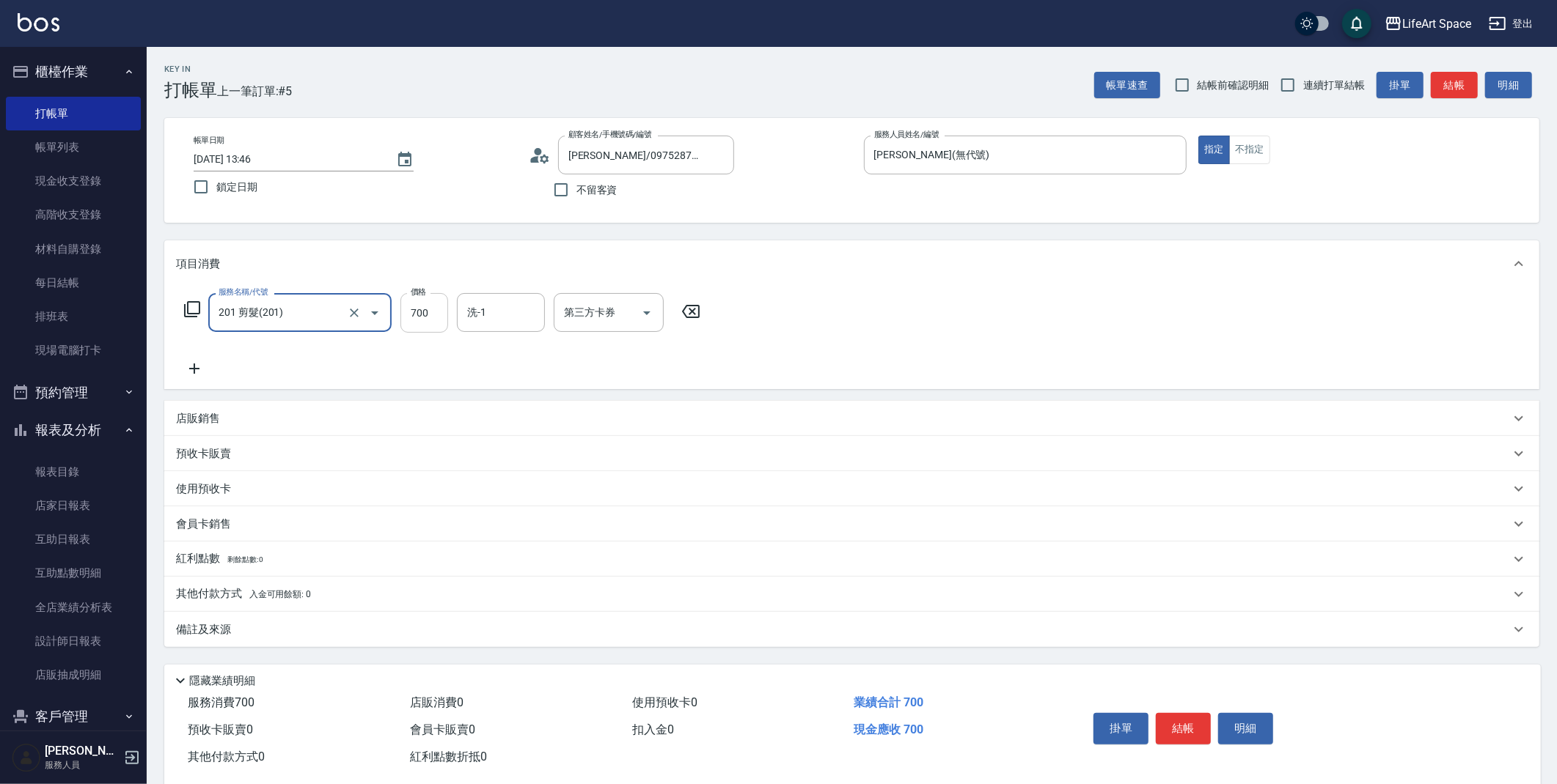
drag, startPoint x: 414, startPoint y: 315, endPoint x: 422, endPoint y: 315, distance: 8.0
click input "700"
type input "800"
click div "備註及來源"
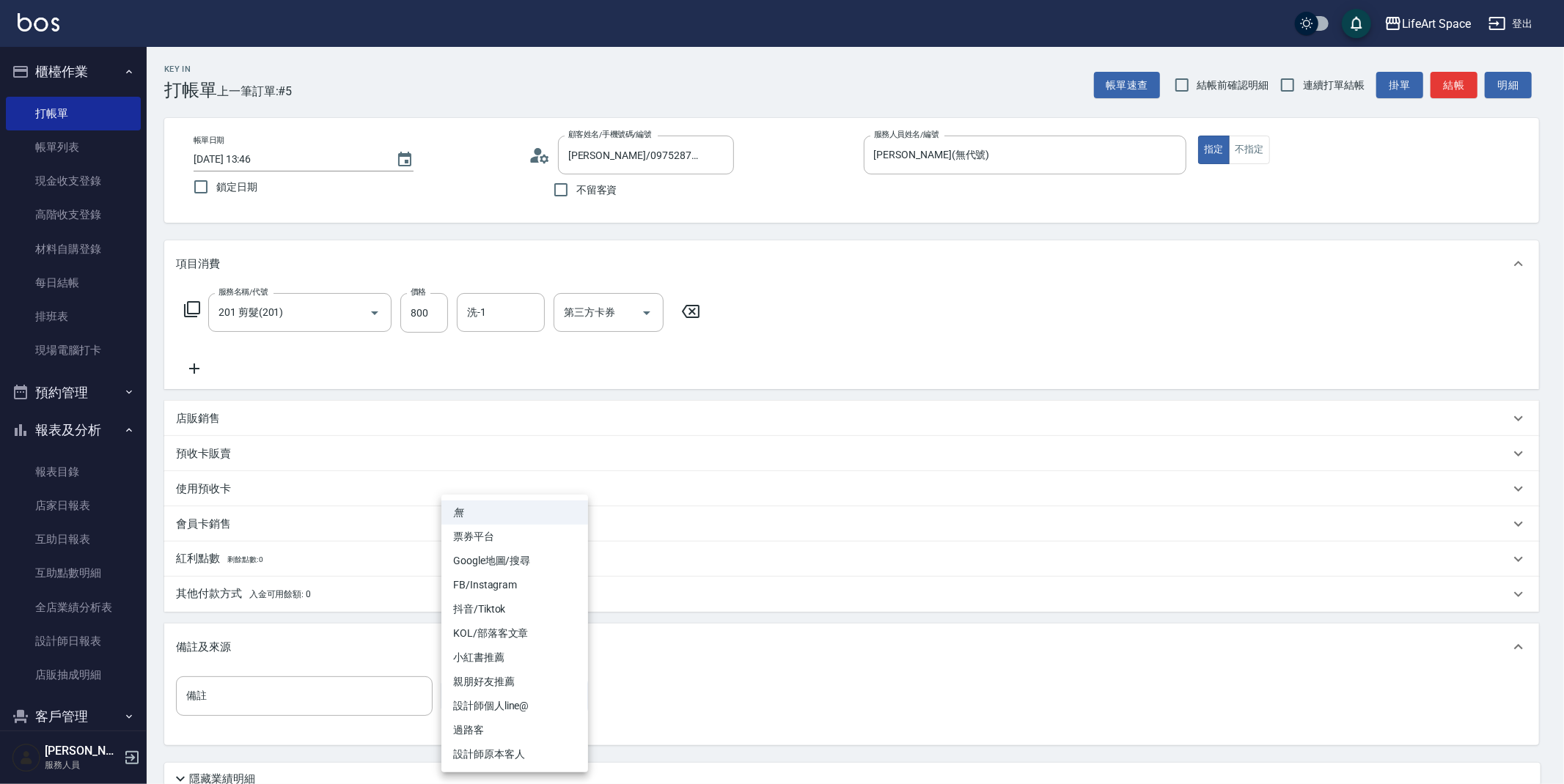
click body "LifeArt Space 登出 櫃檯作業 打帳單 帳單列表 現金收支登錄 高階收支登錄 材料自購登錄 每日結帳 排班表 現場電腦打卡 預約管理 預約管理 單…"
click li "設計師原本客人"
type input "設計師原本客人"
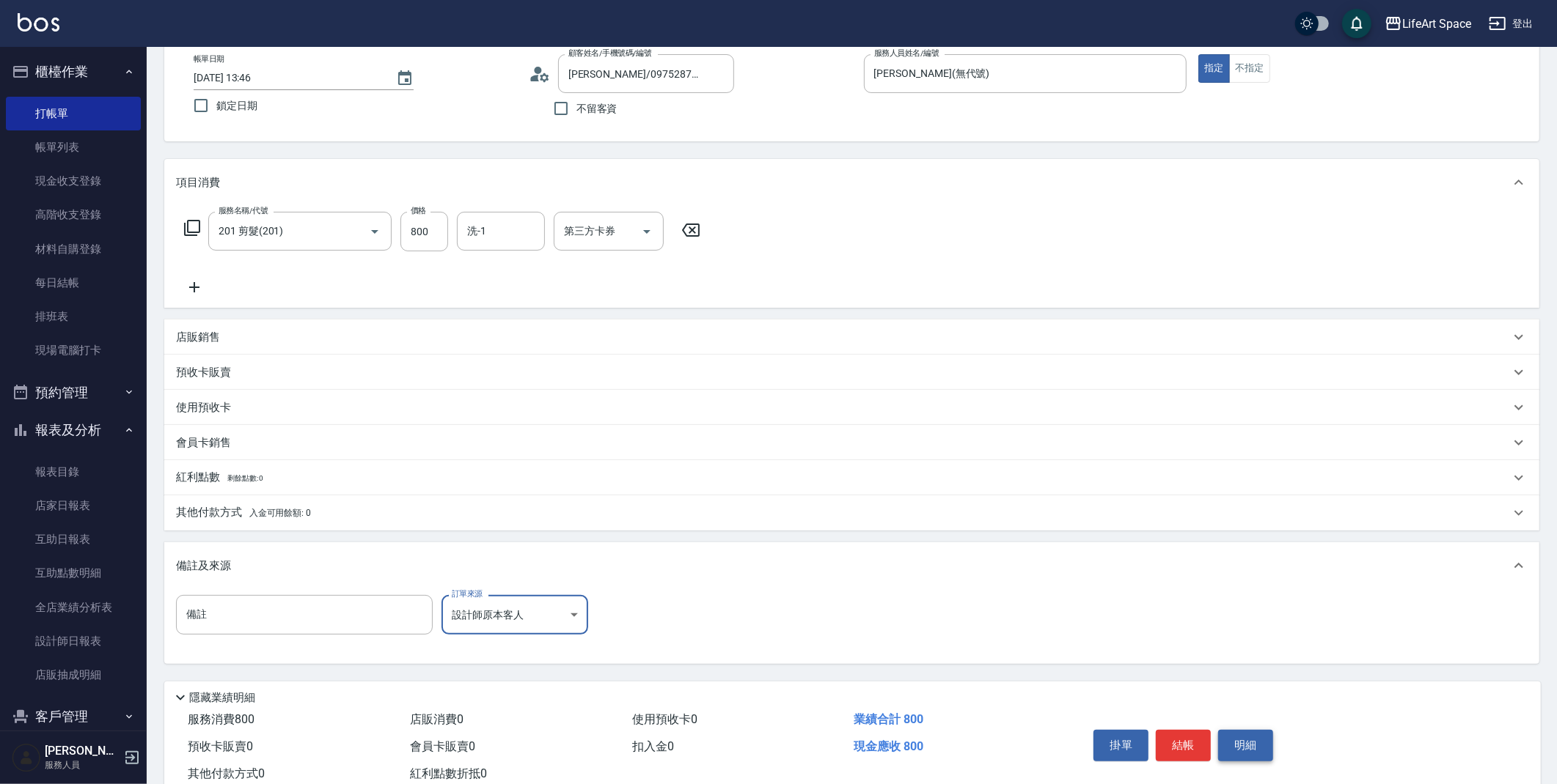
scroll to position [125, 0]
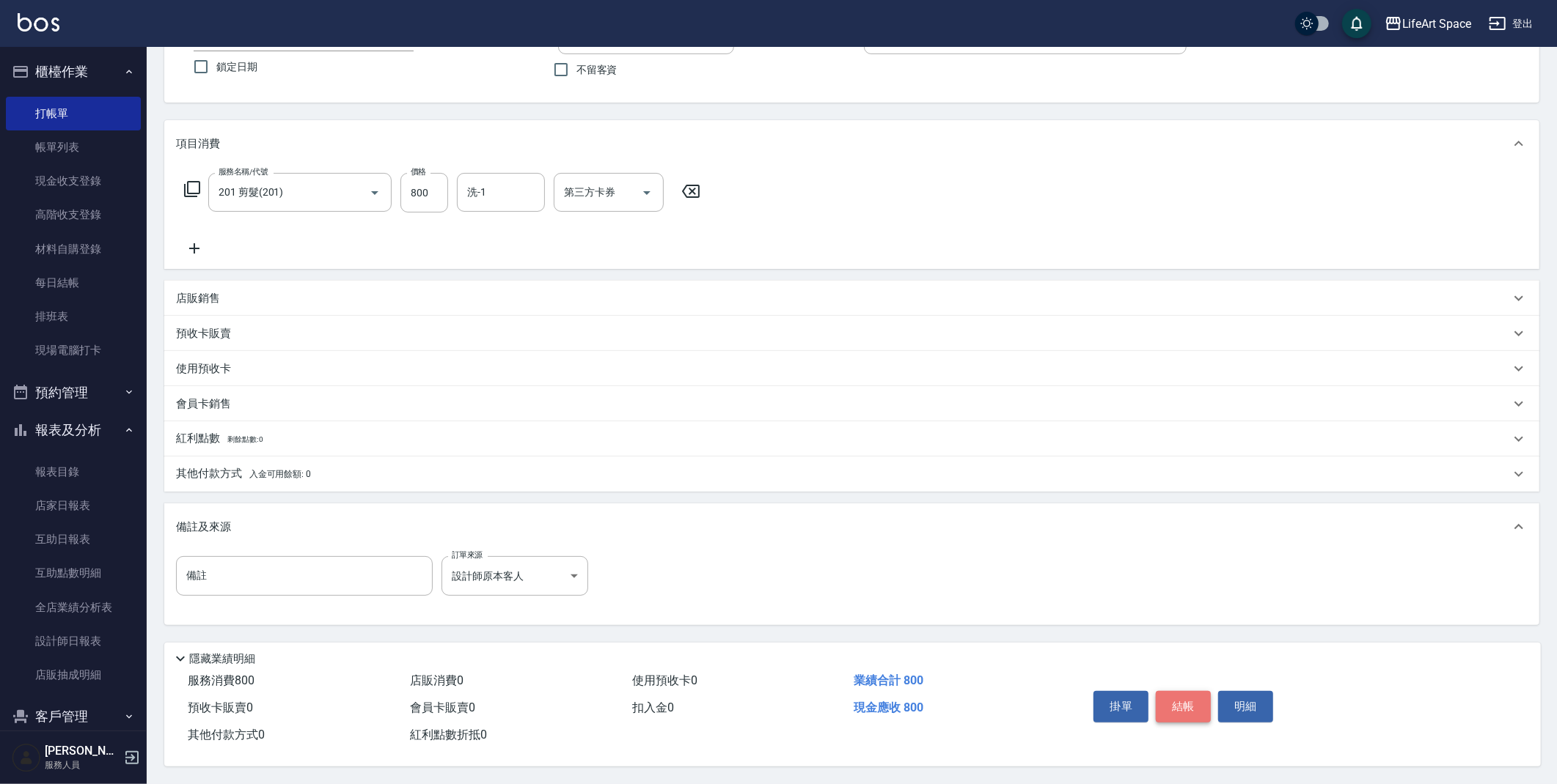
click button "結帳"
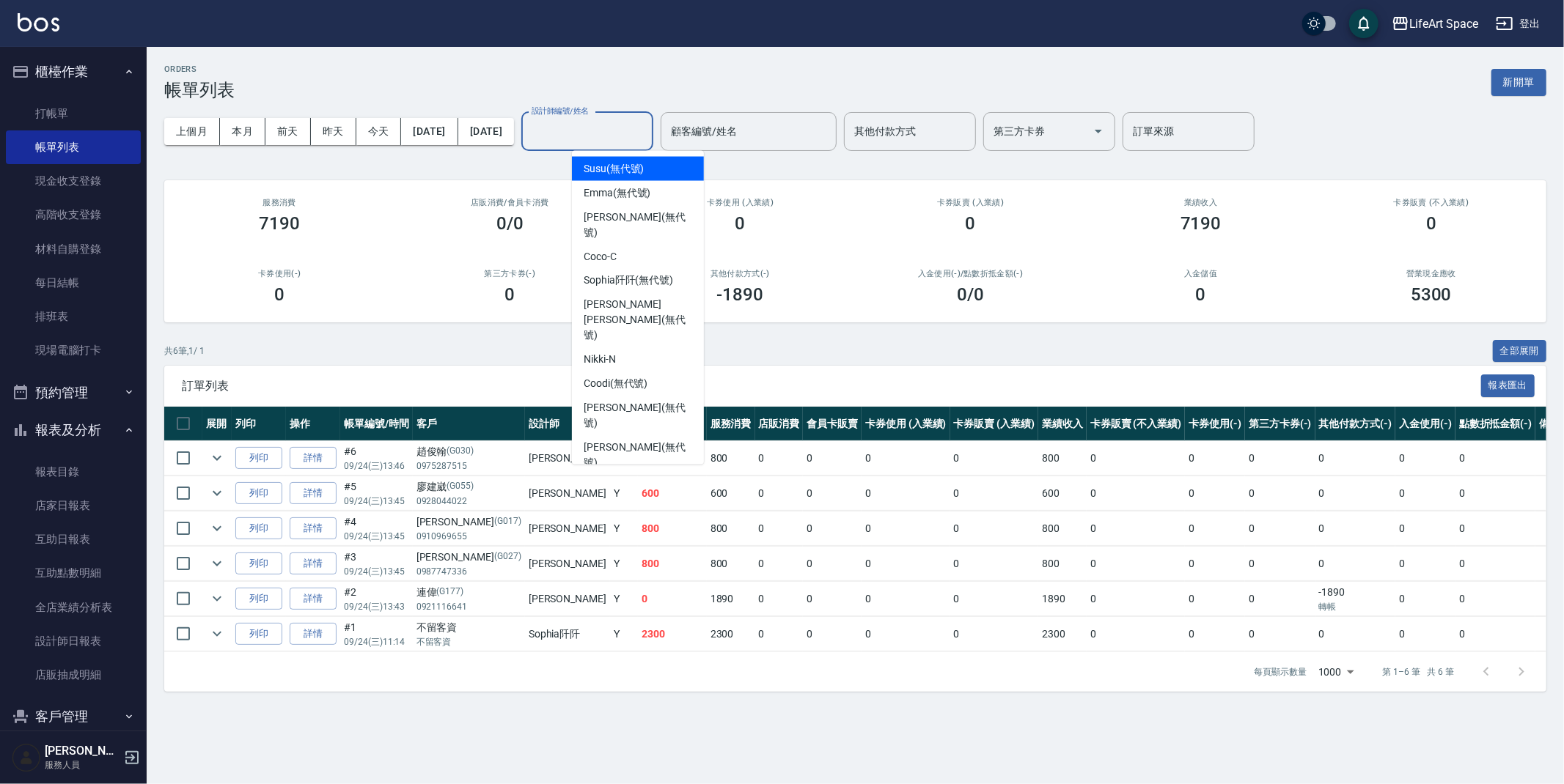
click input "設計師編號/姓名"
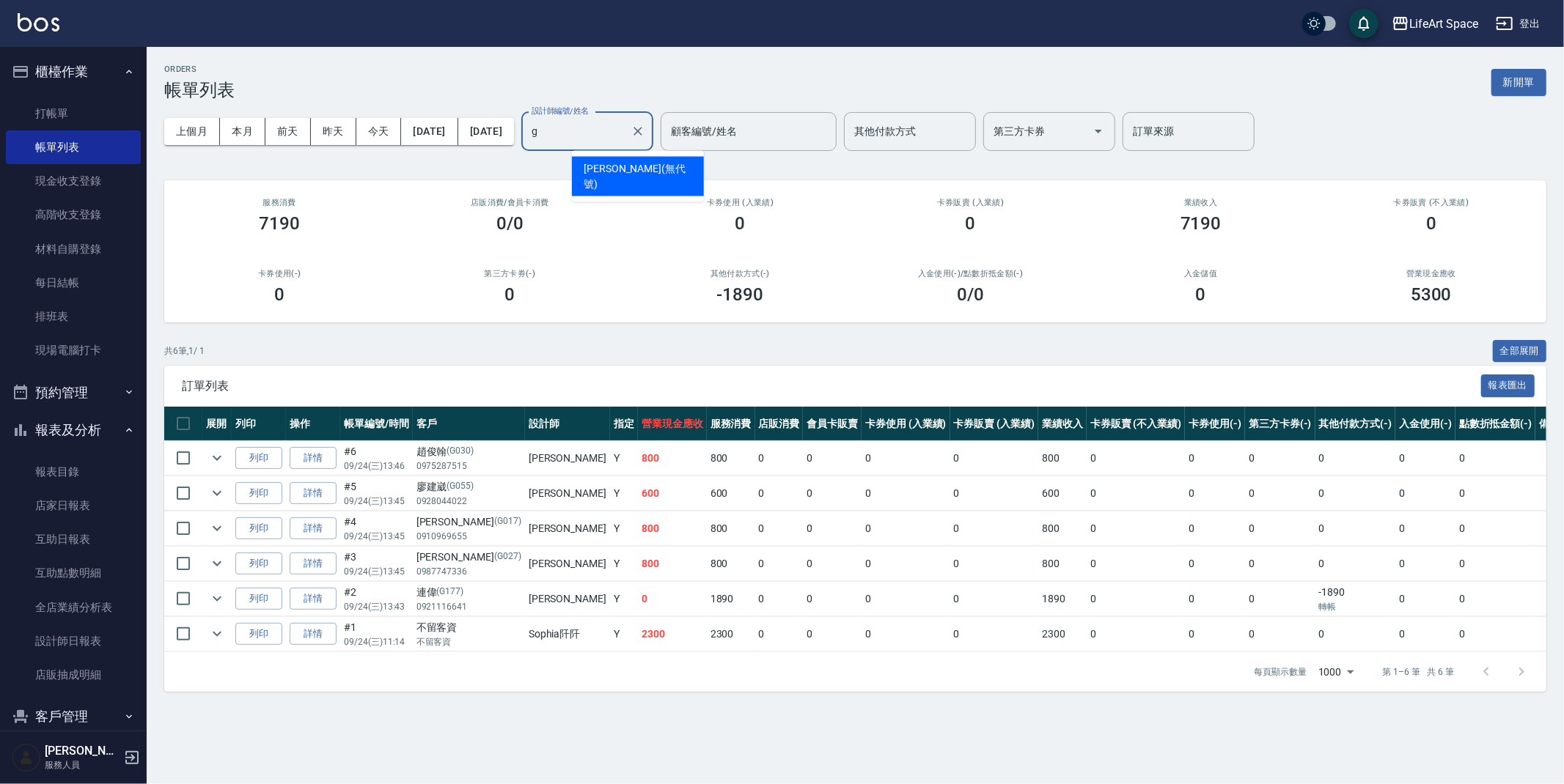
click div "[PERSON_NAME] (無代號)"
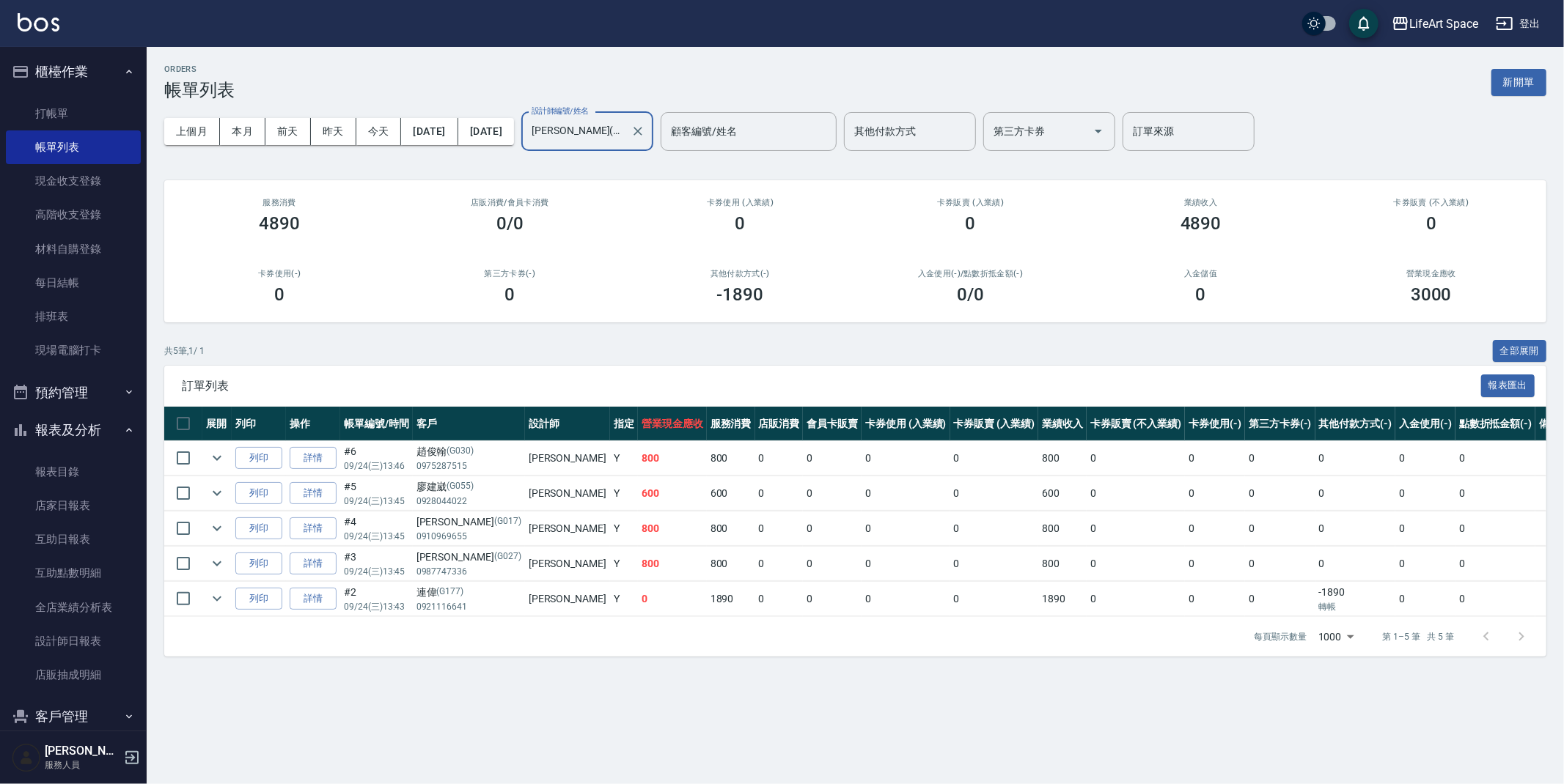
type input "[PERSON_NAME](無代號)"
